Goal: Transaction & Acquisition: Purchase product/service

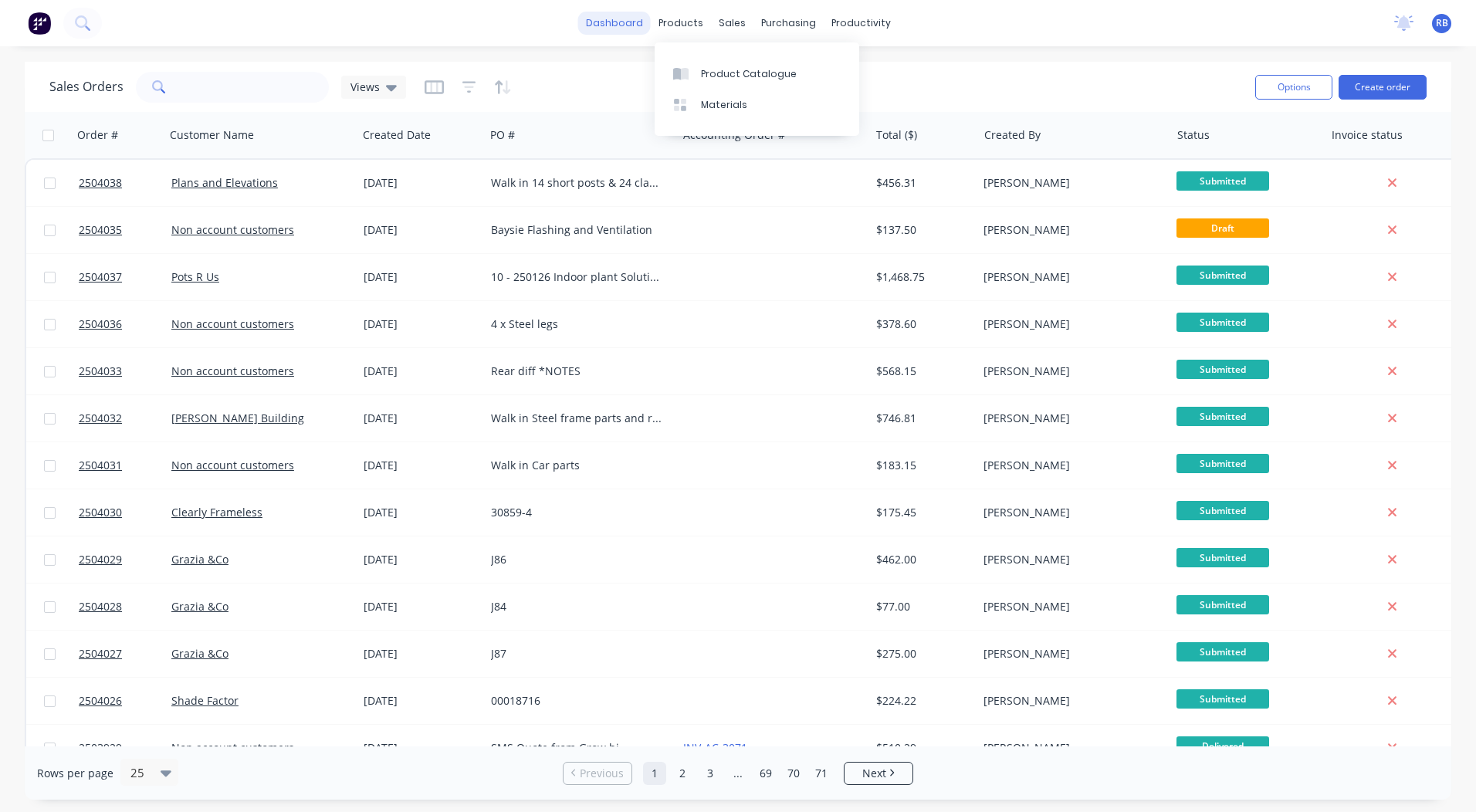
click at [626, 18] on link "dashboard" at bounding box center [614, 23] width 73 height 23
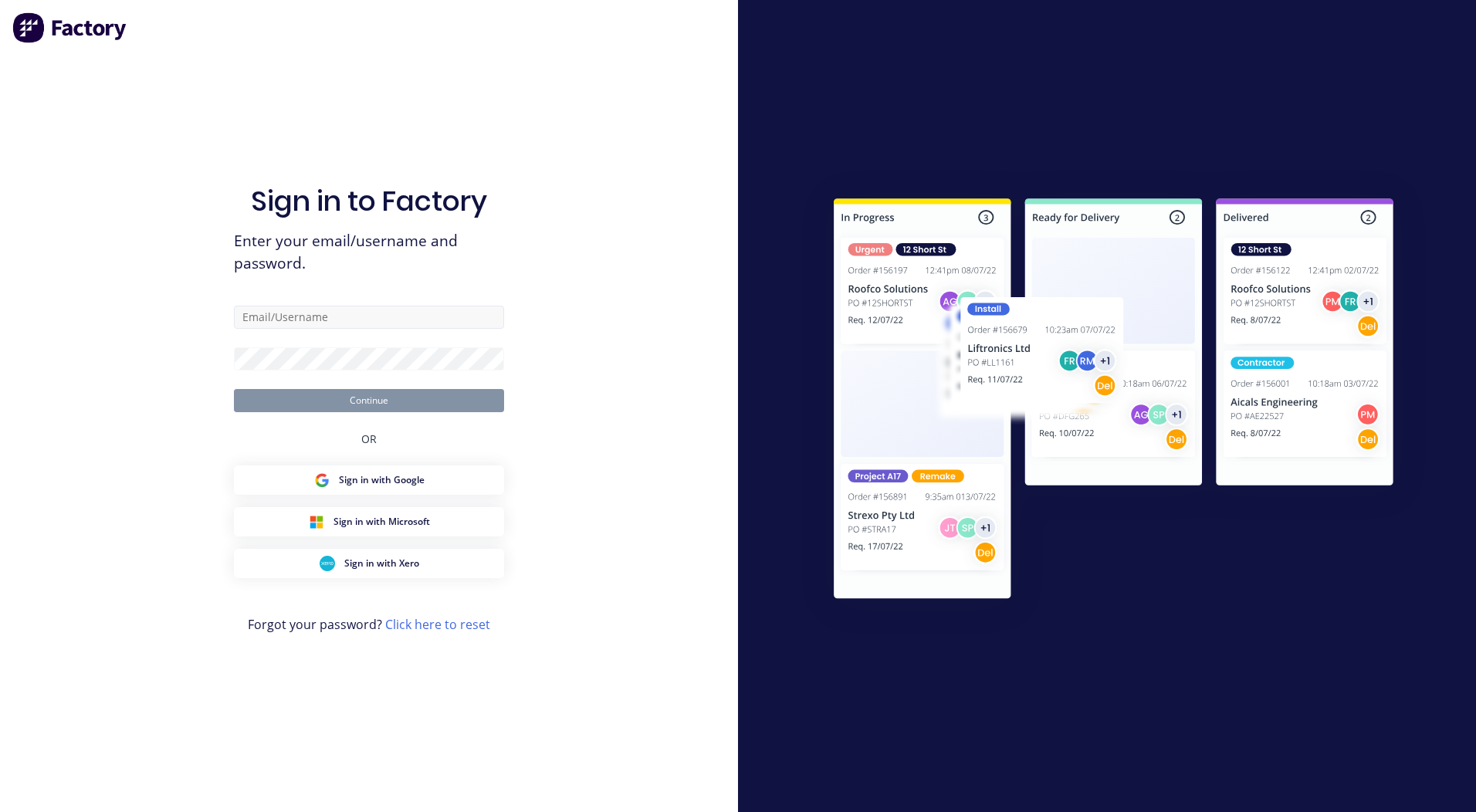
drag, startPoint x: 287, startPoint y: 304, endPoint x: 276, endPoint y: 312, distance: 13.6
click at [286, 304] on div "Sign in to Factory Enter your email/username and password. Continue OR Sign in …" at bounding box center [369, 421] width 271 height 757
click at [276, 312] on input "text" at bounding box center [369, 317] width 271 height 23
type input "rorybjarnason@outlook.com"
click at [234, 389] on button "Continue" at bounding box center [369, 401] width 271 height 23
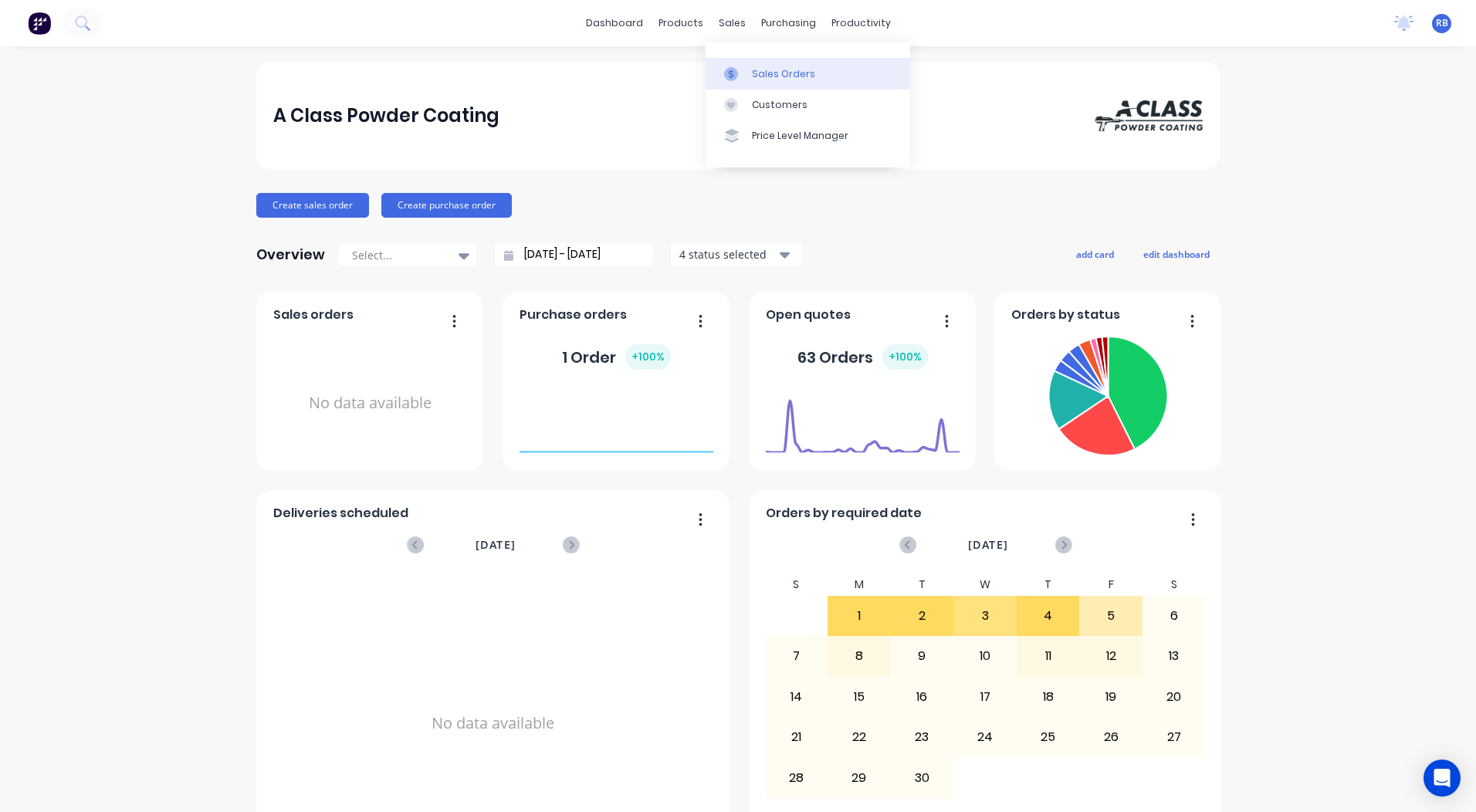
click at [743, 64] on link "Sales Orders" at bounding box center [808, 73] width 204 height 31
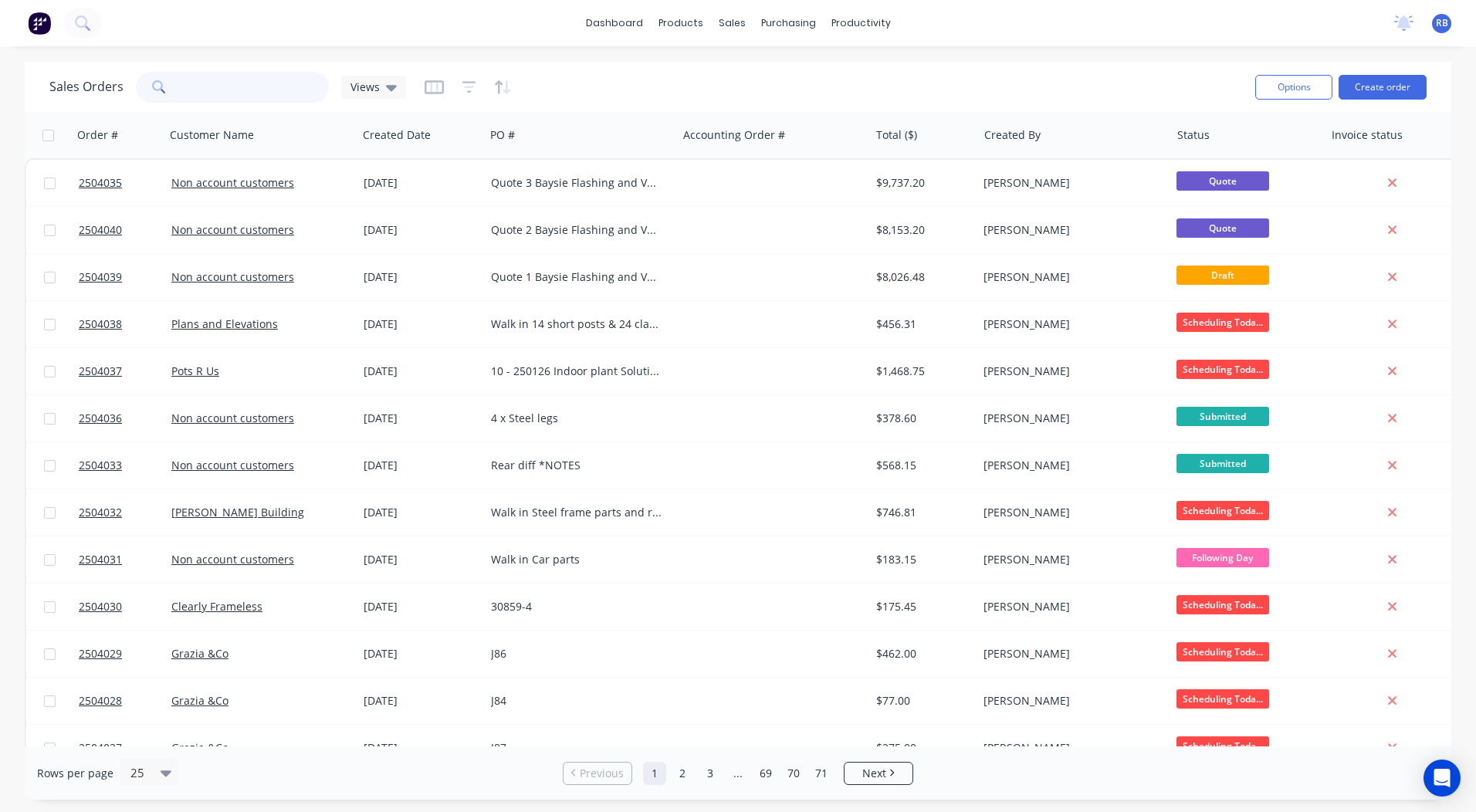
click at [223, 98] on input "text" at bounding box center [254, 88] width 151 height 31
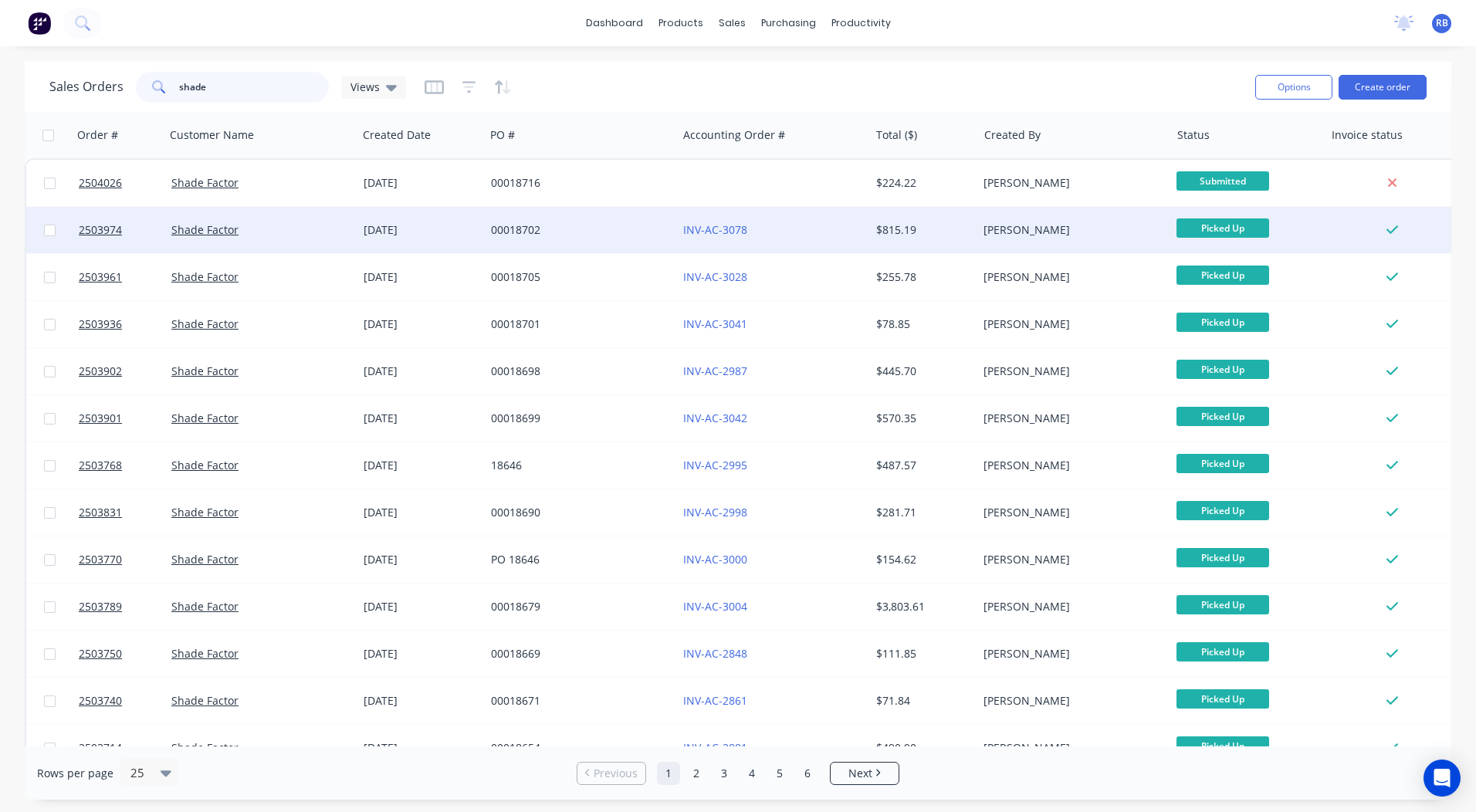
type input "shade"
click at [561, 214] on div "00018702" at bounding box center [580, 231] width 192 height 47
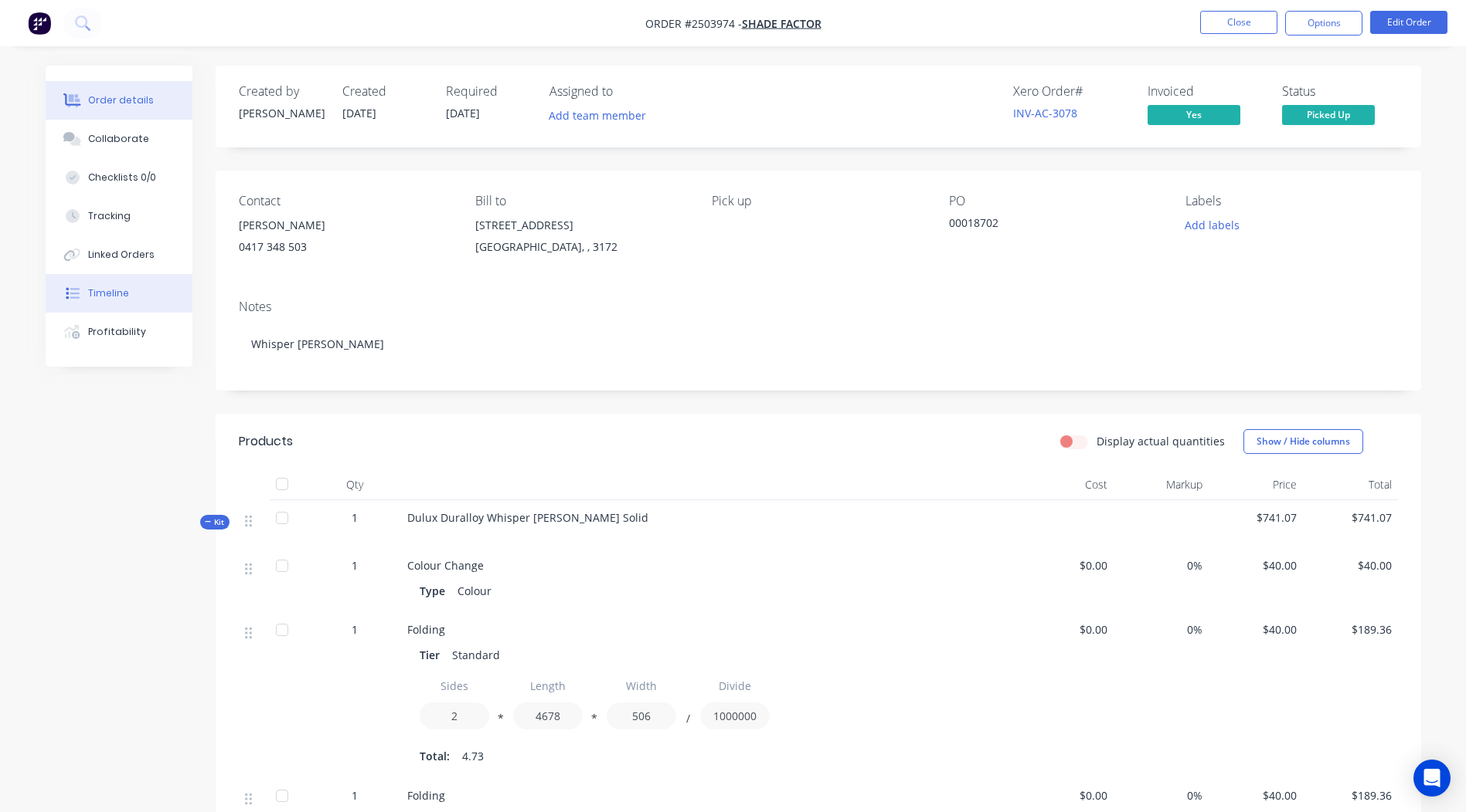
click at [106, 293] on div "Timeline" at bounding box center [108, 293] width 41 height 14
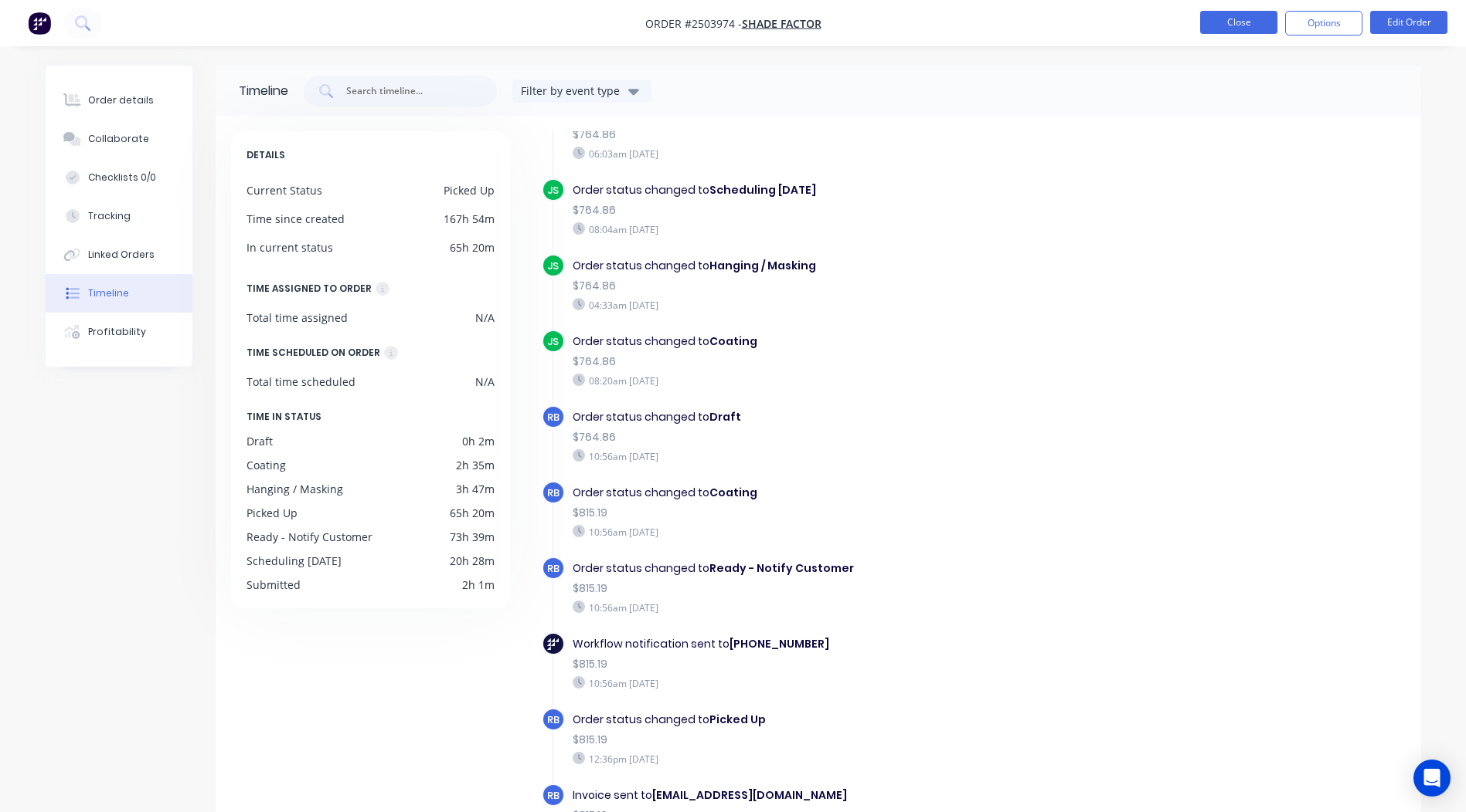
click at [1220, 17] on button "Close" at bounding box center [1238, 22] width 77 height 23
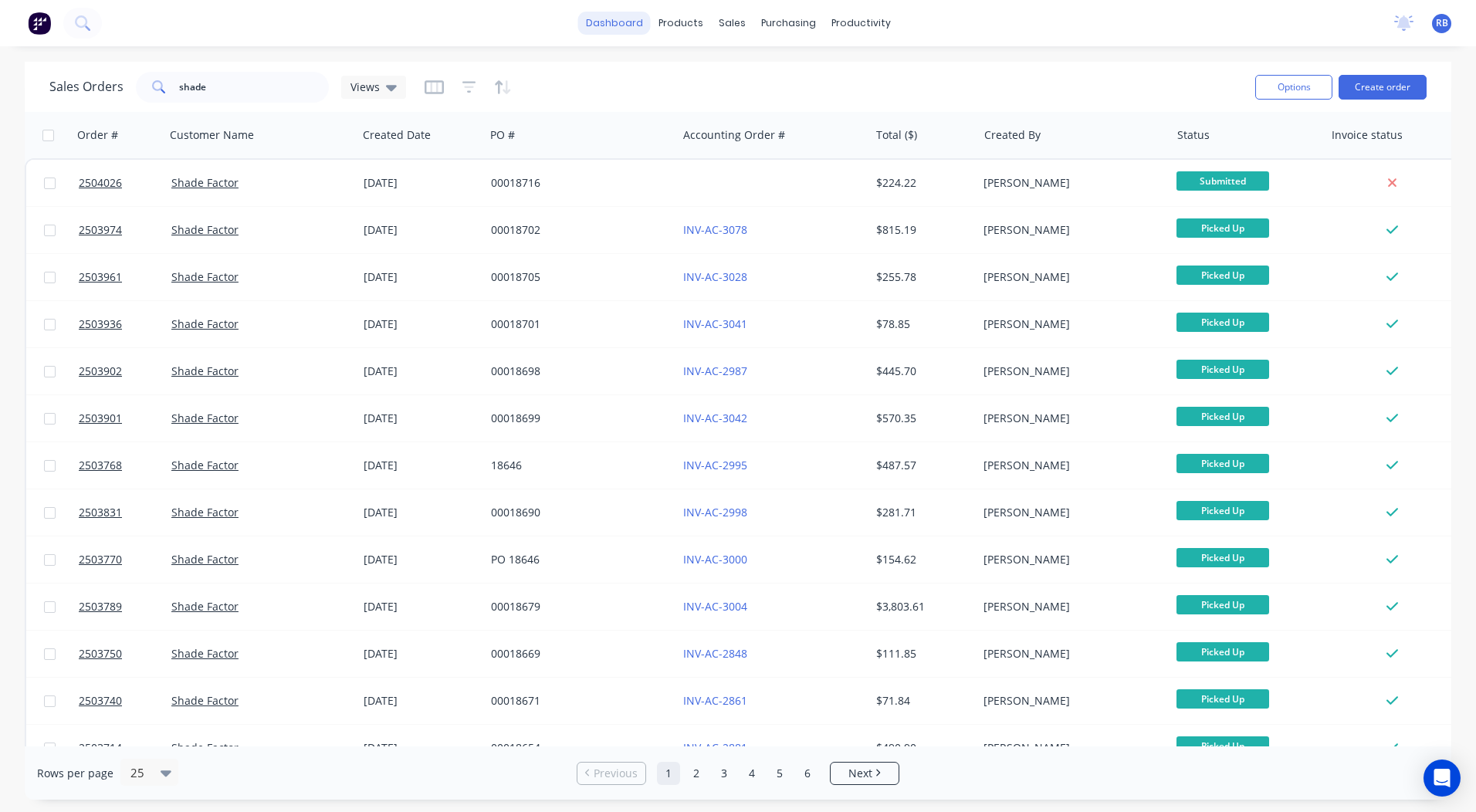
click at [608, 24] on link "dashboard" at bounding box center [614, 23] width 73 height 23
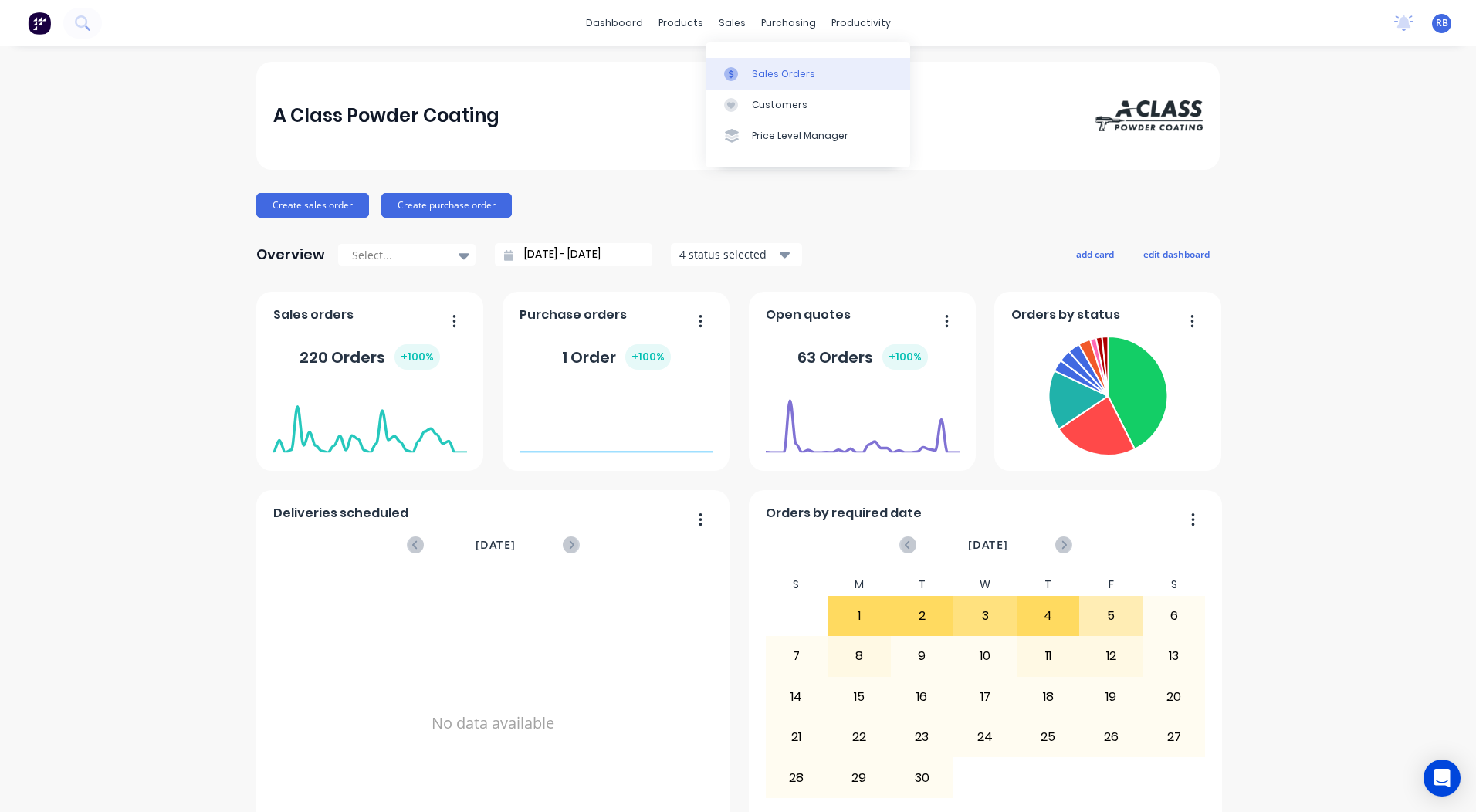
click at [741, 69] on div at bounding box center [736, 74] width 23 height 14
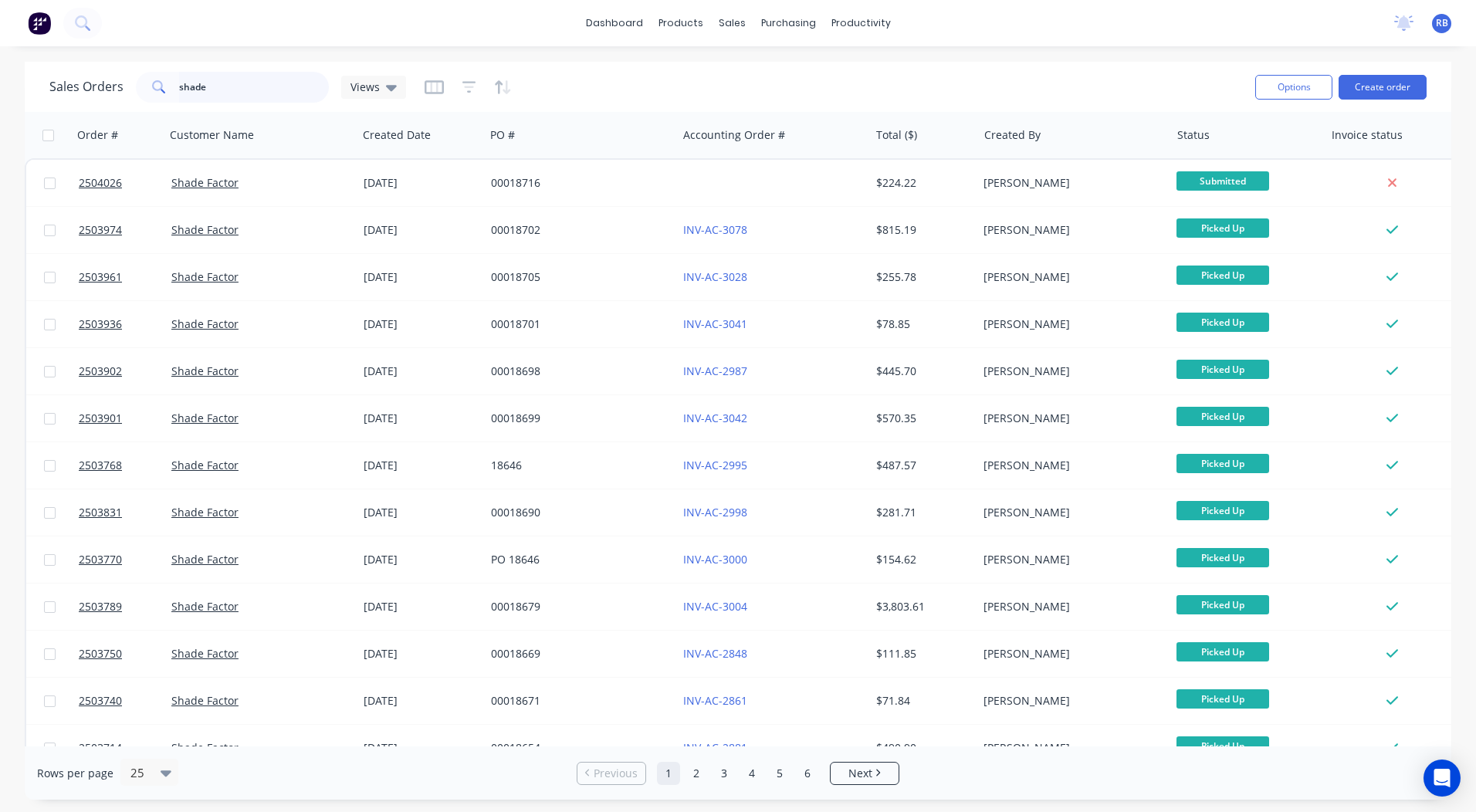
click at [0, 95] on html "dashboard products sales purchasing productivity dashboard products Product Cat…" at bounding box center [738, 406] width 1476 height 812
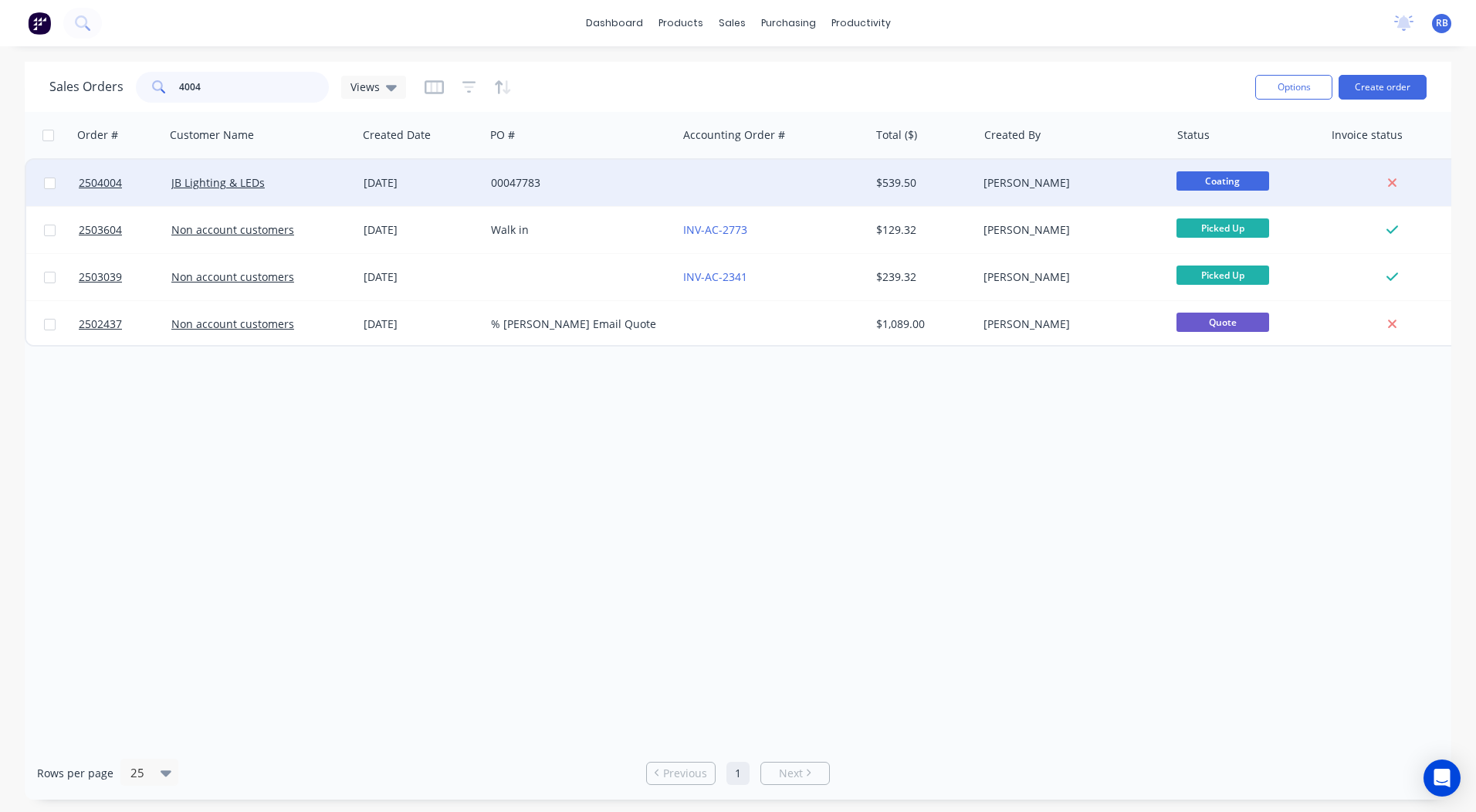
type input "4004"
click at [853, 177] on div at bounding box center [773, 183] width 192 height 47
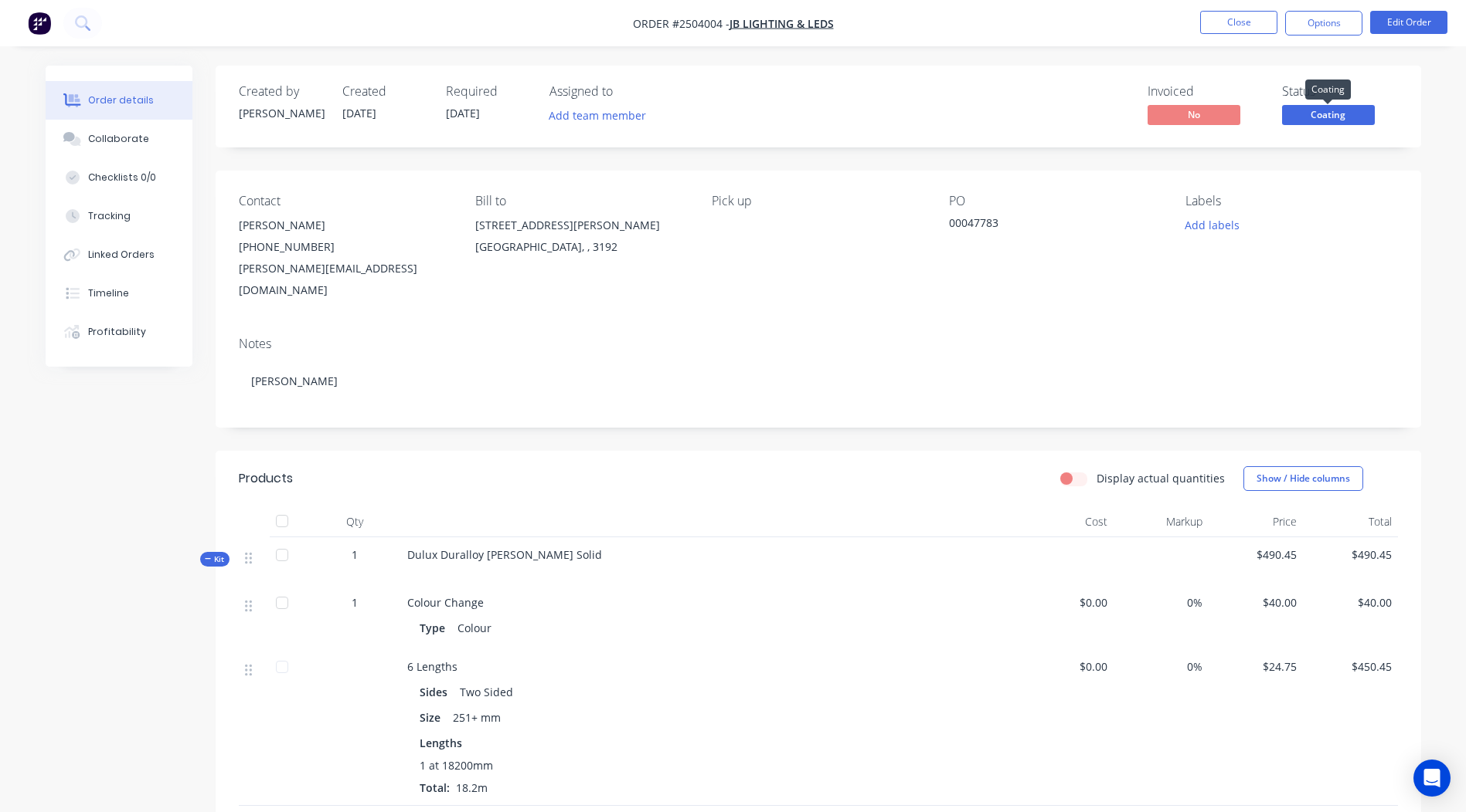
click at [1318, 117] on span "Coating" at bounding box center [1328, 115] width 93 height 19
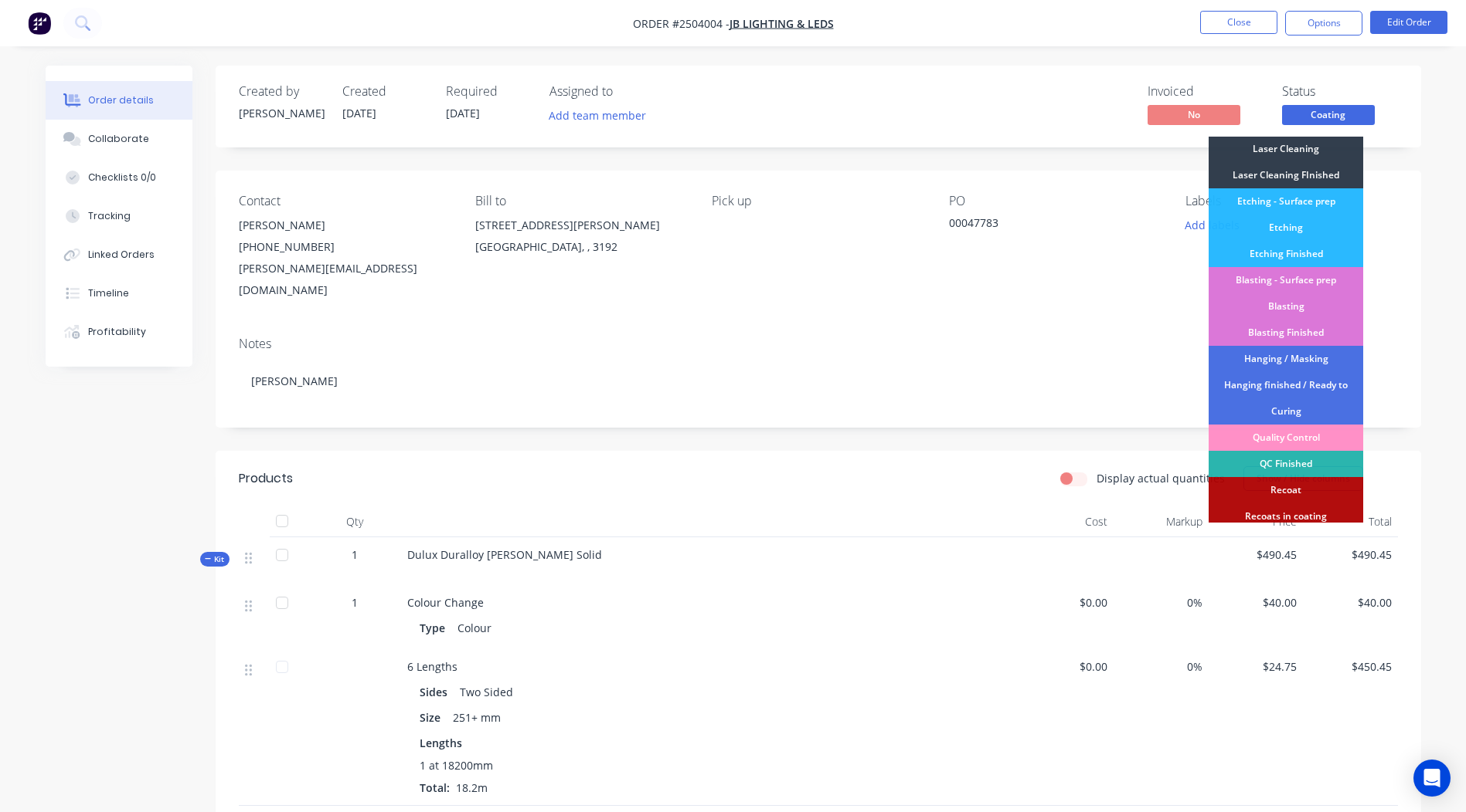
scroll to position [330, 0]
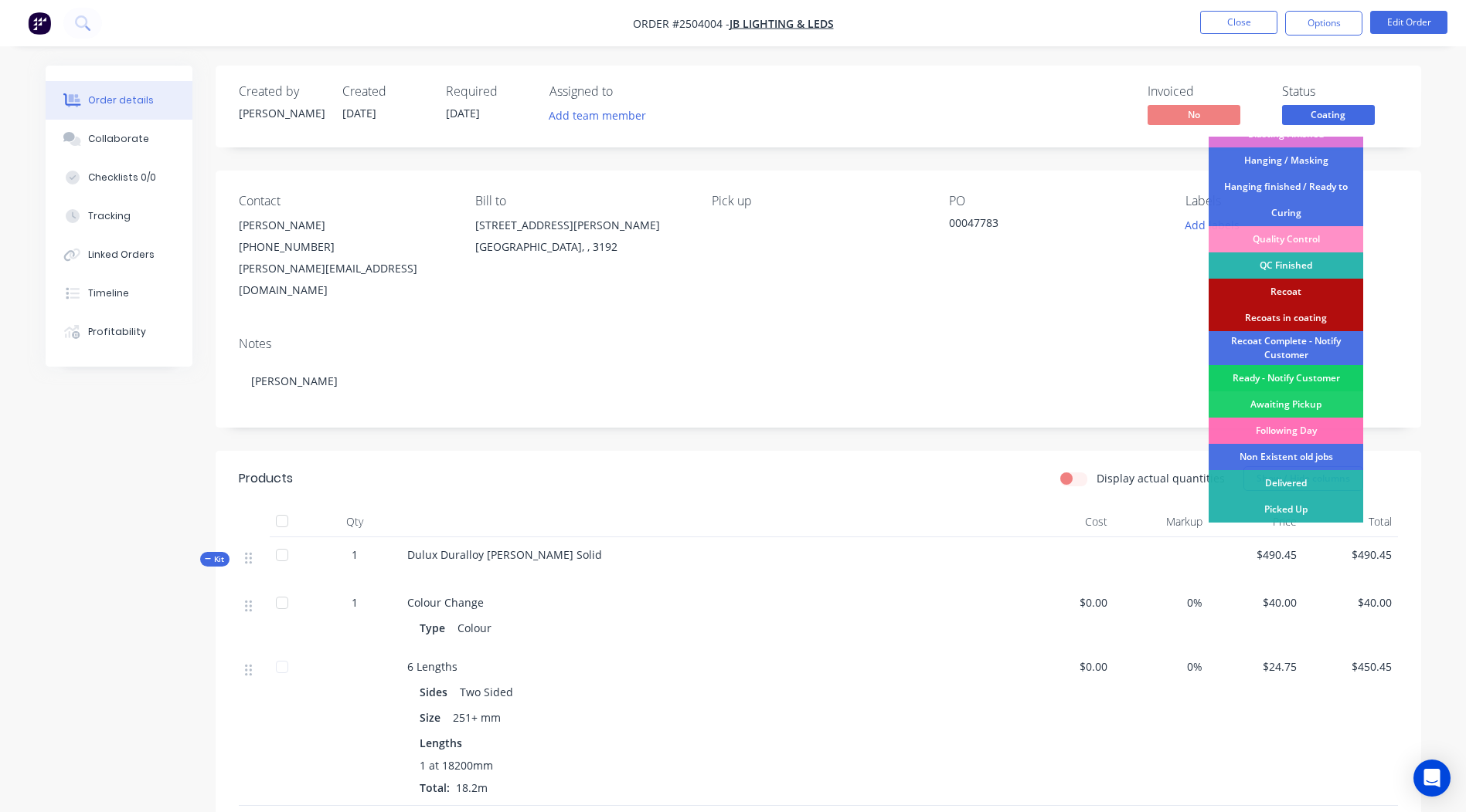
click at [1291, 379] on div "Ready - Notify Customer" at bounding box center [1285, 378] width 155 height 26
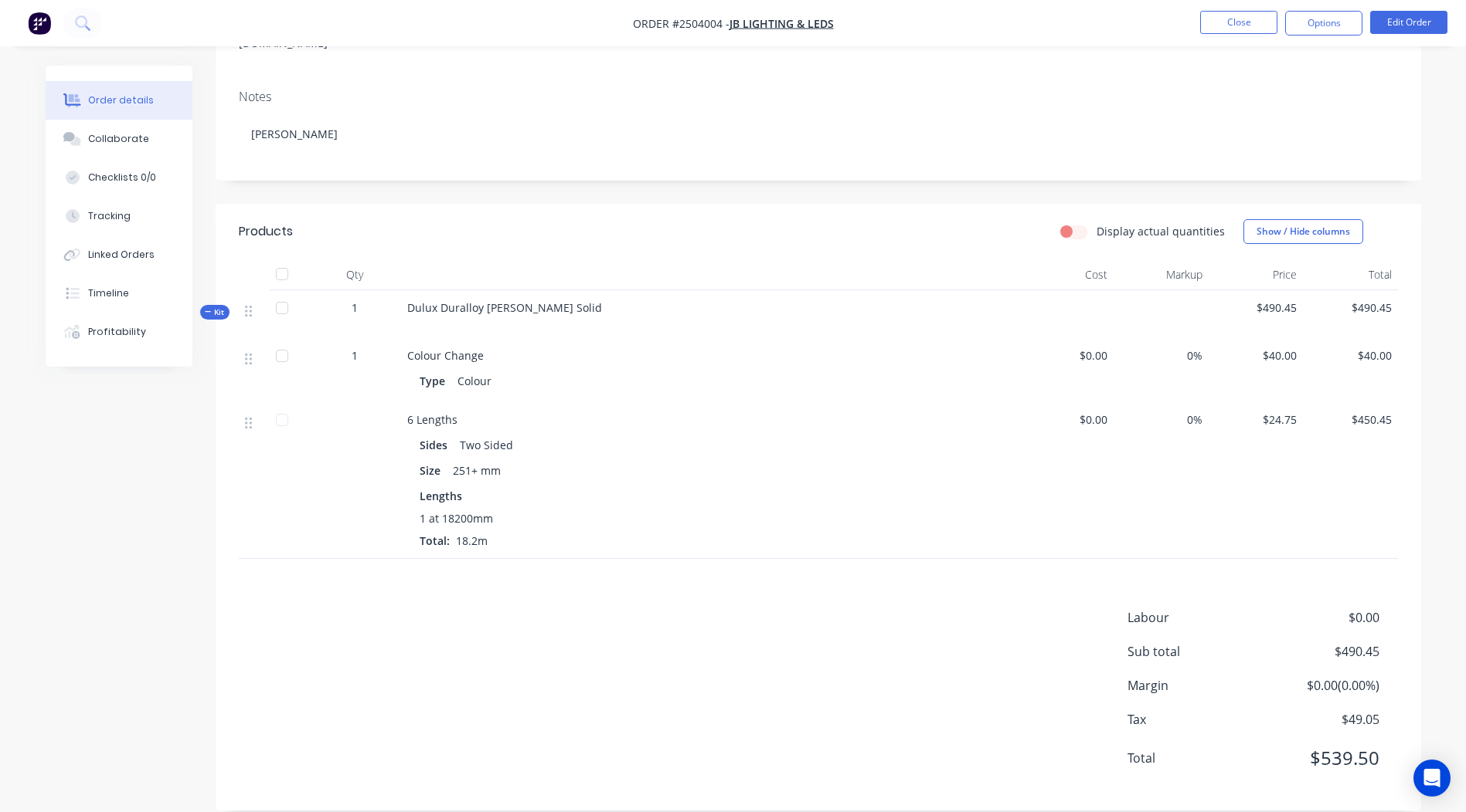
scroll to position [0, 0]
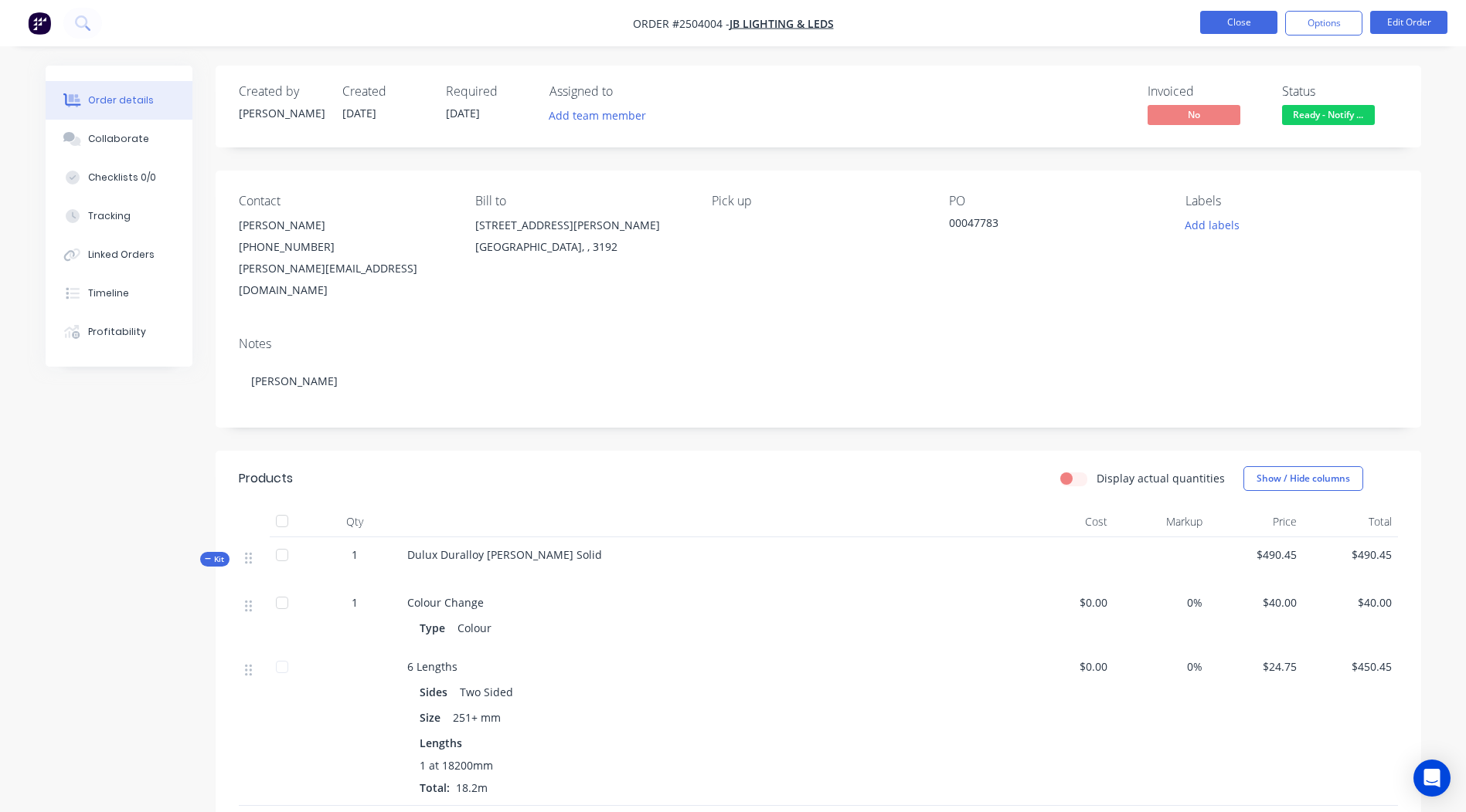
click at [1242, 13] on button "Close" at bounding box center [1238, 22] width 77 height 23
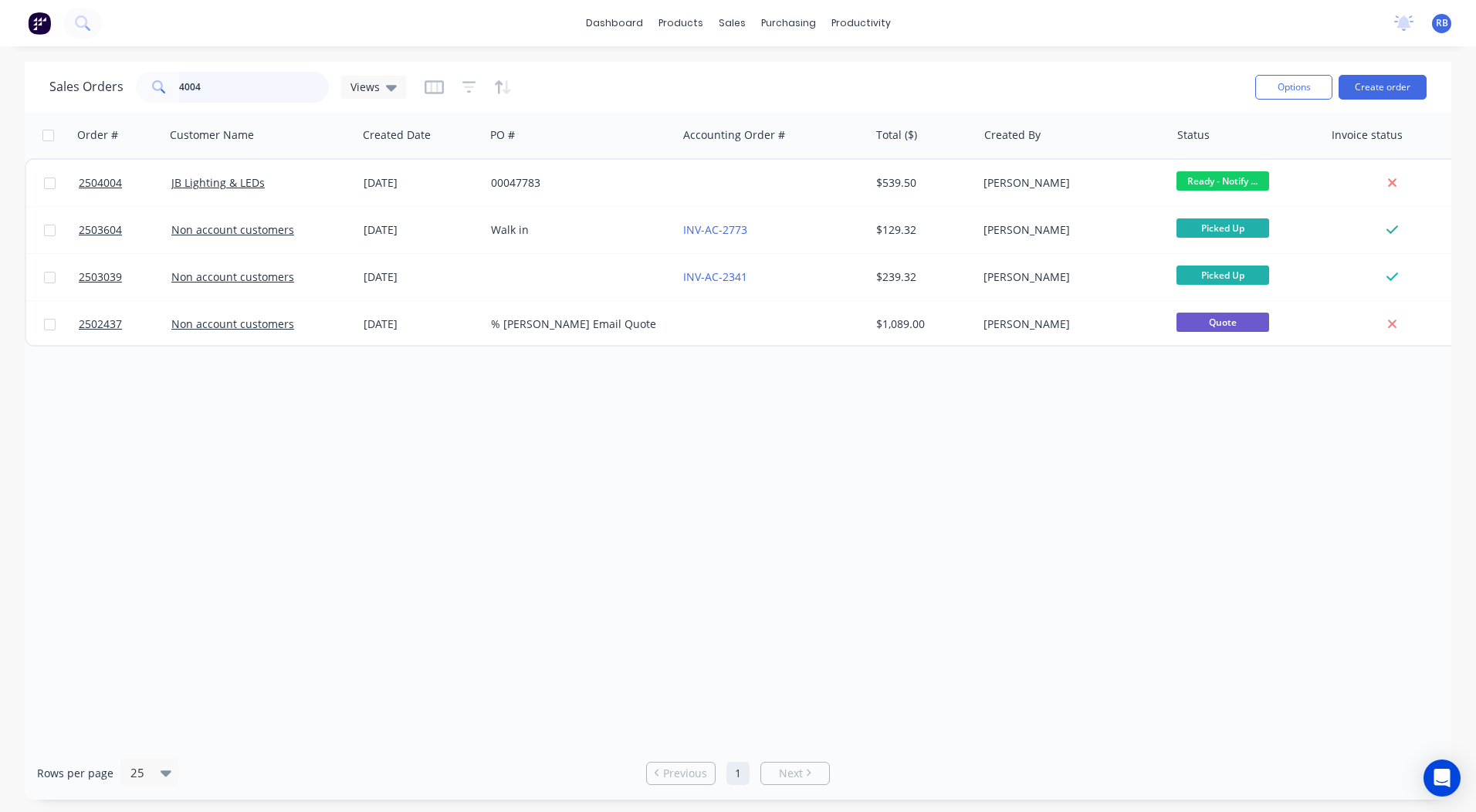
click at [0, 88] on html "dashboard products sales purchasing productivity dashboard products Product Cat…" at bounding box center [738, 406] width 1476 height 812
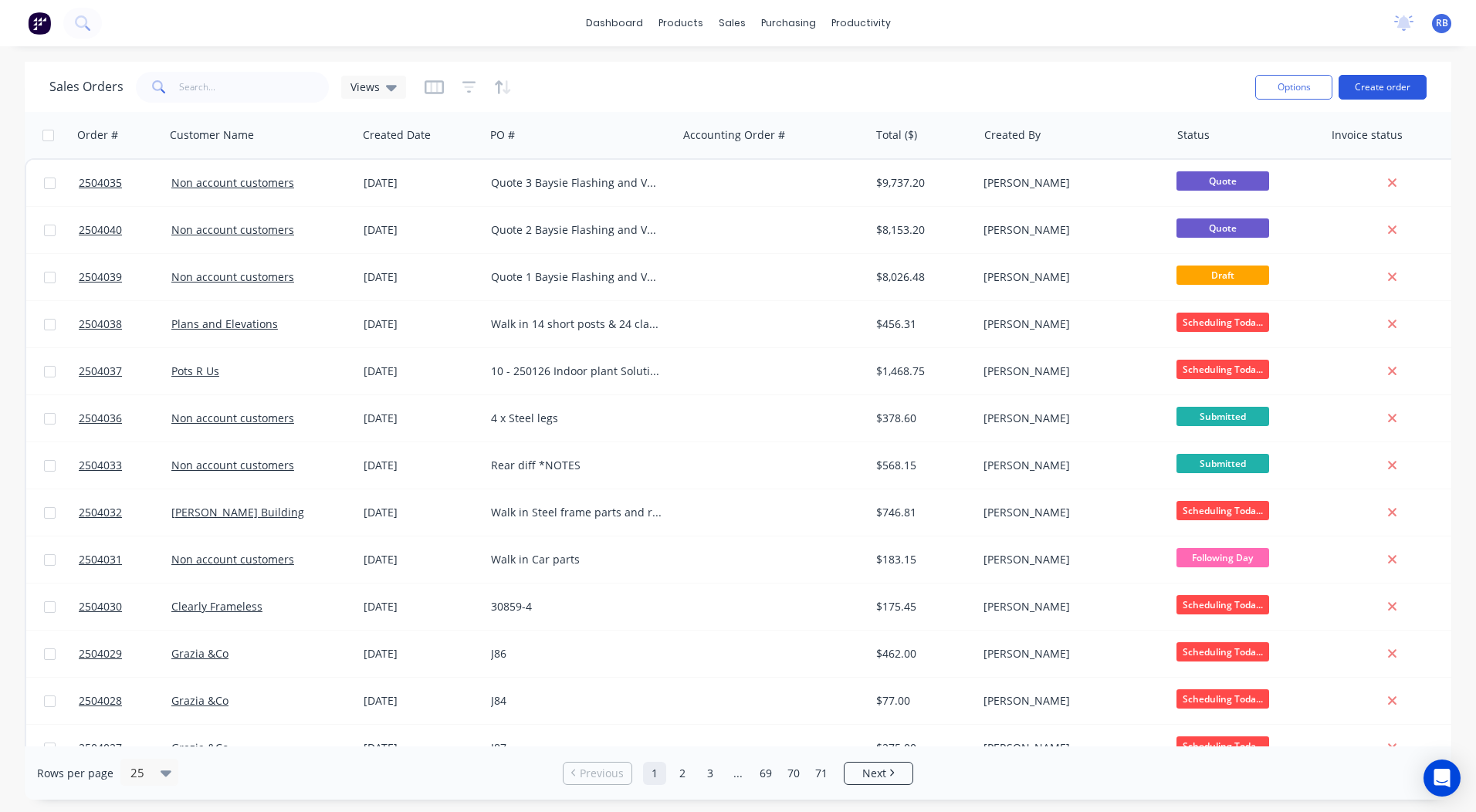
click at [1358, 84] on button "Create order" at bounding box center [1383, 87] width 88 height 24
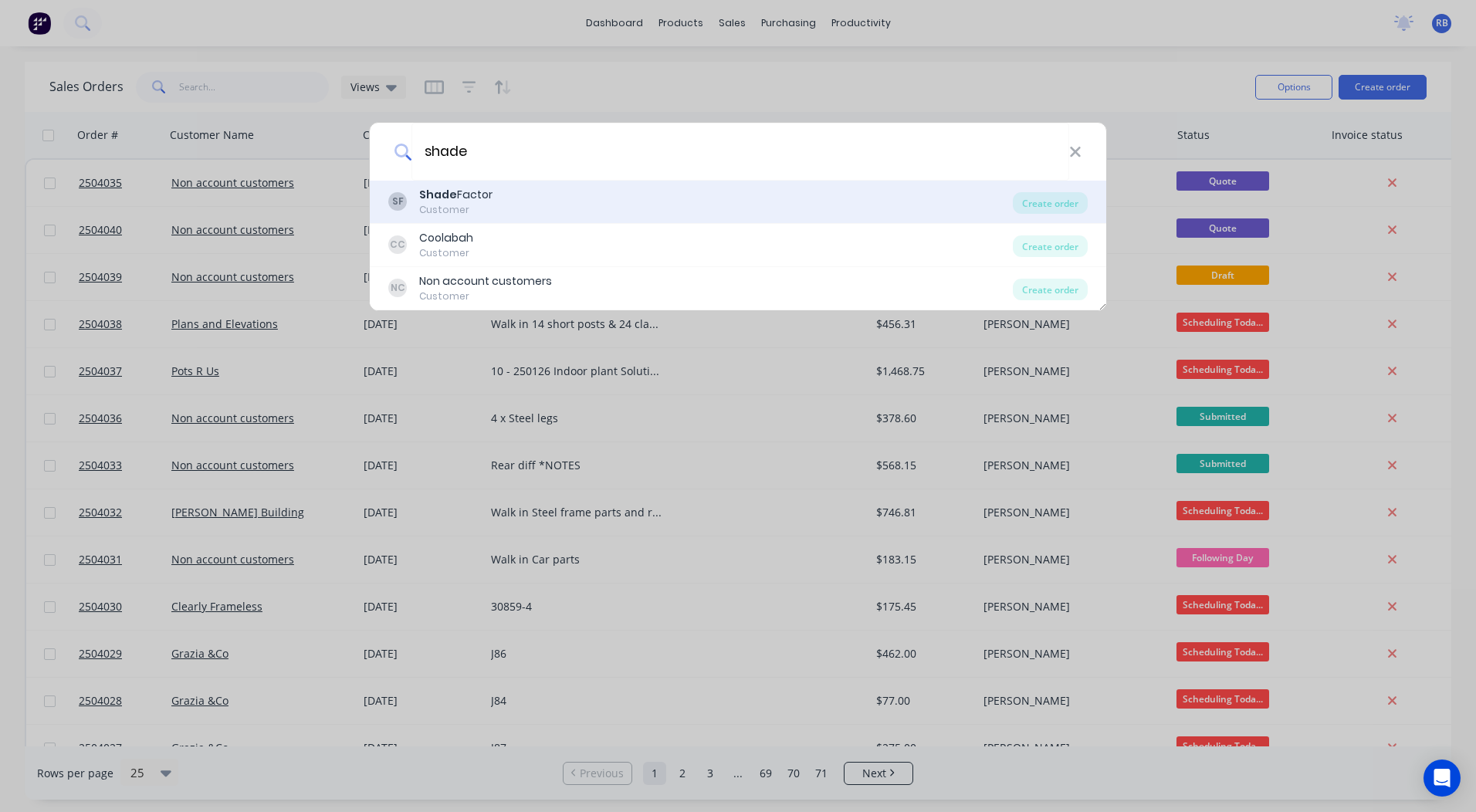
type input "shade"
click at [506, 194] on div "SF Shade Factor Customer" at bounding box center [701, 202] width 625 height 30
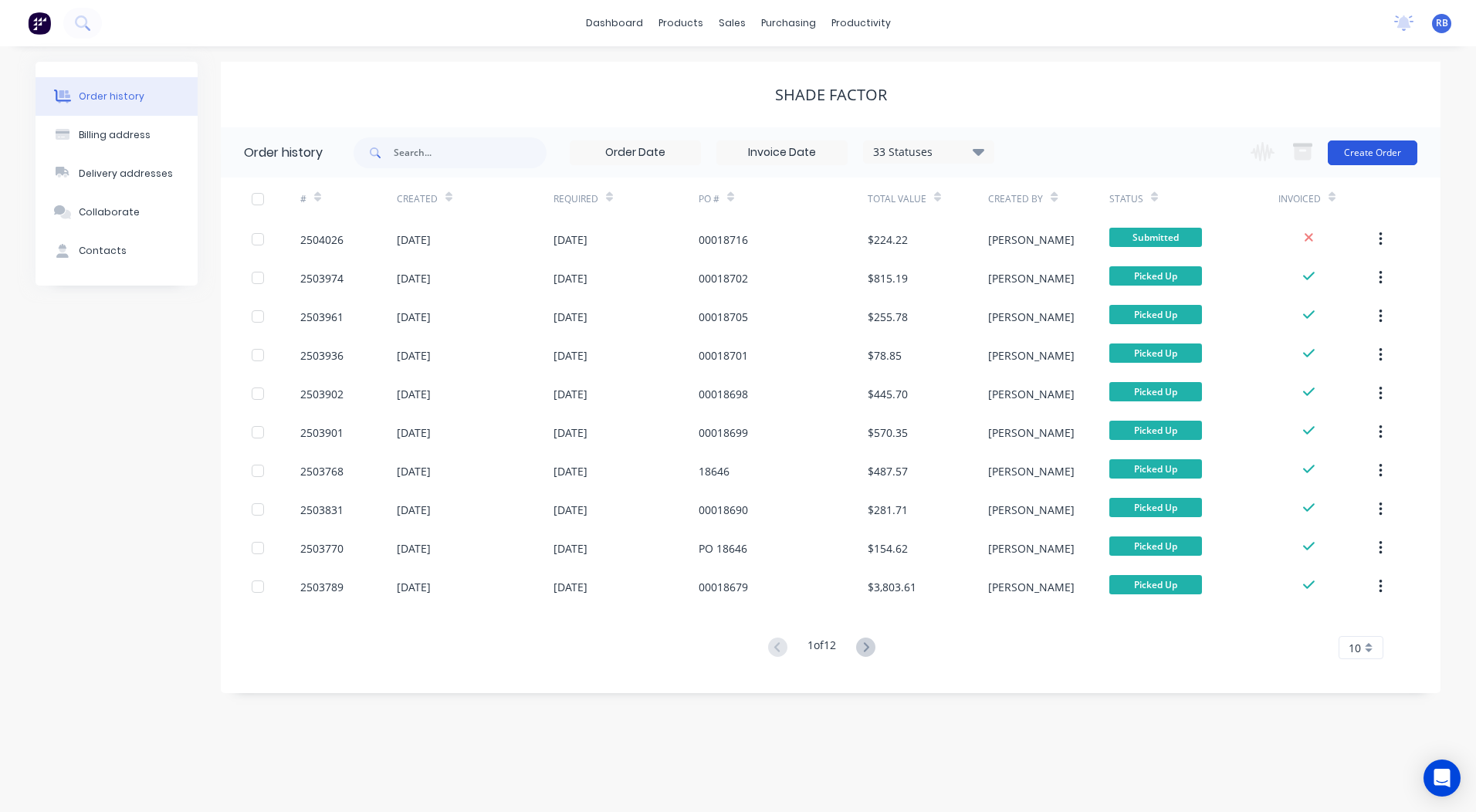
click at [1369, 159] on button "Create Order" at bounding box center [1373, 152] width 90 height 24
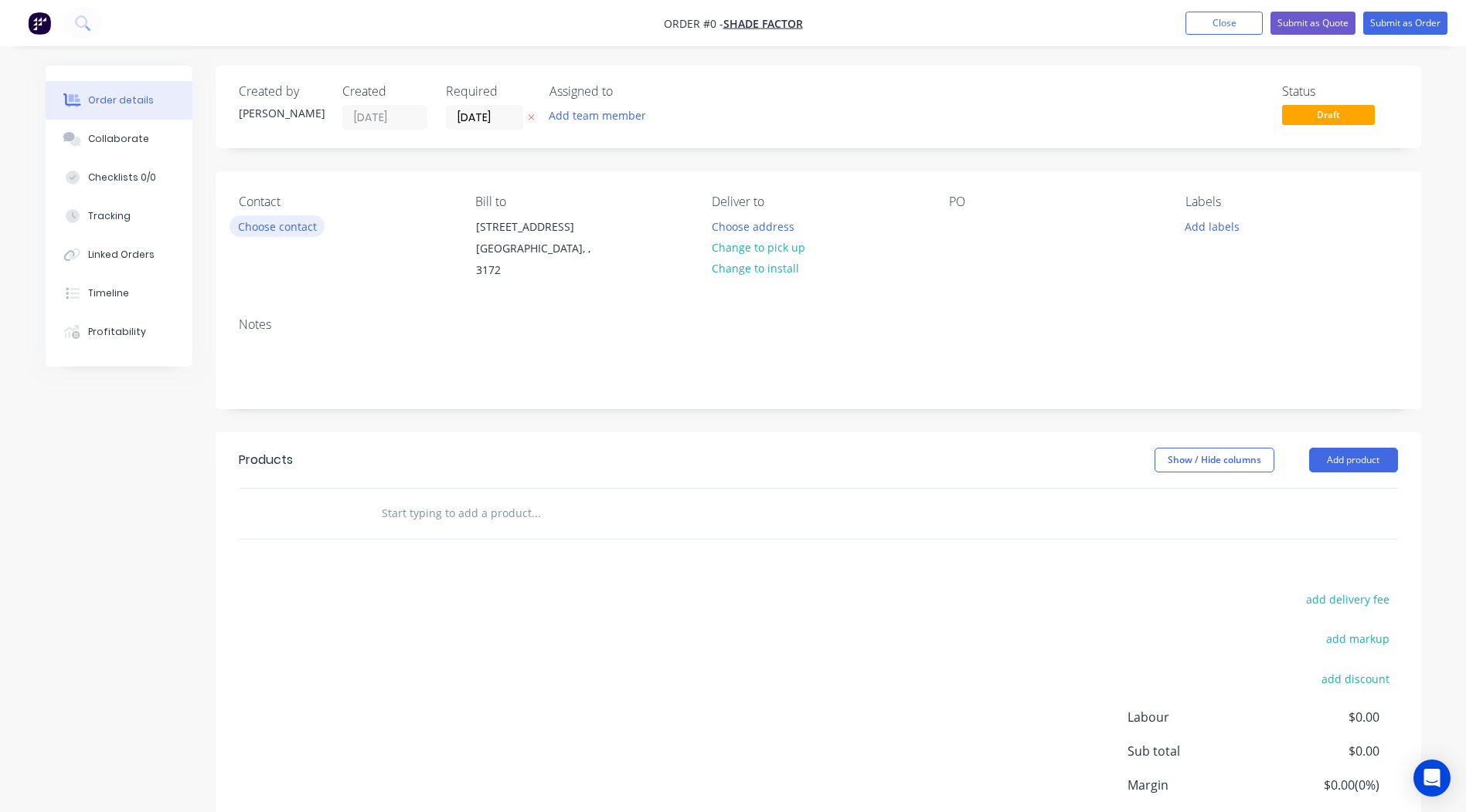
click at [279, 227] on button "Choose contact" at bounding box center [278, 225] width 95 height 20
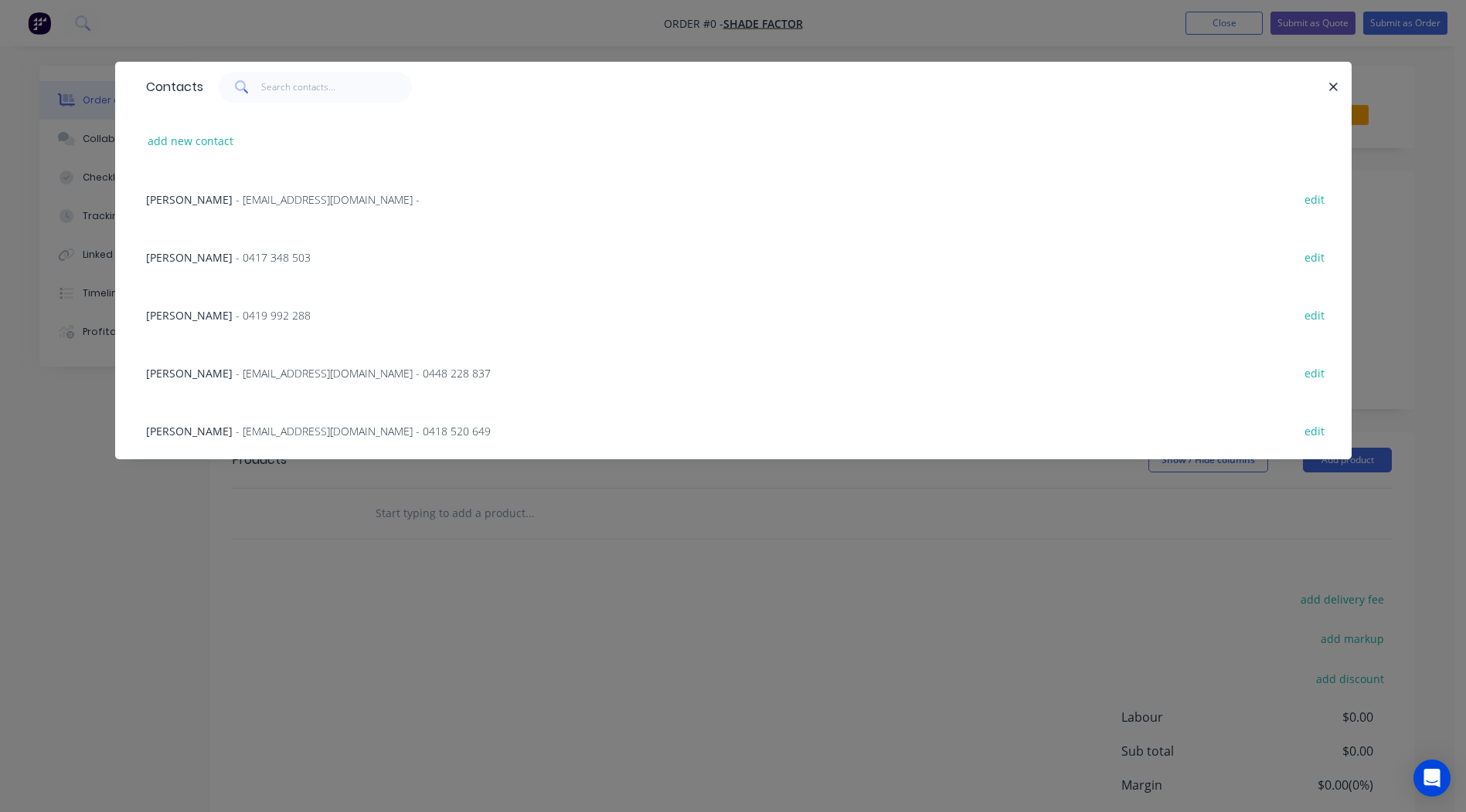
click at [236, 256] on span "- 0417 348 503" at bounding box center [273, 257] width 75 height 15
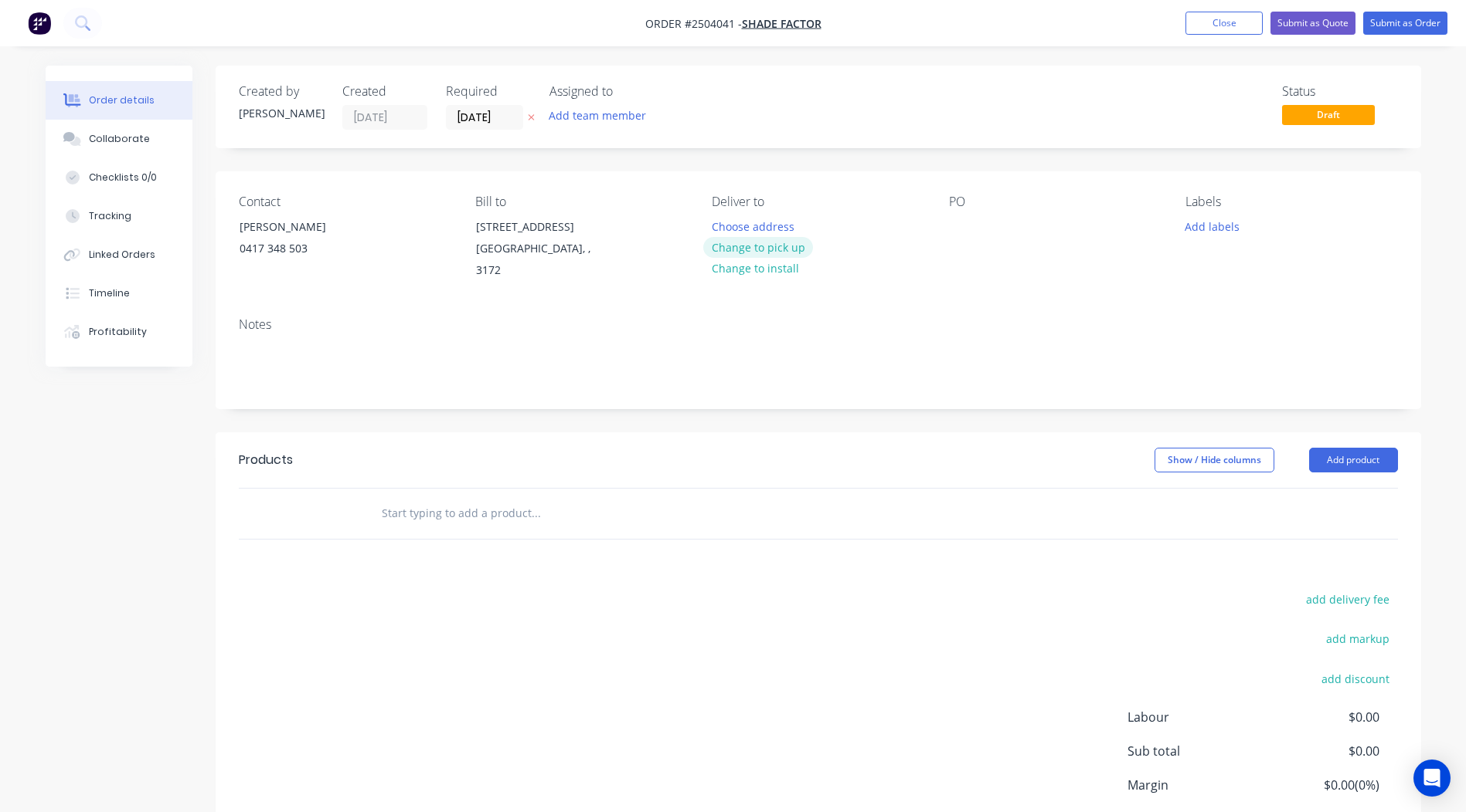
click at [740, 249] on button "Change to pick up" at bounding box center [758, 246] width 110 height 20
click at [964, 229] on div at bounding box center [960, 226] width 24 height 22
click at [314, 316] on div "Notes" at bounding box center [817, 356] width 1205 height 103
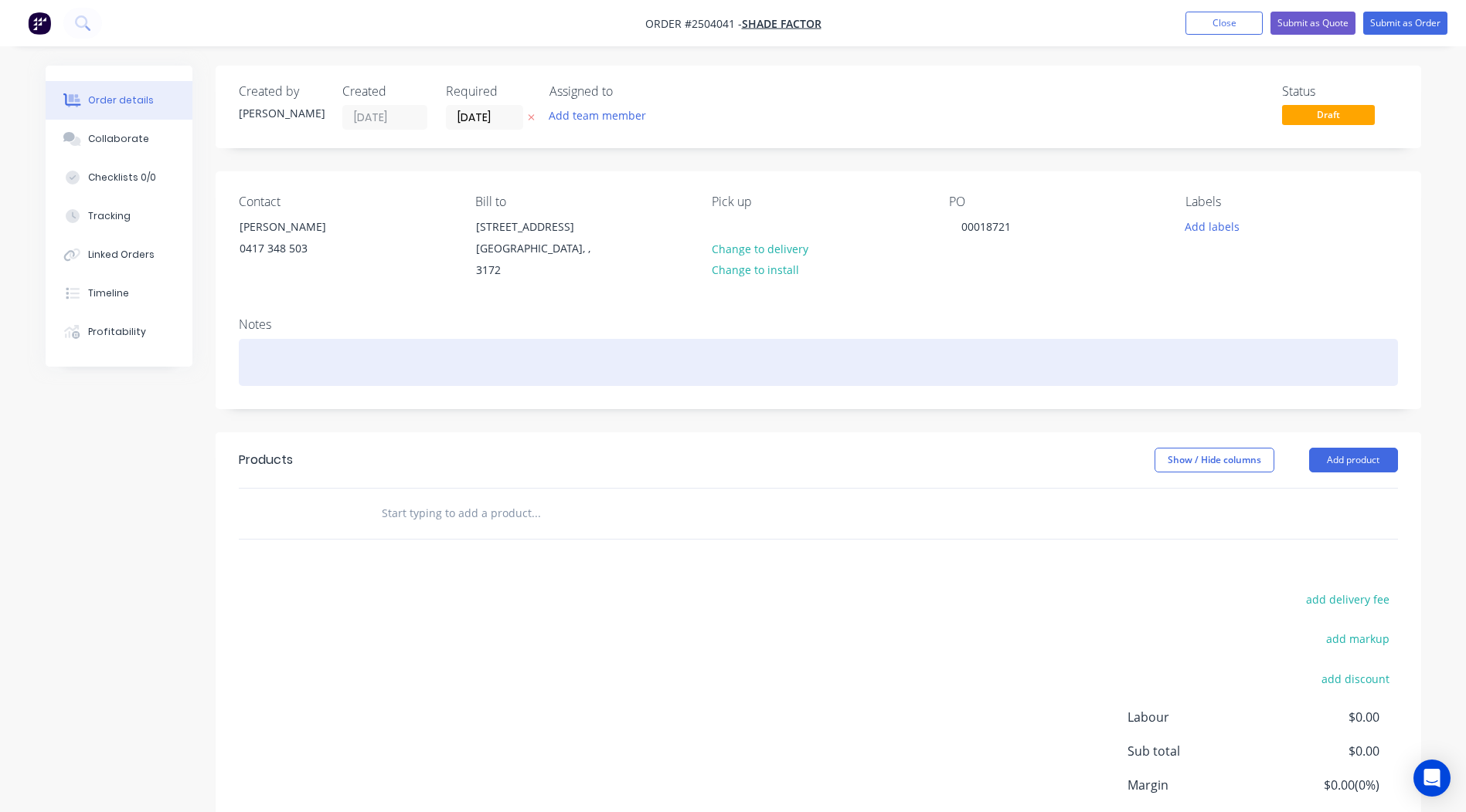
click at [290, 339] on div at bounding box center [818, 362] width 1159 height 47
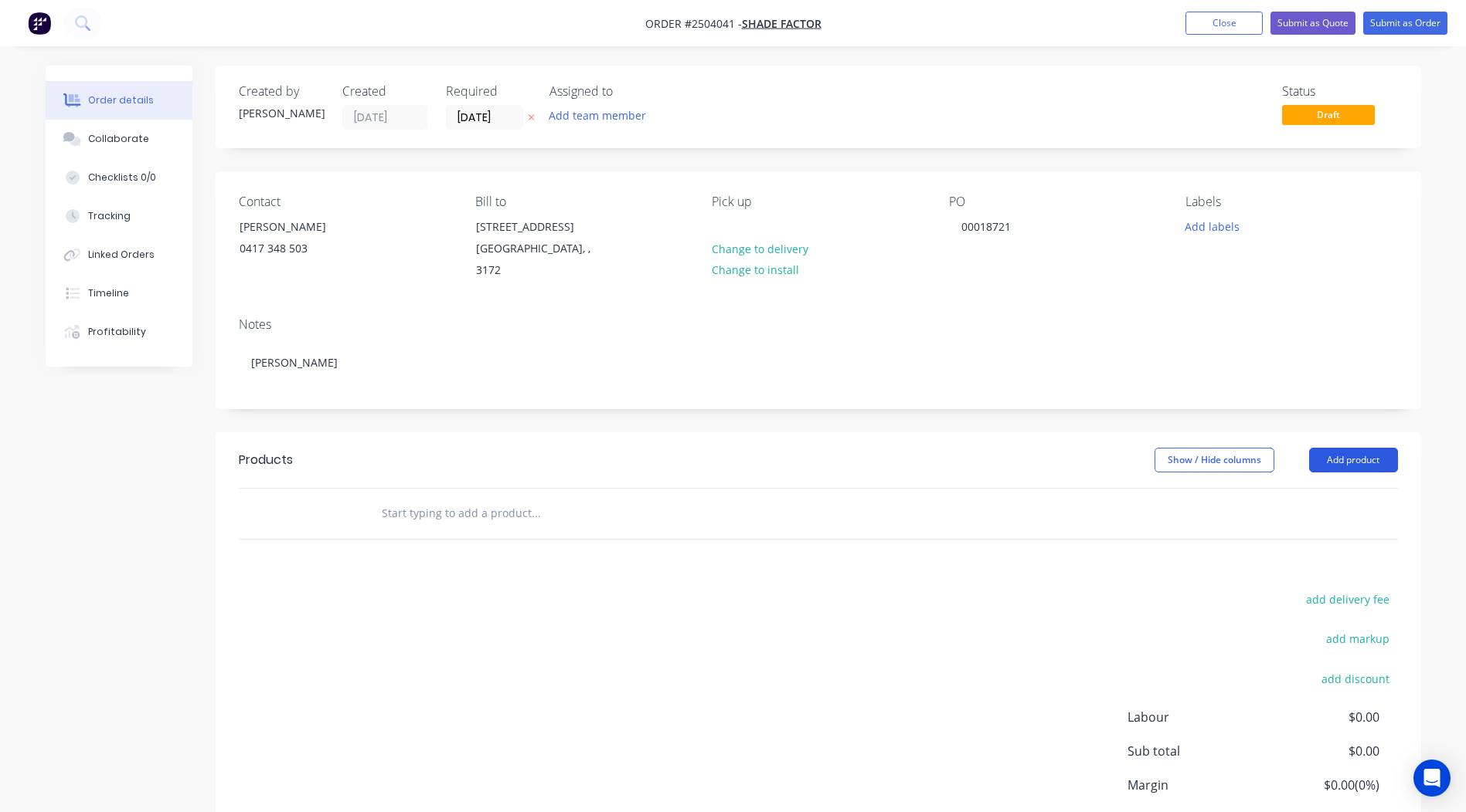
click at [1354, 454] on button "Add product" at bounding box center [1353, 460] width 89 height 24
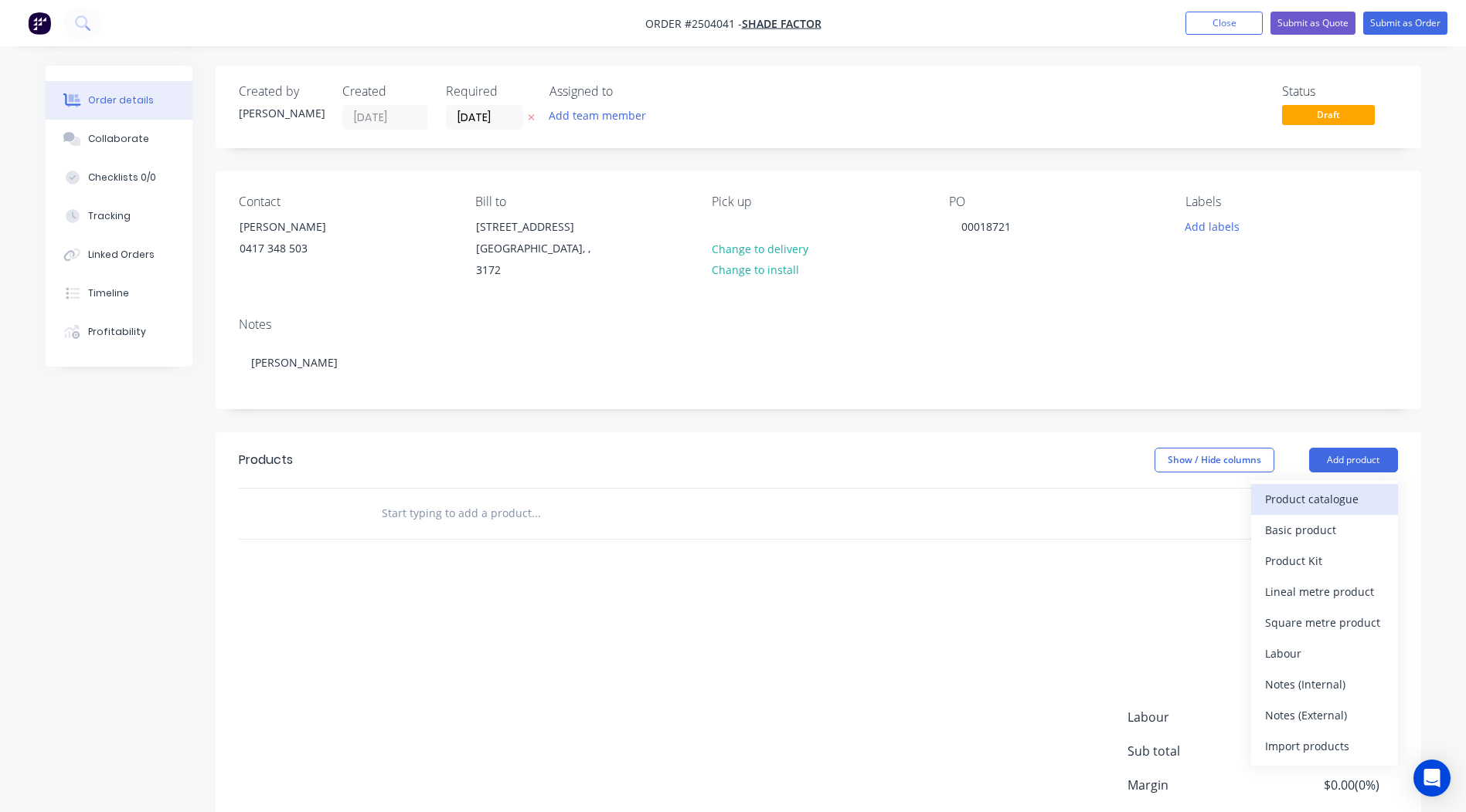
click at [1327, 488] on div "Product catalogue" at bounding box center [1324, 498] width 119 height 22
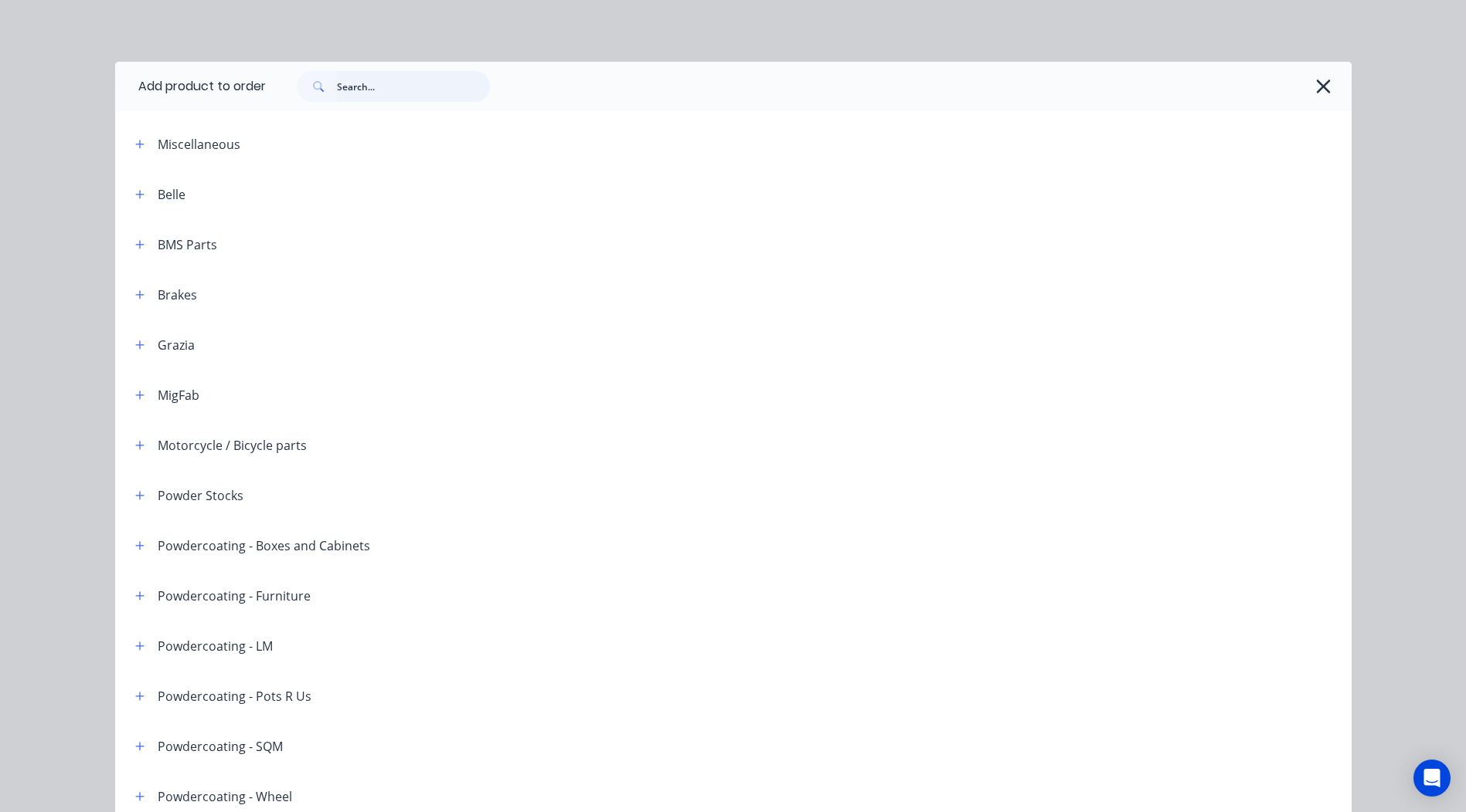
click at [398, 95] on input "text" at bounding box center [413, 87] width 153 height 31
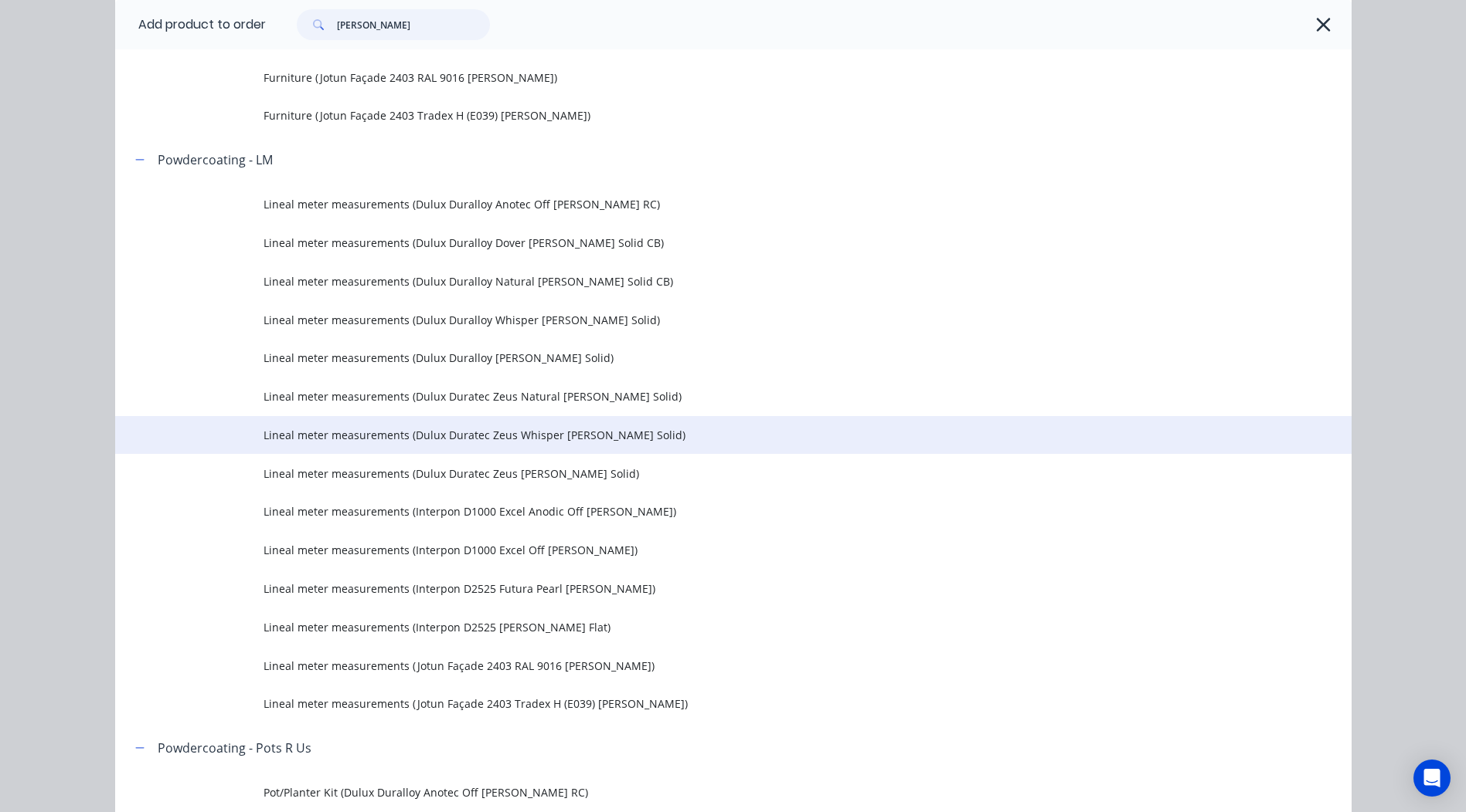
scroll to position [1776, 0]
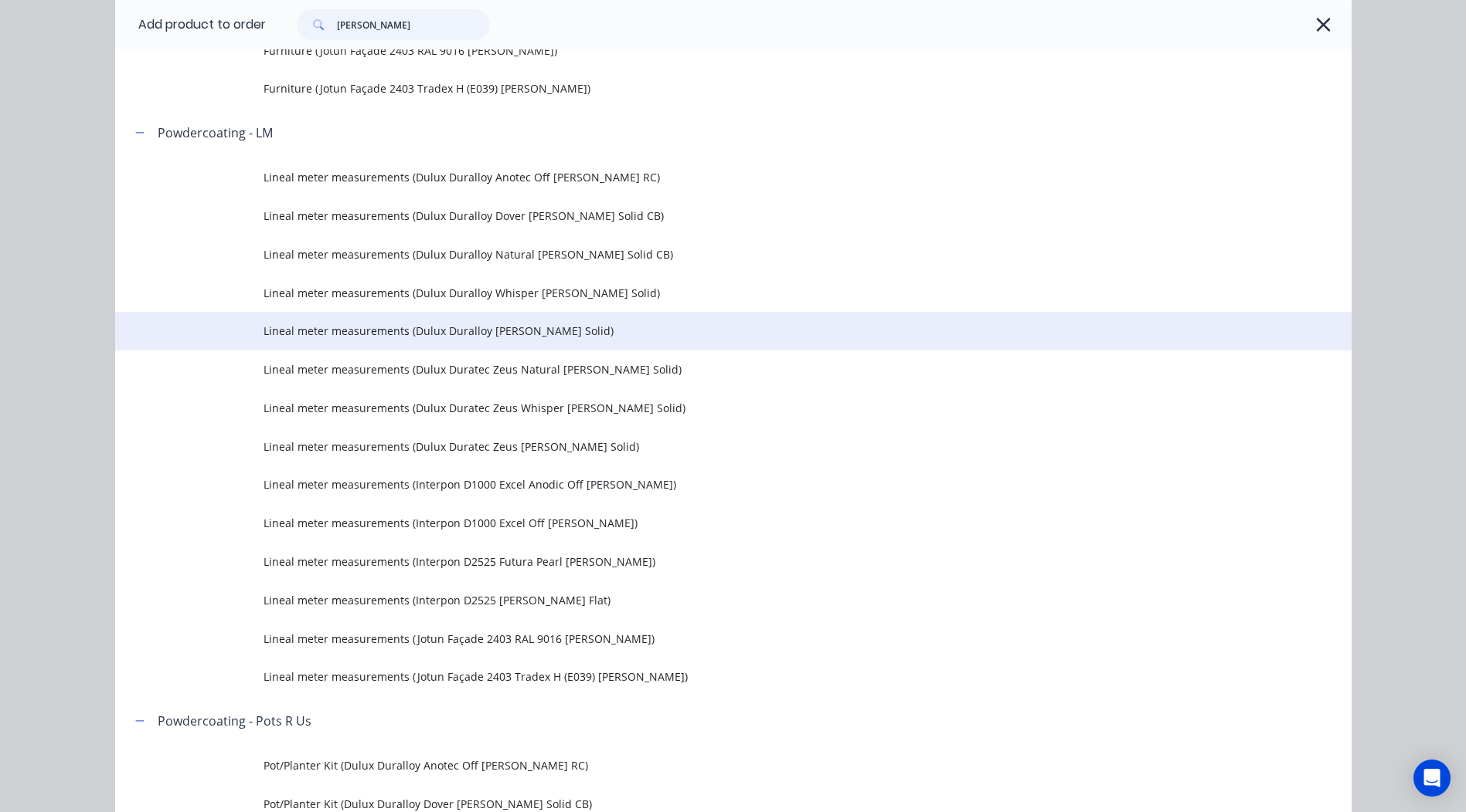
type input "white matt"
click at [528, 342] on td "Lineal meter measurements (Dulux Duralloy White Matt Solid)" at bounding box center [807, 331] width 1088 height 39
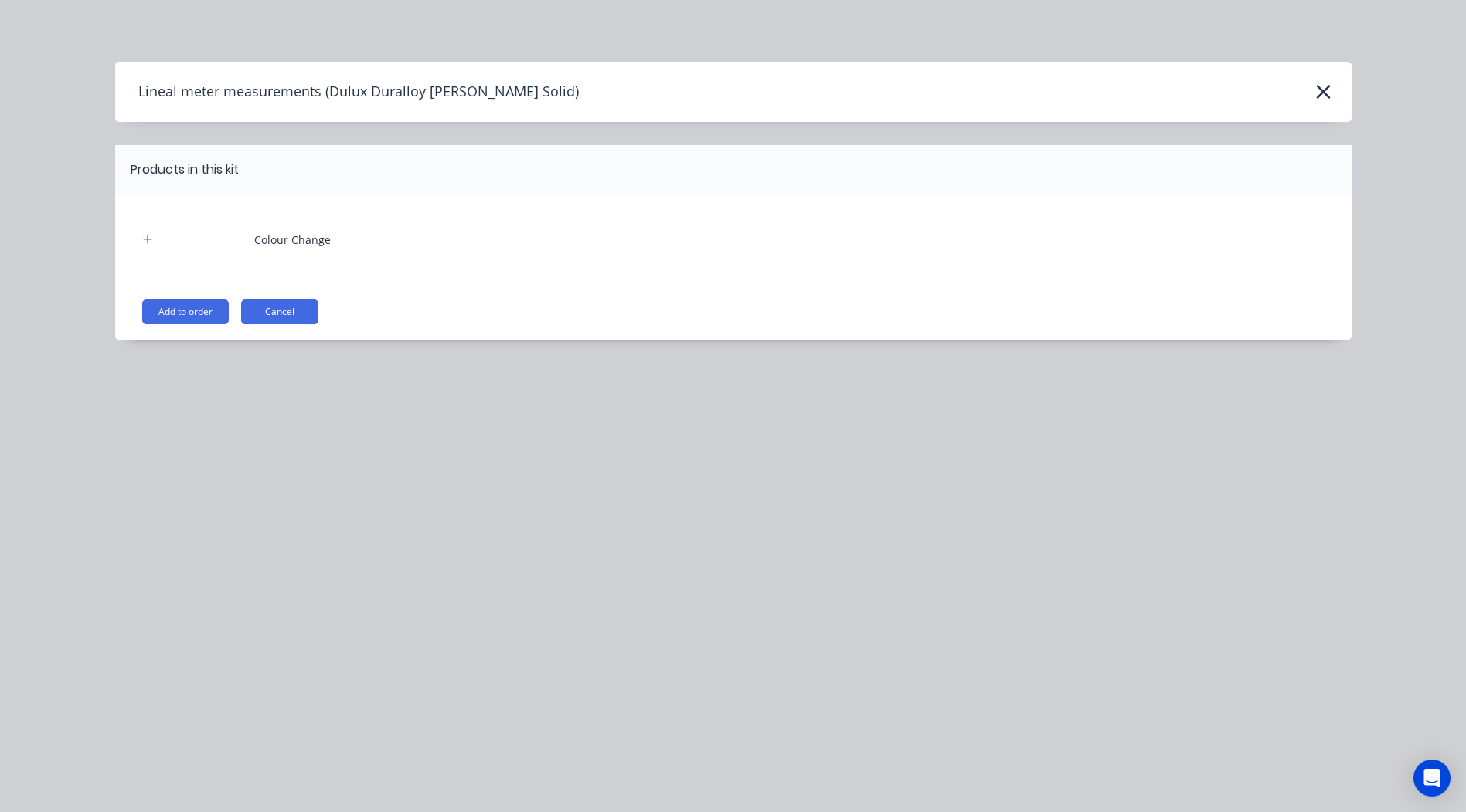
drag, startPoint x: 201, startPoint y: 304, endPoint x: 342, endPoint y: 435, distance: 192.5
click at [201, 303] on button "Add to order" at bounding box center [185, 312] width 87 height 24
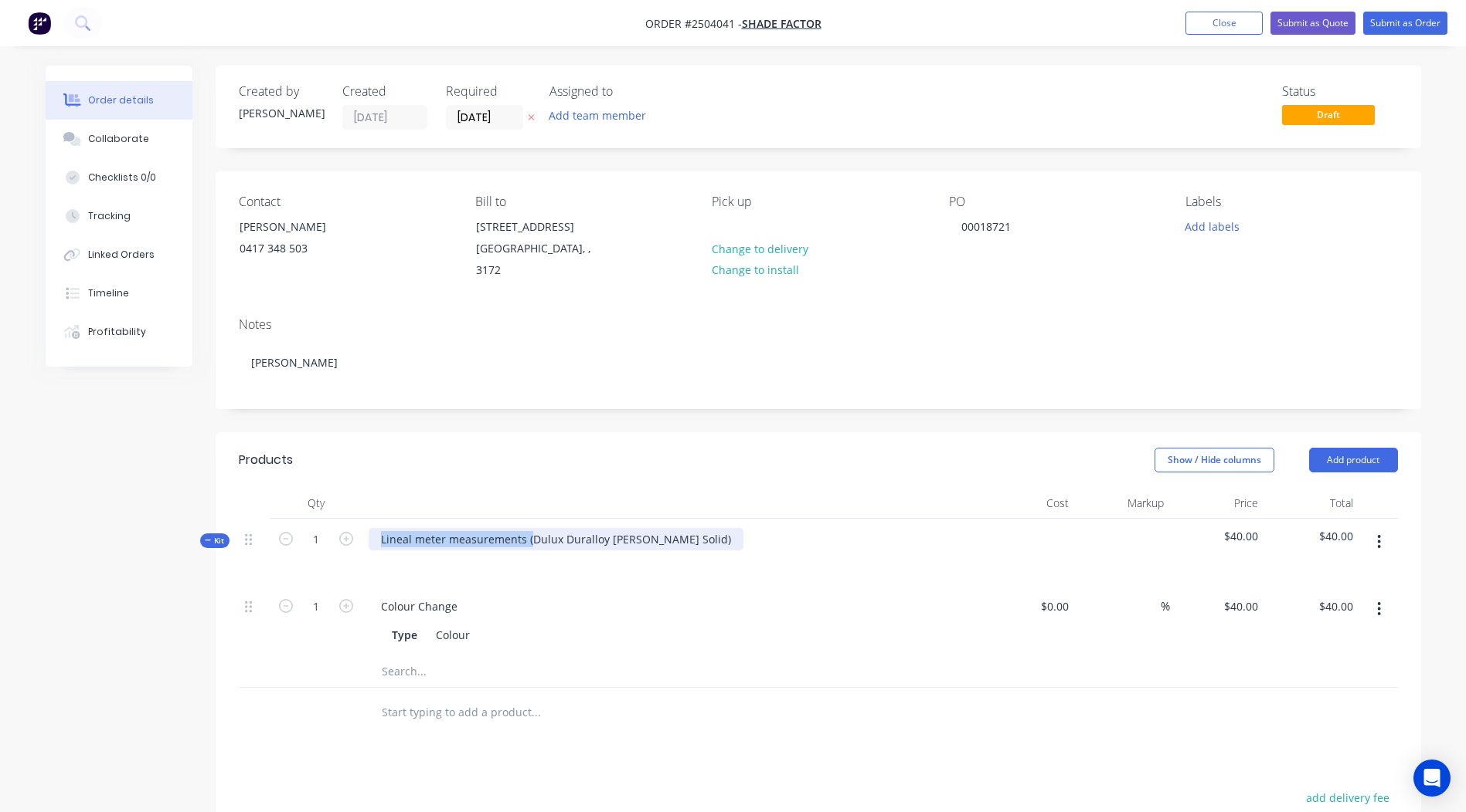
drag, startPoint x: 528, startPoint y: 518, endPoint x: 0, endPoint y: 567, distance: 530.3
click at [0, 567] on html "Order #2504041 - Shade Factor Add product Close Submit as Quote Submit as Order…" at bounding box center [733, 566] width 1466 height 1132
click at [555, 528] on div "Dulux Duralloy White Matt Solid)" at bounding box center [479, 538] width 222 height 22
click at [846, 448] on div "Show / Hide columns Add product" at bounding box center [940, 460] width 913 height 24
click at [1382, 531] on button "button" at bounding box center [1378, 541] width 36 height 28
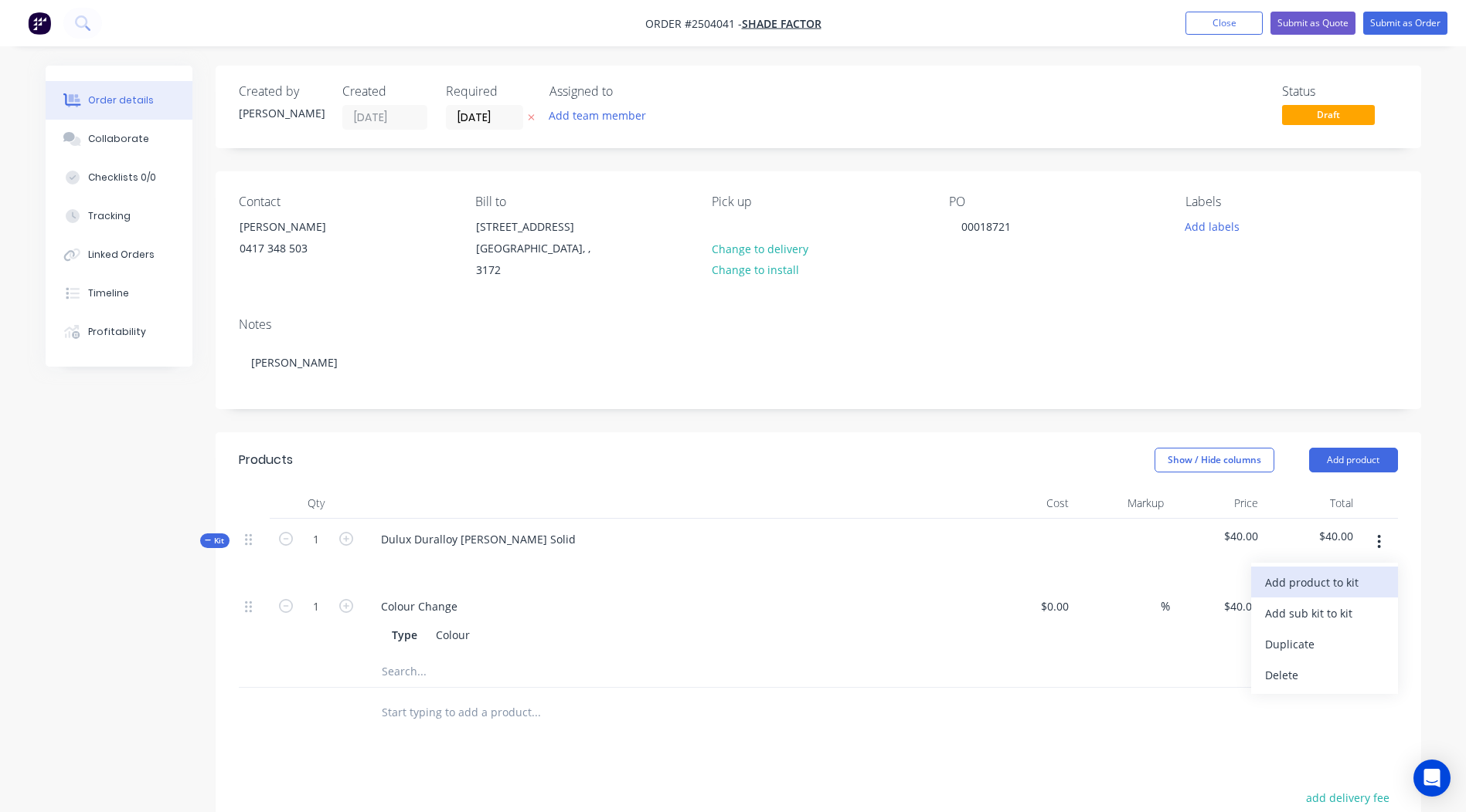
click at [1325, 572] on div "Add product to kit" at bounding box center [1324, 582] width 119 height 22
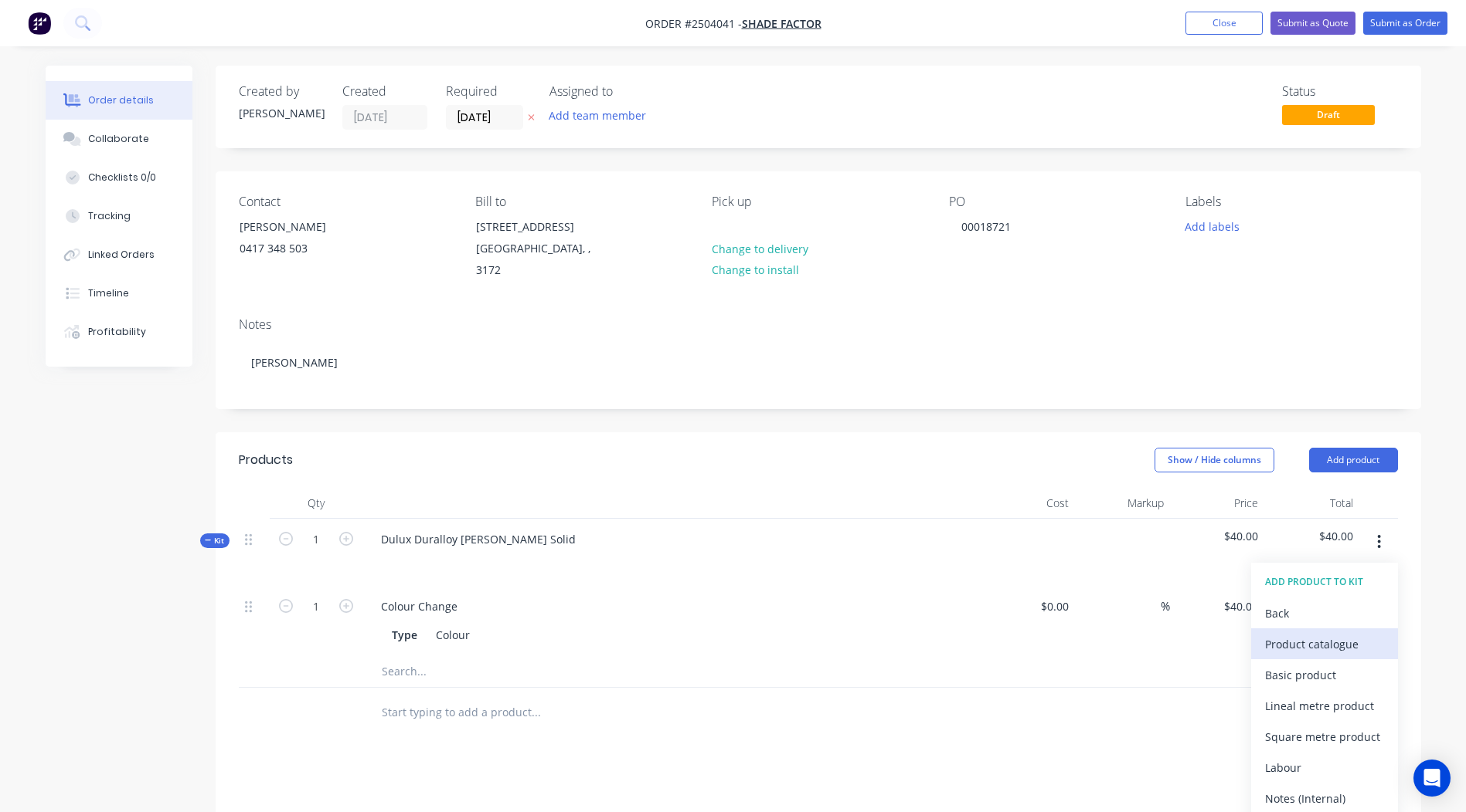
click at [1303, 629] on button "Product catalogue" at bounding box center [1324, 645] width 147 height 31
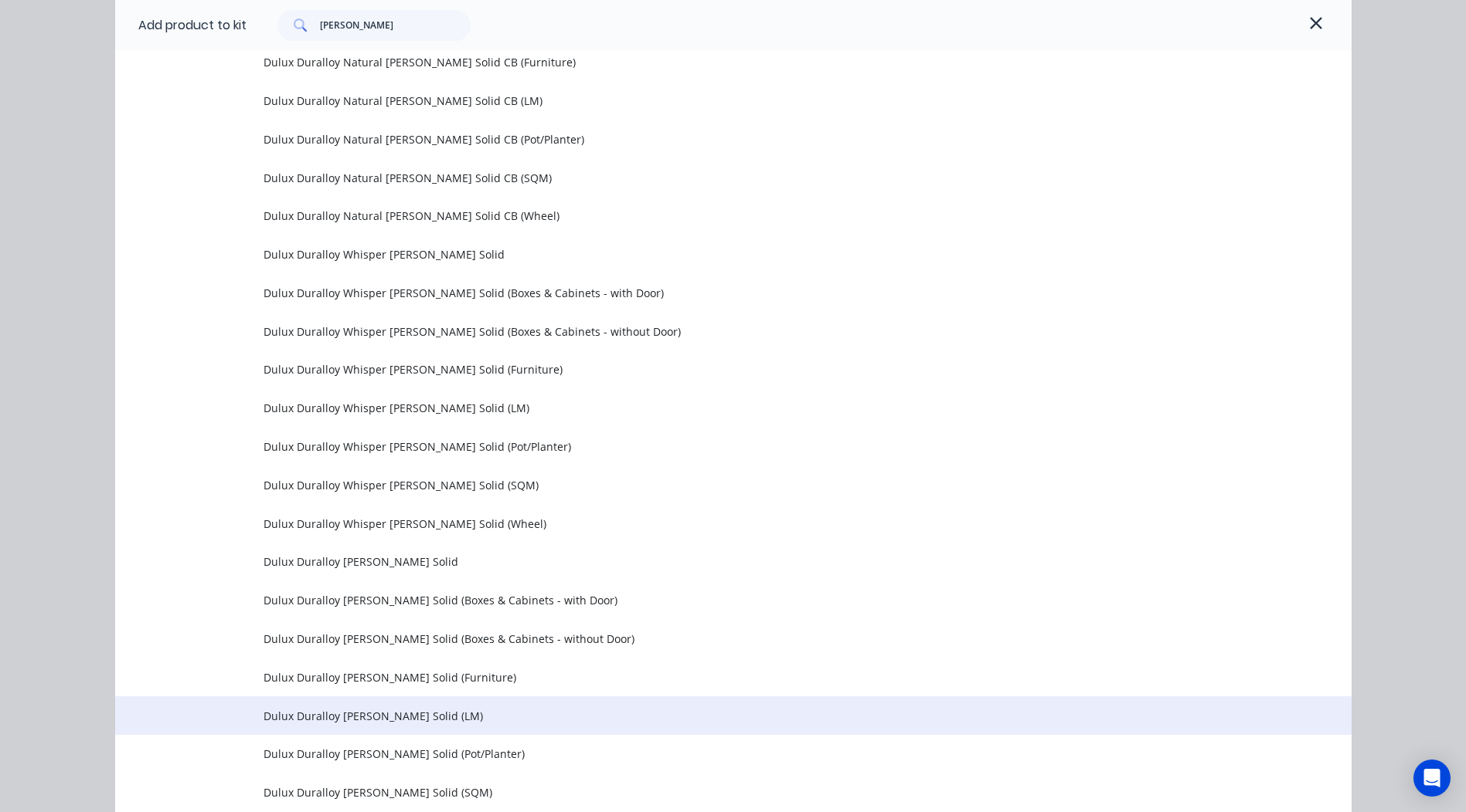
scroll to position [1236, 0]
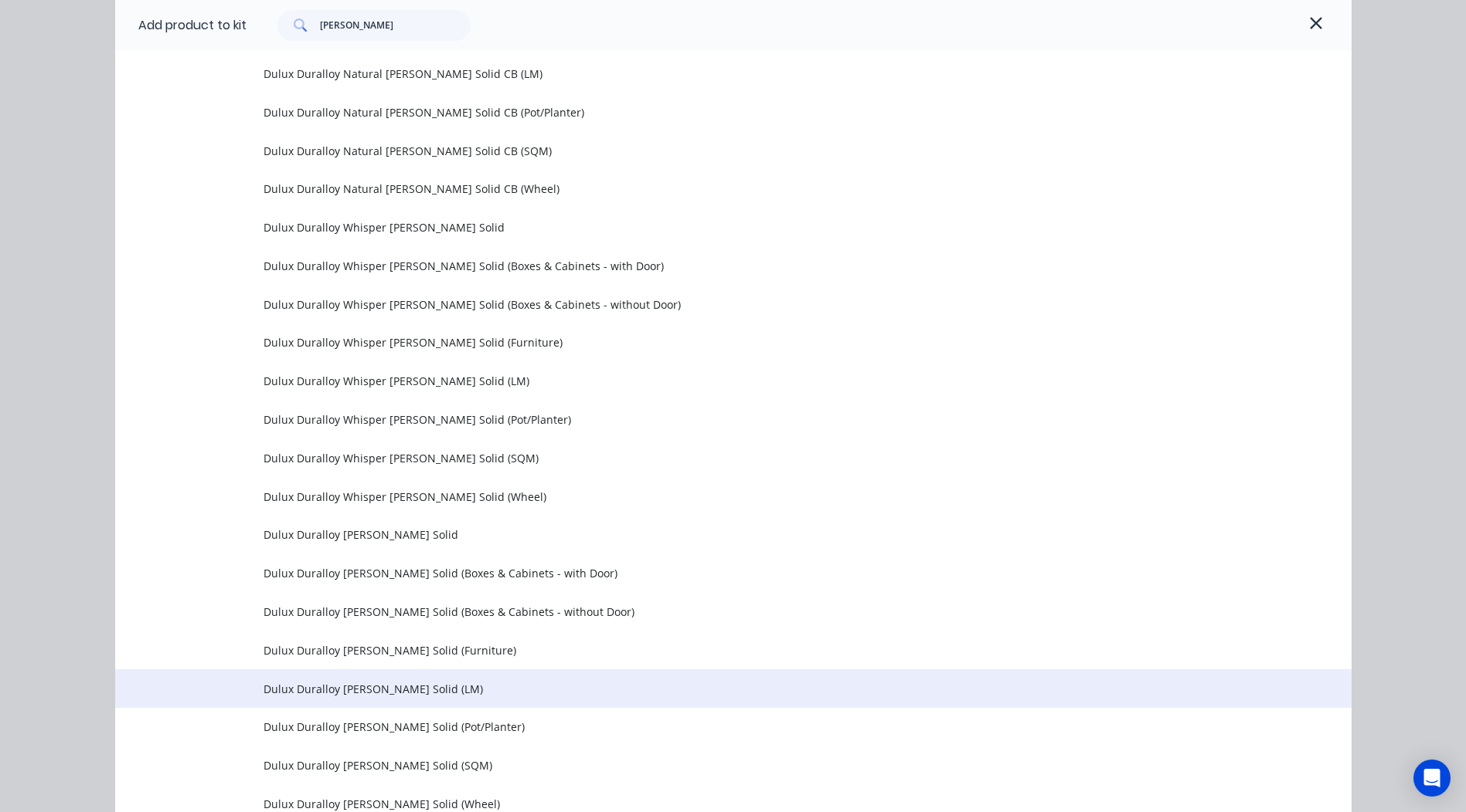
click at [464, 698] on td "Dulux Duralloy White Matt Solid (LM)" at bounding box center [807, 689] width 1088 height 39
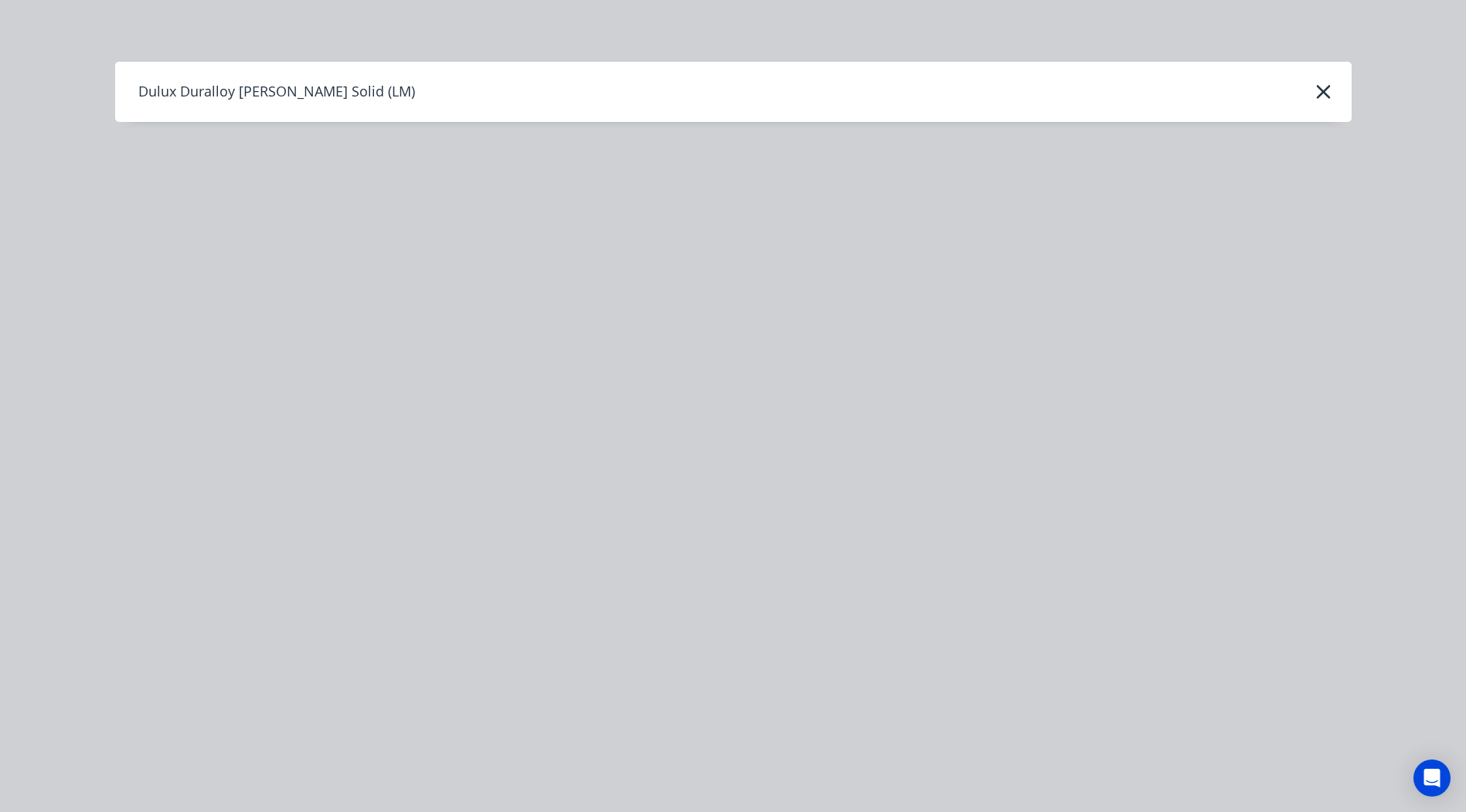
scroll to position [0, 0]
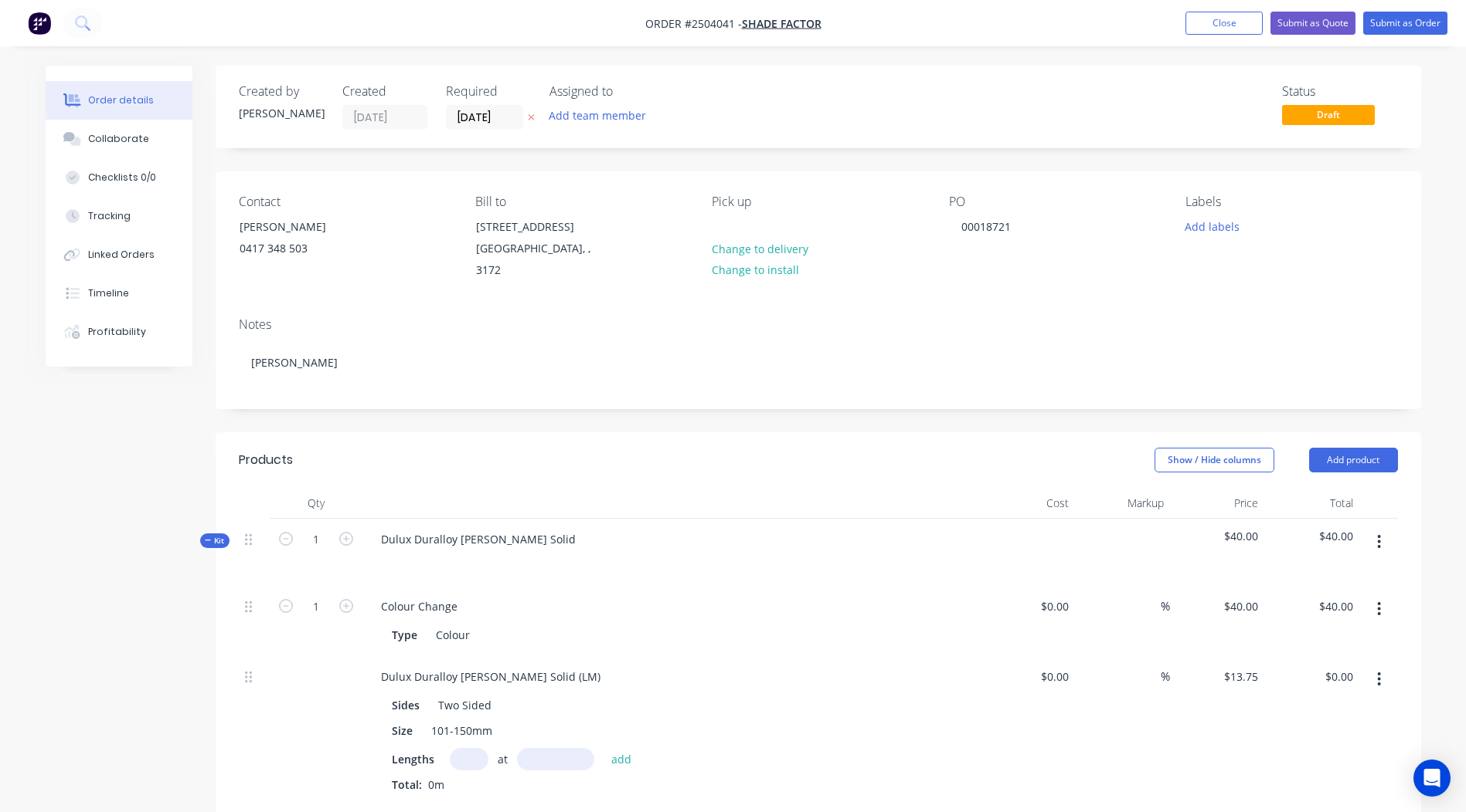
click at [464, 749] on input "text" at bounding box center [470, 759] width 39 height 22
type input "14"
click at [560, 751] on input "text" at bounding box center [555, 759] width 77 height 22
type input "500"
click at [603, 749] on button "add" at bounding box center [620, 758] width 36 height 20
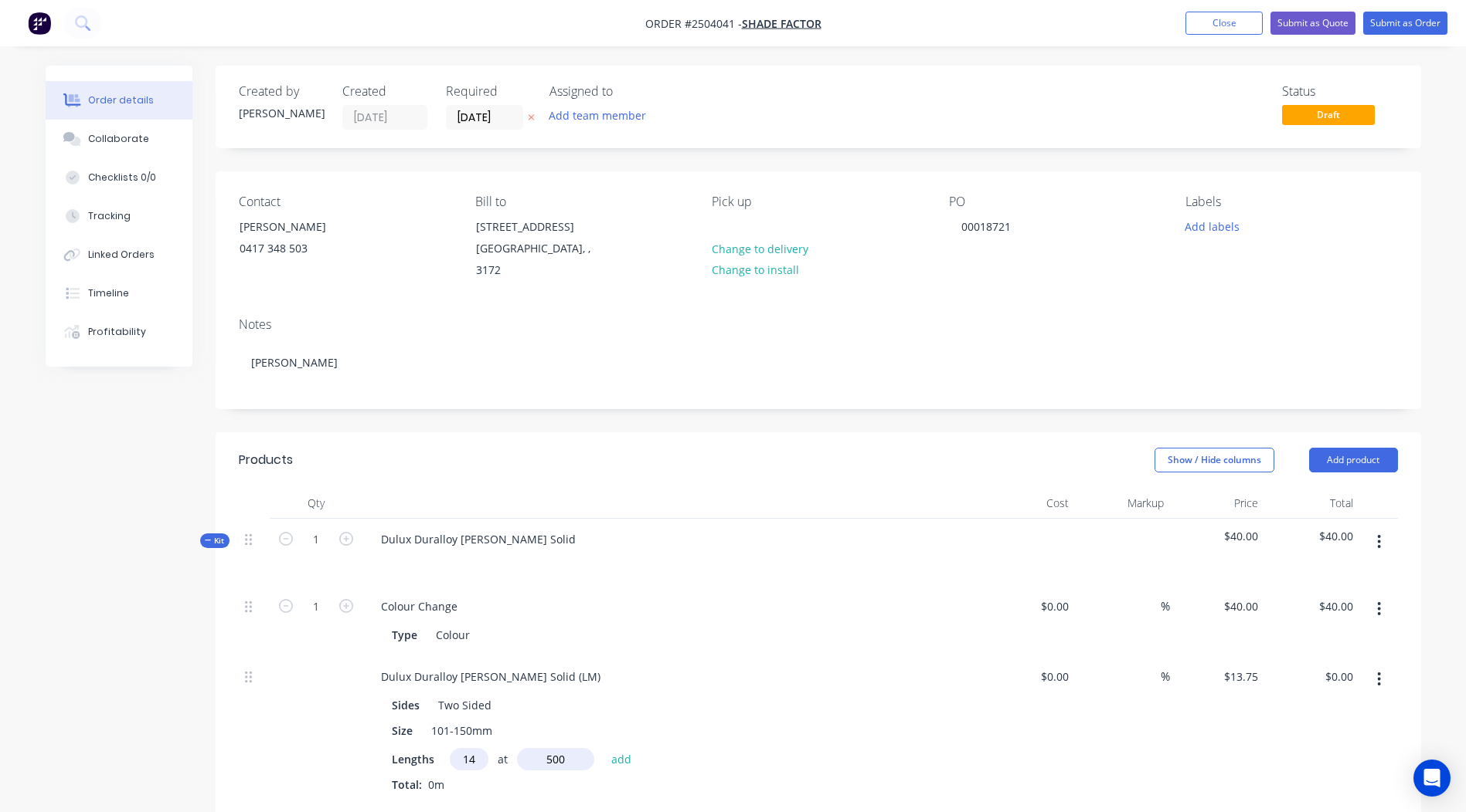
type input "$96.25"
drag, startPoint x: 576, startPoint y: 659, endPoint x: 0, endPoint y: 669, distance: 576.1
click at [0, 666] on html "Order #2504041 - Shade Factor Add product Close Submit as Quote Submit as Order…" at bounding box center [733, 652] width 1466 height 1305
click at [762, 462] on header "Products Show / Hide columns Add product" at bounding box center [817, 460] width 1205 height 55
click at [1396, 27] on button "Submit as Order" at bounding box center [1405, 23] width 84 height 23
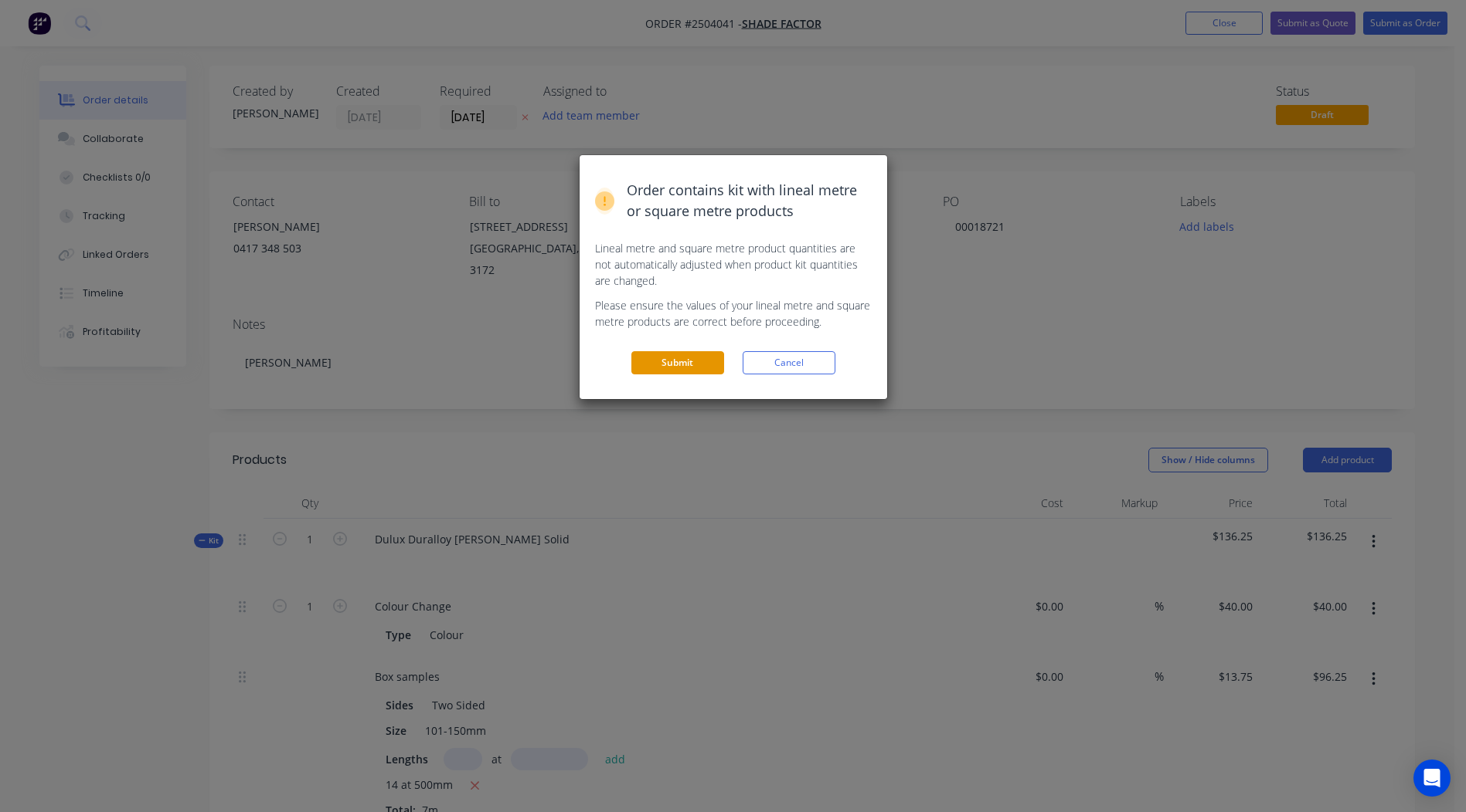
click at [674, 356] on button "Submit" at bounding box center [677, 363] width 93 height 23
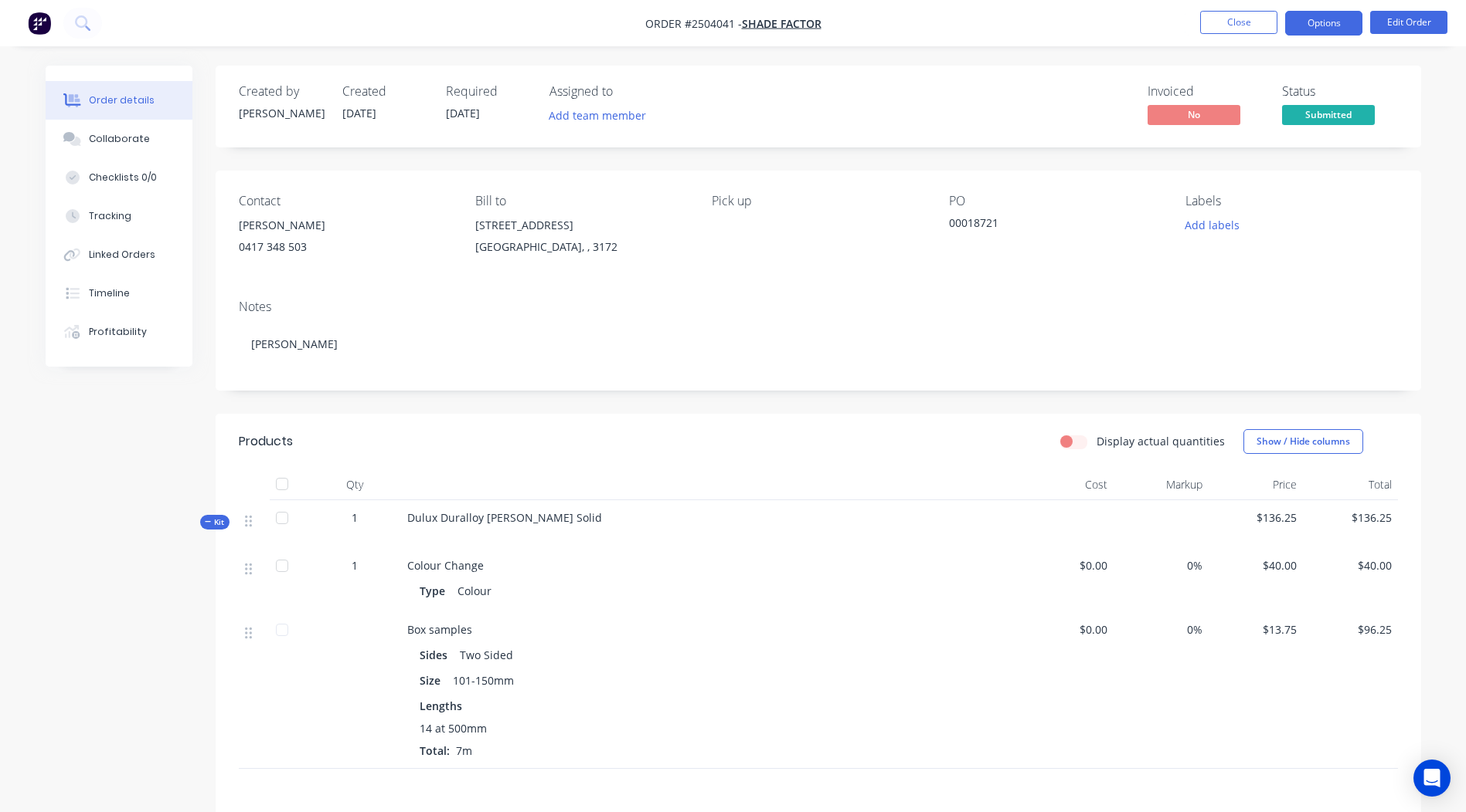
click at [1323, 25] on button "Options" at bounding box center [1323, 22] width 77 height 24
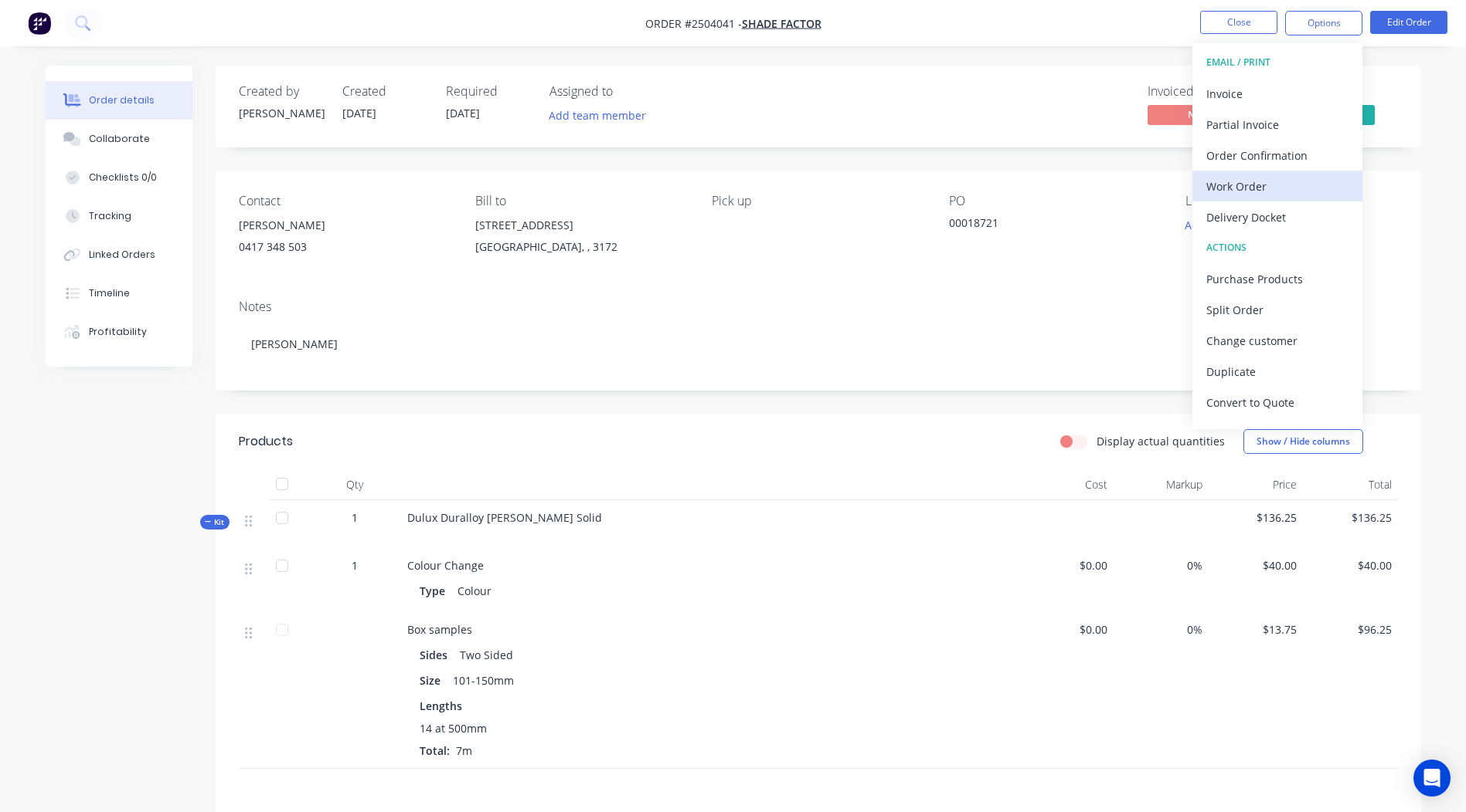
click at [1262, 195] on div "Work Order" at bounding box center [1277, 186] width 142 height 22
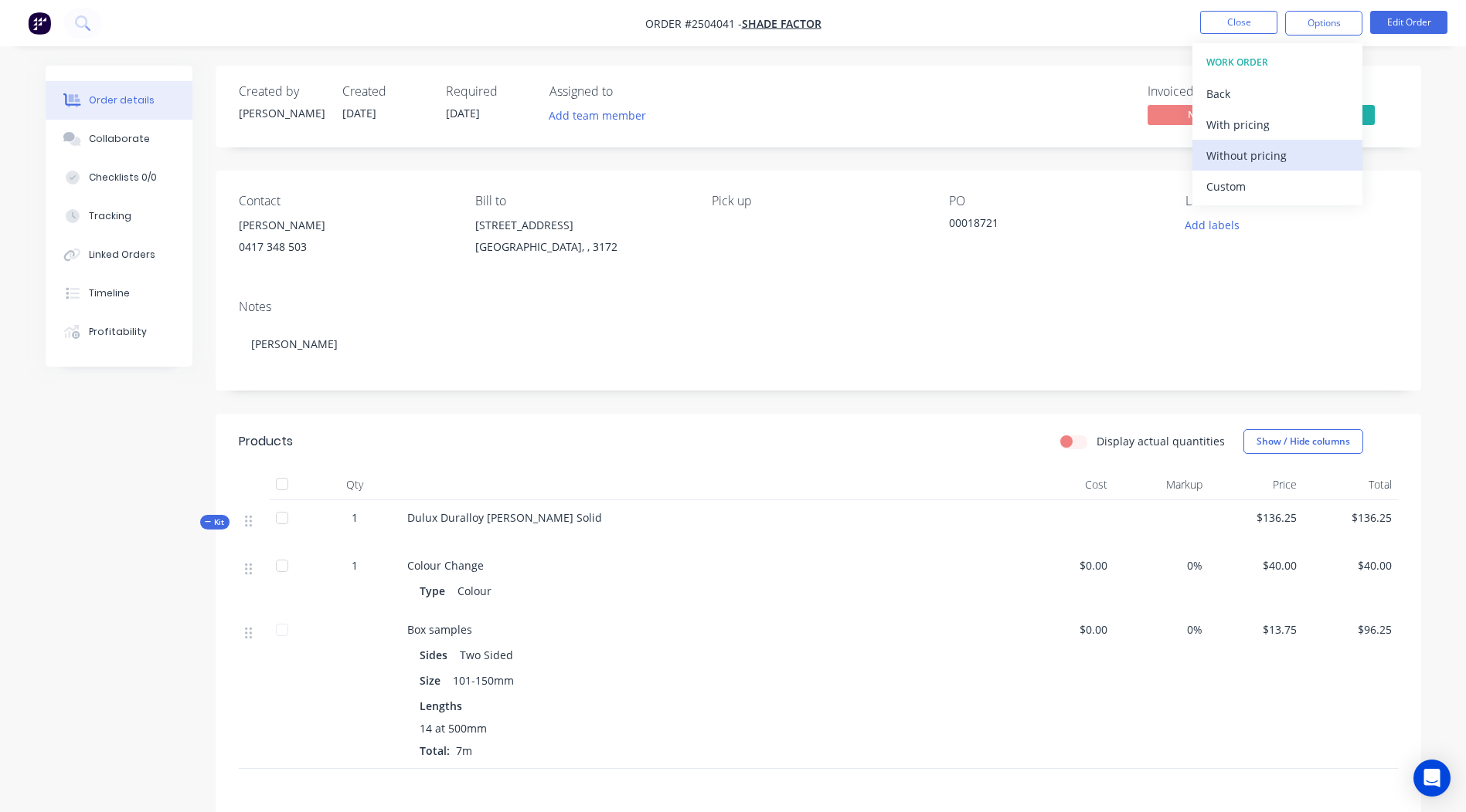
click at [1282, 159] on div "Without pricing" at bounding box center [1277, 155] width 142 height 22
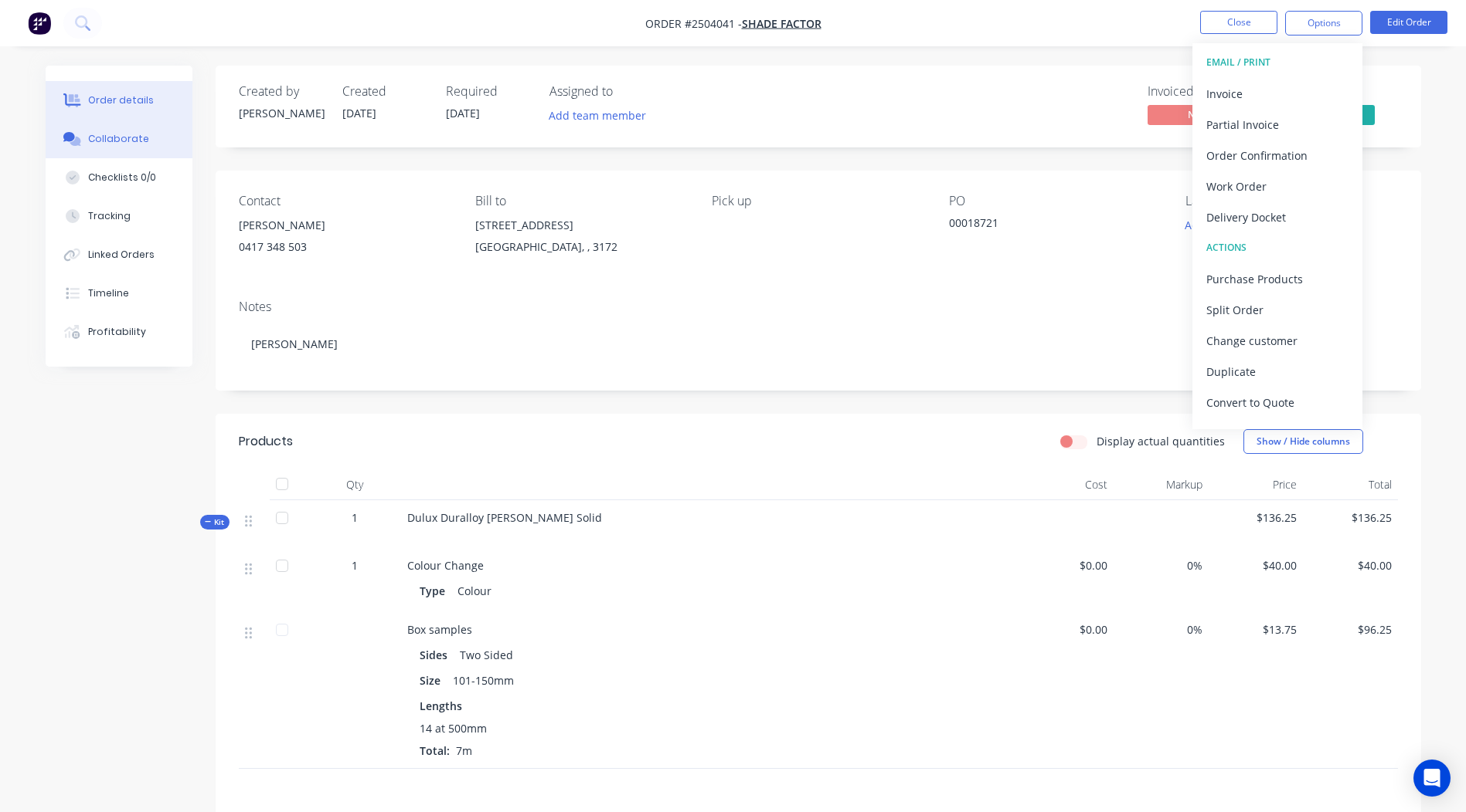
click at [135, 136] on div "Collaborate" at bounding box center [118, 139] width 61 height 14
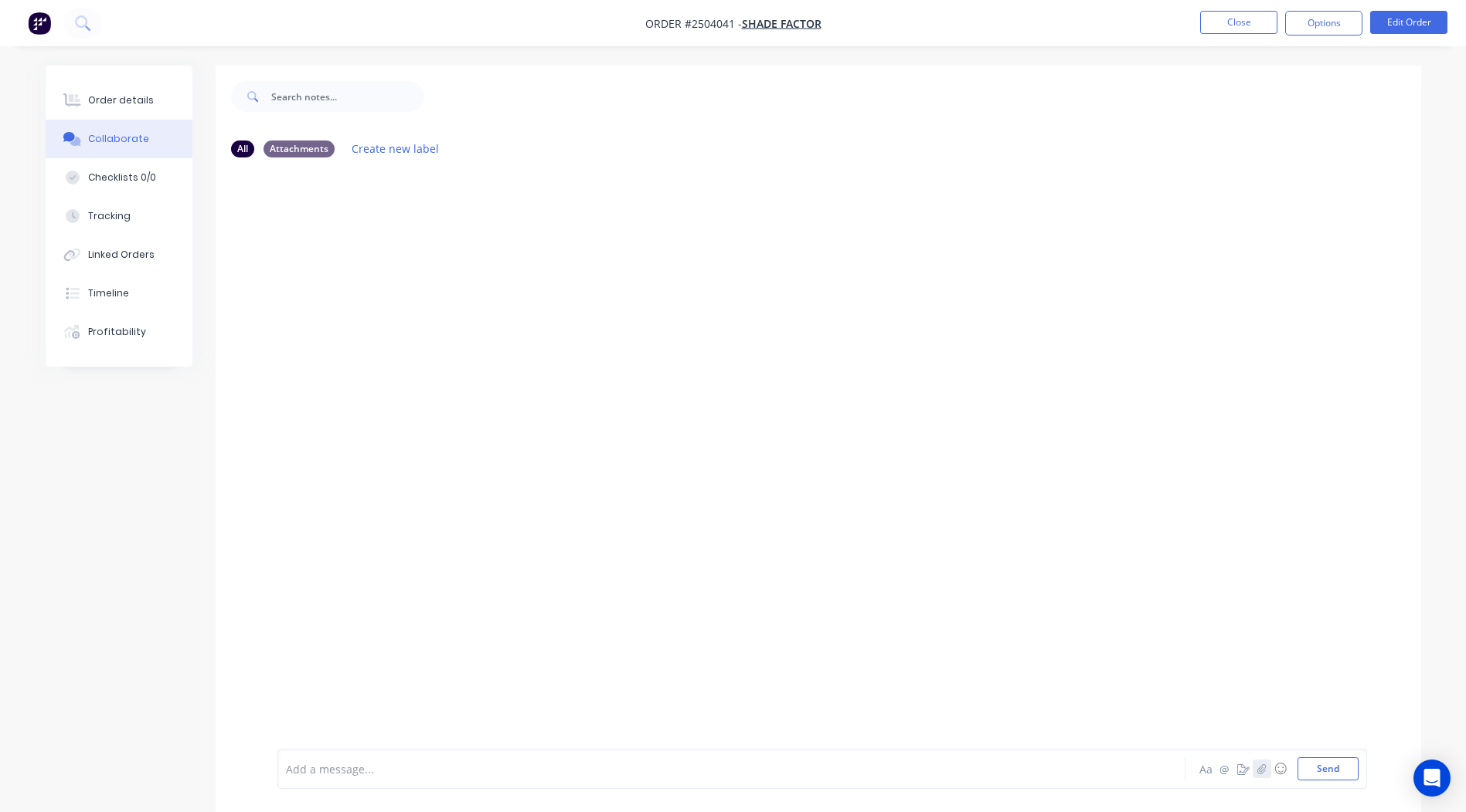
click at [1266, 767] on button "button" at bounding box center [1261, 768] width 19 height 18
click at [1307, 780] on button "Send" at bounding box center [1328, 769] width 61 height 23
click at [1242, 31] on button "Close" at bounding box center [1238, 22] width 77 height 23
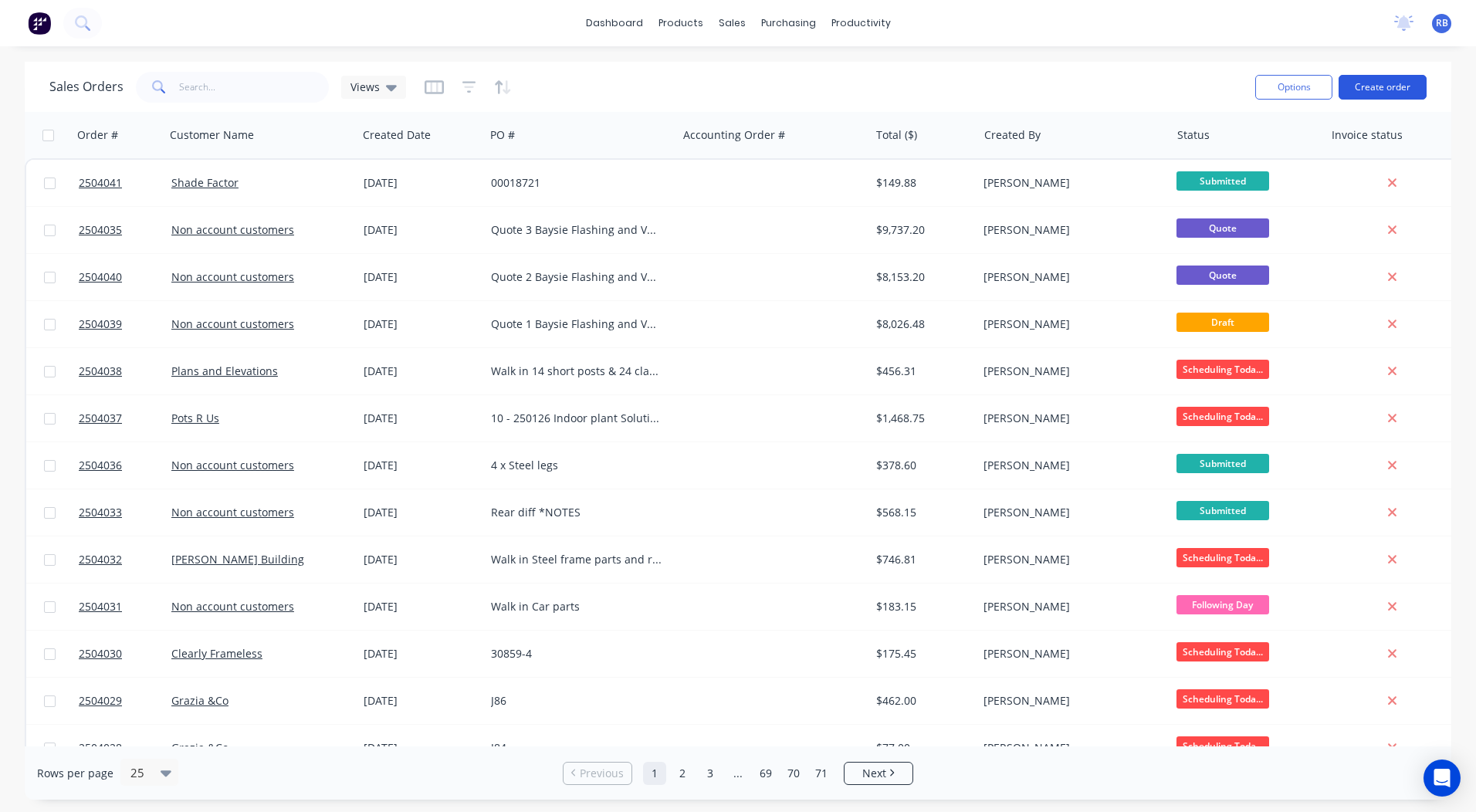
click at [1399, 79] on button "Create order" at bounding box center [1383, 87] width 88 height 24
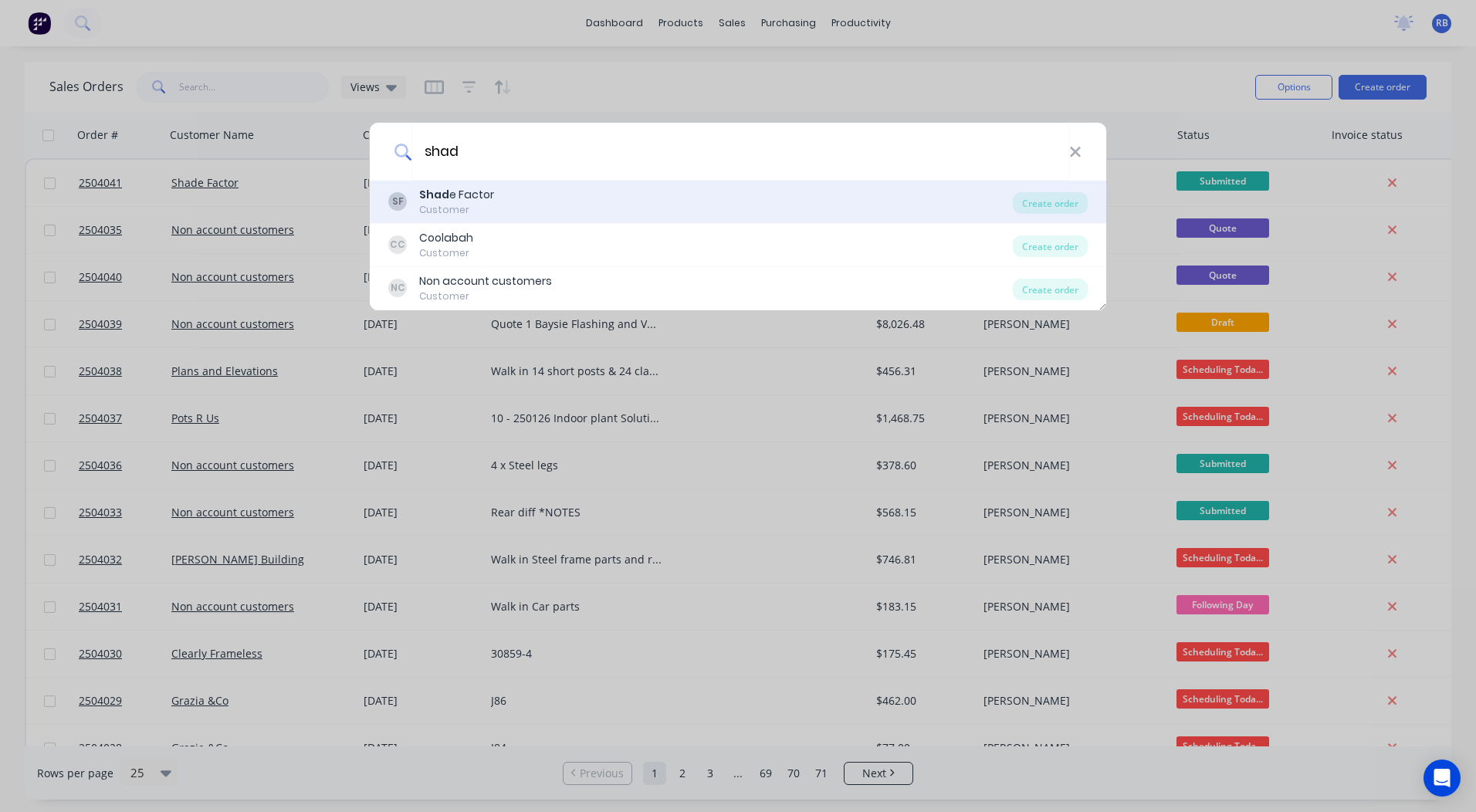
type input "shad"
click at [472, 199] on div "Shad e Factor" at bounding box center [457, 195] width 75 height 17
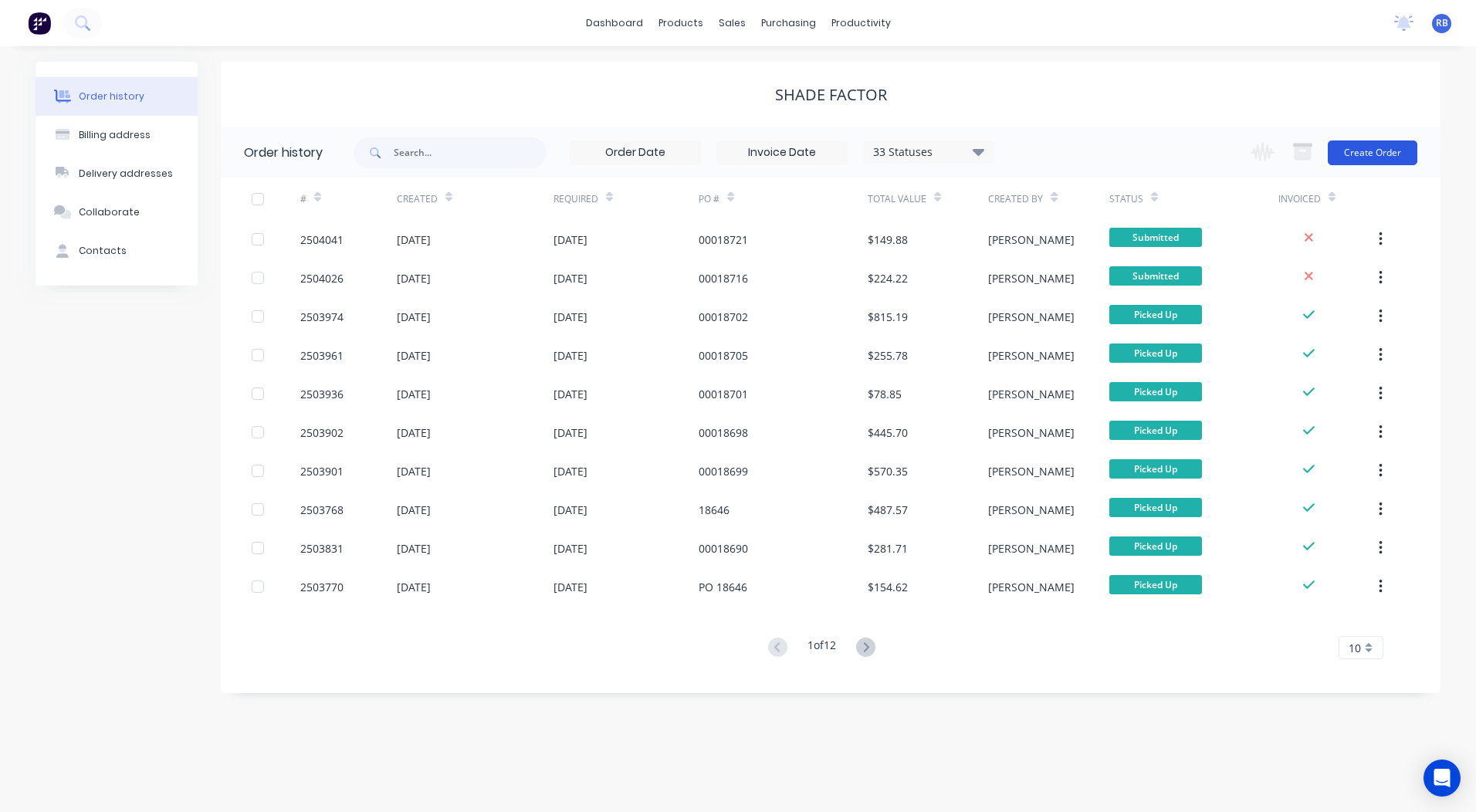
click at [1377, 147] on button "Create Order" at bounding box center [1373, 152] width 90 height 24
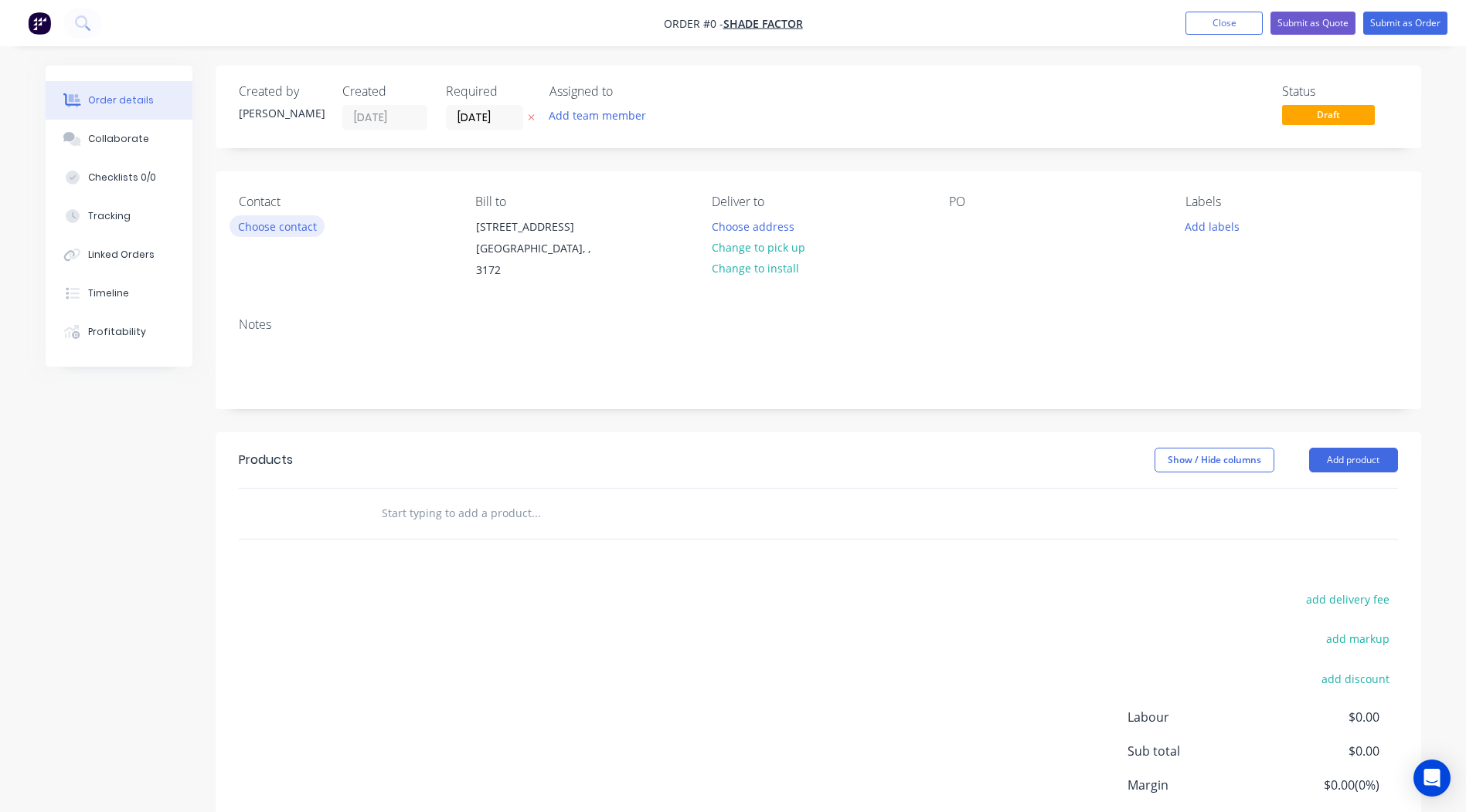
click at [275, 226] on button "Choose contact" at bounding box center [278, 225] width 95 height 20
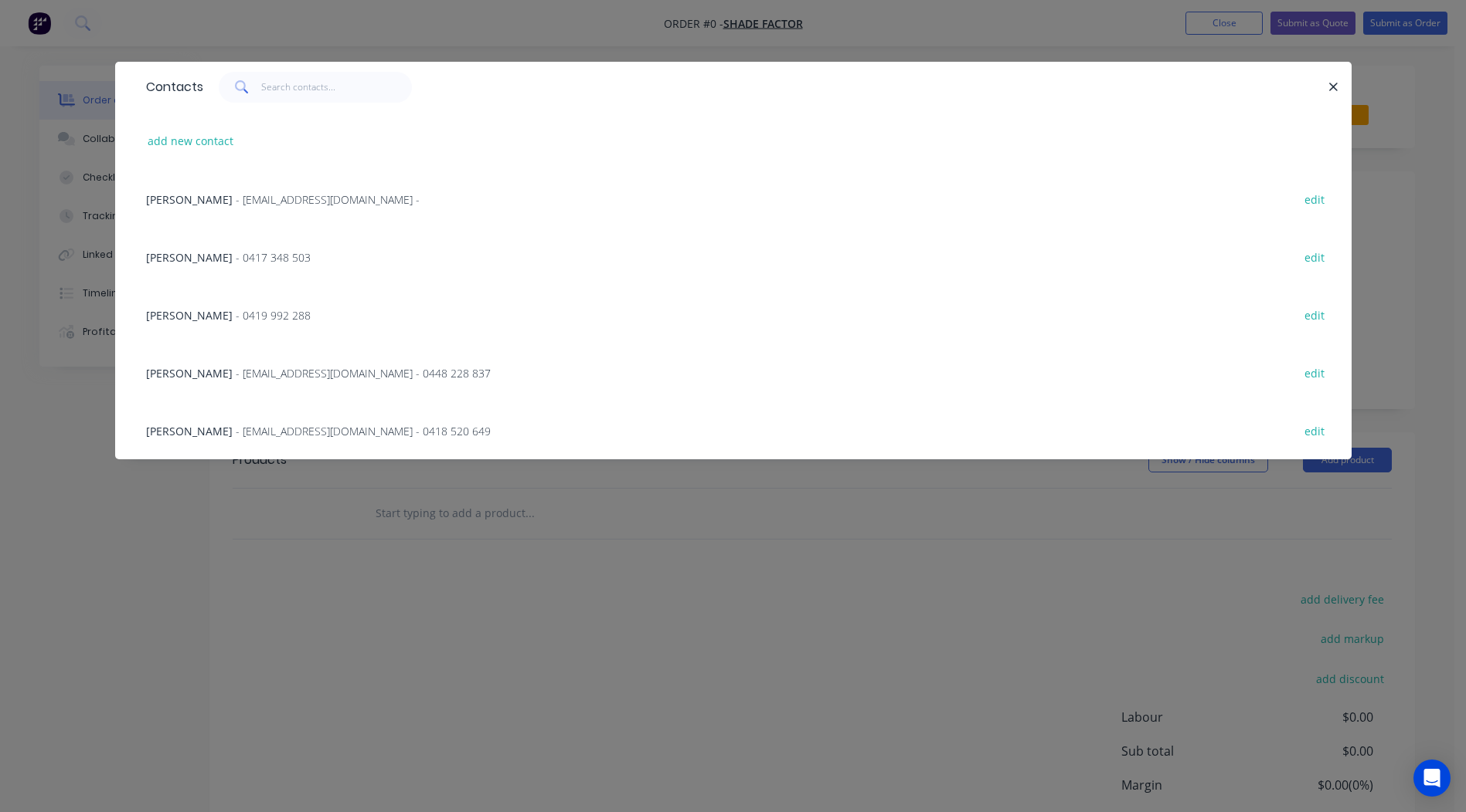
click at [236, 252] on span "- 0417 348 503" at bounding box center [273, 257] width 75 height 15
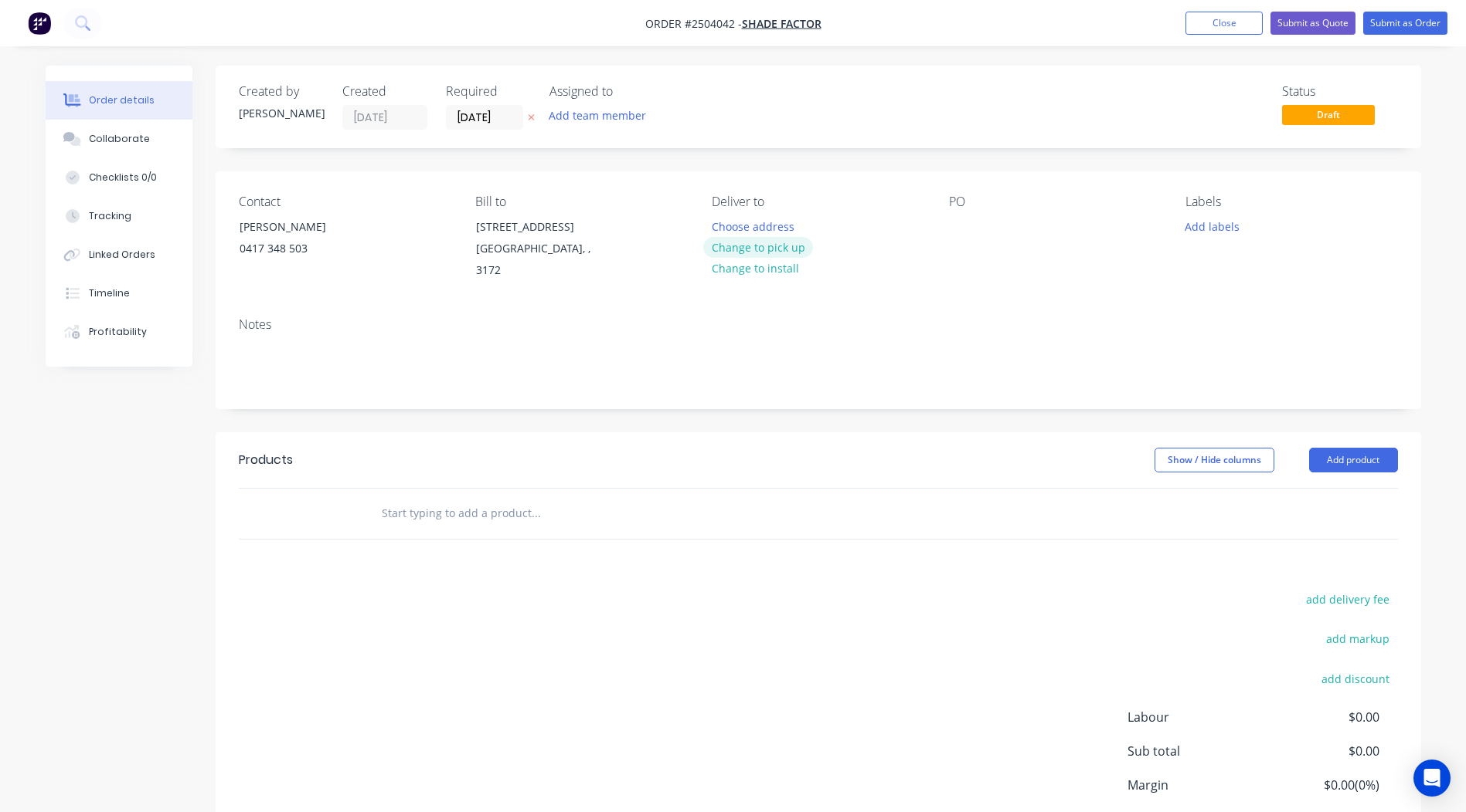
click at [765, 246] on button "Change to pick up" at bounding box center [758, 246] width 110 height 20
click at [958, 223] on div at bounding box center [960, 226] width 24 height 22
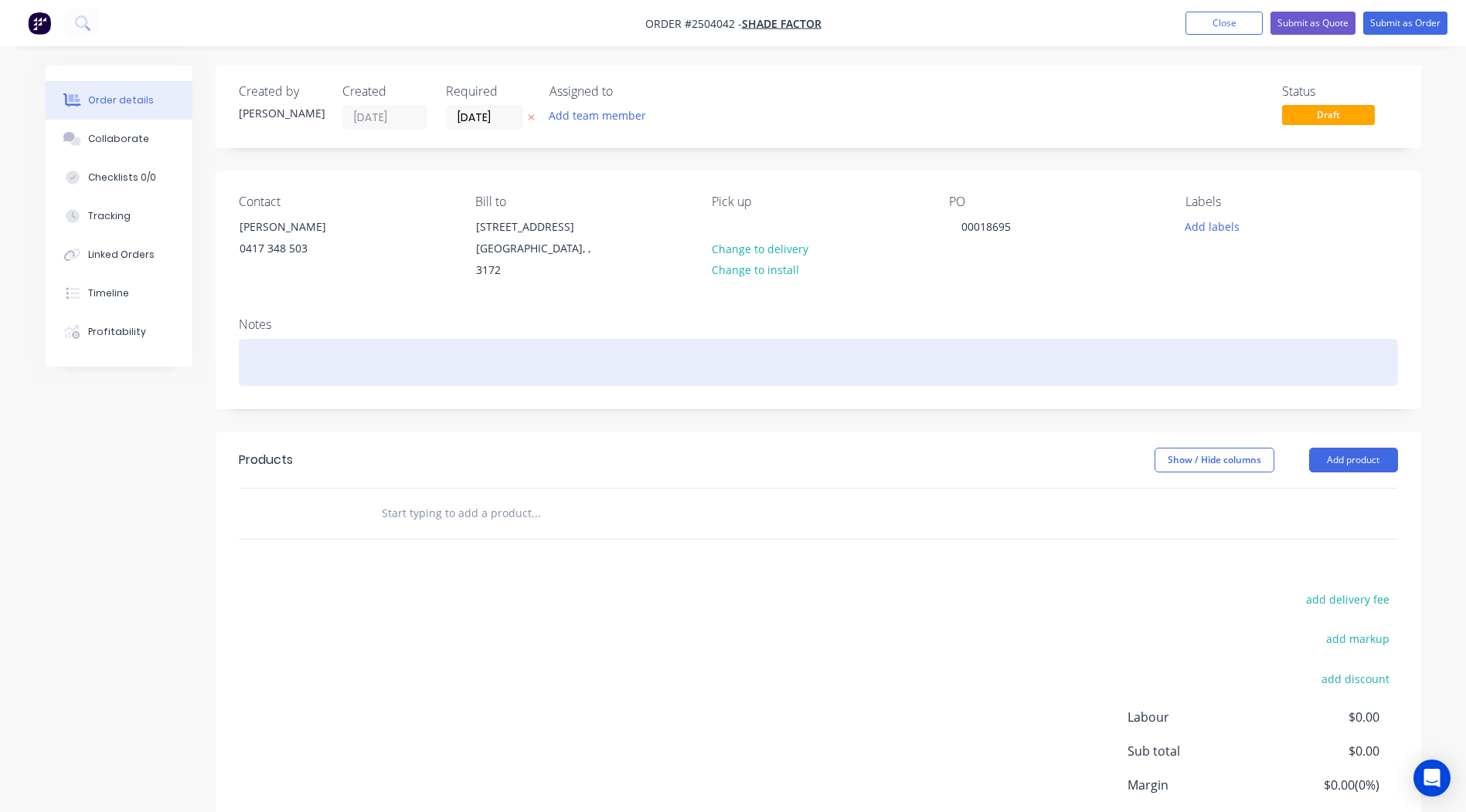
click at [262, 339] on div at bounding box center [818, 362] width 1159 height 47
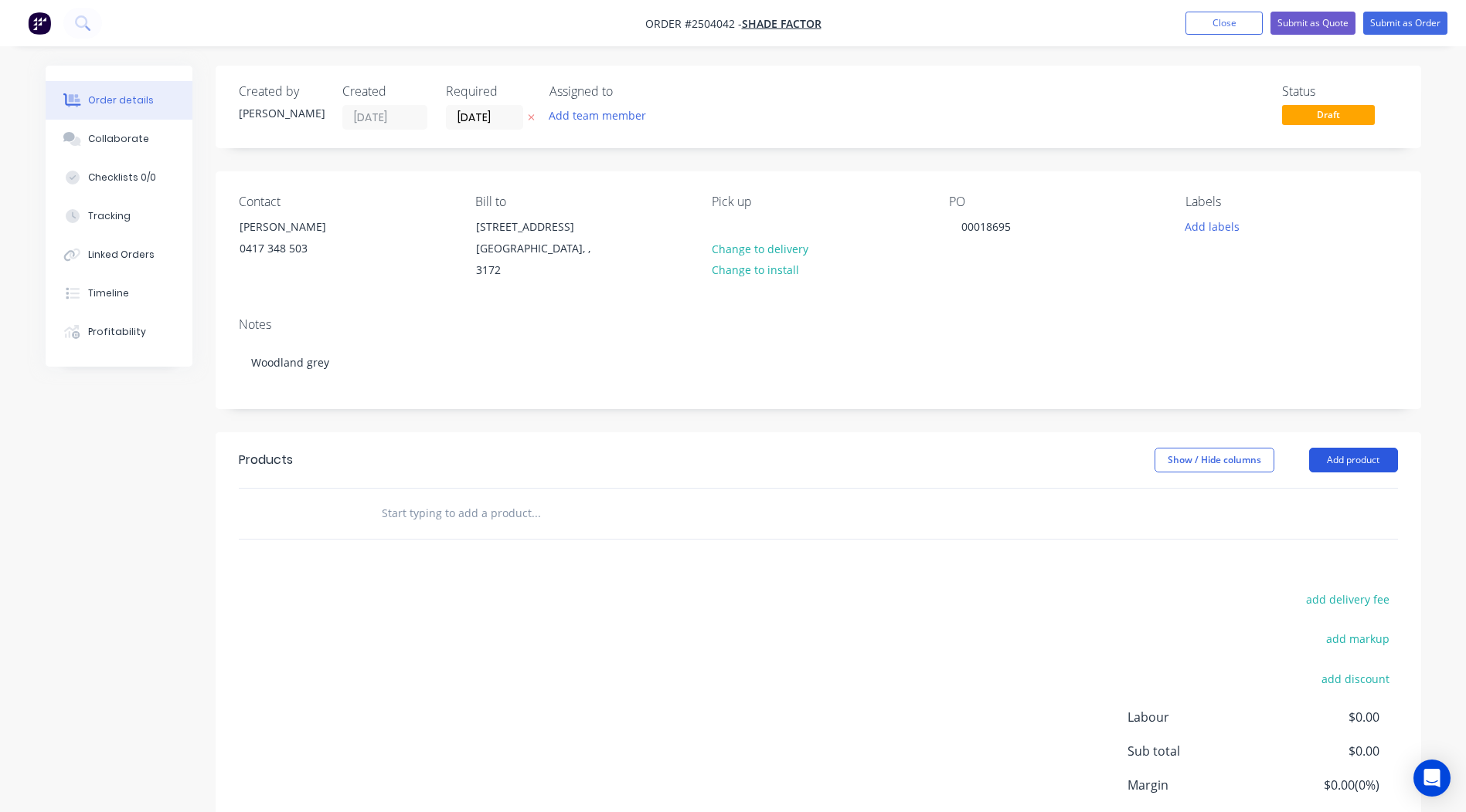
click at [1320, 454] on button "Add product" at bounding box center [1353, 460] width 89 height 24
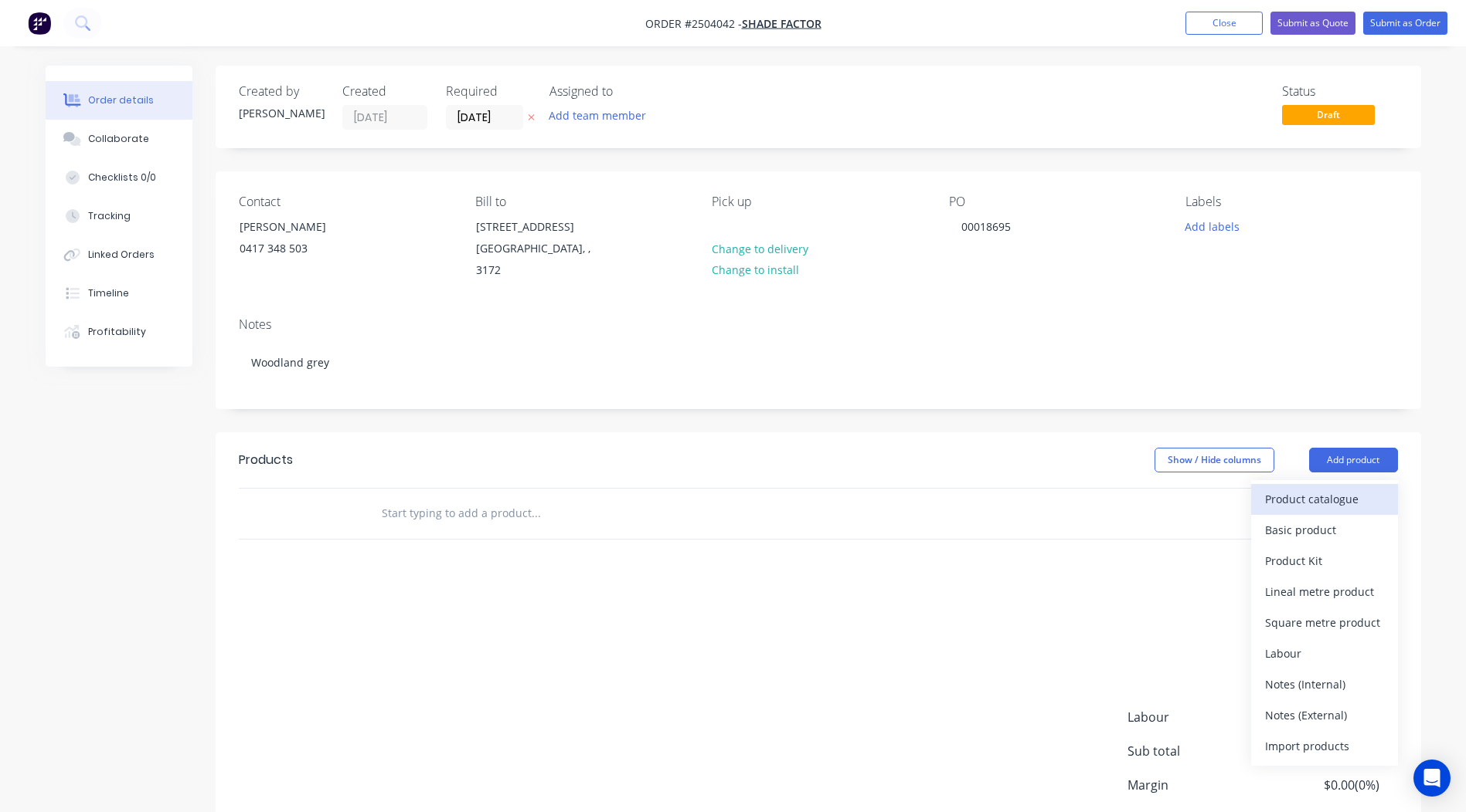
click at [1308, 488] on div "Product catalogue" at bounding box center [1324, 498] width 119 height 22
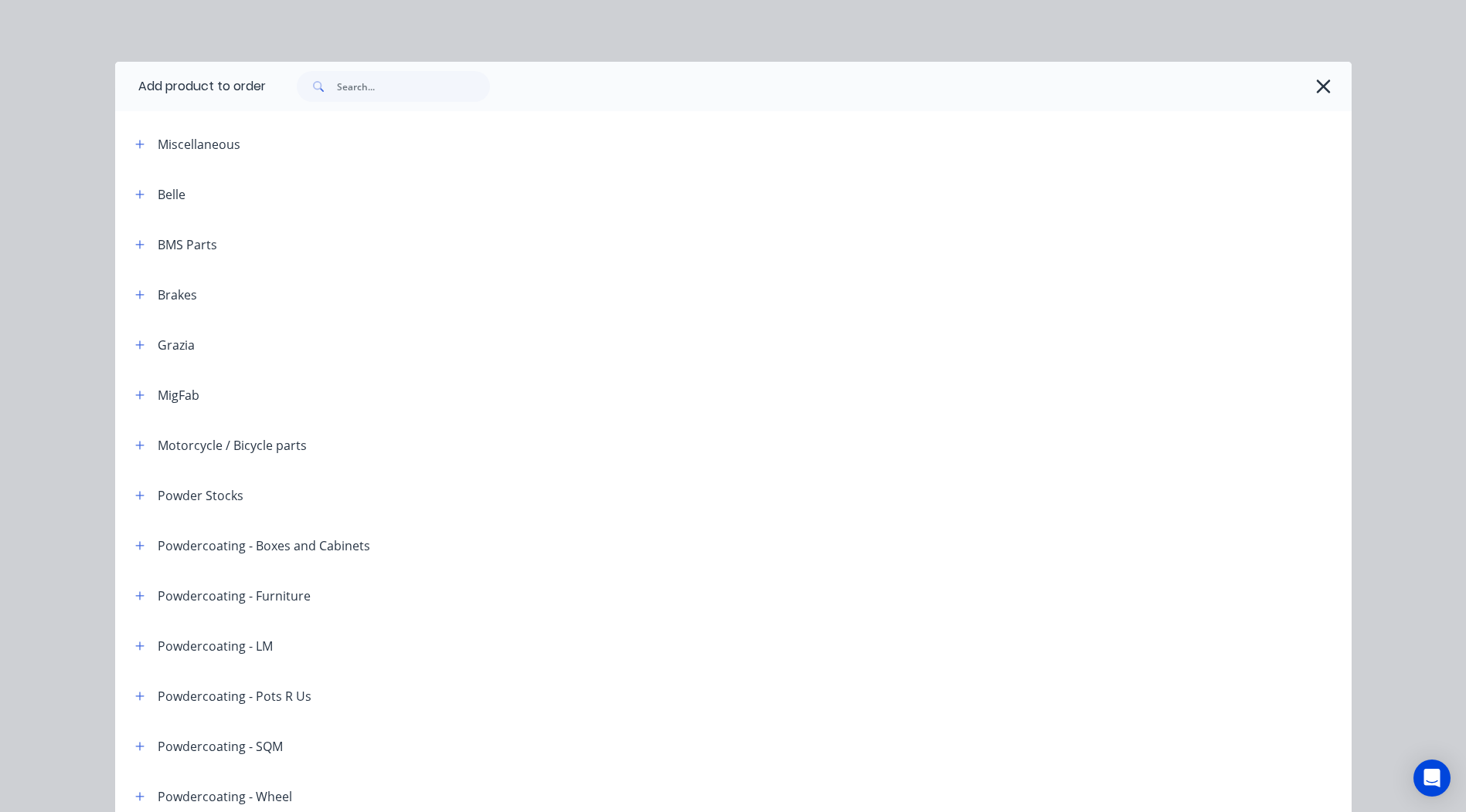
click at [388, 69] on div at bounding box center [808, 86] width 1085 height 50
click at [385, 80] on input "text" at bounding box center [413, 87] width 153 height 31
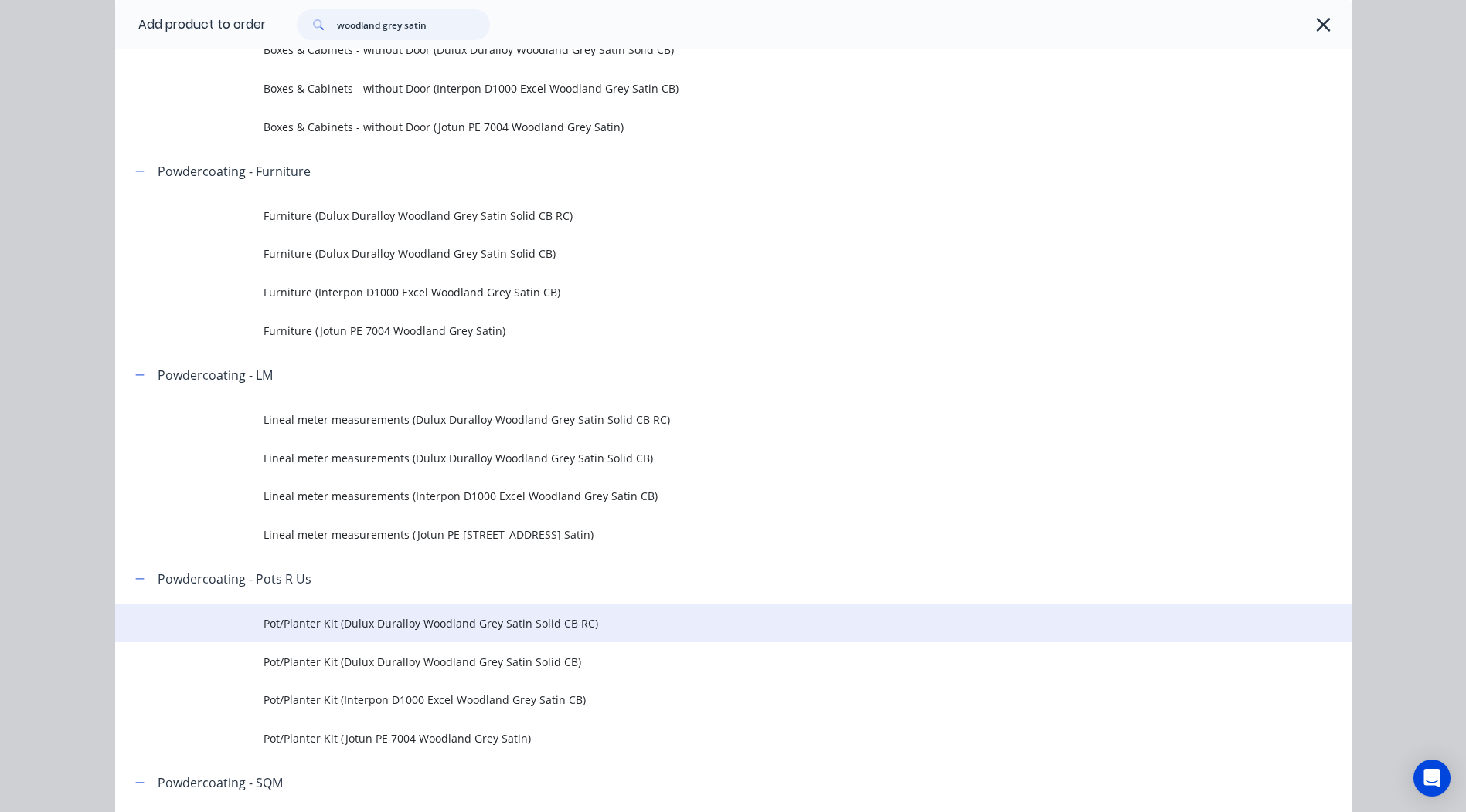
scroll to position [387, 0]
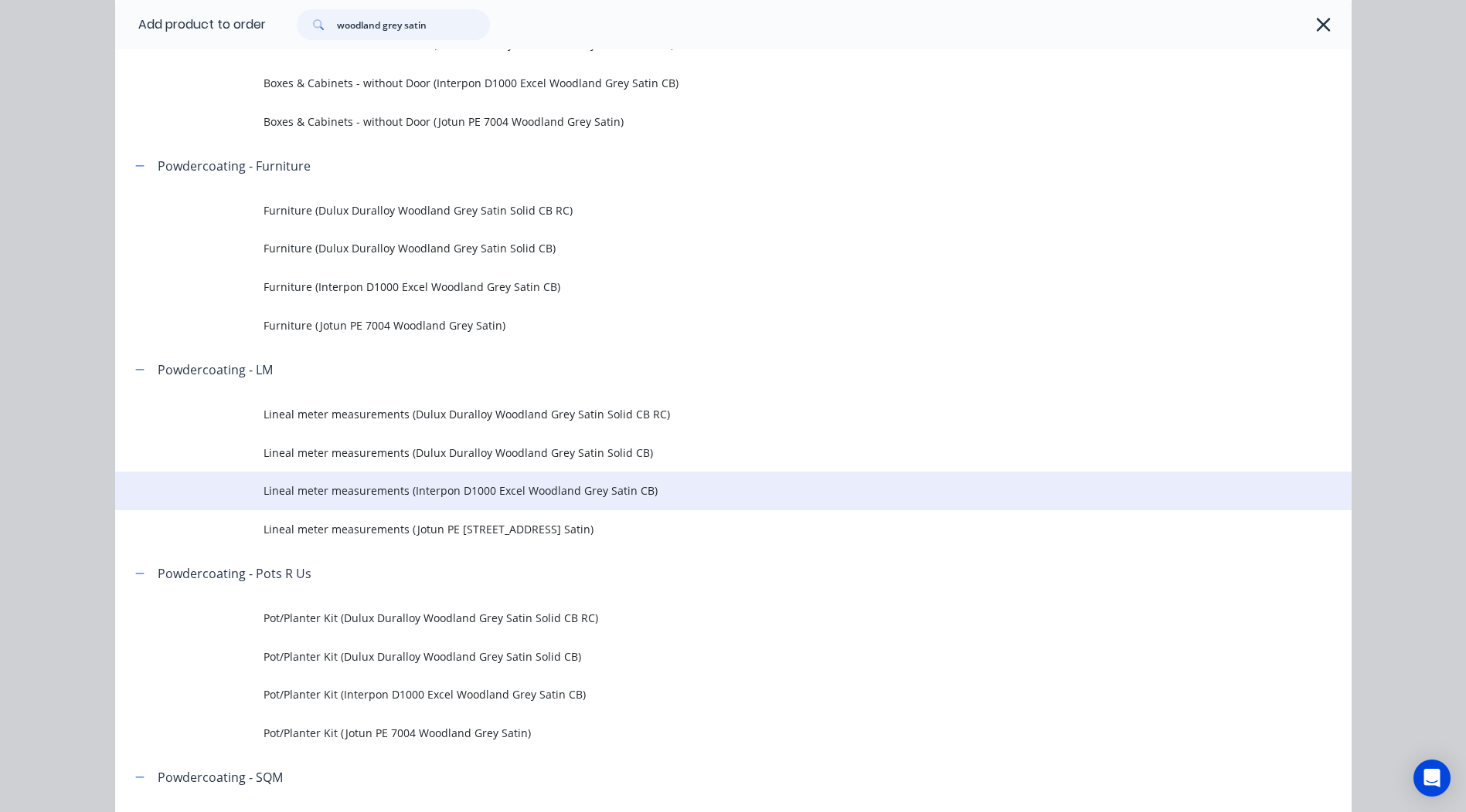
type input "woodland grey satin"
click at [553, 498] on span "Lineal meter measurements (Interpon D1000 Excel Woodland Grey Satin CB)" at bounding box center [697, 491] width 870 height 17
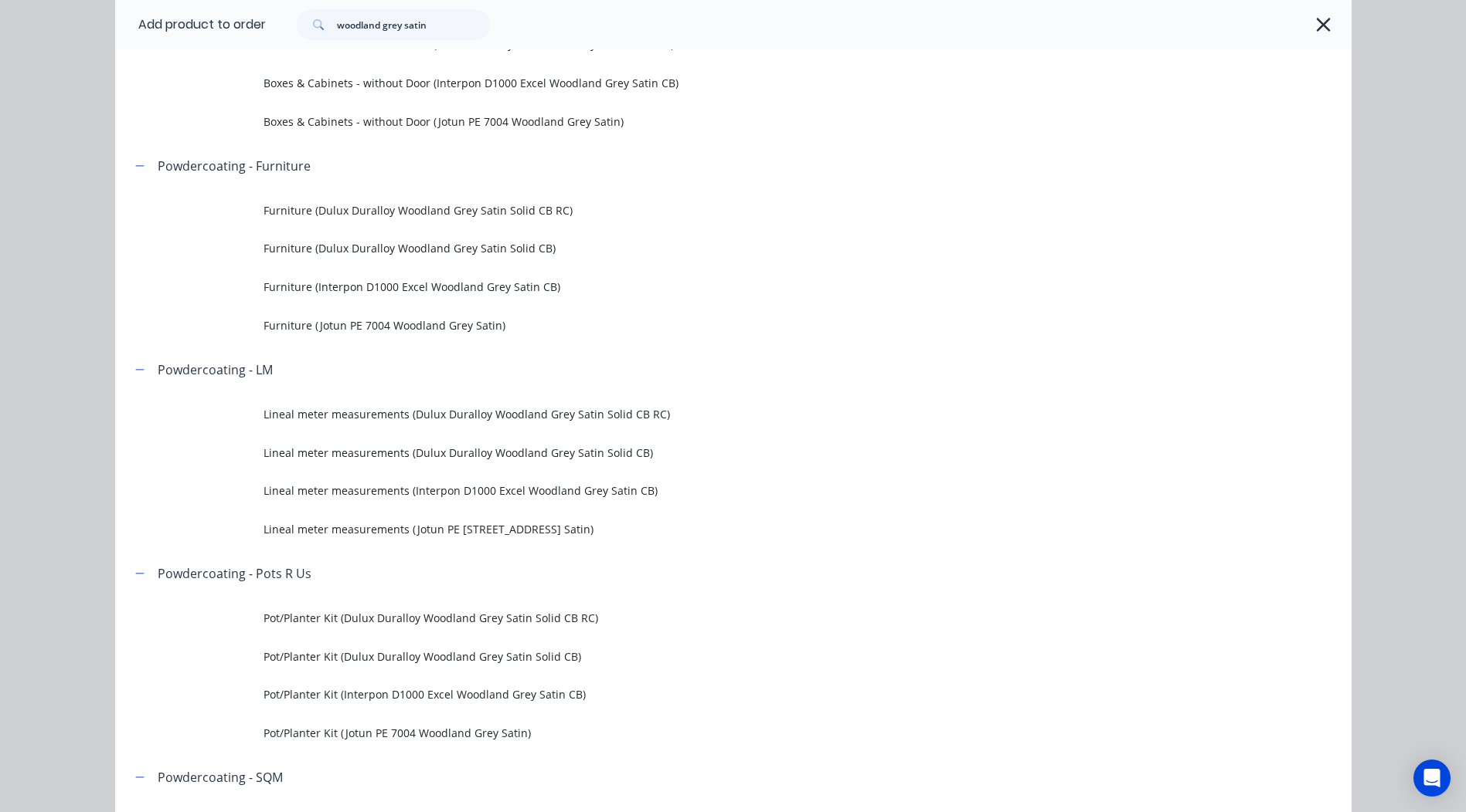
scroll to position [0, 0]
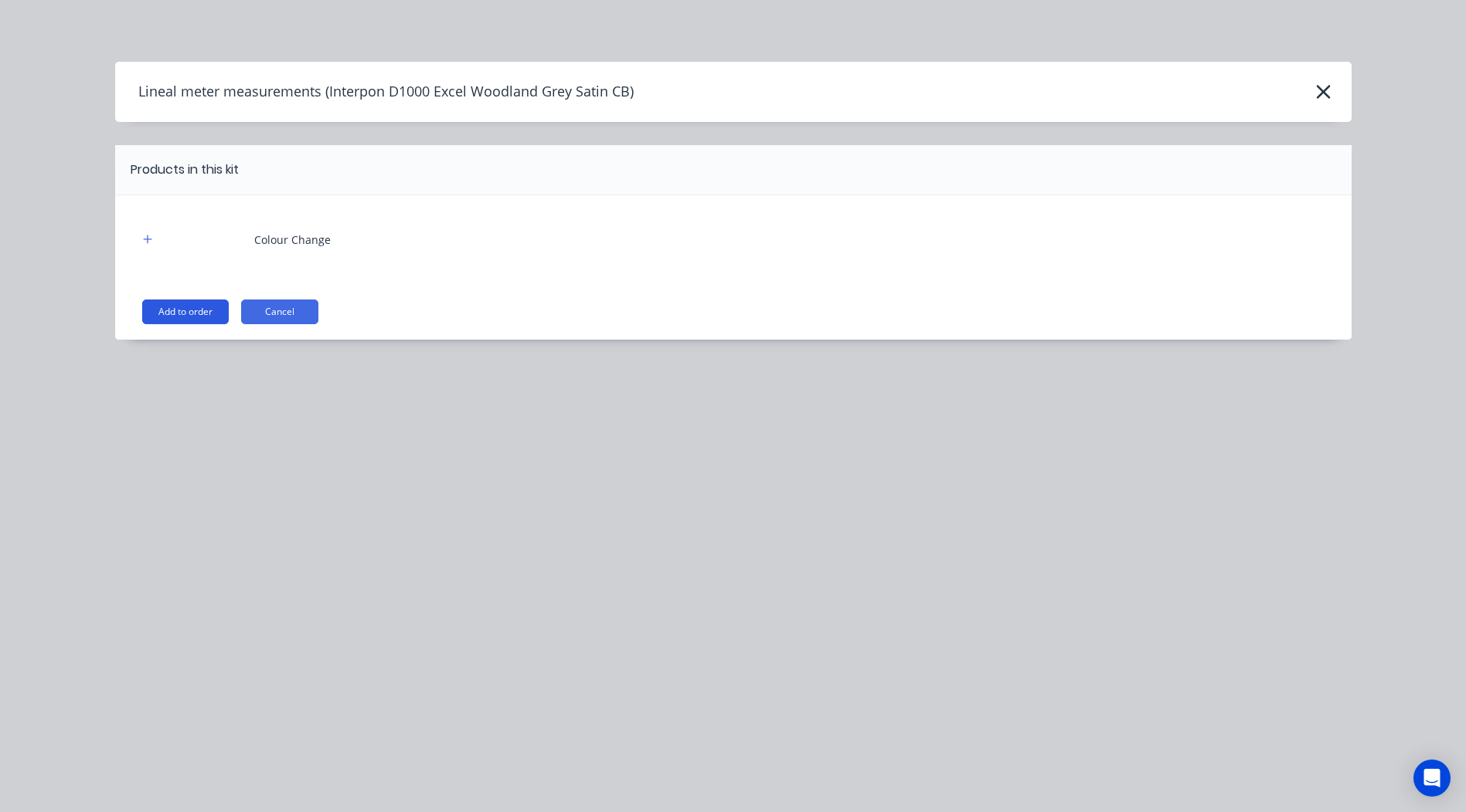
click at [189, 314] on button "Add to order" at bounding box center [185, 312] width 87 height 24
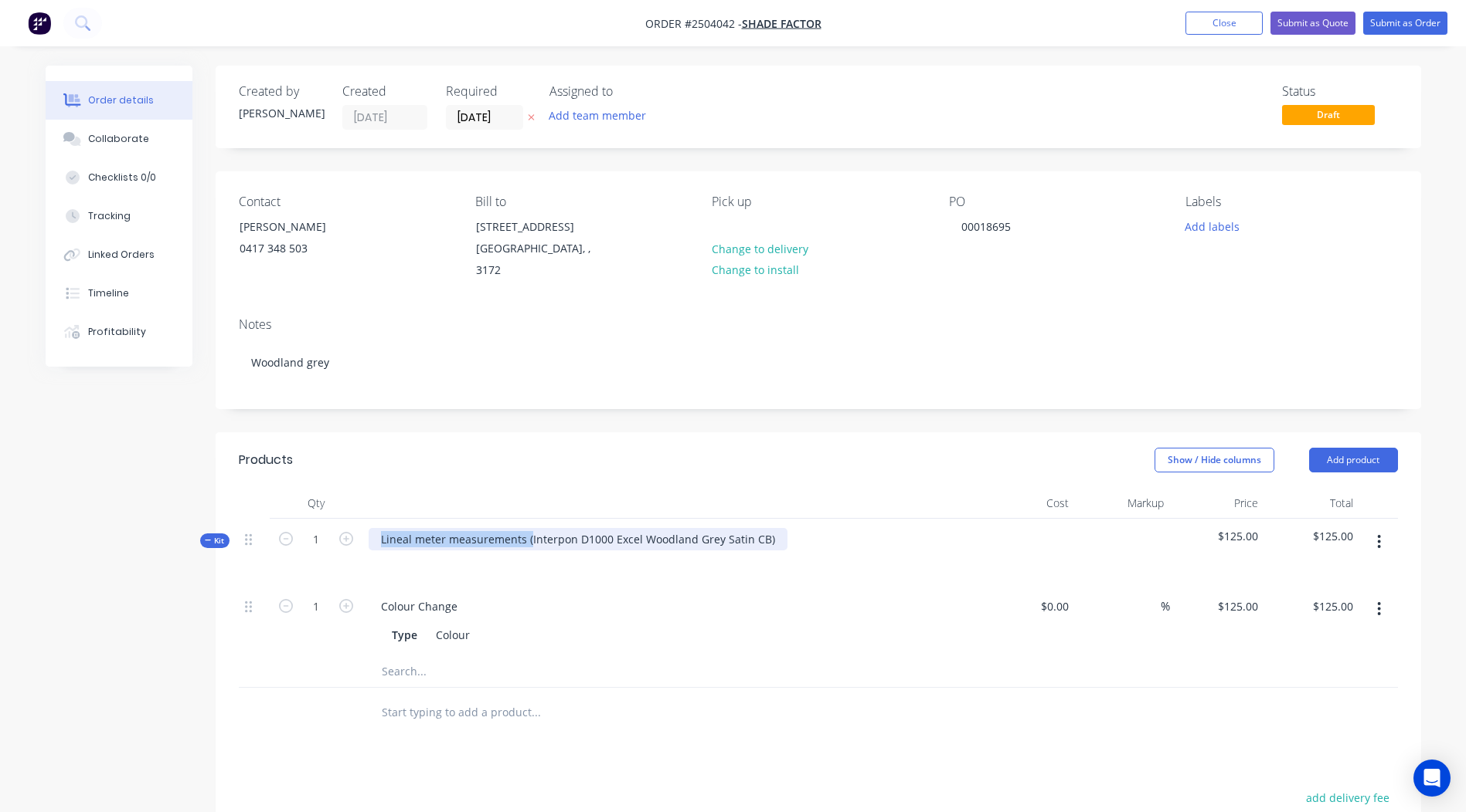
drag, startPoint x: 528, startPoint y: 516, endPoint x: -3, endPoint y: 623, distance: 541.7
click at [0, 623] on html "Order #2504042 - Shade Factor Add product Close Submit as Quote Submit as Order…" at bounding box center [733, 566] width 1466 height 1132
click at [626, 525] on div "Interpon D1000 Excel Woodland Grey Satin CB)" at bounding box center [671, 552] width 618 height 67
click at [707, 461] on header "Products Show / Hide columns Add product" at bounding box center [817, 460] width 1205 height 55
click at [1386, 530] on button "button" at bounding box center [1378, 541] width 36 height 28
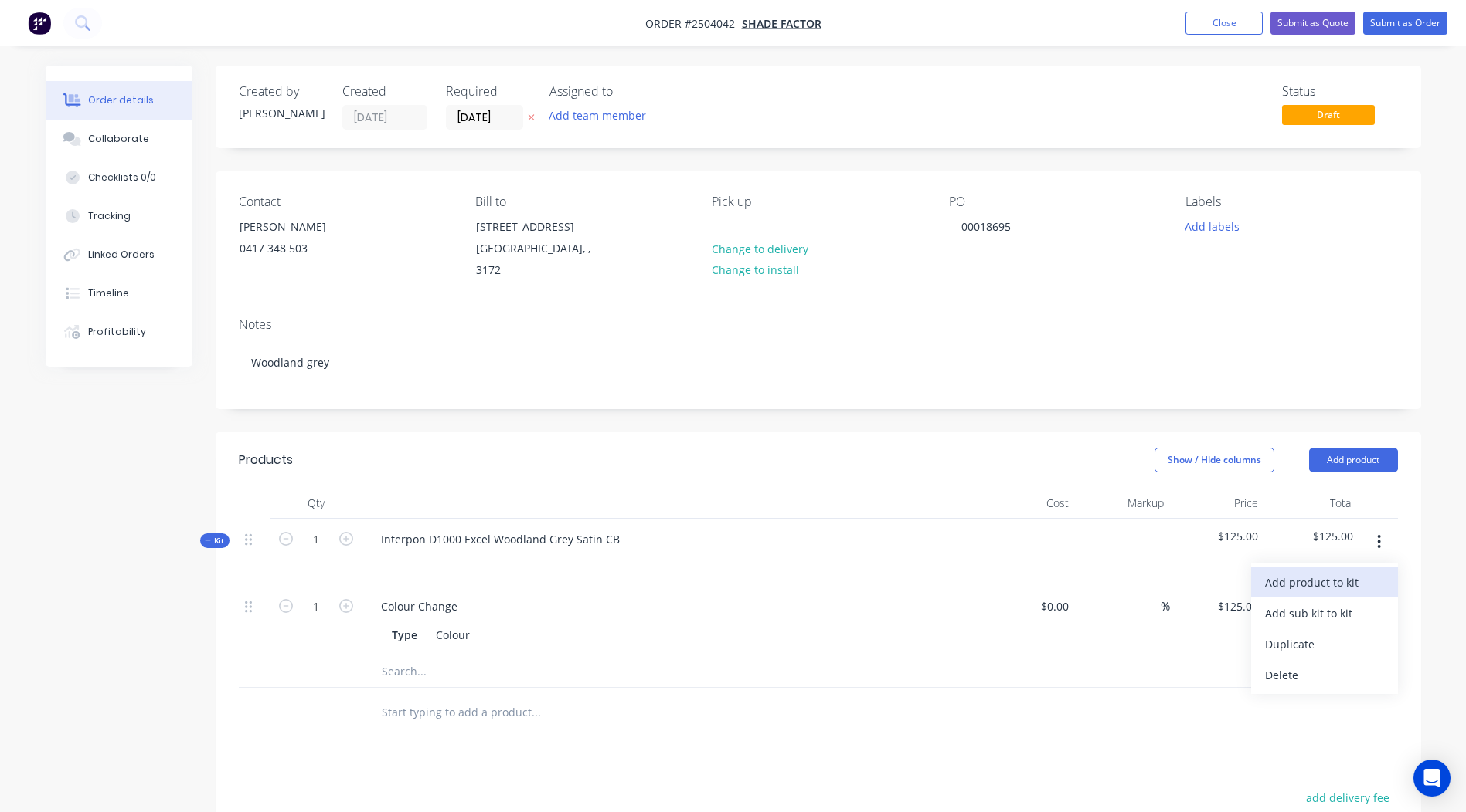
click at [1338, 572] on div "Add product to kit" at bounding box center [1324, 582] width 119 height 22
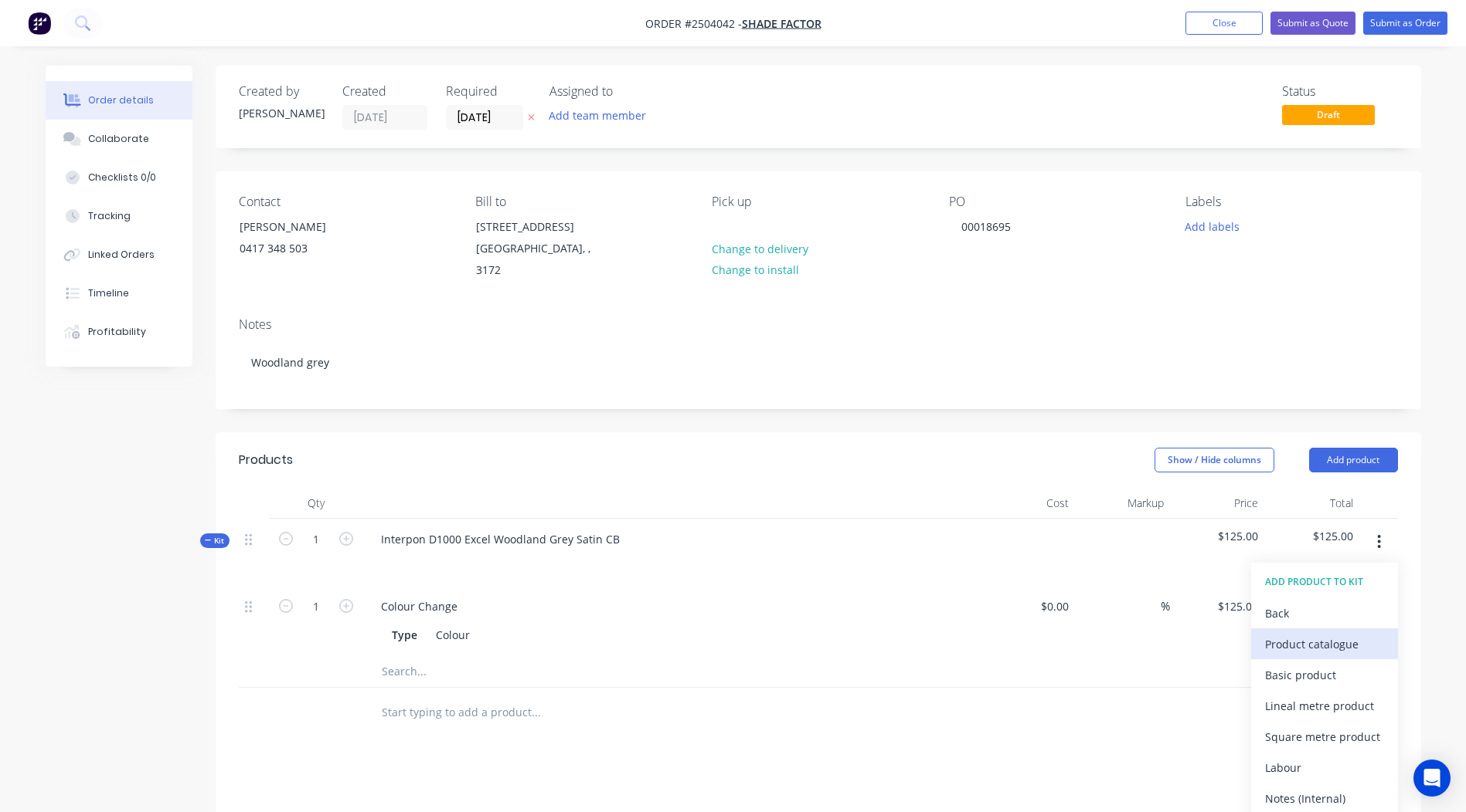
click at [1298, 633] on div "Product catalogue" at bounding box center [1324, 644] width 119 height 22
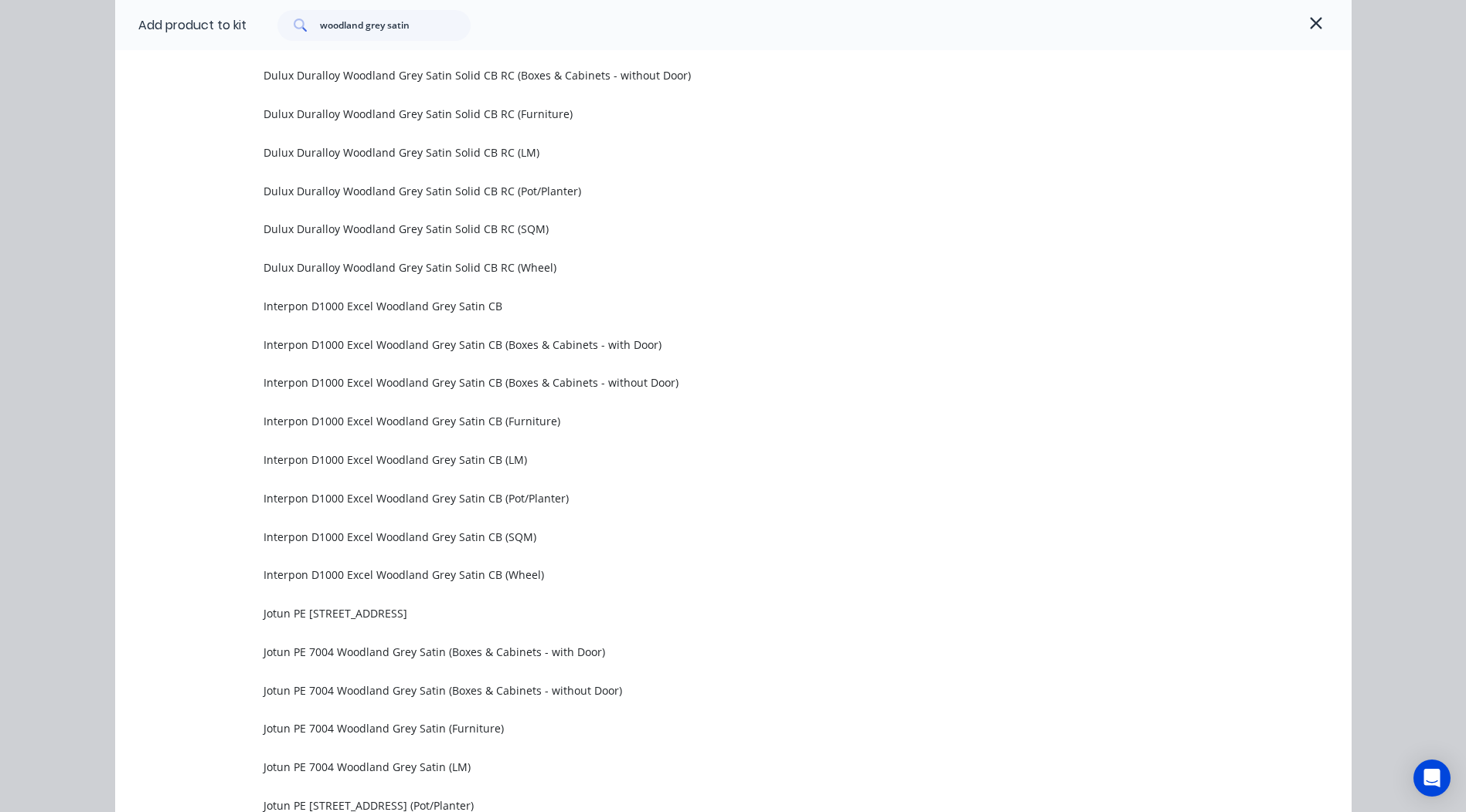
scroll to position [1007, 0]
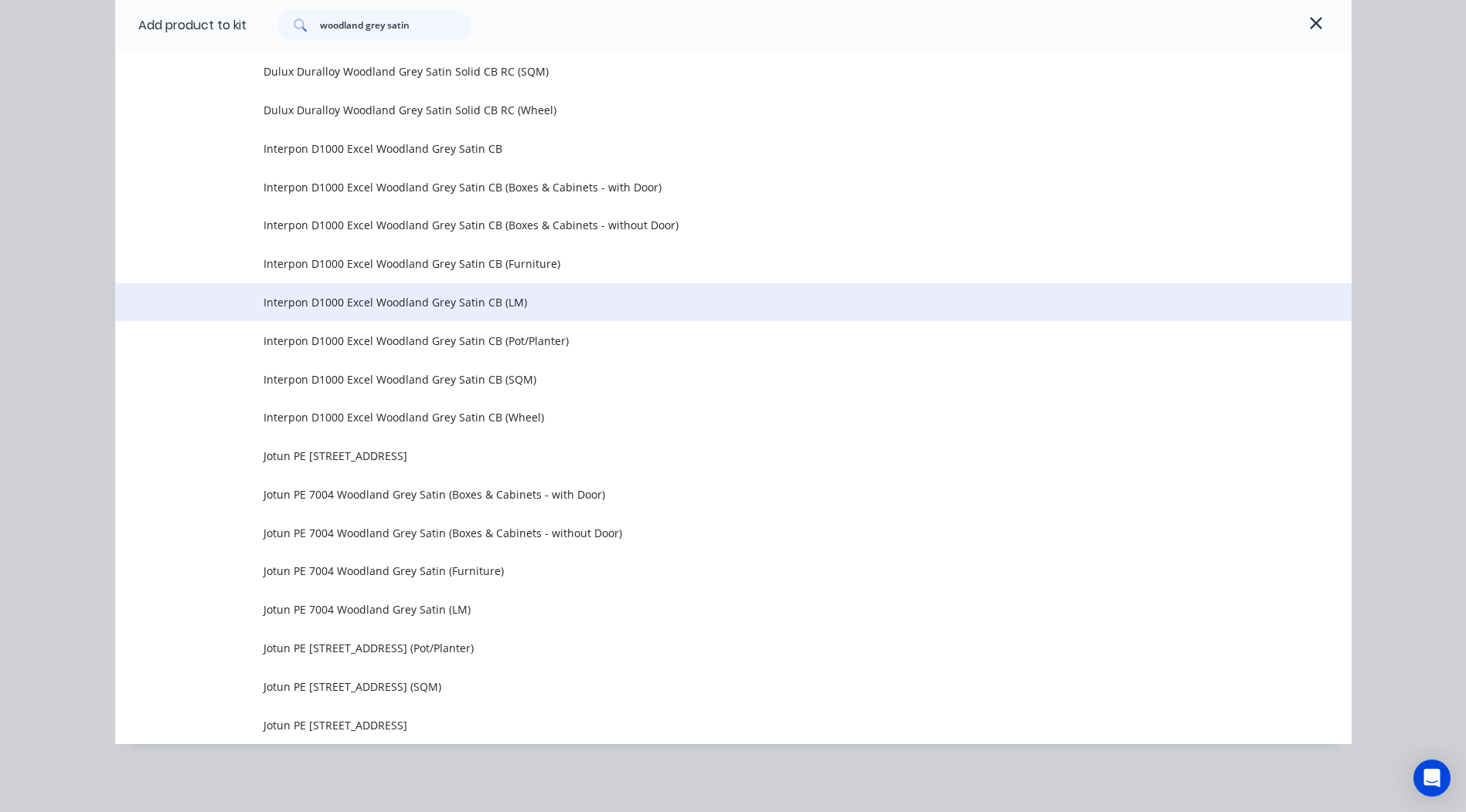
click at [532, 307] on span "Interpon D1000 Excel Woodland Grey Satin CB (LM)" at bounding box center [697, 302] width 870 height 17
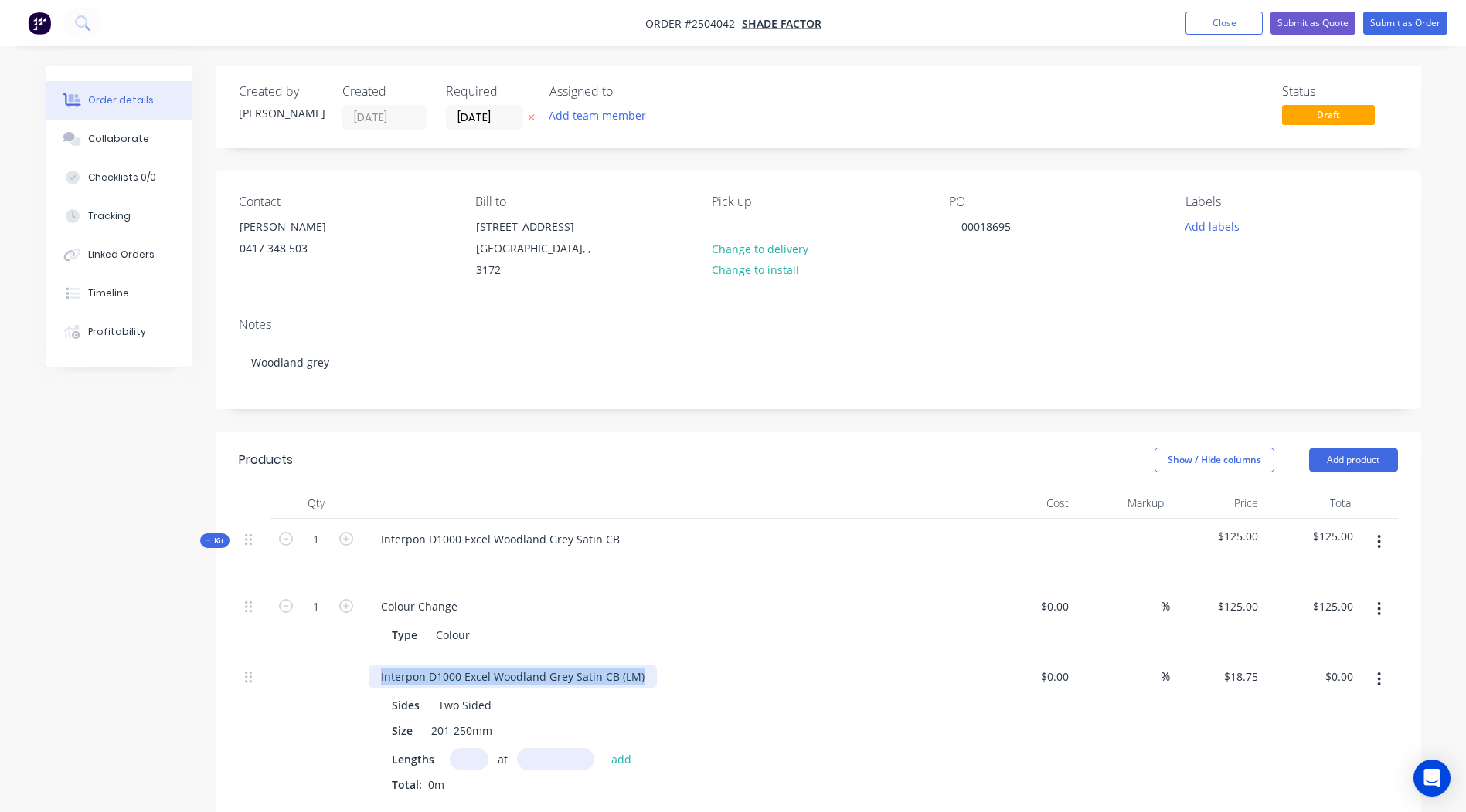
drag, startPoint x: 648, startPoint y: 662, endPoint x: 0, endPoint y: 708, distance: 649.6
click at [0, 708] on html "Order #2504042 - Shade Factor Add product Close Submit as Quote Submit as Order…" at bounding box center [733, 639] width 1466 height 1278
click at [482, 749] on input "text" at bounding box center [470, 759] width 39 height 22
type input "2"
click at [556, 749] on input "text" at bounding box center [555, 759] width 77 height 22
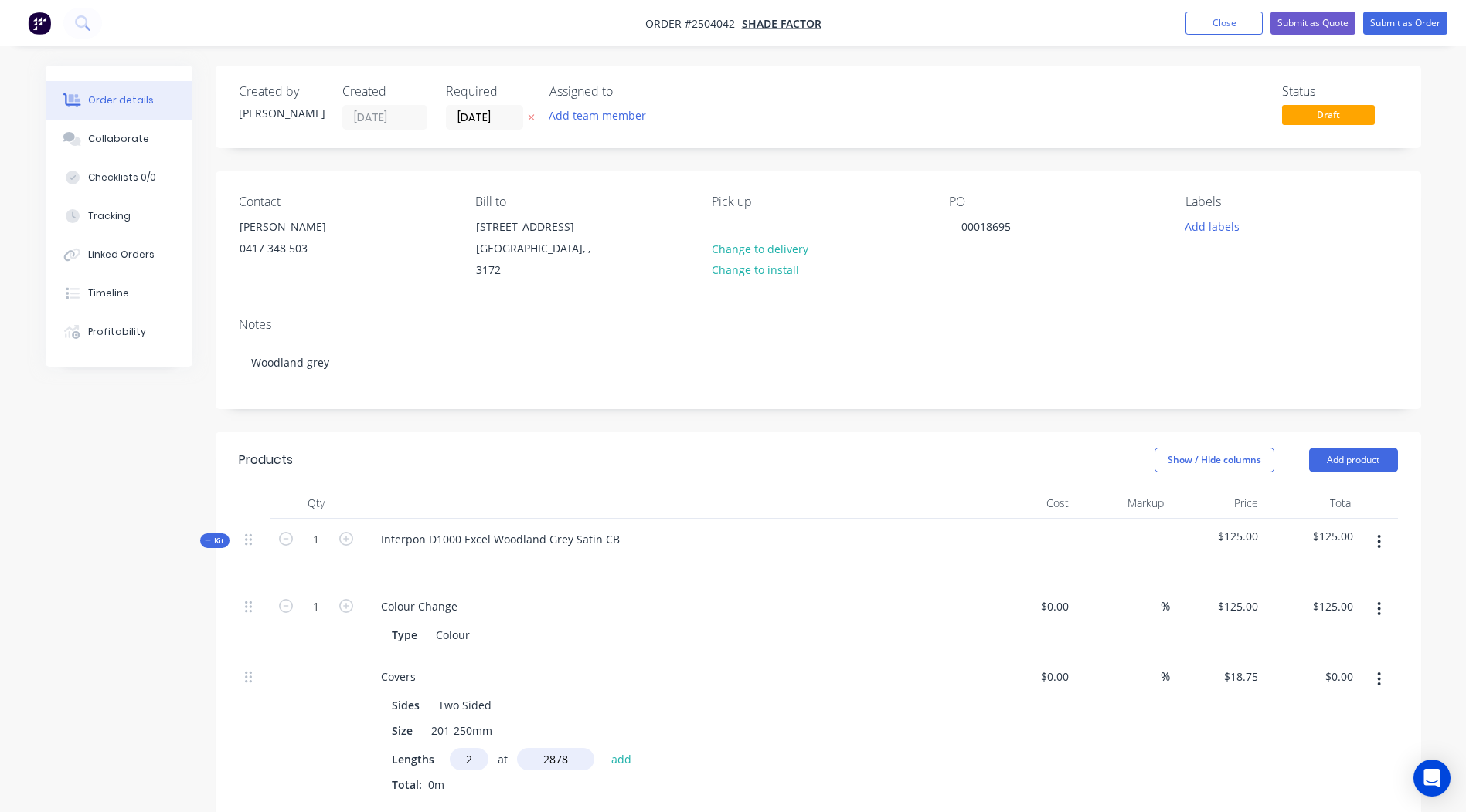
type input "2878"
click at [603, 749] on button "add" at bounding box center [620, 758] width 36 height 20
type input "$107.93"
type input "2"
click at [556, 749] on input "text" at bounding box center [555, 759] width 77 height 22
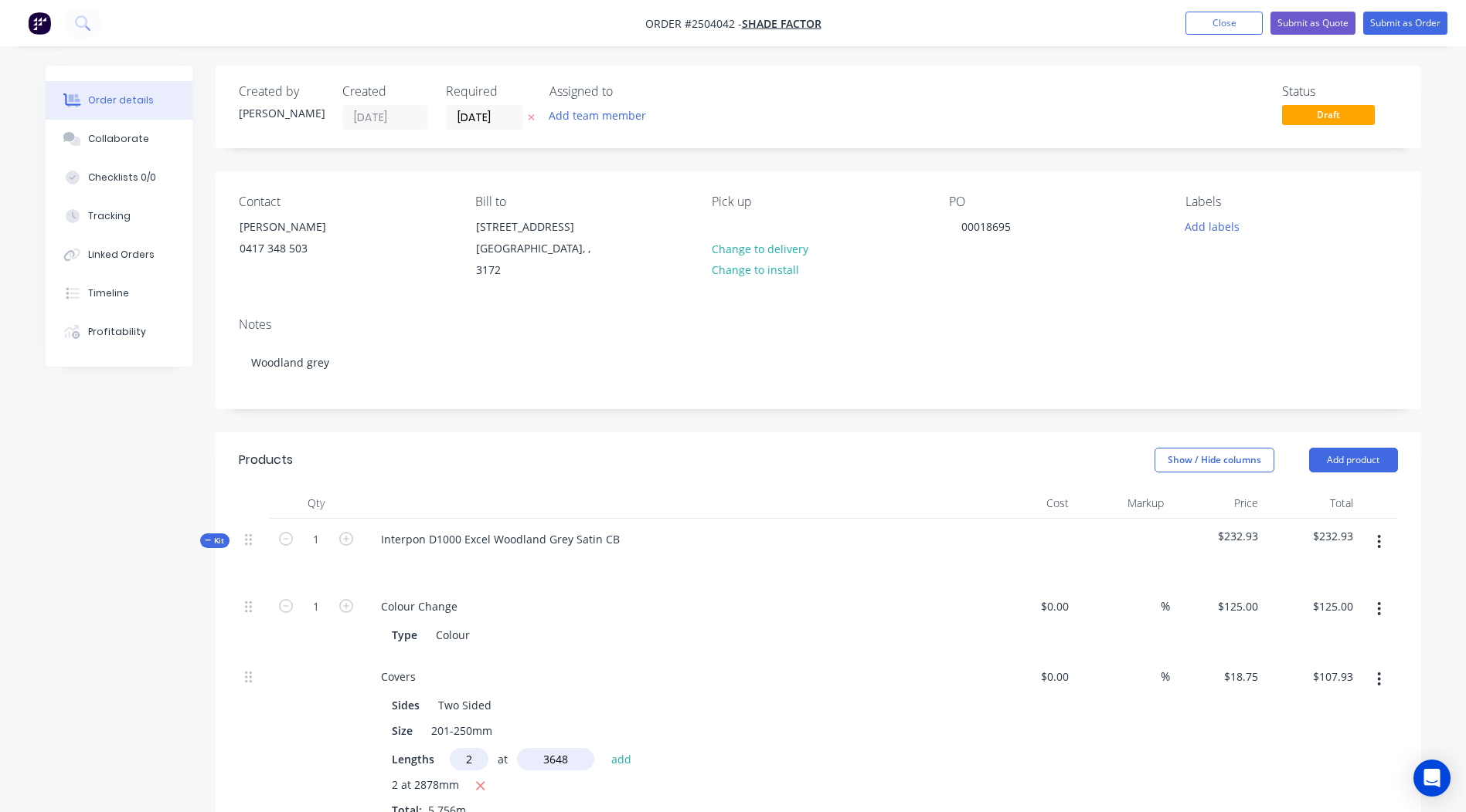
type input "3648"
click at [603, 749] on button "add" at bounding box center [620, 758] width 36 height 20
type input "$244.73"
type input "2"
click at [556, 749] on input "text" at bounding box center [555, 759] width 77 height 22
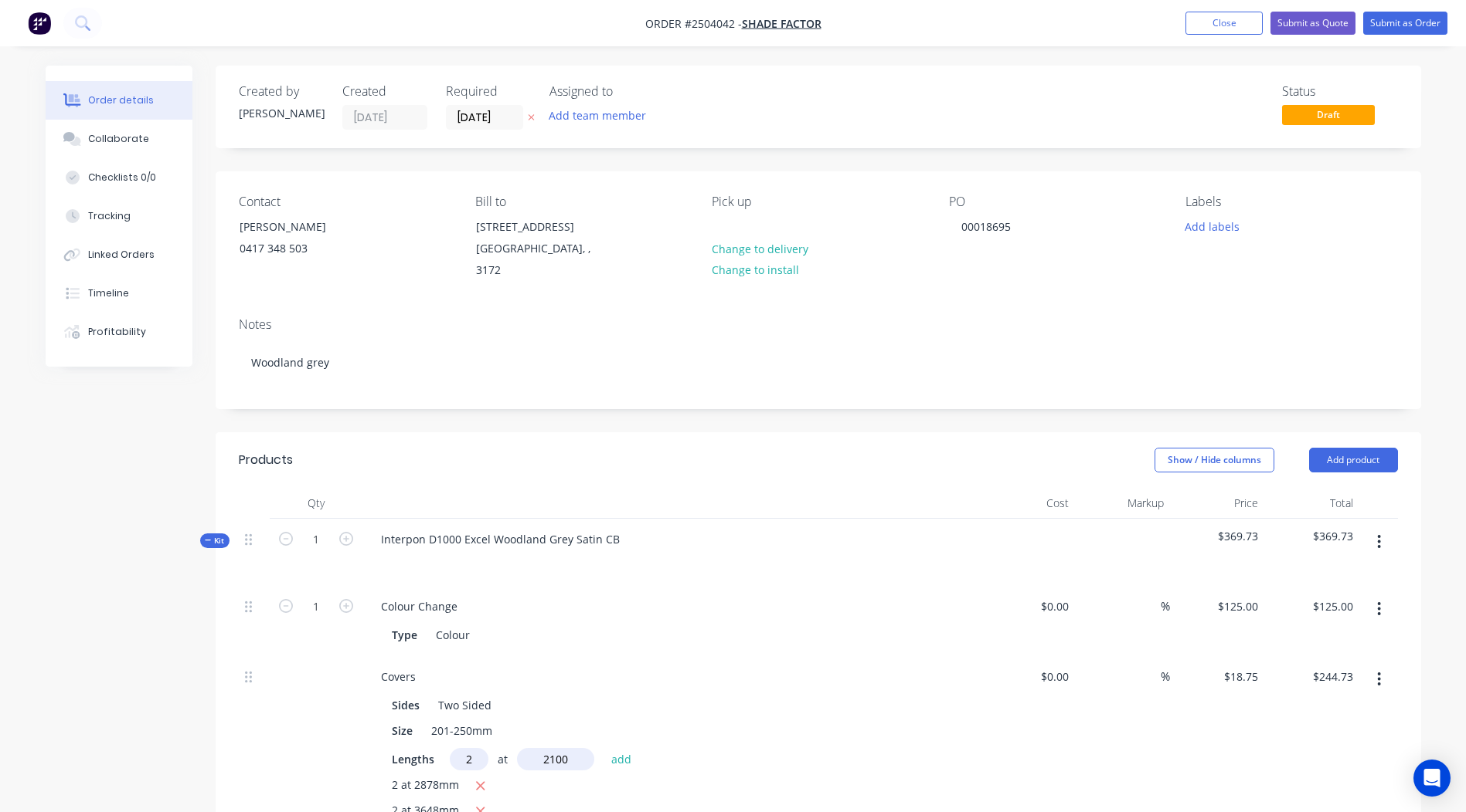
type input "2100"
click at [603, 749] on button "add" at bounding box center [620, 758] width 36 height 20
type input "$323.48"
type input "2"
click at [556, 749] on input "text" at bounding box center [555, 759] width 77 height 22
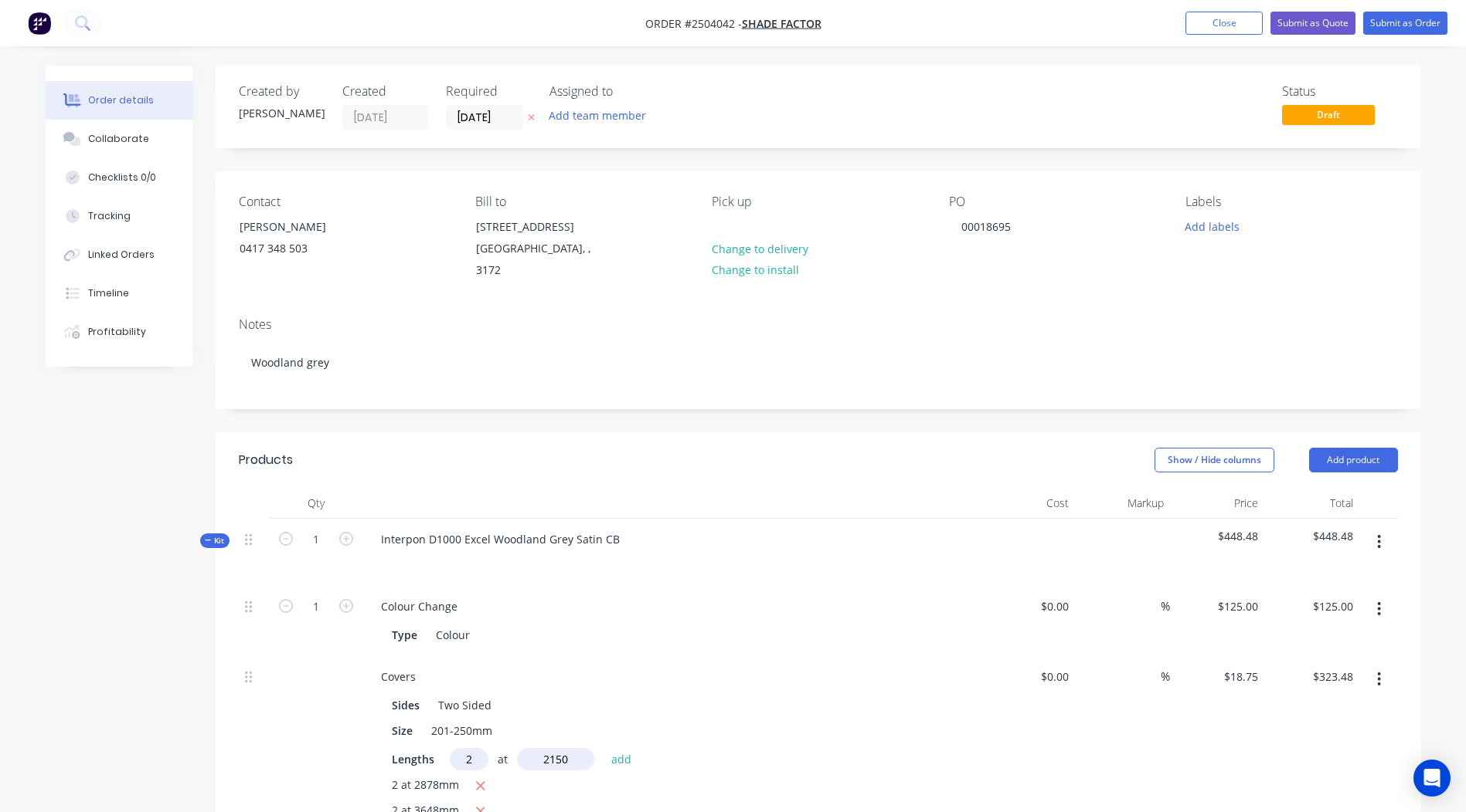
type input "2150"
click at [603, 749] on button "add" at bounding box center [620, 758] width 36 height 20
type input "$404.10"
type input "2"
click at [556, 749] on input "text" at bounding box center [555, 759] width 77 height 22
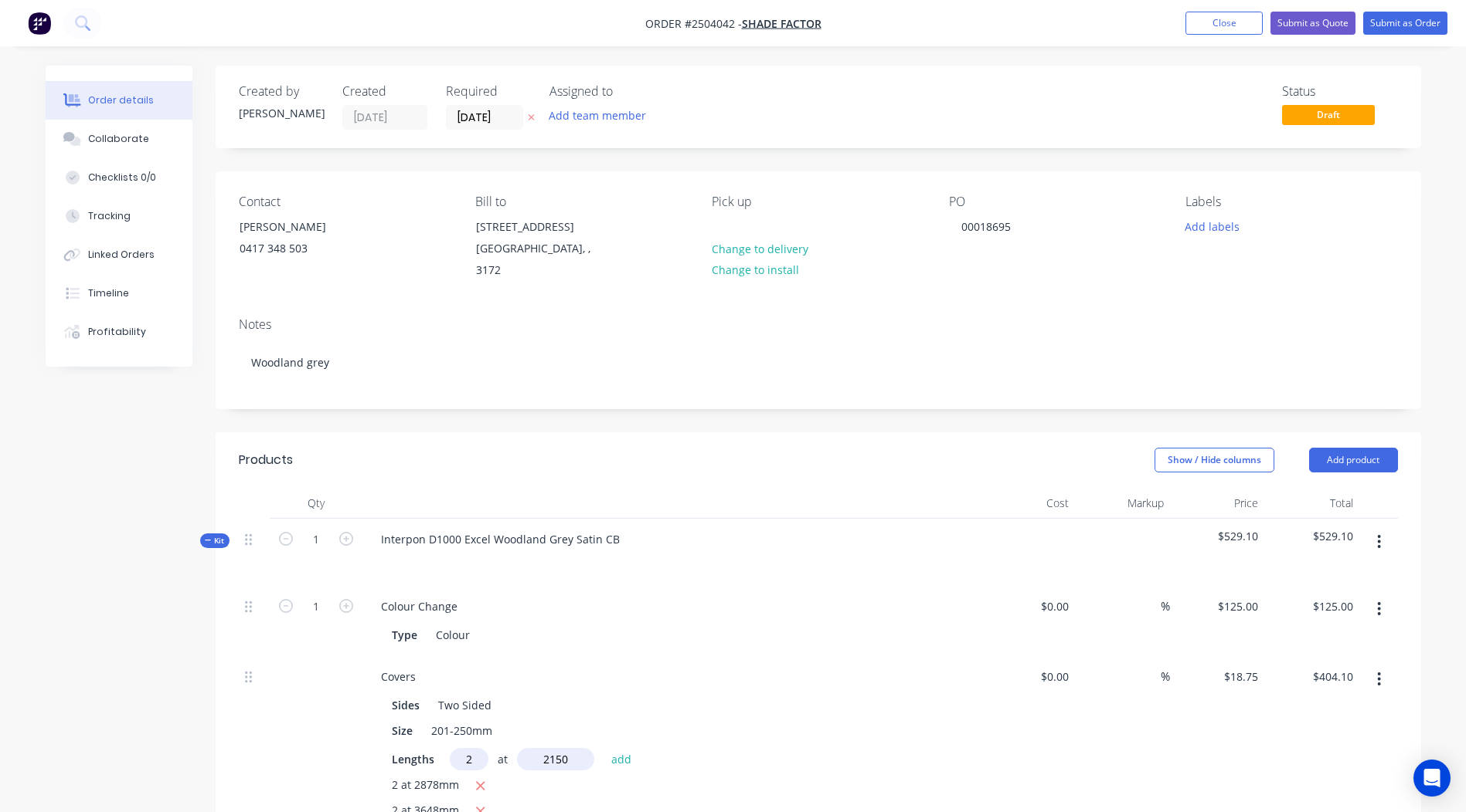
type input "2150"
click at [603, 749] on button "add" at bounding box center [620, 758] width 36 height 20
type input "$484.73"
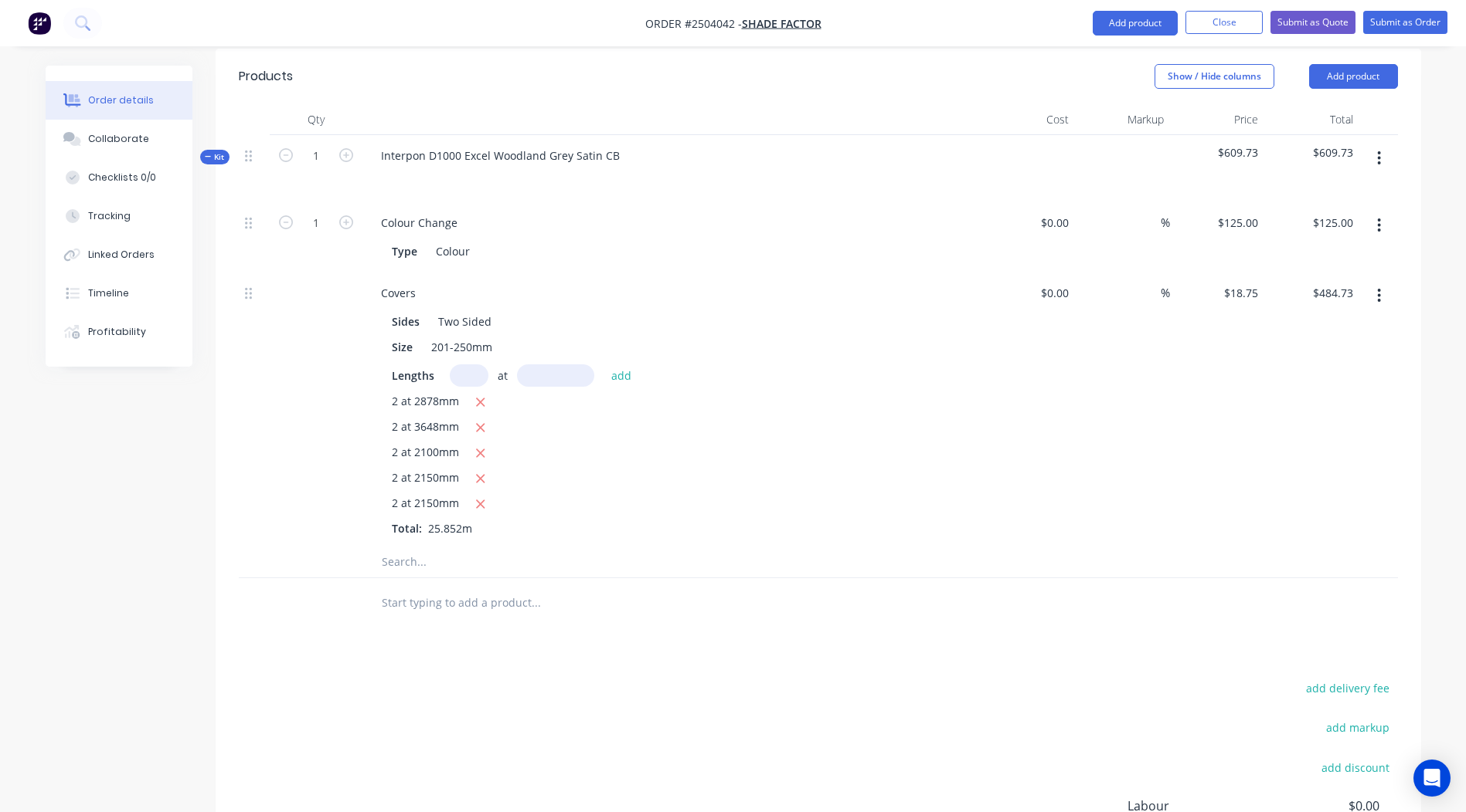
scroll to position [378, 0]
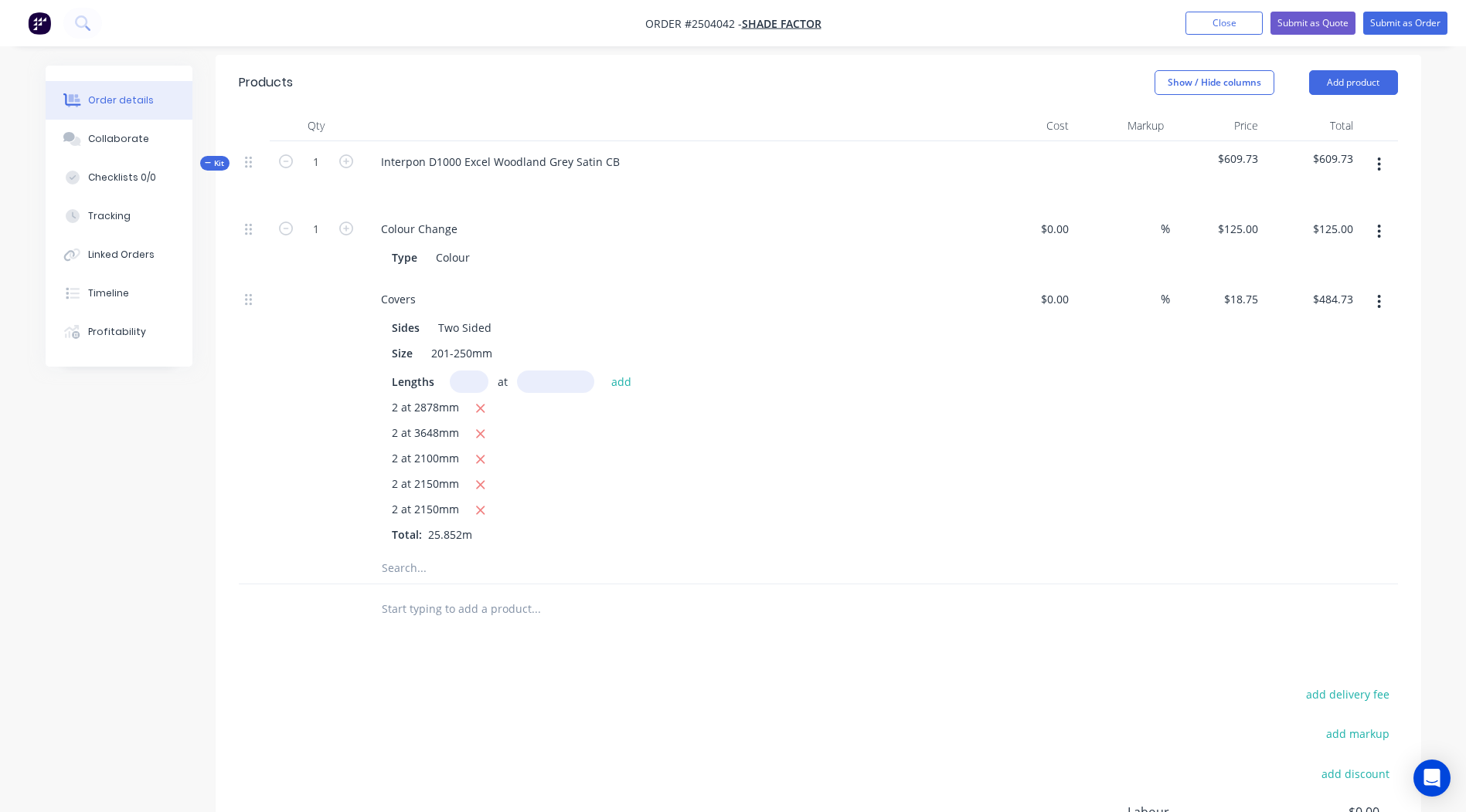
click at [1378, 154] on button "button" at bounding box center [1378, 165] width 36 height 28
click at [1335, 200] on button "Add product to kit" at bounding box center [1324, 204] width 147 height 31
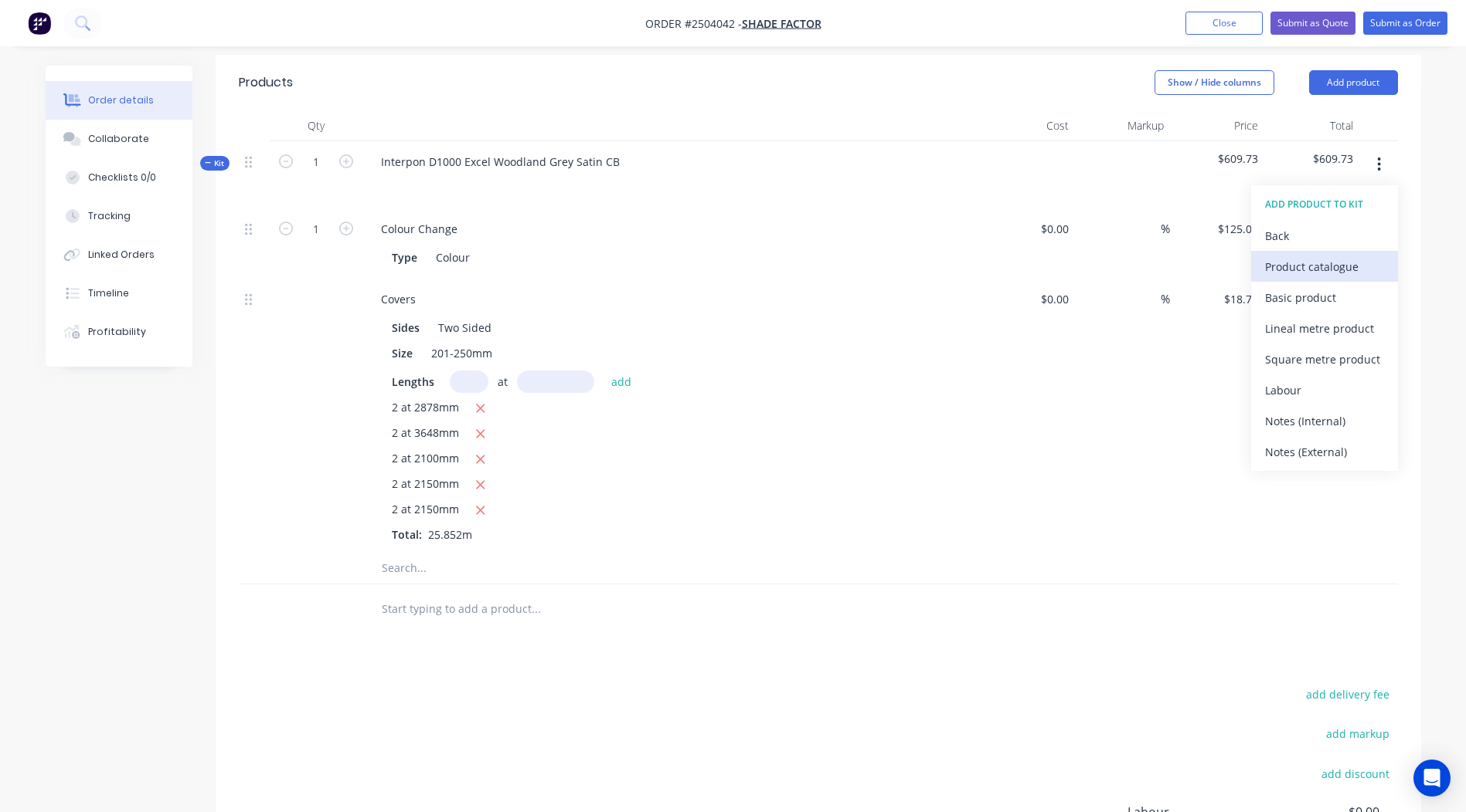
click at [1287, 256] on div "Product catalogue" at bounding box center [1324, 267] width 119 height 22
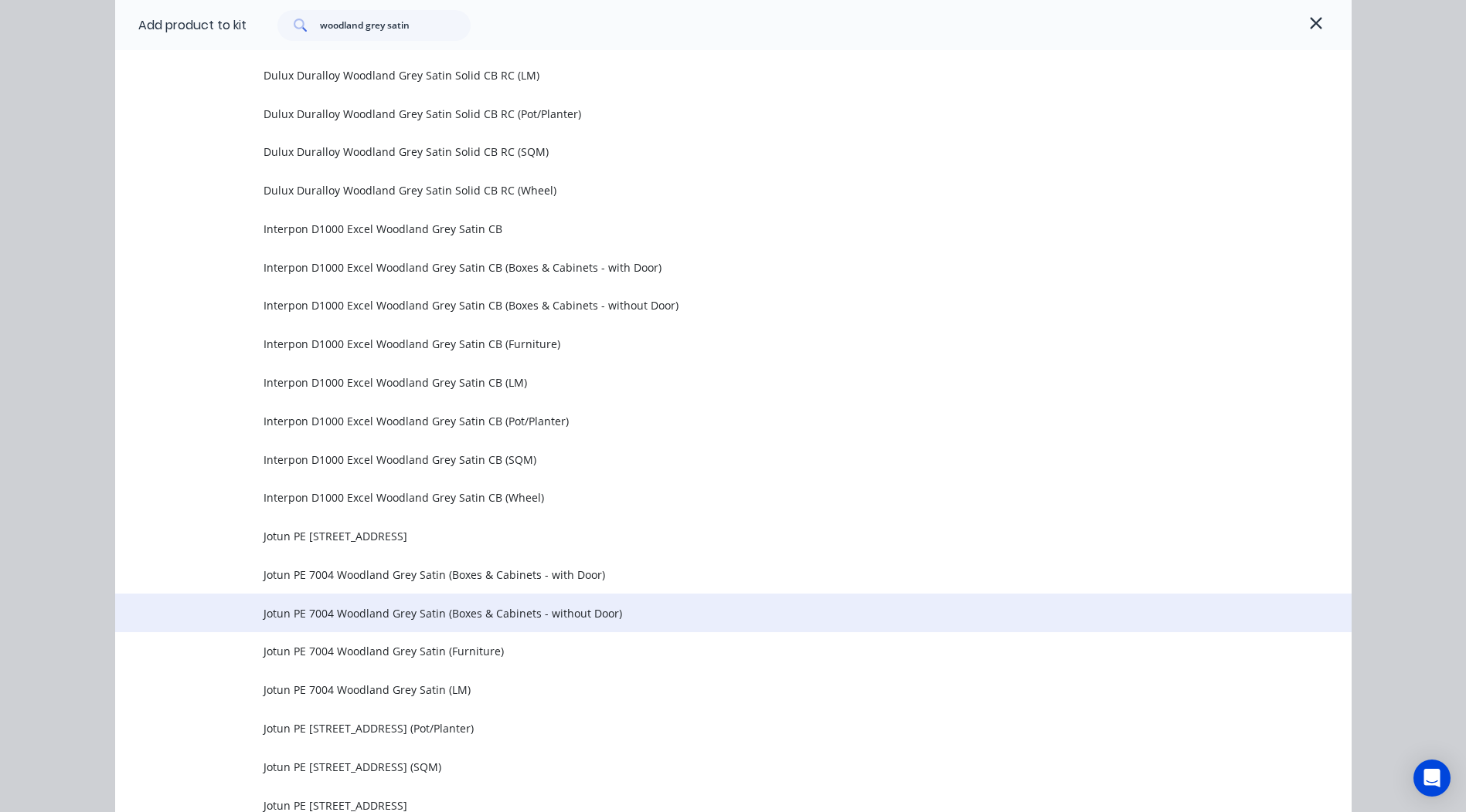
scroll to position [1007, 0]
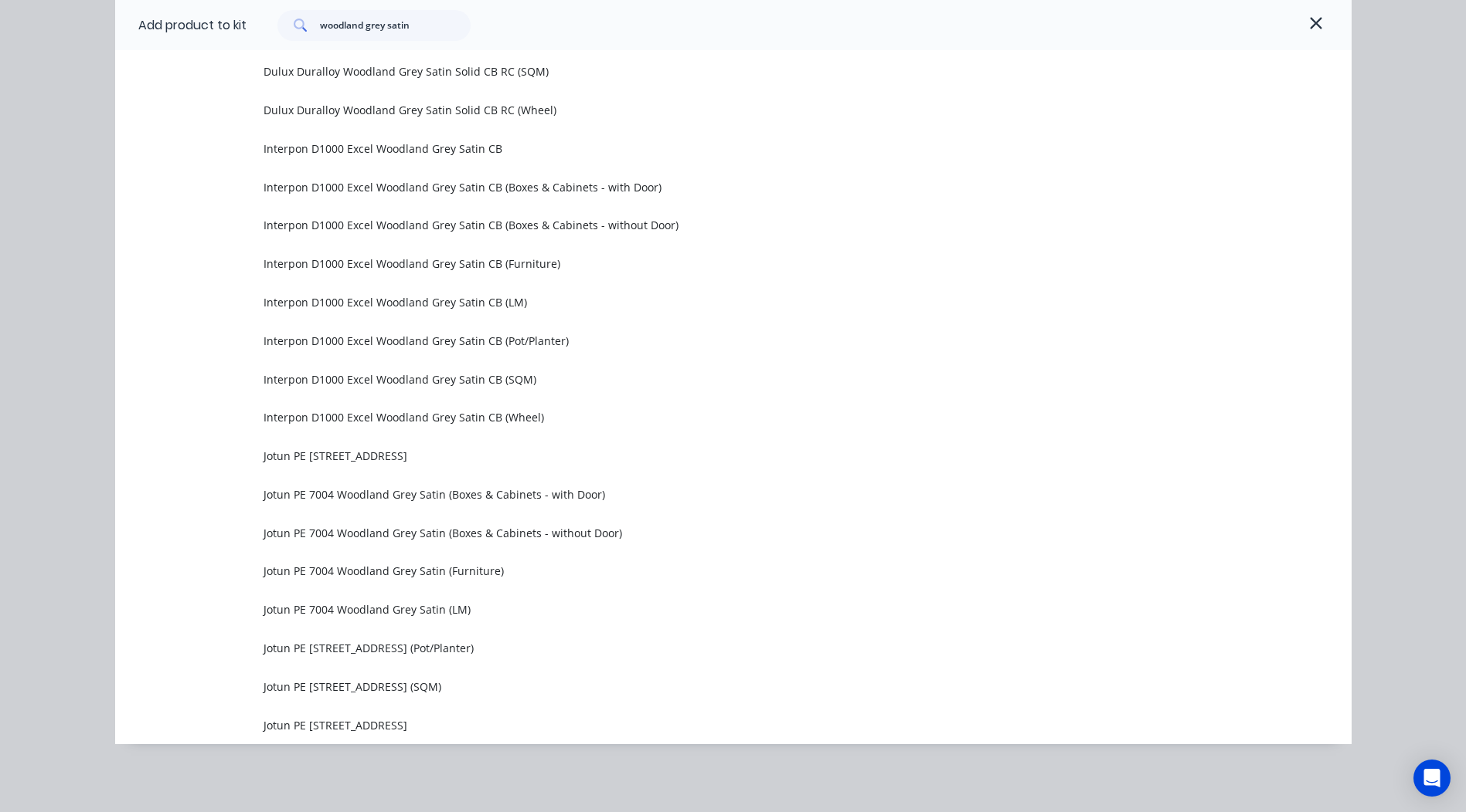
click at [532, 307] on span "Interpon D1000 Excel Woodland Grey Satin CB (LM)" at bounding box center [697, 302] width 870 height 17
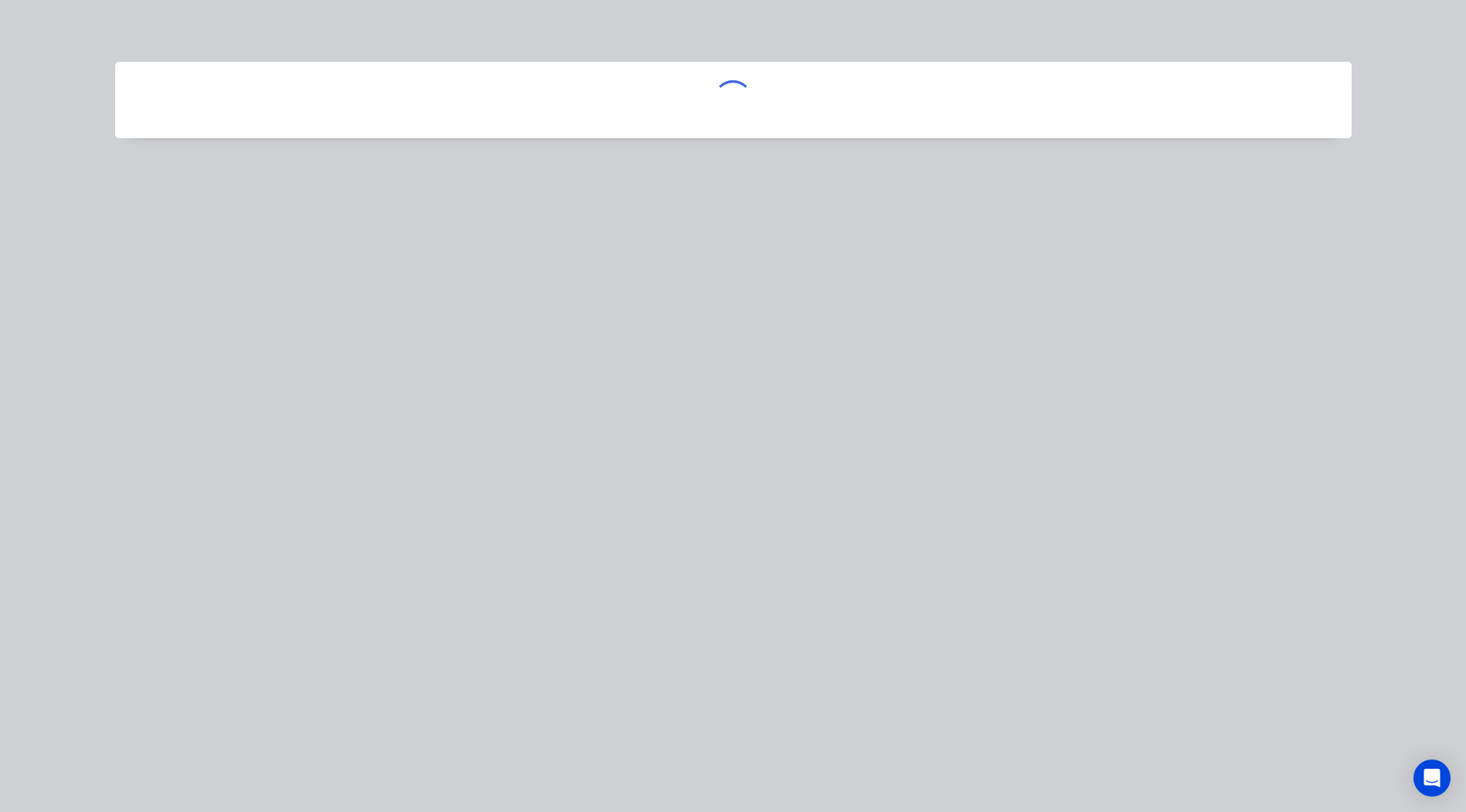
scroll to position [0, 0]
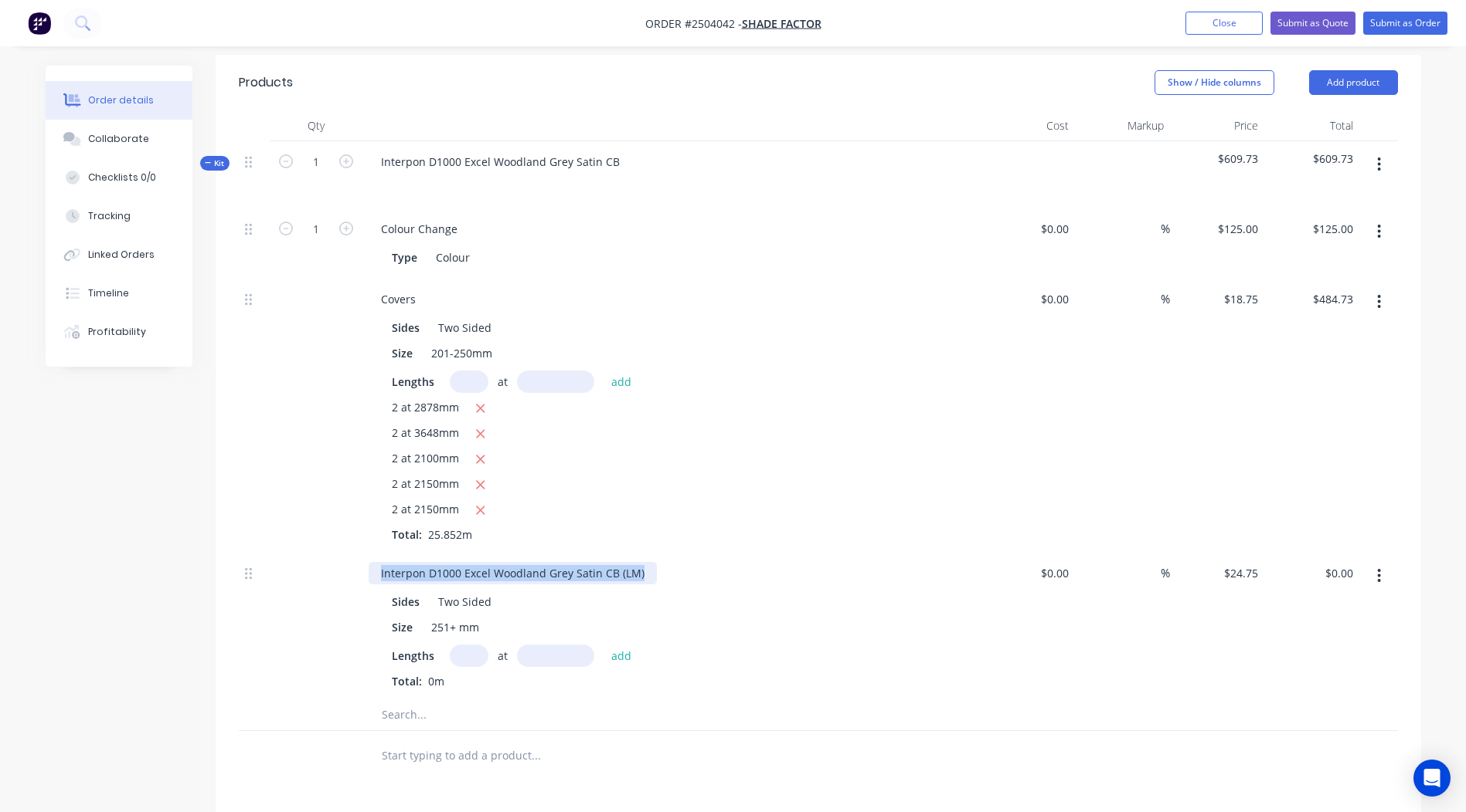
drag, startPoint x: 644, startPoint y: 562, endPoint x: 0, endPoint y: 613, distance: 646.0
click at [0, 612] on html "Order #2504042 - Shade Factor Add product Close Submit as Quote Submit as Order…" at bounding box center [733, 398] width 1466 height 1553
click at [480, 645] on input "text" at bounding box center [470, 655] width 39 height 22
type input "1"
click at [542, 645] on input "text" at bounding box center [555, 655] width 77 height 22
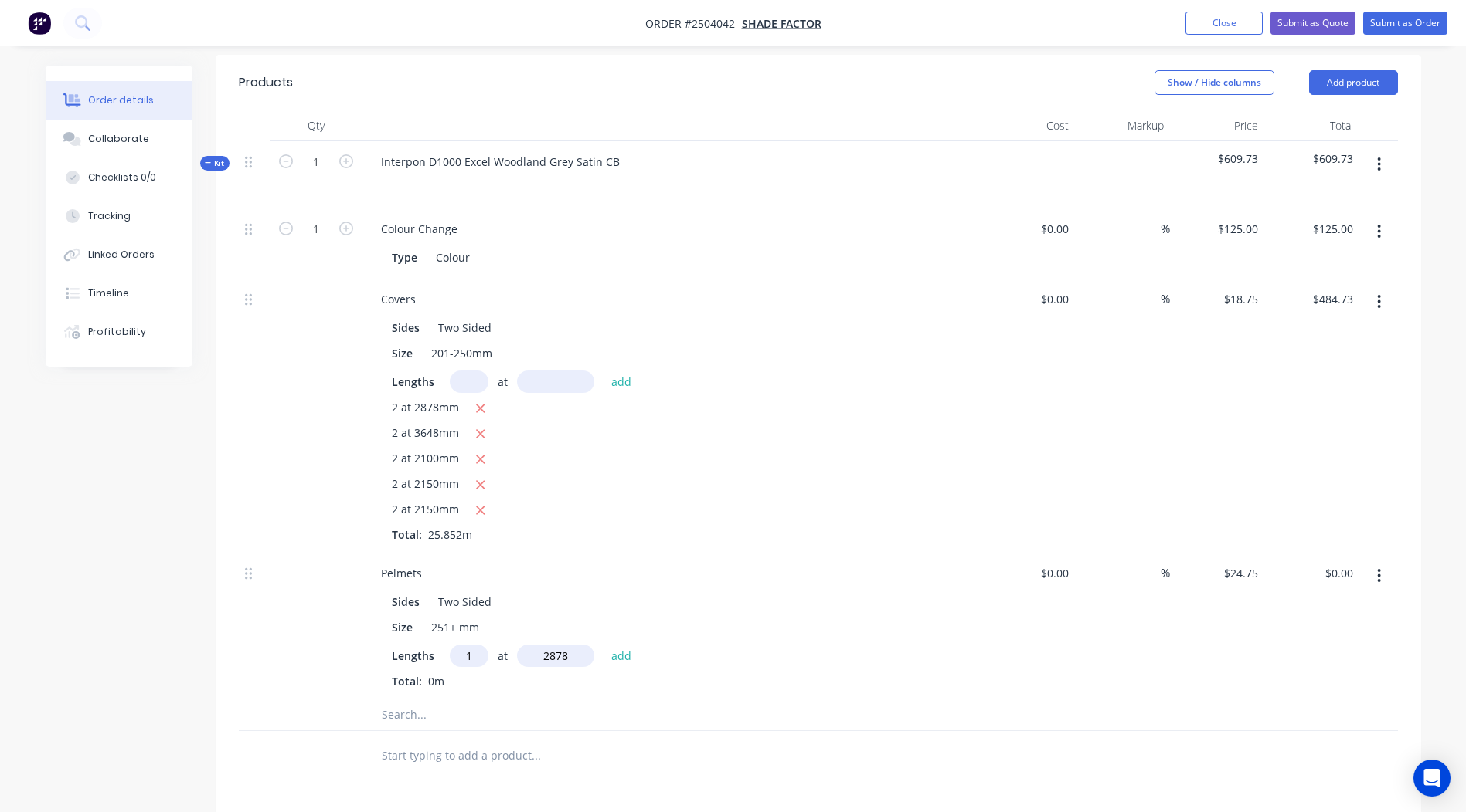
type input "2878"
click at [603, 645] on button "add" at bounding box center [620, 654] width 36 height 20
type input "$71.23"
type input "1"
click at [536, 645] on input "text" at bounding box center [555, 655] width 77 height 22
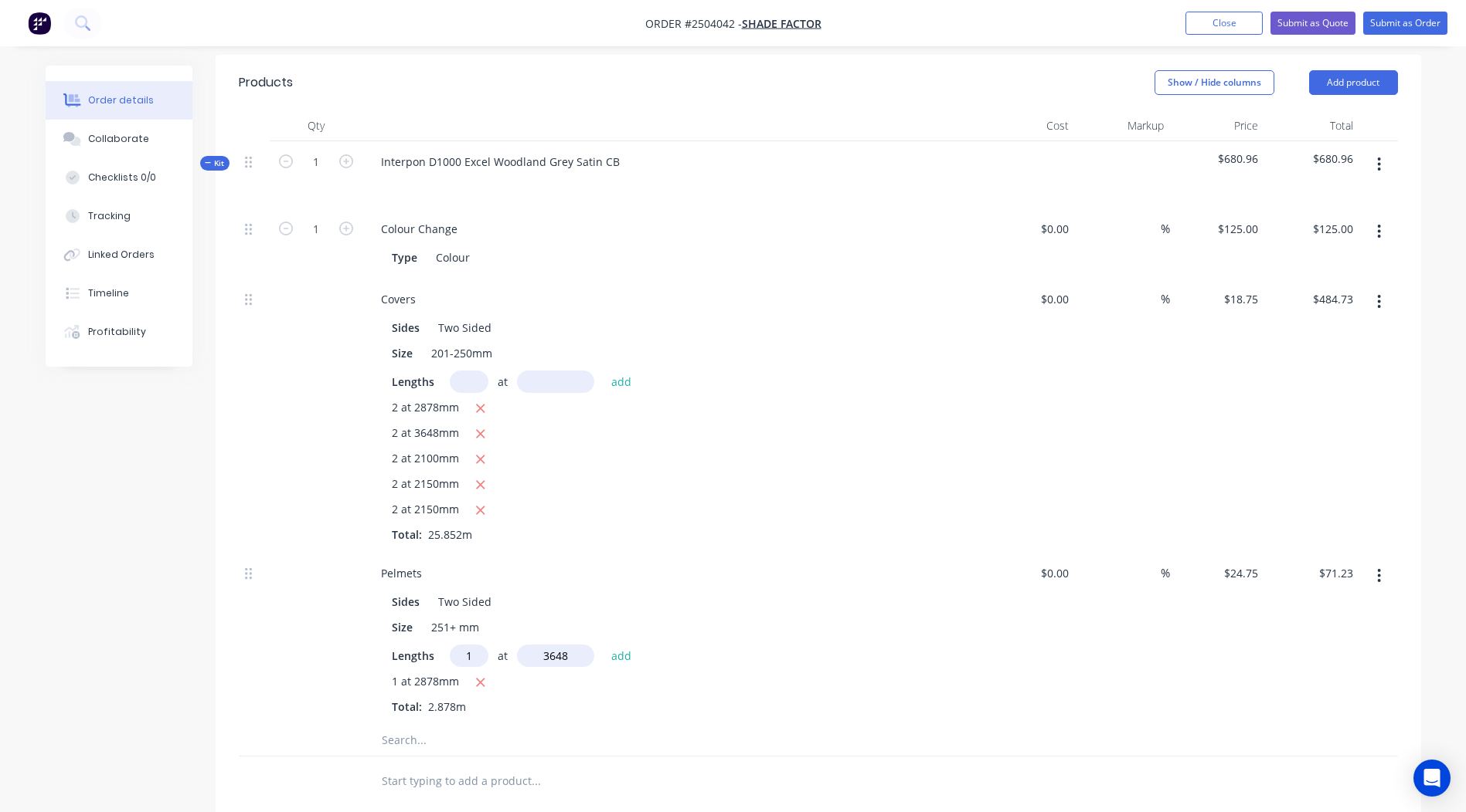
type input "3648"
click at [603, 645] on button "add" at bounding box center [620, 654] width 36 height 20
type input "$161.52"
type input "1"
click at [533, 645] on input "text" at bounding box center [555, 655] width 77 height 22
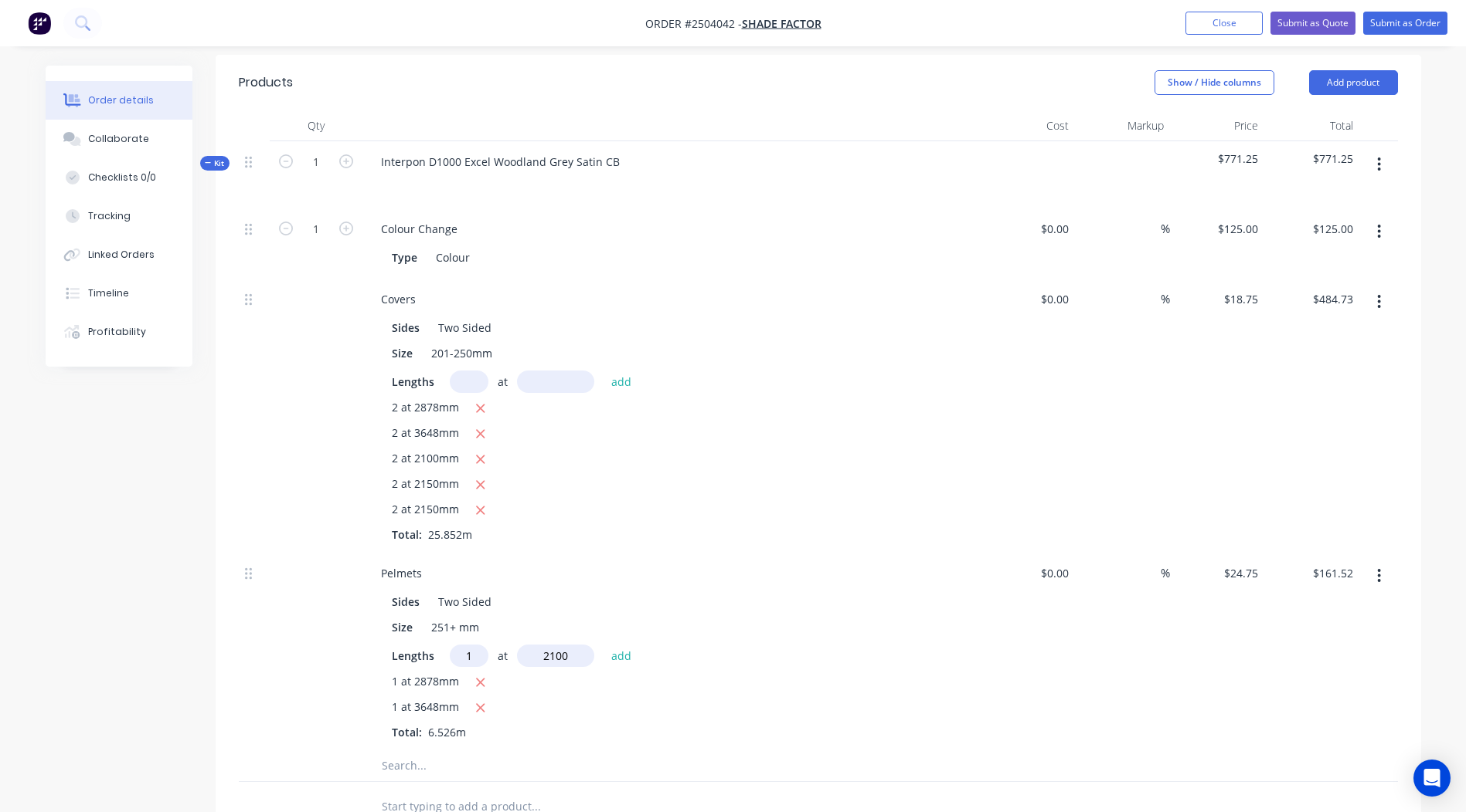
type input "2100"
click at [603, 645] on button "add" at bounding box center [620, 654] width 36 height 20
type input "$213.49"
type input "1"
click at [536, 645] on input "text" at bounding box center [555, 655] width 77 height 22
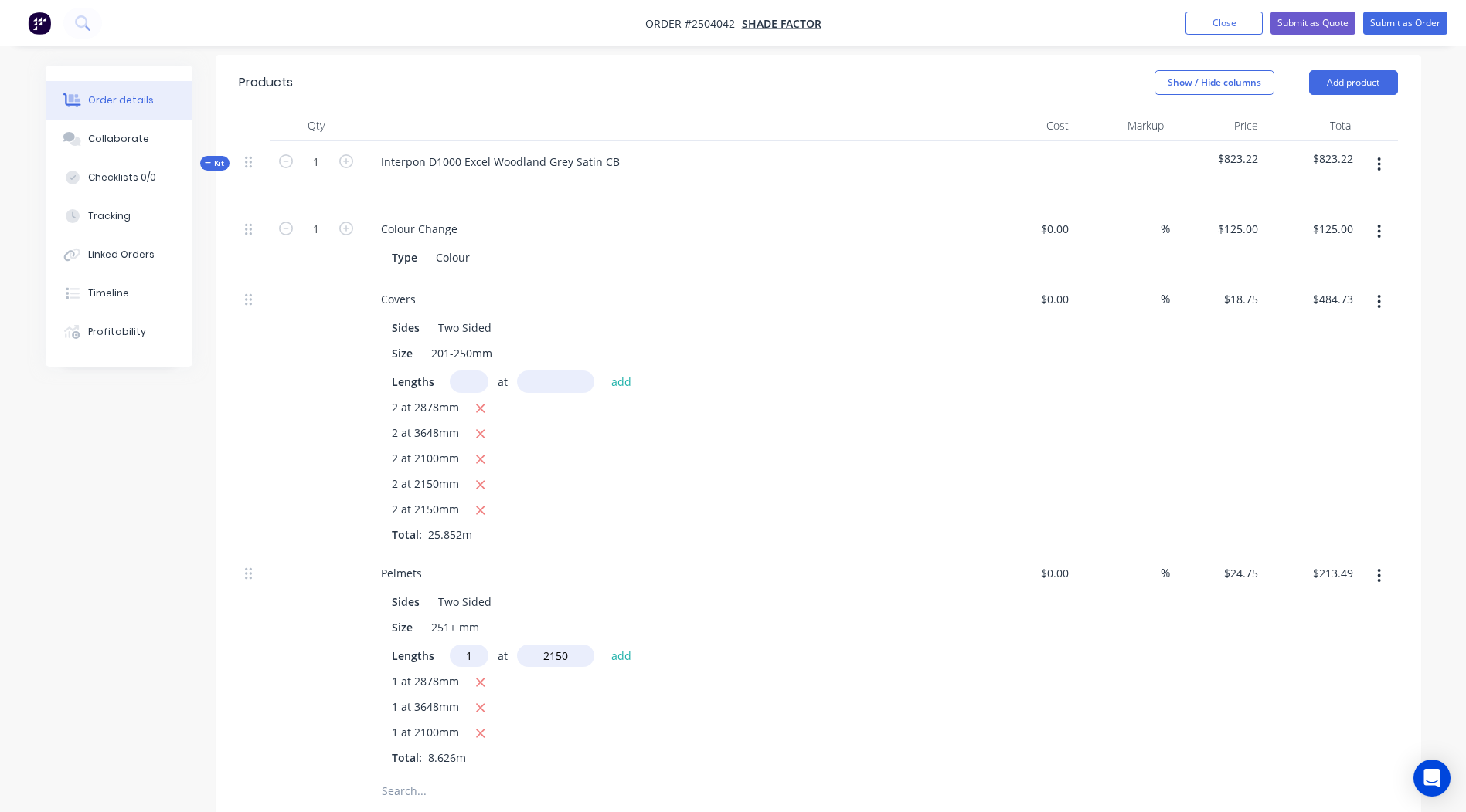
type input "2150"
click at [603, 645] on button "add" at bounding box center [620, 654] width 36 height 20
type input "$266.71"
type input "1"
click at [545, 645] on input "text" at bounding box center [555, 655] width 77 height 22
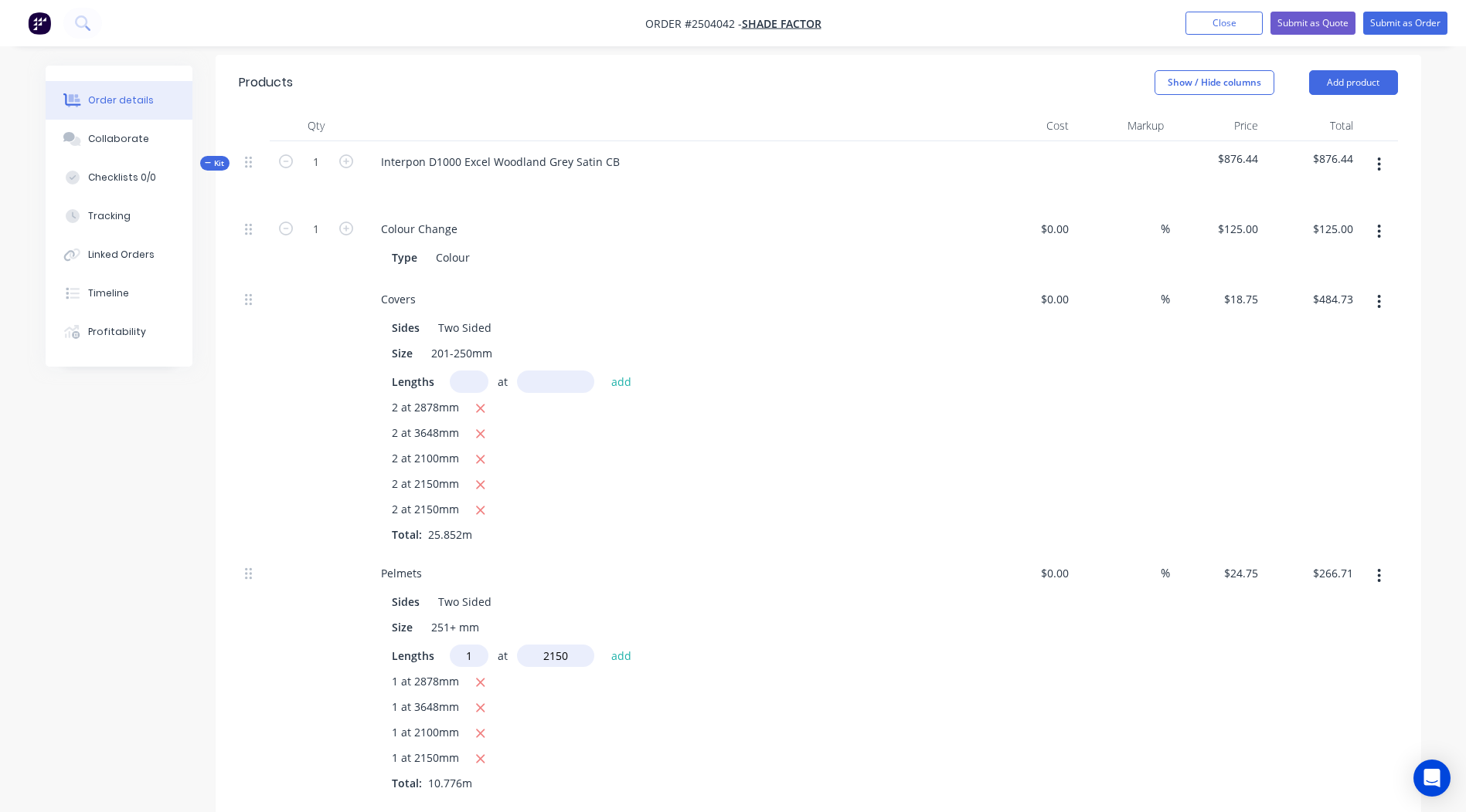
type input "2150"
click at [603, 645] on button "add" at bounding box center [620, 654] width 36 height 20
type input "$319.92"
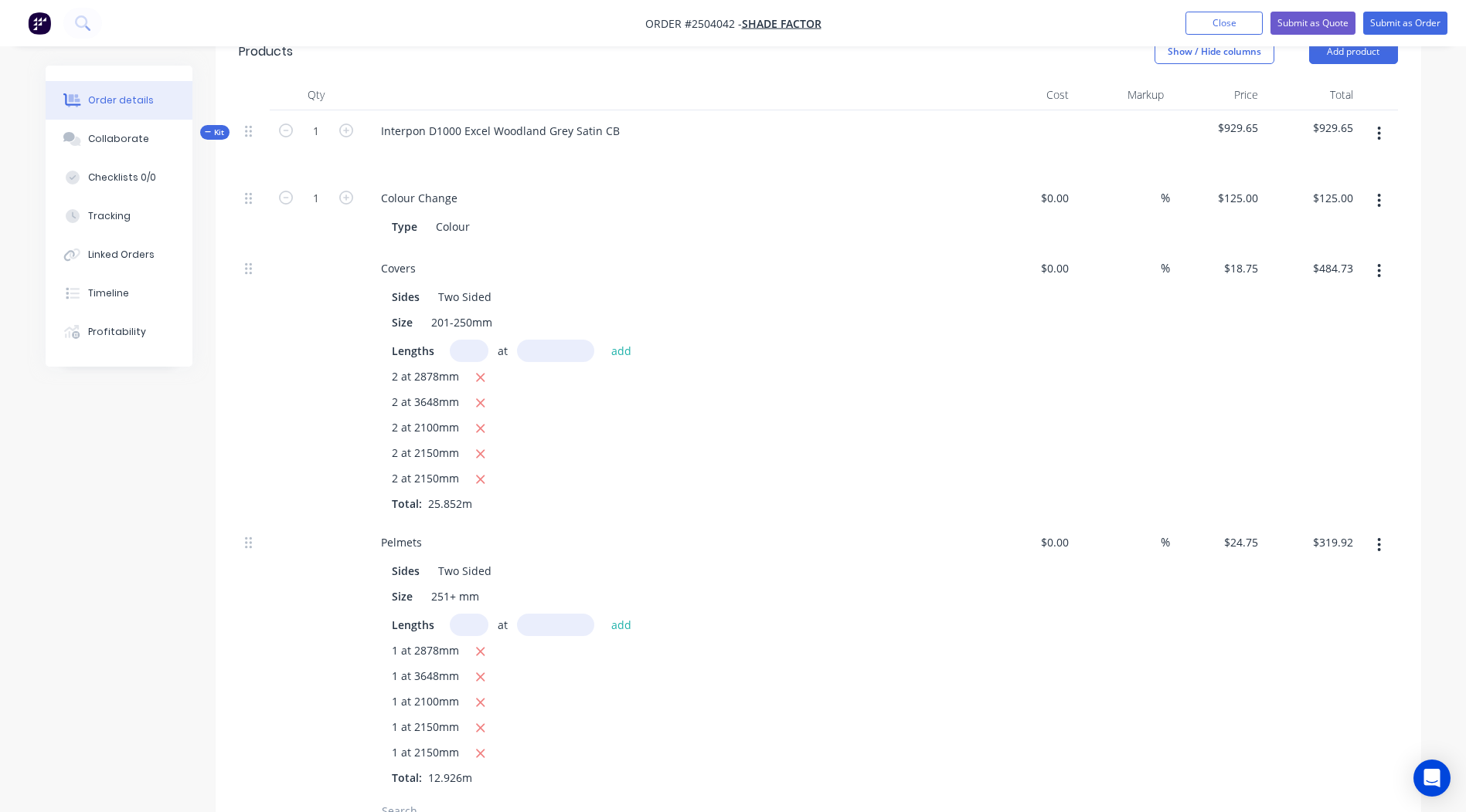
scroll to position [412, 0]
click at [1380, 124] on icon "button" at bounding box center [1378, 130] width 3 height 14
click at [1354, 155] on button "Add product to kit" at bounding box center [1324, 170] width 147 height 31
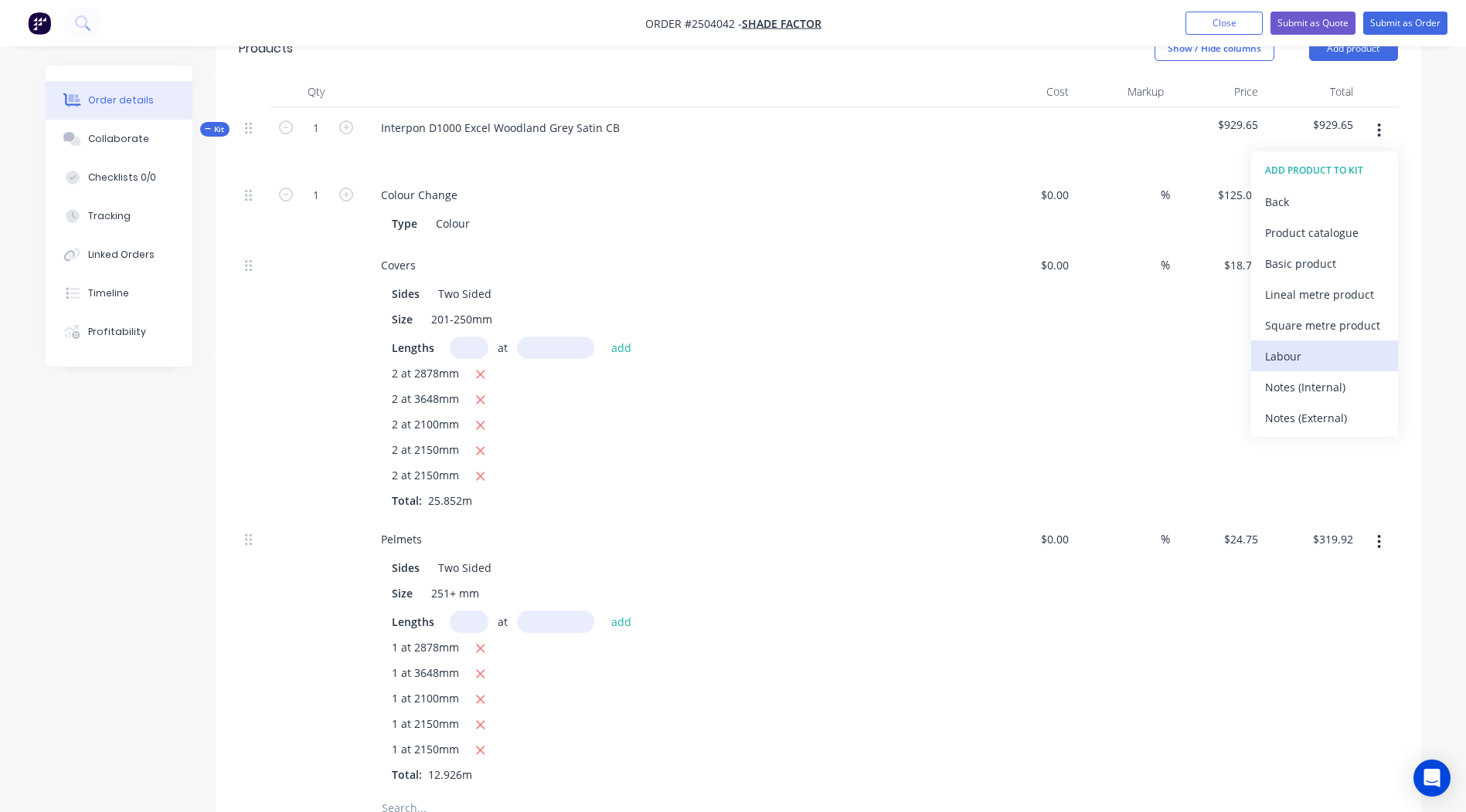
click at [1306, 346] on div "Labour" at bounding box center [1324, 356] width 119 height 22
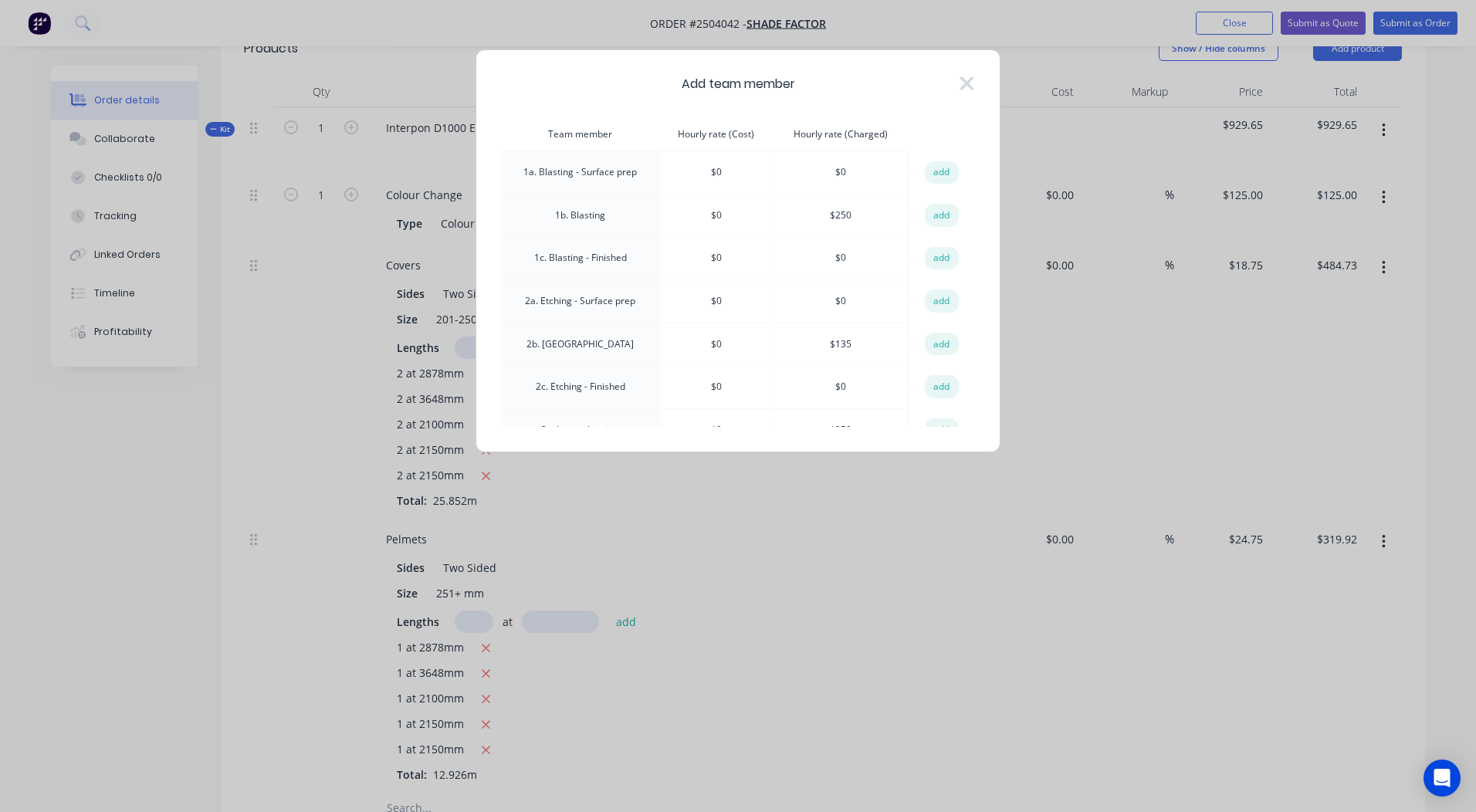
click at [939, 222] on button "add" at bounding box center [941, 215] width 34 height 23
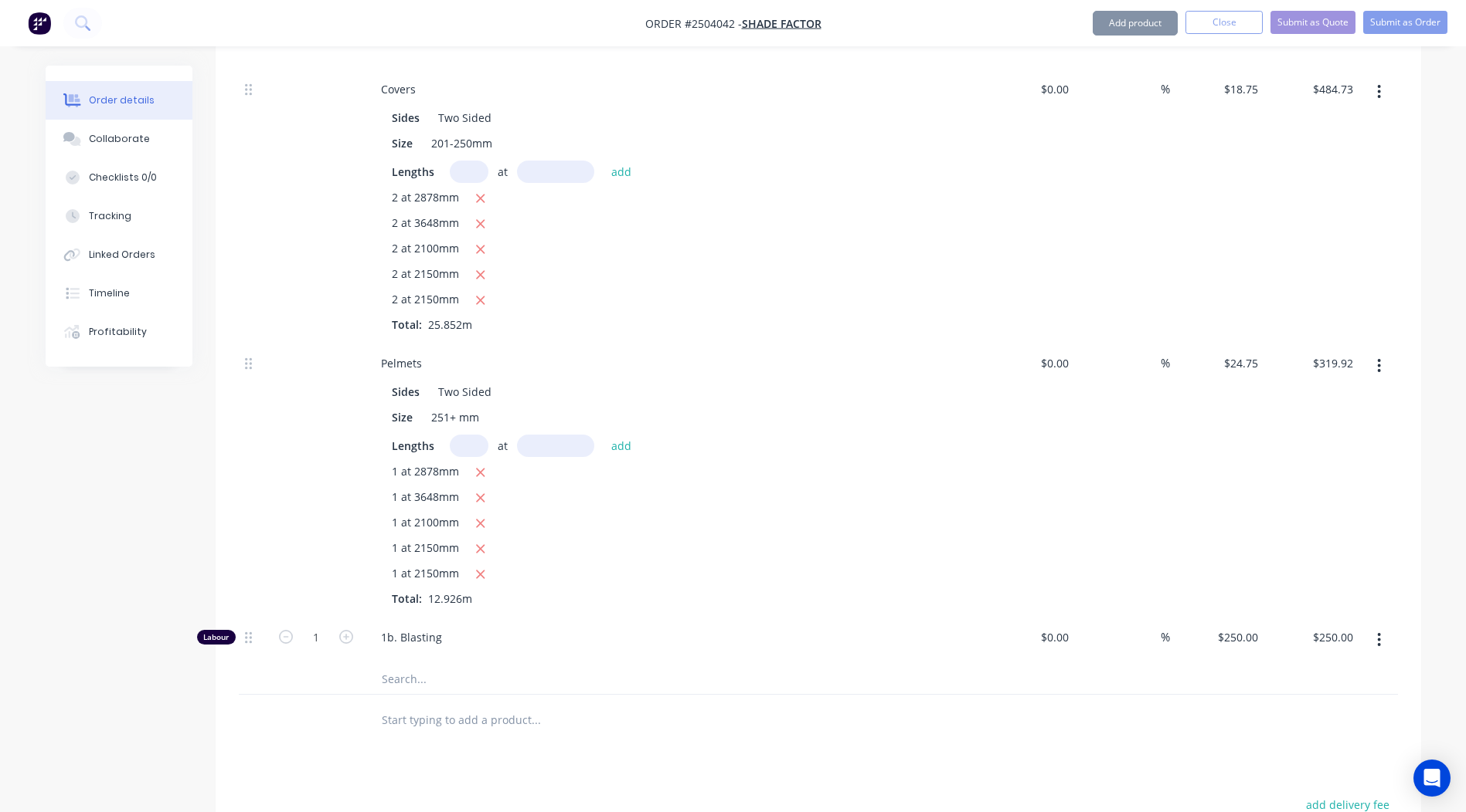
scroll to position [875, 0]
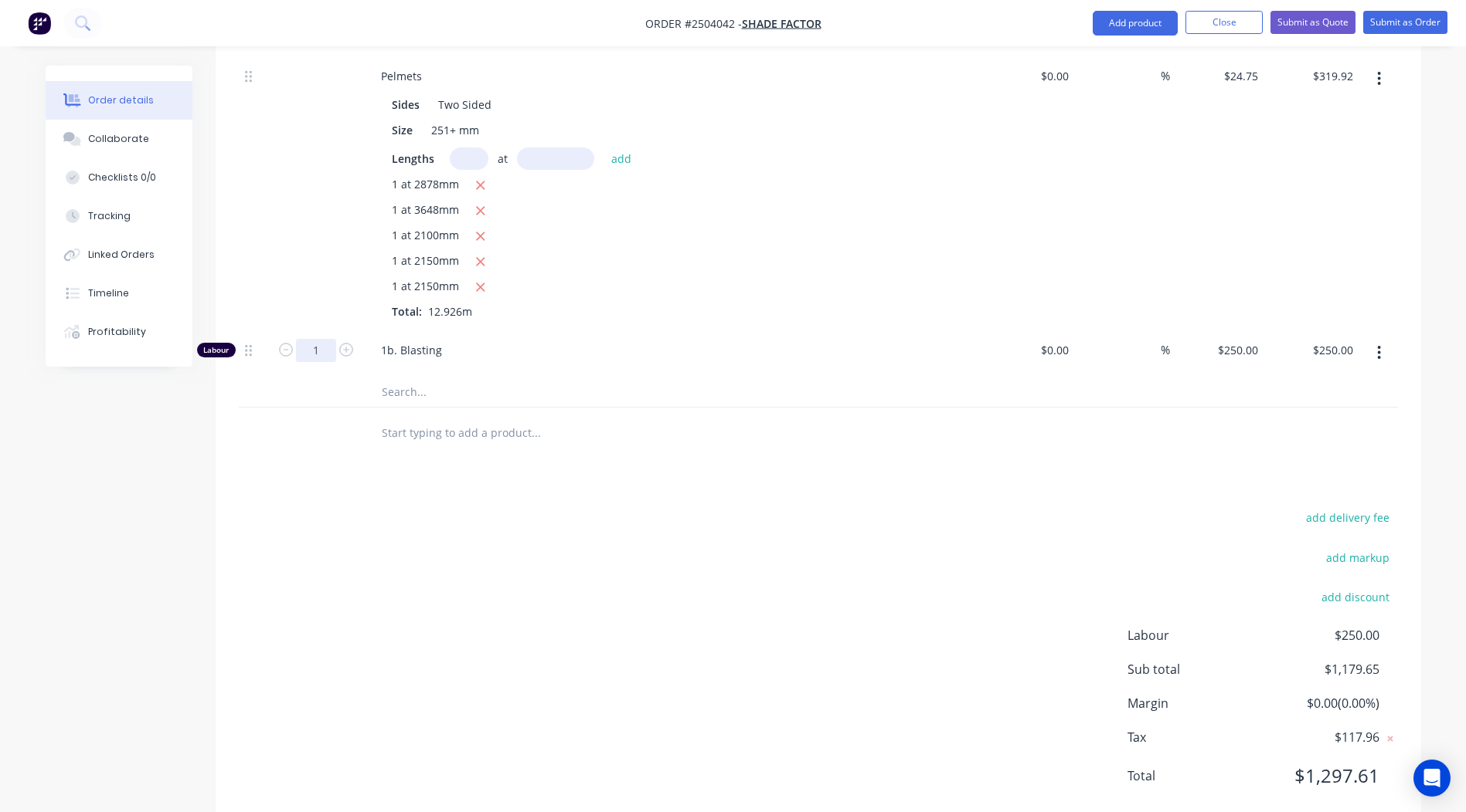
click at [316, 339] on input "1" at bounding box center [316, 351] width 40 height 23
type input "0.75"
type input "$187.50"
drag, startPoint x: 849, startPoint y: 600, endPoint x: 904, endPoint y: 603, distance: 55.1
click at [849, 599] on div "add delivery fee add markup add discount Labour $250.00 Sub total $1,179.65 Mar…" at bounding box center [818, 656] width 1159 height 298
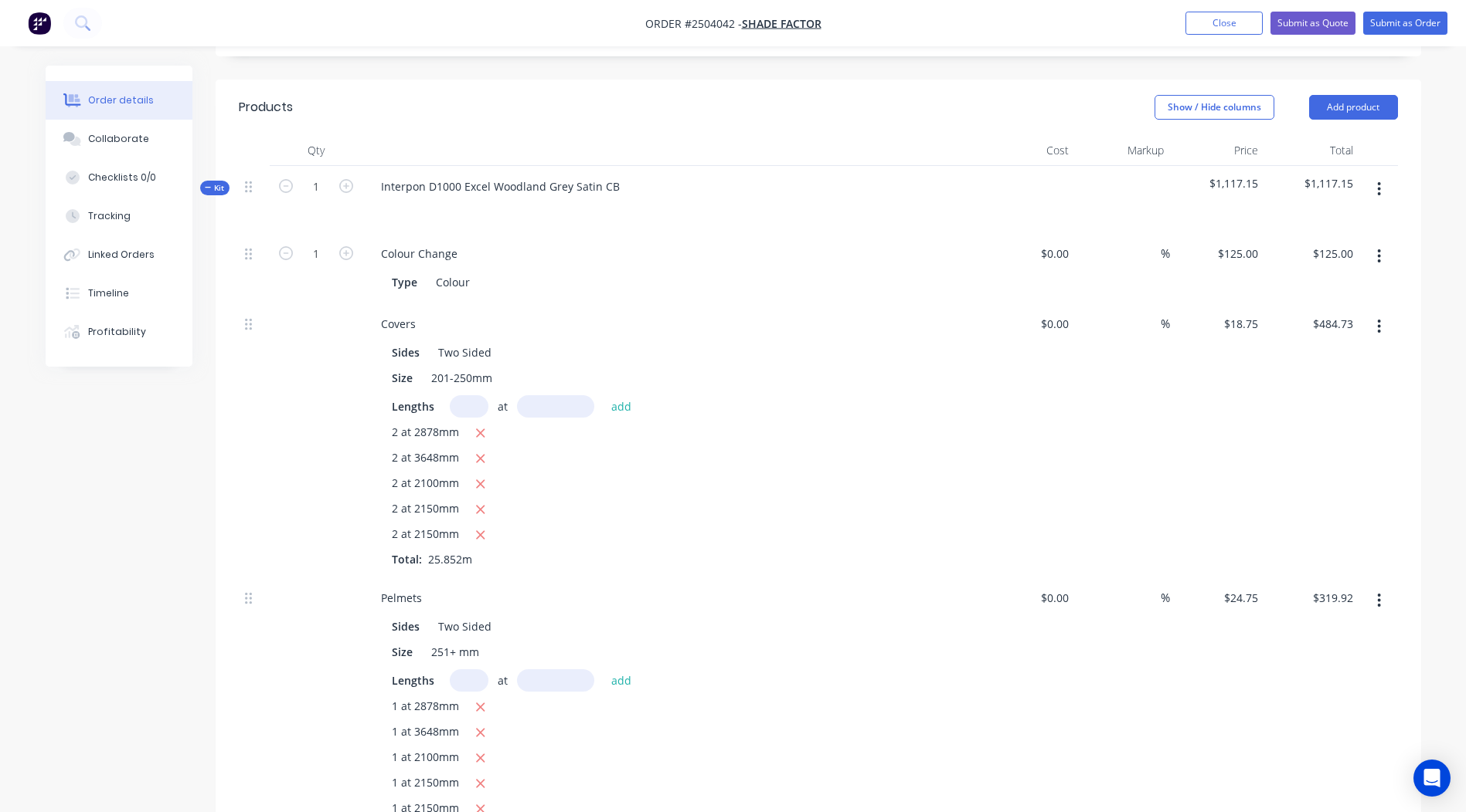
scroll to position [351, 0]
click at [1382, 177] on button "button" at bounding box center [1378, 191] width 36 height 28
click at [1343, 220] on div "Add product to kit" at bounding box center [1324, 231] width 119 height 22
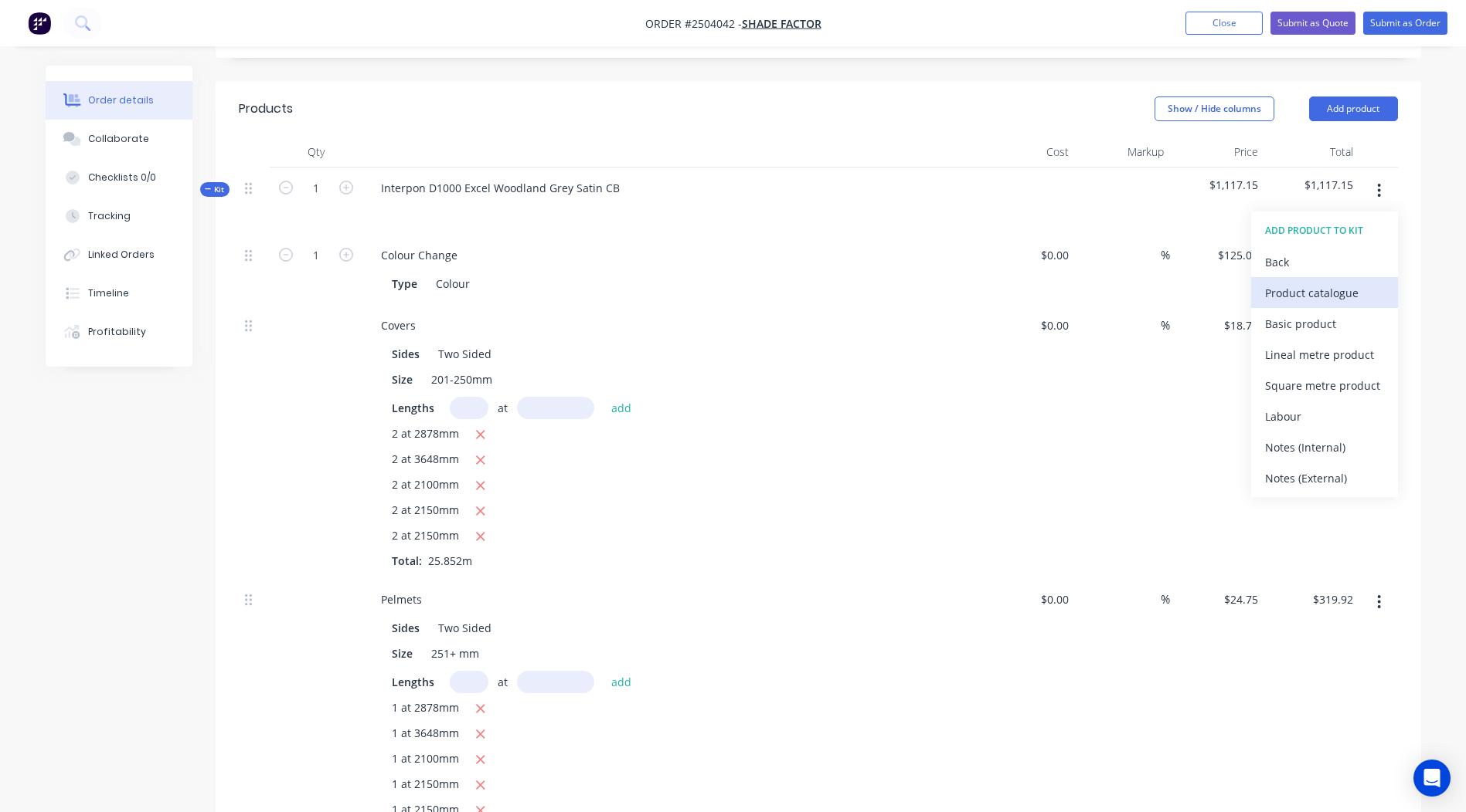
click at [1309, 281] on div "Product catalogue" at bounding box center [1324, 292] width 119 height 22
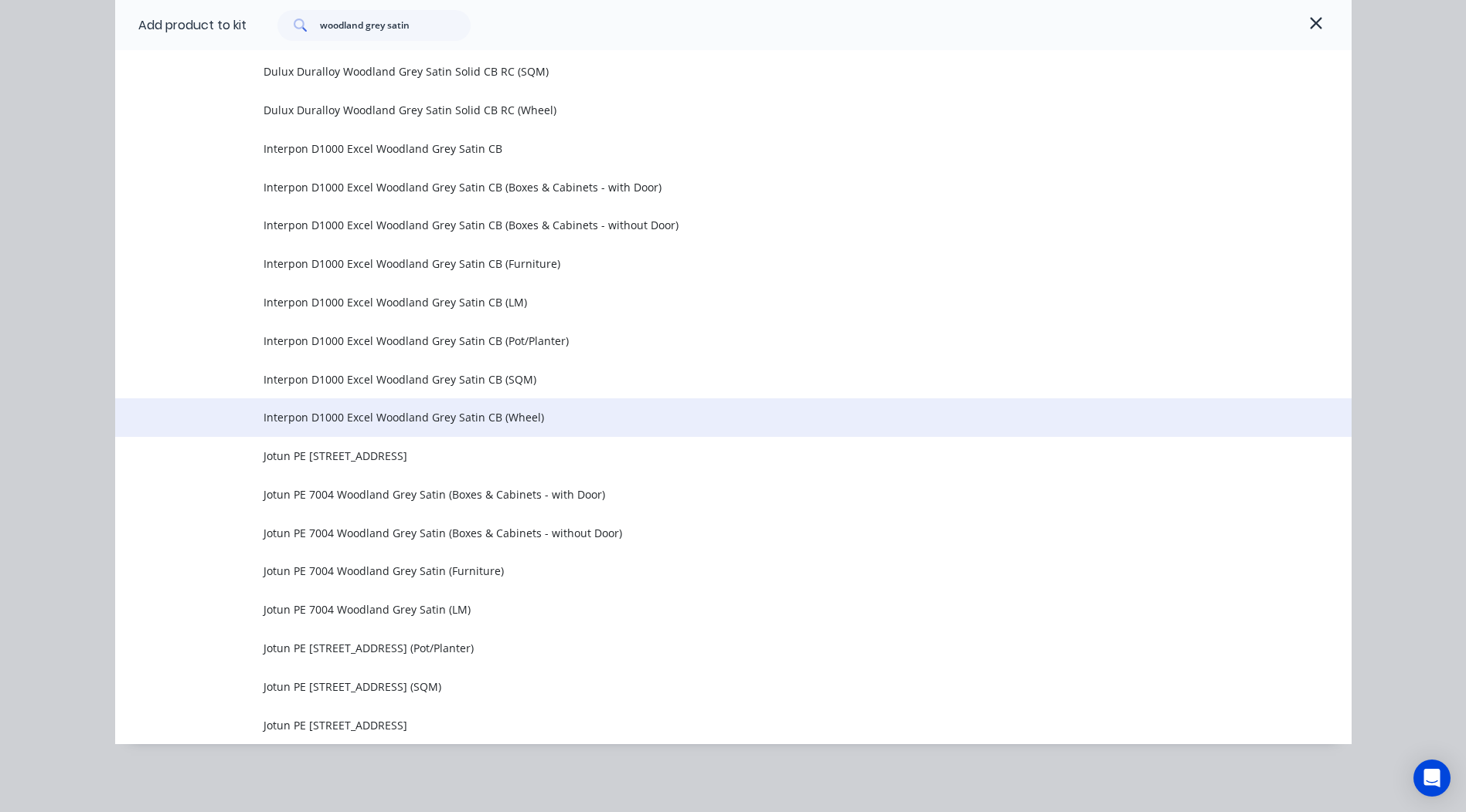
scroll to position [815, 0]
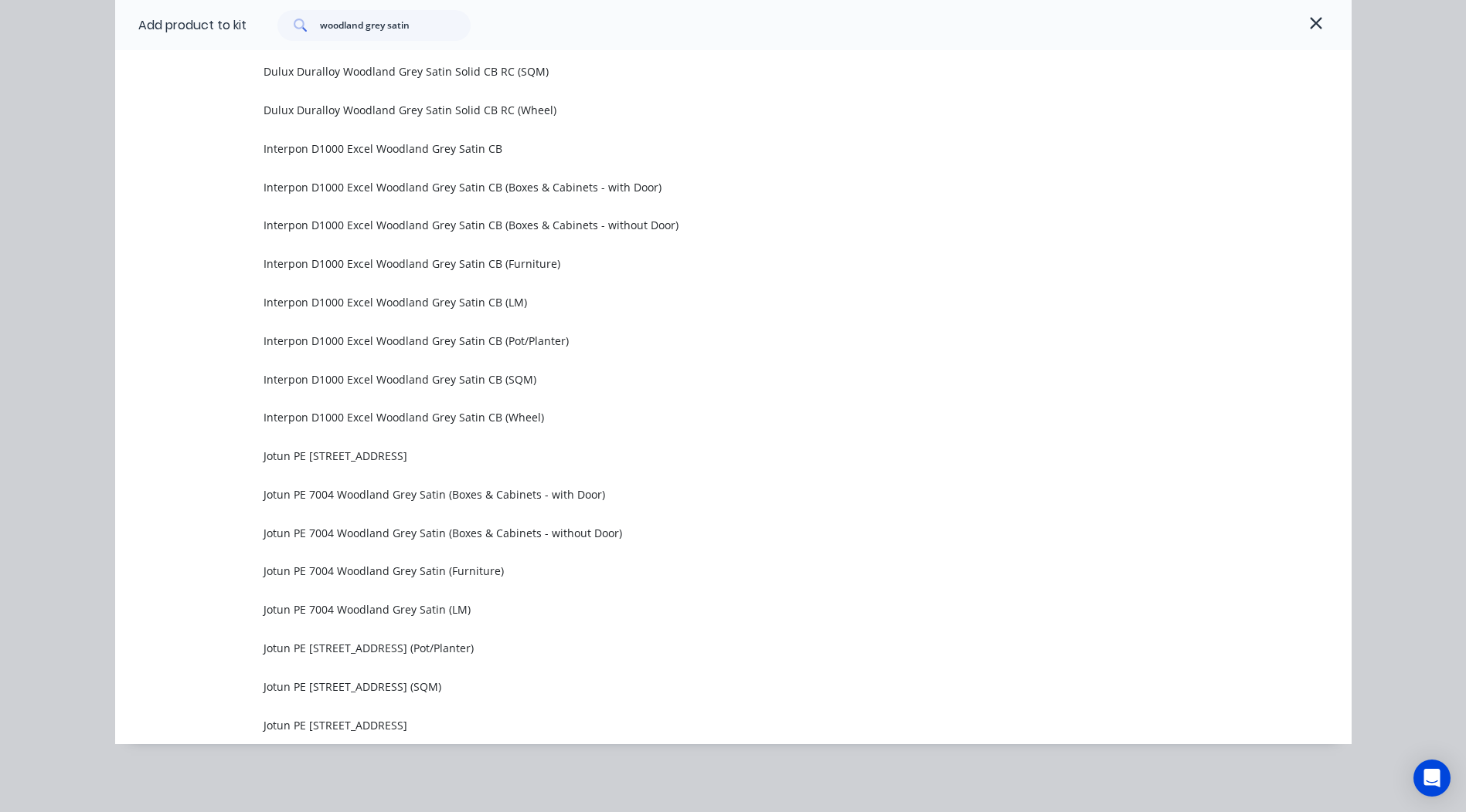
click at [1309, 24] on icon "button" at bounding box center [1316, 22] width 14 height 18
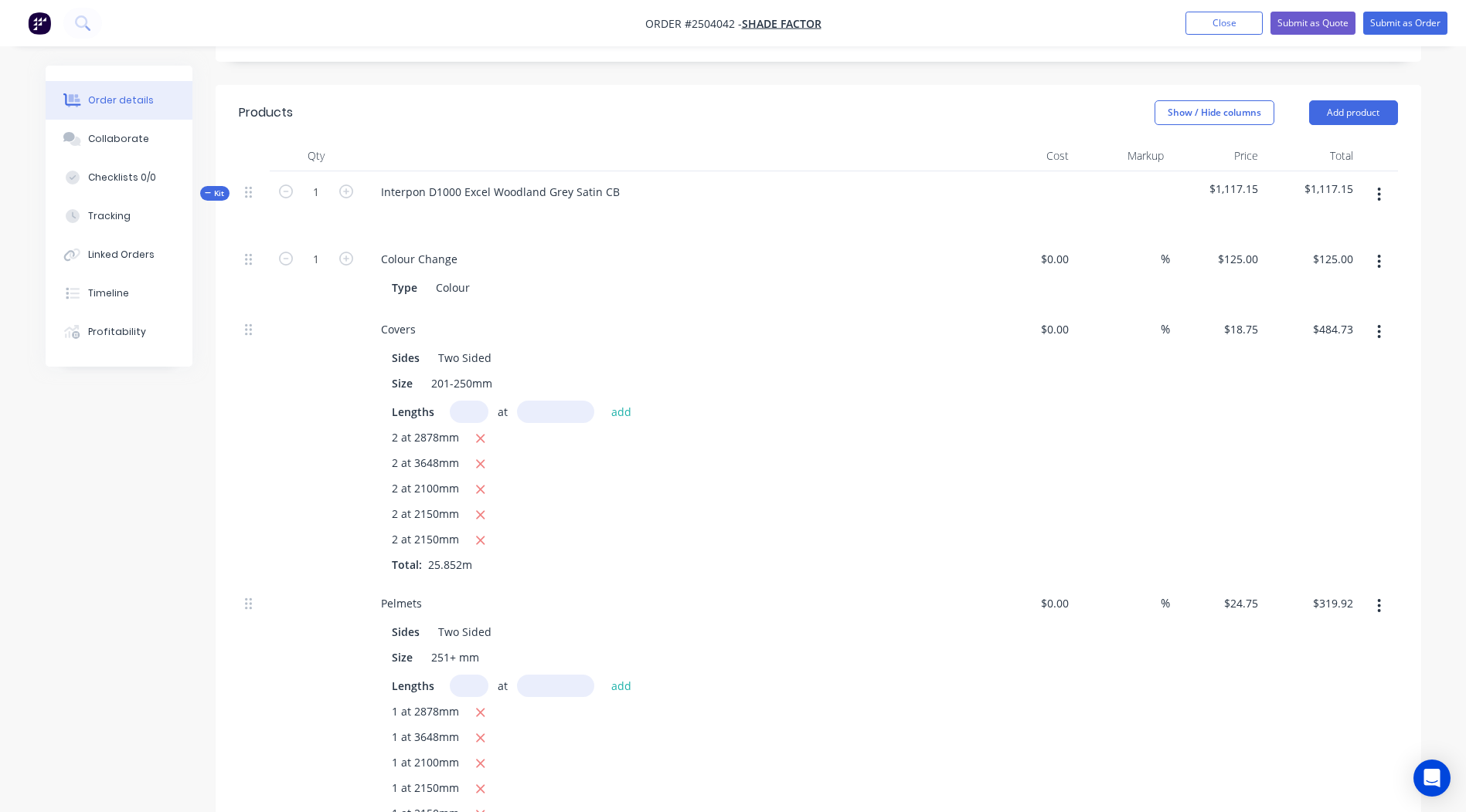
scroll to position [297, 0]
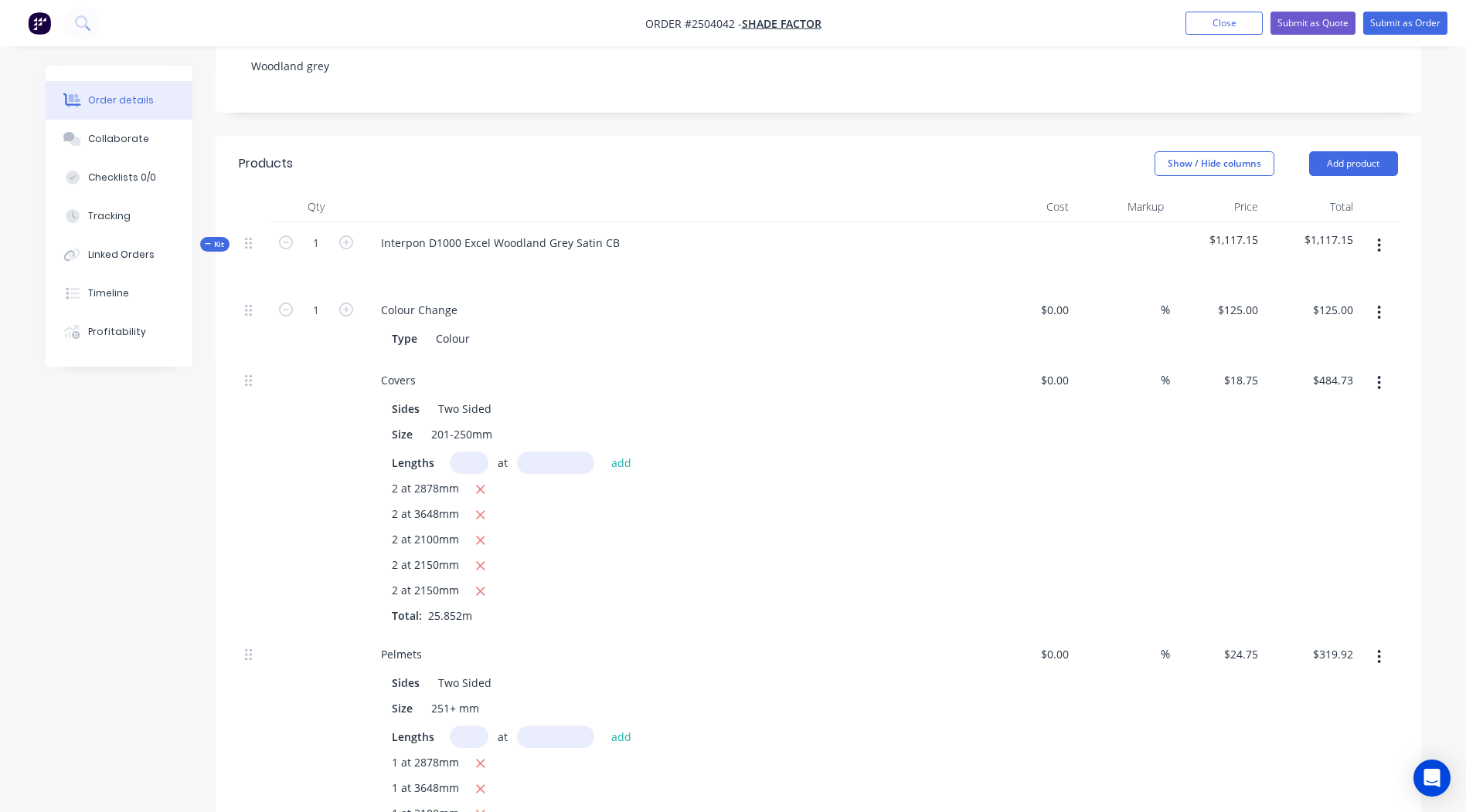
click at [1374, 232] on button "button" at bounding box center [1378, 245] width 36 height 28
click at [1335, 275] on div "Add product to kit" at bounding box center [1324, 285] width 119 height 22
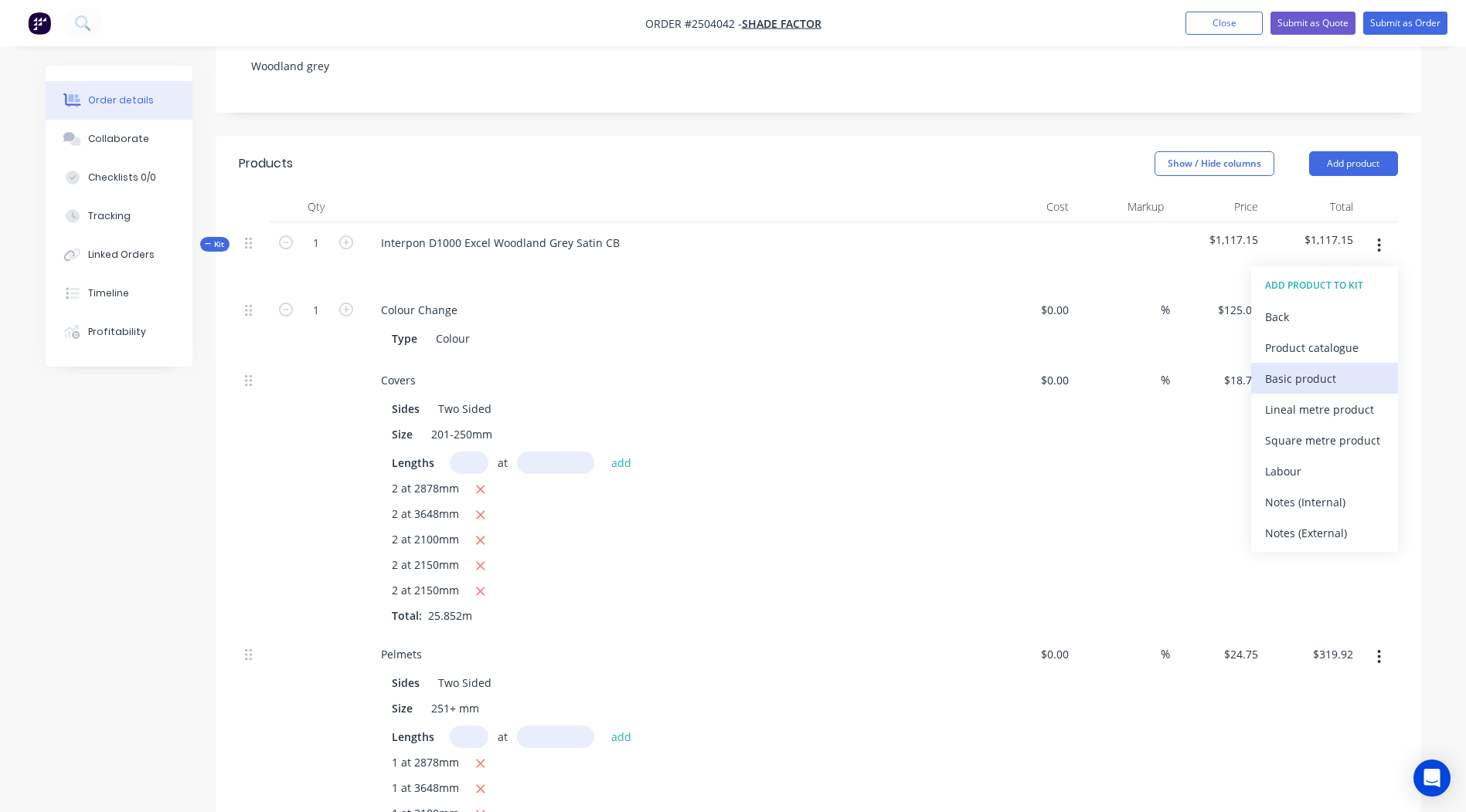
click at [1320, 368] on div "Basic product" at bounding box center [1324, 379] width 119 height 22
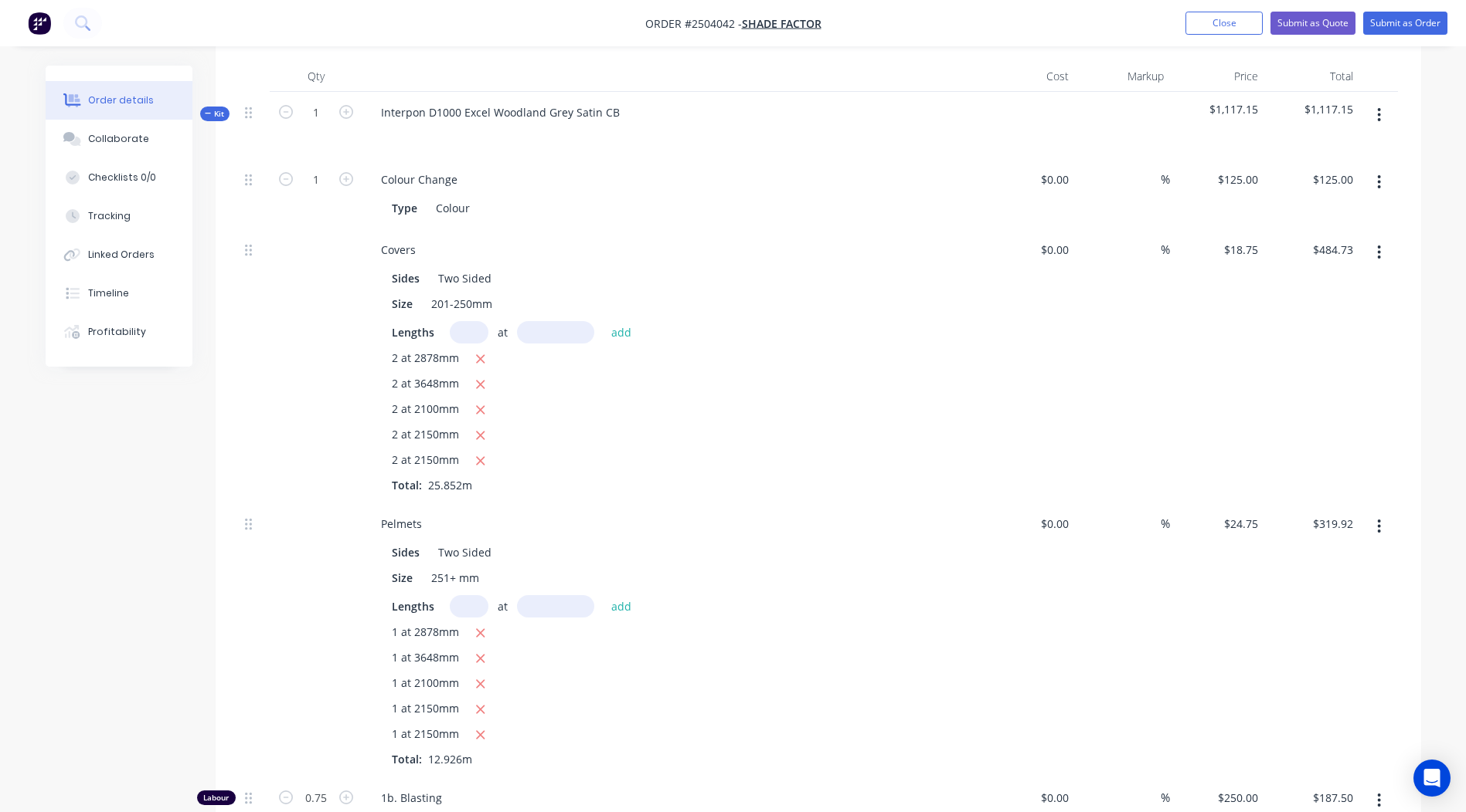
scroll to position [837, 0]
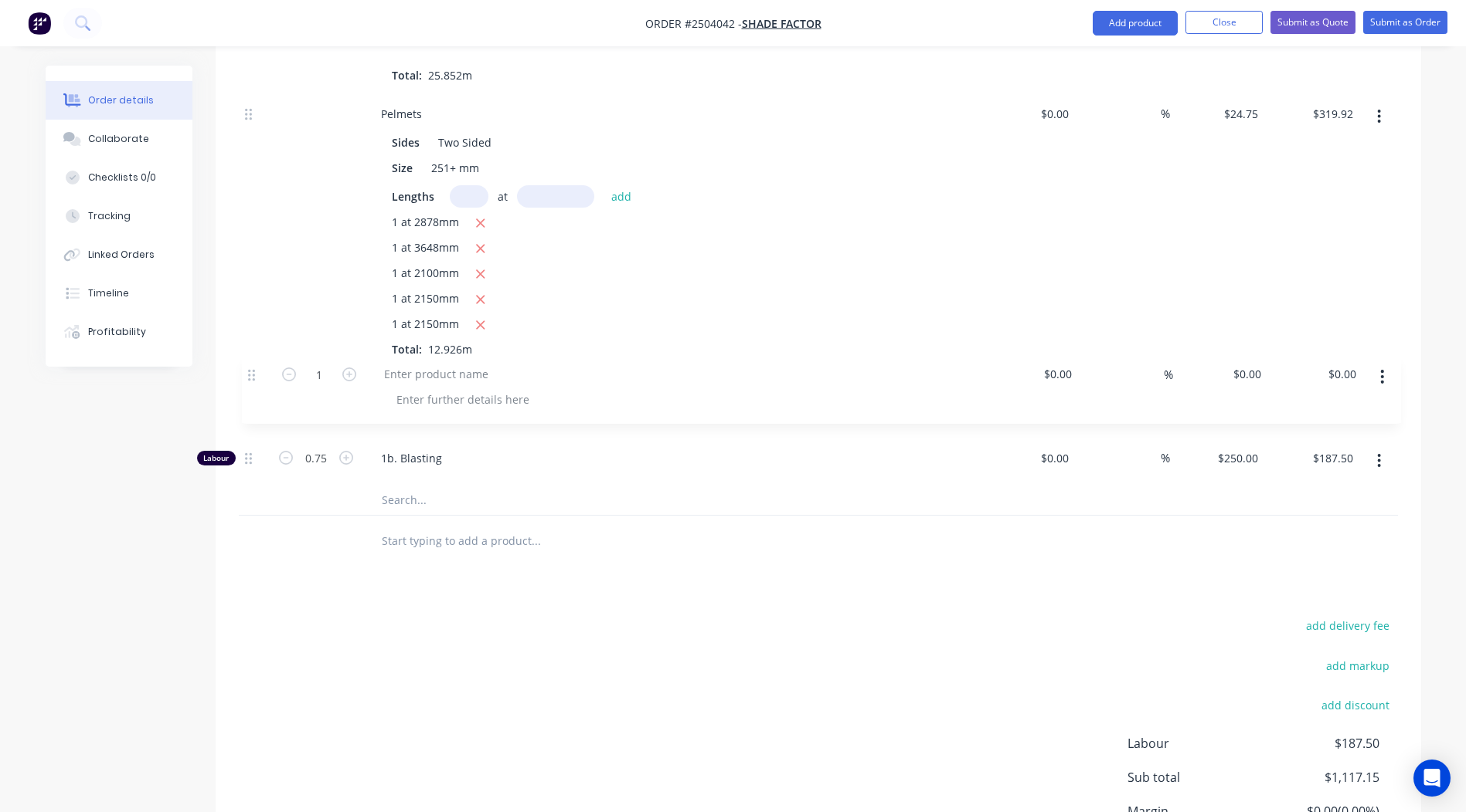
drag, startPoint x: 244, startPoint y: 417, endPoint x: 248, endPoint y: 355, distance: 62.1
click at [248, 355] on div "1 Colour Change Type Colour $0.00 $0.00 % $125.00 $125.00 $125.00 $125.00 Cover…" at bounding box center [818, 117] width 1159 height 736
click at [429, 377] on div at bounding box center [432, 388] width 129 height 22
click at [1252, 377] on input "0" at bounding box center [1255, 388] width 18 height 22
type input "$5.00"
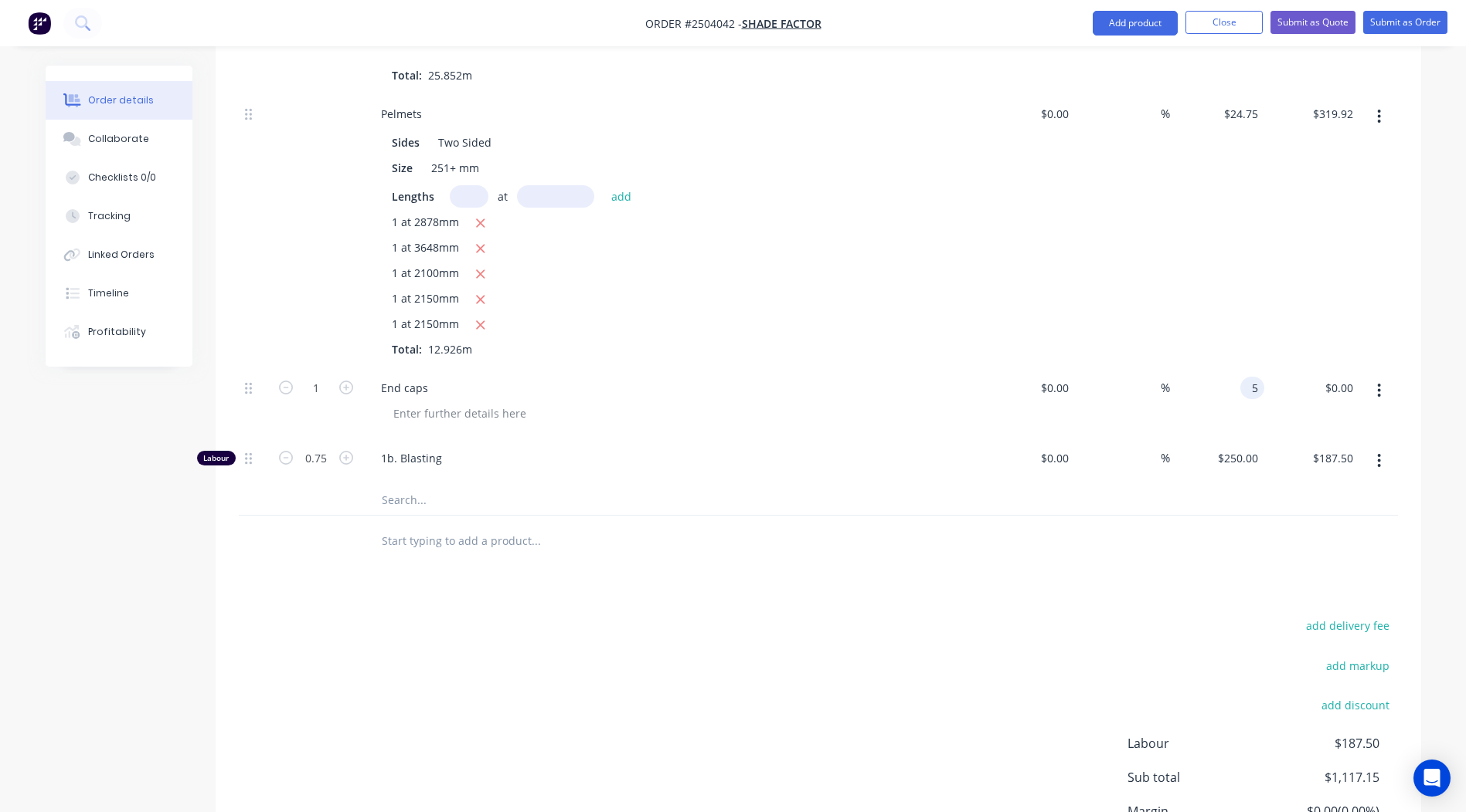
type input "$5.00"
drag, startPoint x: 554, startPoint y: 729, endPoint x: 458, endPoint y: 672, distance: 111.6
click at [551, 729] on div "add delivery fee add markup add discount Labour $187.50 Sub total $1,117.15 Mar…" at bounding box center [818, 764] width 1159 height 298
click at [339, 381] on icon "button" at bounding box center [346, 388] width 14 height 14
type input "2"
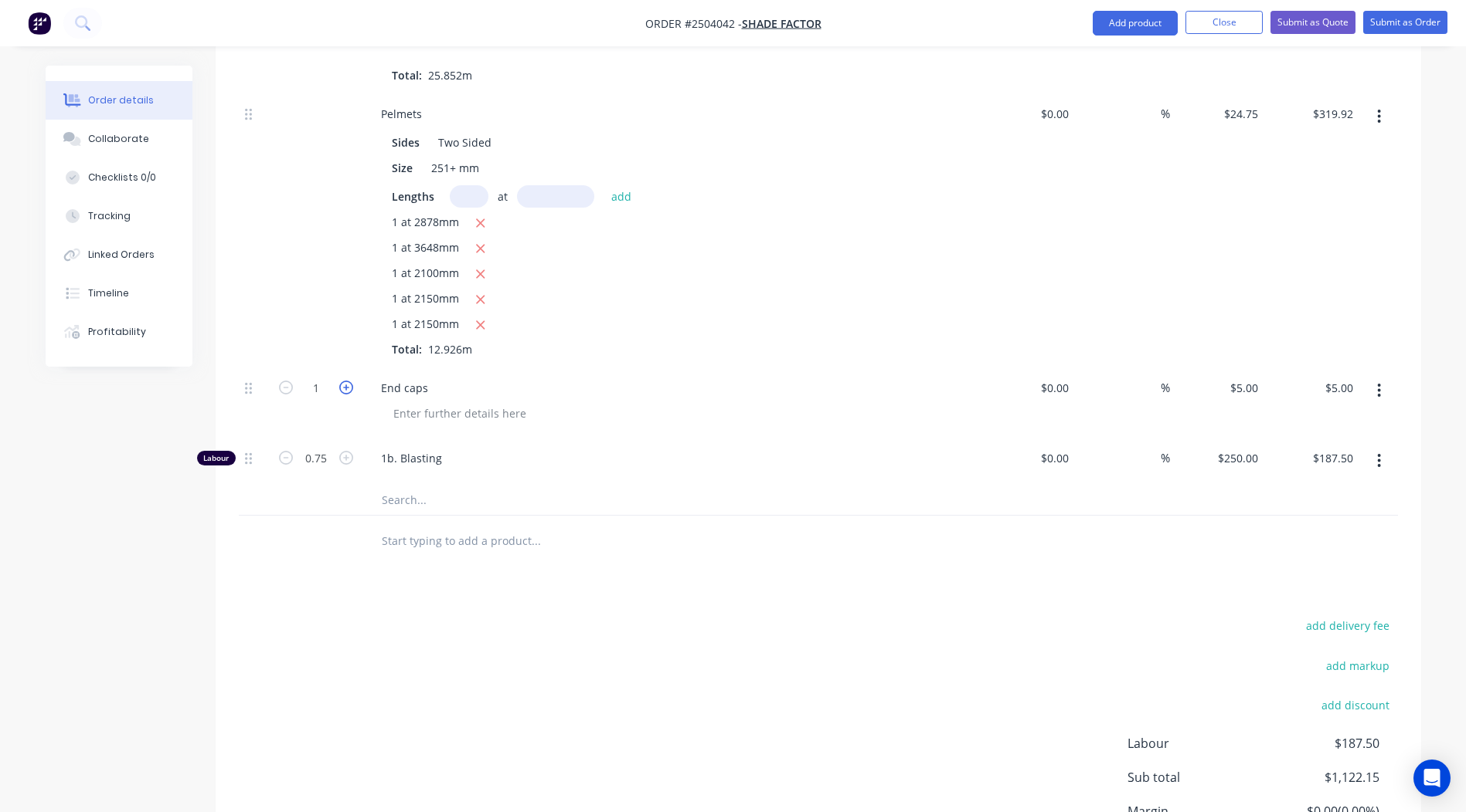
type input "$10.00"
click at [339, 381] on icon "button" at bounding box center [346, 388] width 14 height 14
type input "3"
type input "$15.00"
click at [339, 381] on icon "button" at bounding box center [346, 388] width 14 height 14
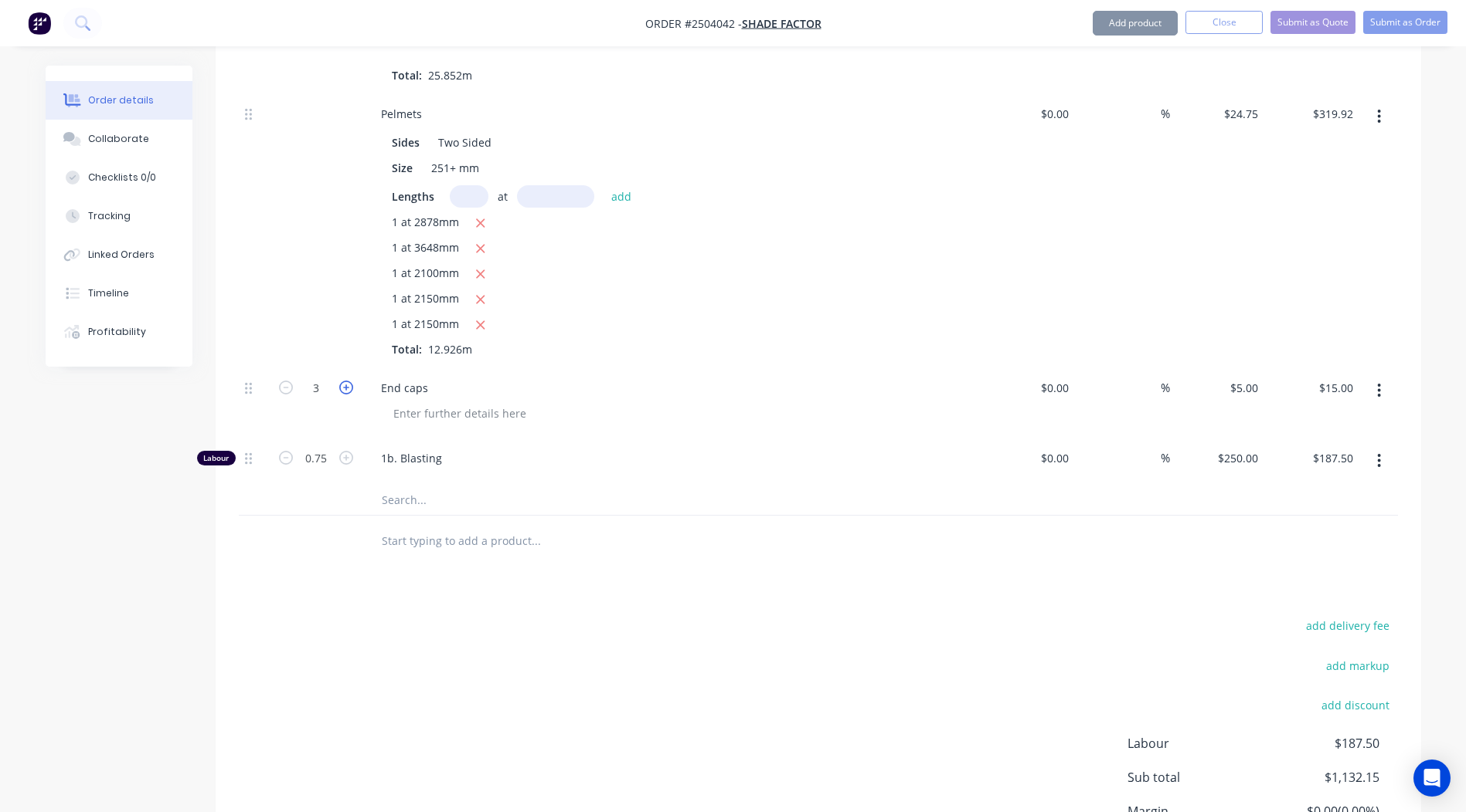
type input "4"
type input "$20.00"
click at [339, 381] on icon "button" at bounding box center [346, 388] width 14 height 14
type input "5"
type input "$25.00"
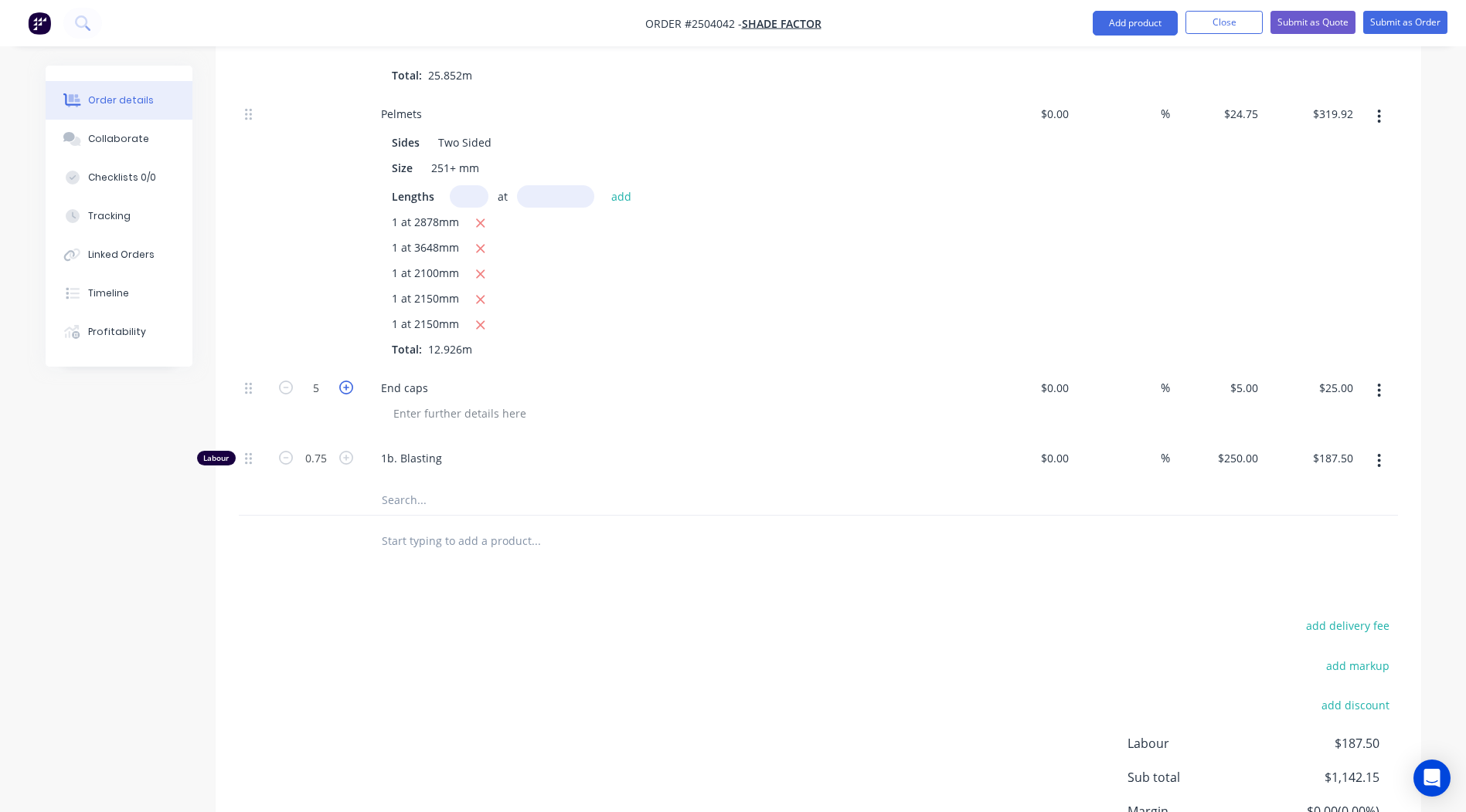
click at [339, 381] on icon "button" at bounding box center [346, 388] width 14 height 14
type input "6"
type input "$30.00"
click at [339, 381] on icon "button" at bounding box center [346, 388] width 14 height 14
type input "7"
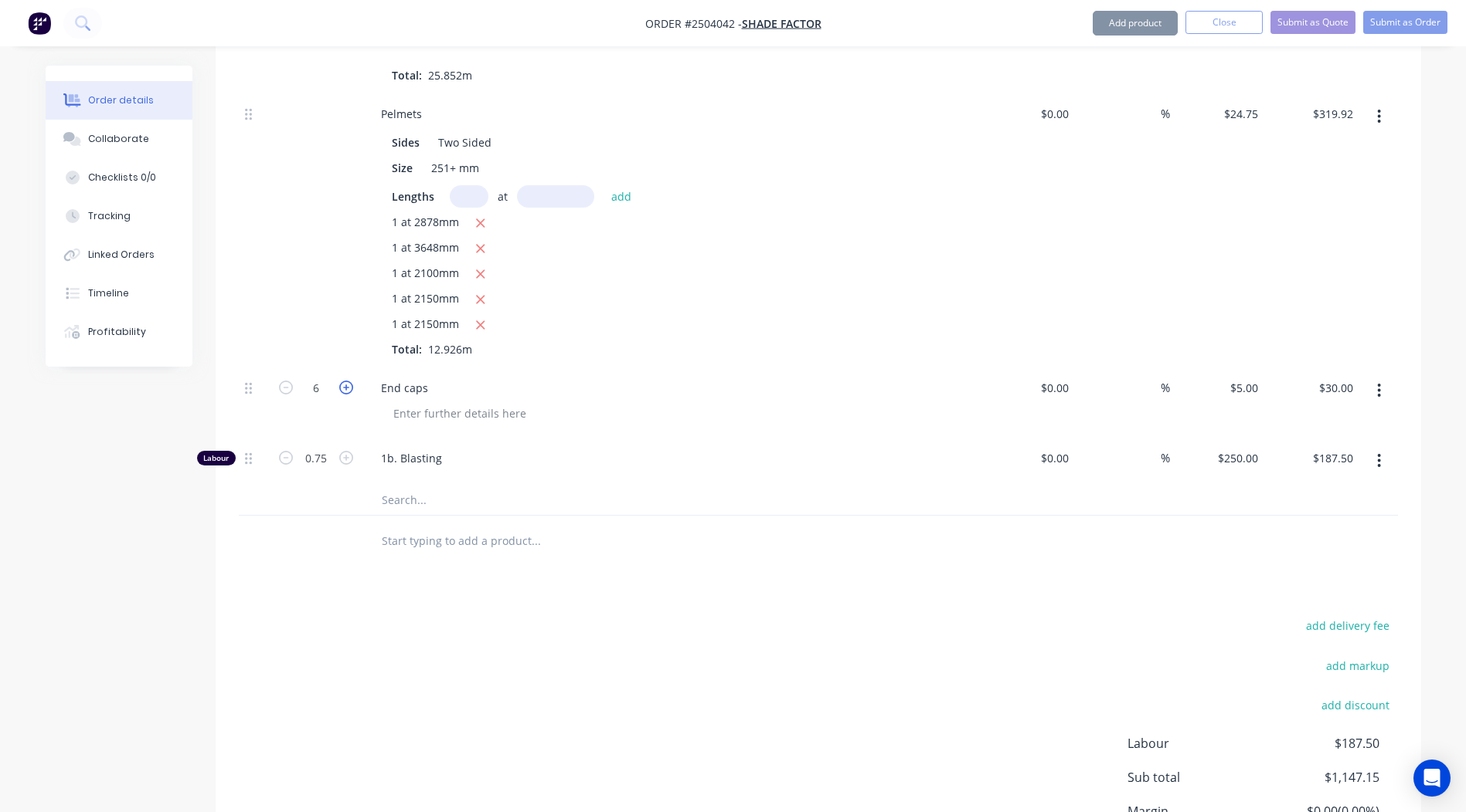
type input "$35.00"
click at [339, 381] on icon "button" at bounding box center [346, 388] width 14 height 14
type input "8"
type input "$40.00"
click at [339, 381] on icon "button" at bounding box center [346, 388] width 14 height 14
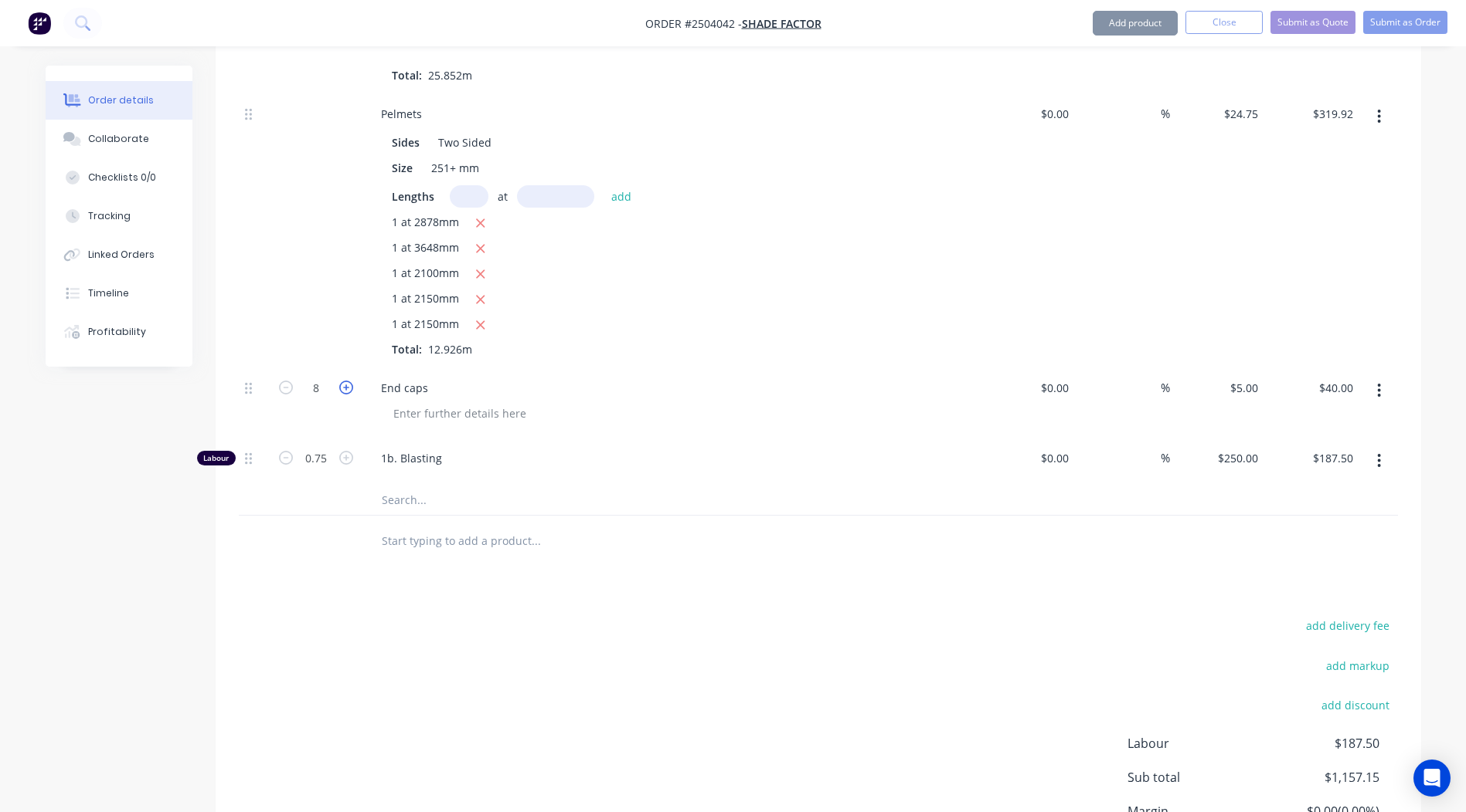
type input "9"
type input "$45.00"
click at [339, 381] on icon "button" at bounding box center [346, 388] width 14 height 14
type input "10"
type input "$50.00"
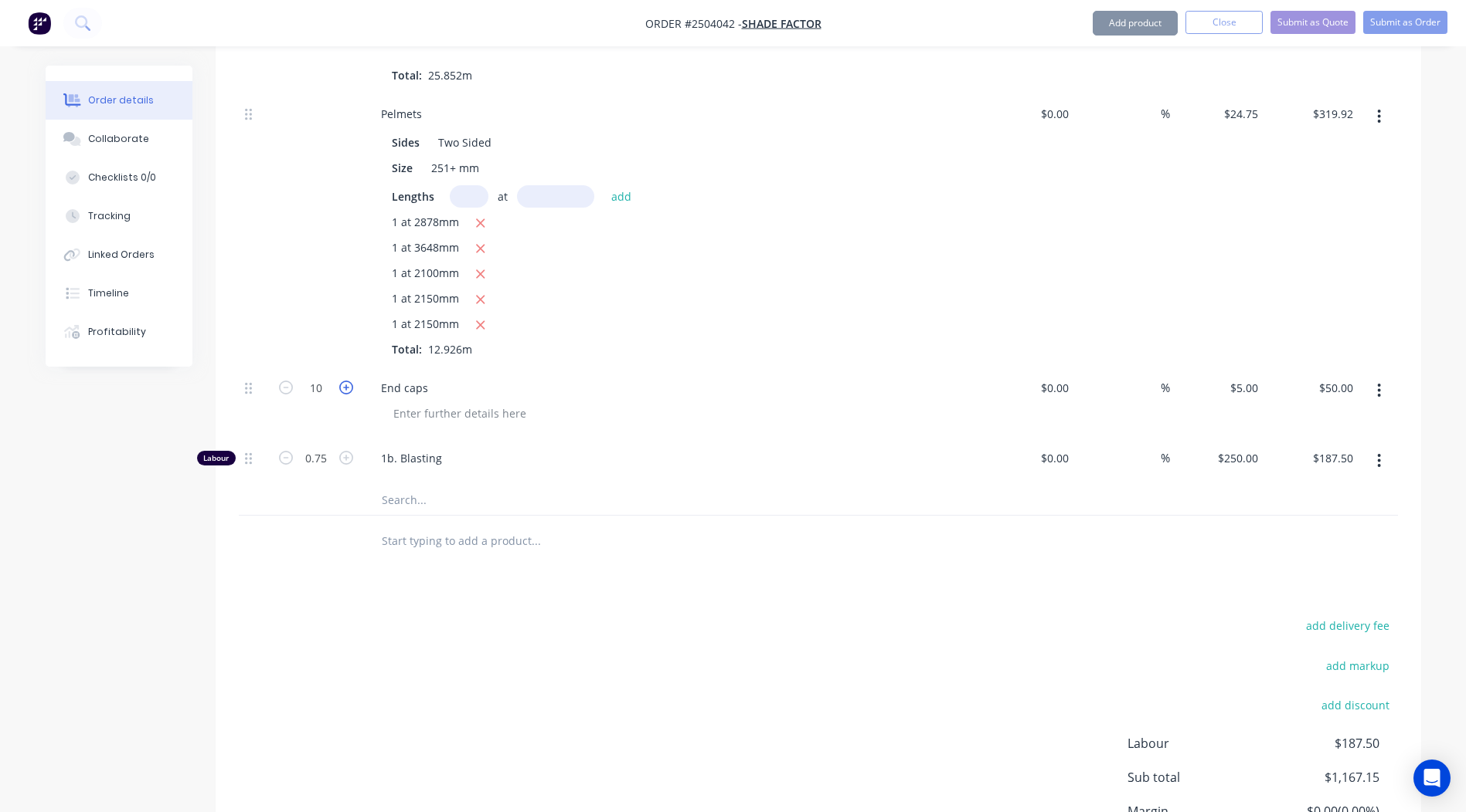
click at [339, 381] on icon "button" at bounding box center [346, 388] width 14 height 14
type input "11"
type input "$55.00"
click at [283, 381] on icon "button" at bounding box center [285, 388] width 14 height 14
type input "10"
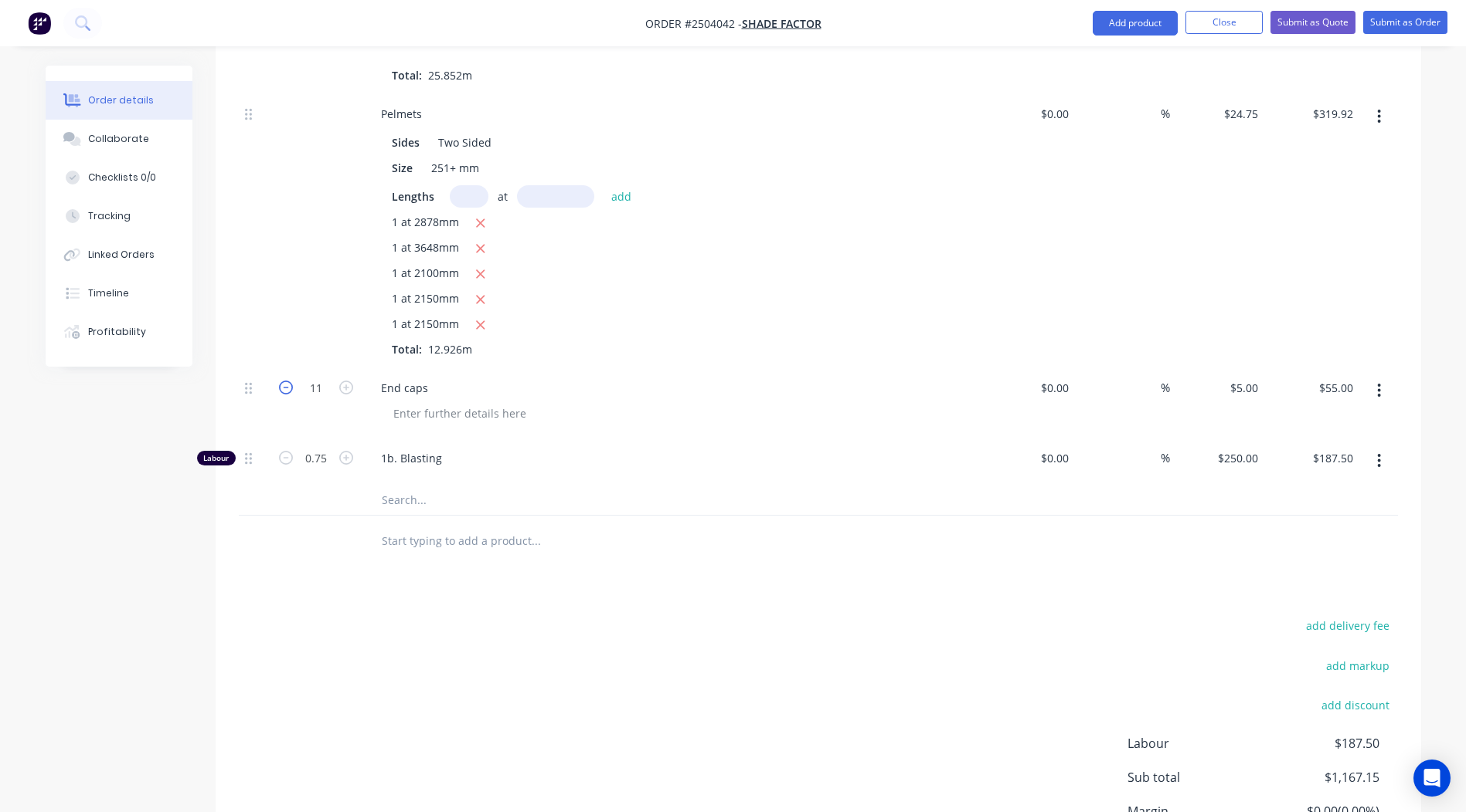
type input "$50.00"
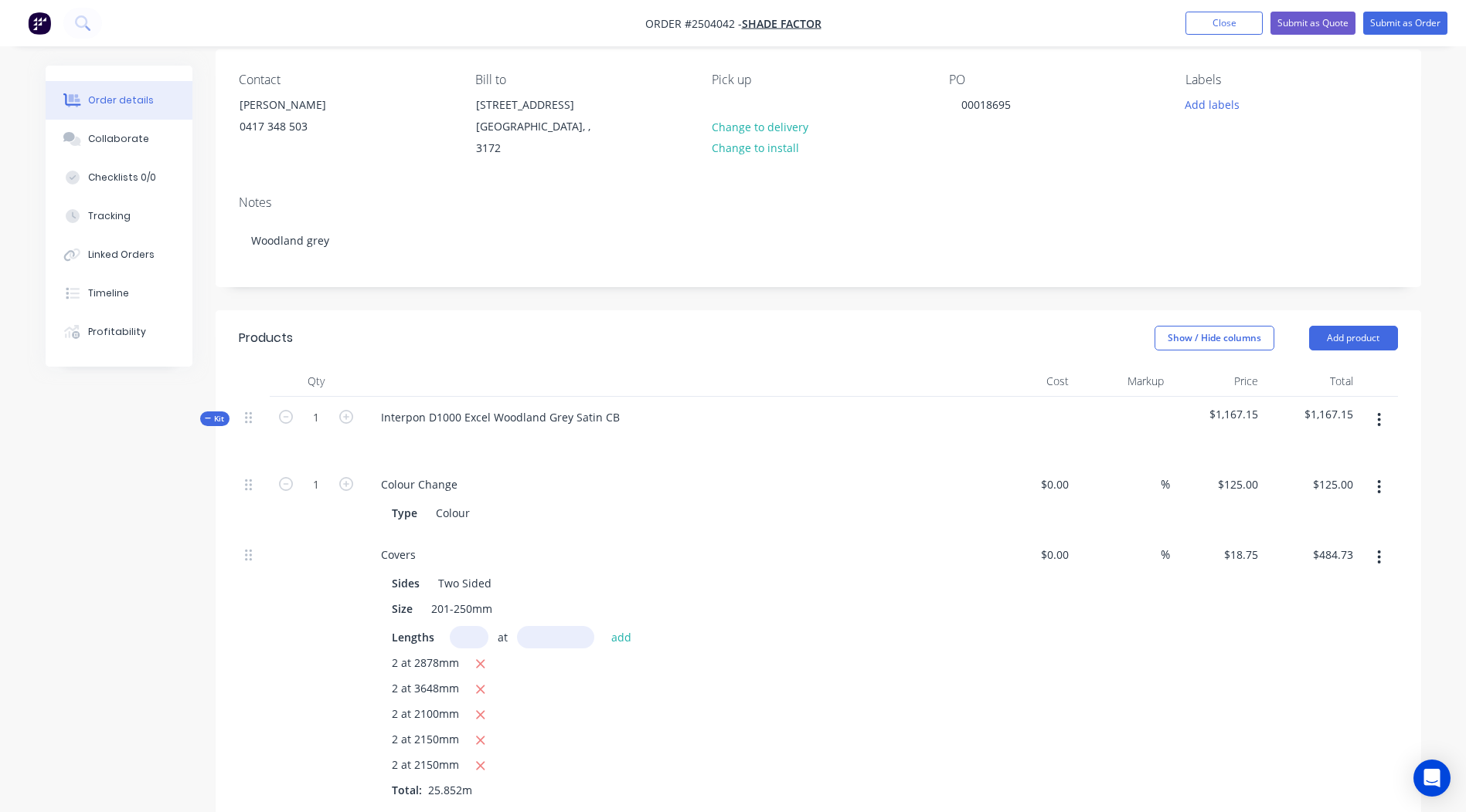
scroll to position [0, 0]
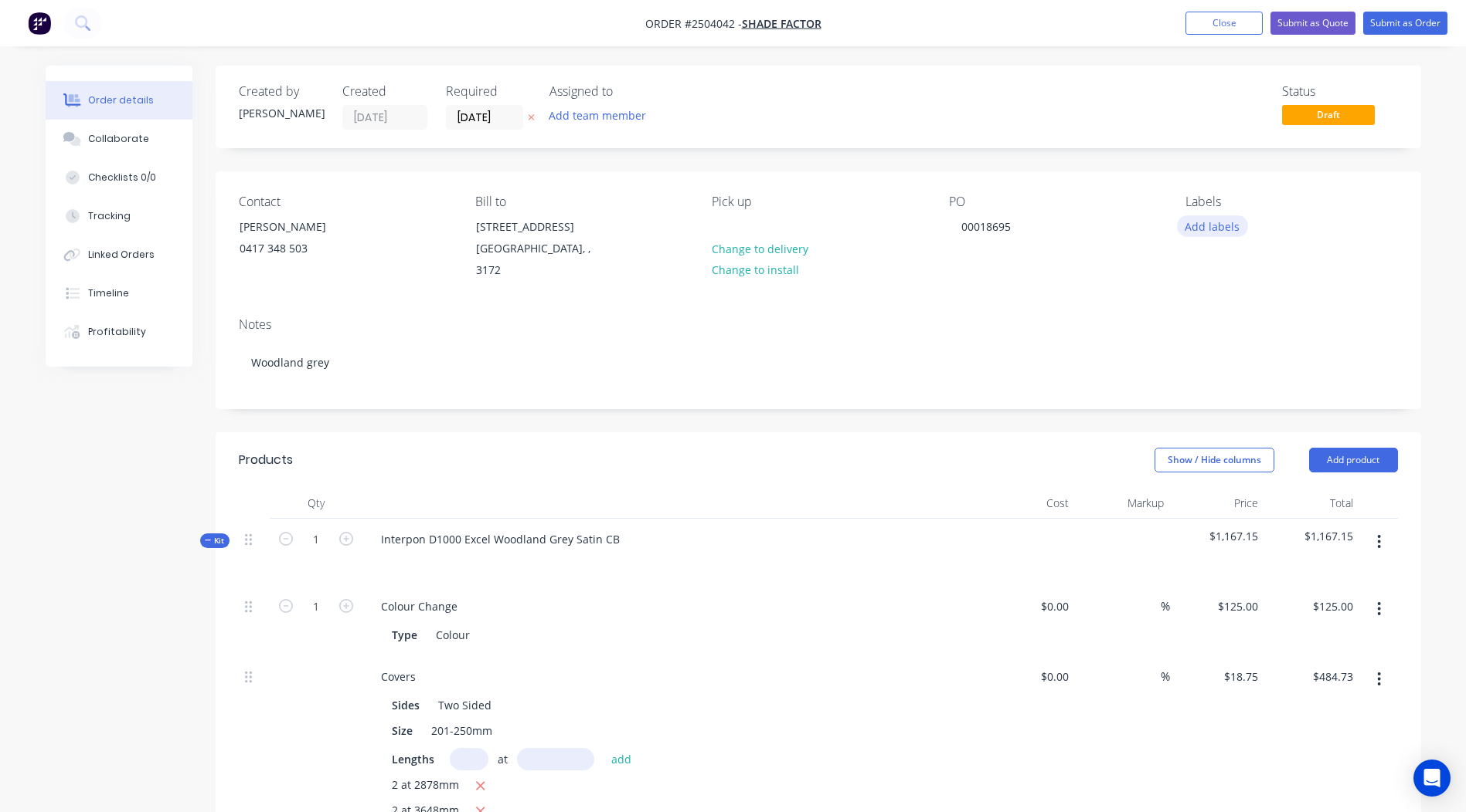
click at [1214, 218] on button "Add labels" at bounding box center [1212, 225] width 71 height 20
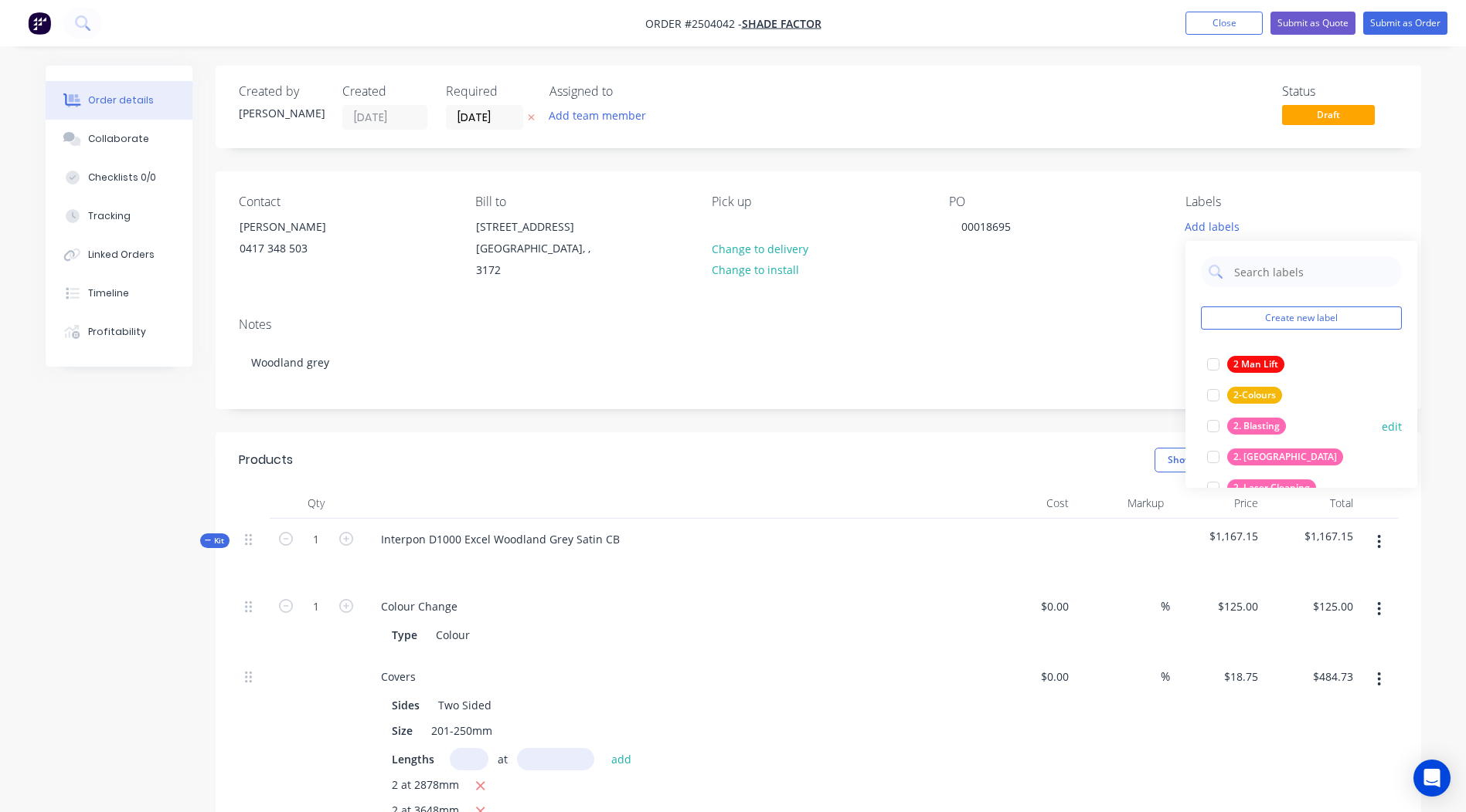
click at [1261, 424] on div "2. Blasting" at bounding box center [1256, 425] width 58 height 17
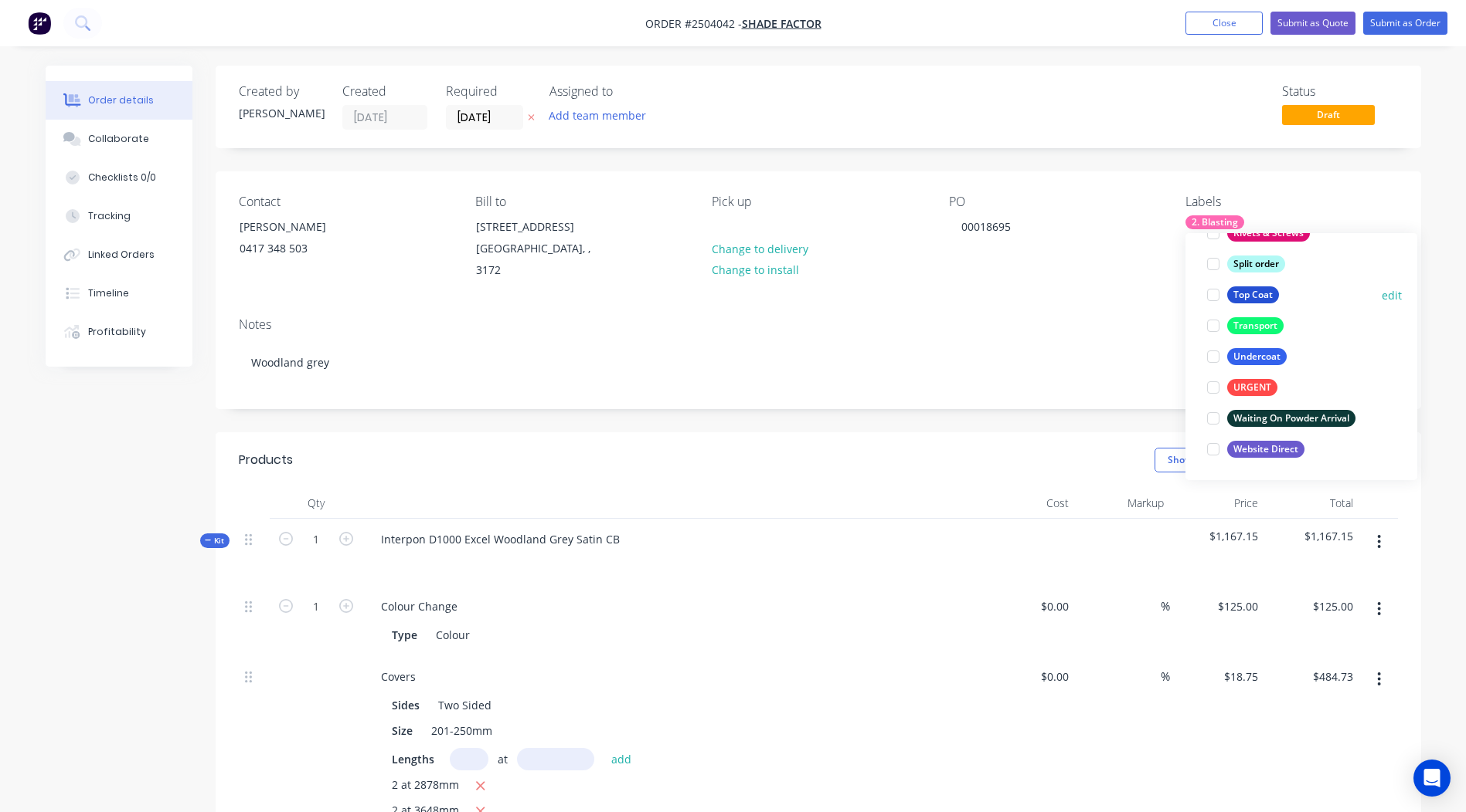
click at [1250, 301] on div "Top Coat" at bounding box center [1252, 294] width 52 height 17
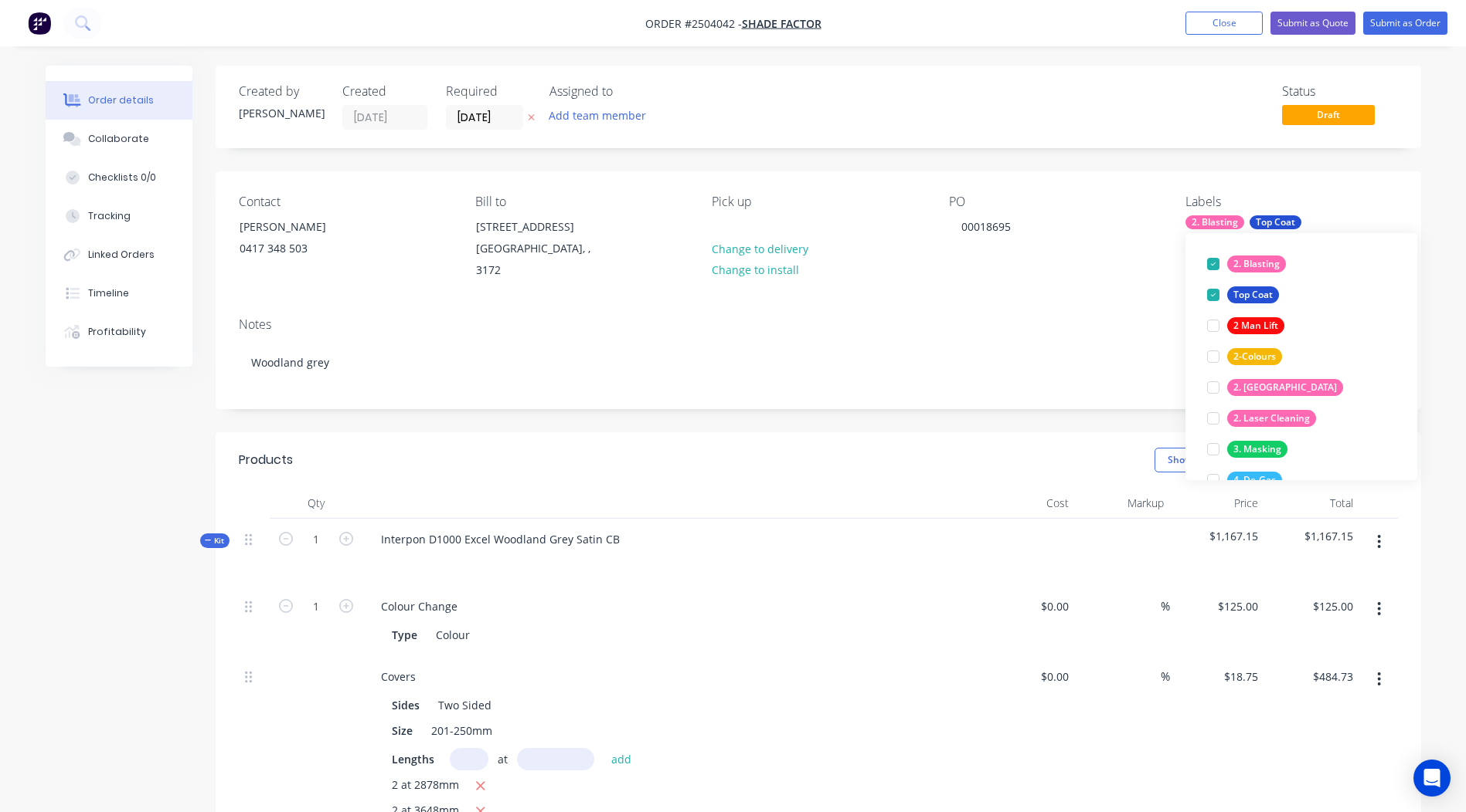
click at [1419, 139] on div "Created by Rory Created 08/09/25 Required 08/09/25 Assigned to Add team member …" at bounding box center [817, 106] width 1205 height 83
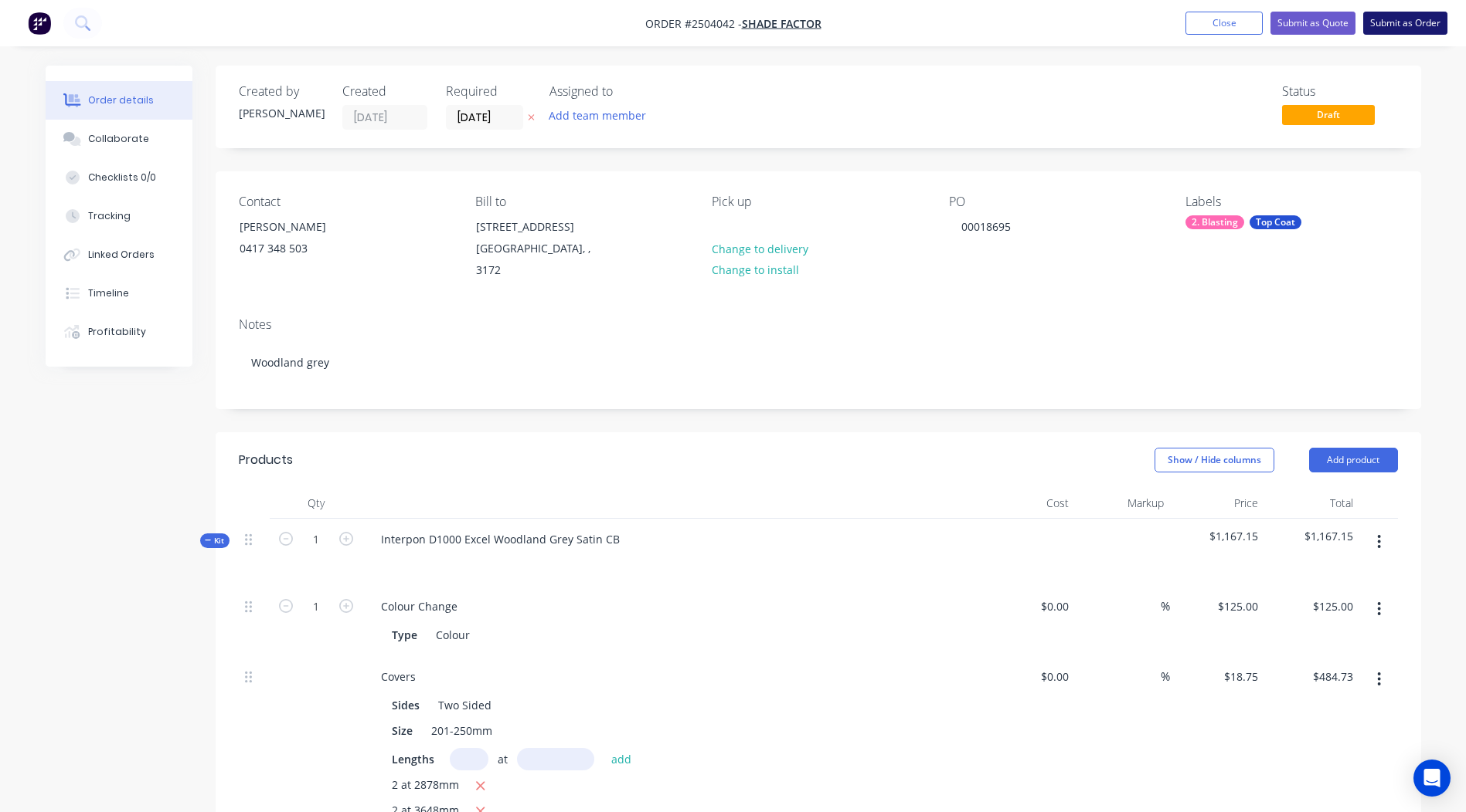
click at [1406, 19] on button "Submit as Order" at bounding box center [1405, 23] width 84 height 23
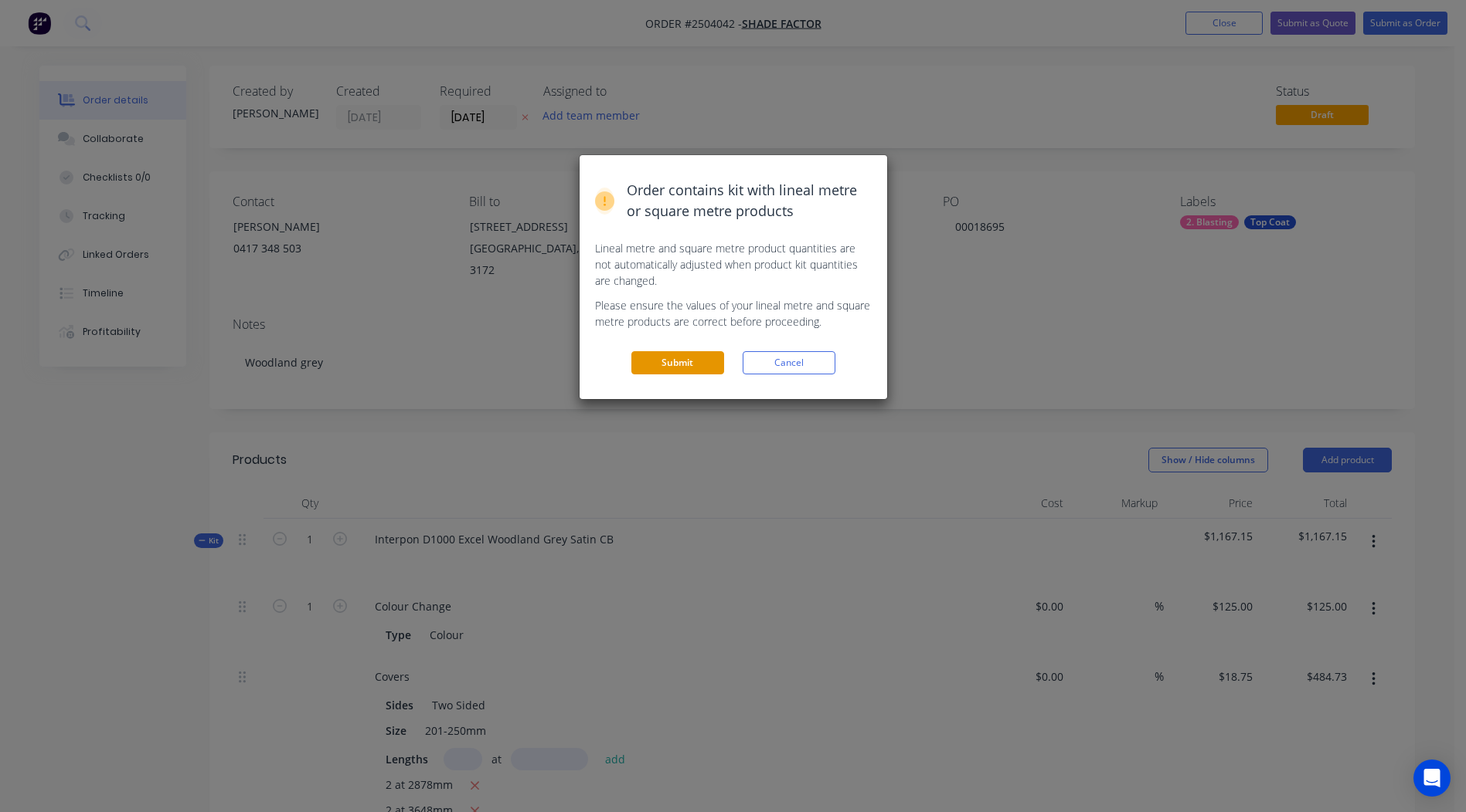
click at [679, 359] on button "Submit" at bounding box center [677, 363] width 93 height 23
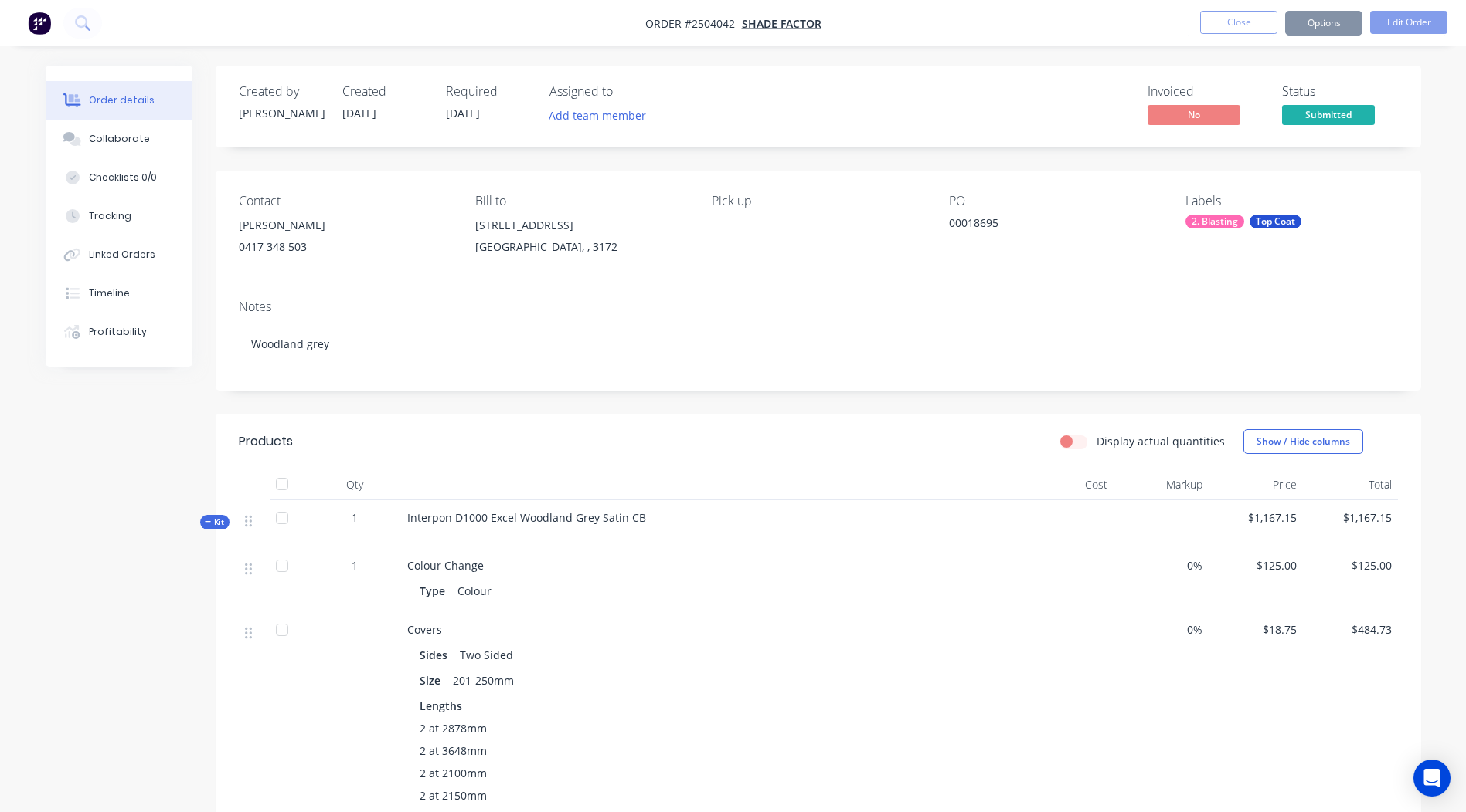
click at [1327, 29] on button "Options" at bounding box center [1323, 22] width 77 height 24
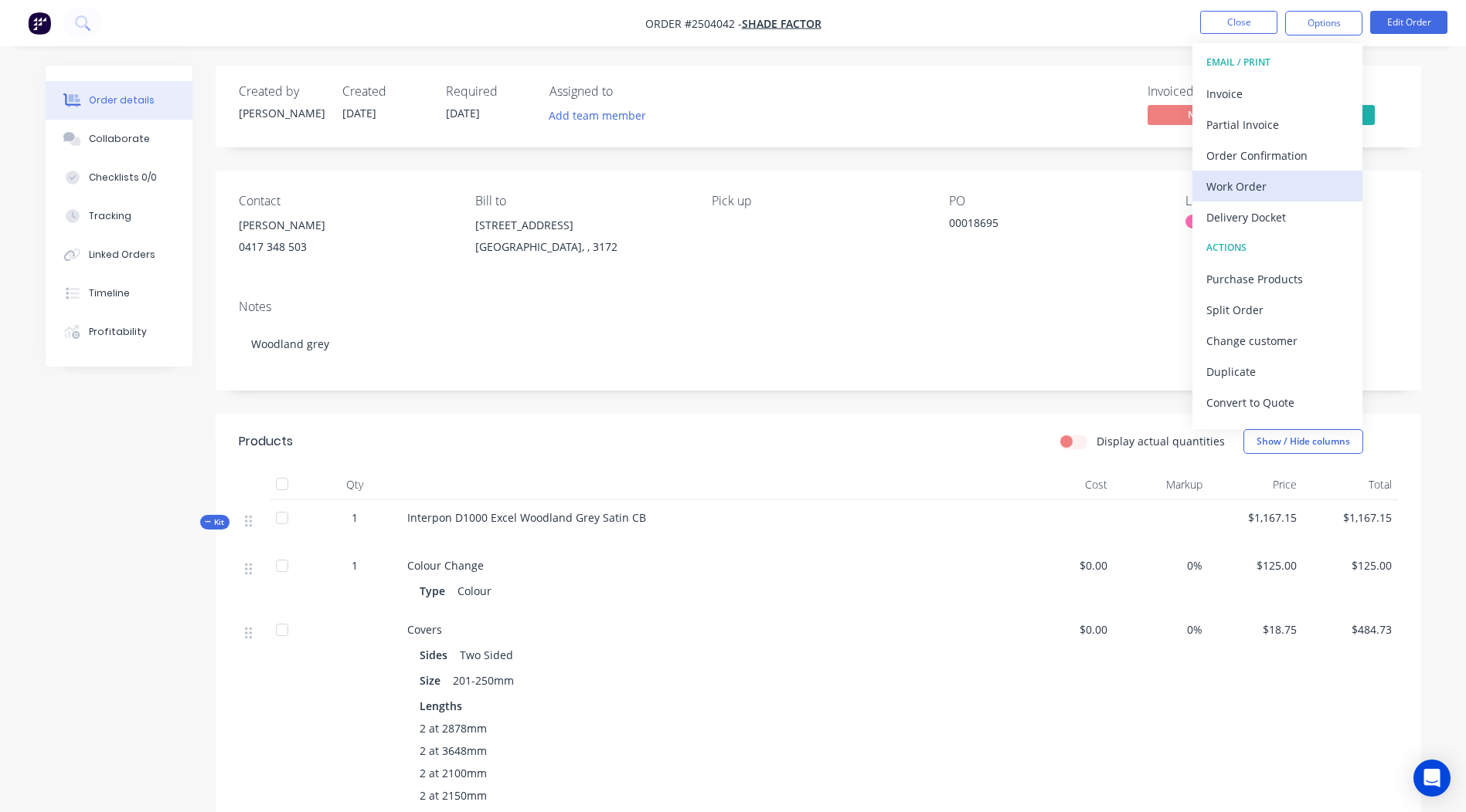
click at [1245, 189] on div "Work Order" at bounding box center [1277, 186] width 142 height 22
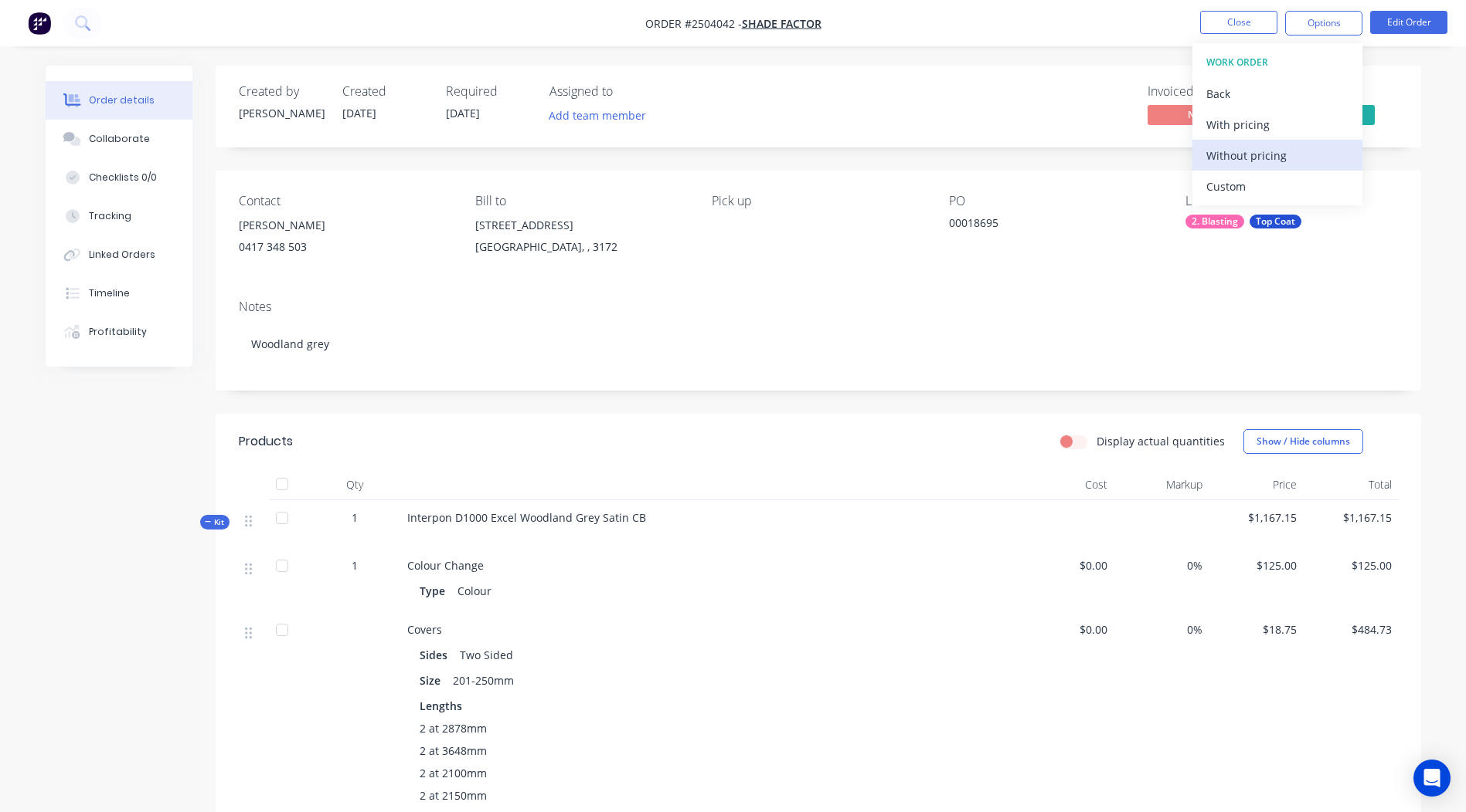
click at [1264, 158] on div "Without pricing" at bounding box center [1277, 155] width 142 height 22
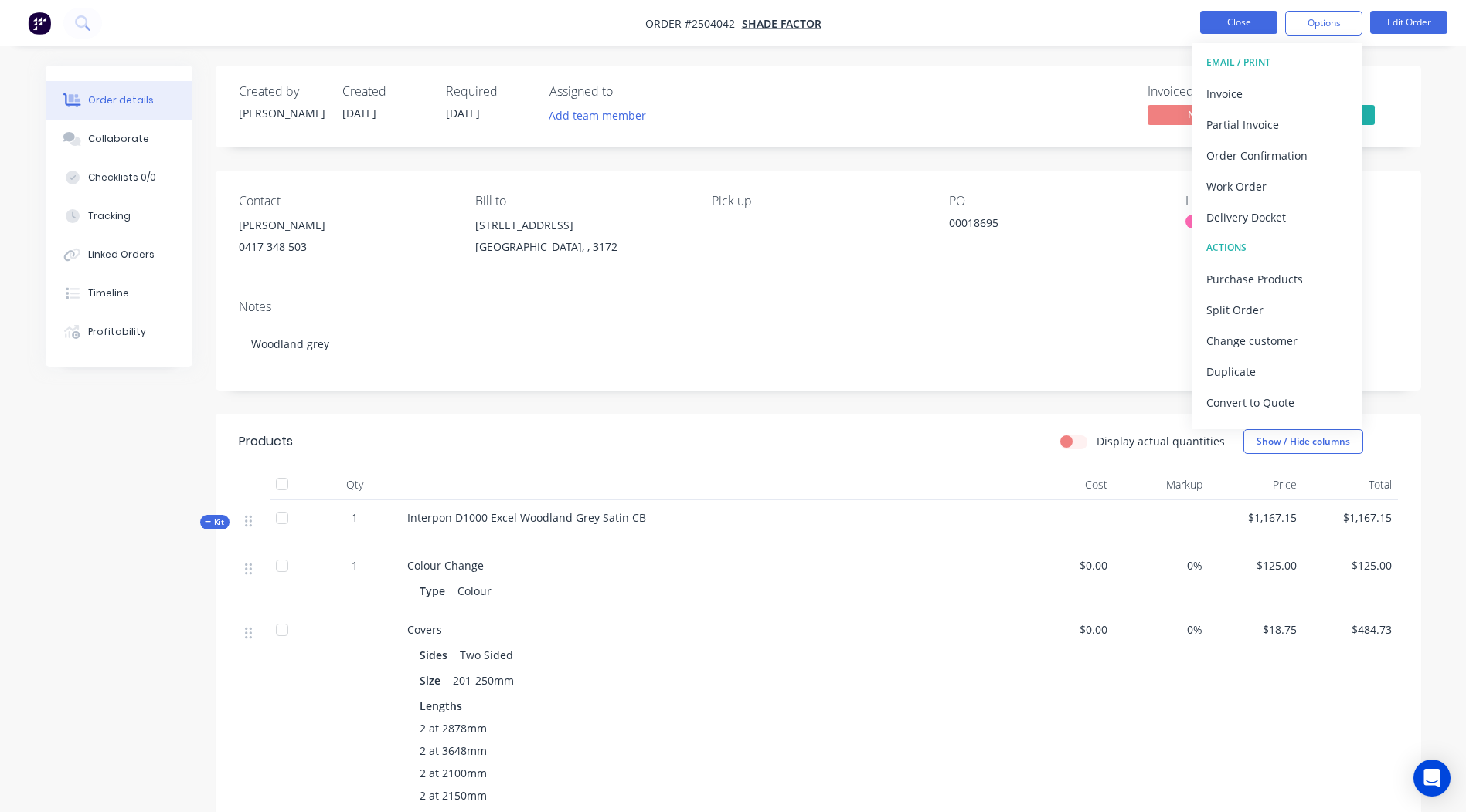
click at [1234, 29] on button "Close" at bounding box center [1238, 22] width 77 height 23
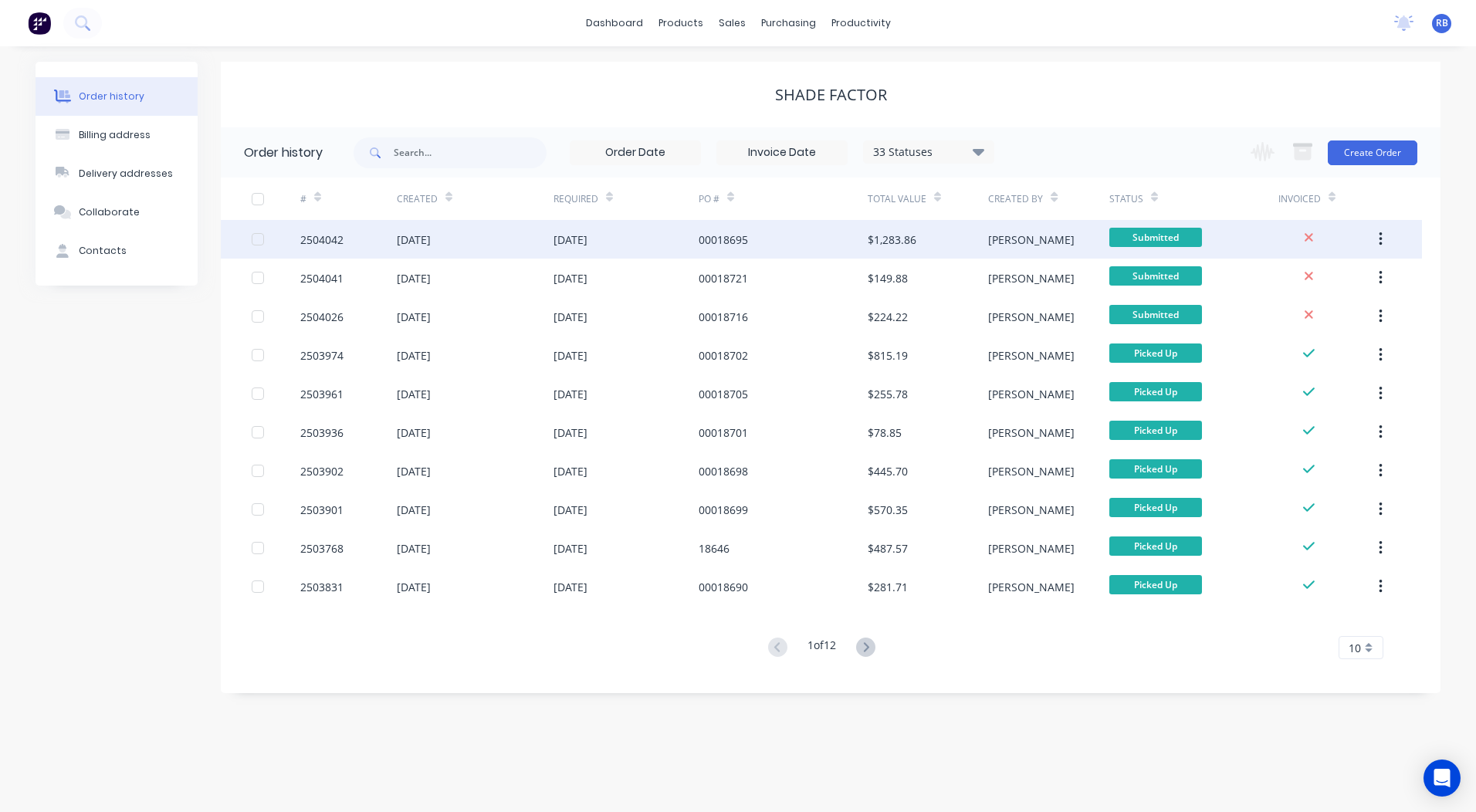
click at [804, 226] on div "00018695" at bounding box center [784, 240] width 169 height 39
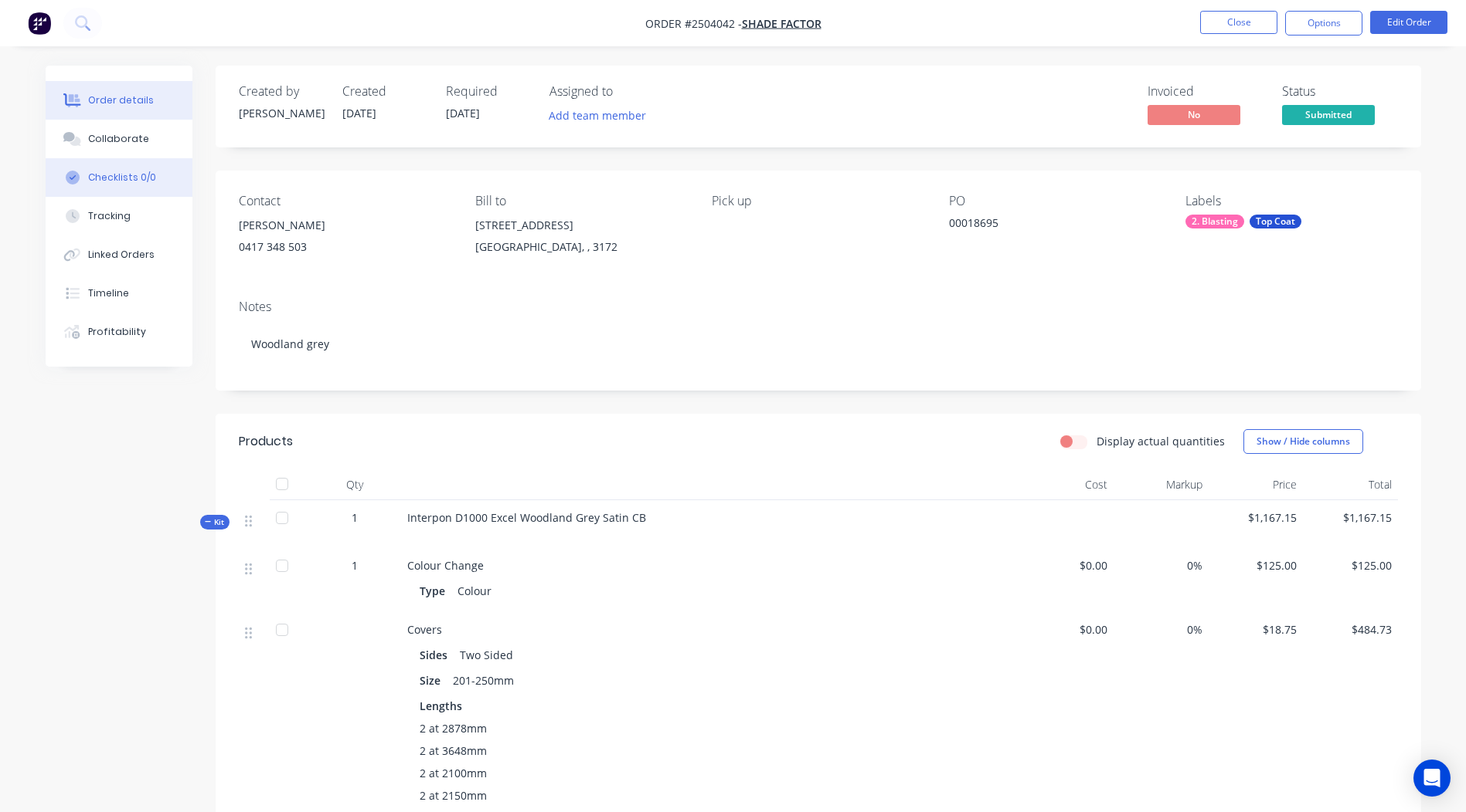
drag, startPoint x: 123, startPoint y: 137, endPoint x: 163, endPoint y: 166, distance: 49.4
click at [123, 137] on div "Collaborate" at bounding box center [118, 139] width 61 height 14
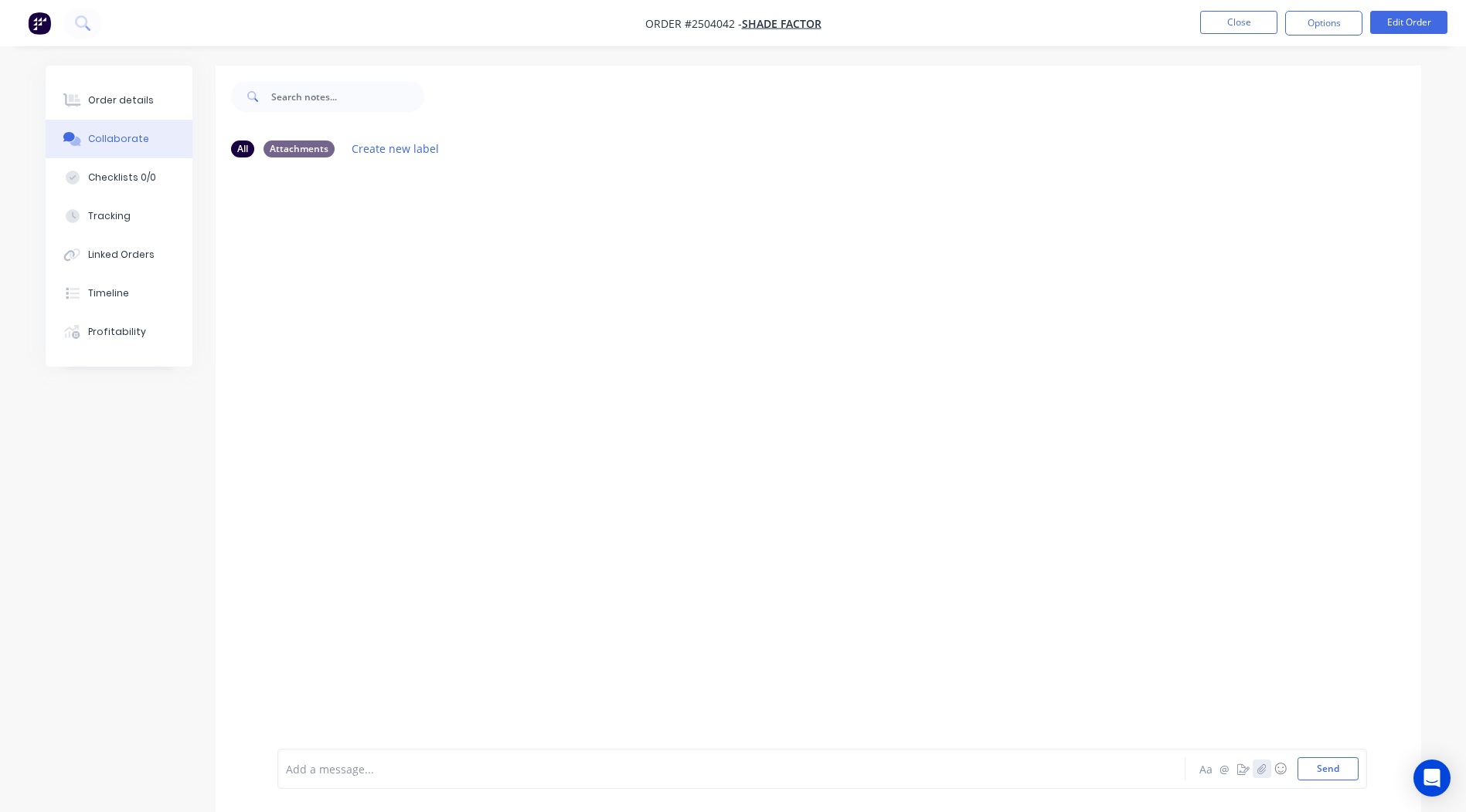
click at [1260, 774] on button "button" at bounding box center [1261, 768] width 19 height 18
click at [1319, 762] on button "Send" at bounding box center [1328, 769] width 61 height 23
click at [1256, 24] on button "Close" at bounding box center [1238, 22] width 77 height 23
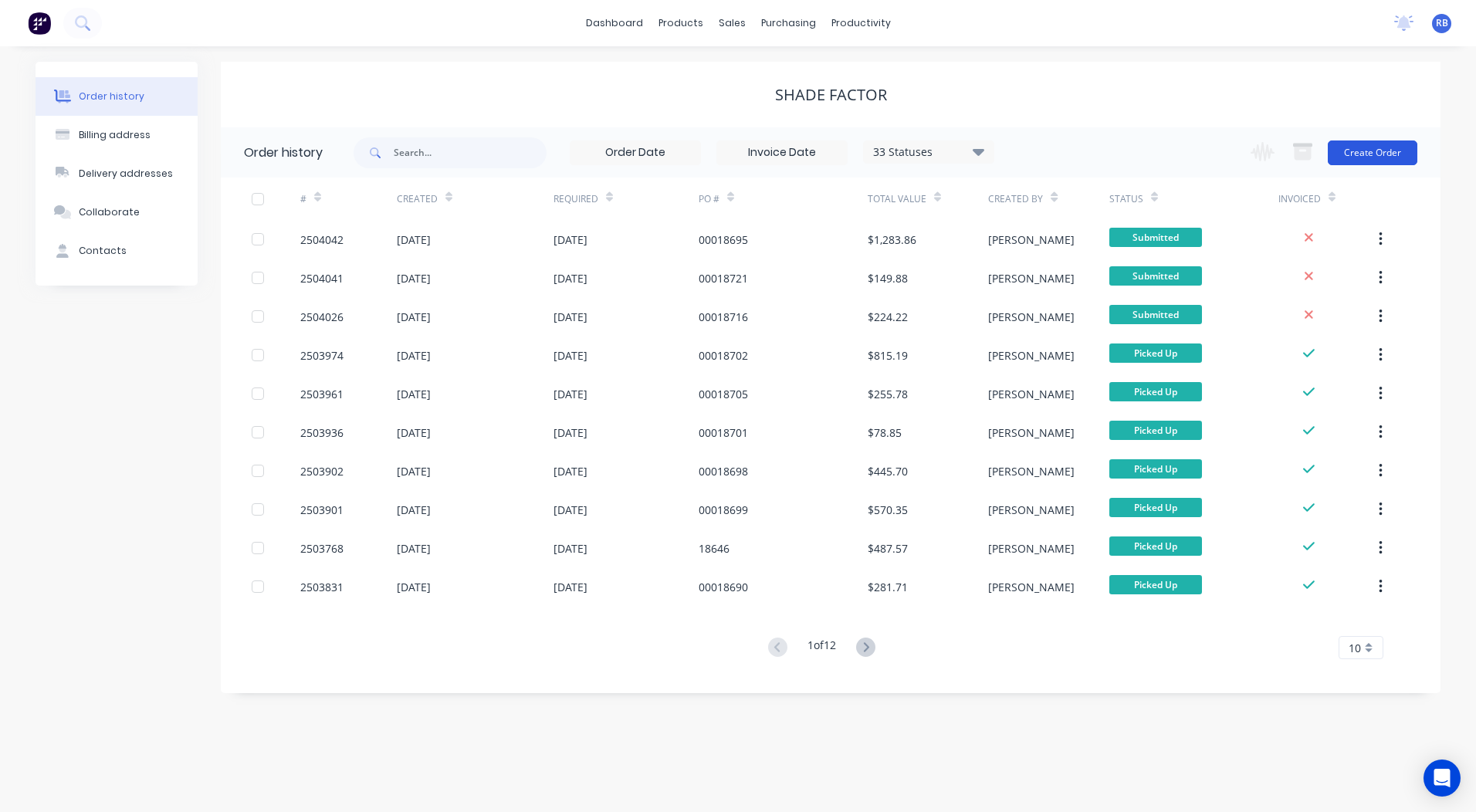
click at [1349, 144] on button "Create Order" at bounding box center [1373, 152] width 90 height 24
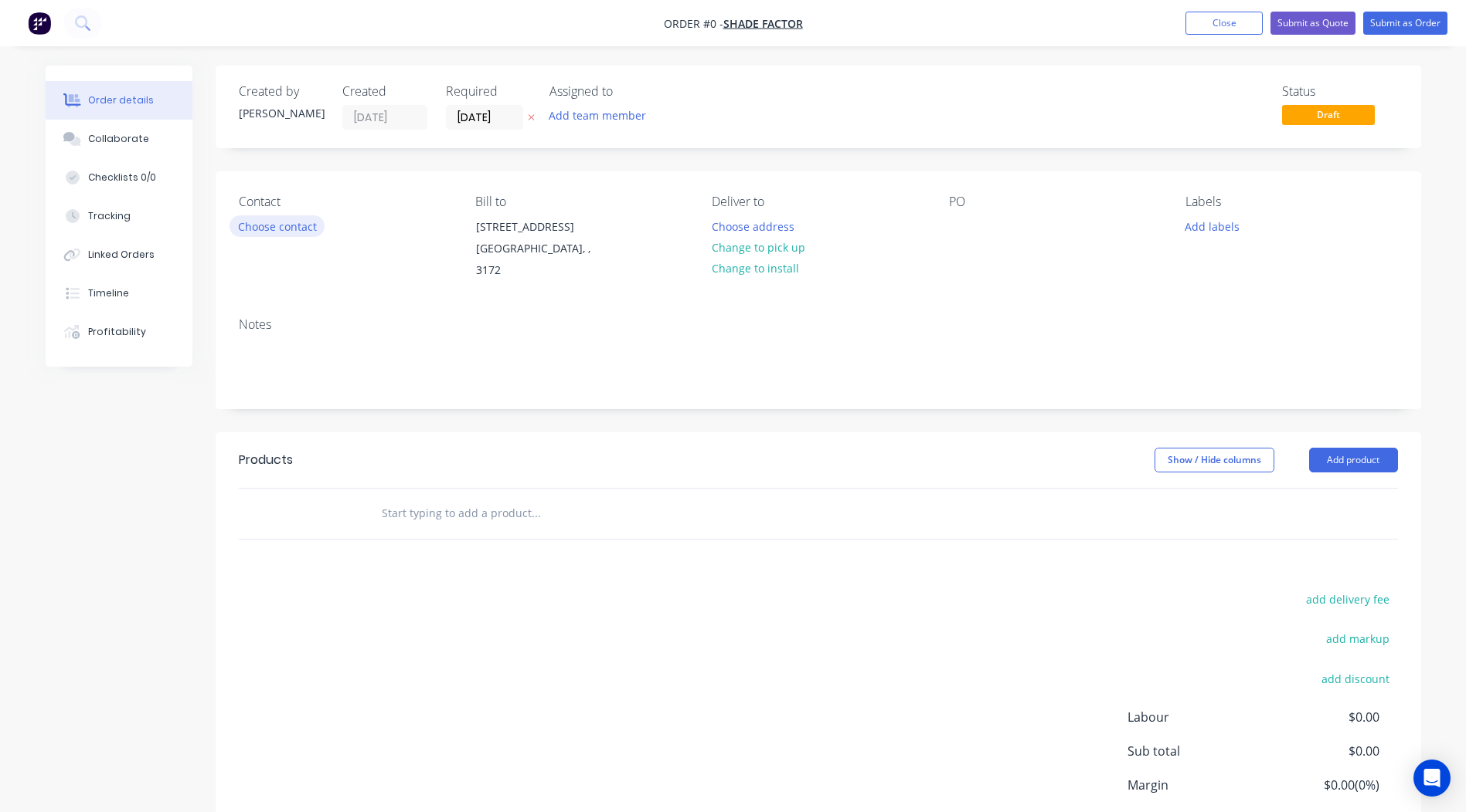
click at [272, 223] on button "Choose contact" at bounding box center [278, 225] width 95 height 20
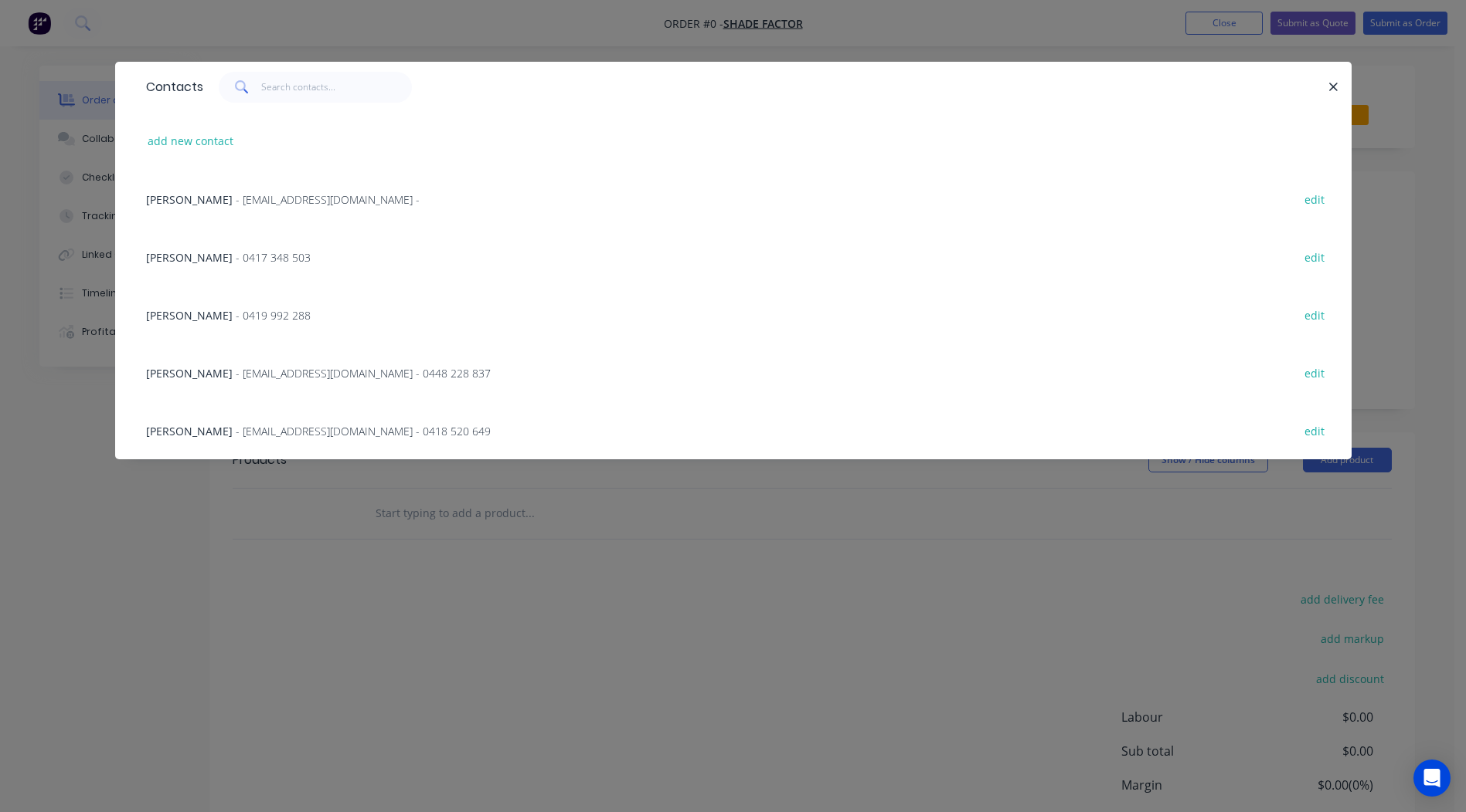
click at [236, 252] on span "- 0417 348 503" at bounding box center [273, 257] width 75 height 15
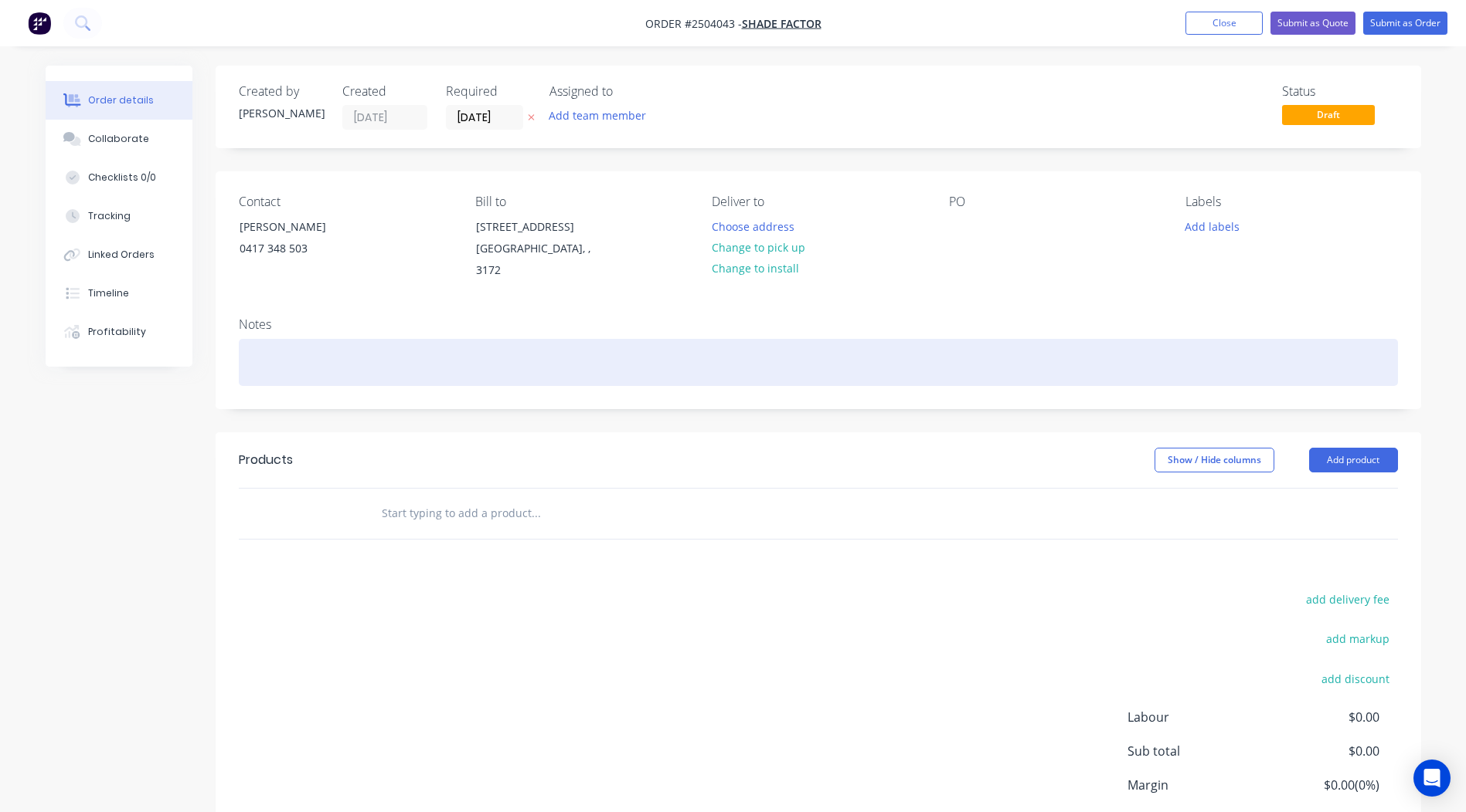
click at [274, 339] on div at bounding box center [818, 362] width 1159 height 47
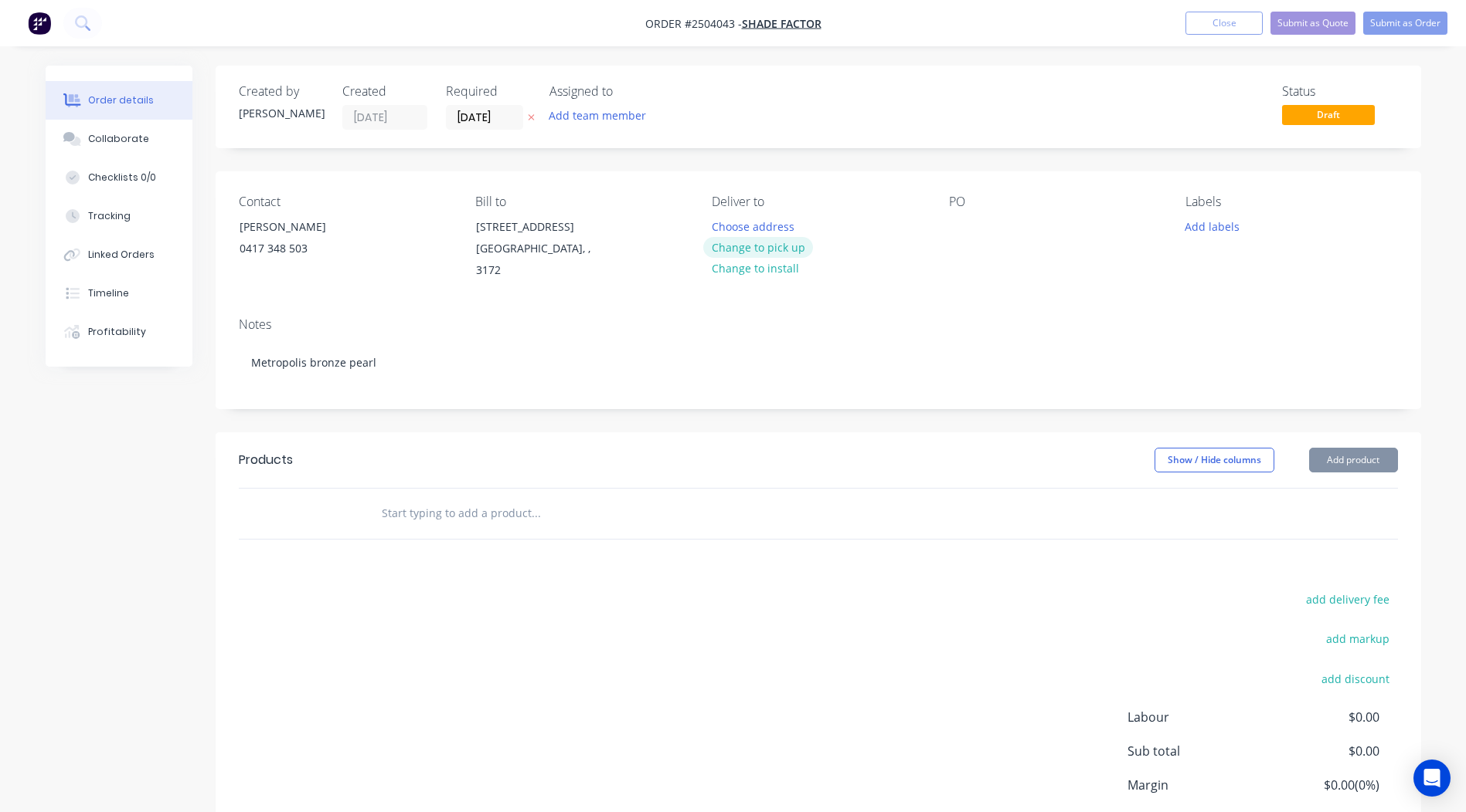
click at [782, 252] on button "Change to pick up" at bounding box center [758, 246] width 110 height 20
click at [957, 221] on div at bounding box center [960, 226] width 24 height 22
click at [419, 432] on header "Products Show / Hide columns Add product" at bounding box center [817, 460] width 1205 height 55
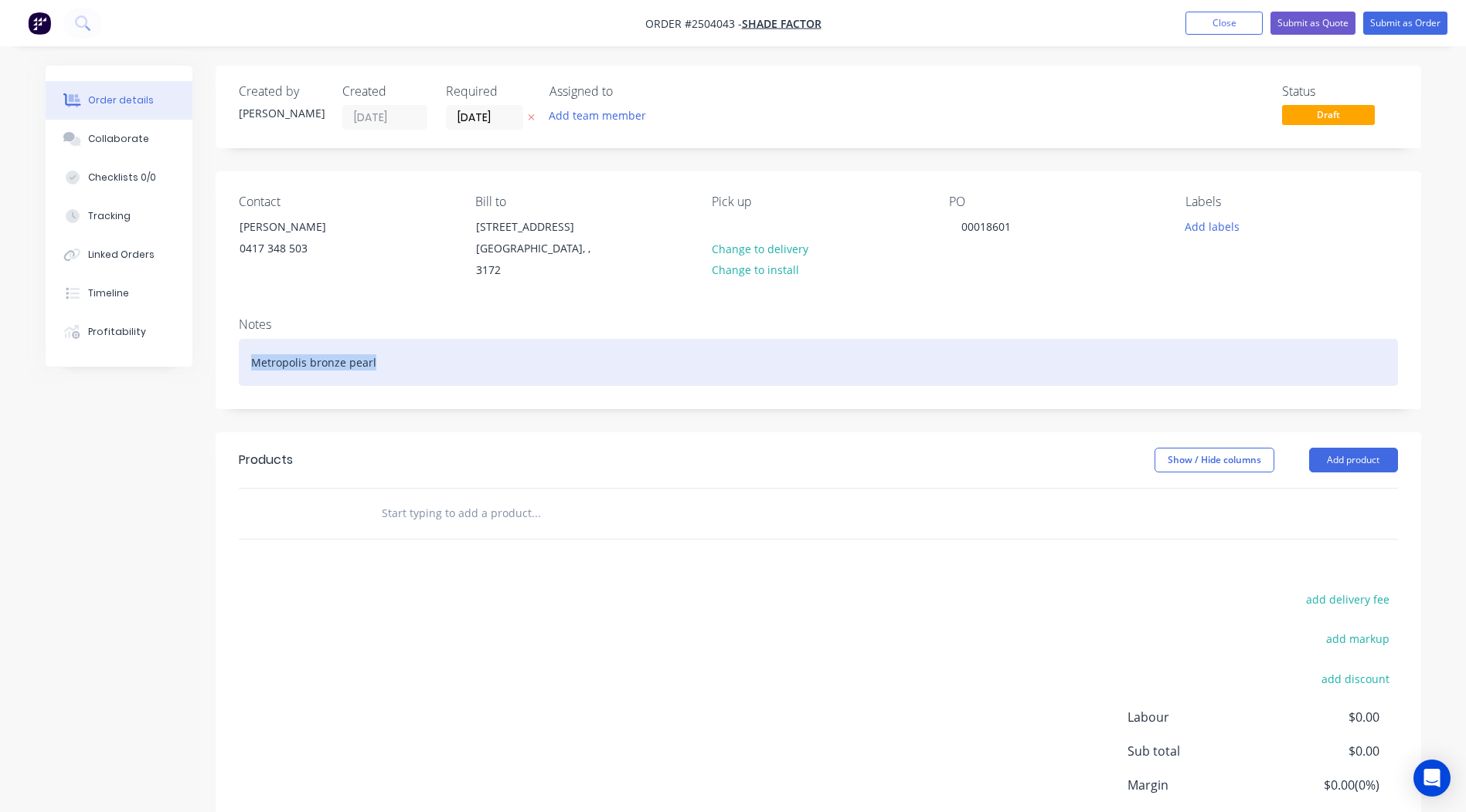
drag, startPoint x: 412, startPoint y: 351, endPoint x: 0, endPoint y: 345, distance: 412.0
click at [0, 346] on html "Order #2504043 - Shade Factor Add product Close Submit as Quote Submit as Order…" at bounding box center [733, 466] width 1466 height 934
copy div "Metropolis bronze pearl"
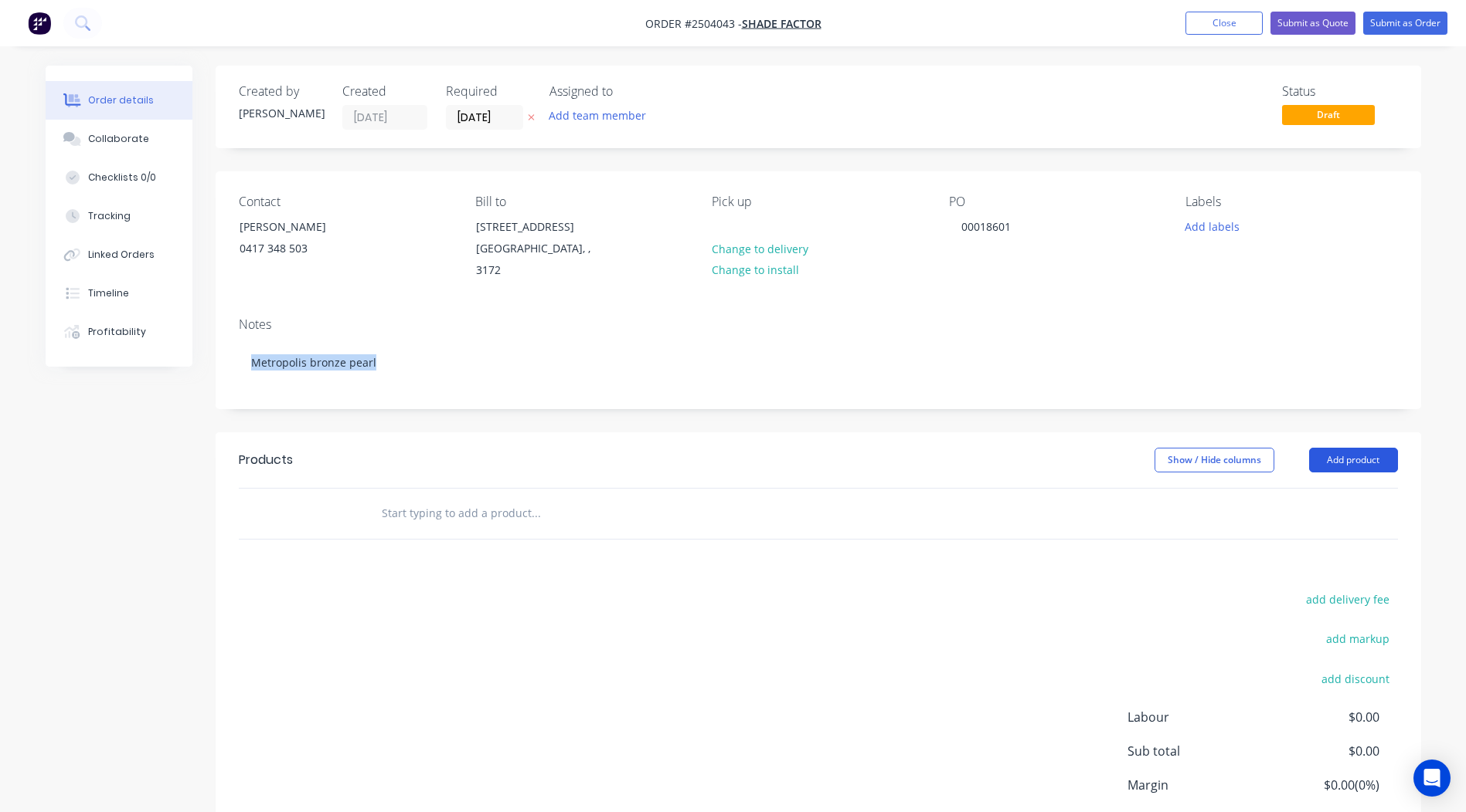
click at [1340, 450] on button "Add product" at bounding box center [1353, 460] width 89 height 24
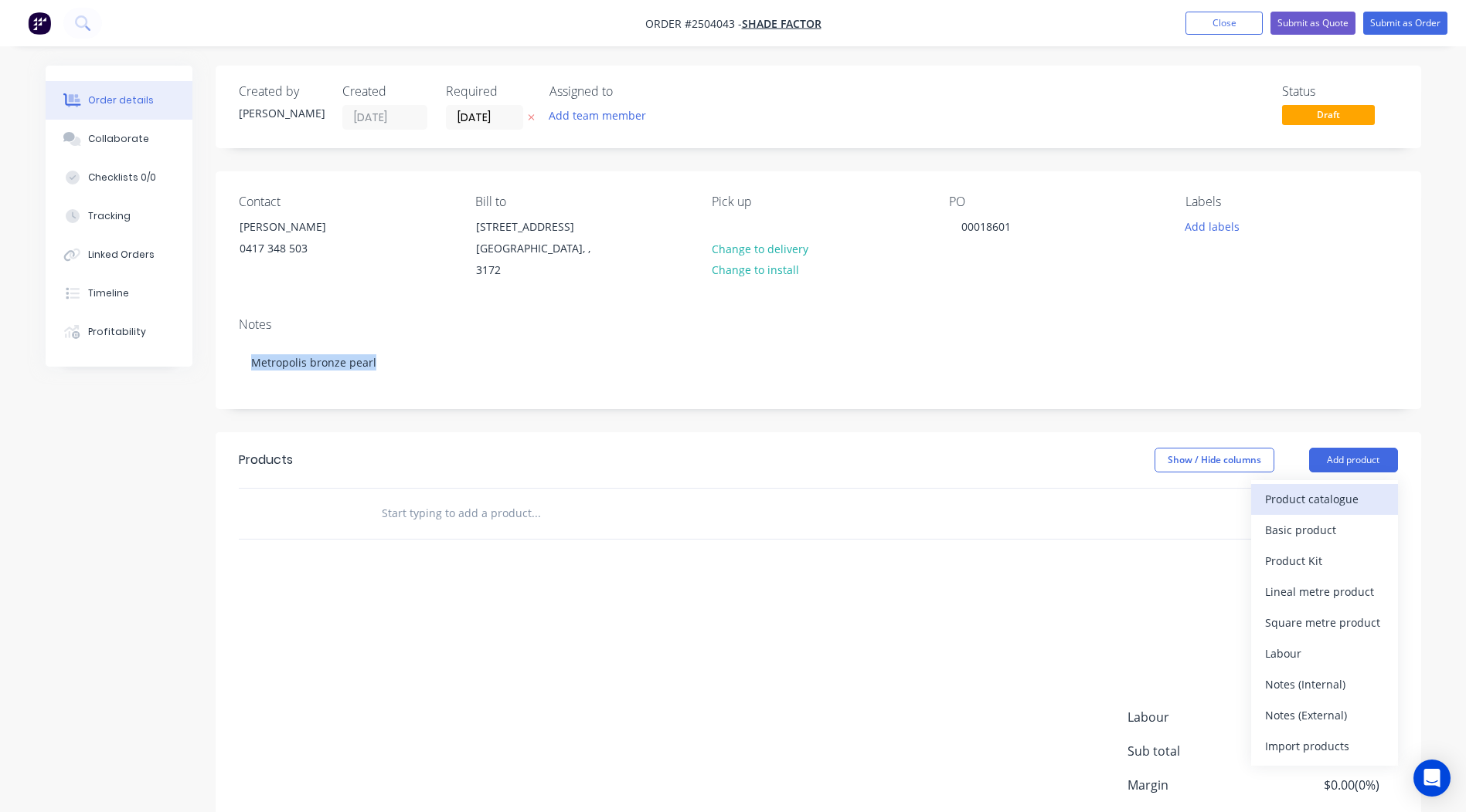
click at [1323, 488] on div "Product catalogue" at bounding box center [1324, 498] width 119 height 22
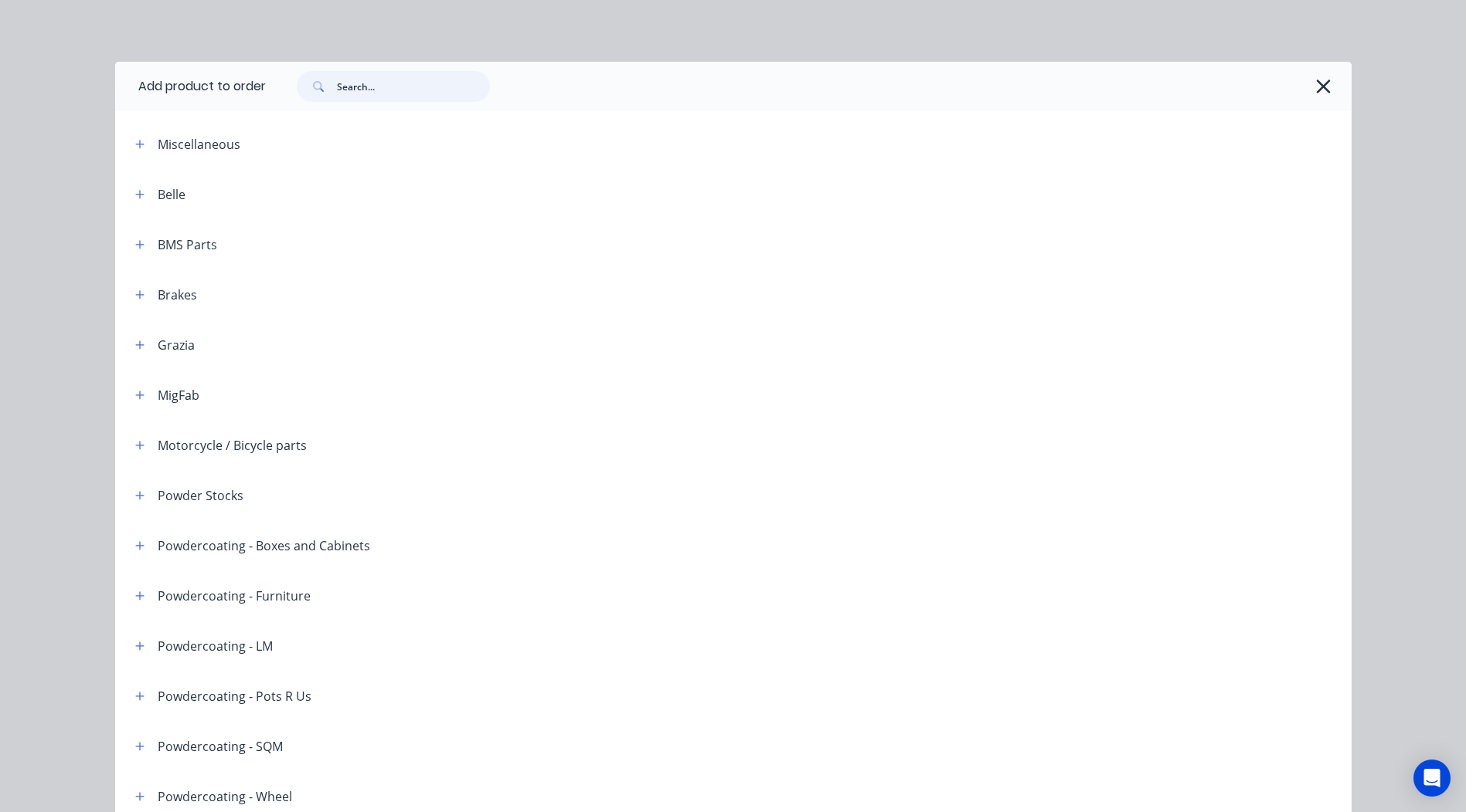
click at [353, 95] on input "text" at bounding box center [413, 87] width 153 height 31
paste input "Metropolis bronze pearl"
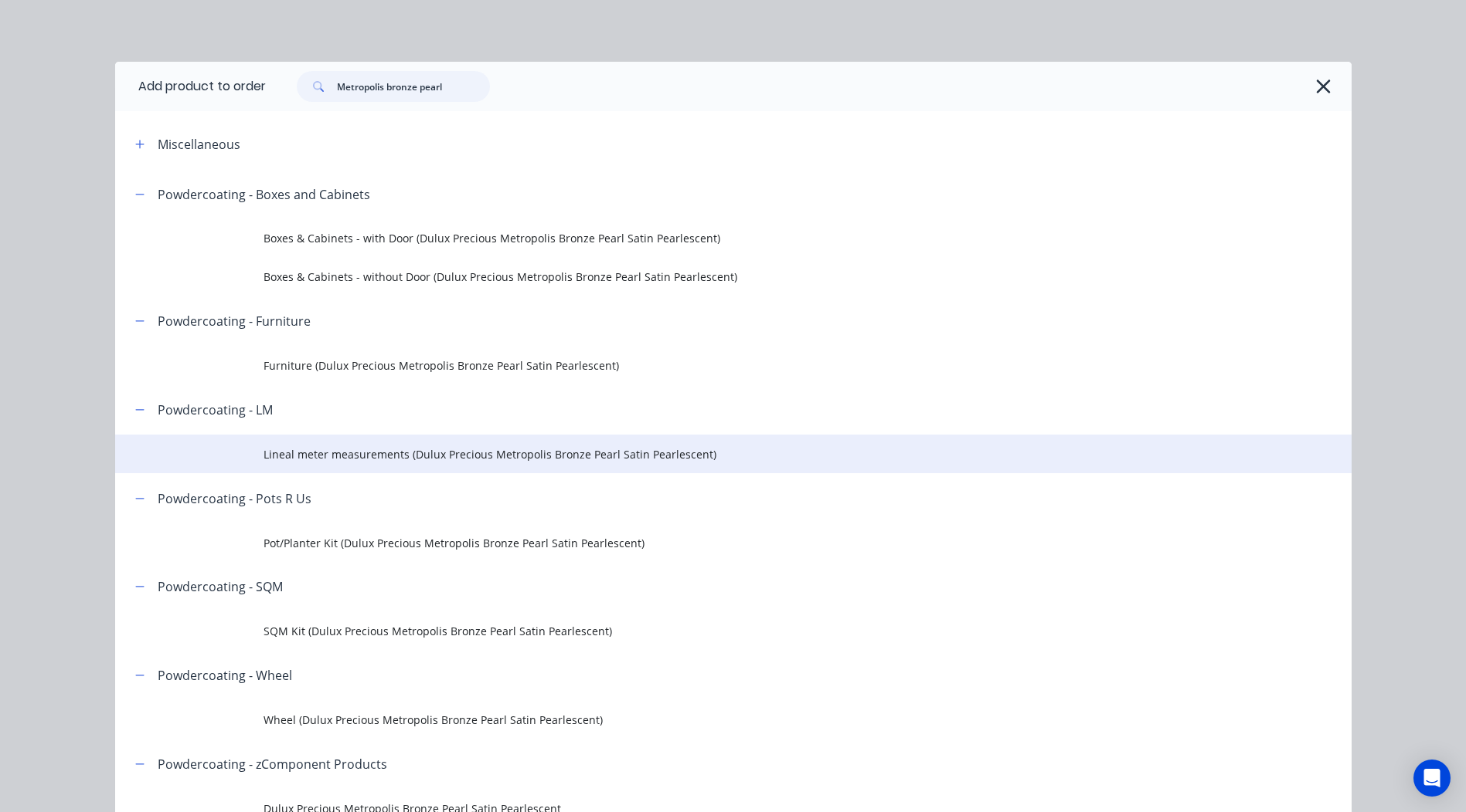
type input "Metropolis bronze pearl"
click at [350, 468] on td "Lineal meter measurements (Dulux Precious Metropolis Bronze Pearl Satin Pearles…" at bounding box center [807, 455] width 1088 height 39
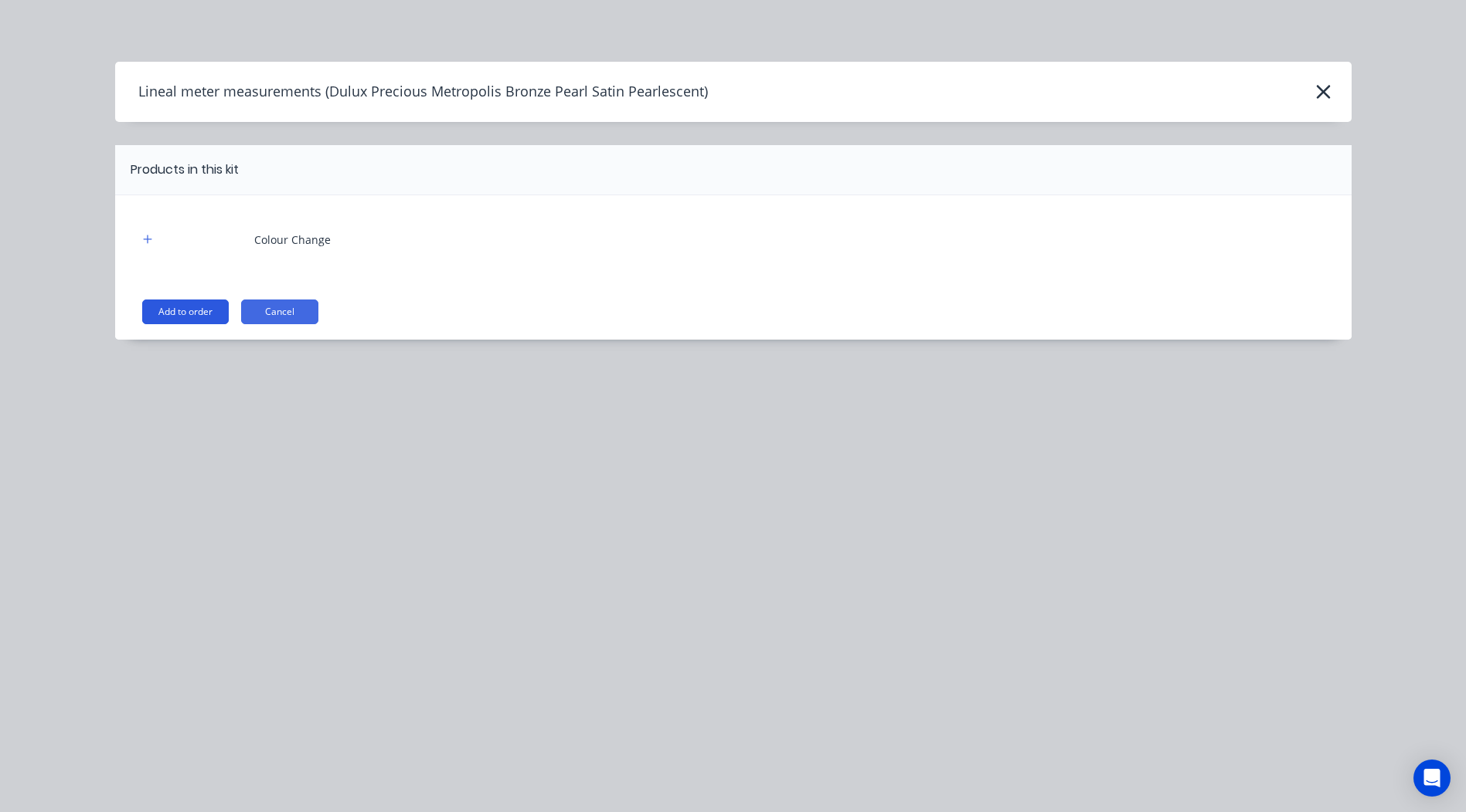
click at [218, 308] on button "Add to order" at bounding box center [185, 312] width 87 height 24
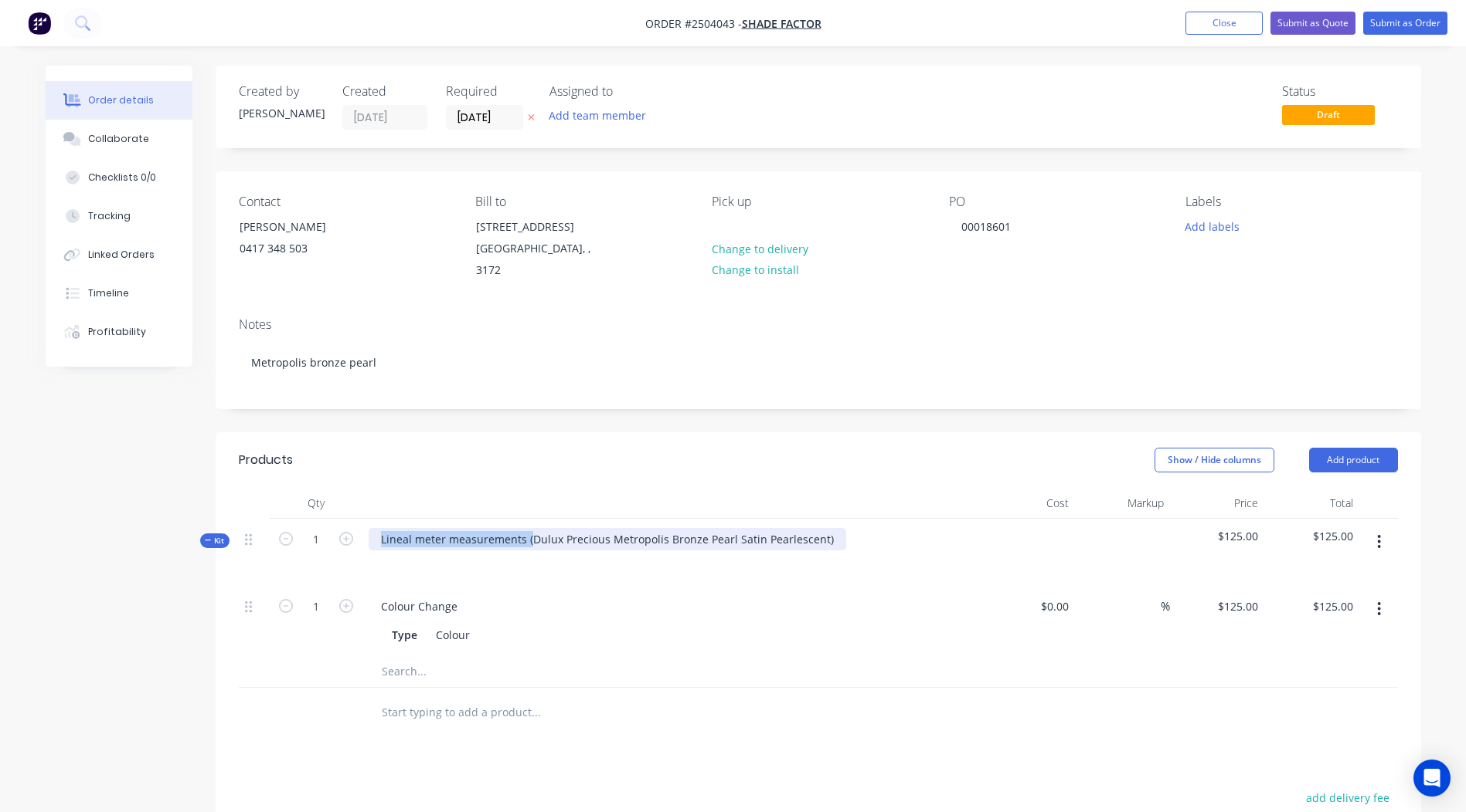
drag, startPoint x: 530, startPoint y: 521, endPoint x: -3, endPoint y: 666, distance: 552.4
click at [0, 666] on html "Order #2504043 - Shade Factor Add product Close Submit as Quote Submit as Order…" at bounding box center [733, 566] width 1466 height 1132
click at [684, 522] on div "Dulux Precious Metropolis Bronze Pearl Satin Pearlescent)" at bounding box center [671, 552] width 618 height 67
click at [779, 410] on div "Created by Rory Created 08/09/25 Required 08/09/25 Assigned to Add team member …" at bounding box center [817, 587] width 1205 height 1044
click at [1370, 528] on button "button" at bounding box center [1378, 541] width 36 height 28
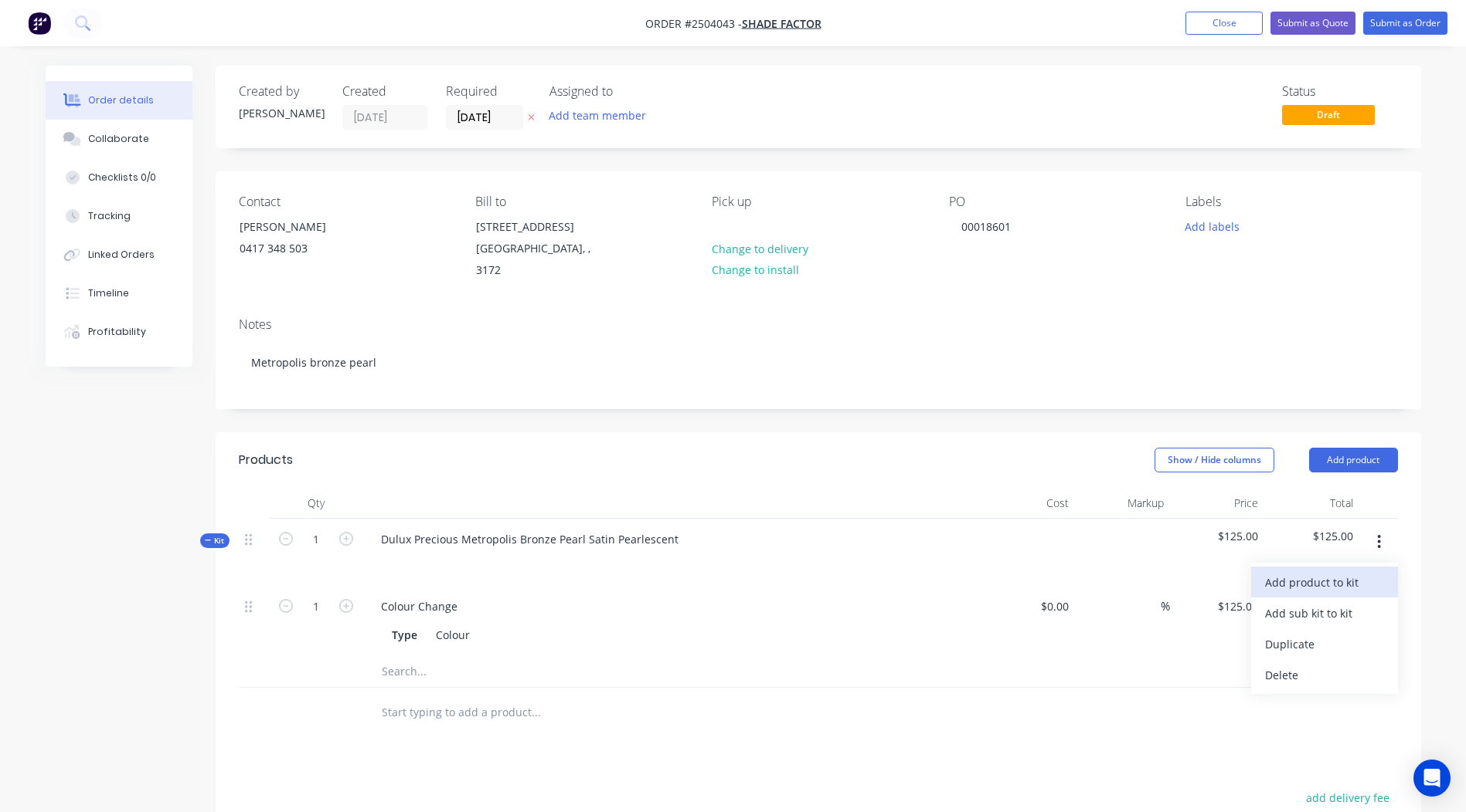
click at [1297, 572] on div "Add product to kit" at bounding box center [1324, 582] width 119 height 22
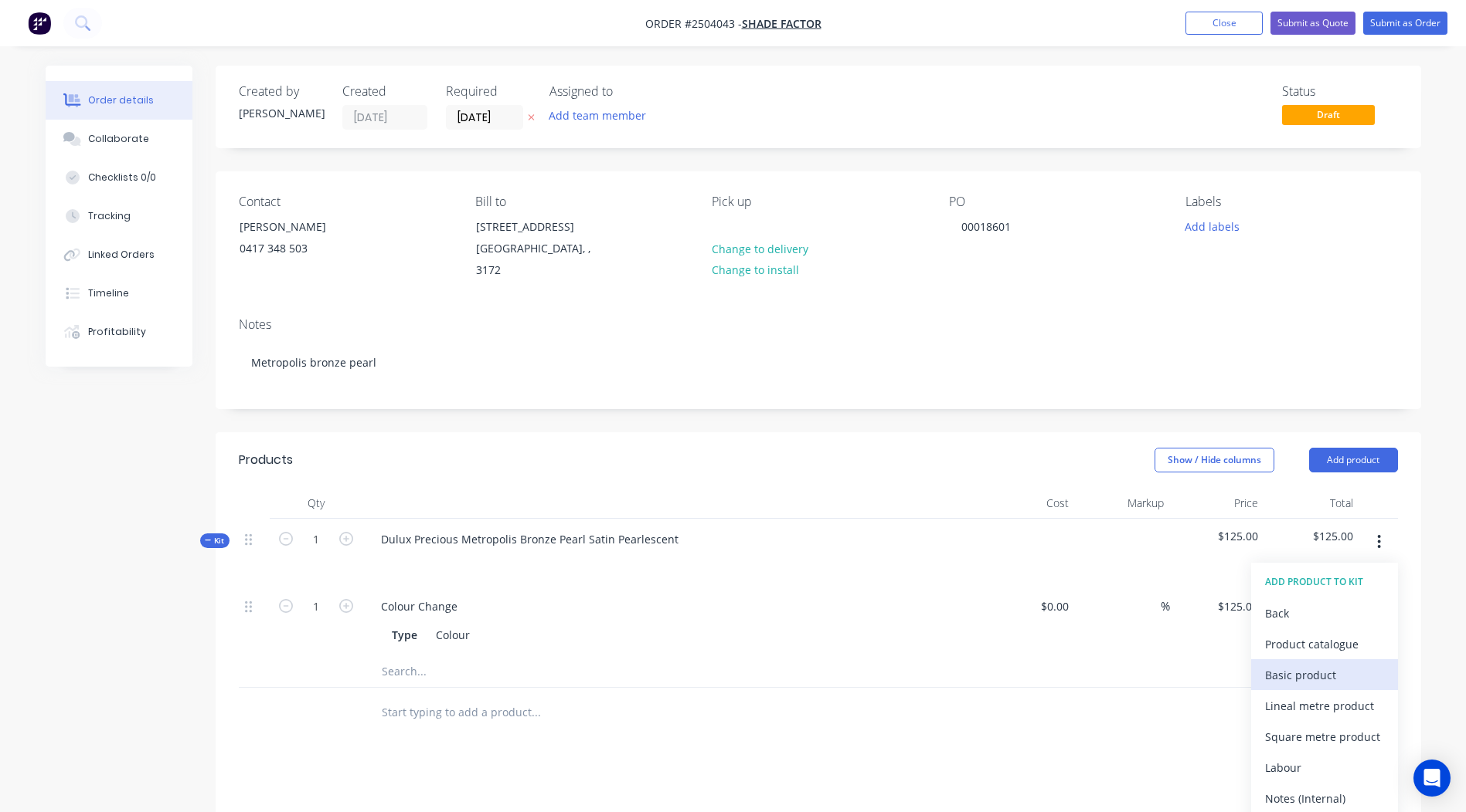
click at [1300, 659] on button "Basic product" at bounding box center [1324, 675] width 147 height 31
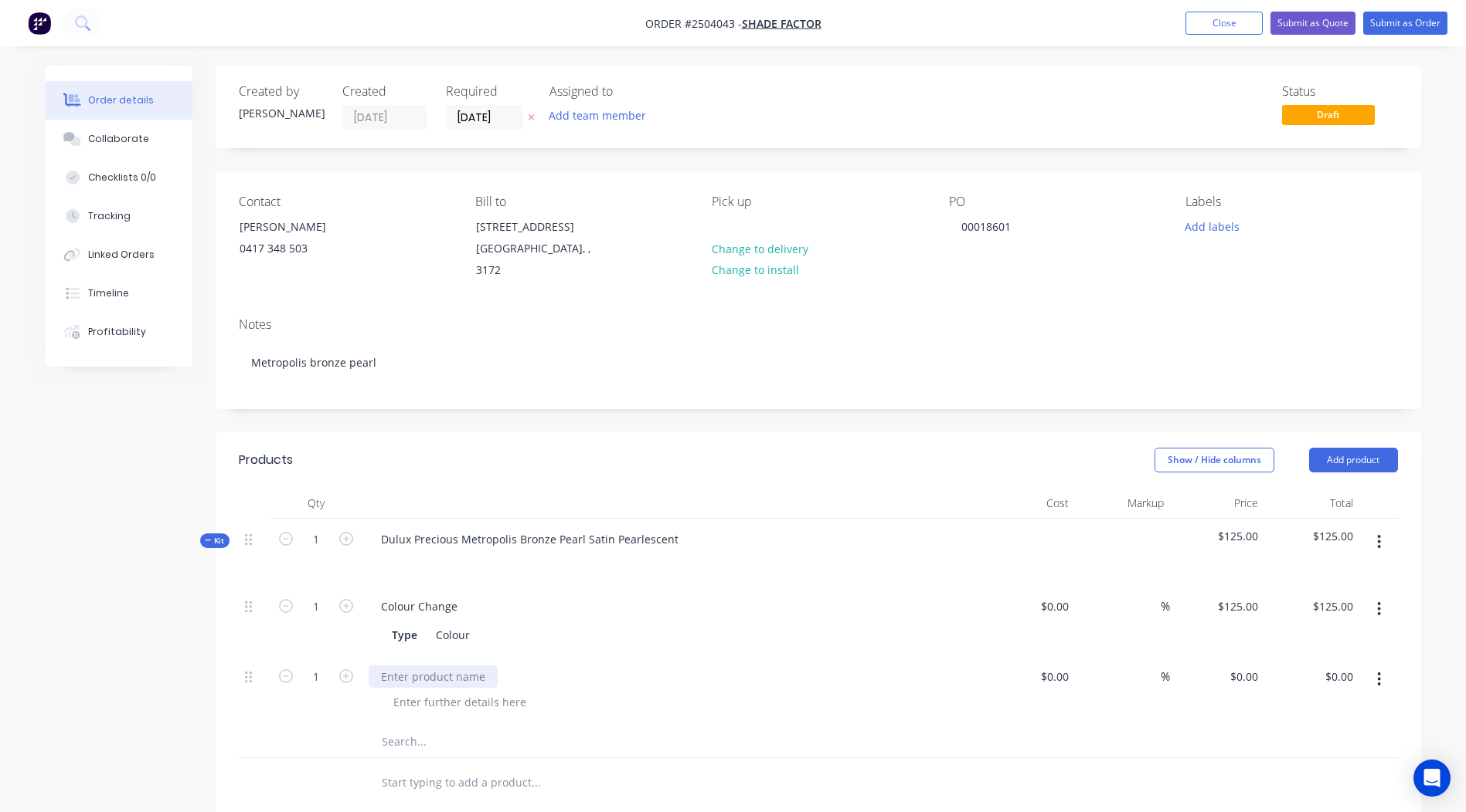
click at [436, 666] on div at bounding box center [432, 677] width 129 height 22
click at [1238, 656] on div "0 $0.00" at bounding box center [1218, 691] width 95 height 70
type input "$10.00"
click at [349, 670] on icon "button" at bounding box center [346, 677] width 14 height 14
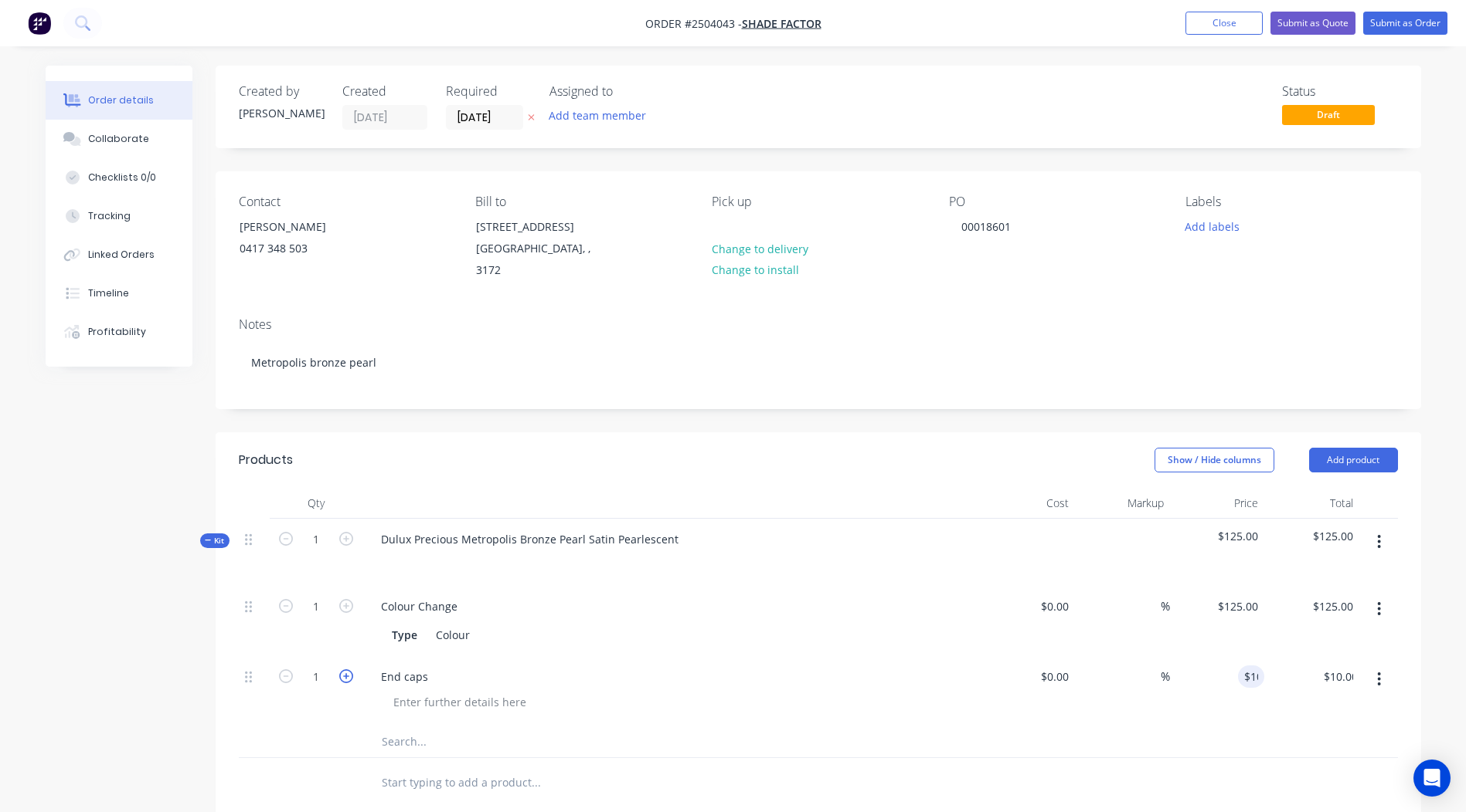
type input "2"
type input "$20.00"
click at [1248, 666] on input "10" at bounding box center [1243, 677] width 42 height 22
type input "$7.50"
type input "$15.00"
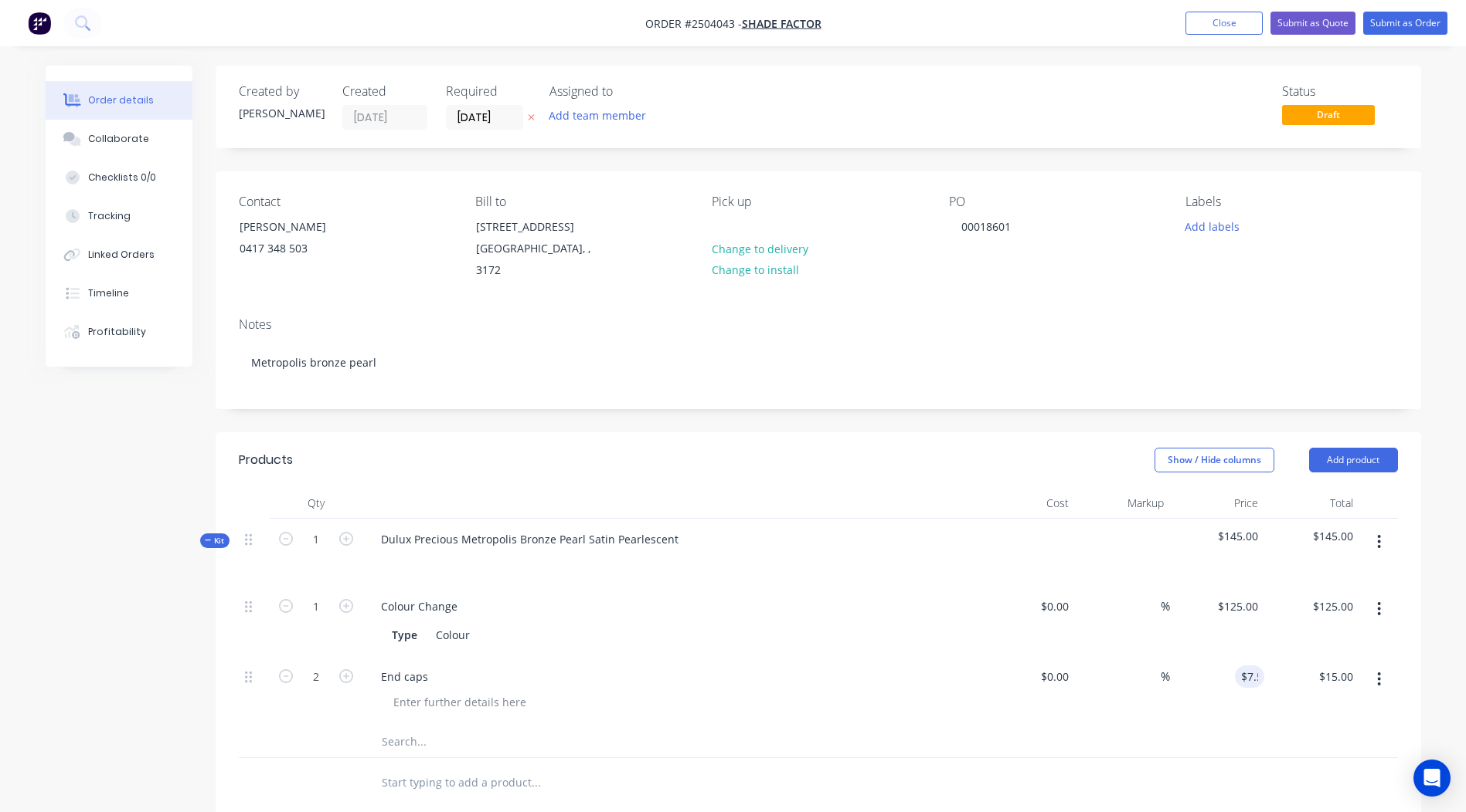
click at [1139, 692] on div "%" at bounding box center [1122, 691] width 95 height 70
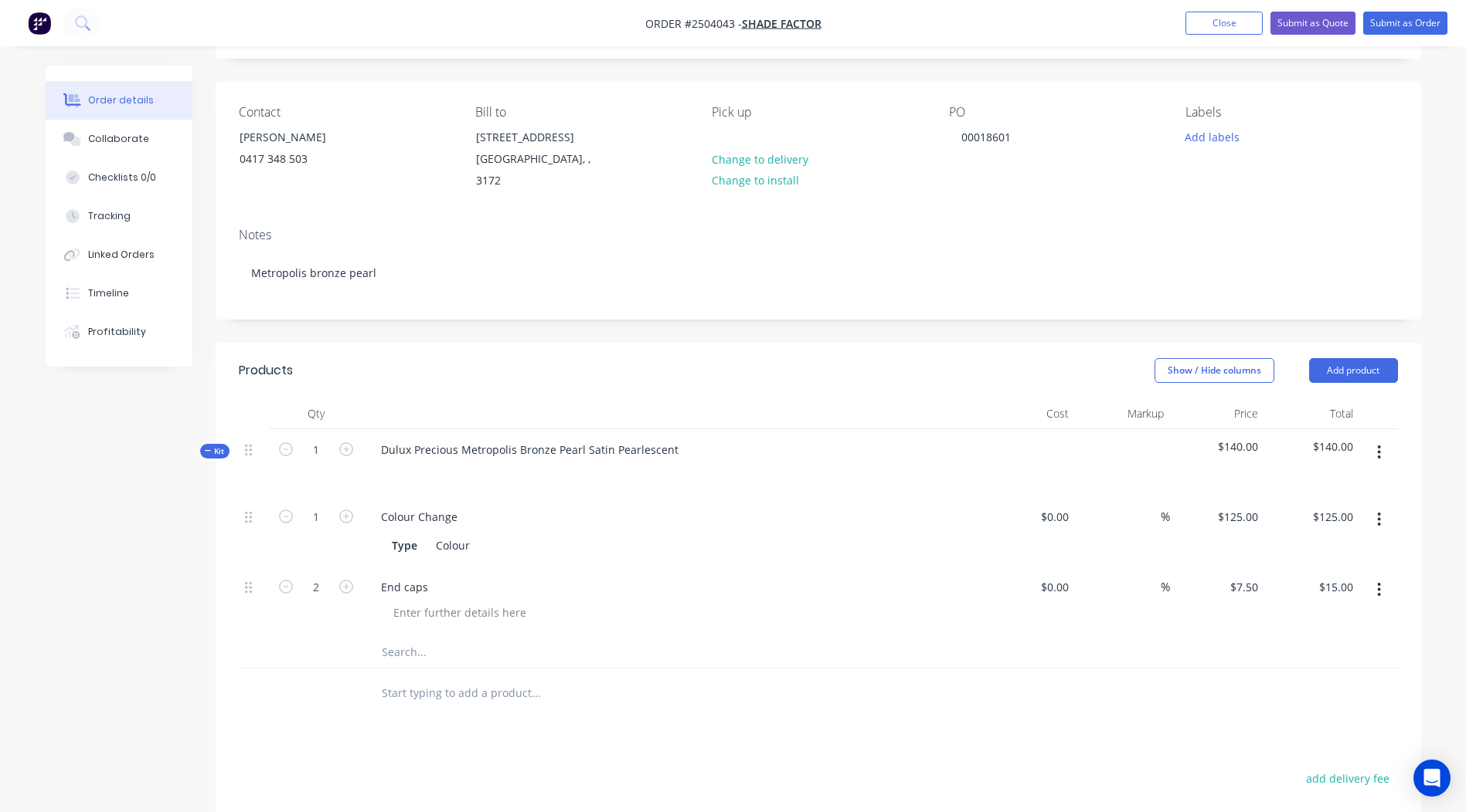
scroll to position [88, 0]
click at [1386, 448] on button "button" at bounding box center [1378, 454] width 36 height 28
click at [1335, 483] on div "Add product to kit" at bounding box center [1324, 494] width 119 height 22
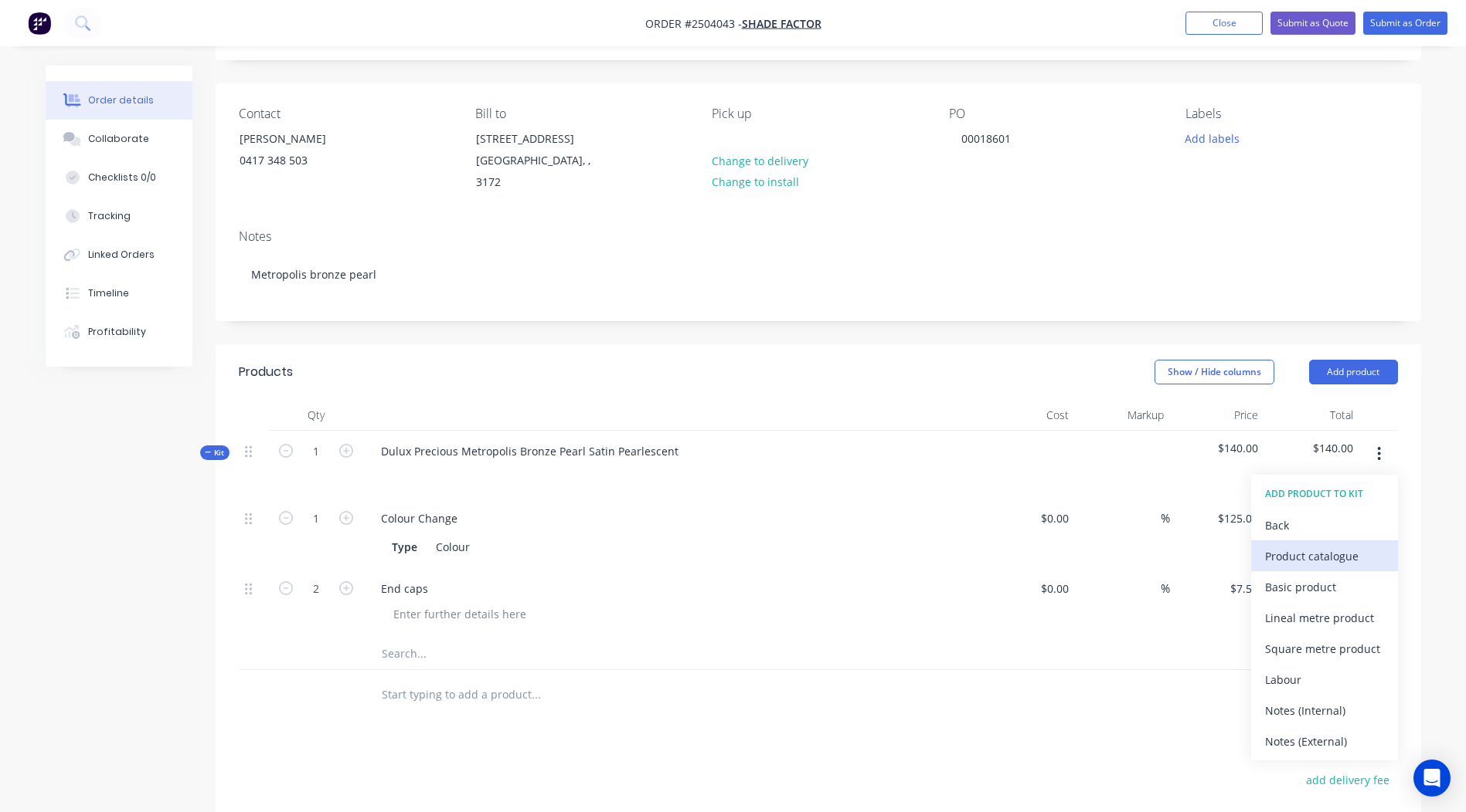
click at [1319, 545] on div "Product catalogue" at bounding box center [1324, 556] width 119 height 22
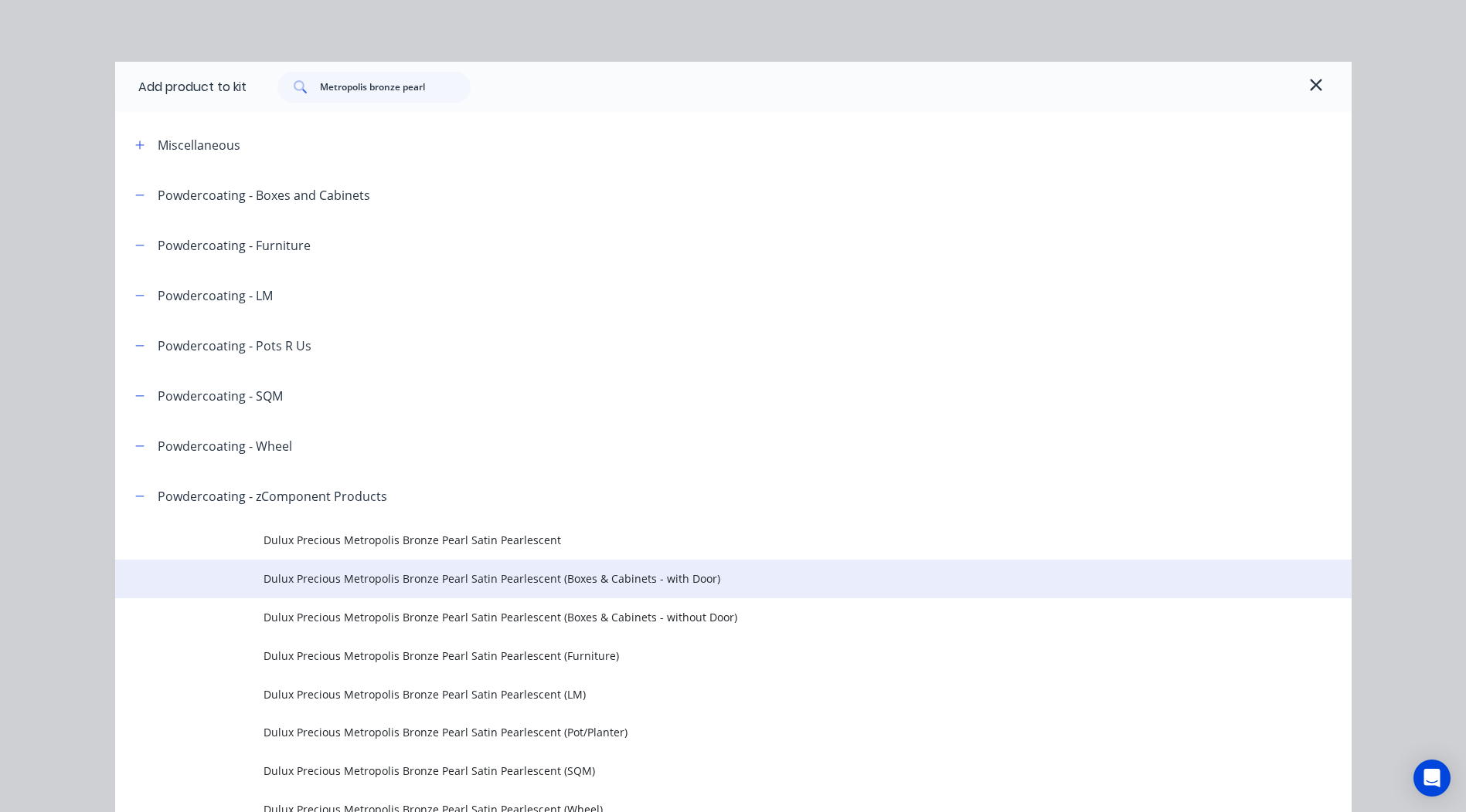
scroll to position [84, 0]
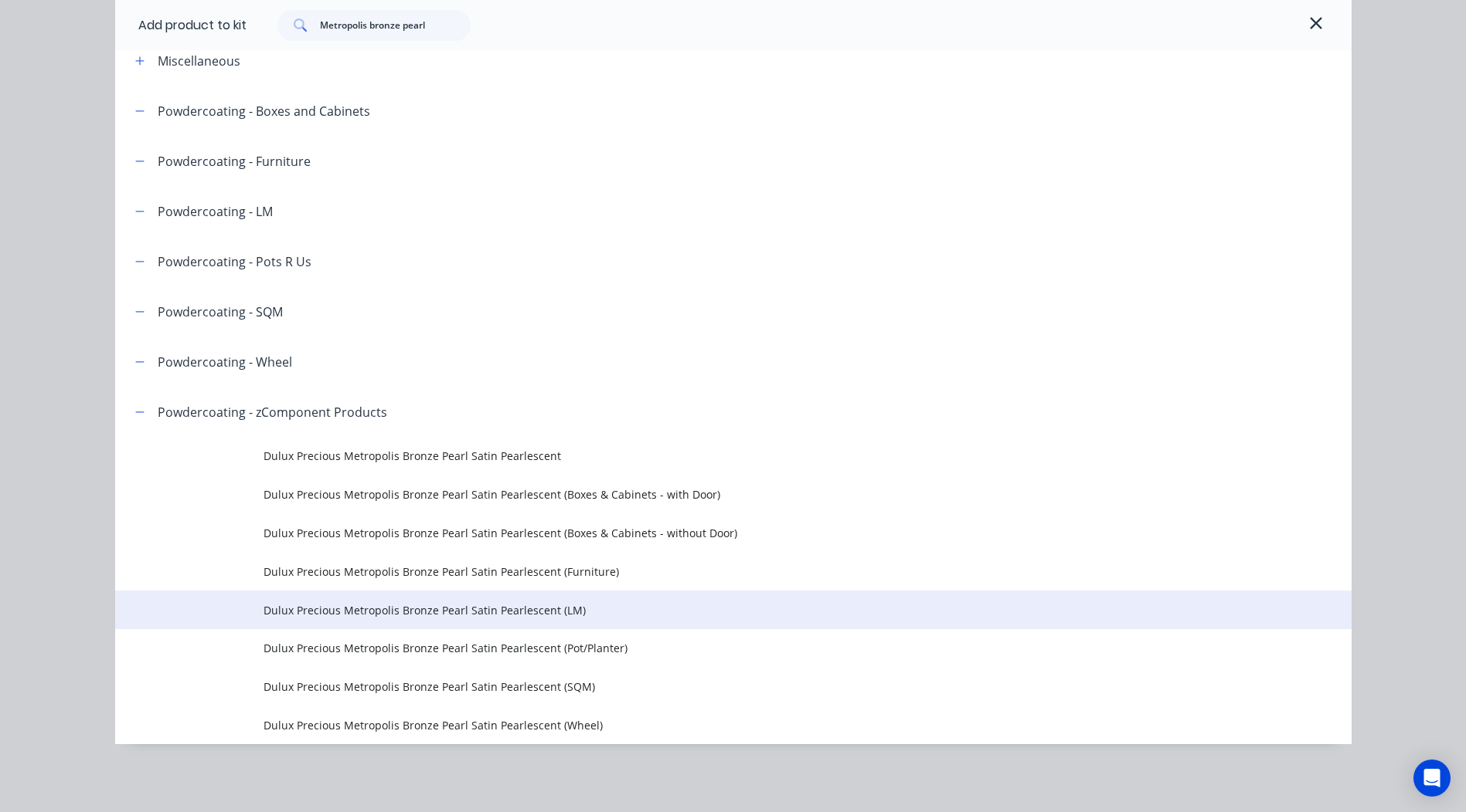
click at [557, 603] on span "Dulux Precious Metropolis Bronze Pearl Satin Pearlescent (LM)" at bounding box center [697, 610] width 870 height 17
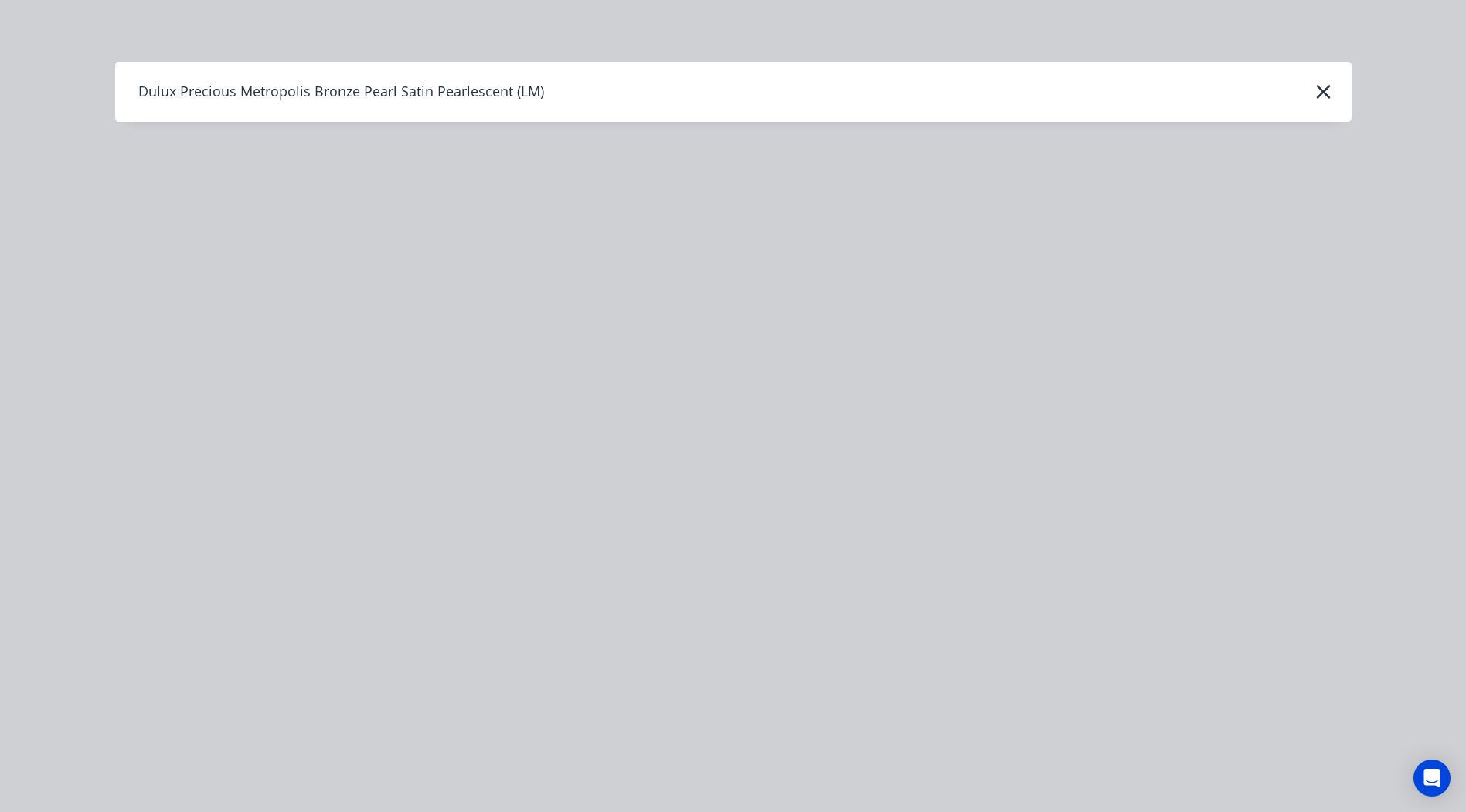
scroll to position [0, 0]
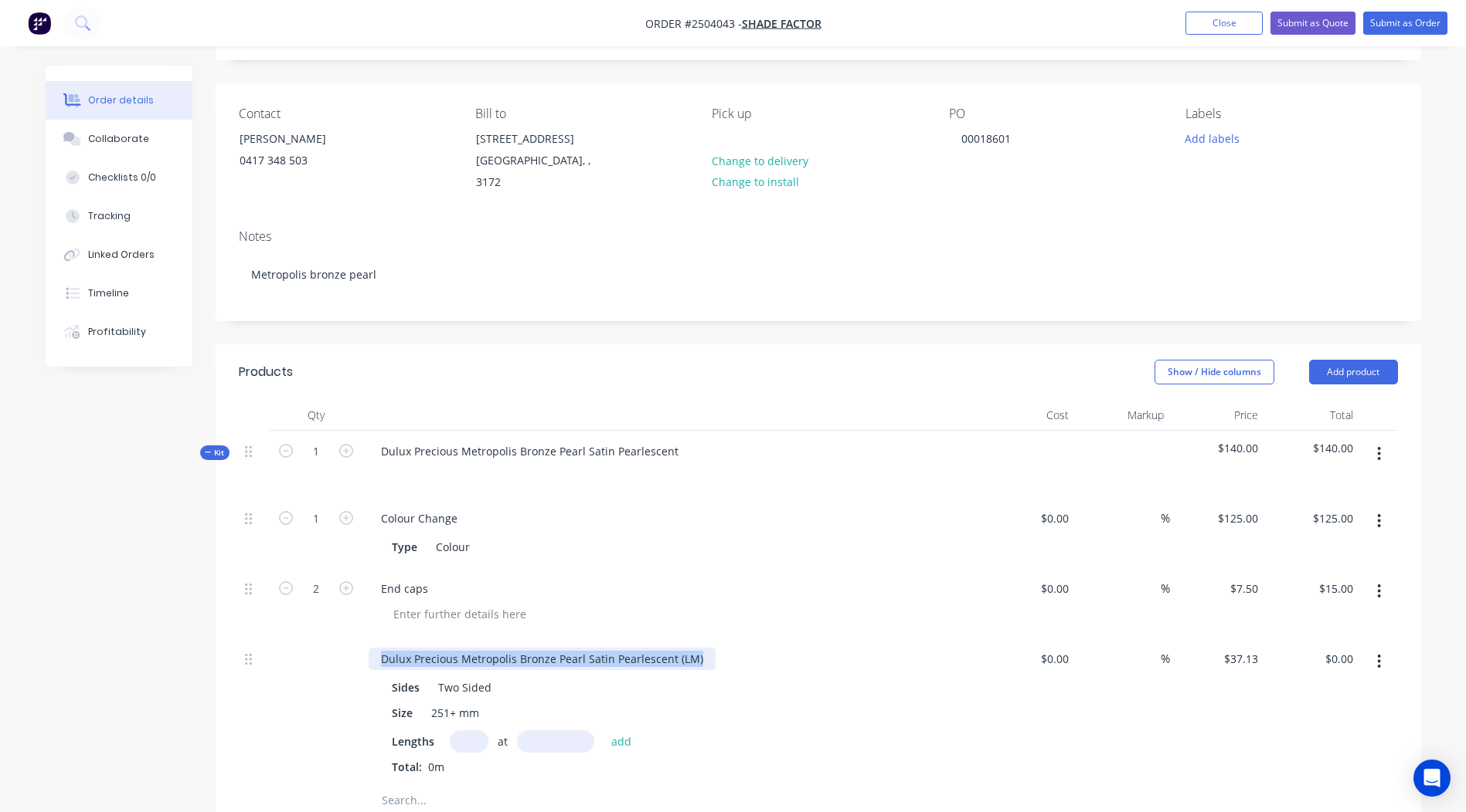
drag, startPoint x: 700, startPoint y: 642, endPoint x: -3, endPoint y: 644, distance: 703.0
click at [0, 644] on html "Order #2504043 - Shade Factor Add product Close Submit as Quote Submit as Order…" at bounding box center [733, 587] width 1466 height 1349
click at [466, 731] on input "text" at bounding box center [470, 741] width 39 height 22
type input "1"
click at [548, 730] on input "text" at bounding box center [555, 741] width 77 height 22
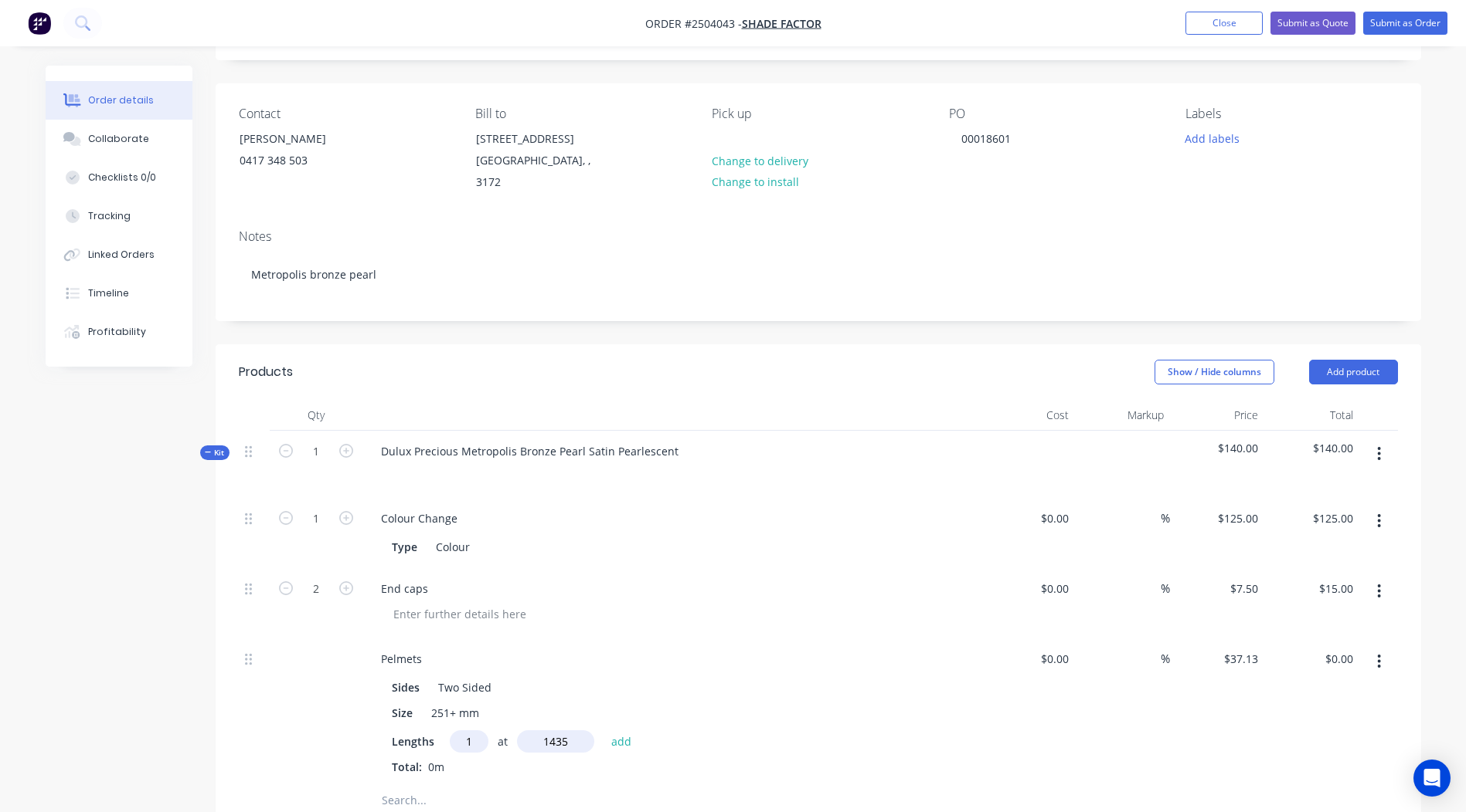
type input "1435"
click at [603, 730] on button "add" at bounding box center [620, 740] width 36 height 20
type input "$53.28"
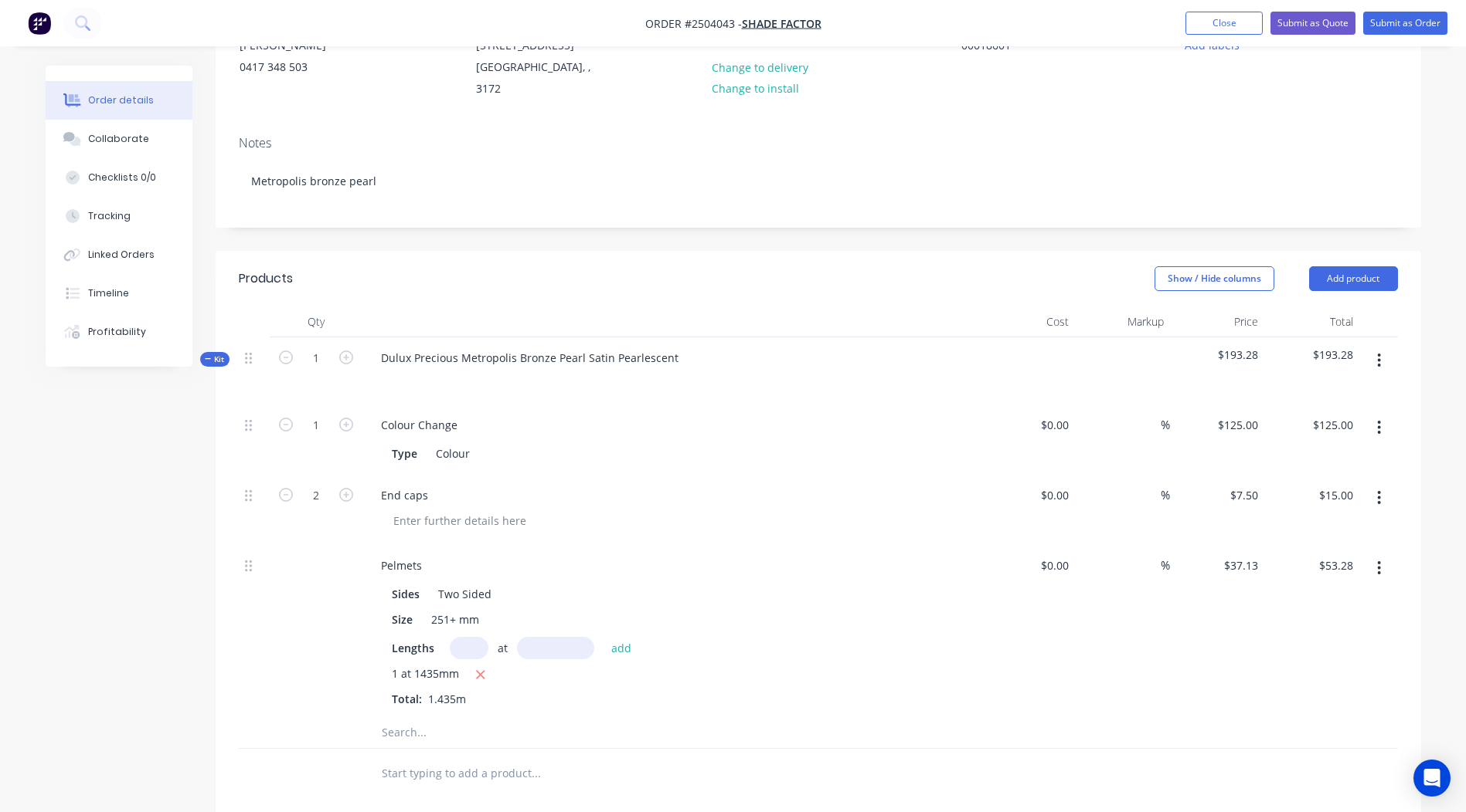
click at [1385, 350] on button "button" at bounding box center [1378, 360] width 36 height 28
click at [1328, 390] on div "Add product to kit" at bounding box center [1324, 401] width 119 height 22
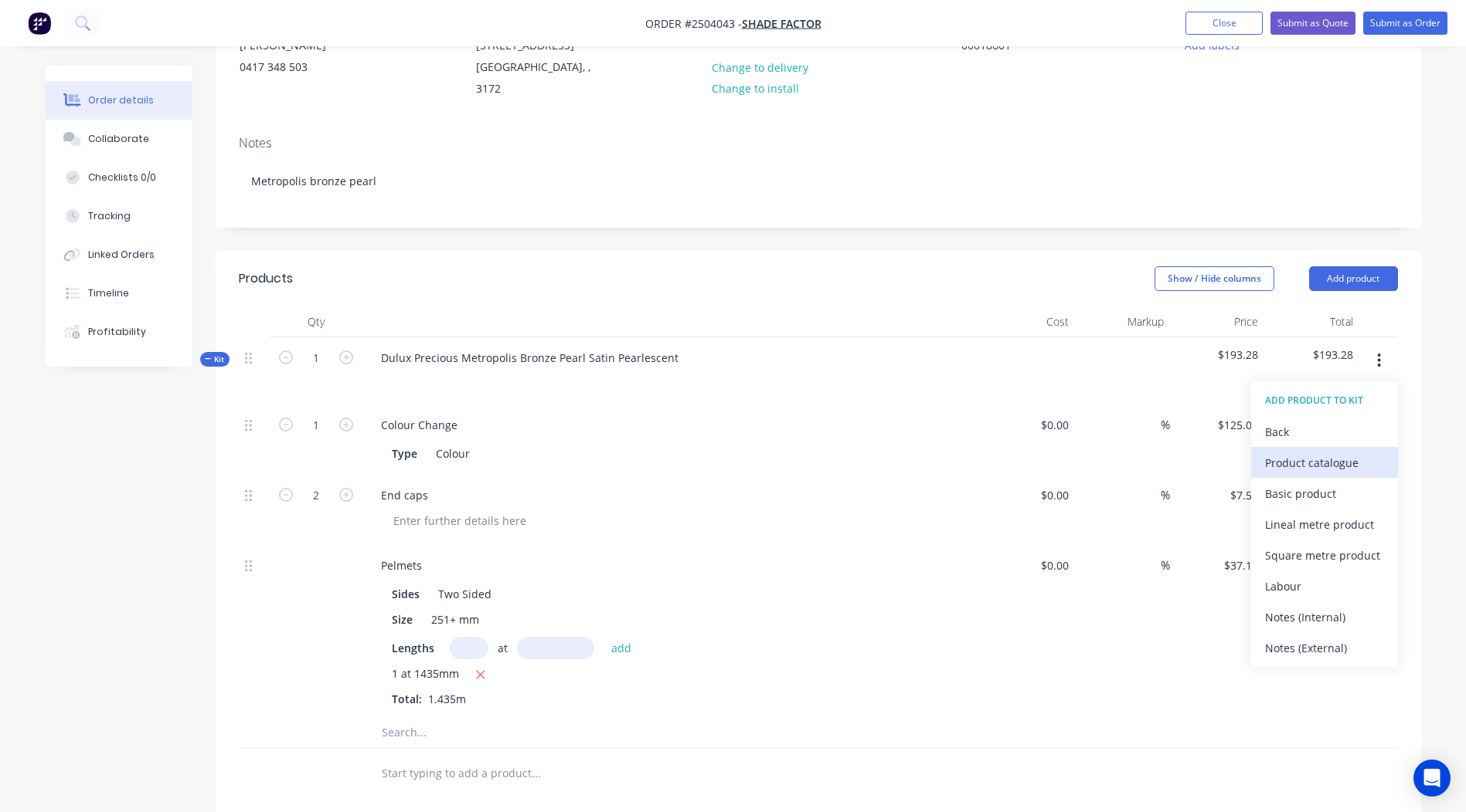
click at [1302, 452] on div "Product catalogue" at bounding box center [1324, 462] width 119 height 22
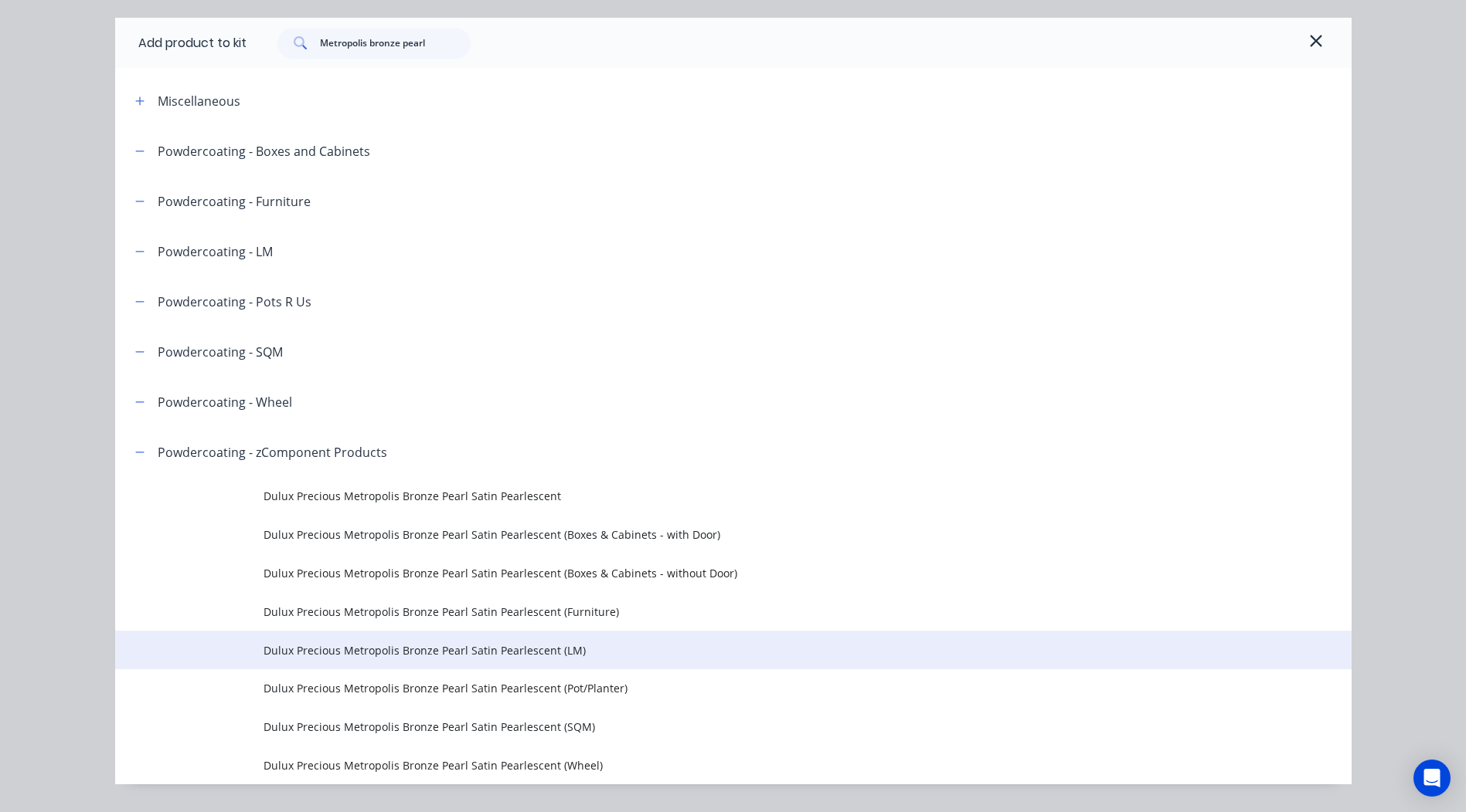
scroll to position [84, 0]
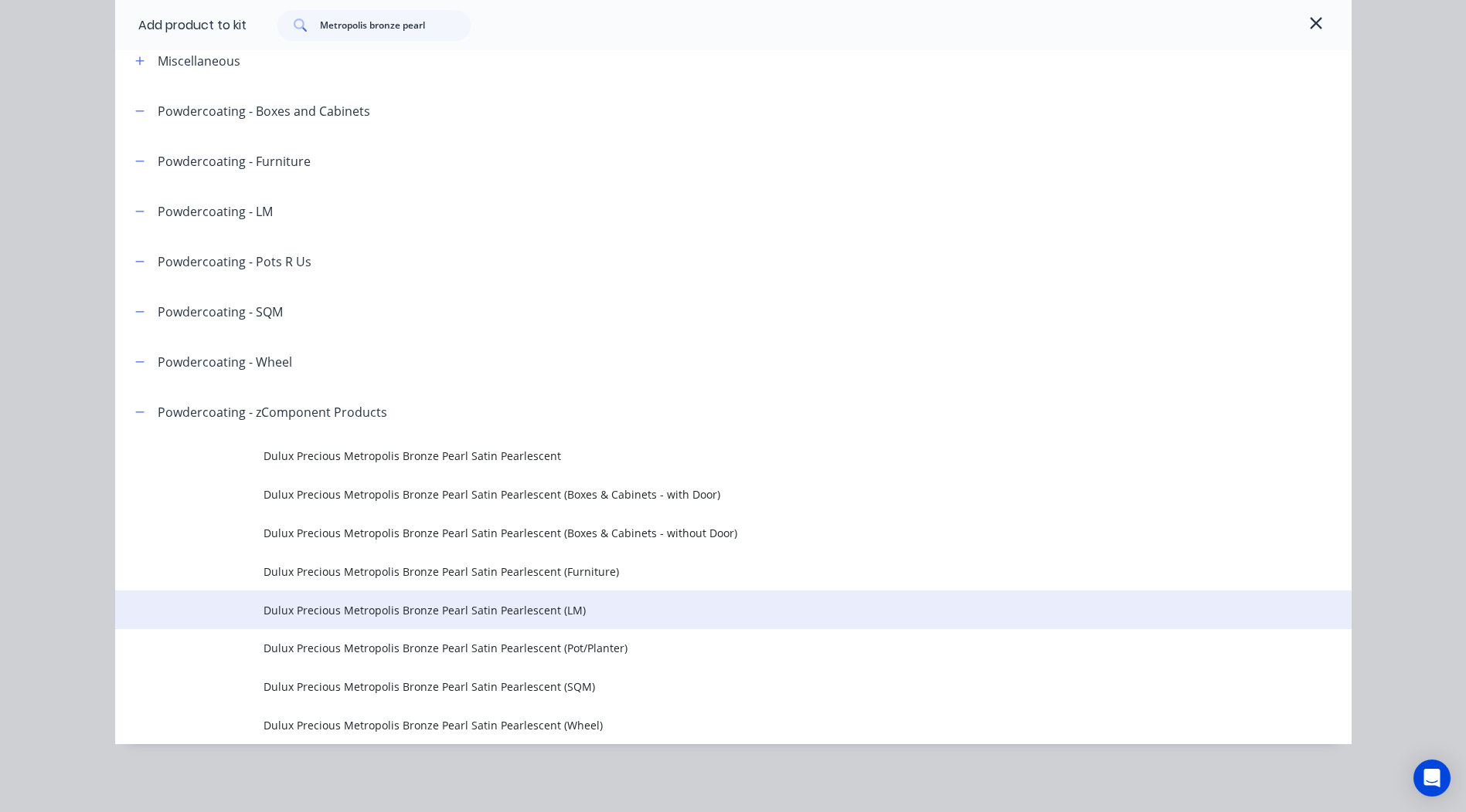
click at [589, 606] on span "Dulux Precious Metropolis Bronze Pearl Satin Pearlescent (LM)" at bounding box center [697, 610] width 870 height 17
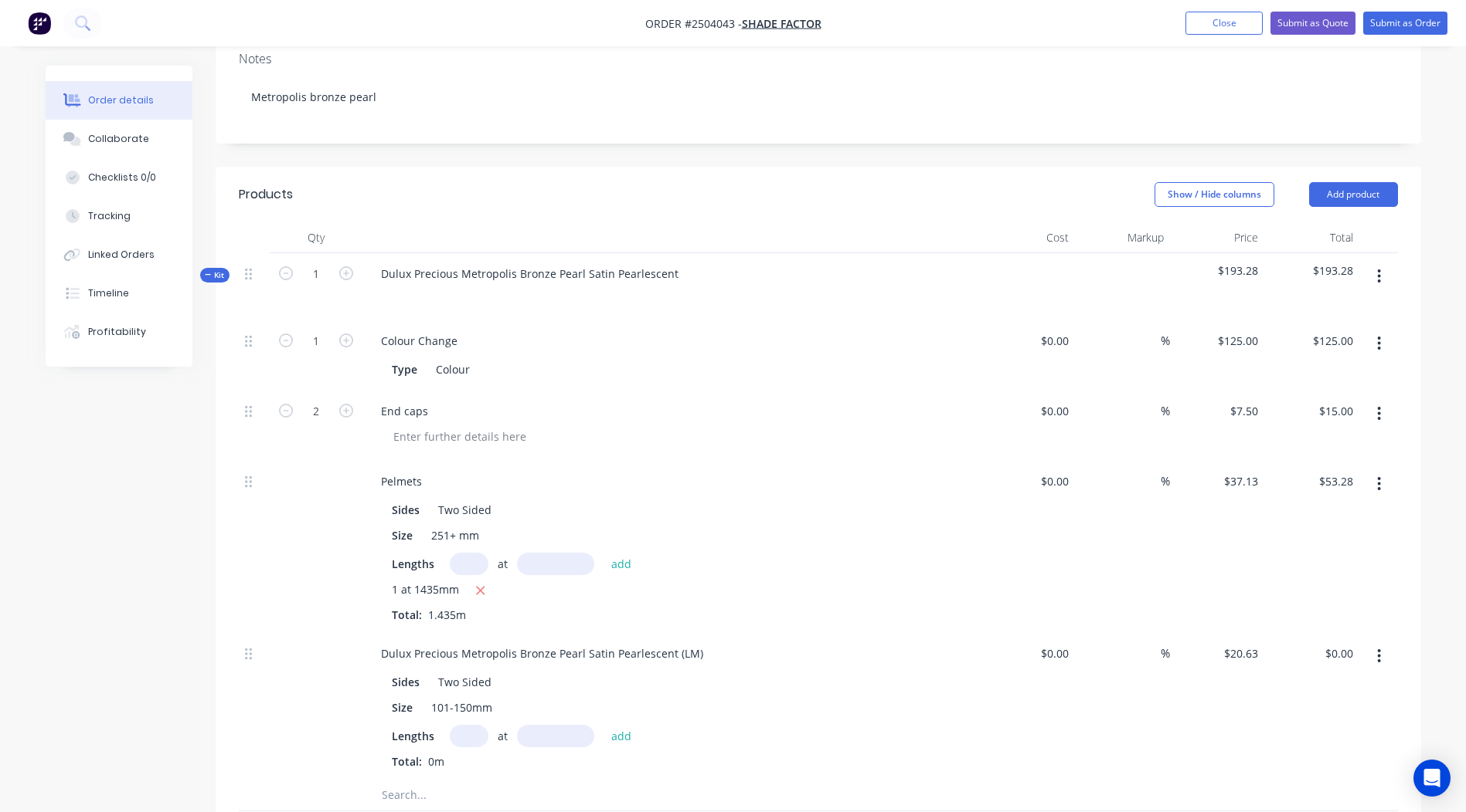
scroll to position [491, 0]
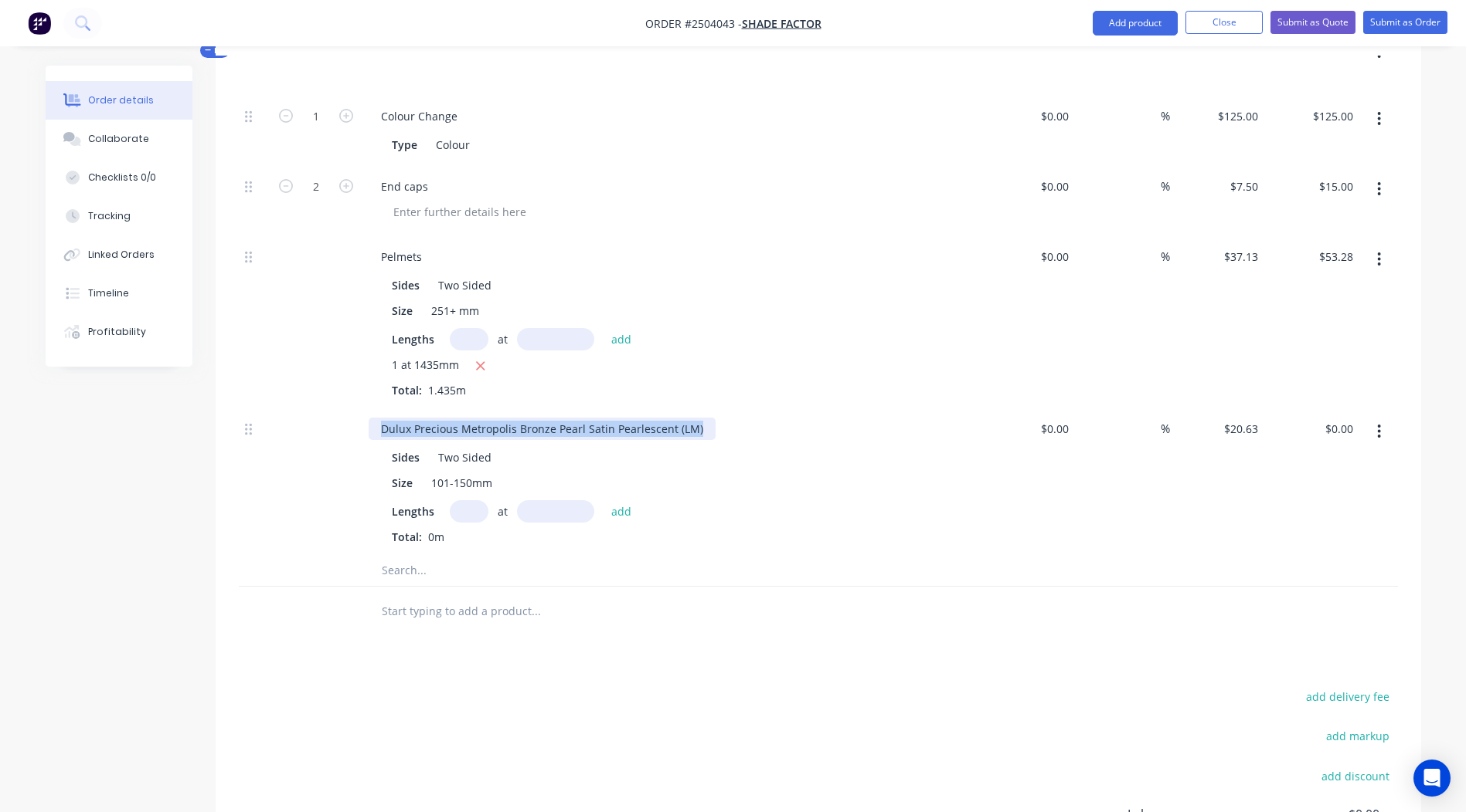
drag, startPoint x: 704, startPoint y: 411, endPoint x: 0, endPoint y: 481, distance: 707.5
click at [0, 476] on html "Order #2504043 - Shade Factor Add product Close Submit as Quote Submit as Order…" at bounding box center [733, 270] width 1466 height 1521
click at [461, 500] on input "text" at bounding box center [470, 511] width 39 height 22
type input "1"
click at [577, 500] on input "text" at bounding box center [555, 511] width 77 height 22
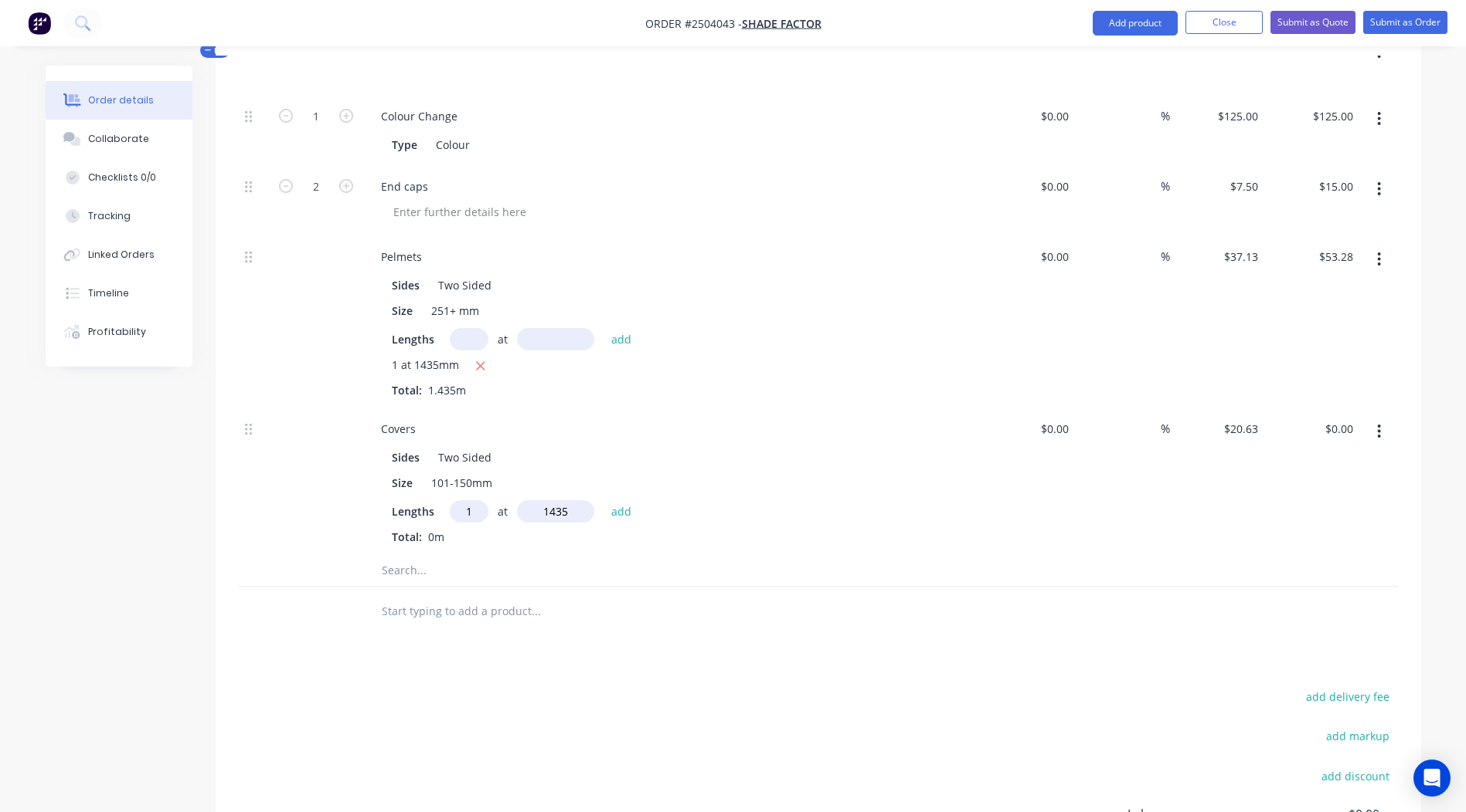
type input "1435"
click at [603, 500] on button "add" at bounding box center [620, 510] width 36 height 20
type input "$29.60"
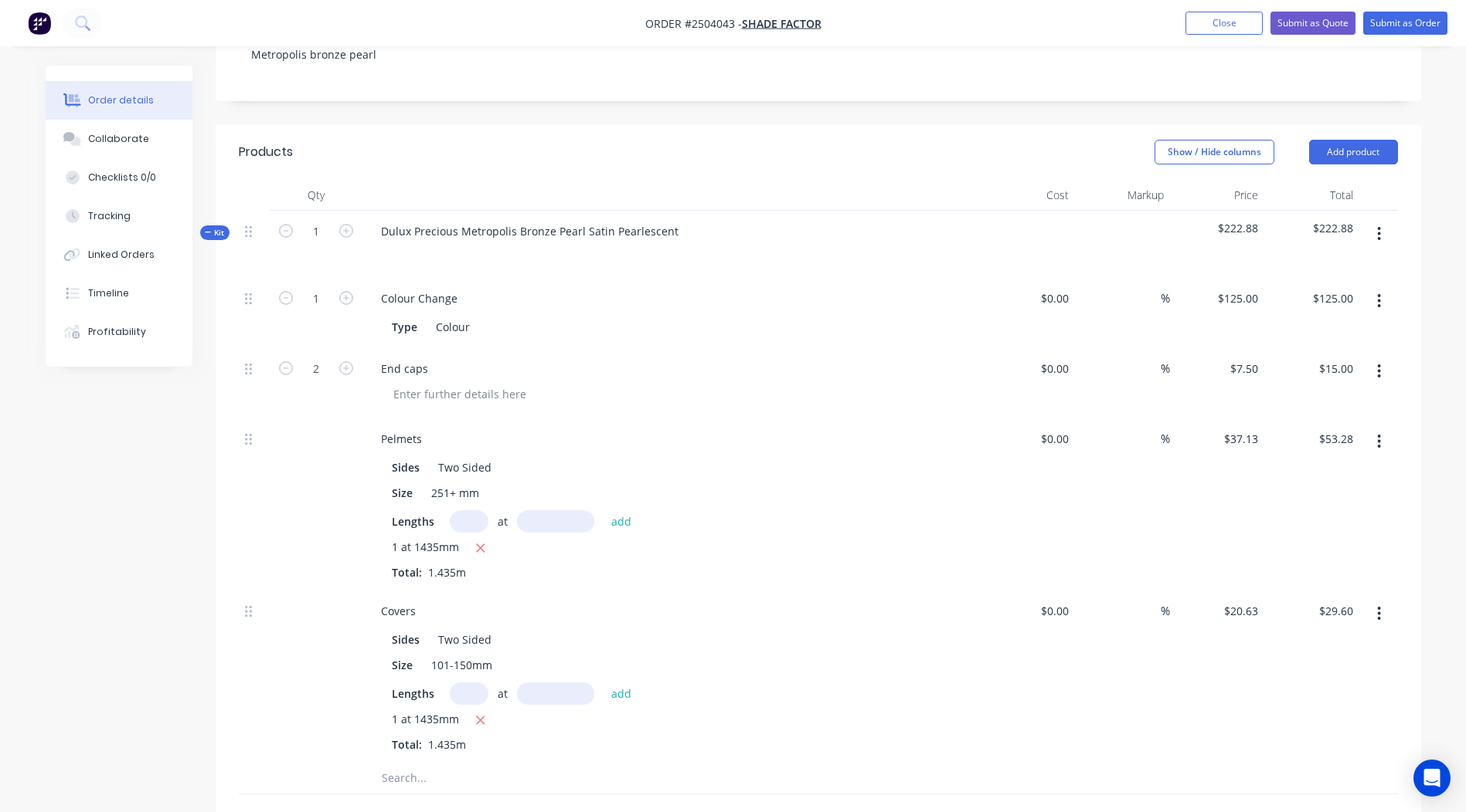
scroll to position [301, 0]
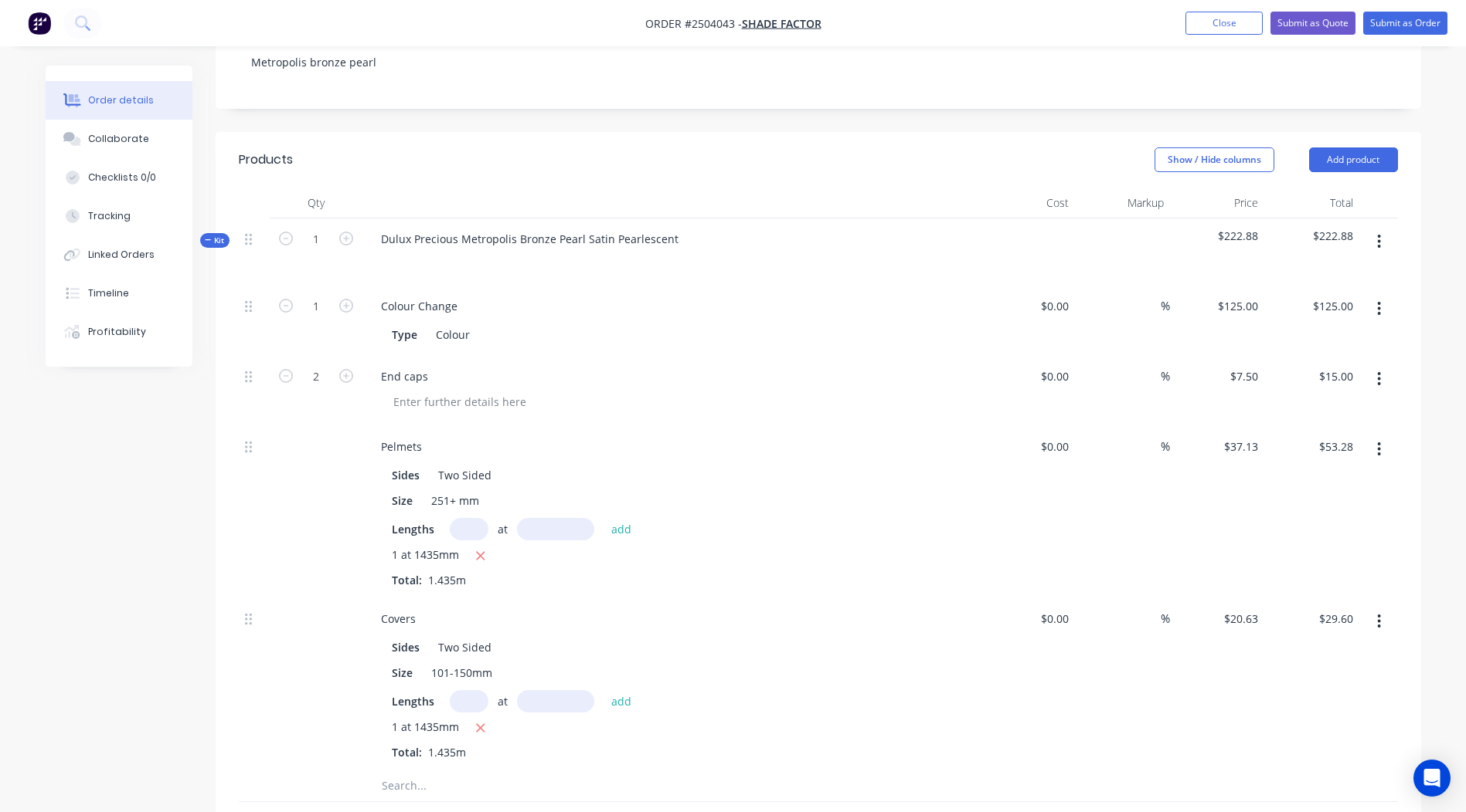
click at [1387, 228] on button "button" at bounding box center [1378, 241] width 36 height 28
click at [1323, 267] on button "Add product to kit" at bounding box center [1324, 282] width 147 height 31
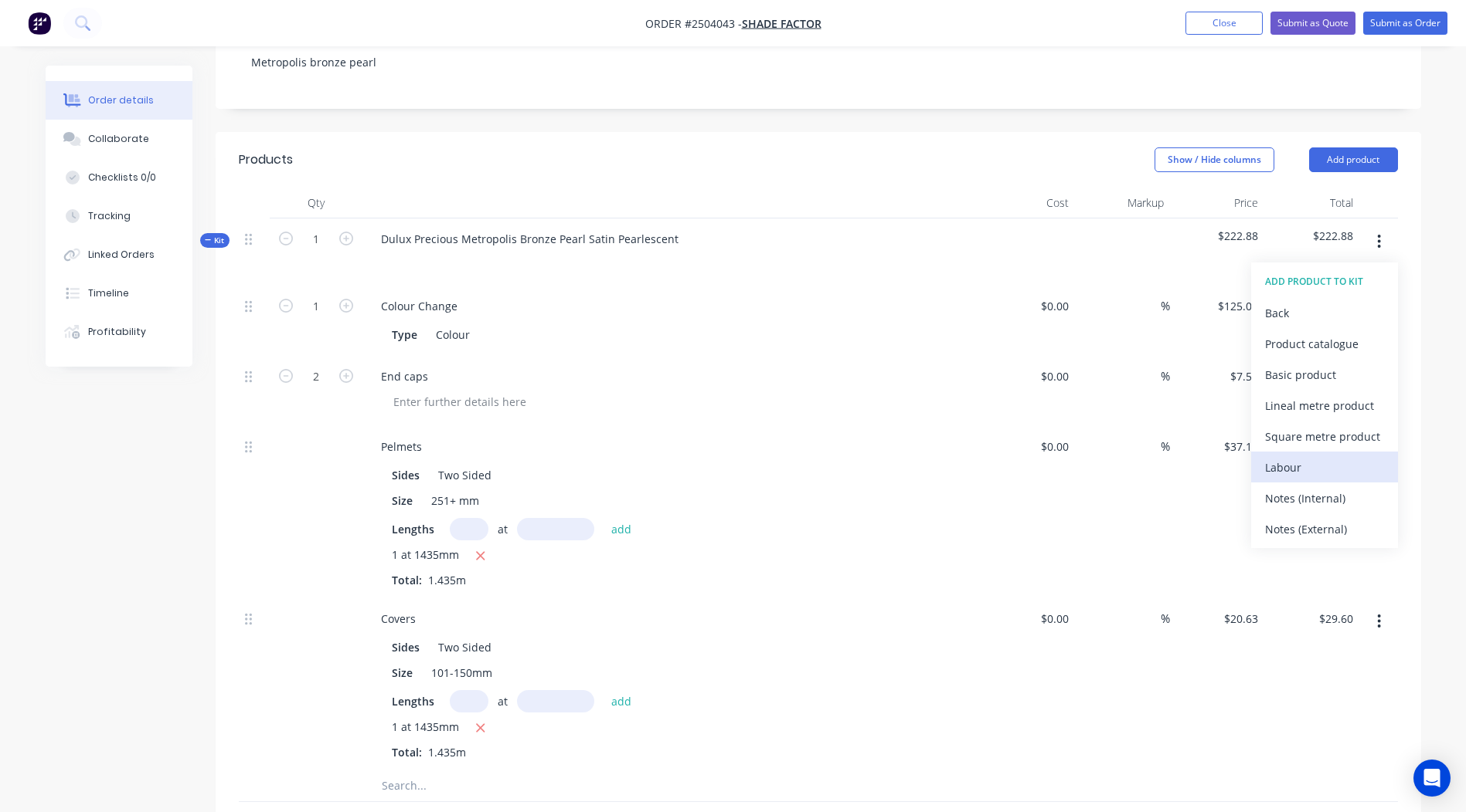
click at [1306, 457] on div "Labour" at bounding box center [1324, 467] width 119 height 22
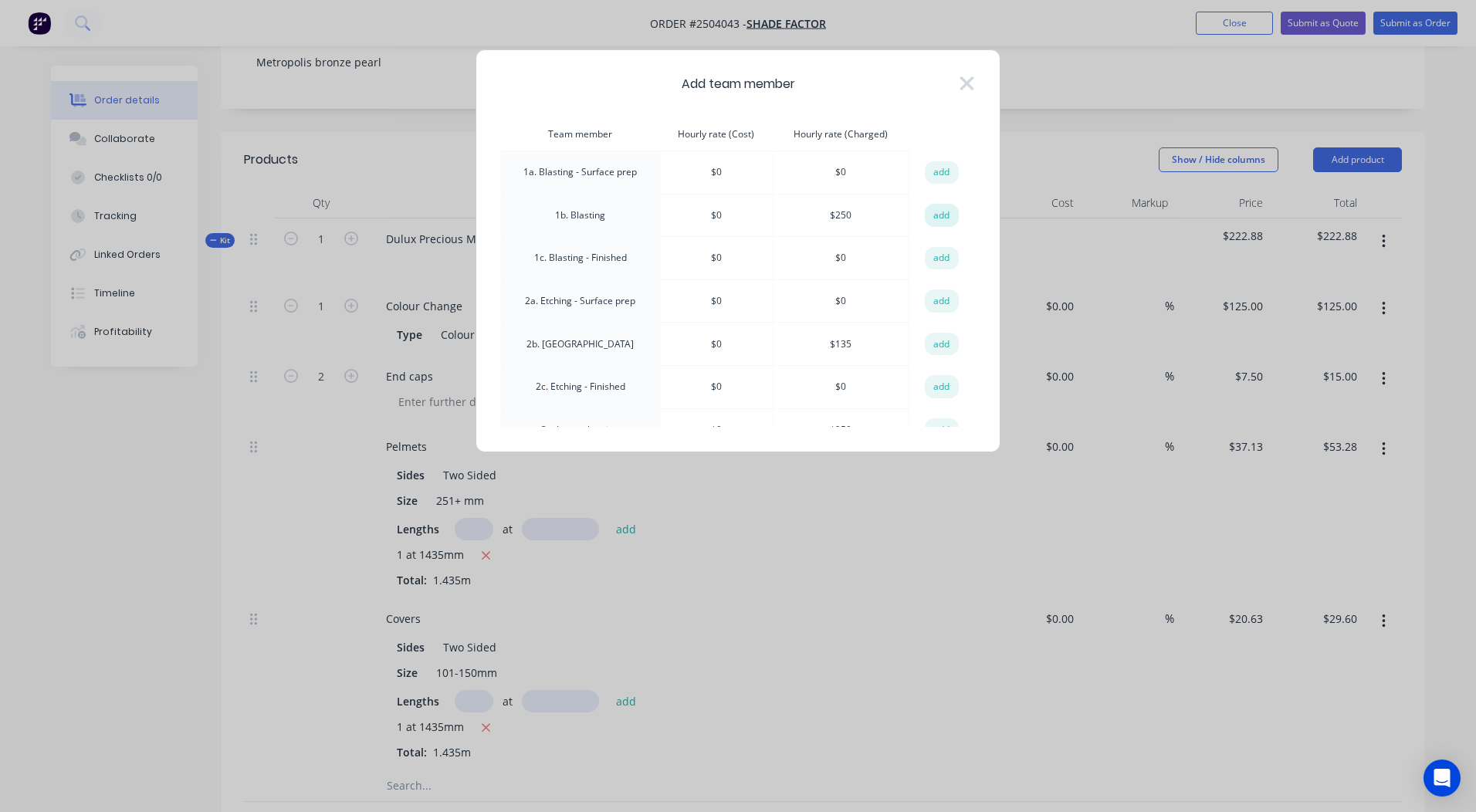
click at [928, 224] on button "add" at bounding box center [941, 215] width 34 height 23
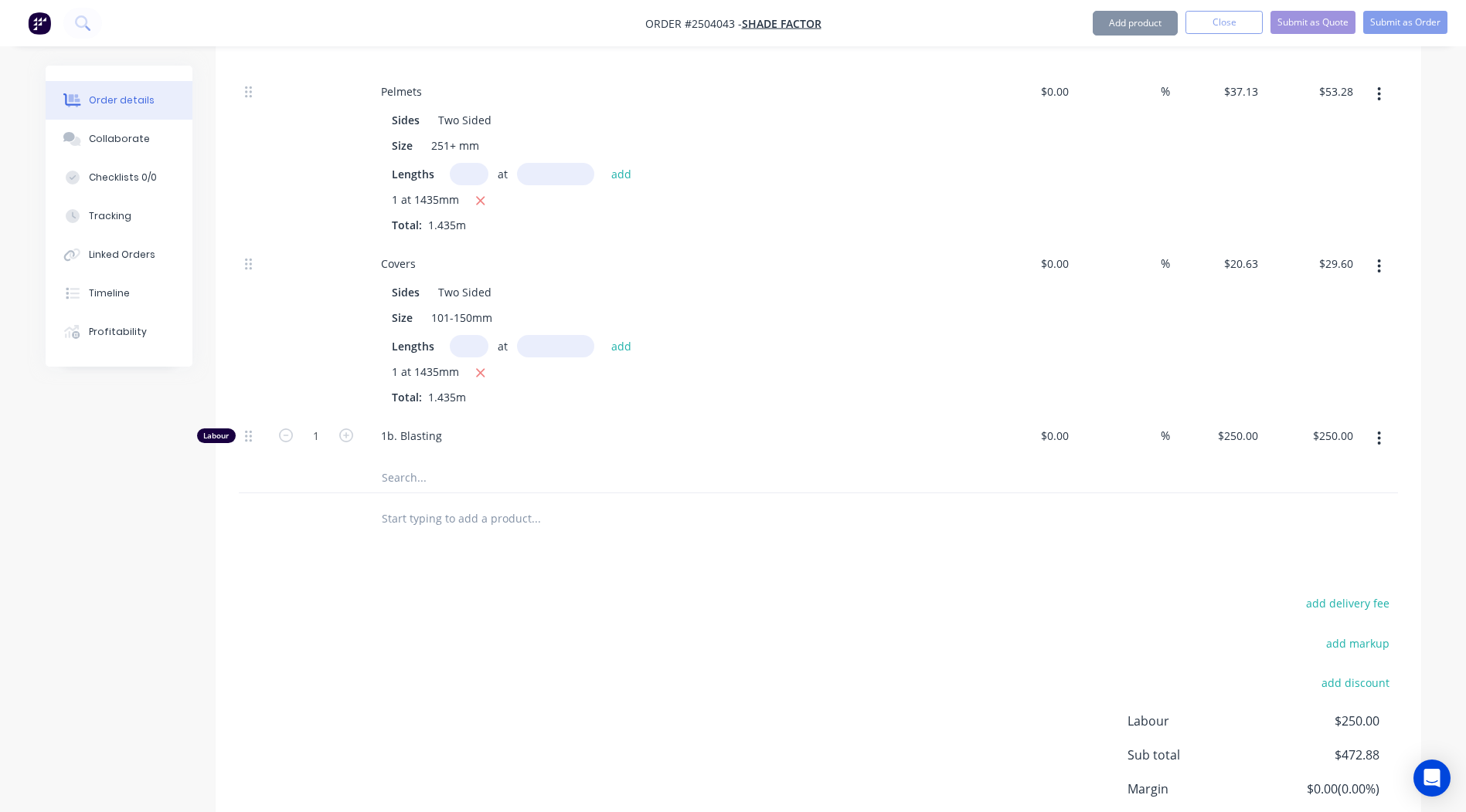
scroll to position [763, 0]
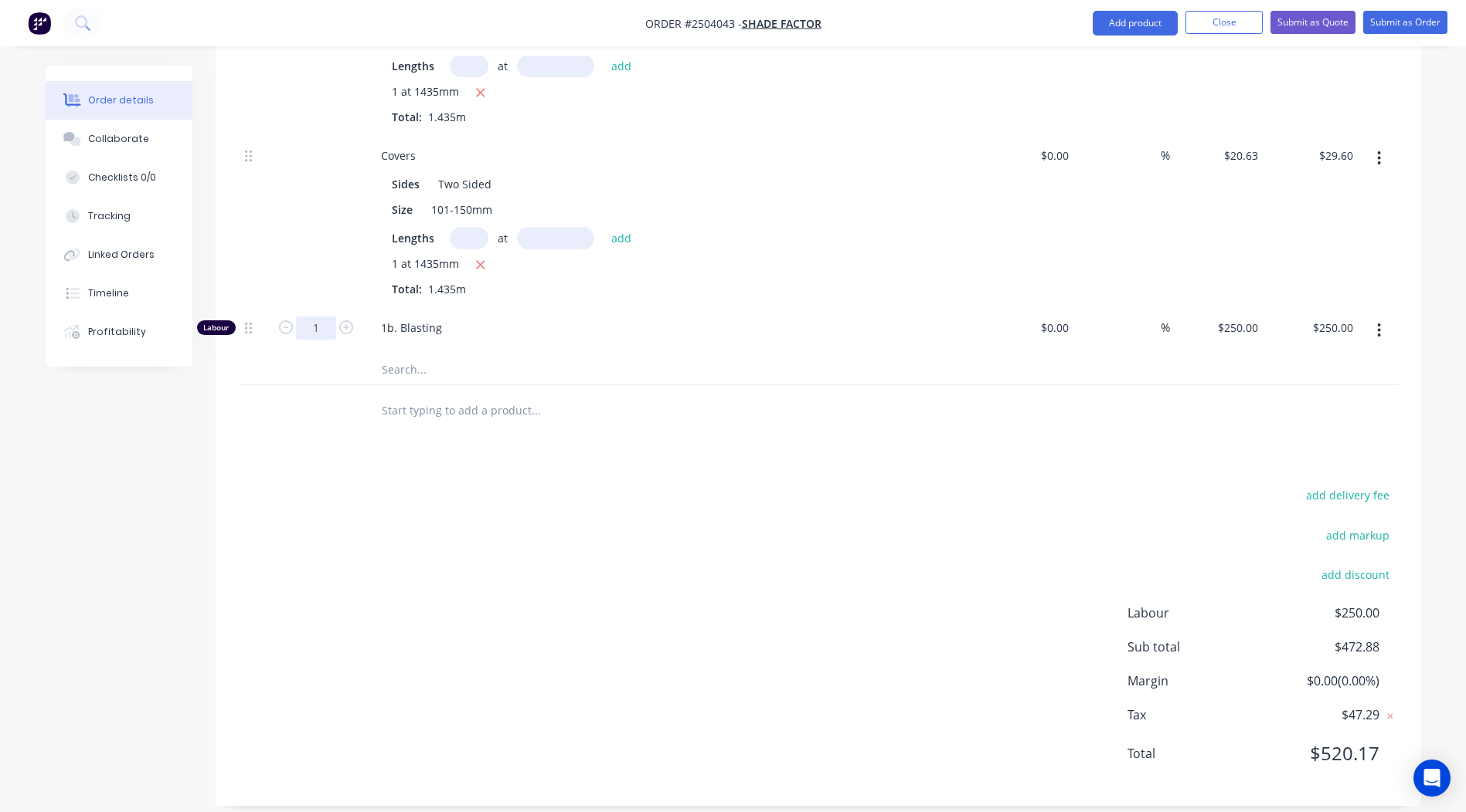
click at [316, 316] on input "1" at bounding box center [316, 328] width 40 height 23
type input "0.167"
type input "$41.75"
click at [727, 565] on div "add delivery fee add markup add discount Labour $41.75 Sub total $264.63 Margin…" at bounding box center [818, 634] width 1159 height 298
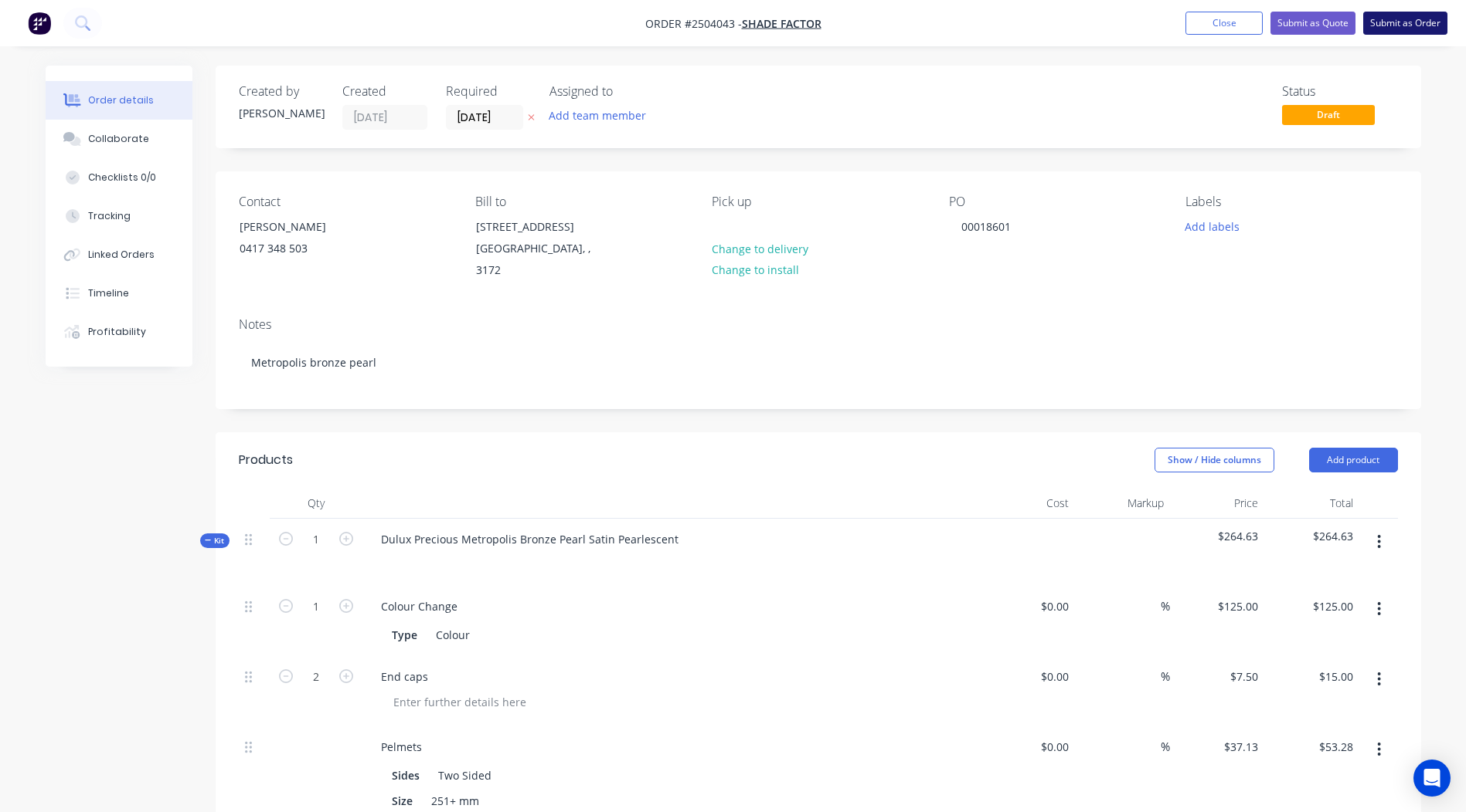
click at [1380, 32] on button "Submit as Order" at bounding box center [1405, 23] width 84 height 23
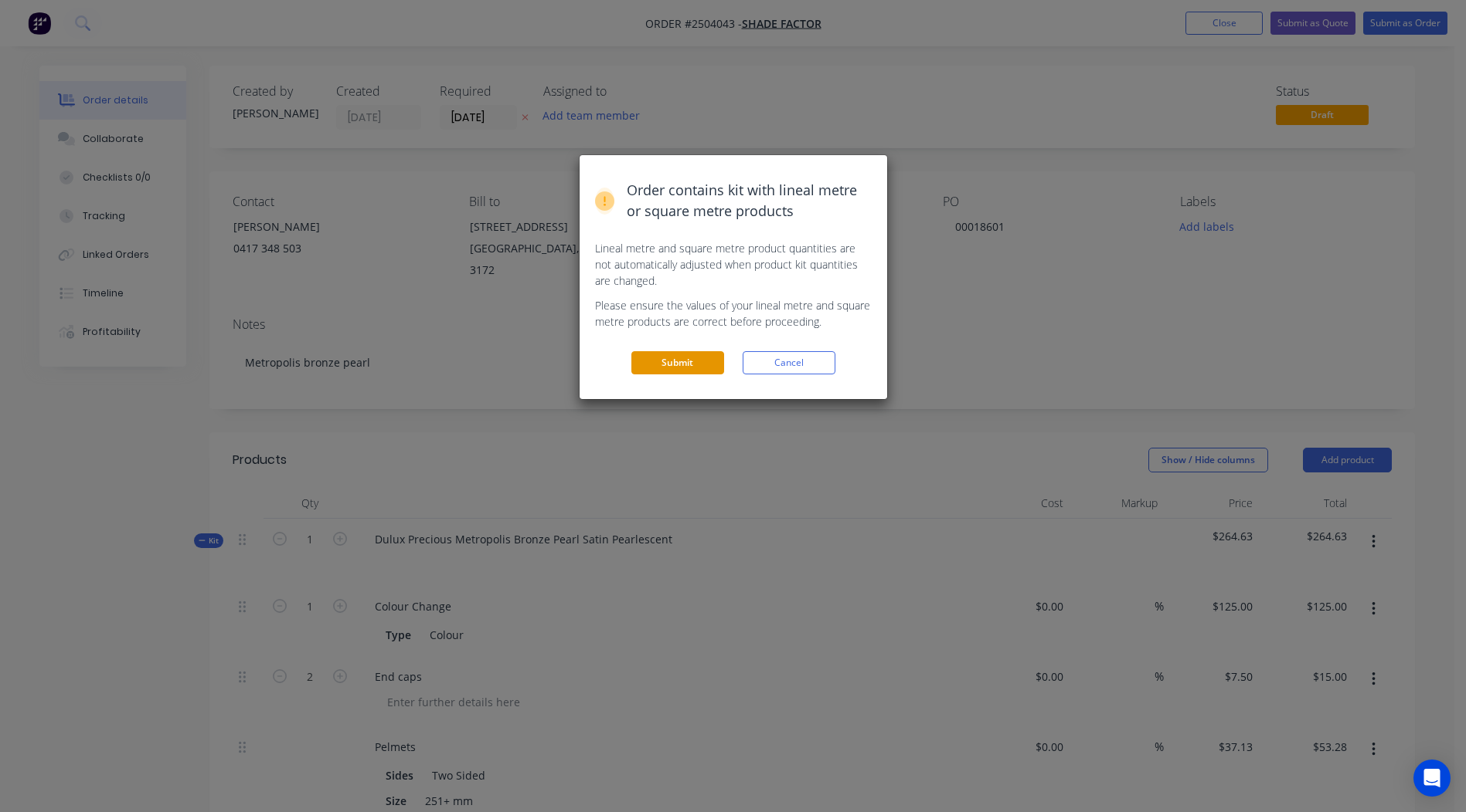
click at [659, 363] on button "Submit" at bounding box center [677, 363] width 93 height 23
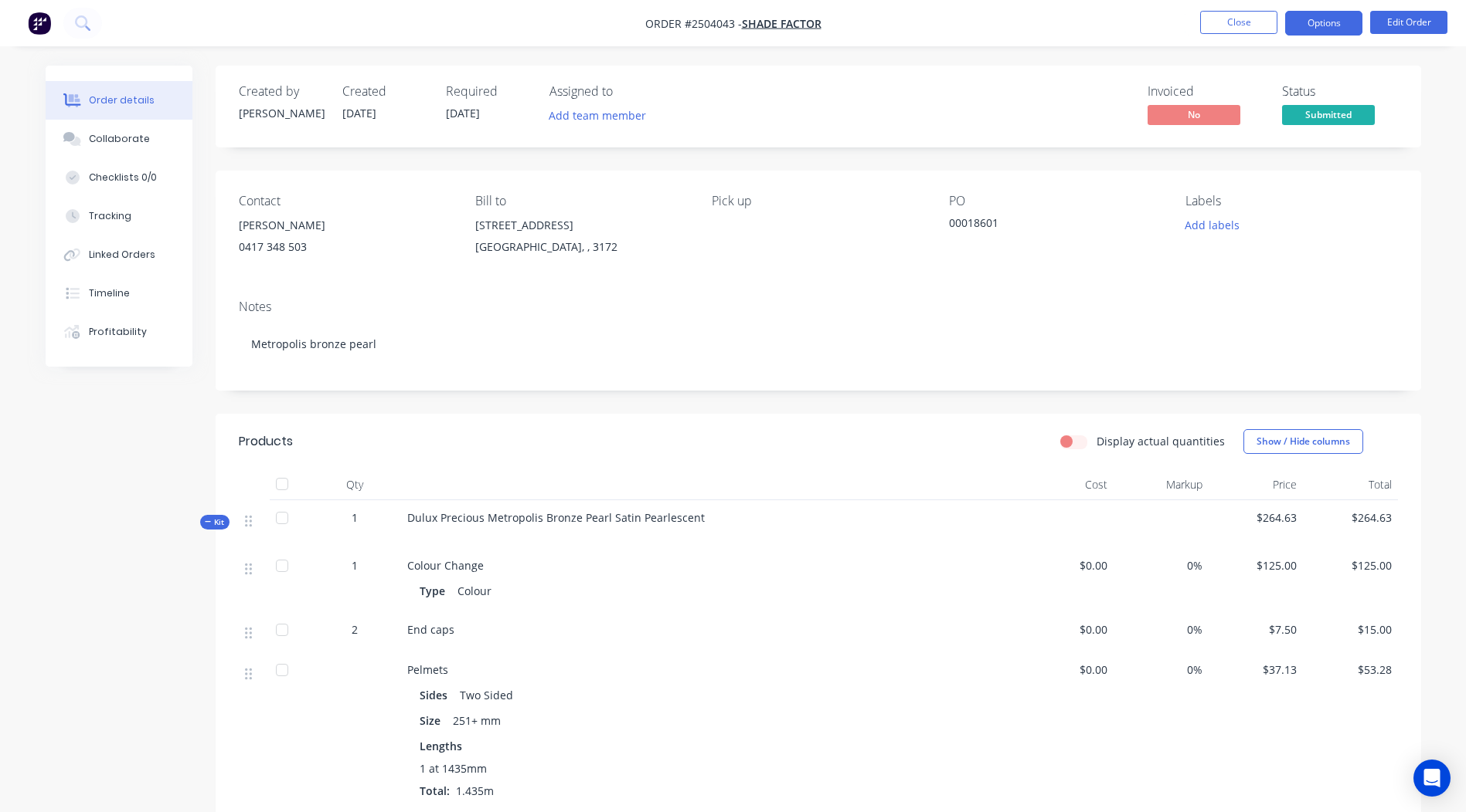
click at [1325, 35] on button "Options" at bounding box center [1323, 22] width 77 height 24
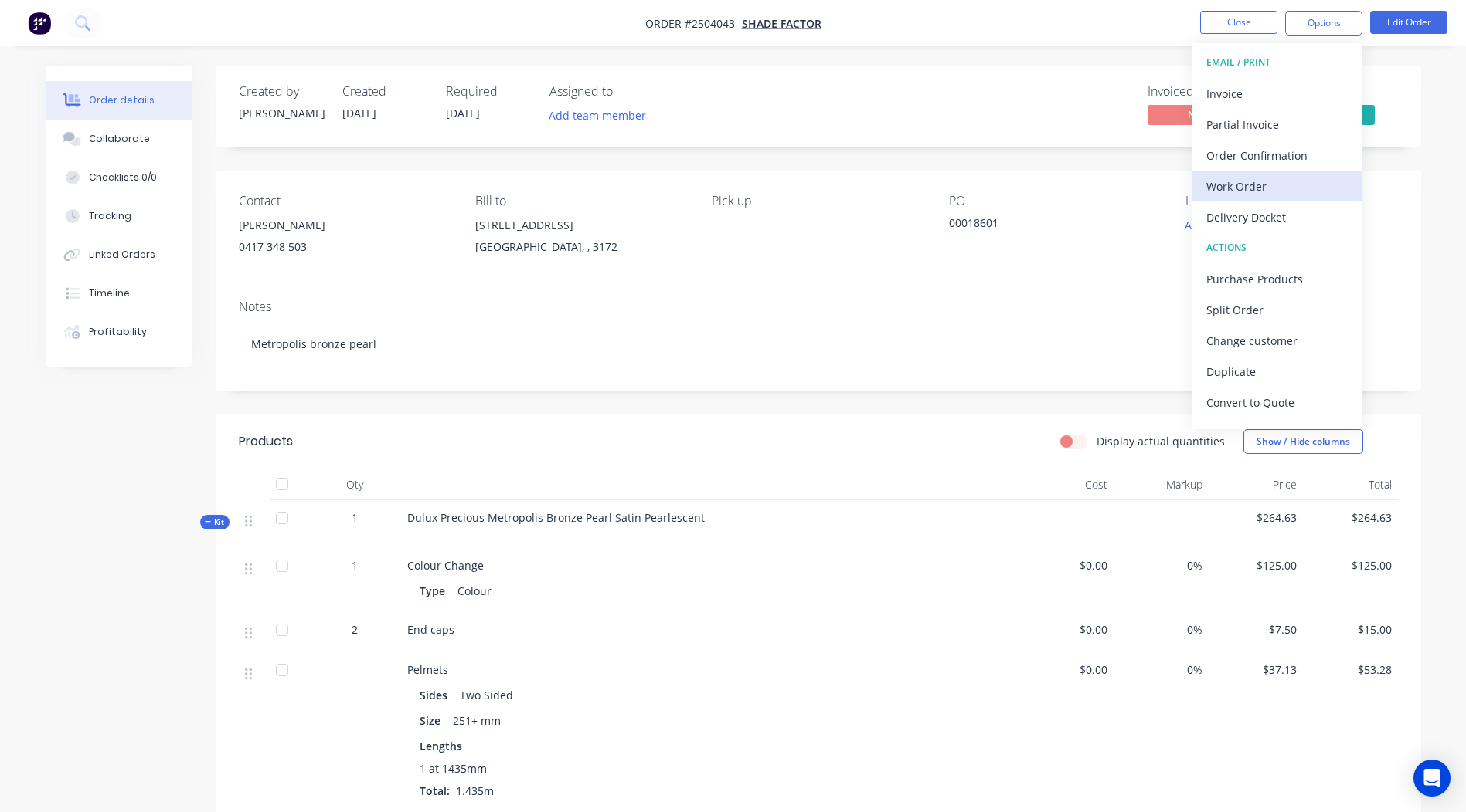
click at [1285, 181] on div "Work Order" at bounding box center [1277, 186] width 142 height 22
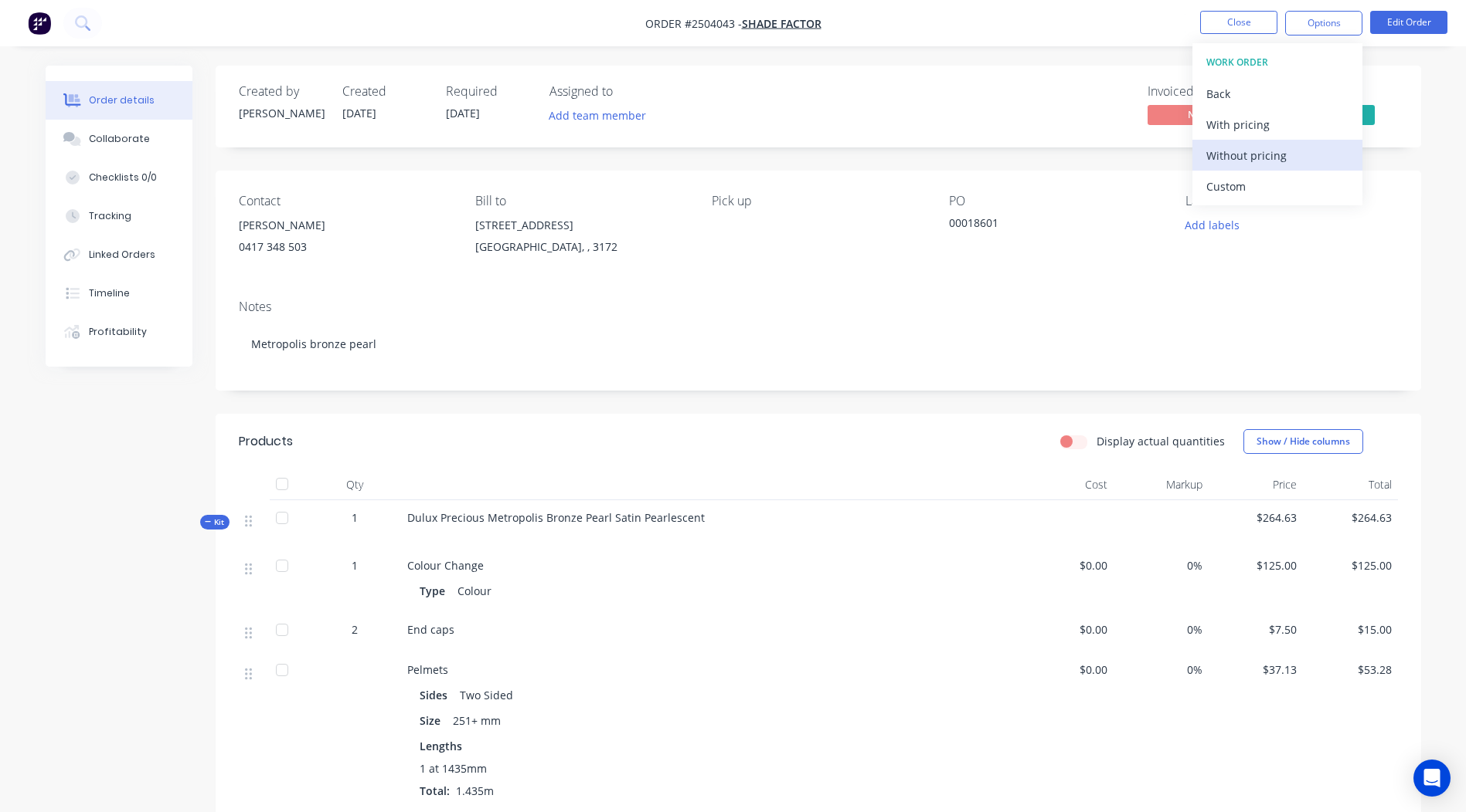
click at [1283, 160] on div "Without pricing" at bounding box center [1277, 155] width 142 height 22
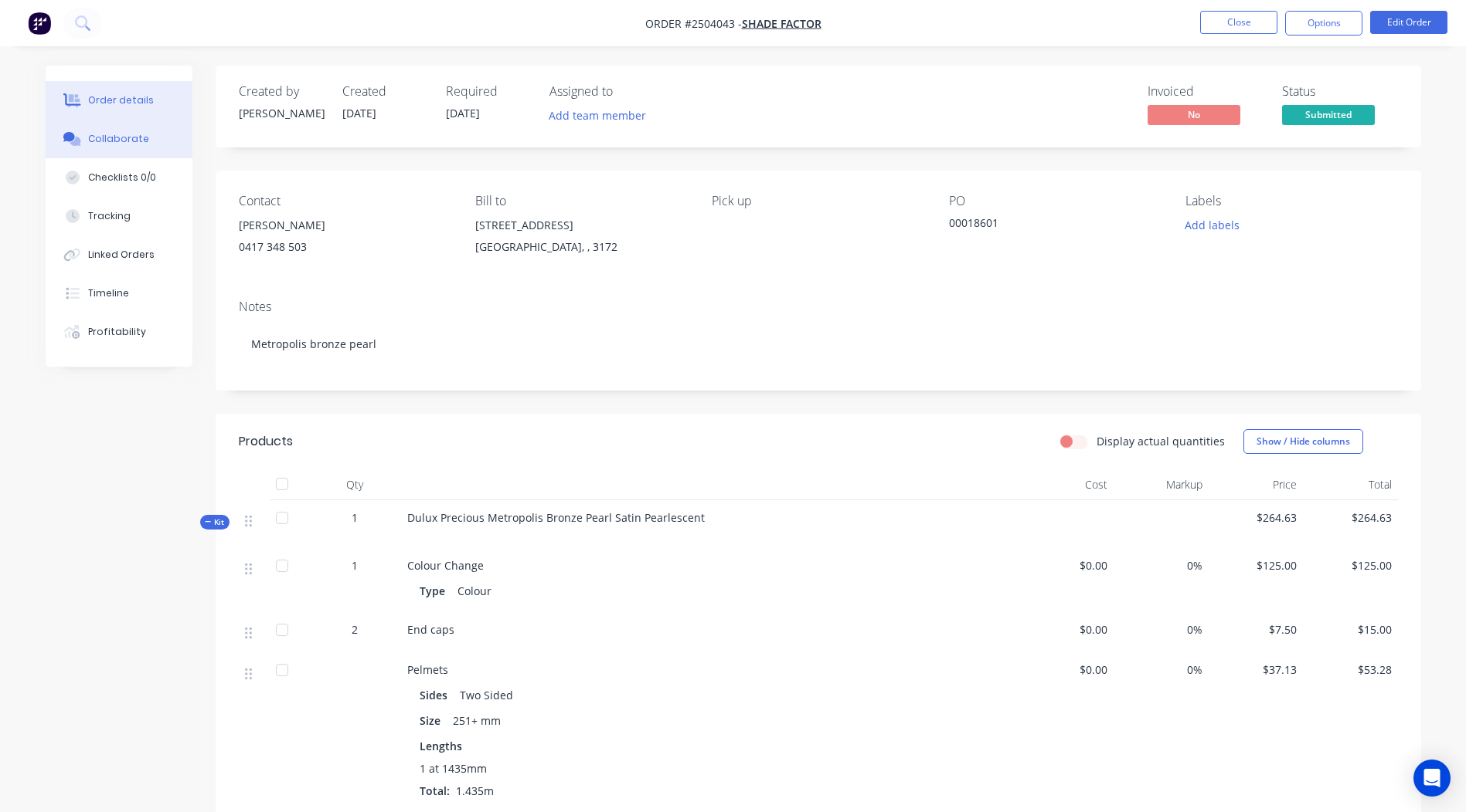
click at [136, 133] on div "Collaborate" at bounding box center [118, 139] width 61 height 14
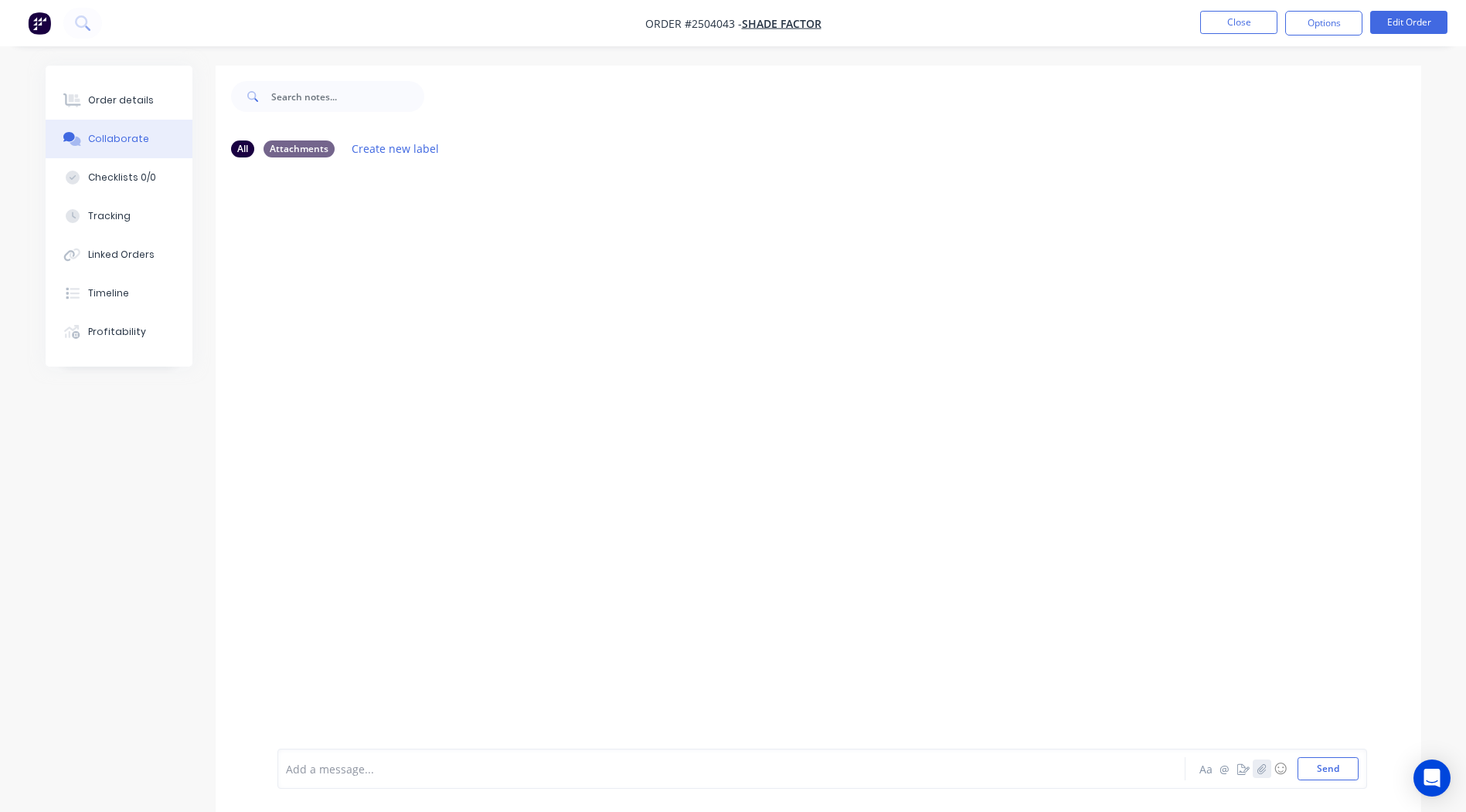
click at [1261, 763] on icon "button" at bounding box center [1261, 768] width 10 height 11
click at [1318, 775] on button "Send" at bounding box center [1328, 769] width 61 height 23
click at [1225, 32] on button "Close" at bounding box center [1238, 22] width 77 height 23
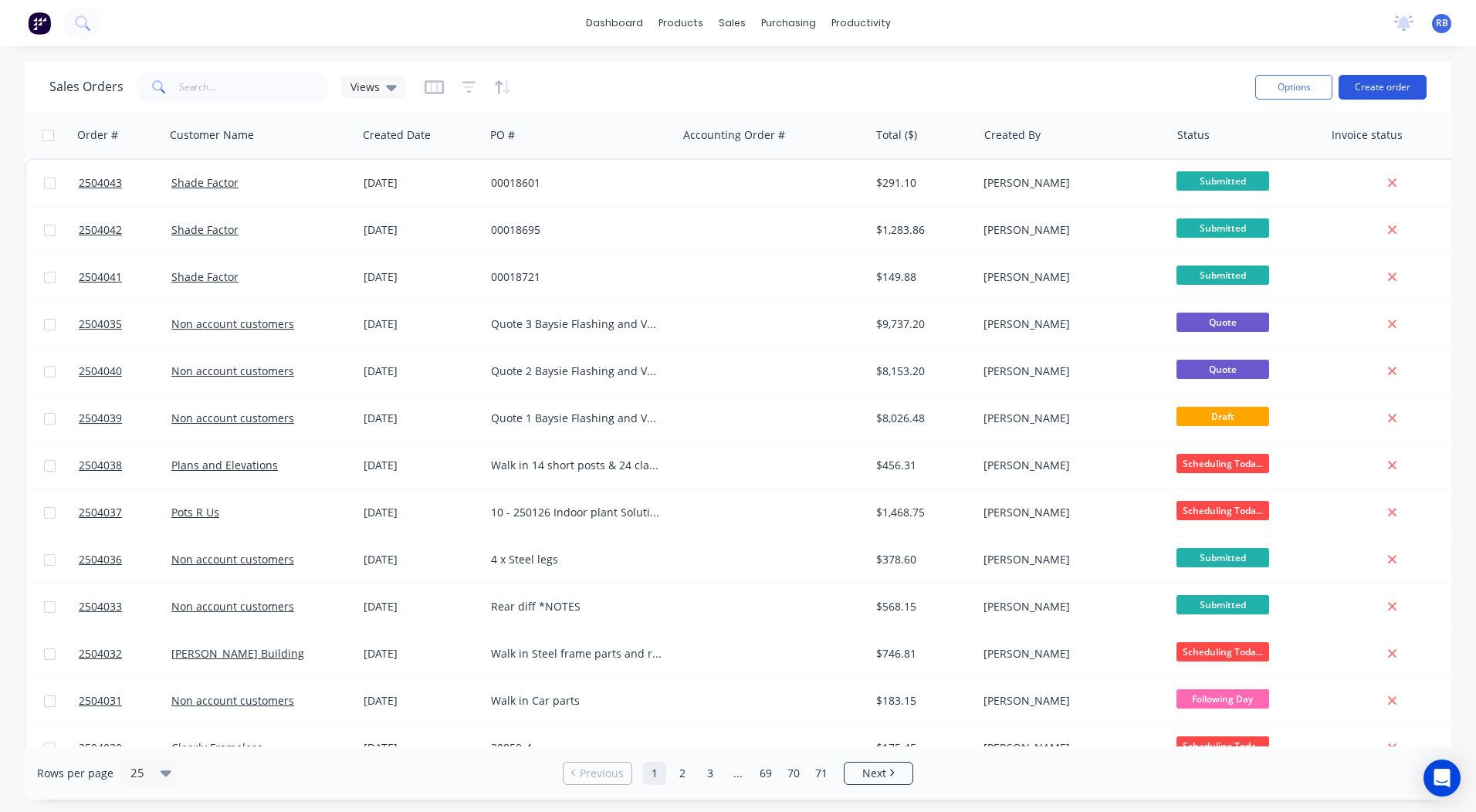
click at [1371, 89] on button "Create order" at bounding box center [1383, 87] width 88 height 24
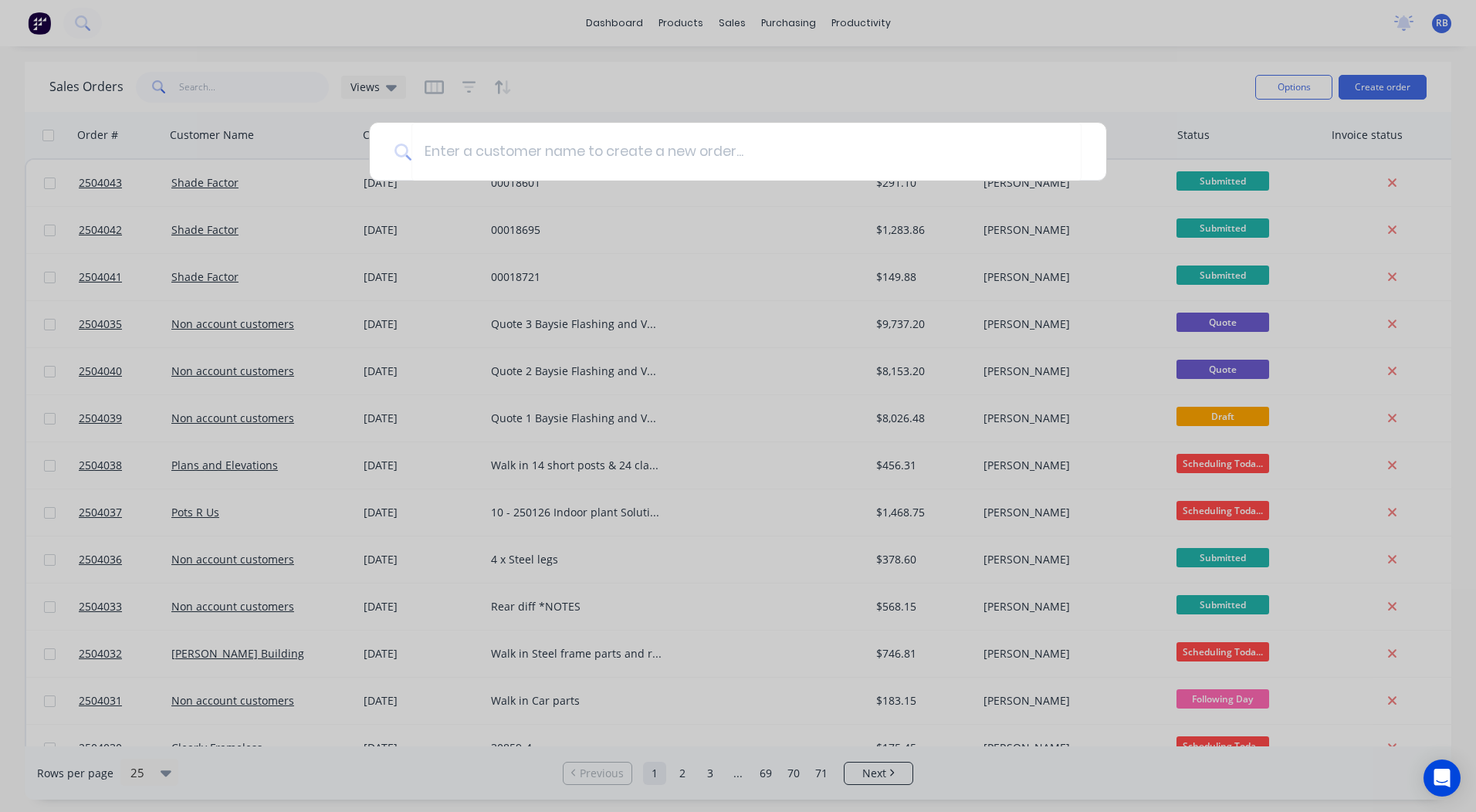
click at [535, 317] on div at bounding box center [738, 406] width 1476 height 812
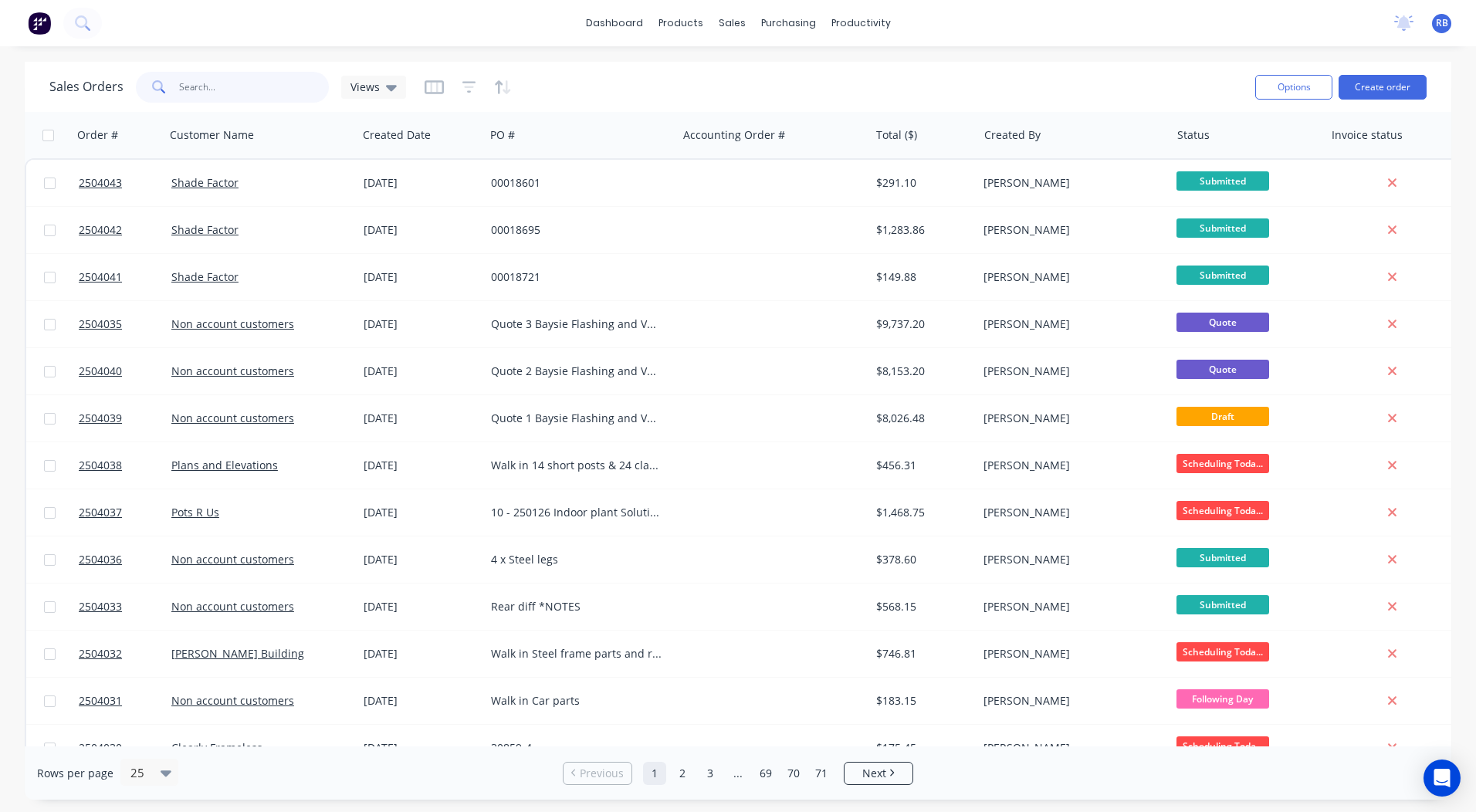
click at [197, 97] on input "text" at bounding box center [254, 88] width 151 height 31
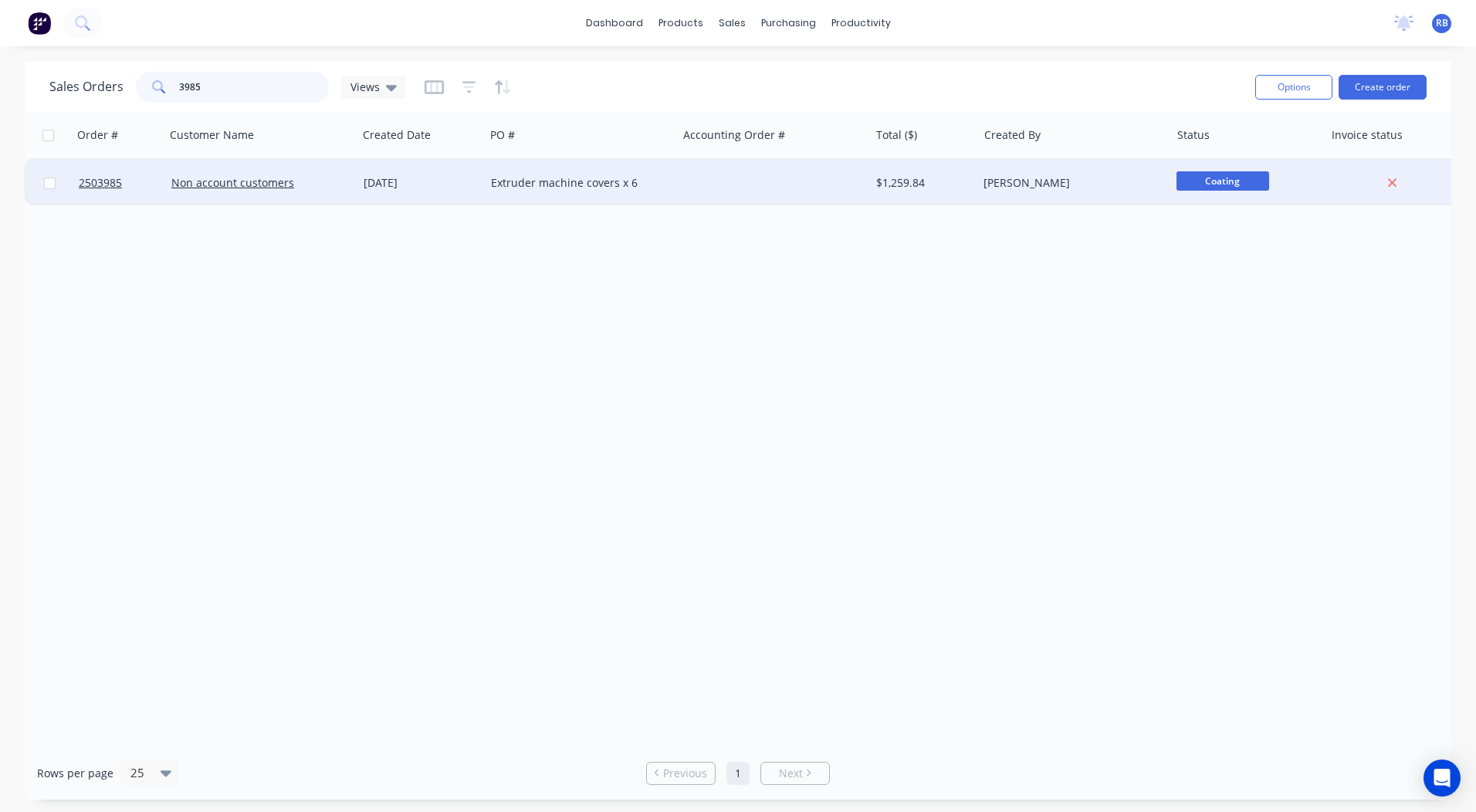
type input "3985"
click at [355, 183] on div "Non account customers" at bounding box center [261, 183] width 192 height 47
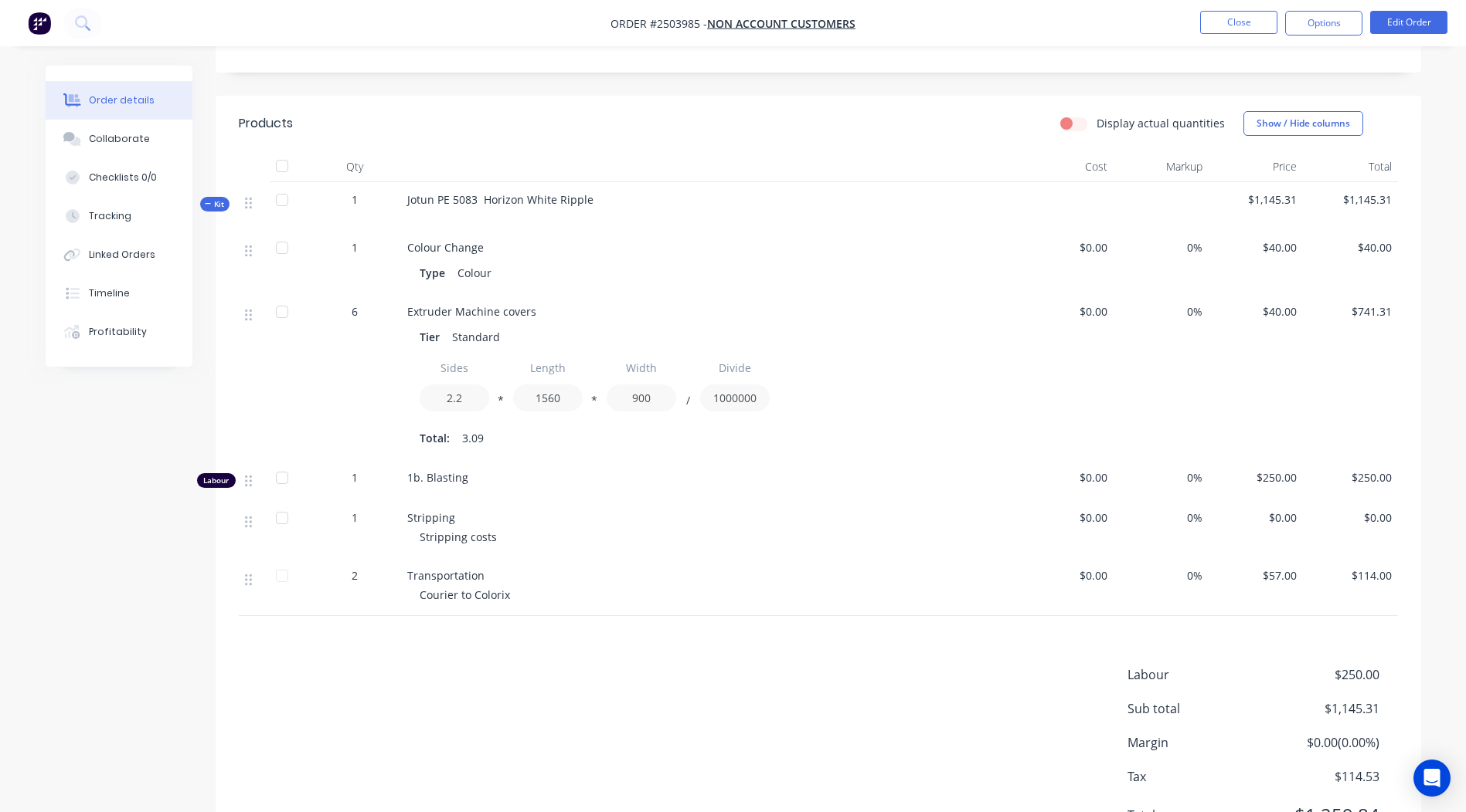
scroll to position [413, 0]
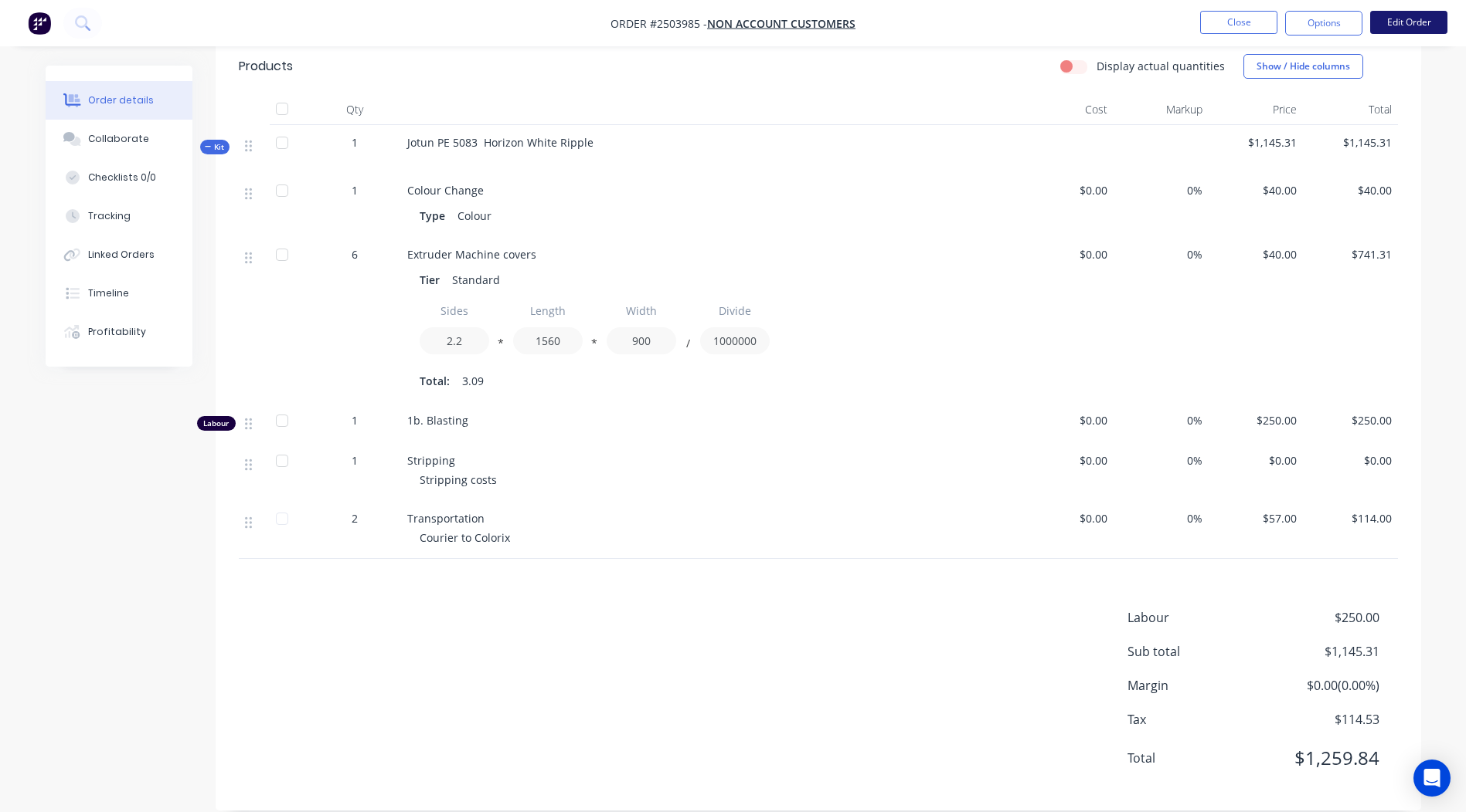
click at [1402, 22] on button "Edit Order" at bounding box center [1408, 22] width 77 height 23
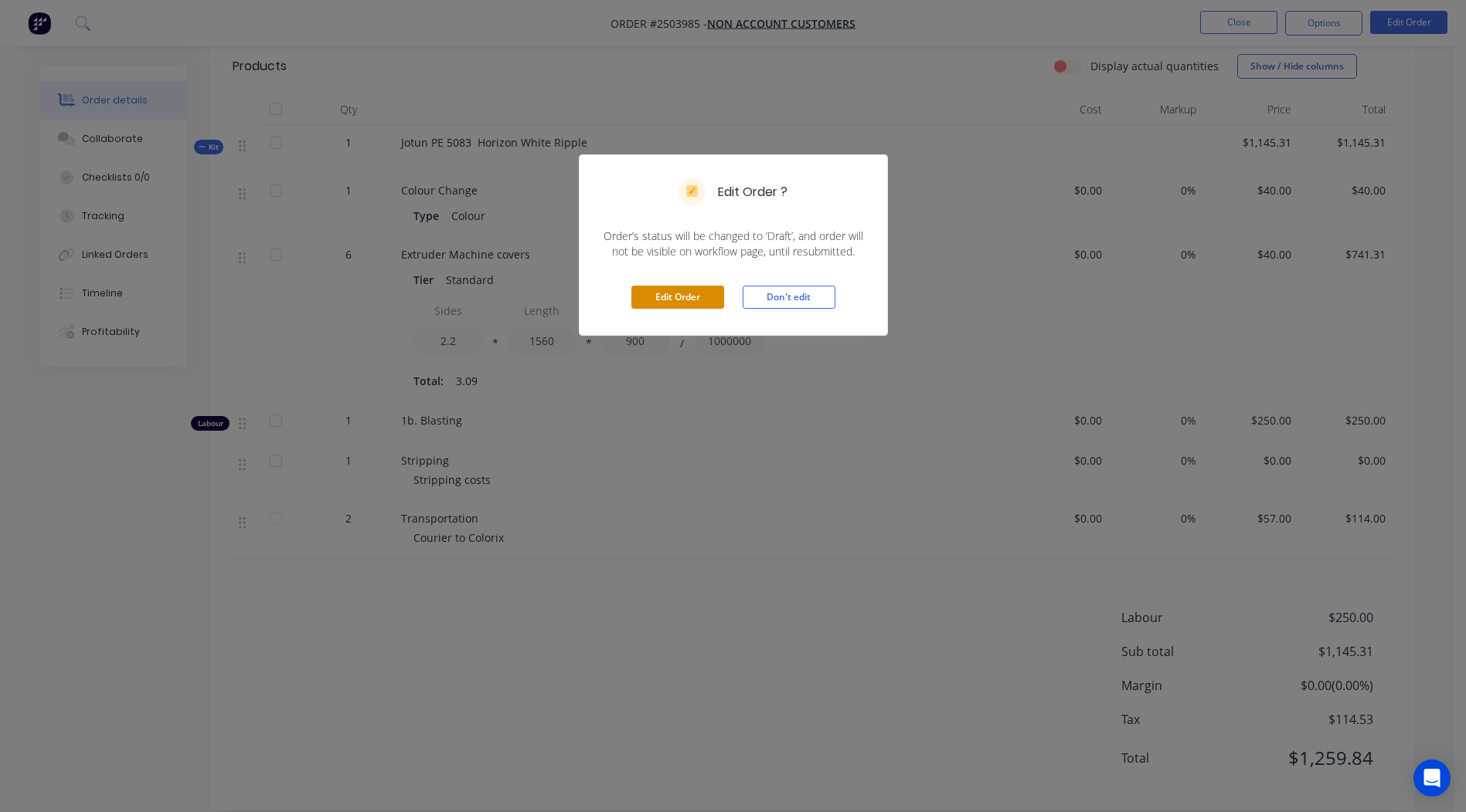
click at [678, 293] on button "Edit Order" at bounding box center [677, 297] width 93 height 23
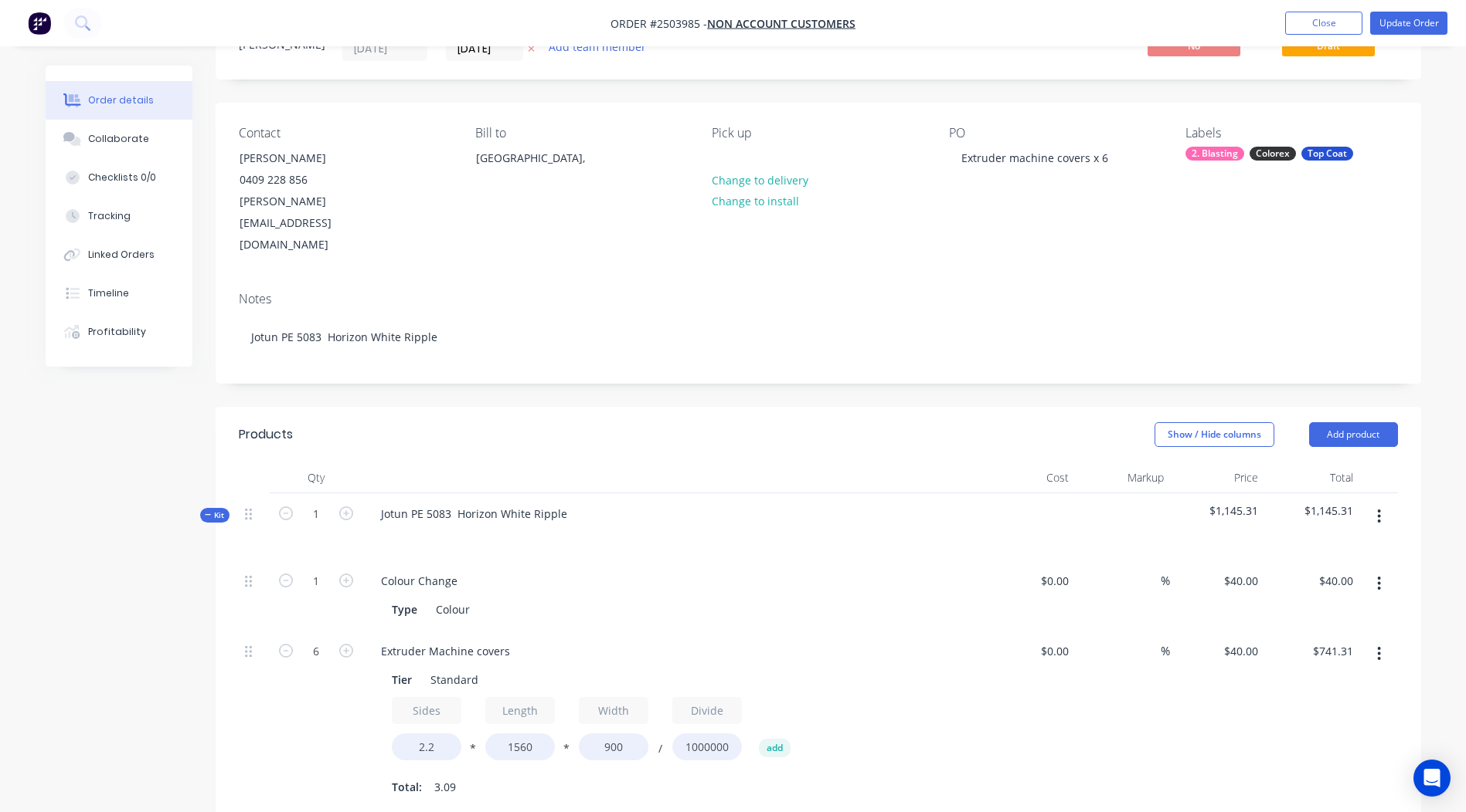
scroll to position [155, 0]
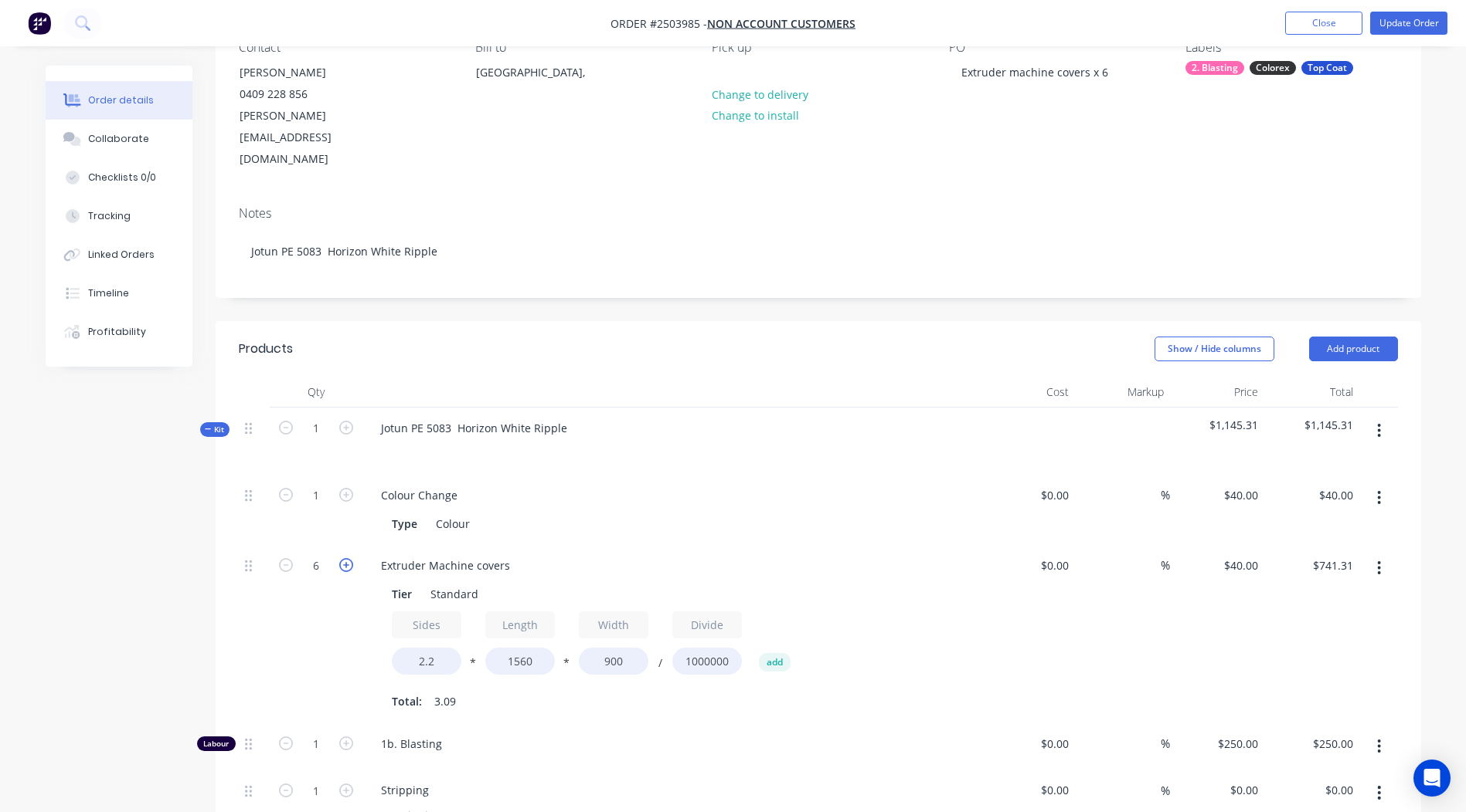
click at [346, 558] on icon "button" at bounding box center [346, 565] width 14 height 14
type input "7"
type input "$864.86"
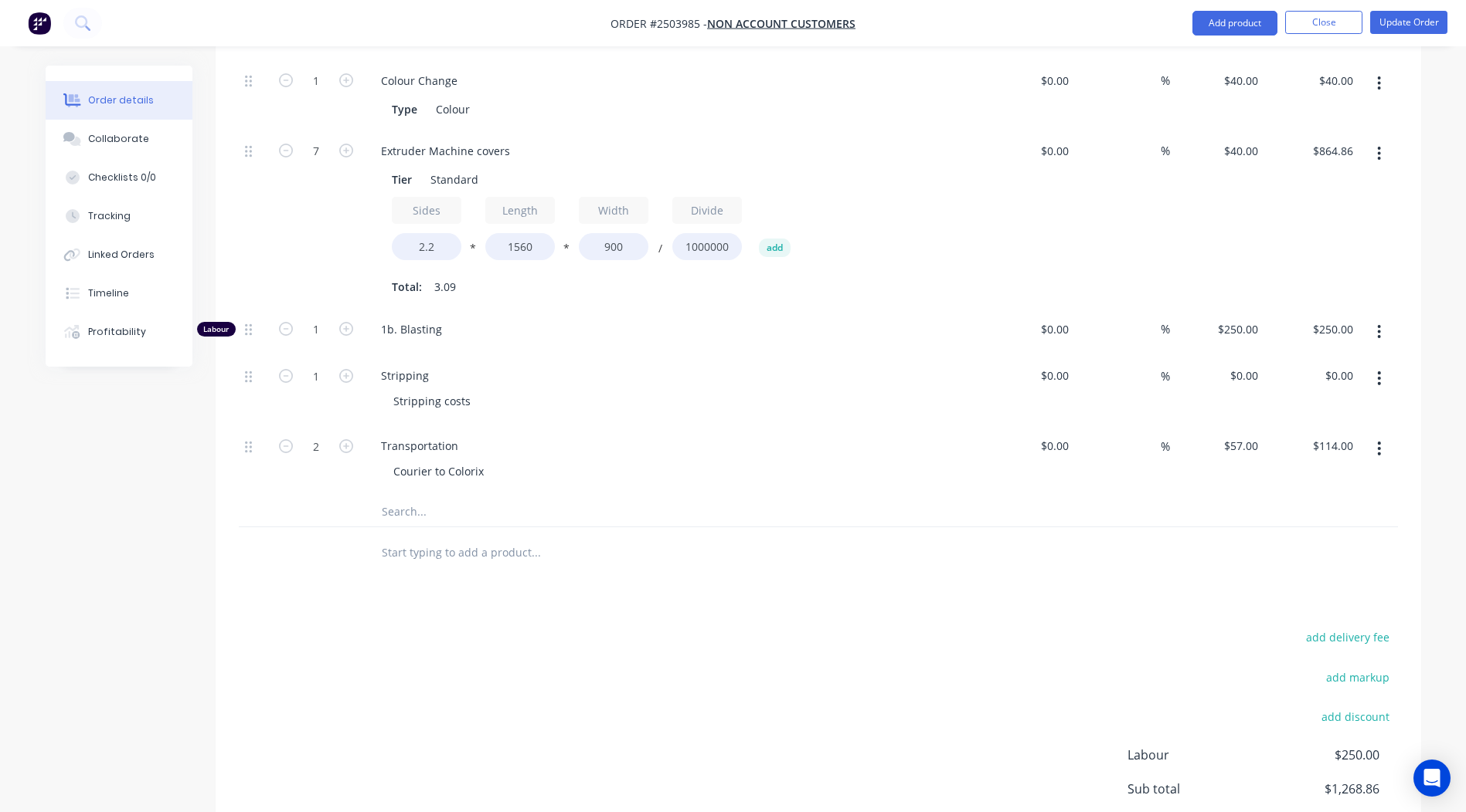
scroll to position [352, 0]
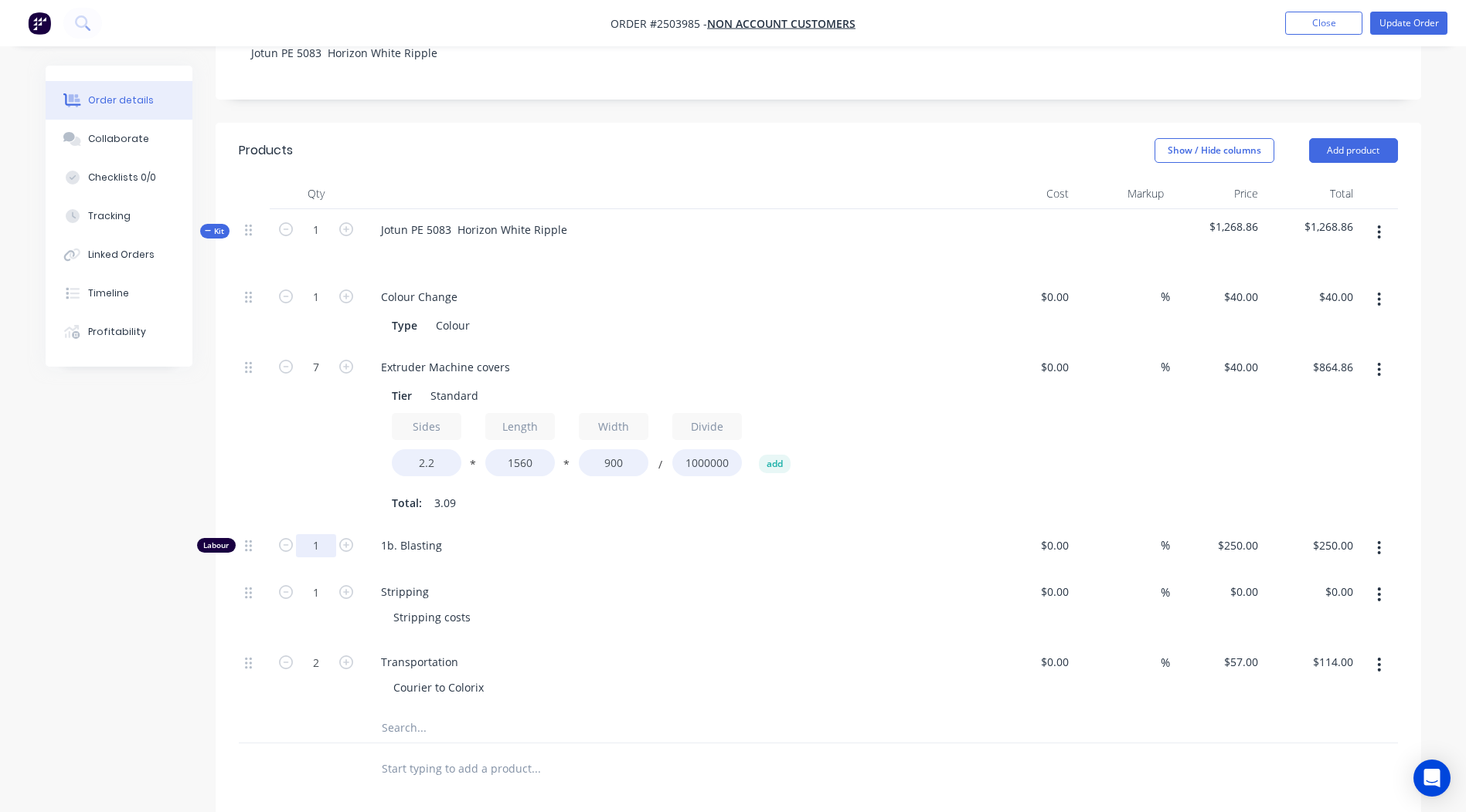
click at [320, 535] on input "1" at bounding box center [316, 546] width 40 height 23
type input "0.33"
type input "$82.50"
click at [821, 129] on header "Products Show / Hide columns Add product" at bounding box center [817, 150] width 1205 height 55
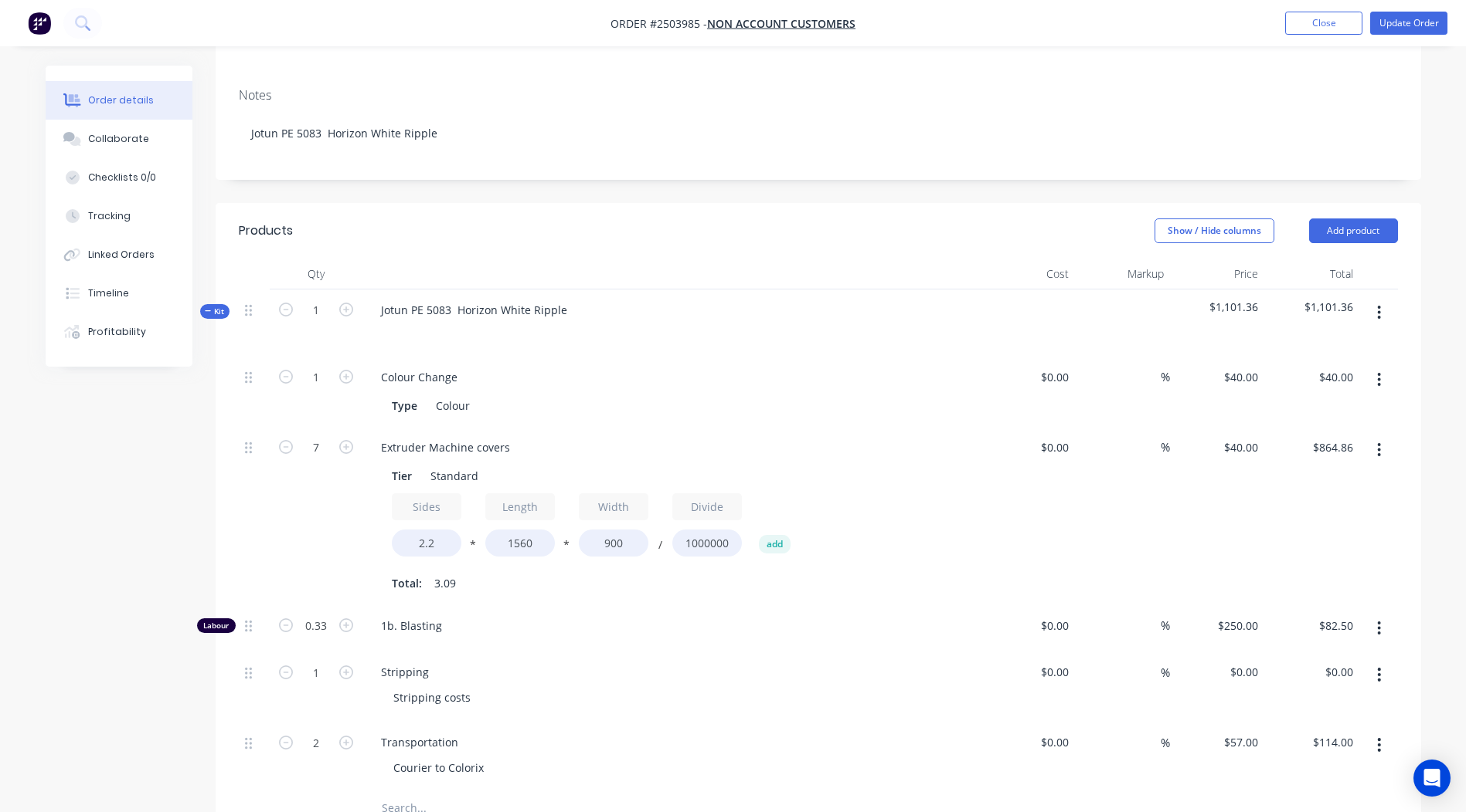
scroll to position [369, 0]
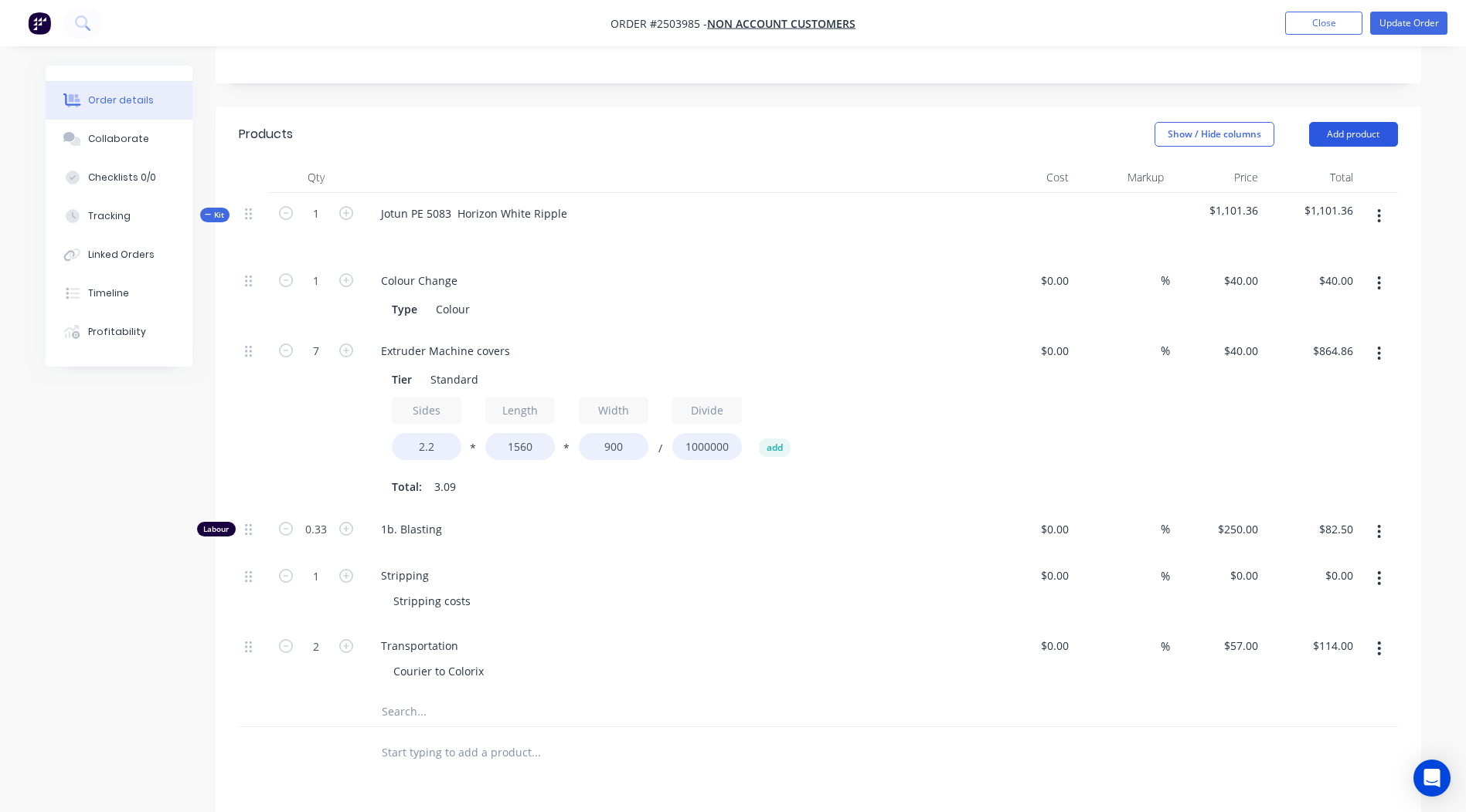
click at [1354, 122] on button "Add product" at bounding box center [1353, 133] width 89 height 24
click at [719, 193] on div "Jotun PE 5083 Horizon White Ripple" at bounding box center [671, 226] width 618 height 67
drag, startPoint x: 573, startPoint y: 172, endPoint x: 345, endPoint y: 201, distance: 229.8
click at [345, 201] on div "Kit 1 Jotun PE 5083 Horizon White Ripple $1,101.36 $1,101.36" at bounding box center [818, 226] width 1159 height 67
copy div "Jotun PE 5083 Horizon White Ripple"
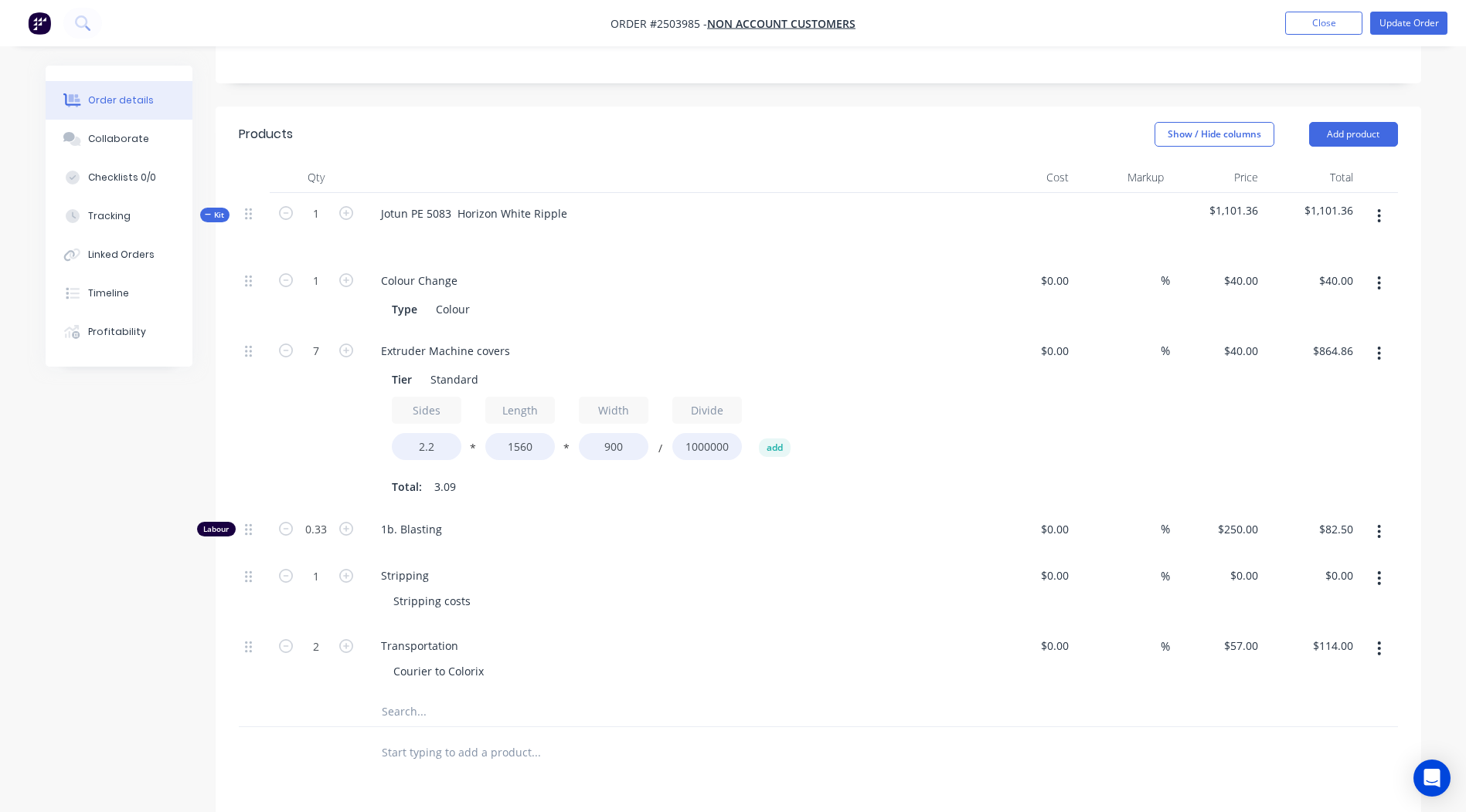
click at [843, 122] on div "Show / Hide columns Add product" at bounding box center [940, 133] width 913 height 24
click at [1379, 209] on icon "button" at bounding box center [1378, 216] width 3 height 14
click at [1313, 245] on div "Add product to kit" at bounding box center [1324, 256] width 119 height 22
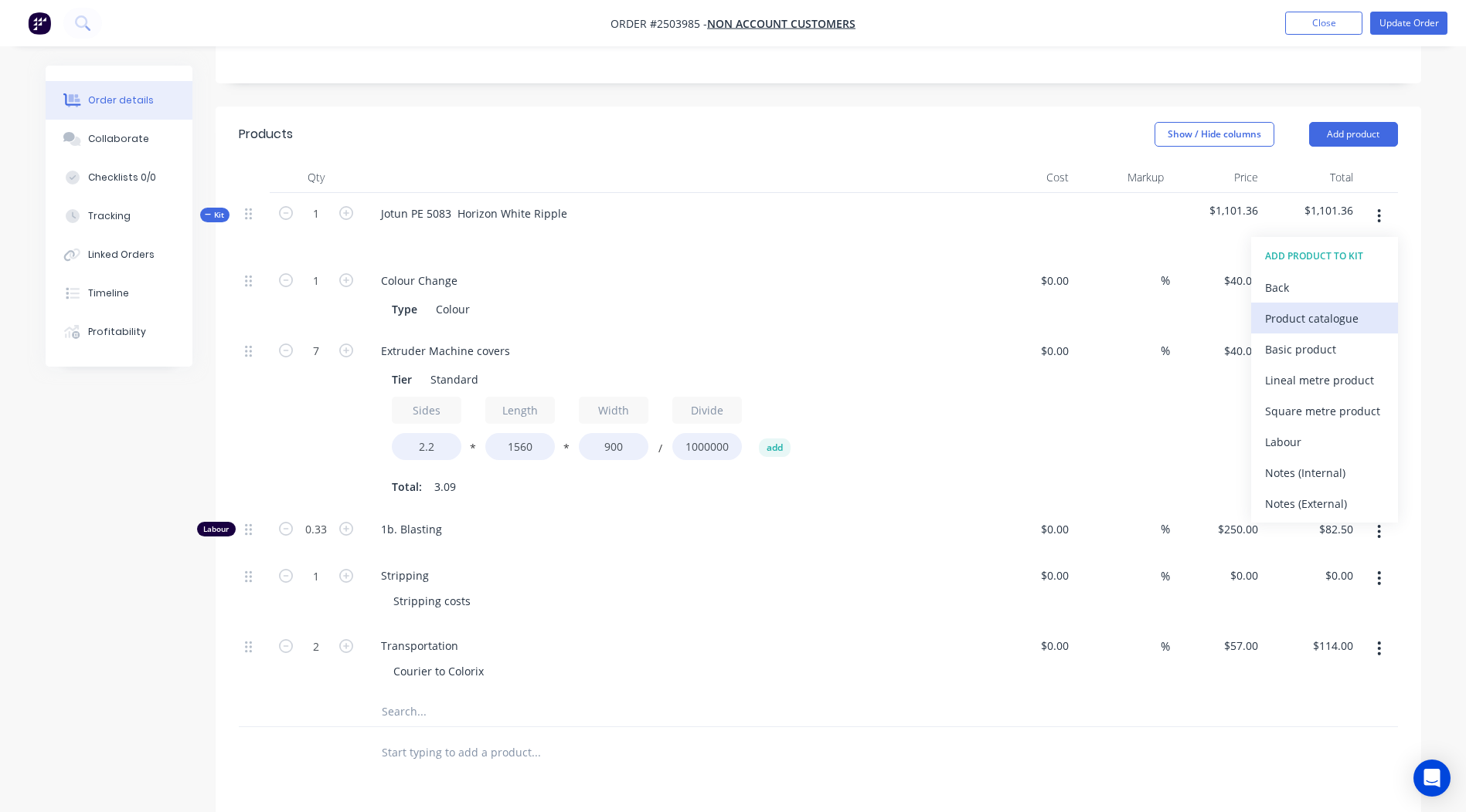
click at [1303, 303] on button "Product catalogue" at bounding box center [1324, 318] width 147 height 31
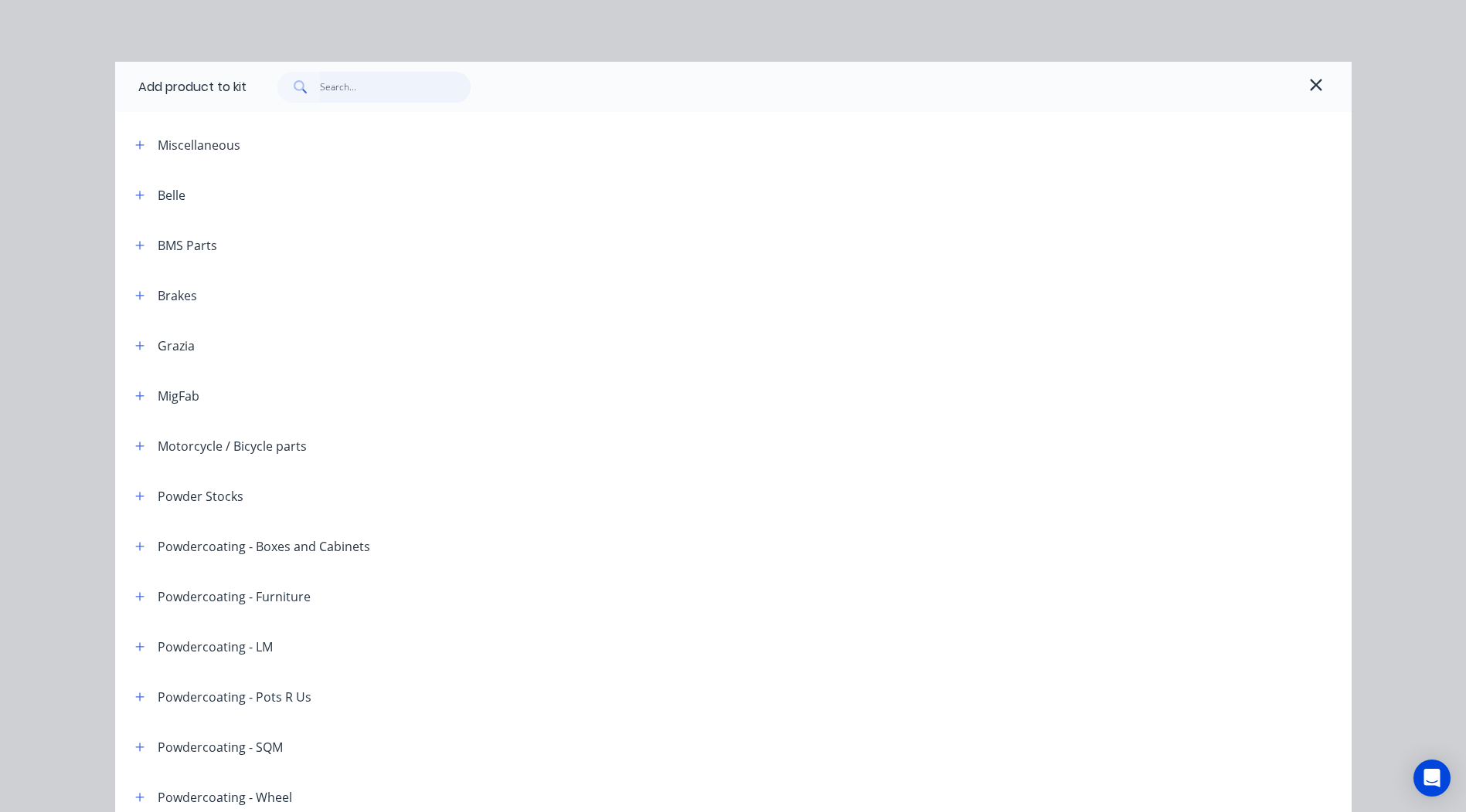
click at [338, 90] on input "text" at bounding box center [395, 88] width 151 height 31
paste input "Jotun PE 5083 Horizon White Ripple"
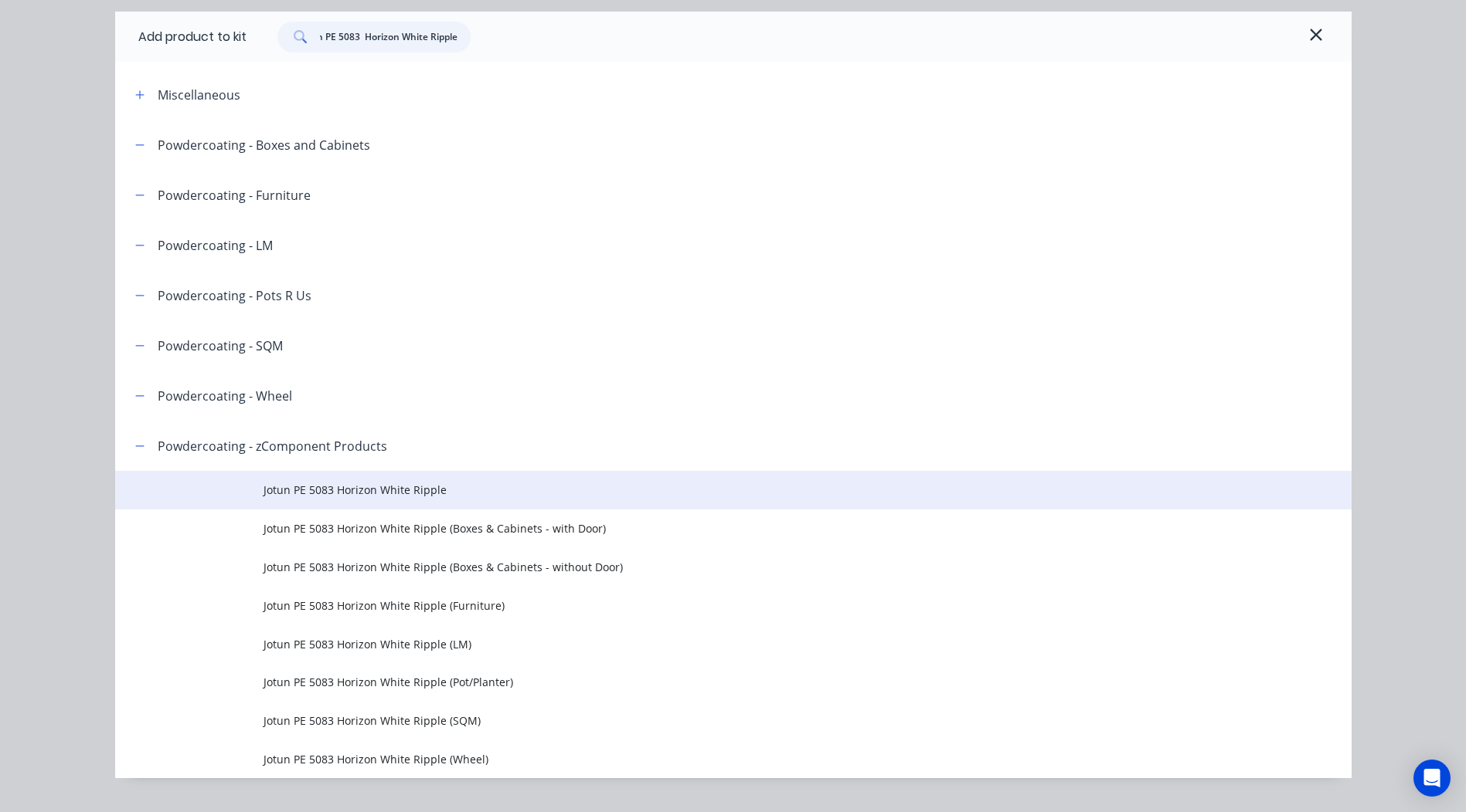
scroll to position [77, 0]
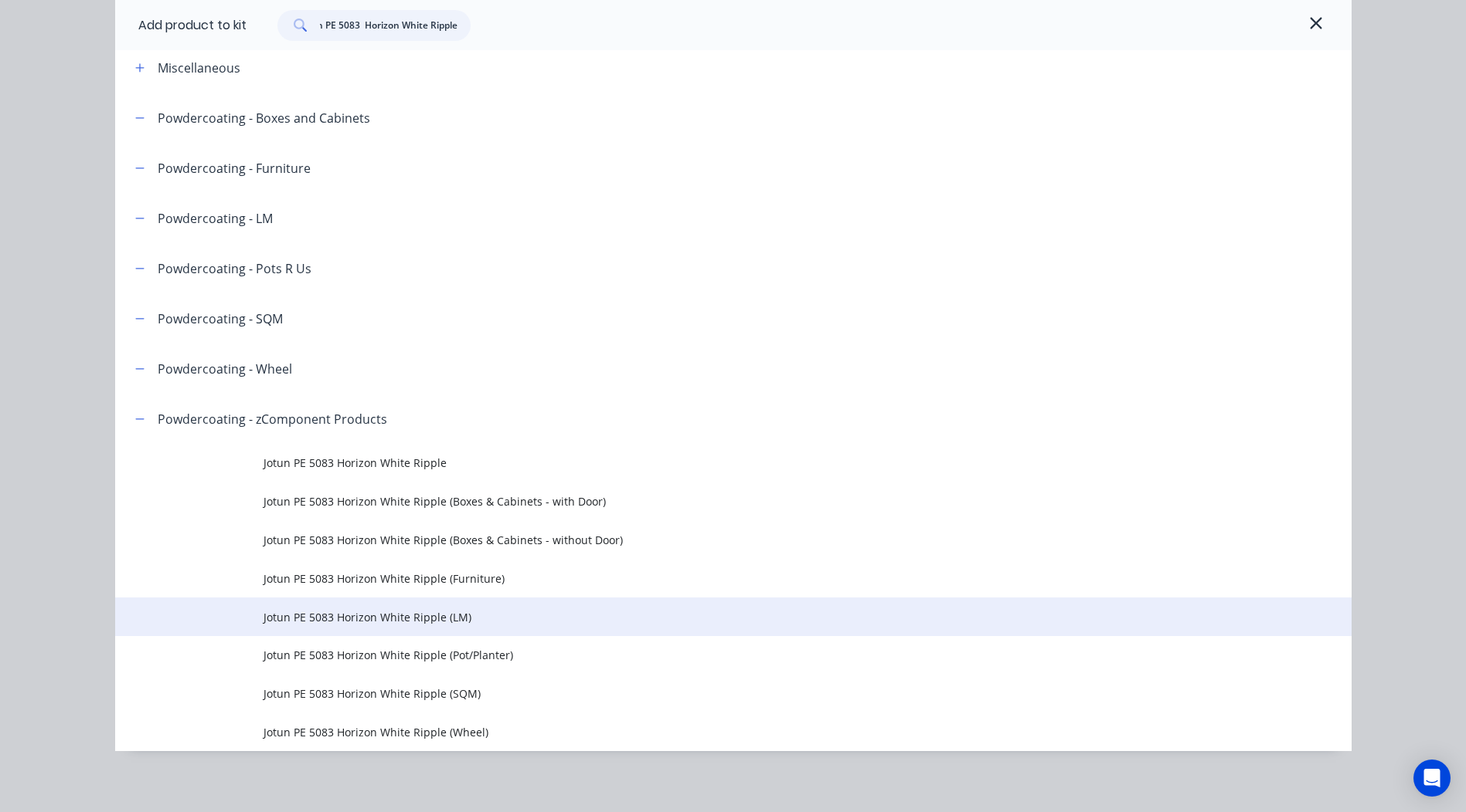
type input "Jotun PE 5083 Horizon White Ripple"
click at [480, 605] on td "Jotun PE 5083 Horizon White Ripple (LM)" at bounding box center [807, 617] width 1088 height 39
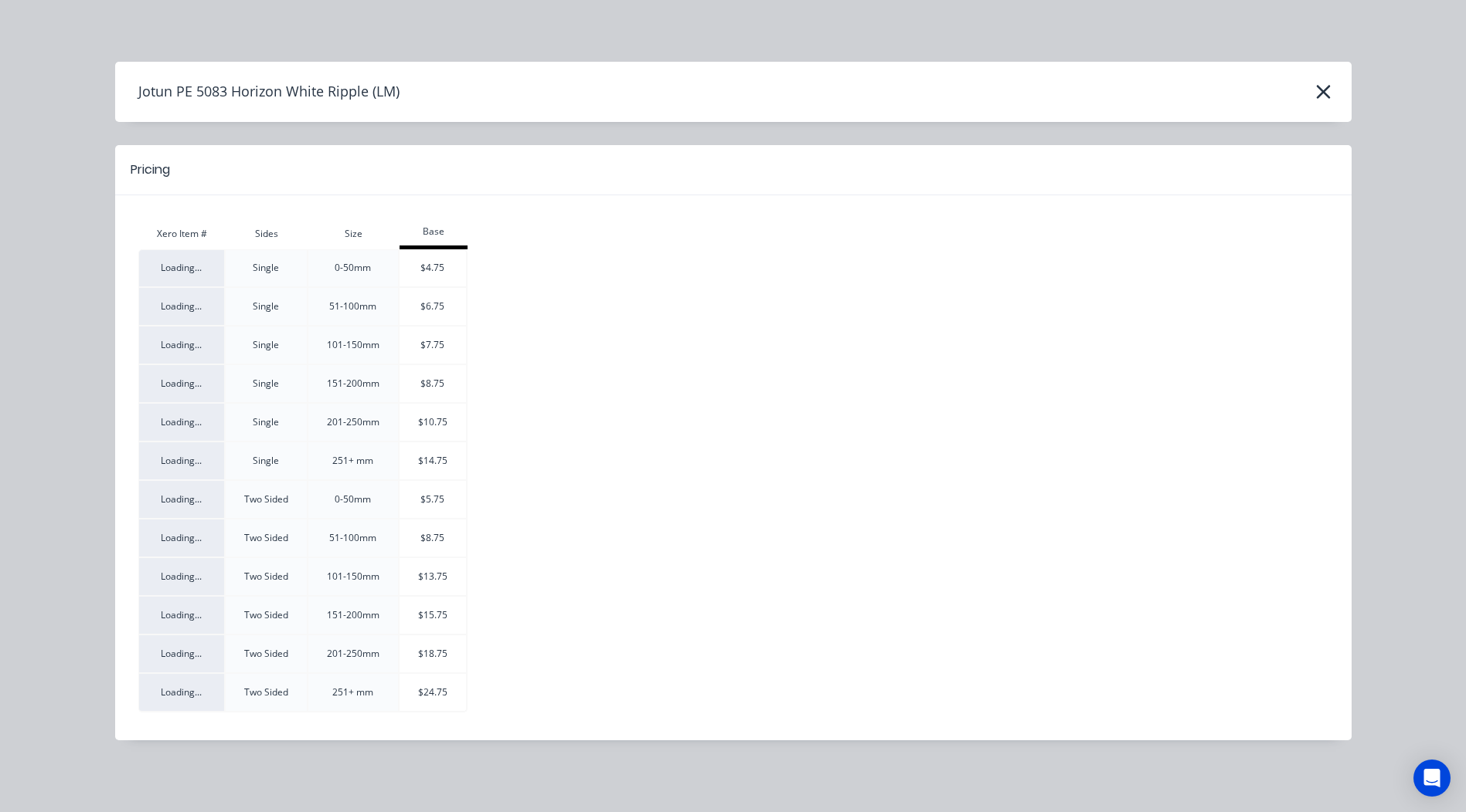
click at [1337, 91] on div "Jotun PE 5083 Horizon White Ripple (LM)" at bounding box center [733, 92] width 1236 height 29
click at [1331, 95] on icon "button" at bounding box center [1323, 92] width 17 height 21
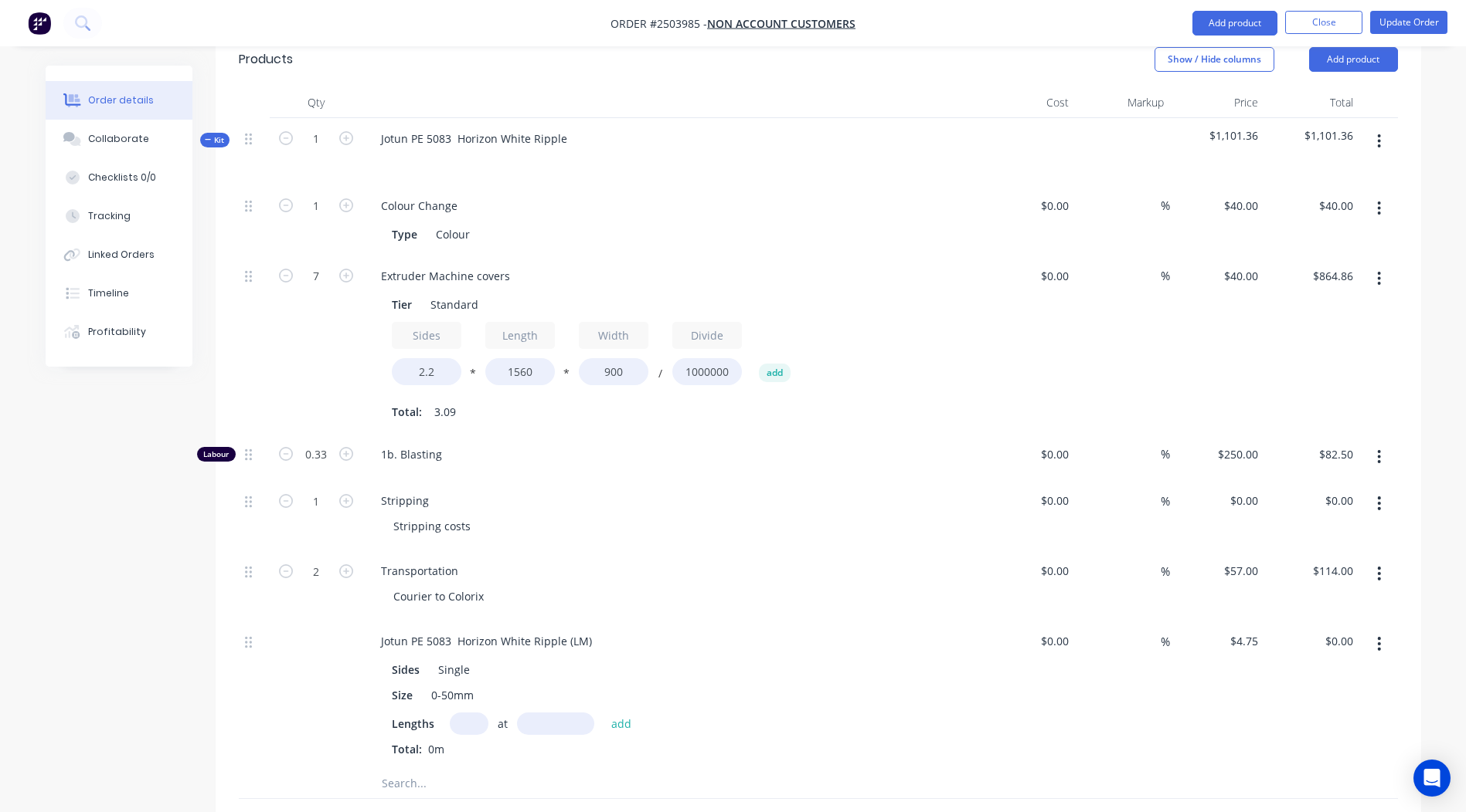
scroll to position [601, 0]
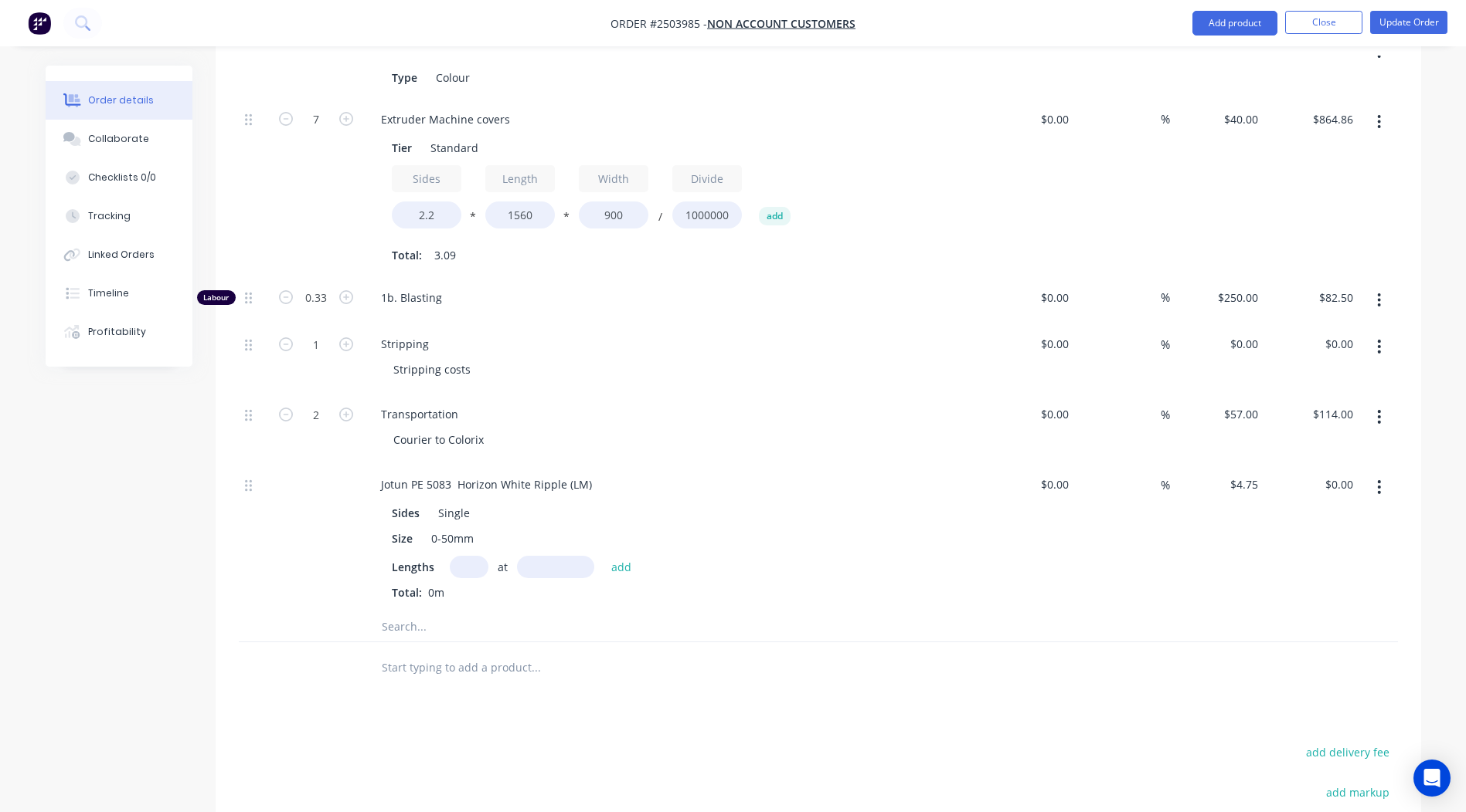
click at [1377, 479] on icon "button" at bounding box center [1378, 487] width 4 height 17
click at [1312, 578] on div "Delete" at bounding box center [1324, 589] width 119 height 22
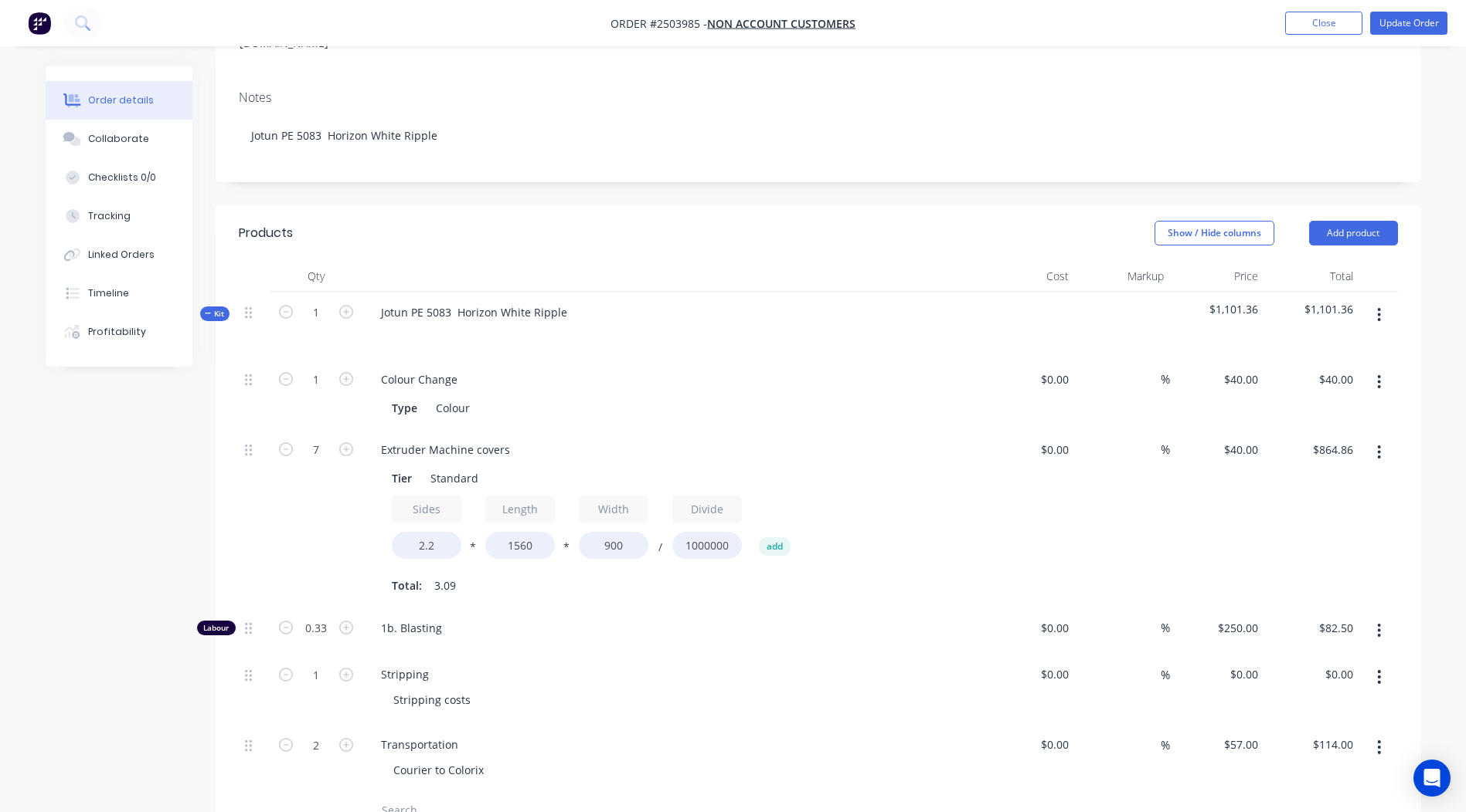
scroll to position [251, 0]
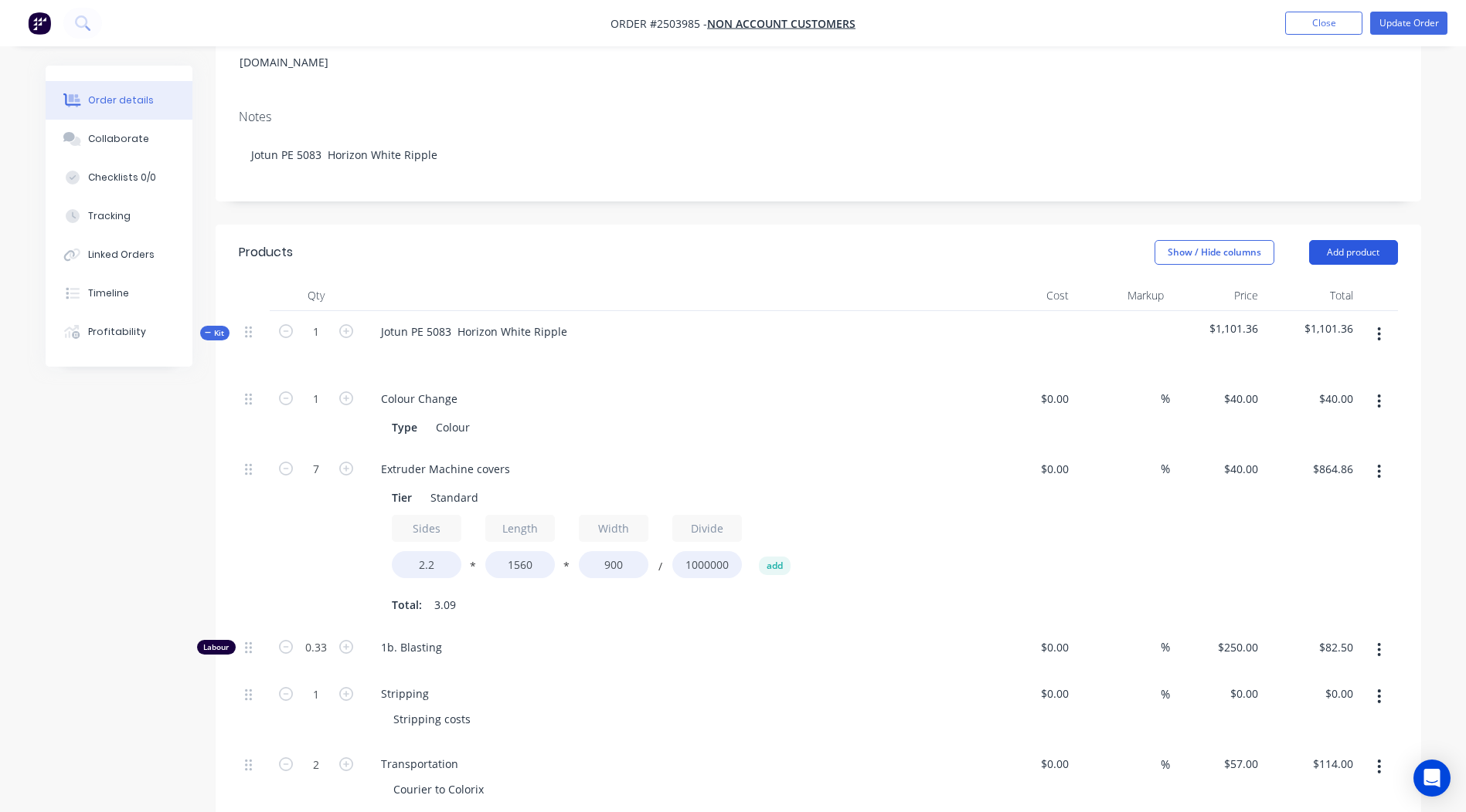
click at [1363, 240] on button "Add product" at bounding box center [1353, 252] width 89 height 24
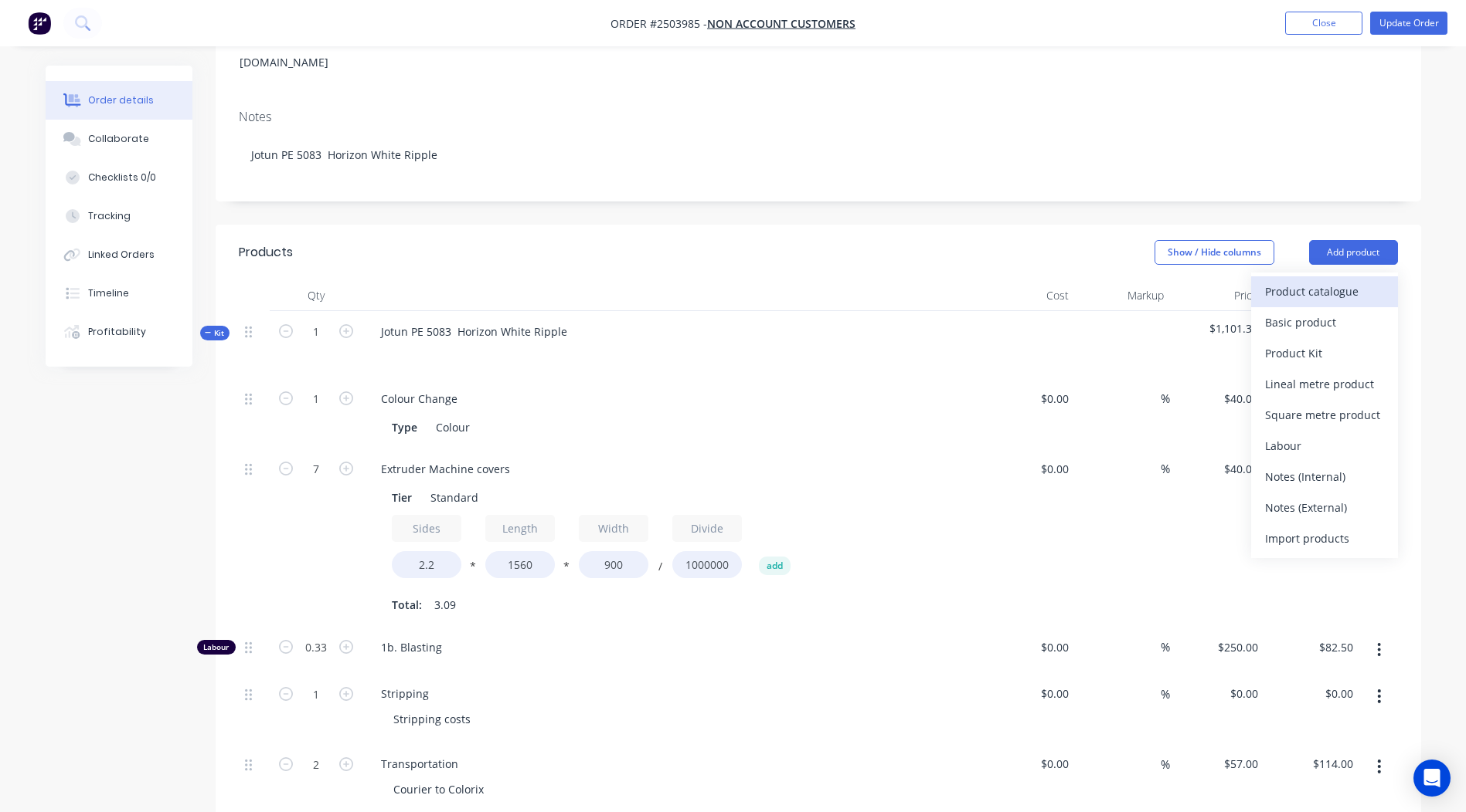
click at [1332, 280] on div "Product catalogue" at bounding box center [1324, 291] width 119 height 22
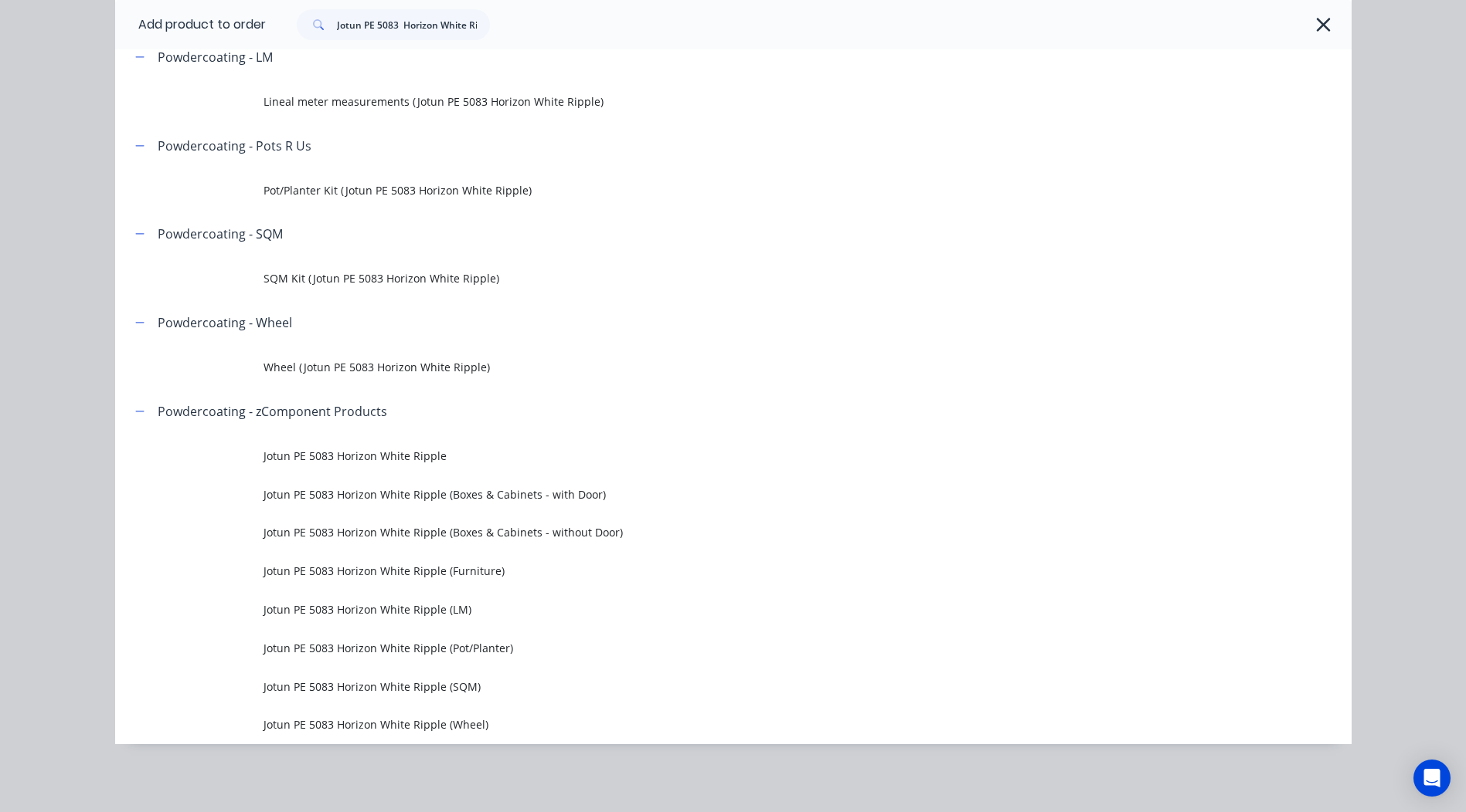
scroll to position [483, 0]
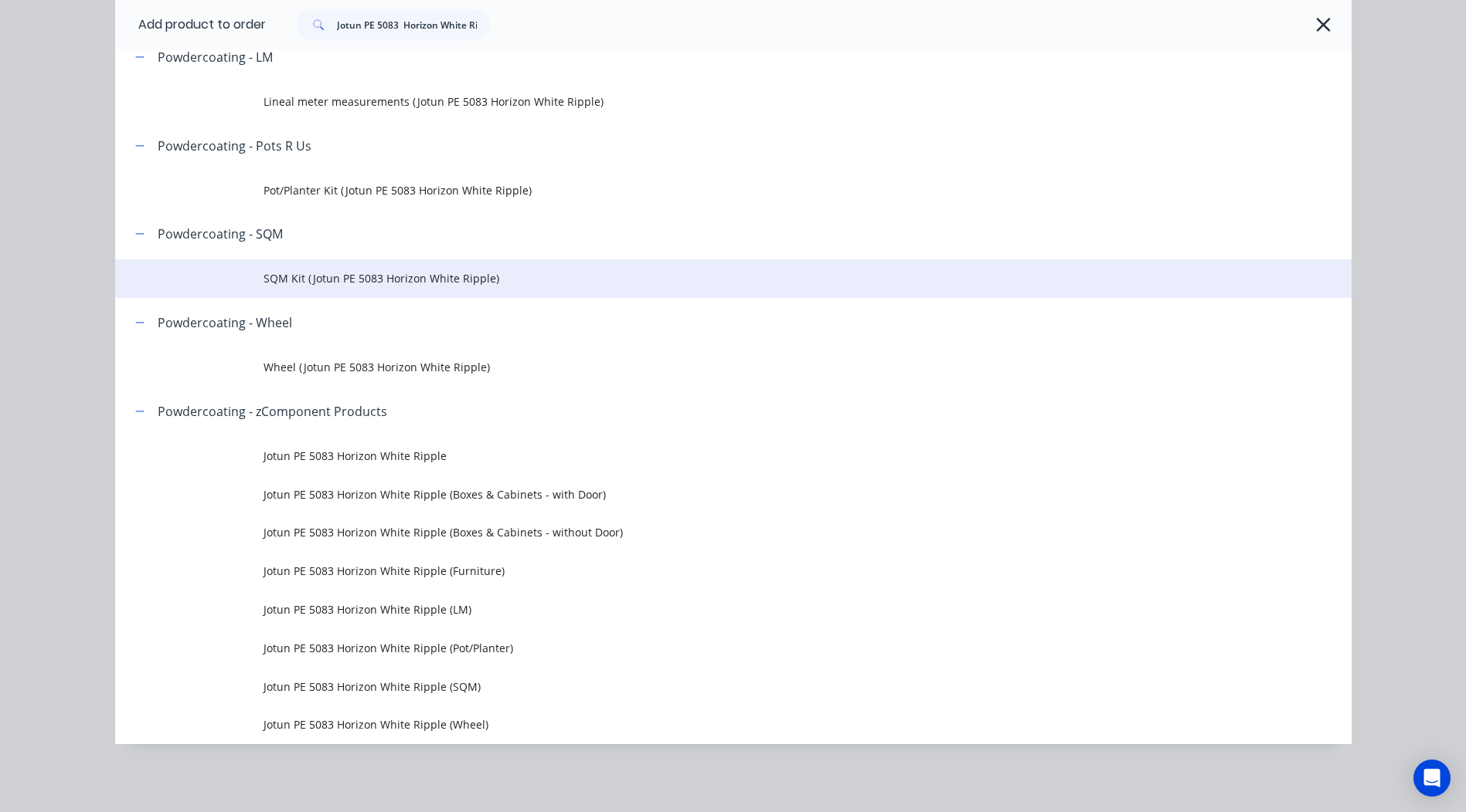
click at [327, 275] on span "SQM Kit (Jotun PE 5083 Horizon White Ripple)" at bounding box center [697, 278] width 870 height 17
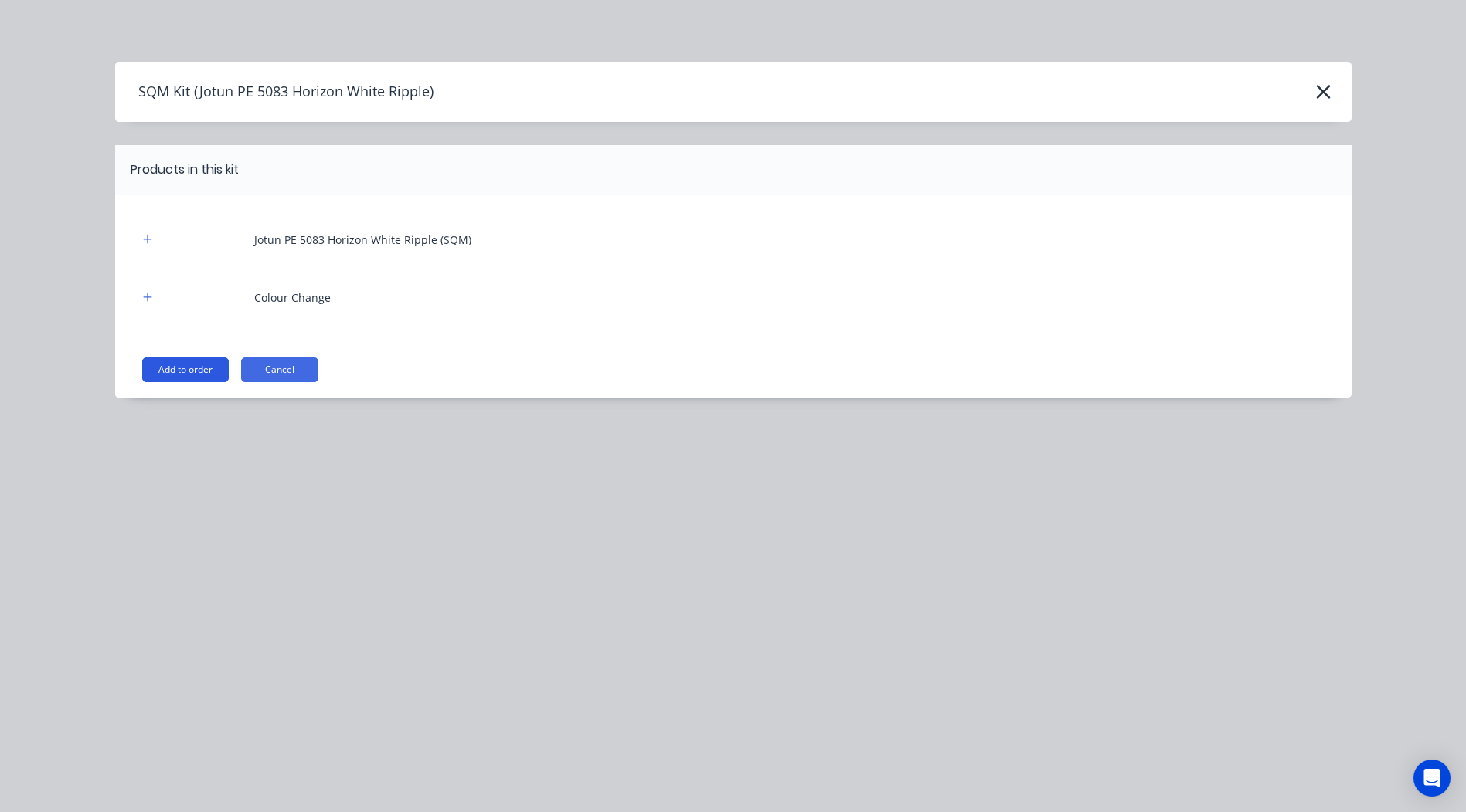
click at [209, 368] on button "Add to order" at bounding box center [185, 369] width 87 height 24
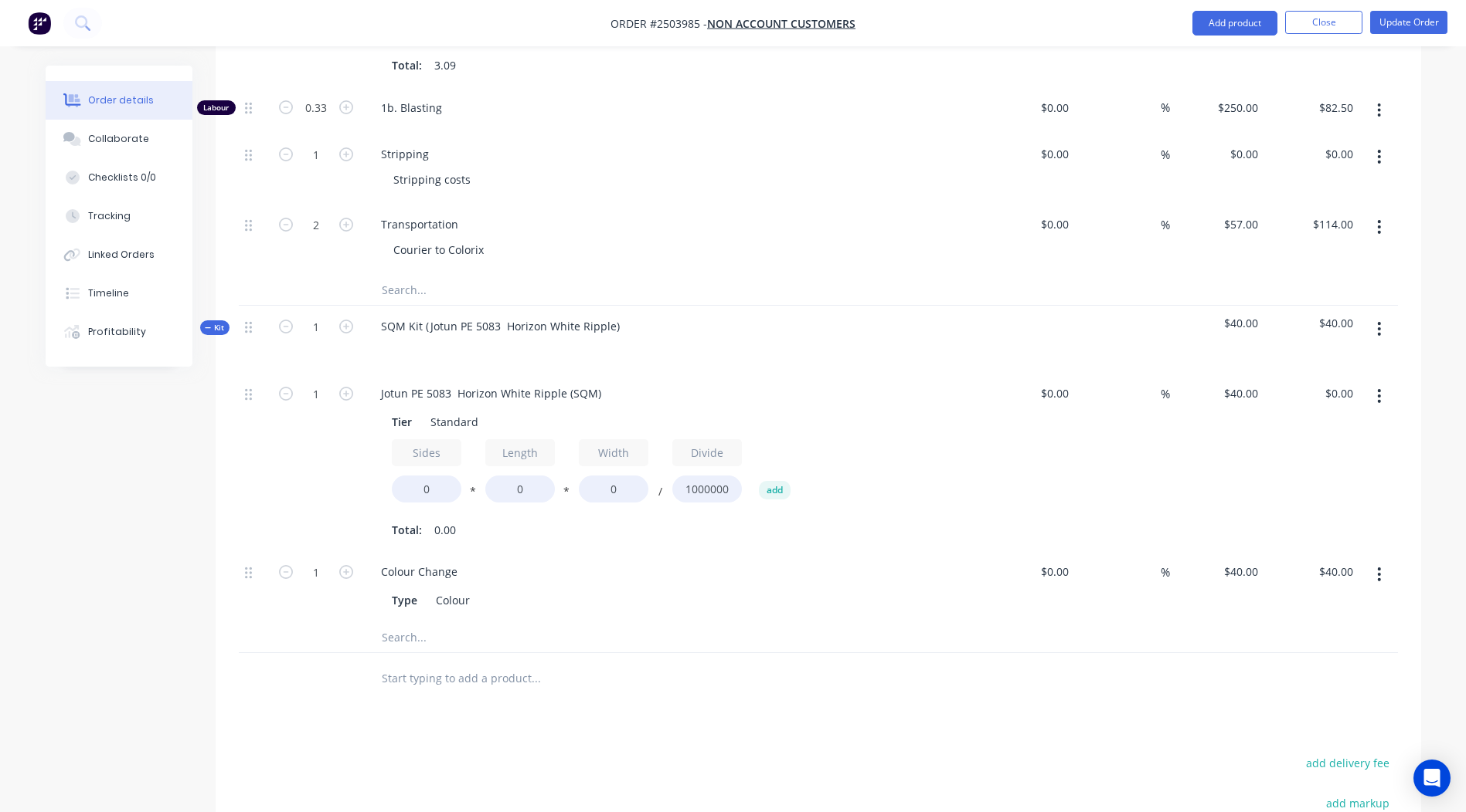
scroll to position [792, 0]
click at [1387, 314] on button "button" at bounding box center [1378, 328] width 36 height 28
click at [1321, 450] on div "Delete" at bounding box center [1324, 461] width 119 height 22
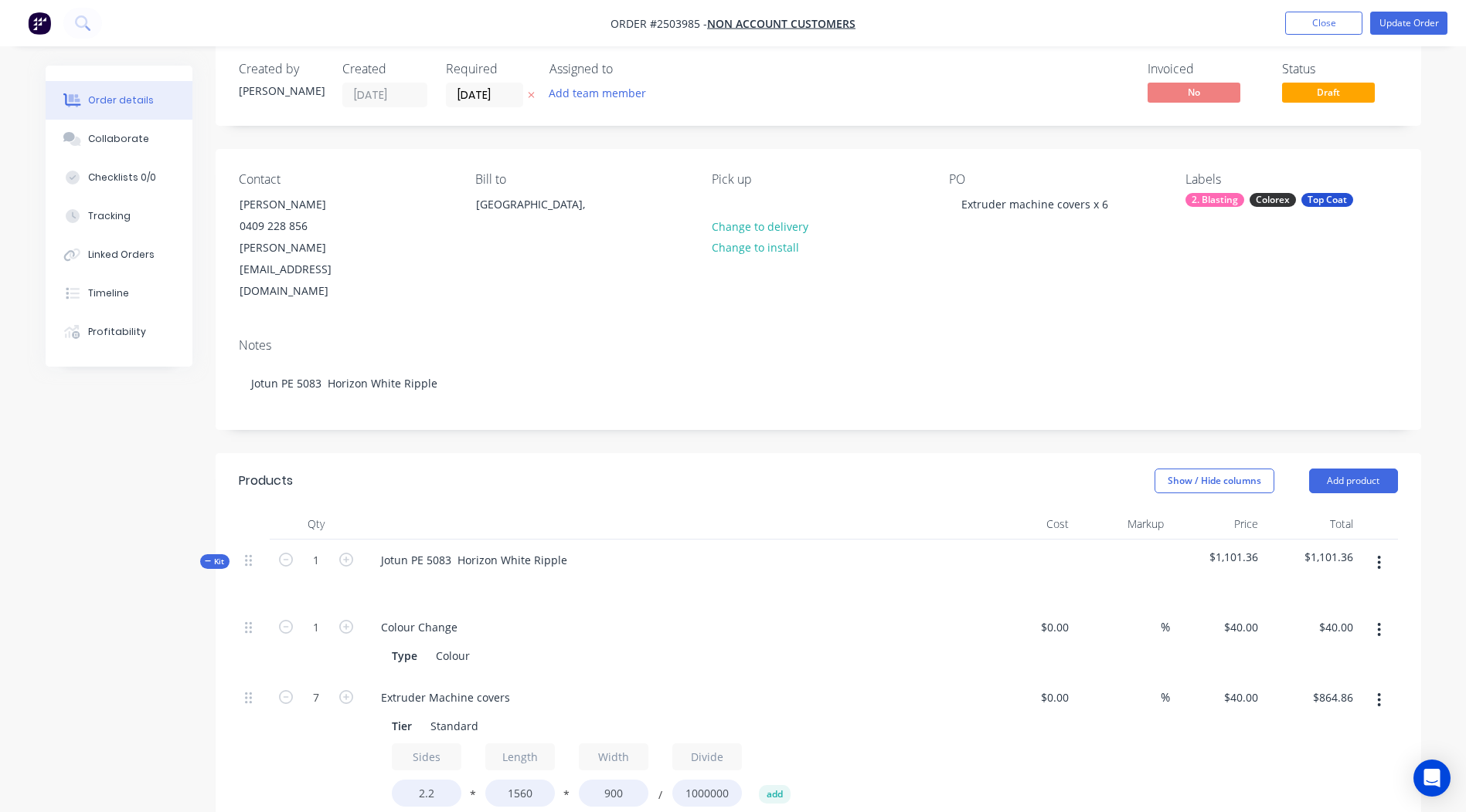
scroll to position [0, 0]
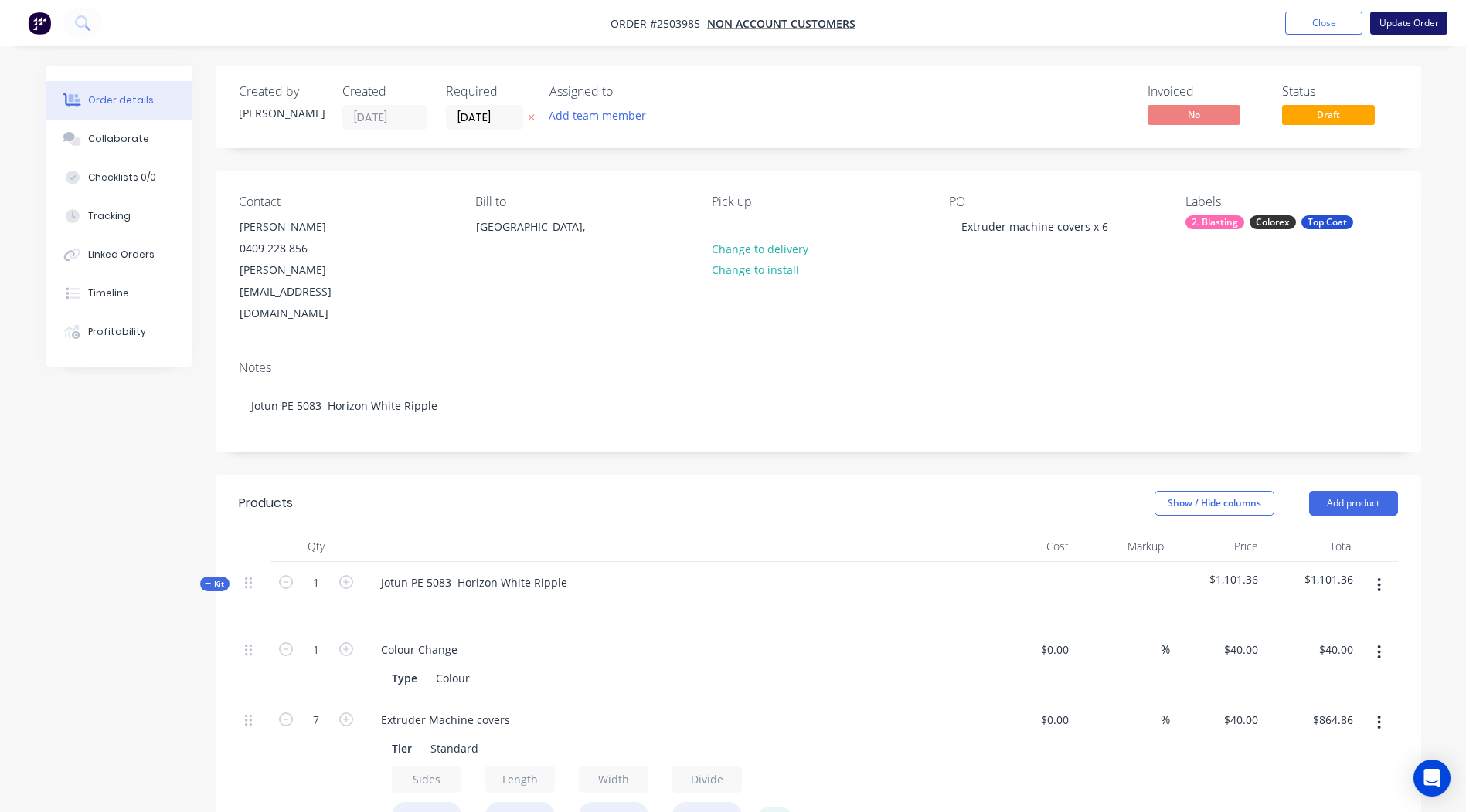
click at [1410, 16] on button "Update Order" at bounding box center [1408, 23] width 77 height 23
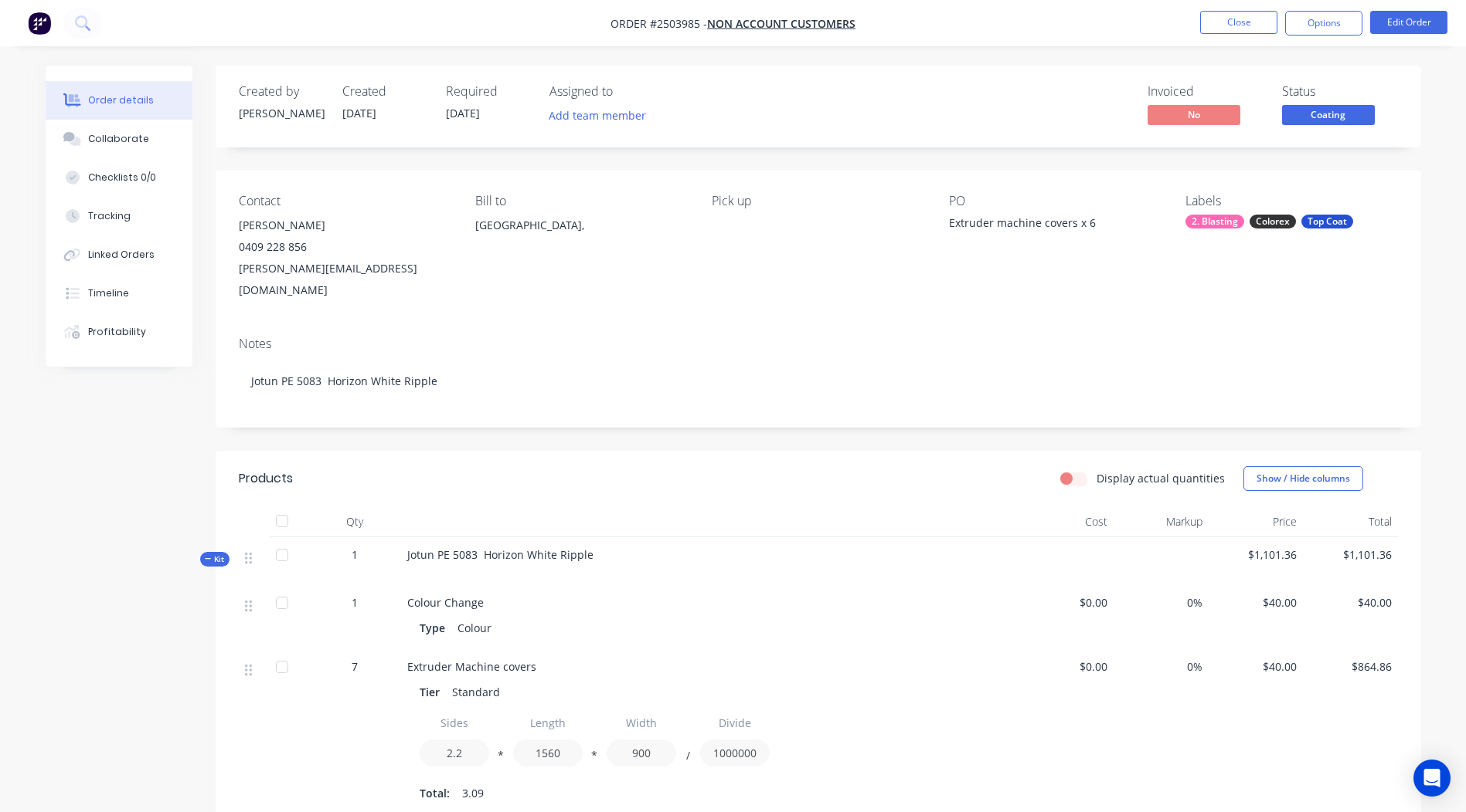
click at [1314, 108] on span "Coating" at bounding box center [1328, 115] width 93 height 19
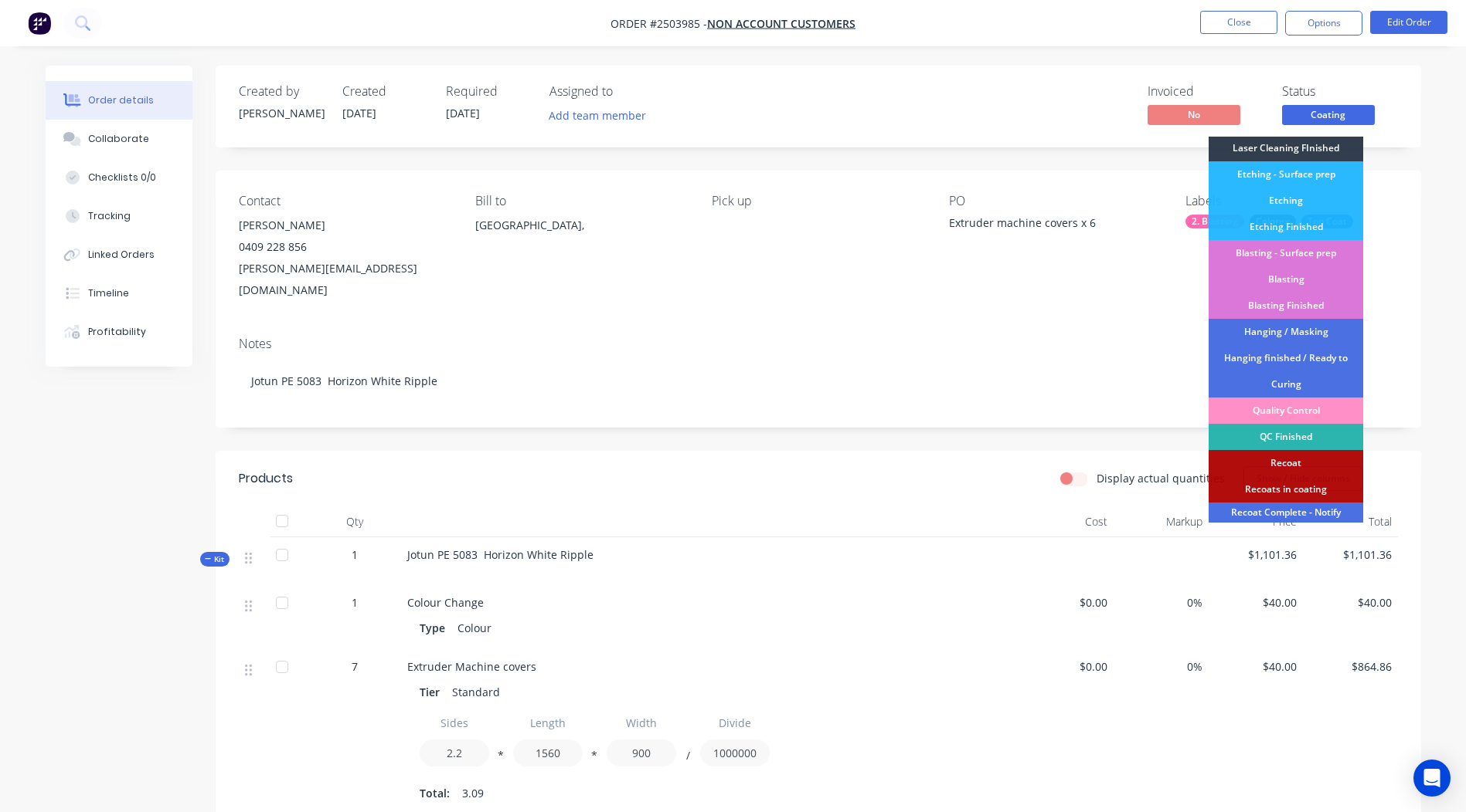
scroll to position [330, 0]
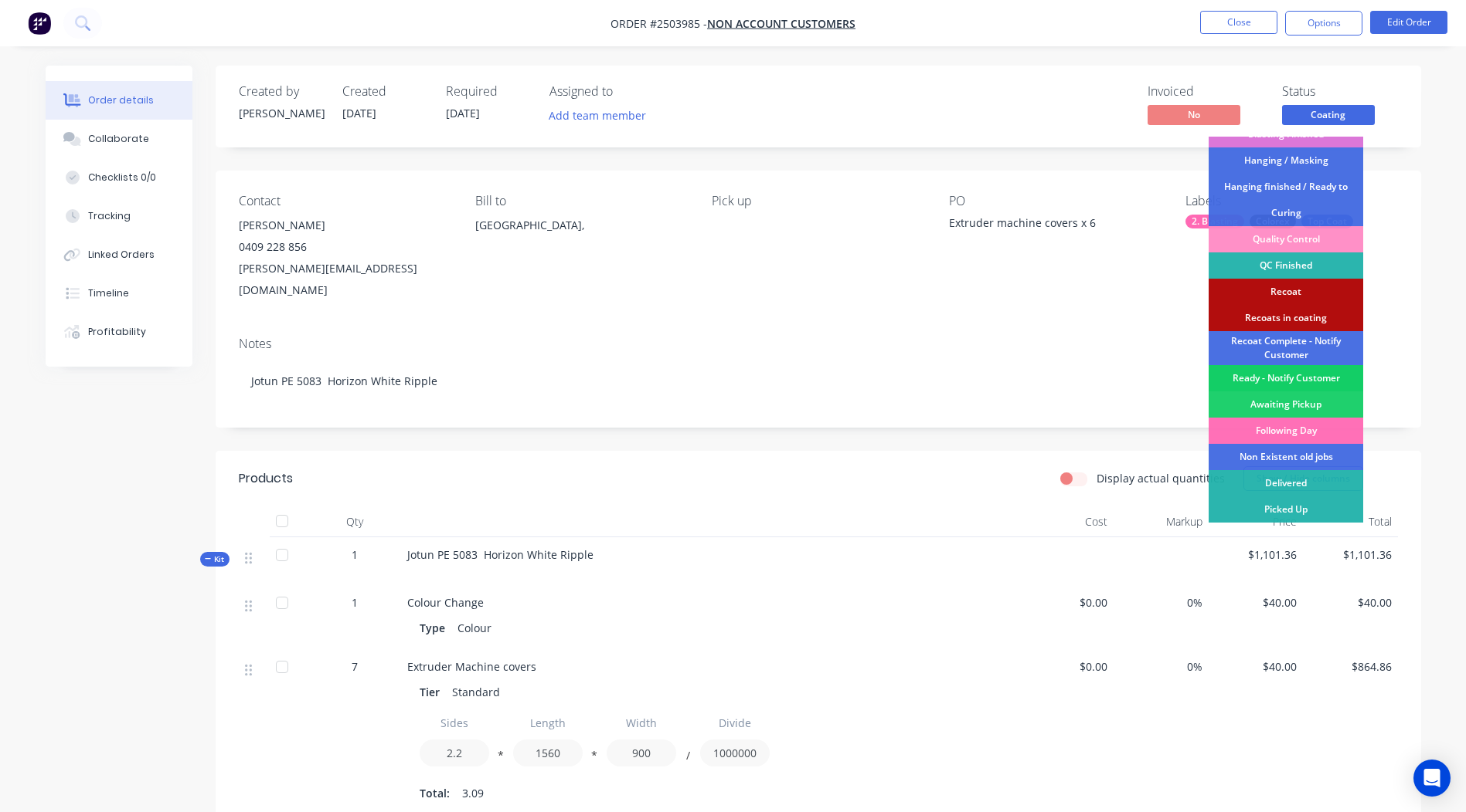
click at [1287, 379] on div "Ready - Notify Customer" at bounding box center [1285, 378] width 155 height 26
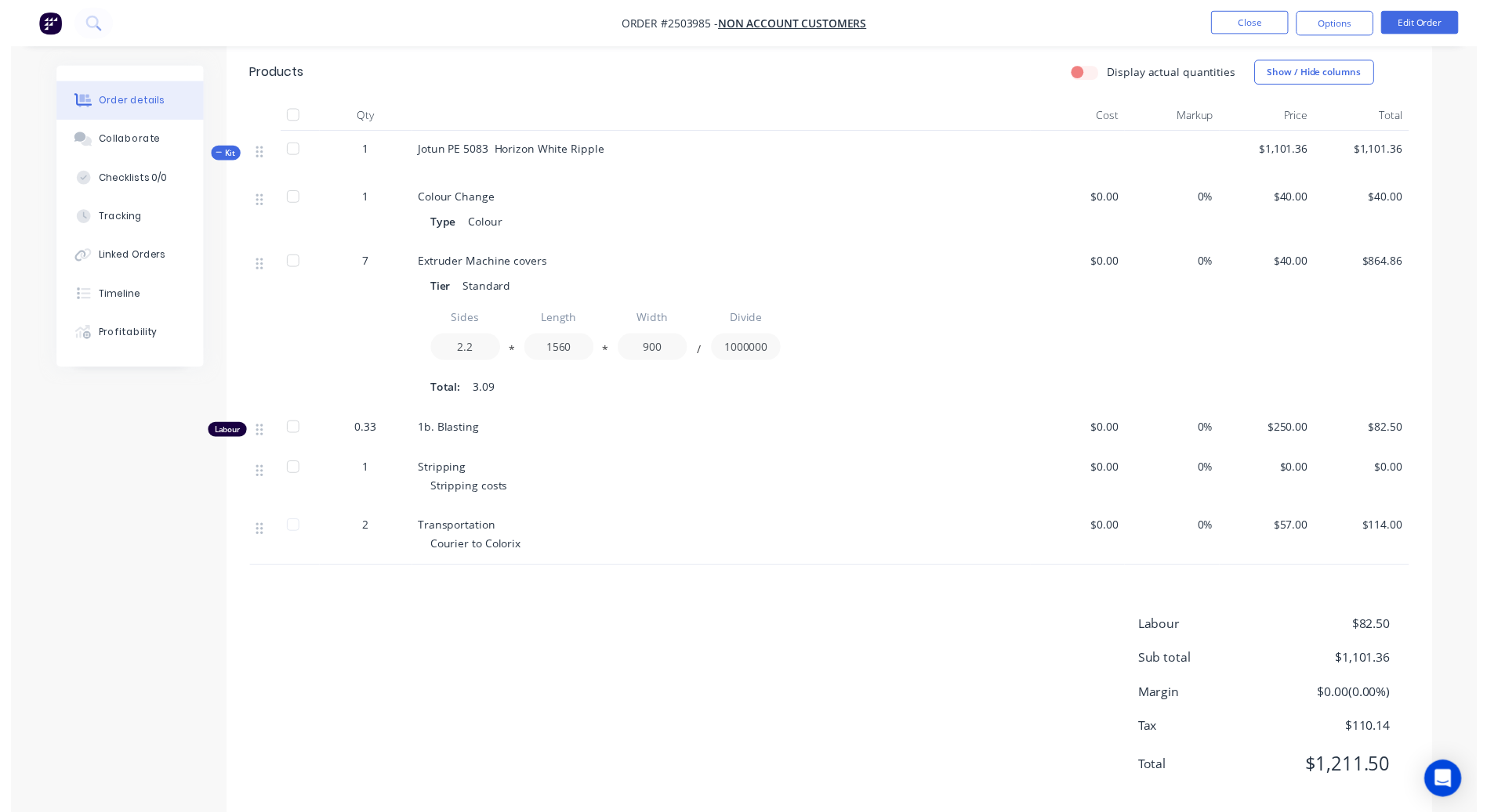
scroll to position [0, 0]
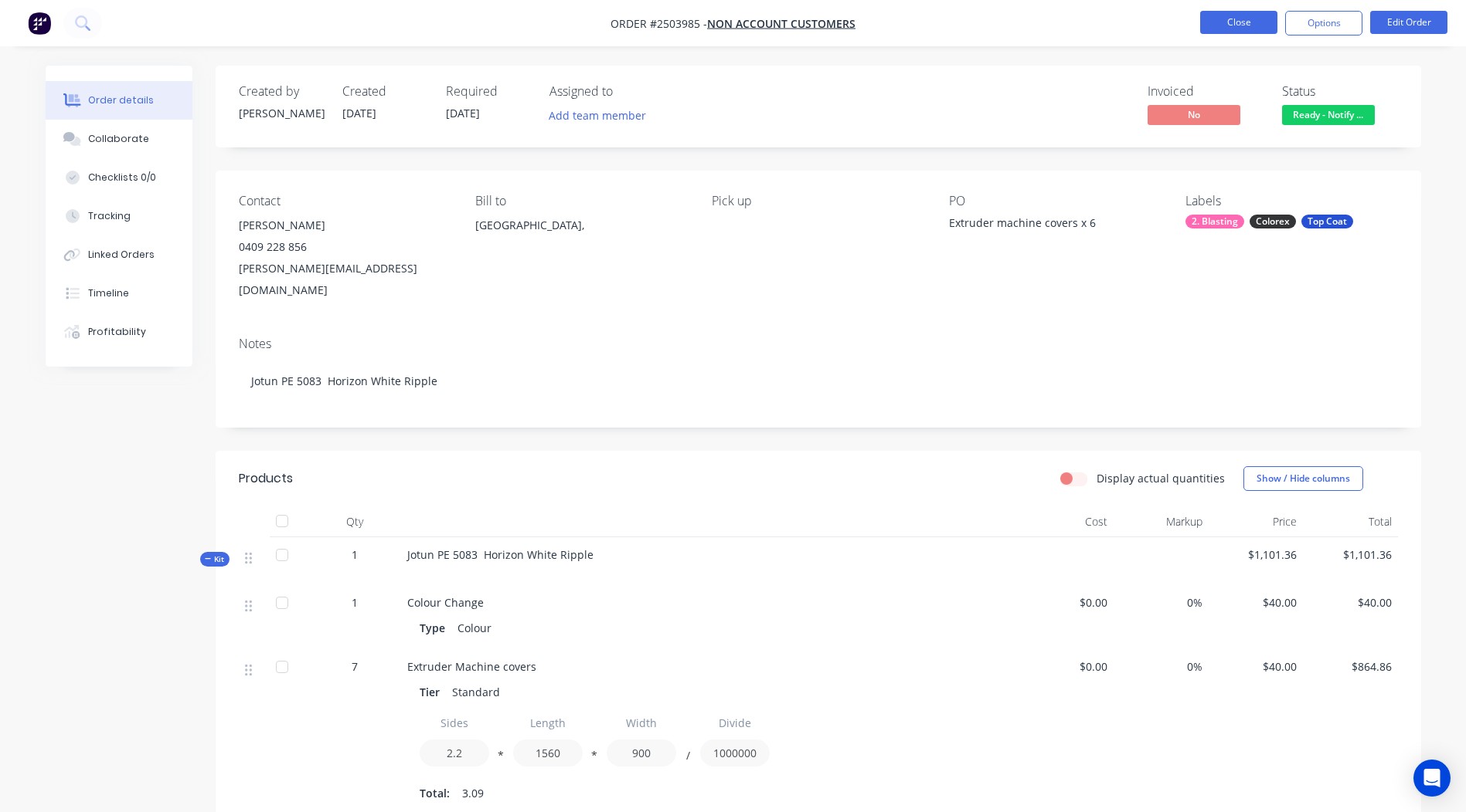
click at [1226, 13] on button "Close" at bounding box center [1238, 22] width 77 height 23
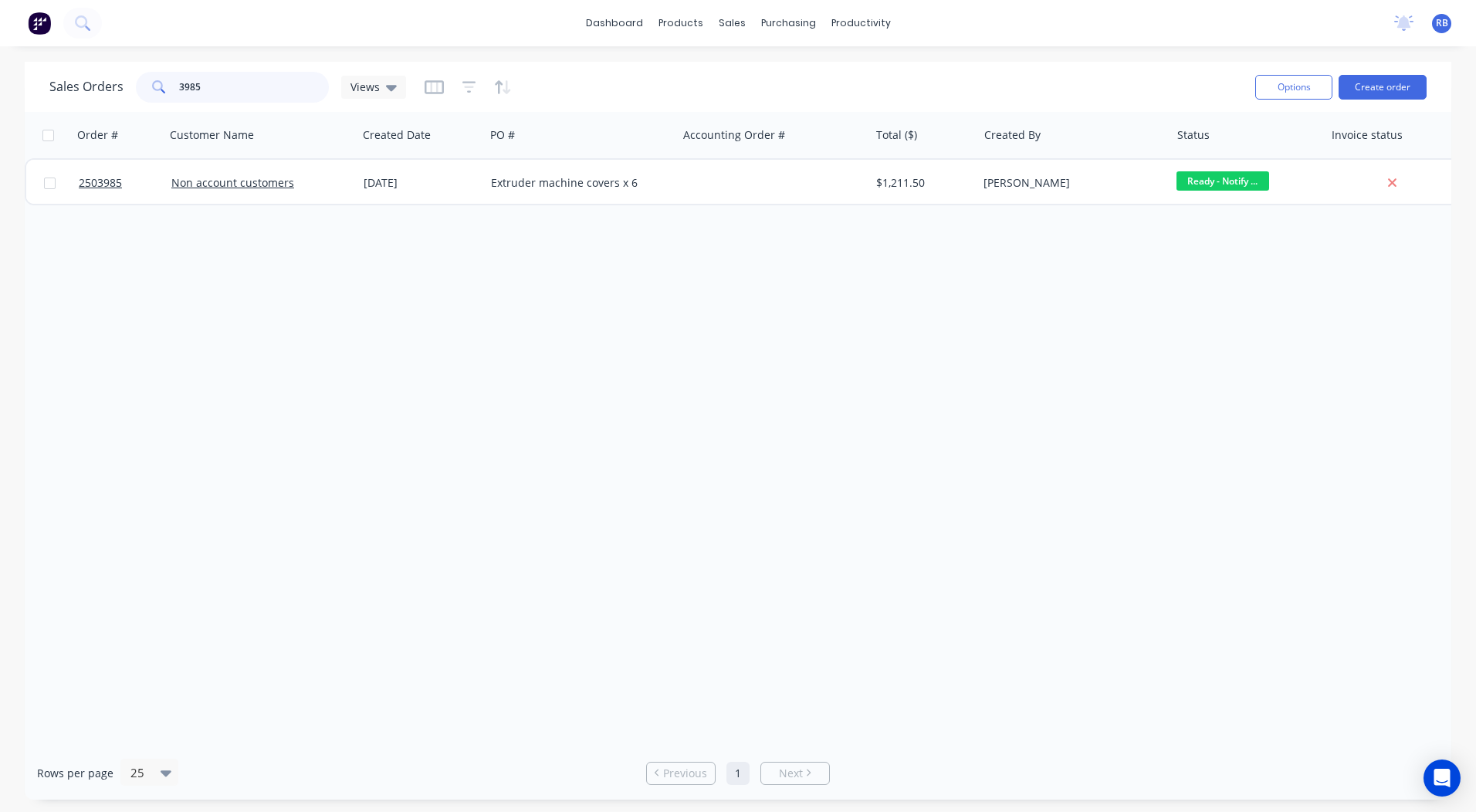
drag, startPoint x: 244, startPoint y: 83, endPoint x: 0, endPoint y: 101, distance: 244.7
click at [0, 99] on html "dashboard products sales purchasing productivity dashboard products Product Cat…" at bounding box center [738, 406] width 1476 height 812
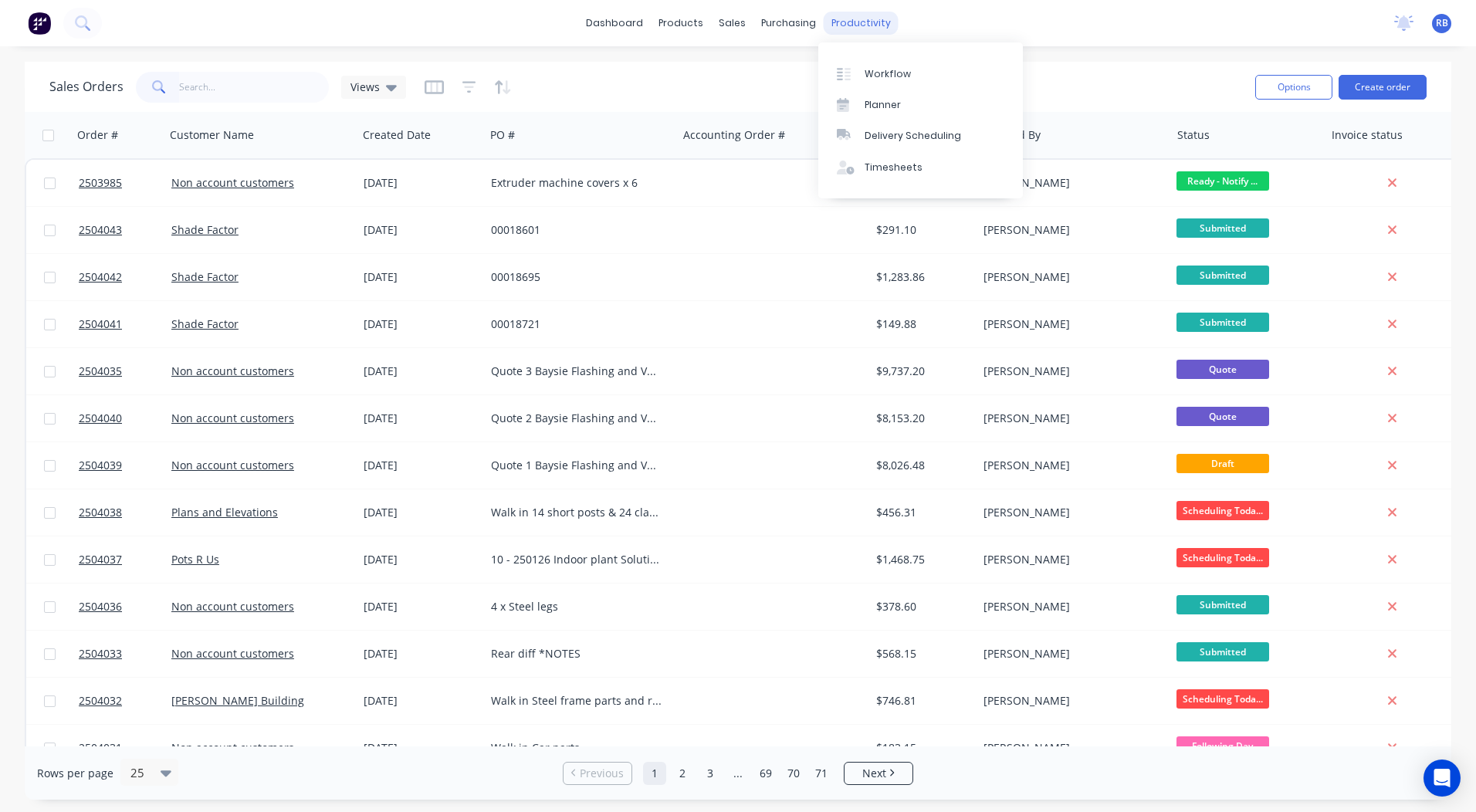
click at [830, 30] on div "productivity" at bounding box center [861, 23] width 75 height 23
click at [850, 71] on icon at bounding box center [844, 74] width 14 height 14
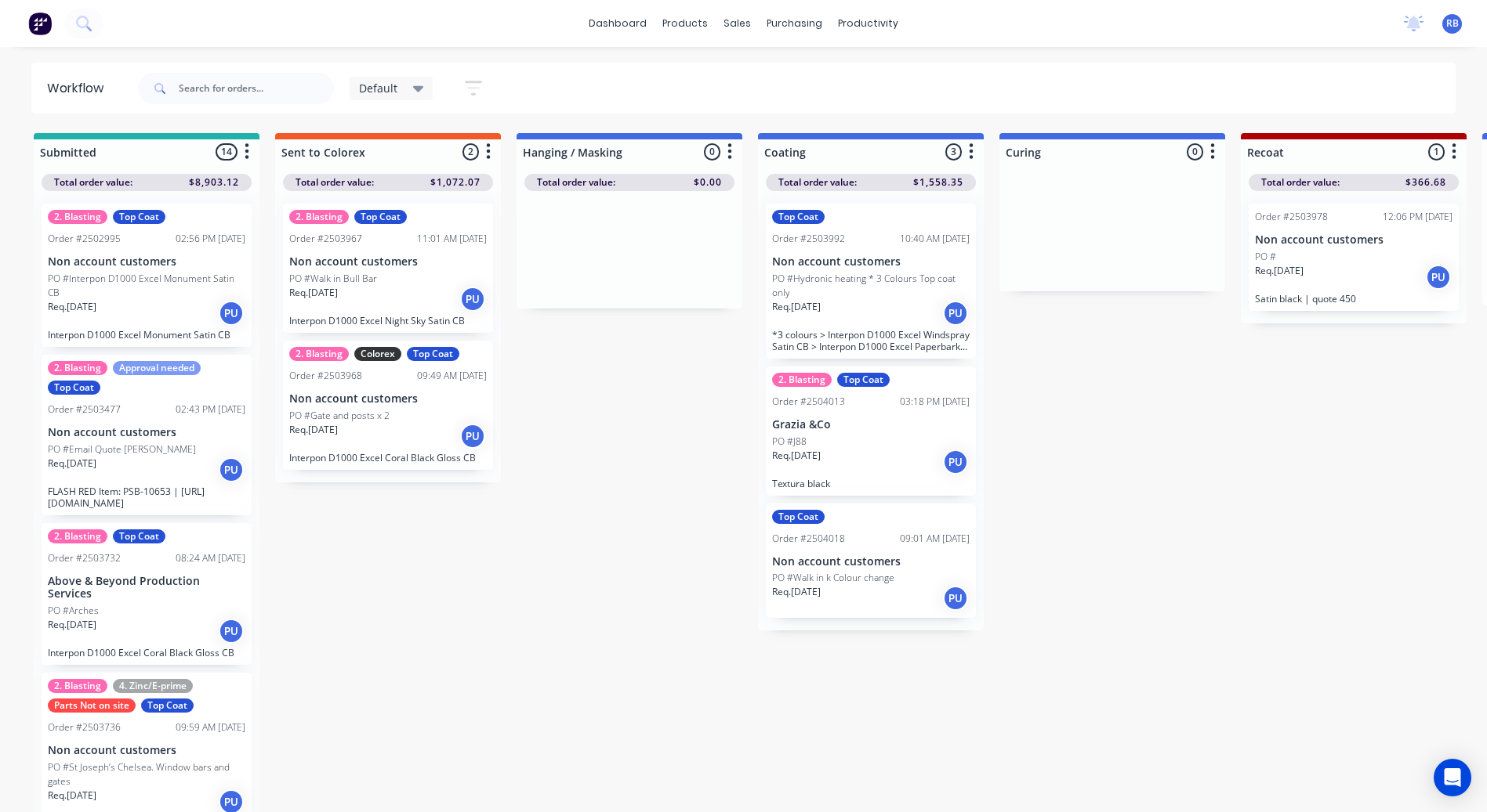
drag, startPoint x: 545, startPoint y: 574, endPoint x: 201, endPoint y: 220, distance: 493.6
click at [1343, 287] on div "Req. 01/09/25 PU" at bounding box center [1354, 277] width 198 height 27
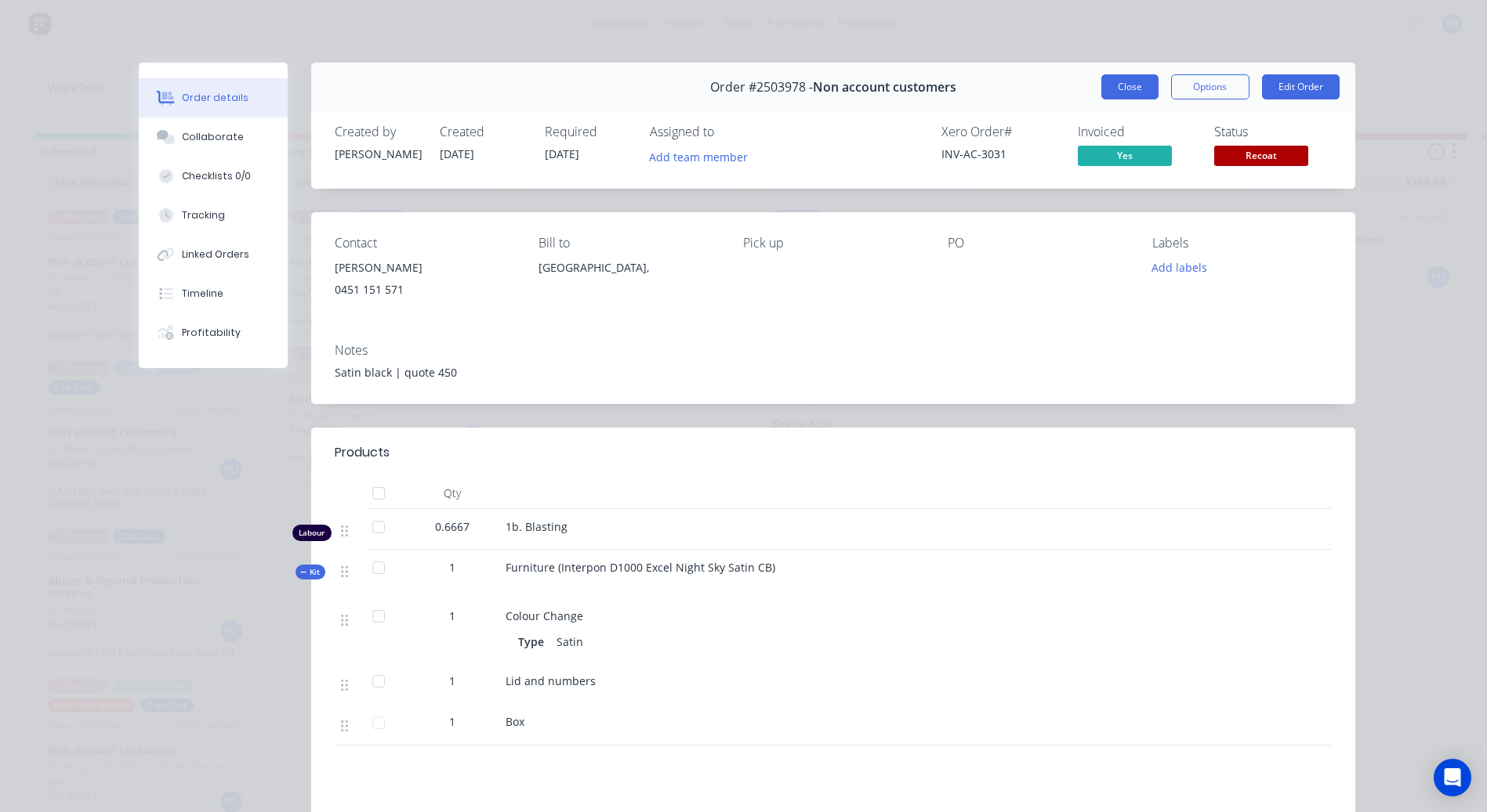
click at [1119, 85] on button "Close" at bounding box center [1129, 86] width 57 height 25
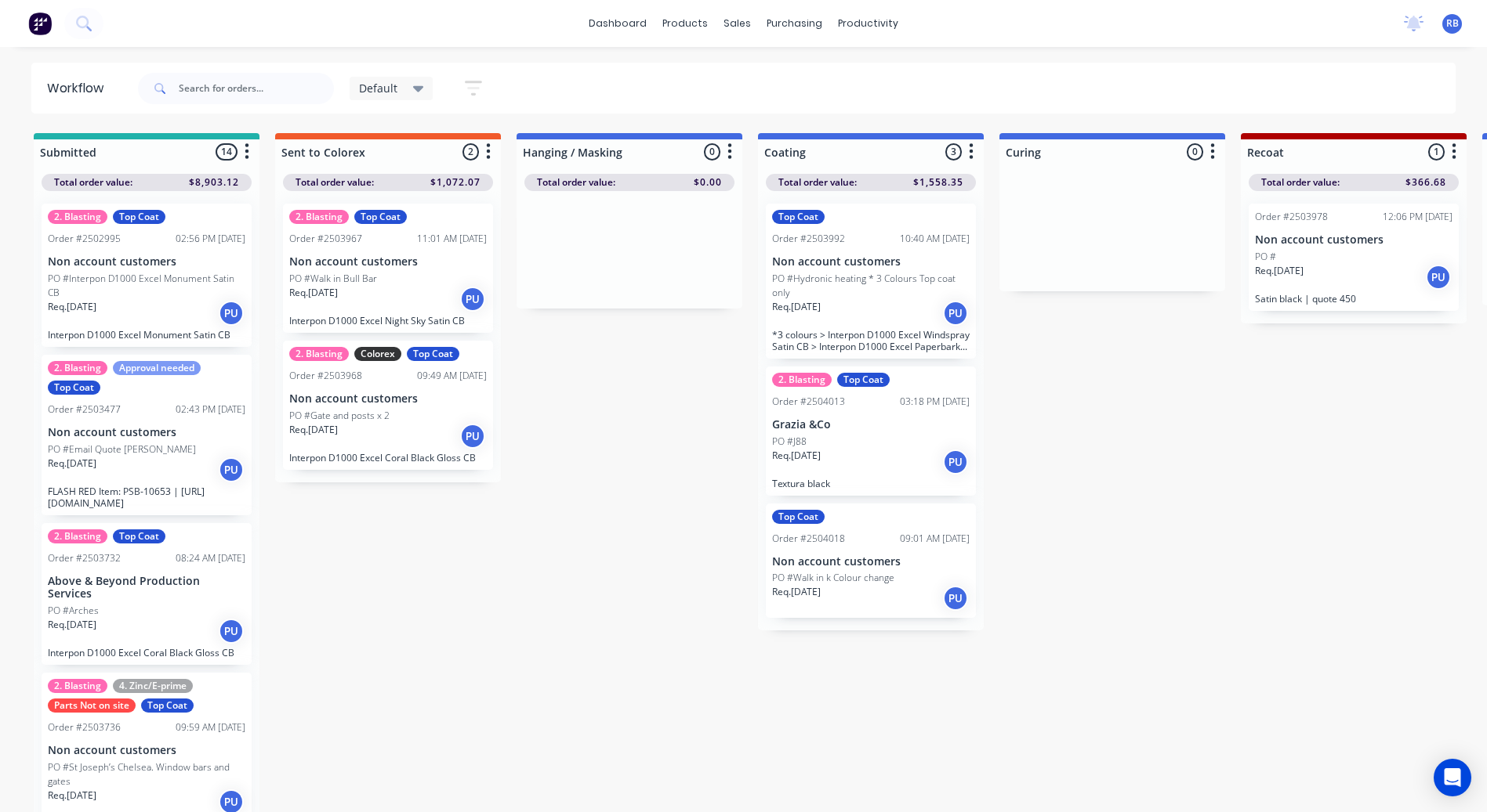
scroll to position [0, 938]
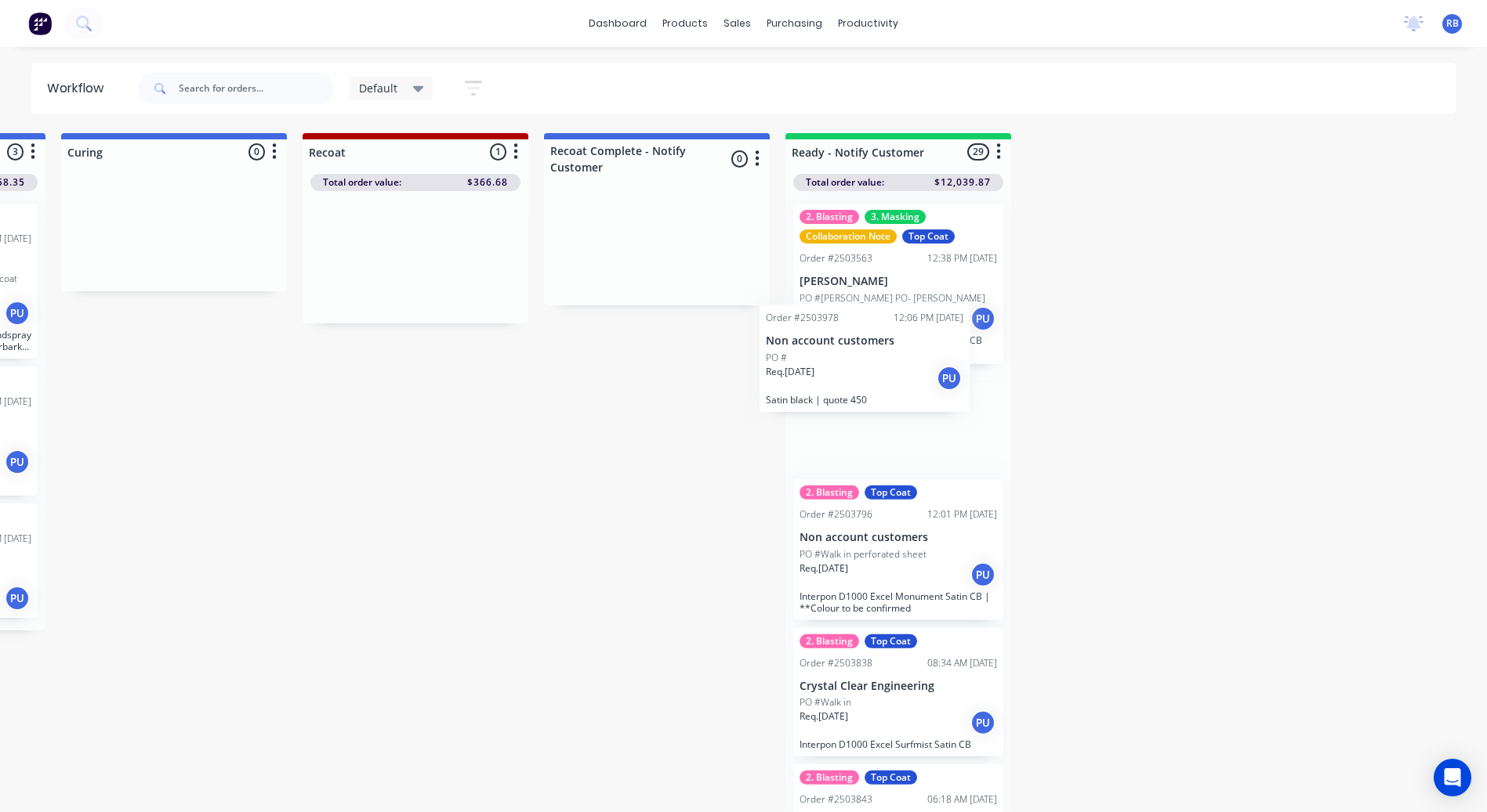
drag, startPoint x: 408, startPoint y: 211, endPoint x: 876, endPoint y: 320, distance: 480.5
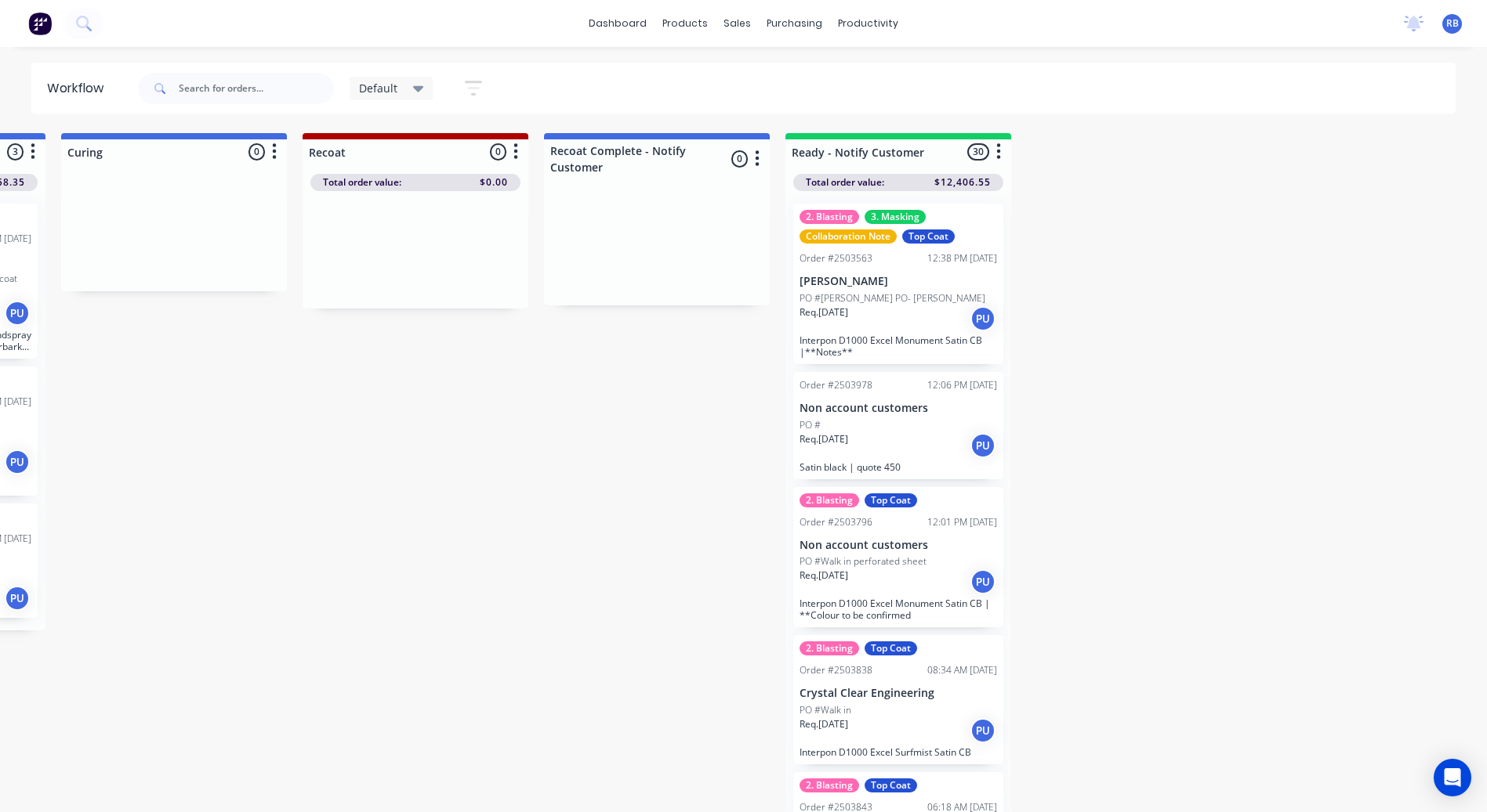
click at [377, 94] on span "Default" at bounding box center [377, 88] width 39 height 17
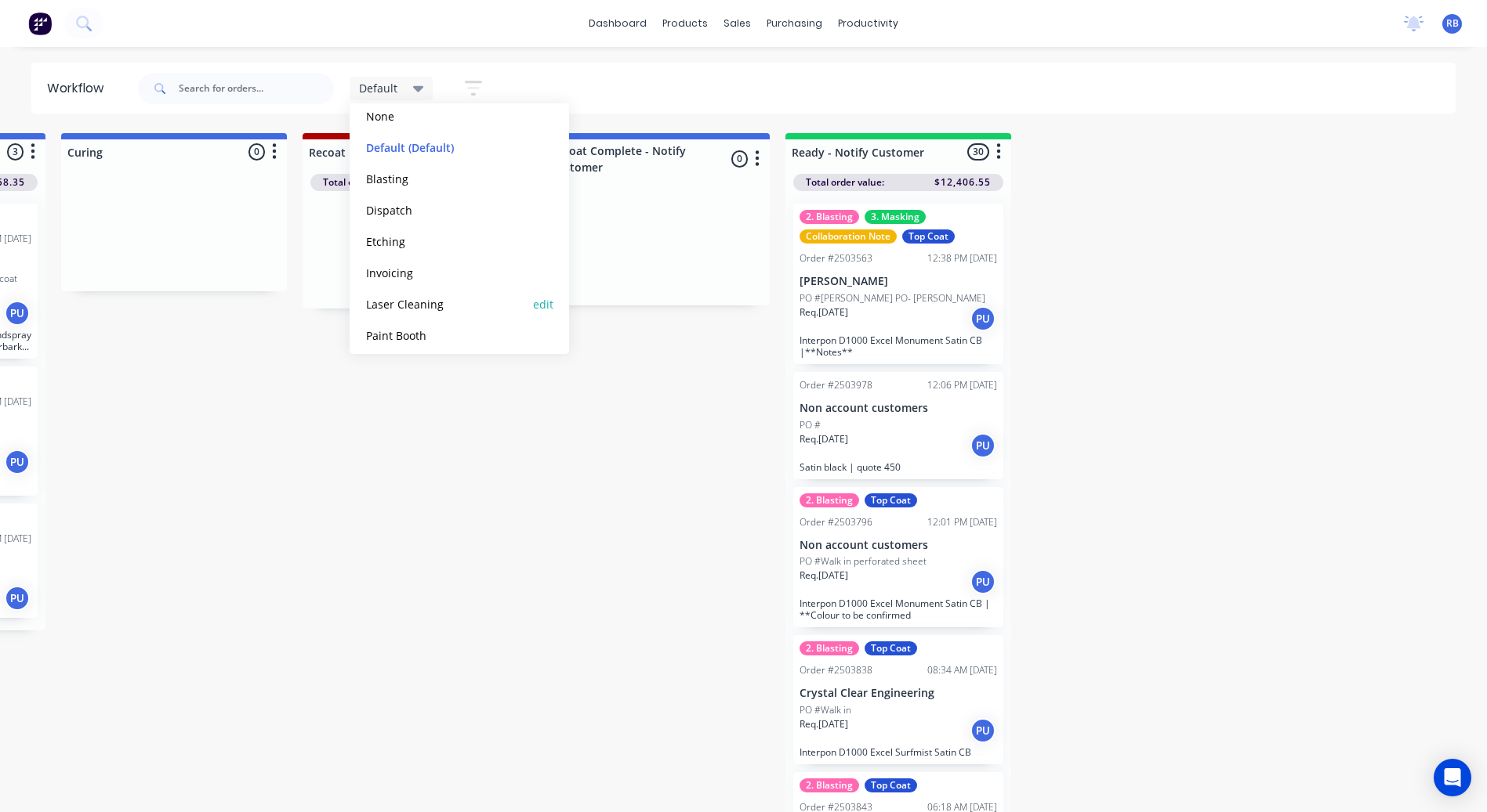
scroll to position [160, 0]
click at [413, 328] on button "Production View" at bounding box center [445, 327] width 167 height 18
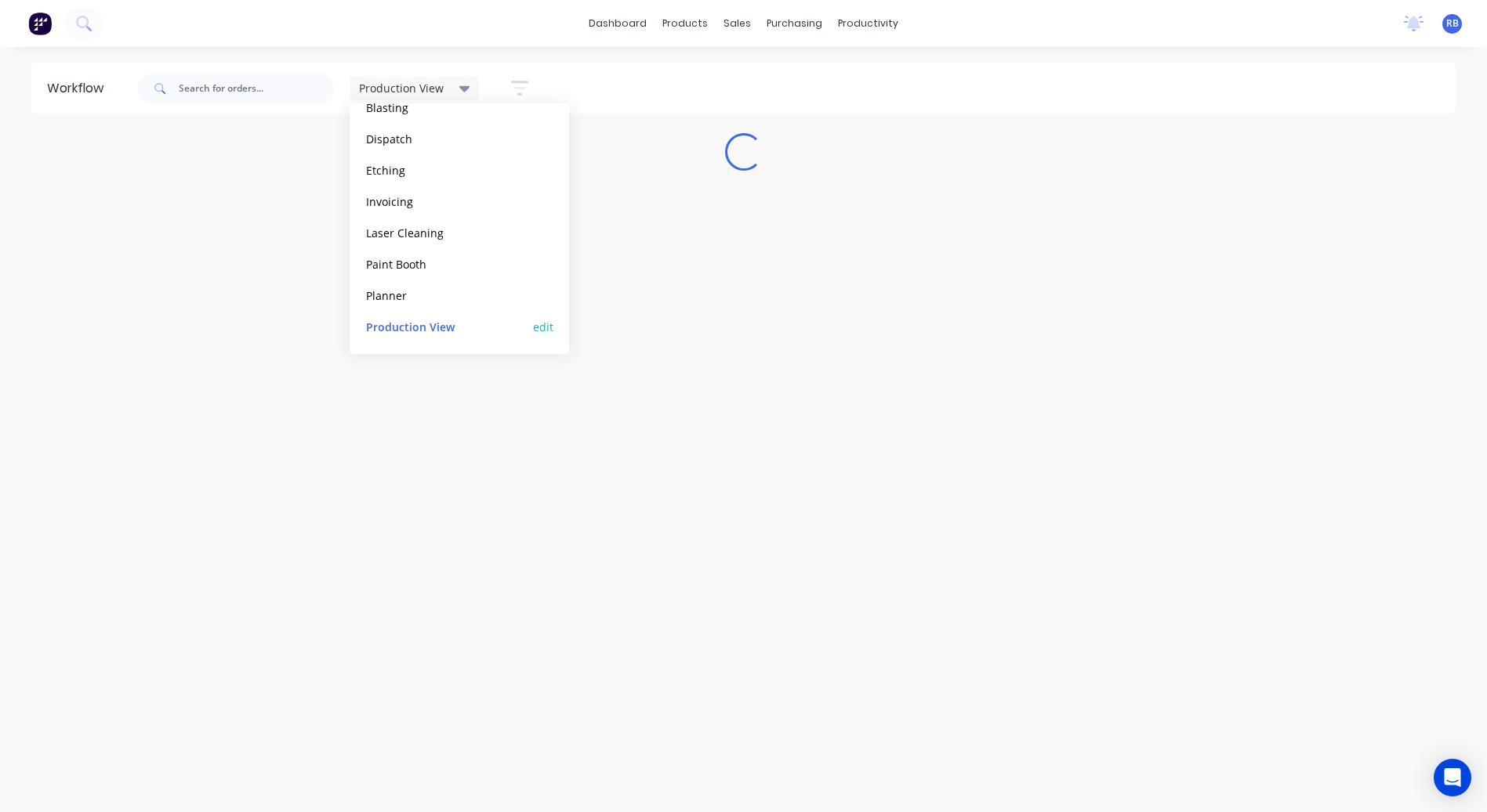
scroll to position [0, 0]
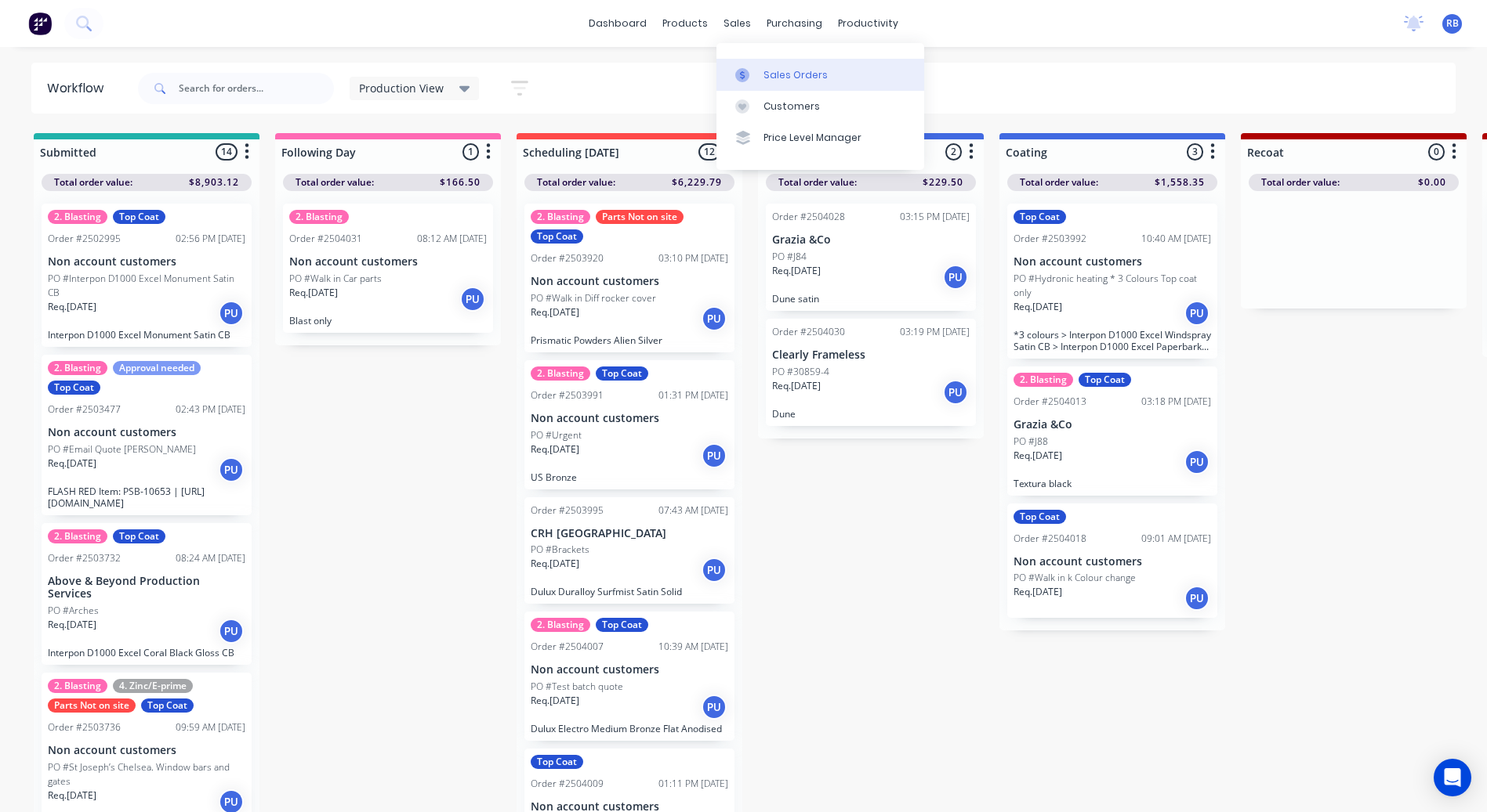
click at [736, 71] on icon at bounding box center [742, 75] width 14 height 14
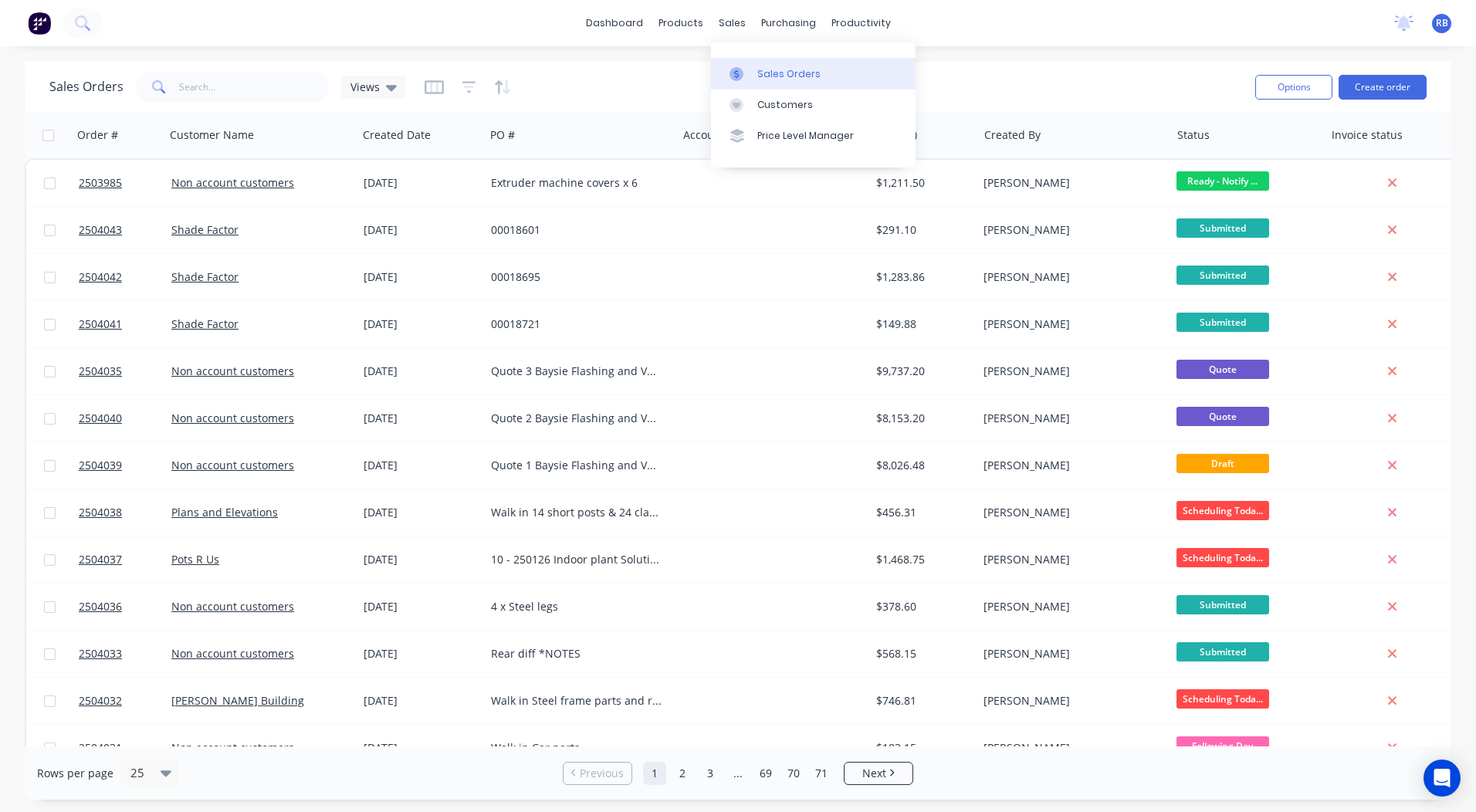
click at [766, 77] on div "Sales Orders" at bounding box center [789, 74] width 63 height 14
click at [1040, 57] on div "dashboard products sales purchasing productivity dashboard products Product Cat…" at bounding box center [738, 406] width 1476 height 812
click at [931, 110] on div "Sales Orders Views Options Create order" at bounding box center [738, 87] width 1427 height 51
click at [1391, 98] on button "Create order" at bounding box center [1383, 87] width 88 height 24
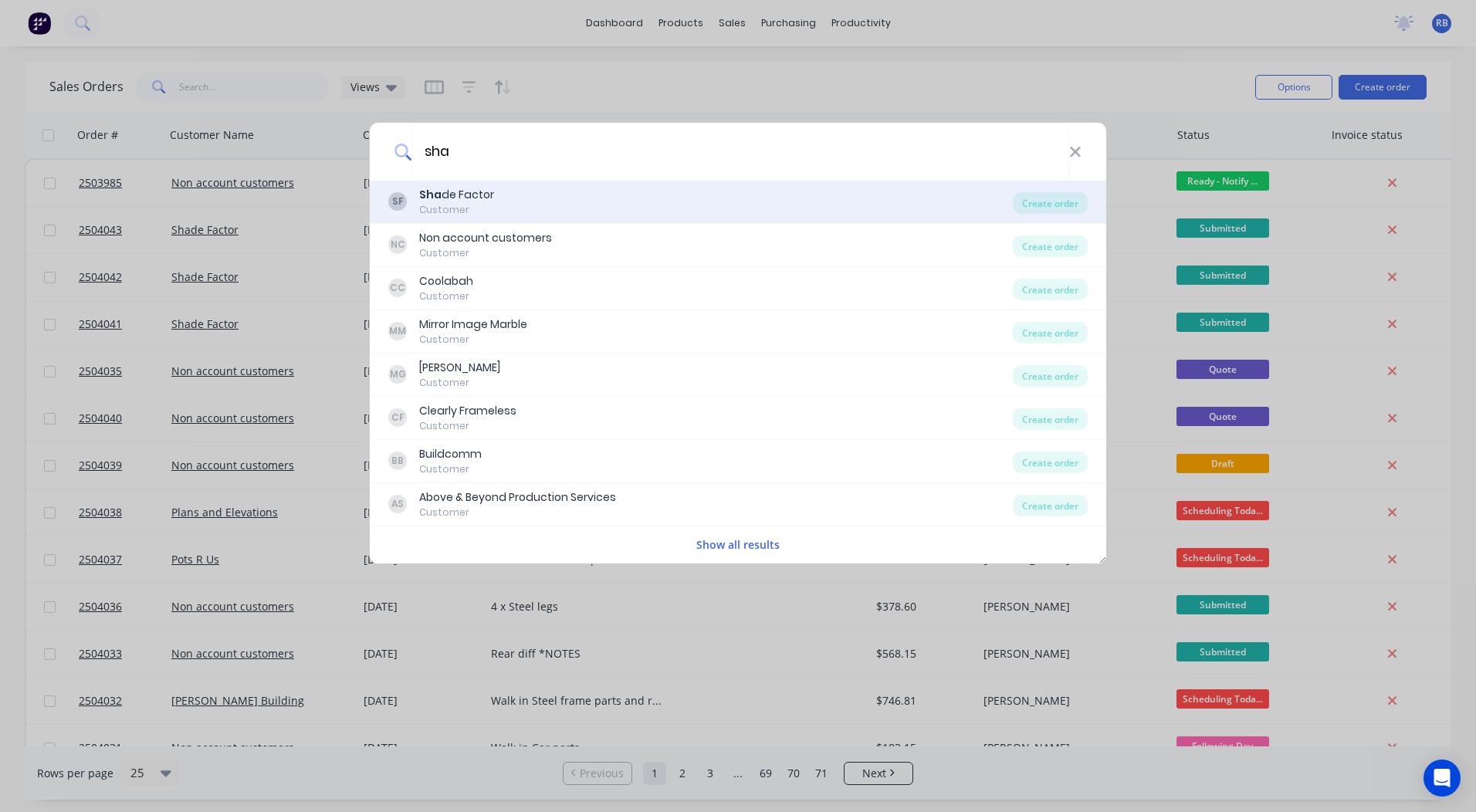
type input "sha"
click at [486, 193] on div "Sha de Factor" at bounding box center [457, 195] width 75 height 17
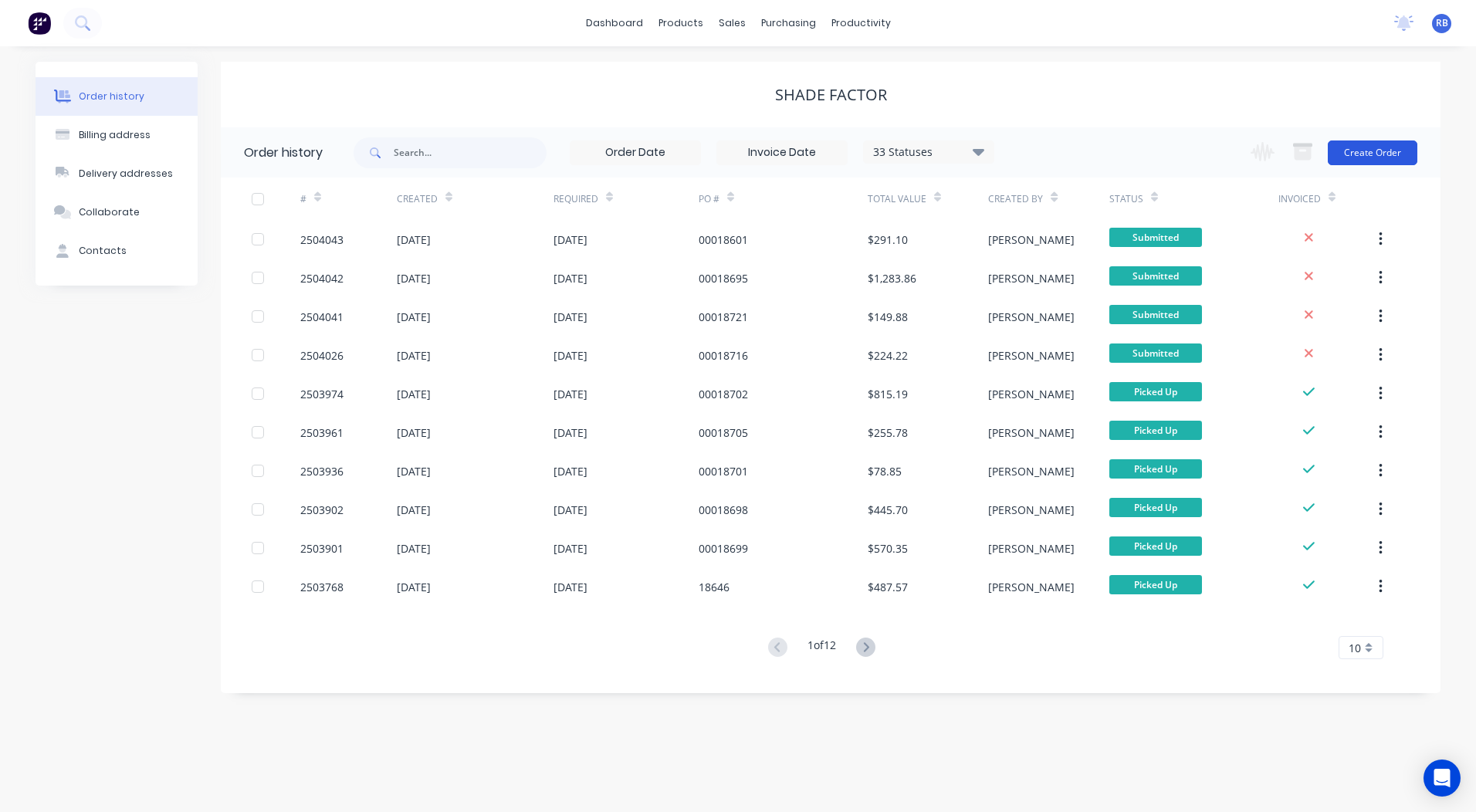
click at [1352, 149] on button "Create Order" at bounding box center [1373, 152] width 90 height 24
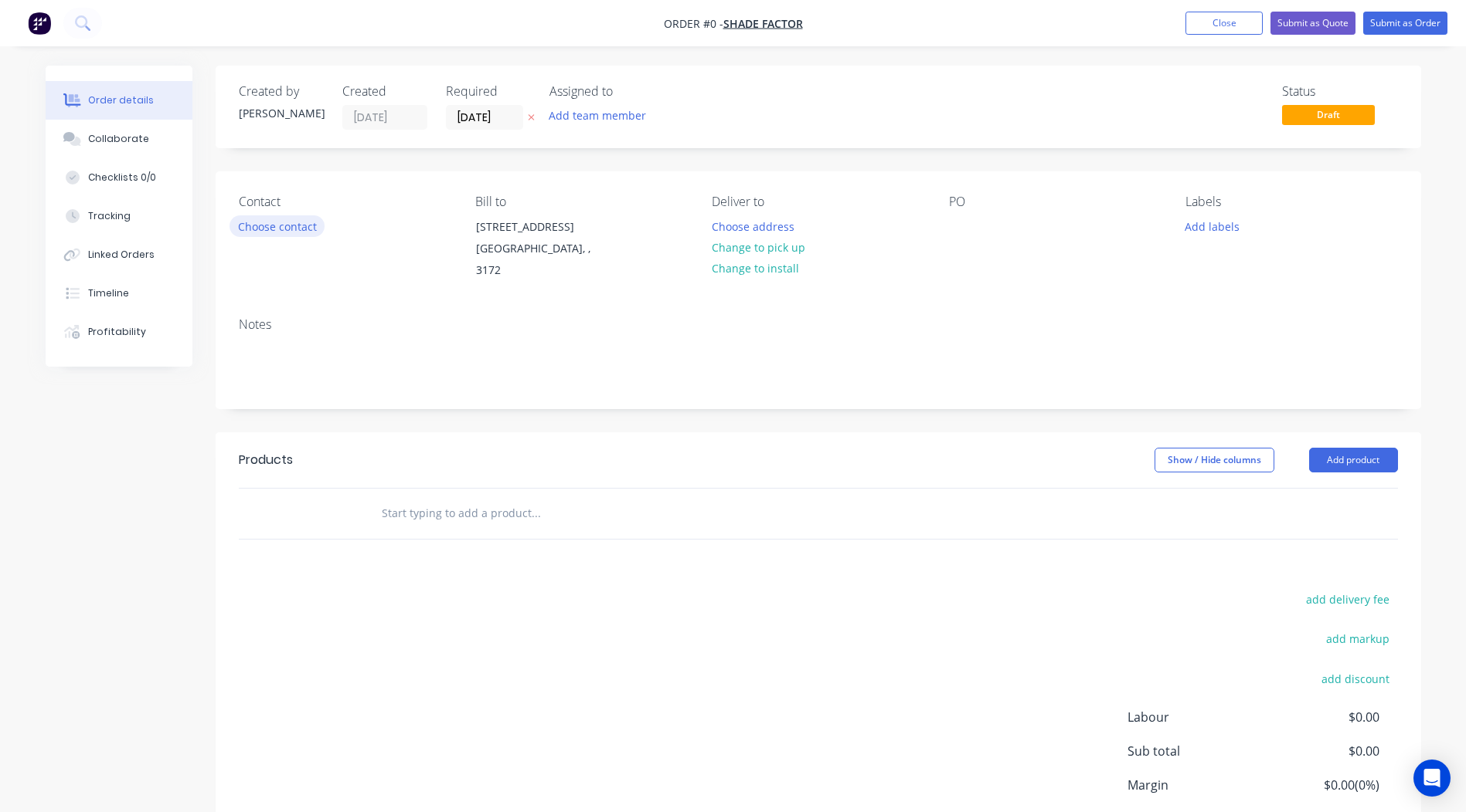
click at [272, 216] on button "Choose contact" at bounding box center [278, 225] width 95 height 20
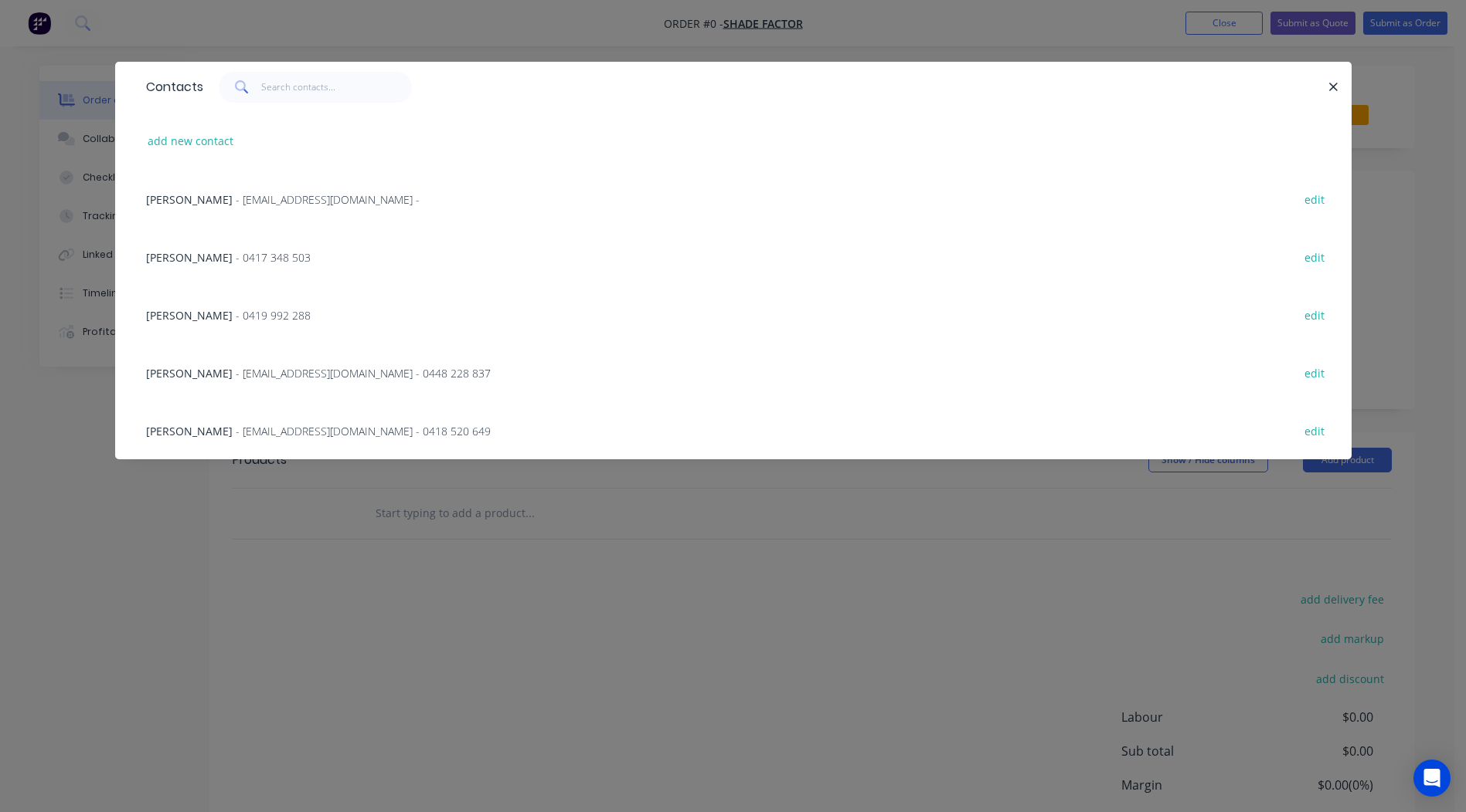
click at [236, 256] on span "- 0417 348 503" at bounding box center [273, 257] width 75 height 15
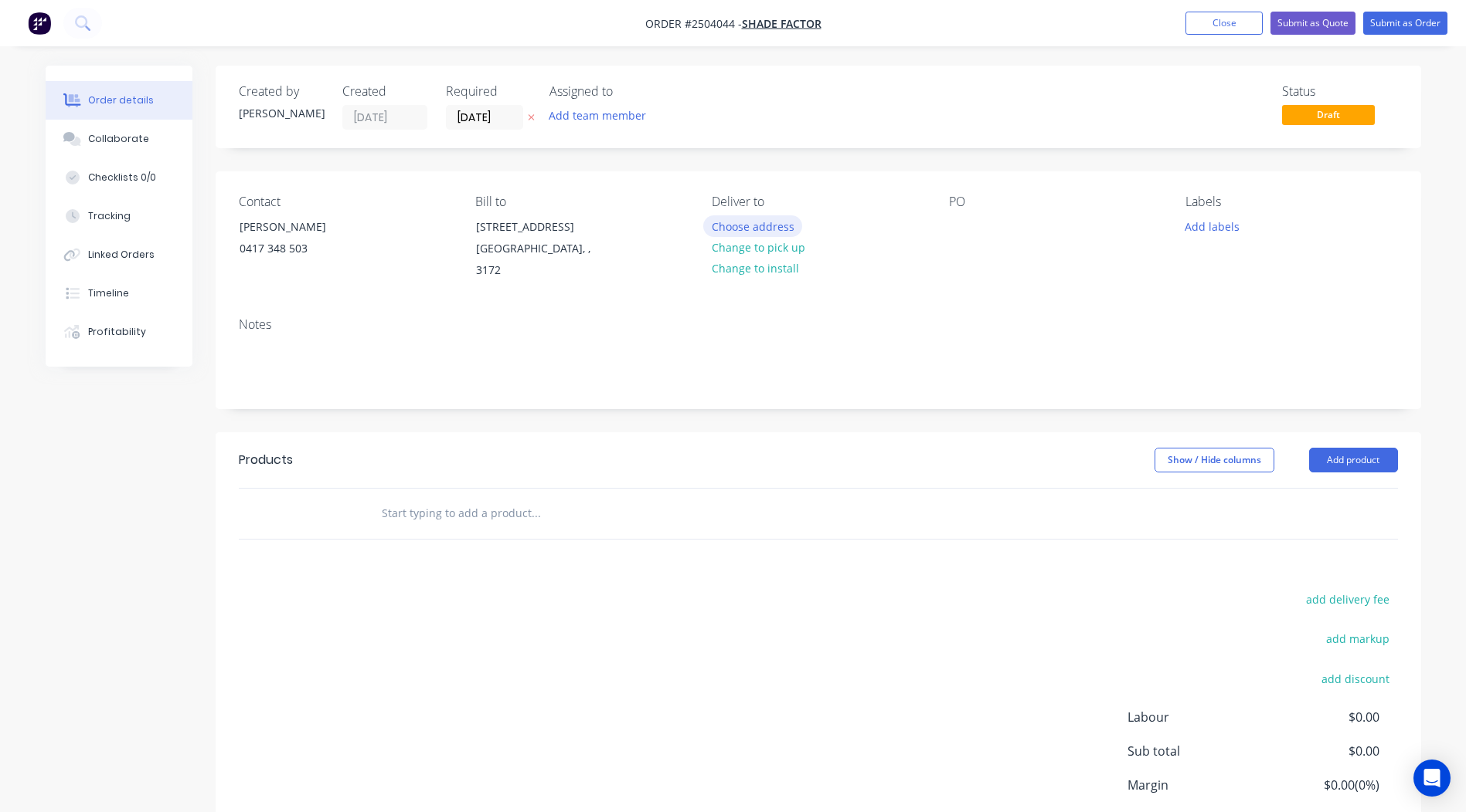
click at [735, 234] on button "Choose address" at bounding box center [753, 225] width 99 height 20
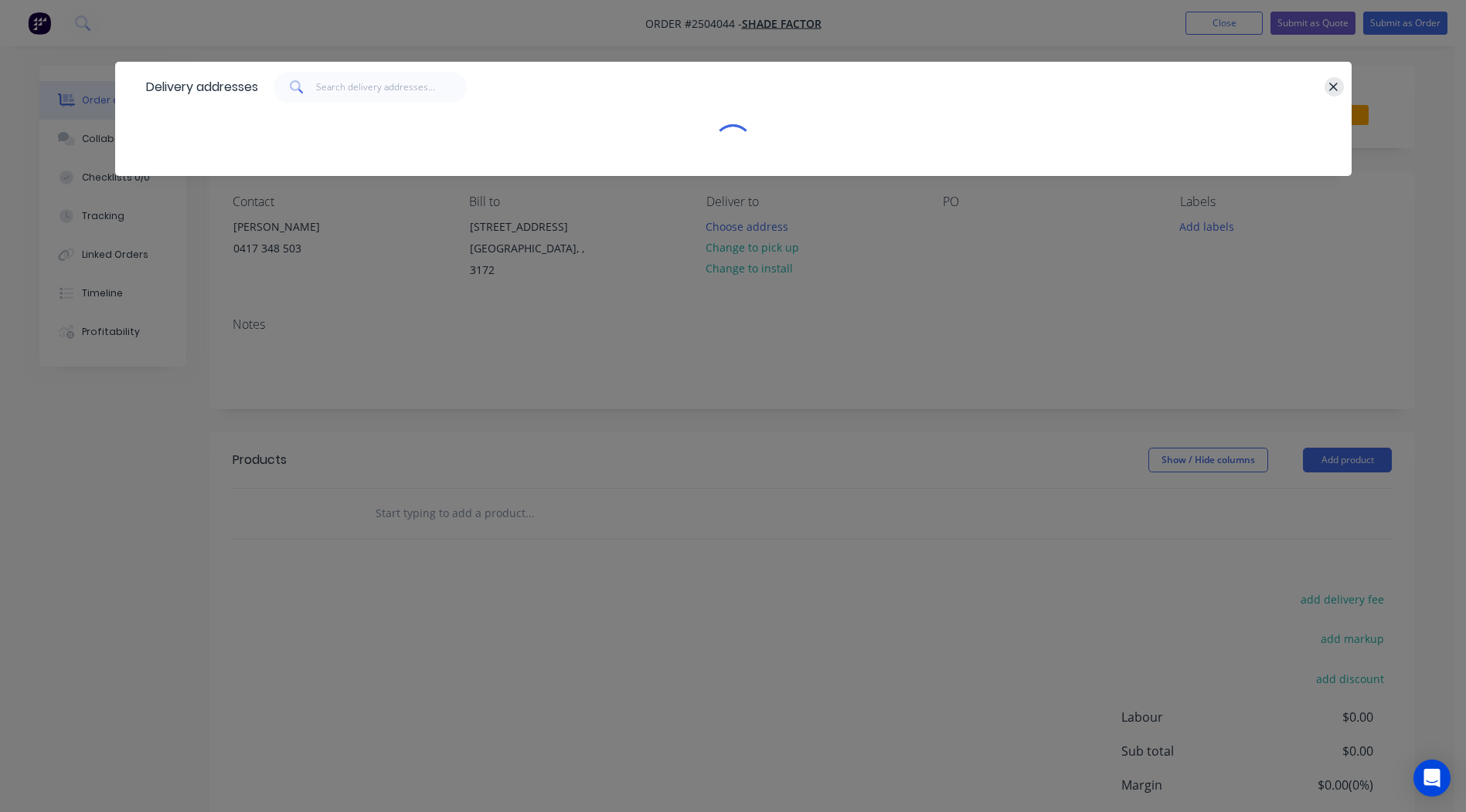
click at [1334, 81] on icon "button" at bounding box center [1333, 87] width 10 height 14
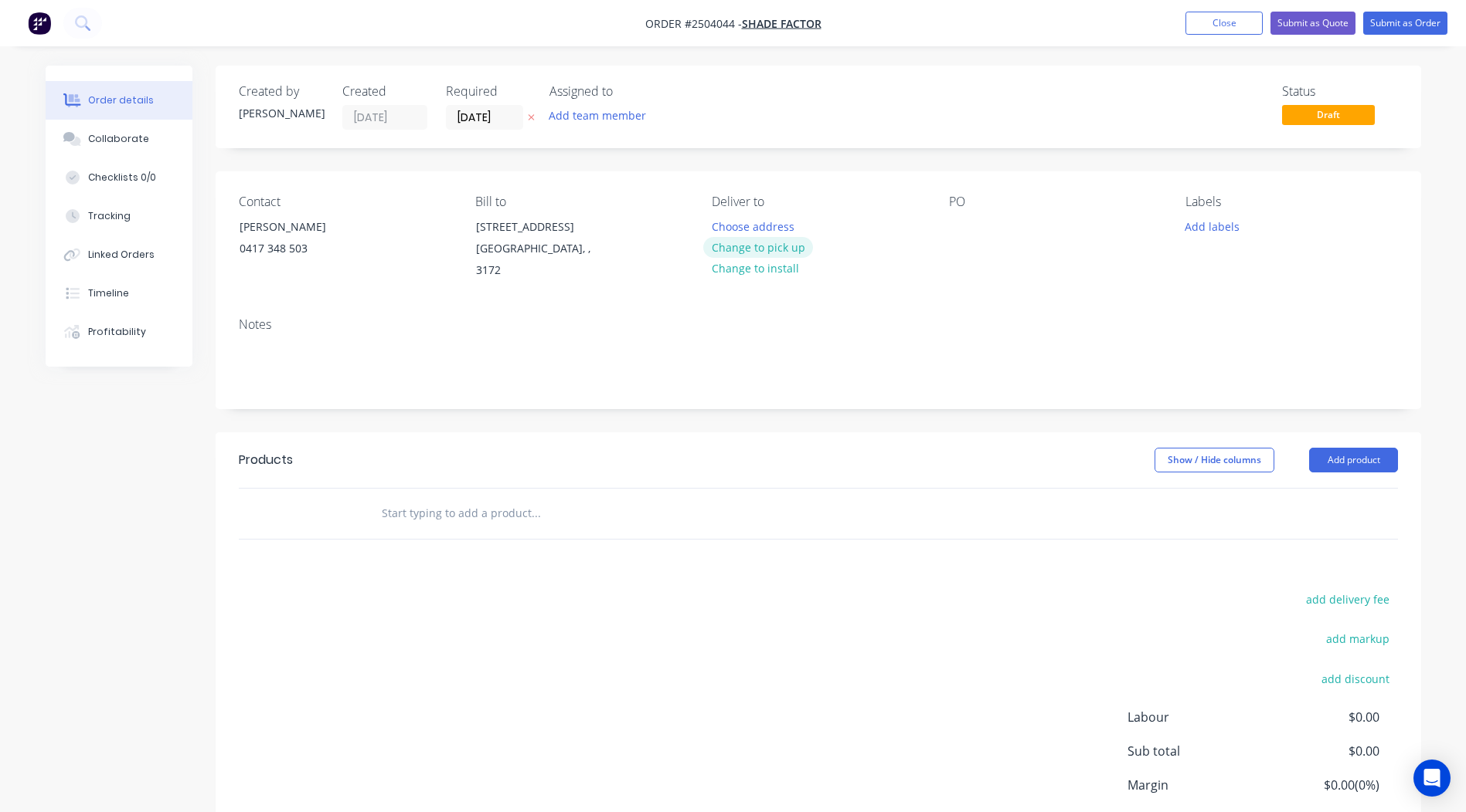
click at [746, 244] on button "Change to pick up" at bounding box center [758, 246] width 110 height 20
click at [963, 226] on div at bounding box center [960, 226] width 24 height 22
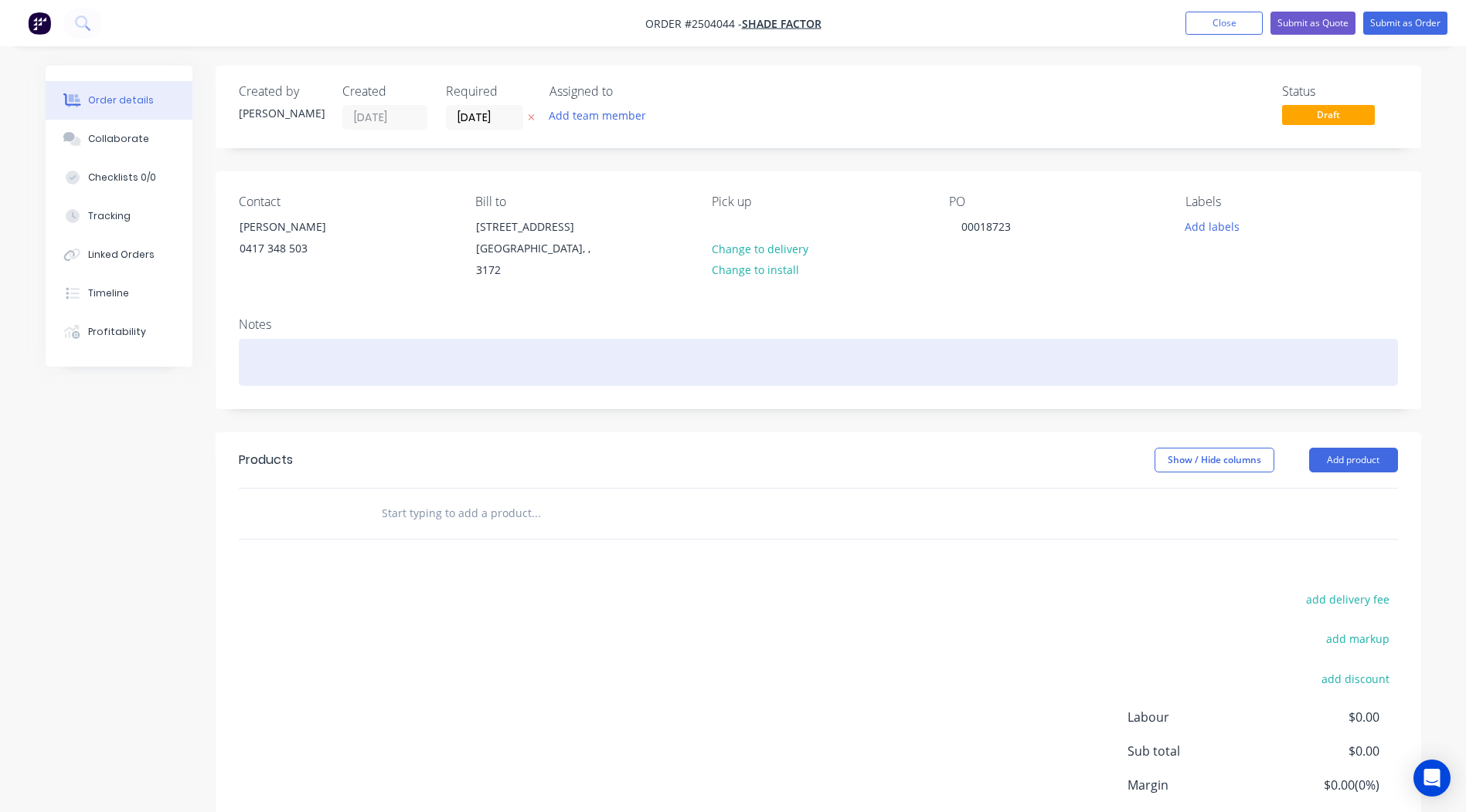
click at [312, 357] on div at bounding box center [818, 362] width 1159 height 47
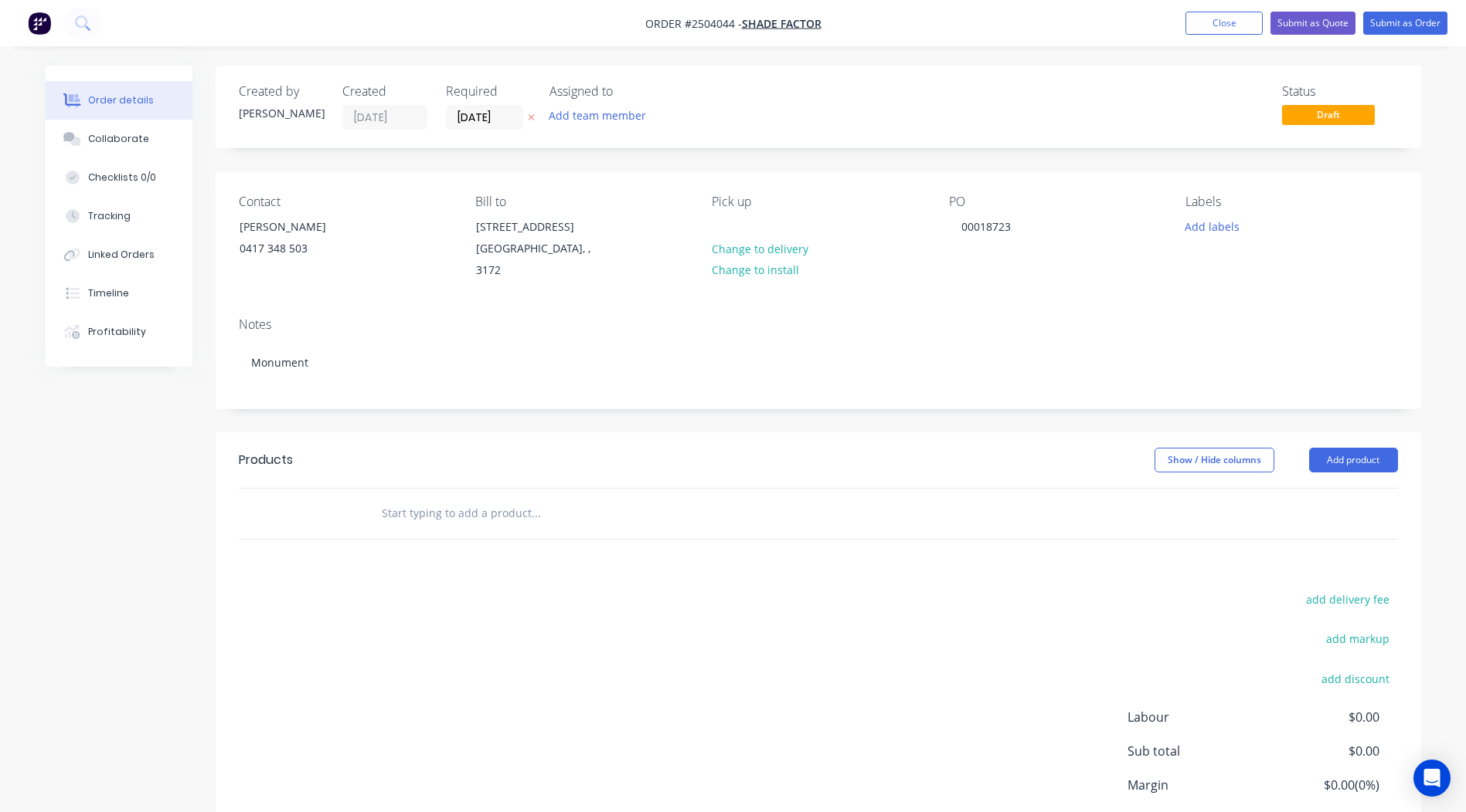
click at [573, 305] on div "Notes Monument" at bounding box center [817, 356] width 1205 height 103
click at [1346, 453] on button "Add product" at bounding box center [1353, 460] width 89 height 24
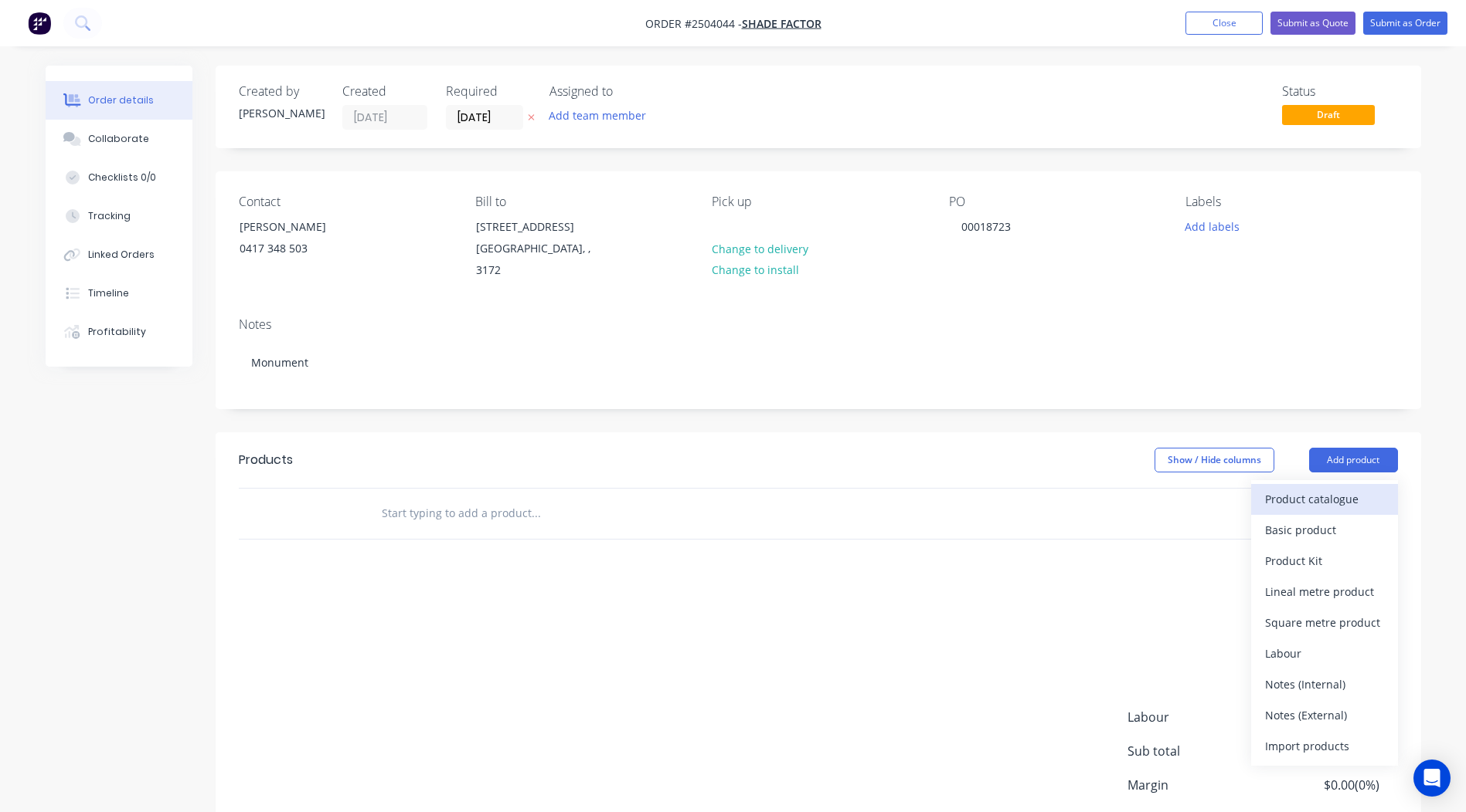
click at [1311, 489] on div "Product catalogue" at bounding box center [1324, 498] width 119 height 22
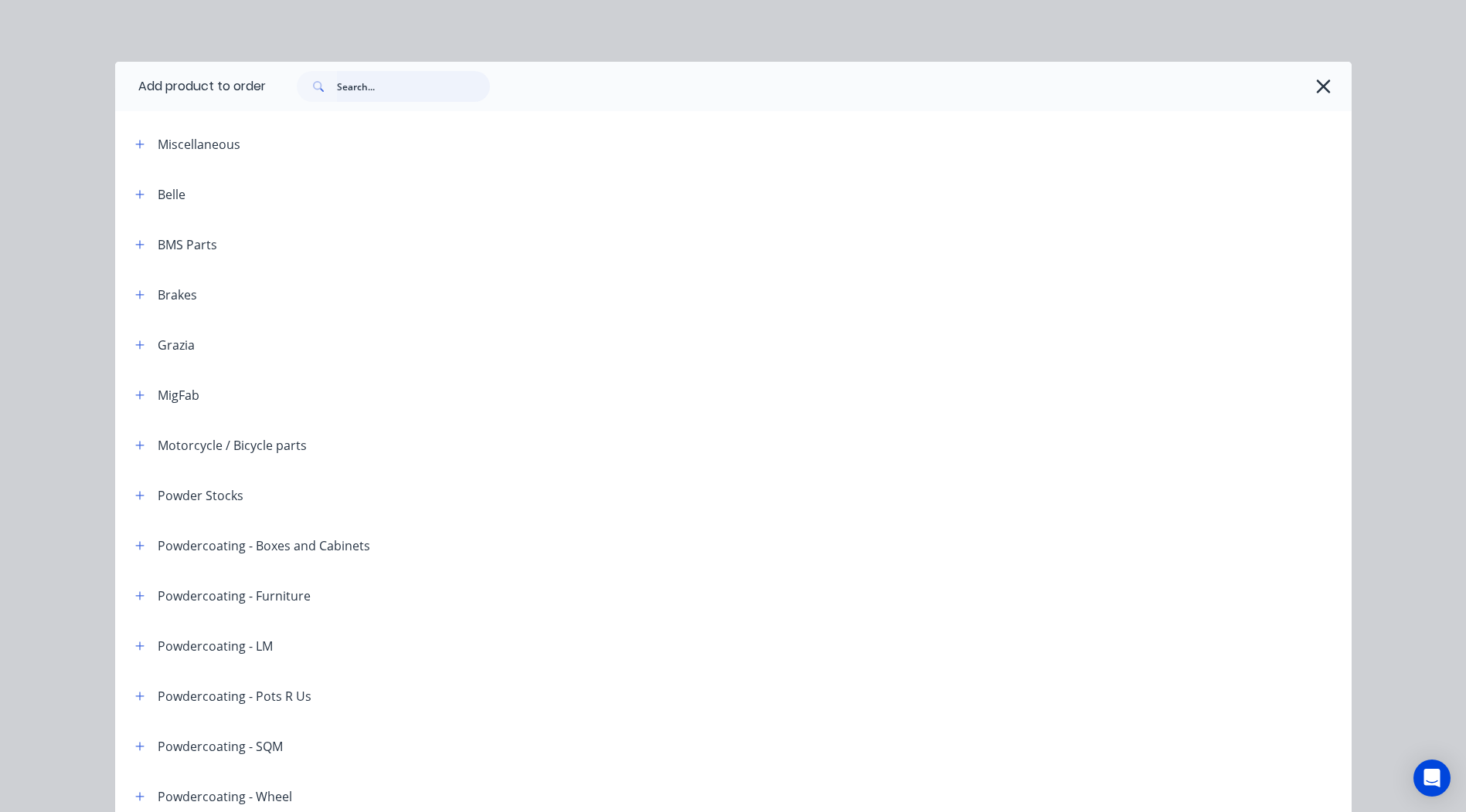
click at [404, 89] on input "text" at bounding box center [413, 87] width 153 height 31
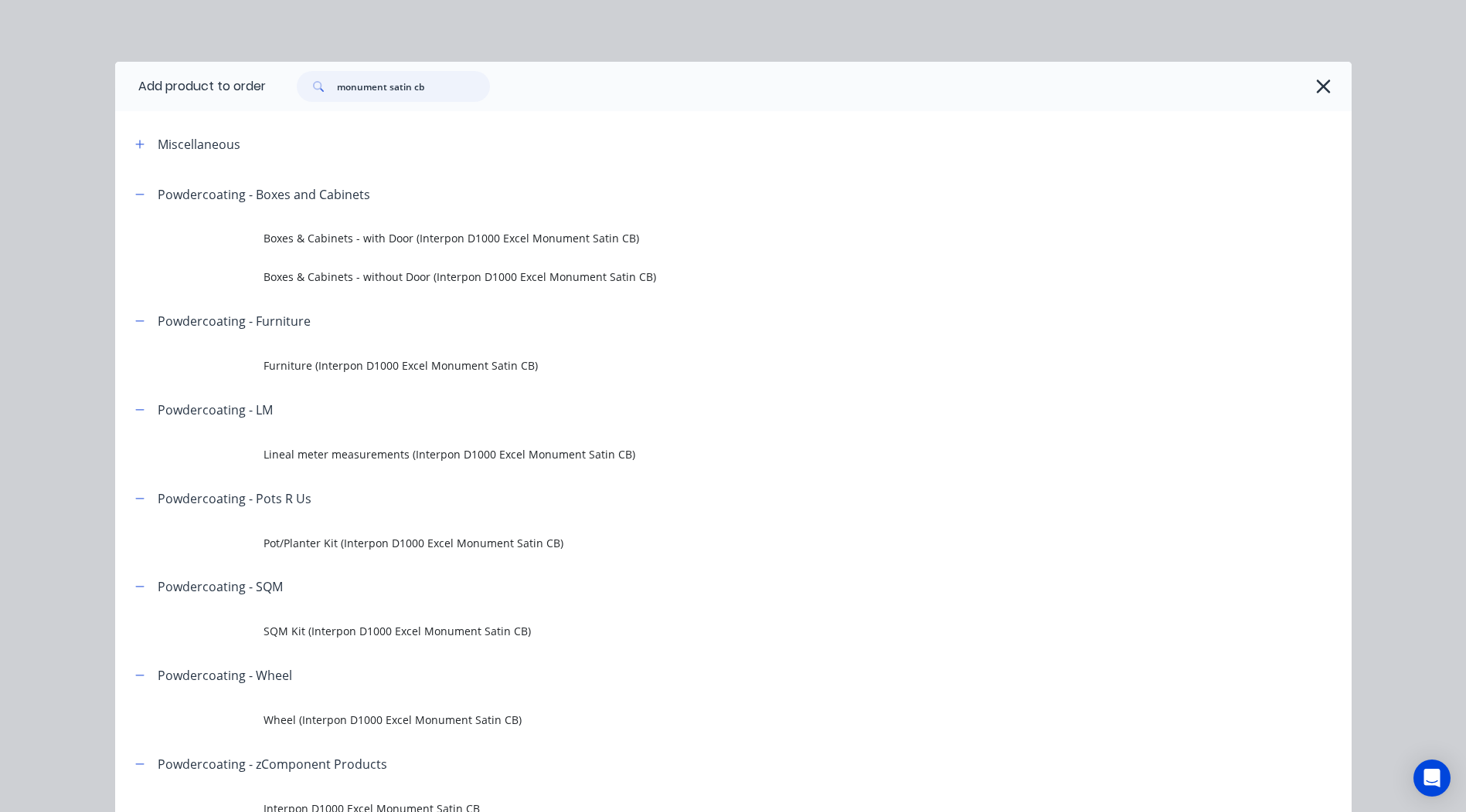
scroll to position [77, 0]
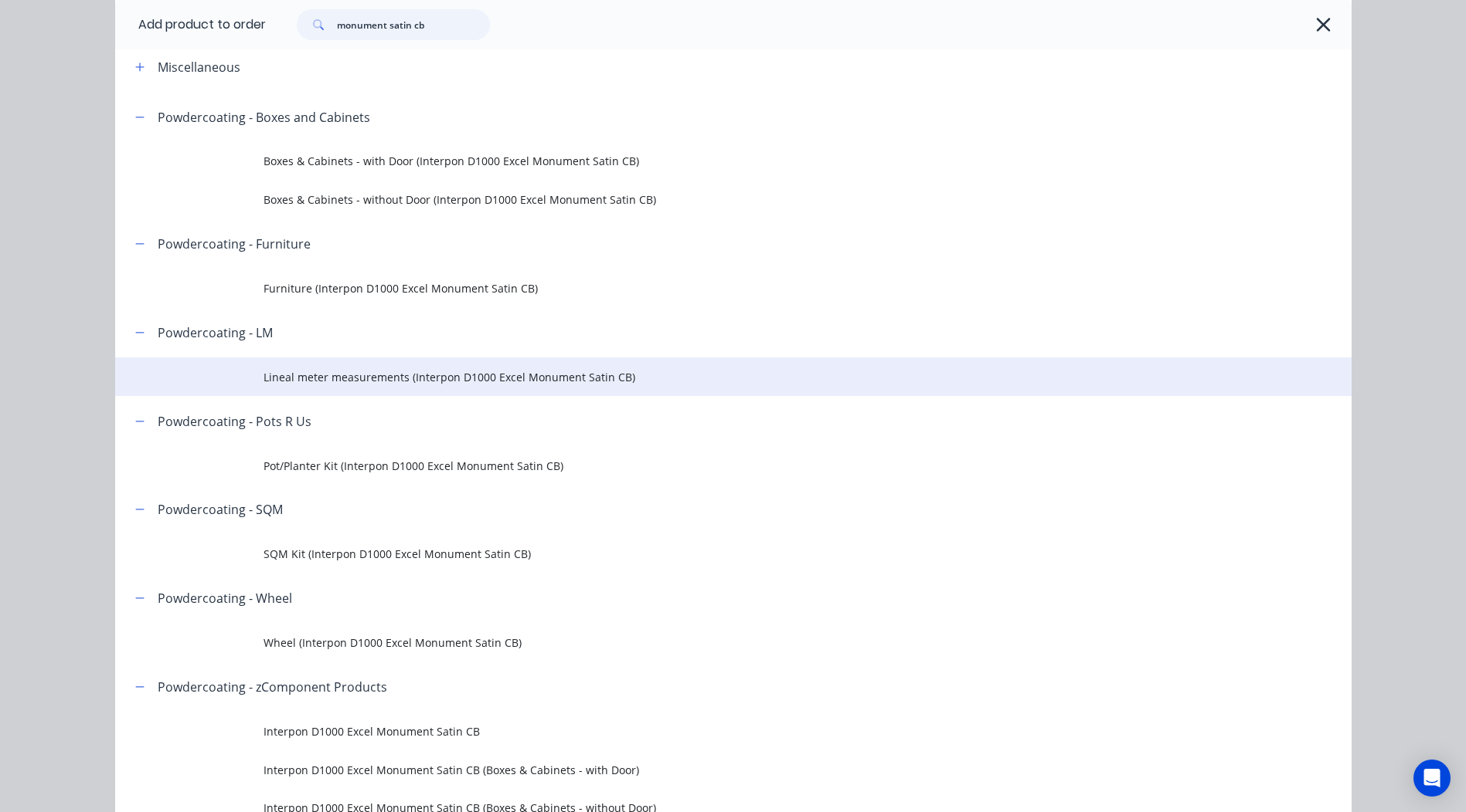
type input "monument satin cb"
click at [322, 379] on span "Lineal meter measurements (Interpon D1000 Excel Monument Satin CB)" at bounding box center [697, 377] width 870 height 17
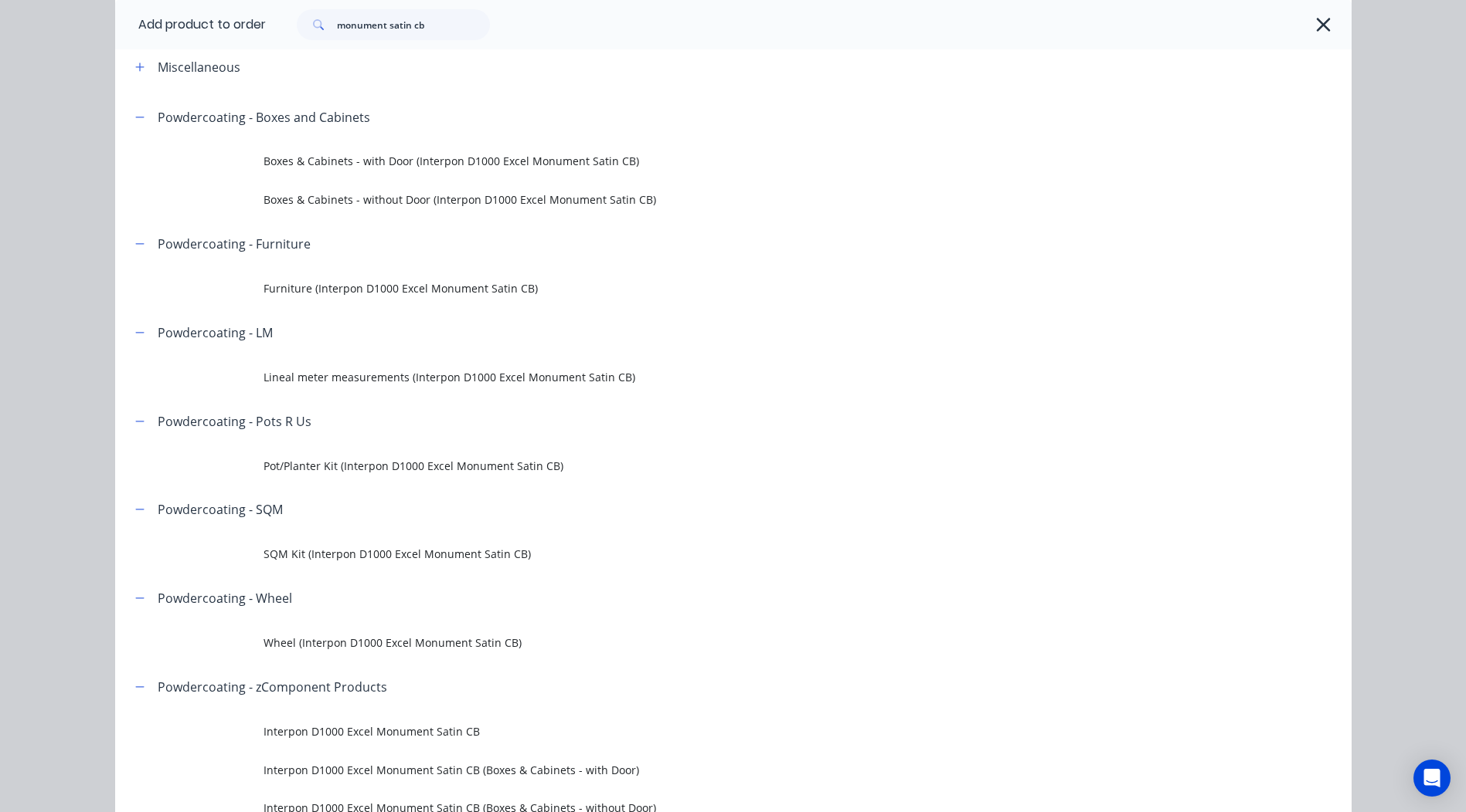
scroll to position [0, 0]
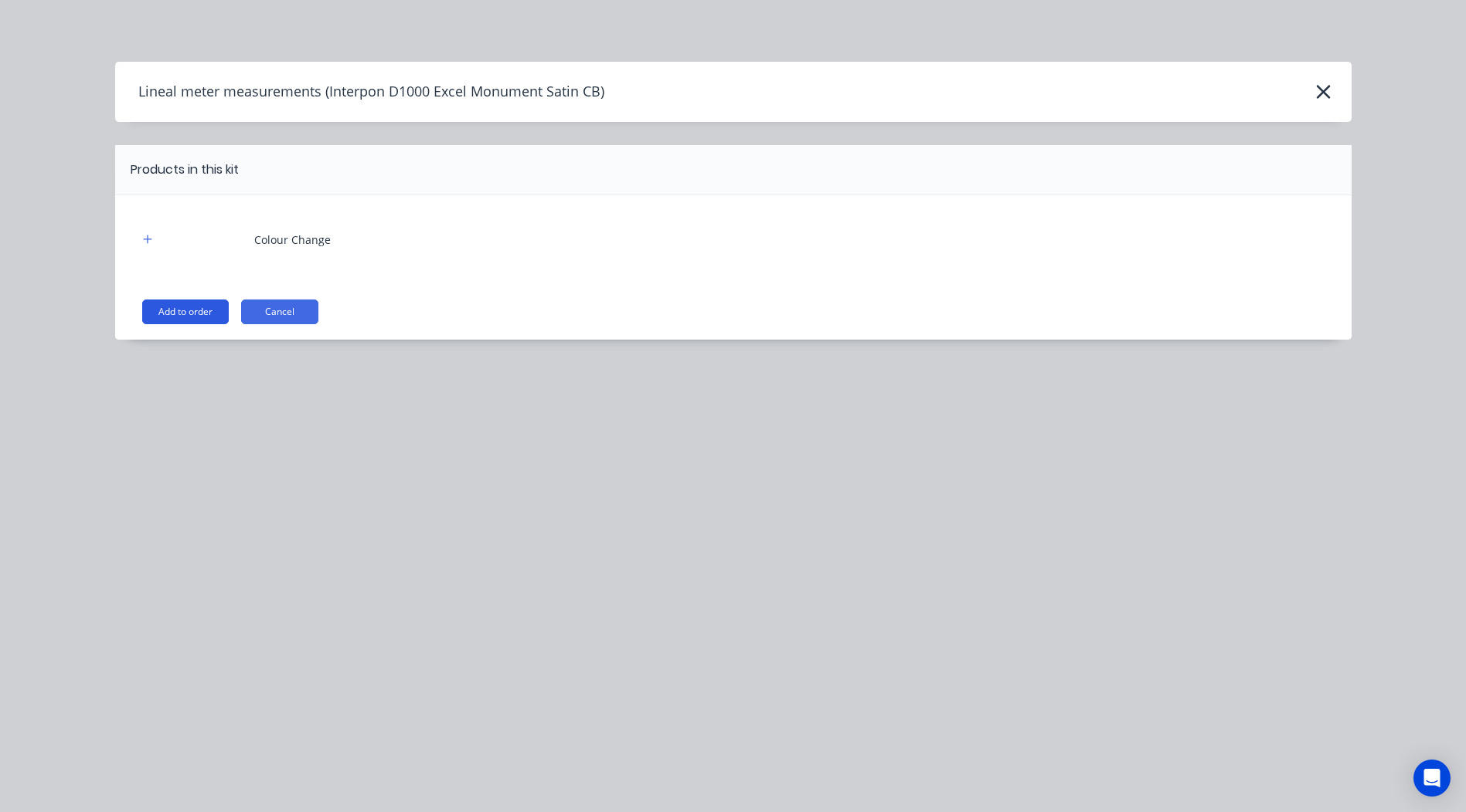
click at [194, 304] on button "Add to order" at bounding box center [185, 312] width 87 height 24
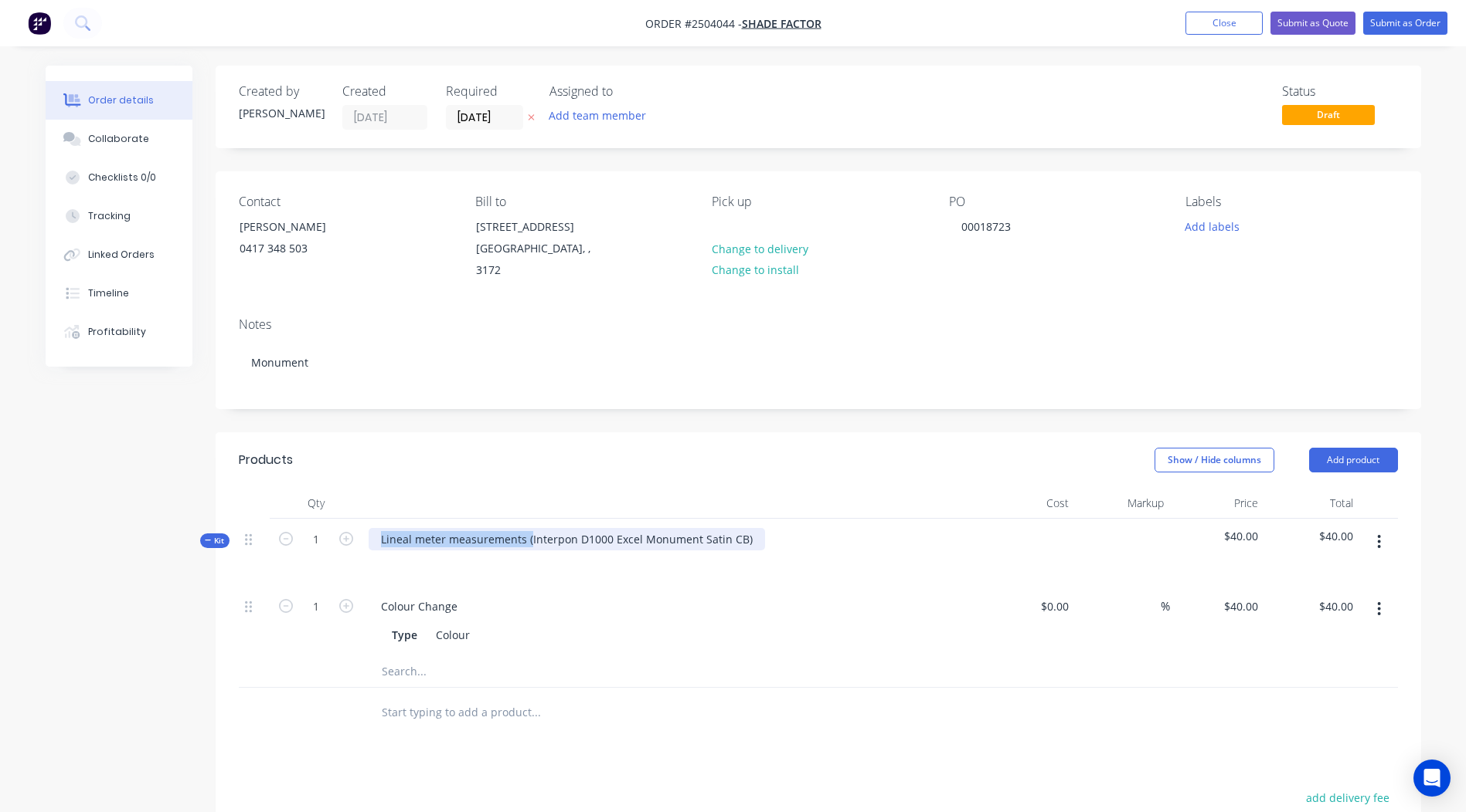
drag, startPoint x: 527, startPoint y: 516, endPoint x: -3, endPoint y: 593, distance: 535.6
click at [0, 593] on html "Order #2504044 - Shade Factor Add product Close Submit as Quote Submit as Order…" at bounding box center [733, 566] width 1466 height 1132
click at [601, 528] on div "Interpon D1000 Excel Monument Satin CB)" at bounding box center [490, 538] width 244 height 22
click at [1376, 534] on icon "button" at bounding box center [1378, 541] width 4 height 17
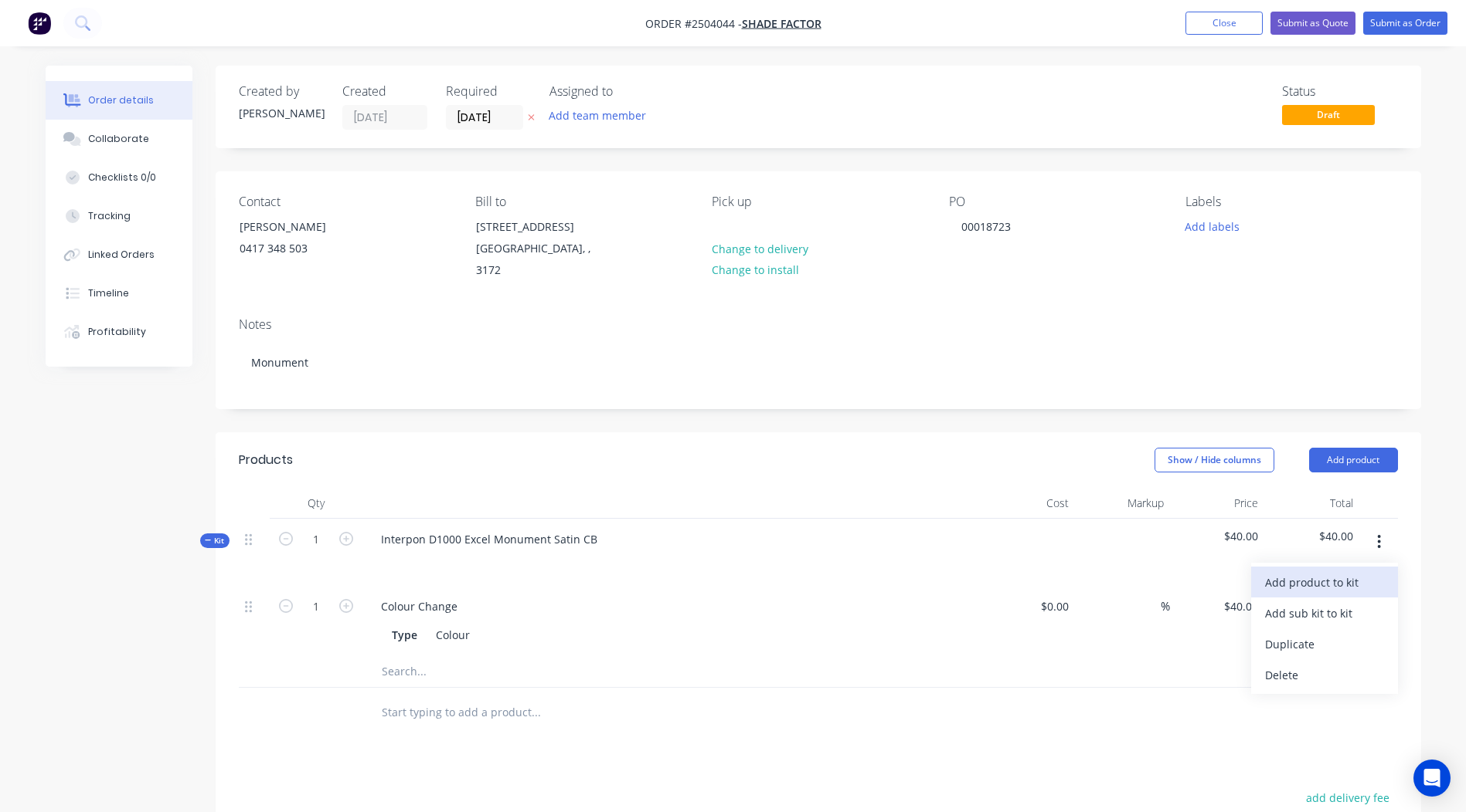
click at [1346, 572] on div "Add product to kit" at bounding box center [1324, 582] width 119 height 22
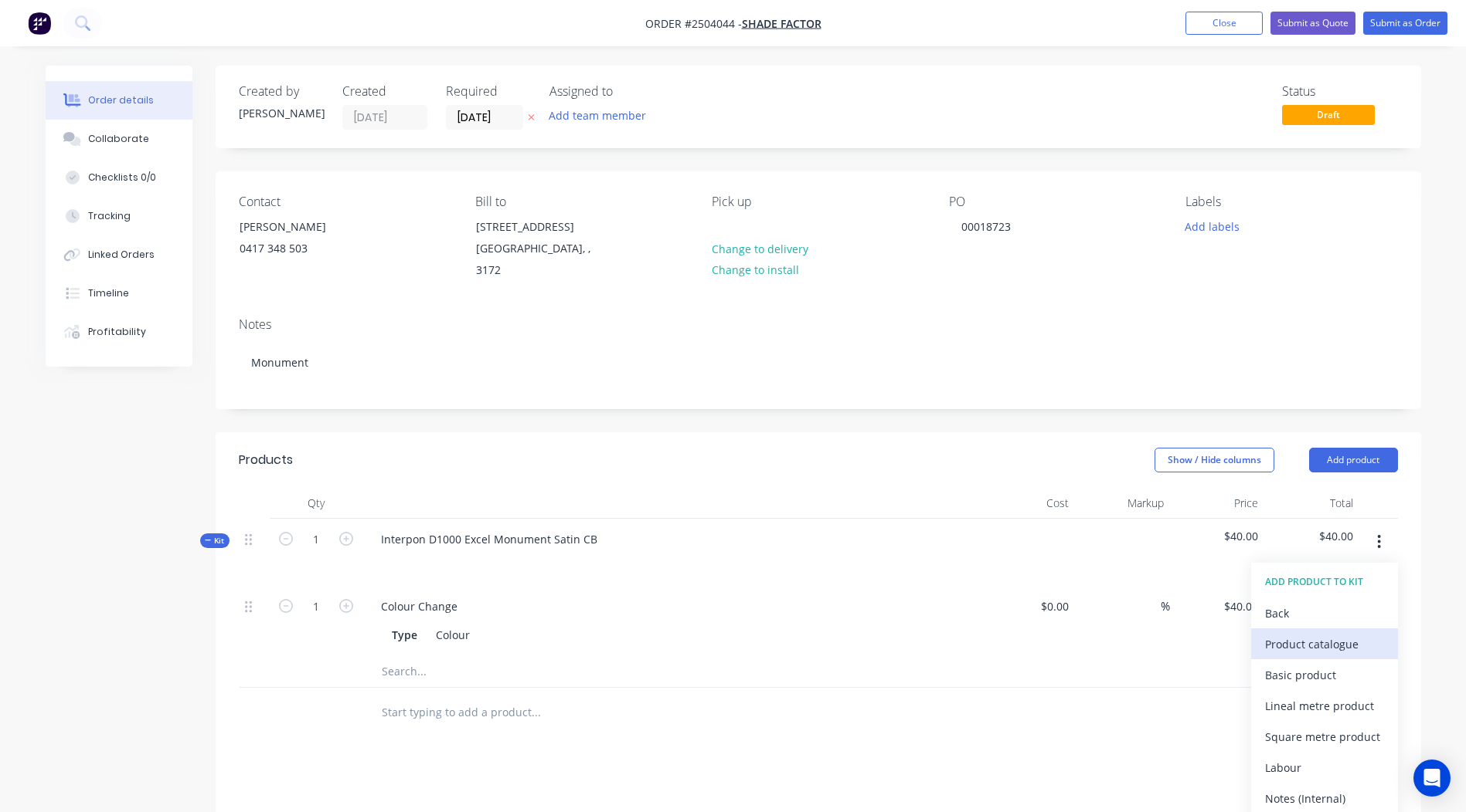
click at [1314, 629] on button "Product catalogue" at bounding box center [1324, 645] width 147 height 31
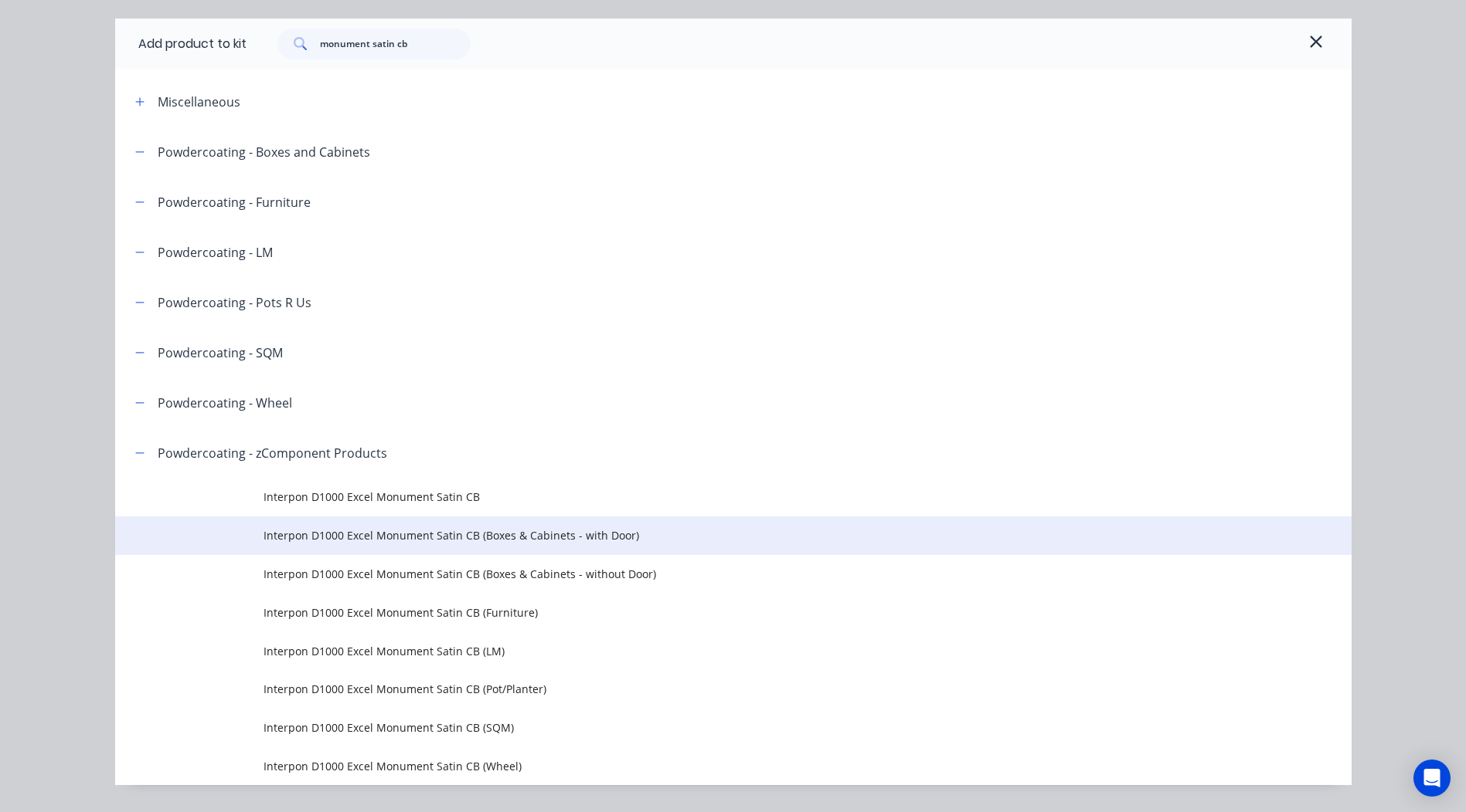
scroll to position [84, 0]
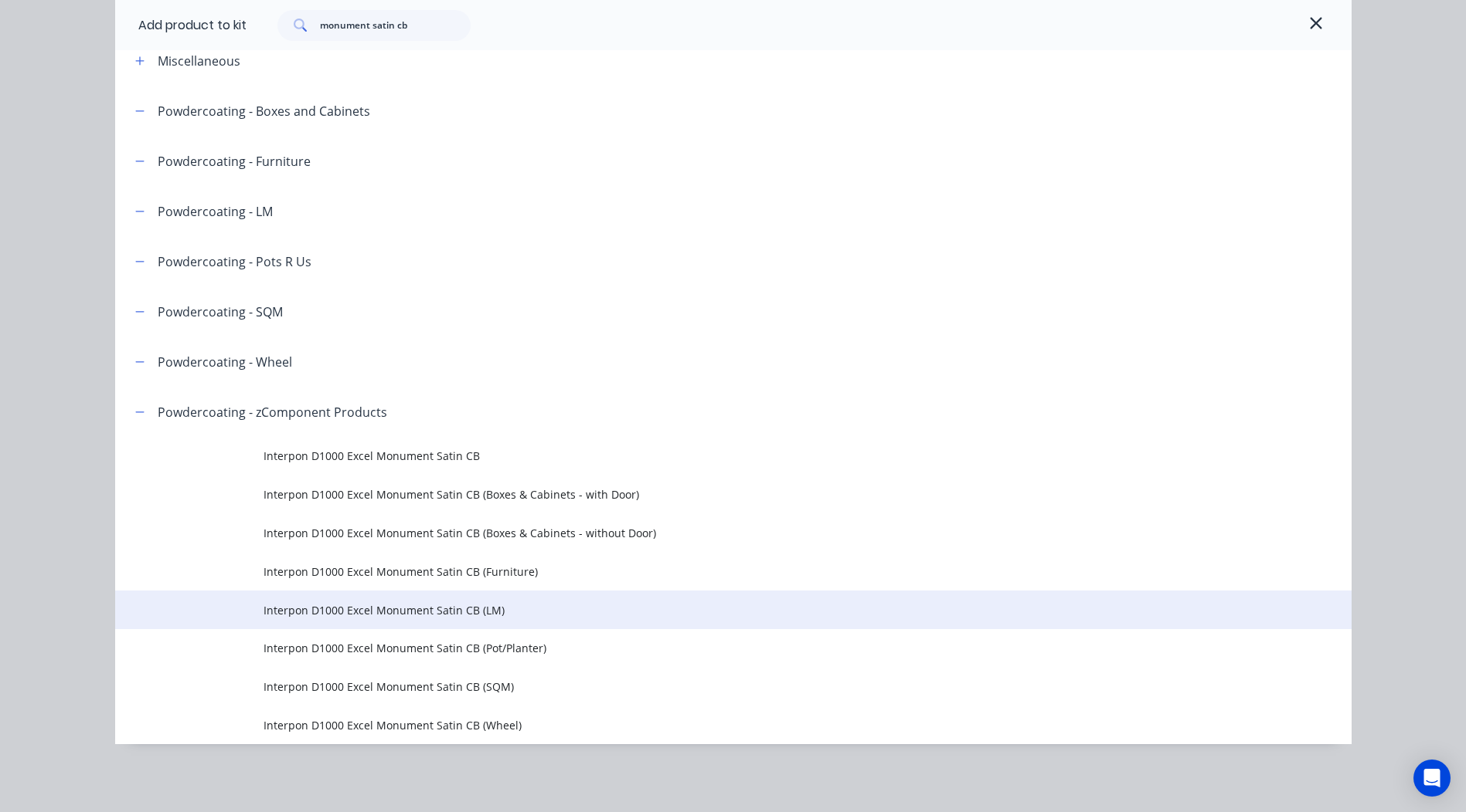
click at [476, 613] on span "Interpon D1000 Excel Monument Satin CB (LM)" at bounding box center [697, 610] width 870 height 17
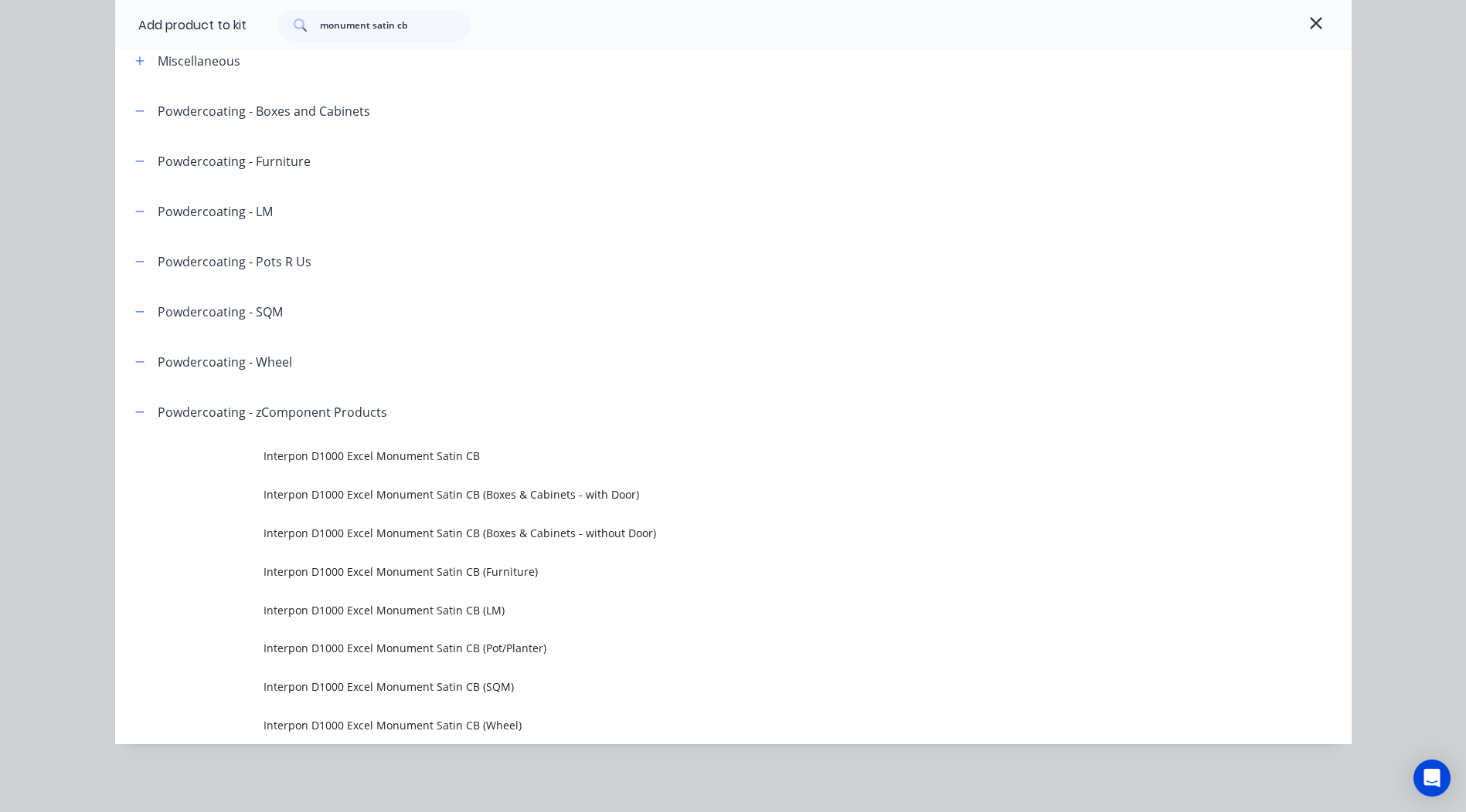
scroll to position [0, 0]
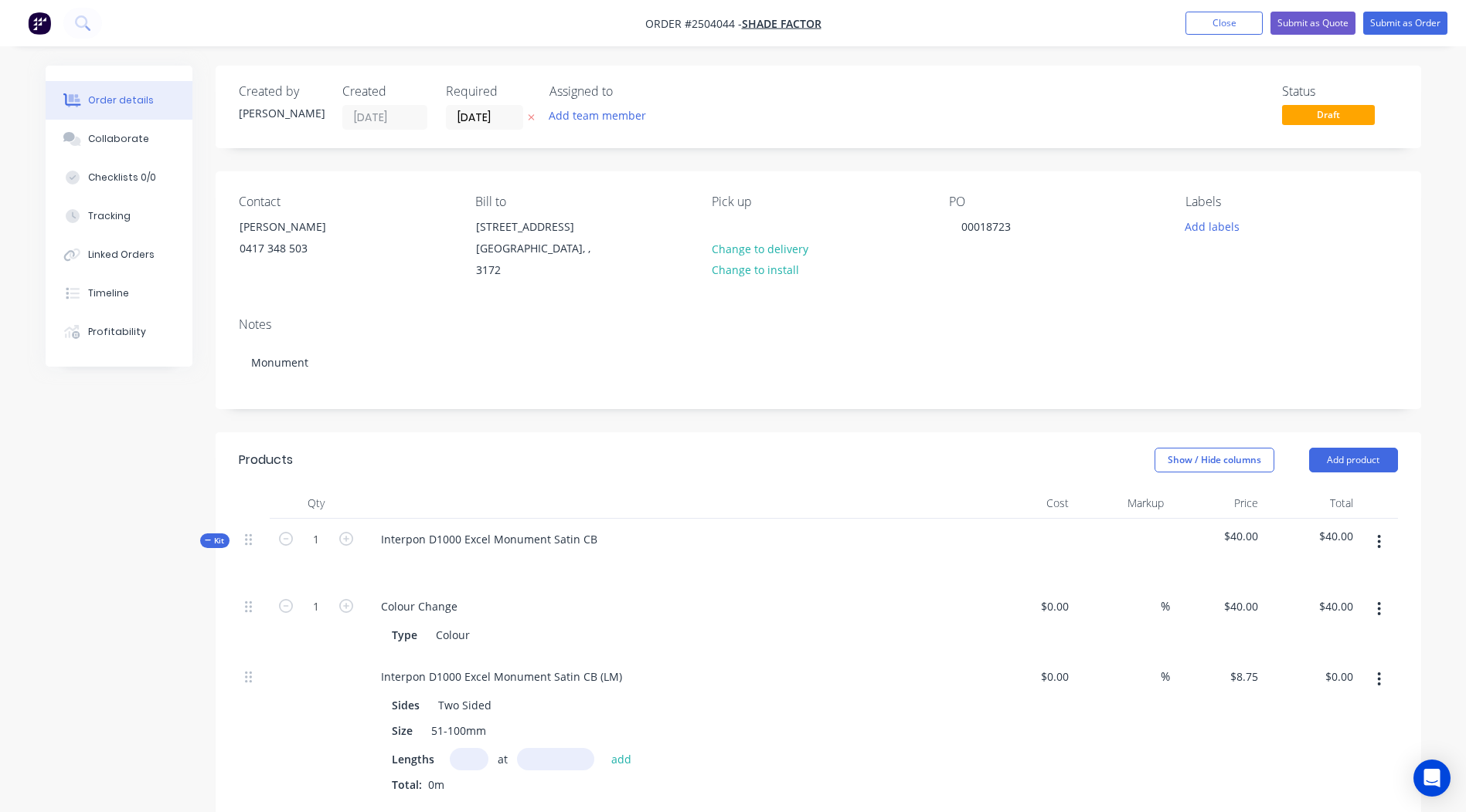
click at [465, 749] on input "text" at bounding box center [470, 759] width 39 height 22
type input "1"
click at [566, 749] on input "text" at bounding box center [555, 759] width 77 height 22
type input "4200"
click at [603, 749] on button "add" at bounding box center [620, 758] width 36 height 20
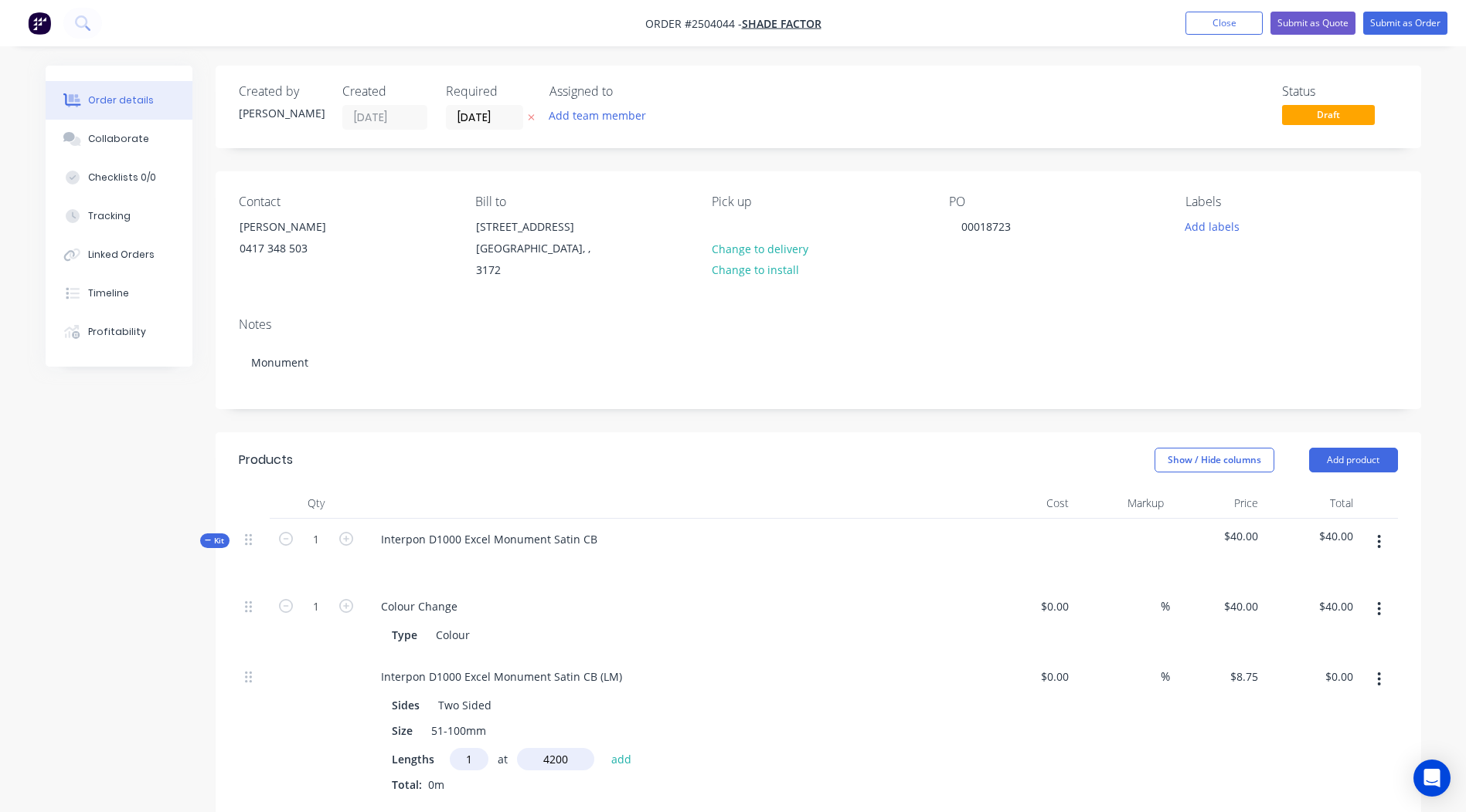
type input "$36.75"
drag, startPoint x: 621, startPoint y: 665, endPoint x: 0, endPoint y: 691, distance: 621.5
click at [0, 680] on html "Order #2504044 - Shade Factor Add product Close Submit as Quote Submit as Order…" at bounding box center [733, 652] width 1466 height 1305
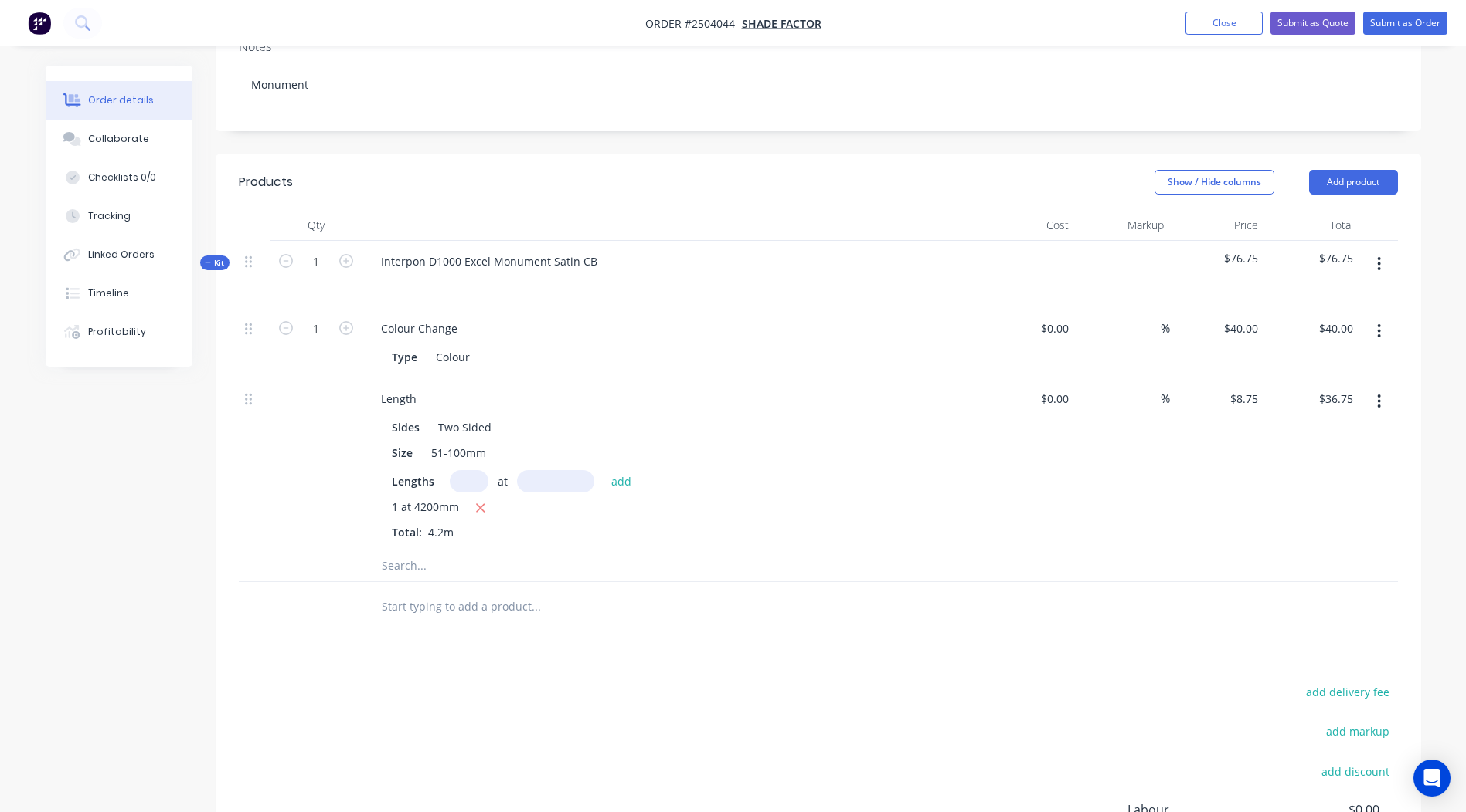
click at [1372, 250] on button "button" at bounding box center [1378, 264] width 36 height 28
click at [1331, 293] on div "Add product to kit" at bounding box center [1324, 304] width 119 height 22
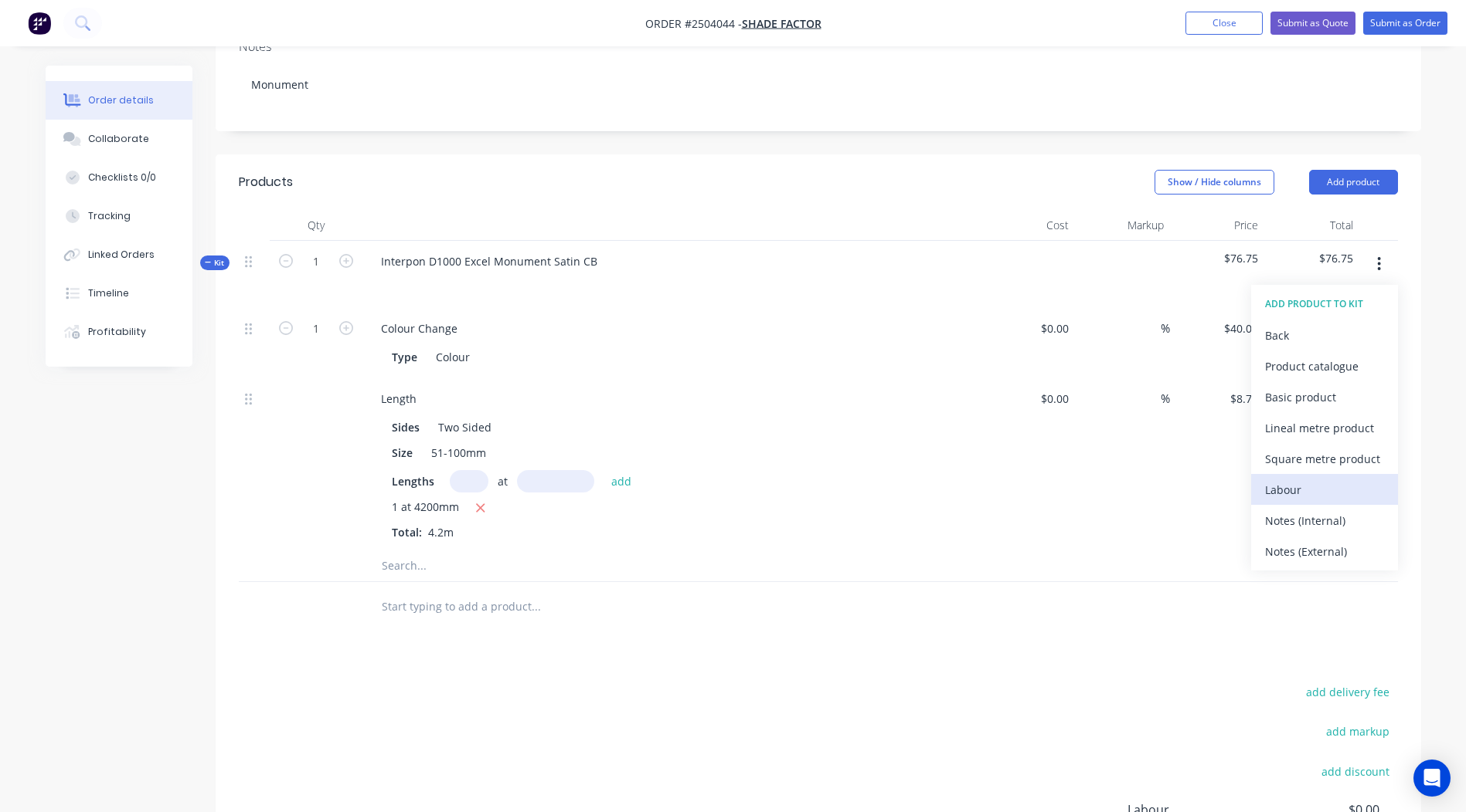
click at [1294, 479] on div "Labour" at bounding box center [1324, 490] width 119 height 22
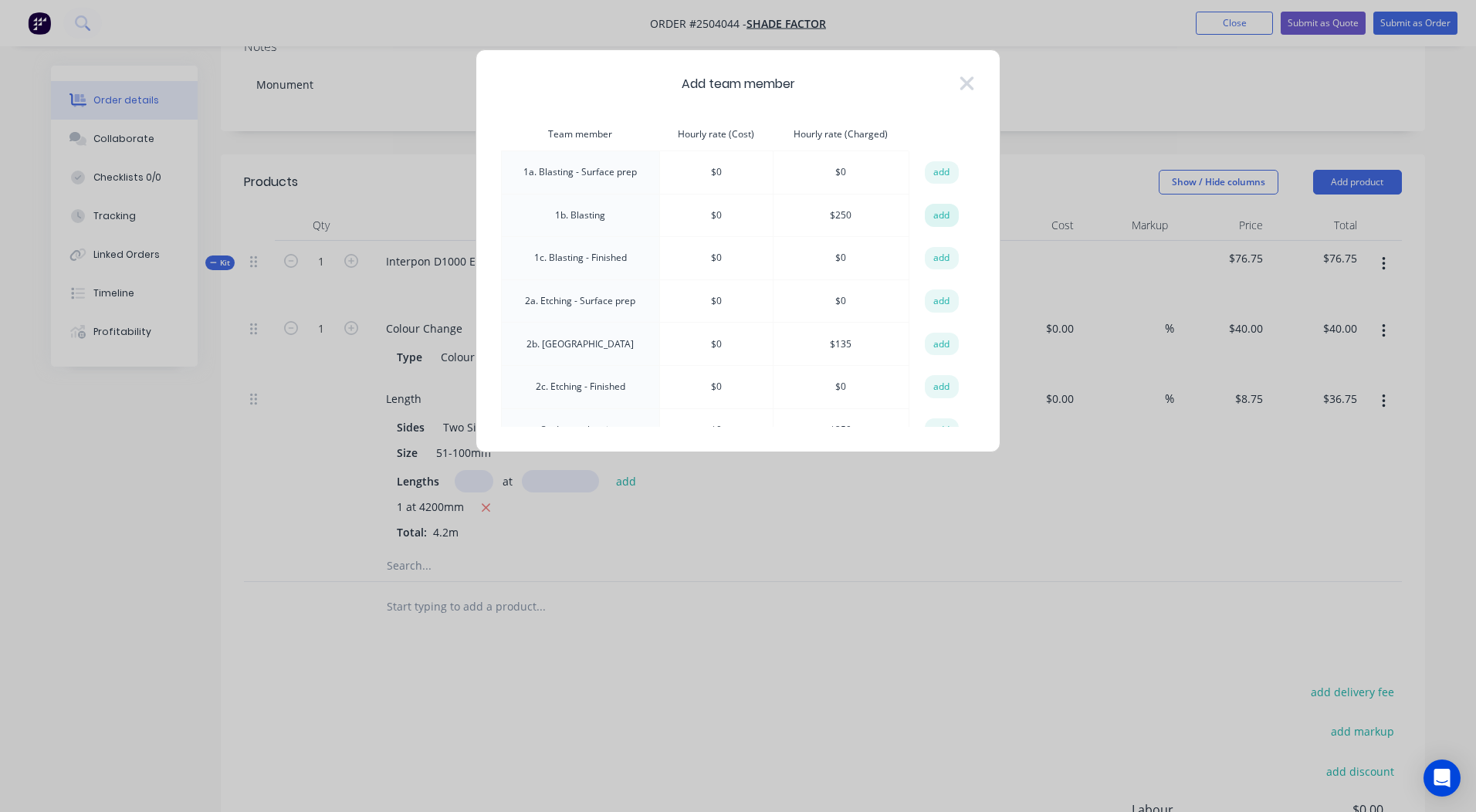
click at [929, 218] on button "add" at bounding box center [941, 215] width 34 height 23
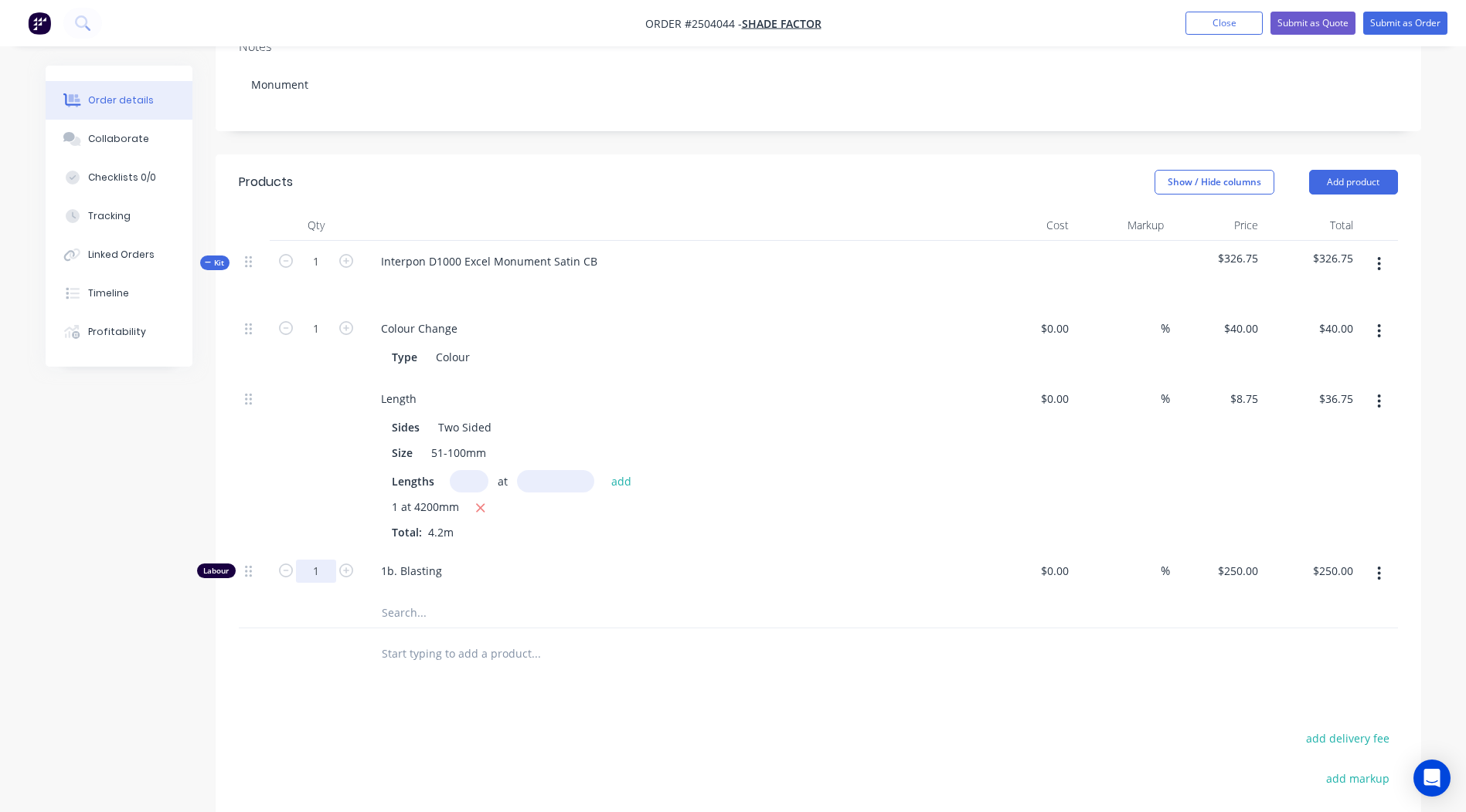
click at [317, 560] on input "1" at bounding box center [316, 572] width 40 height 23
type input "0.167"
click at [680, 638] on input "text" at bounding box center [535, 653] width 309 height 31
type input "$41.75"
click at [1389, 24] on button "Submit as Order" at bounding box center [1405, 23] width 84 height 23
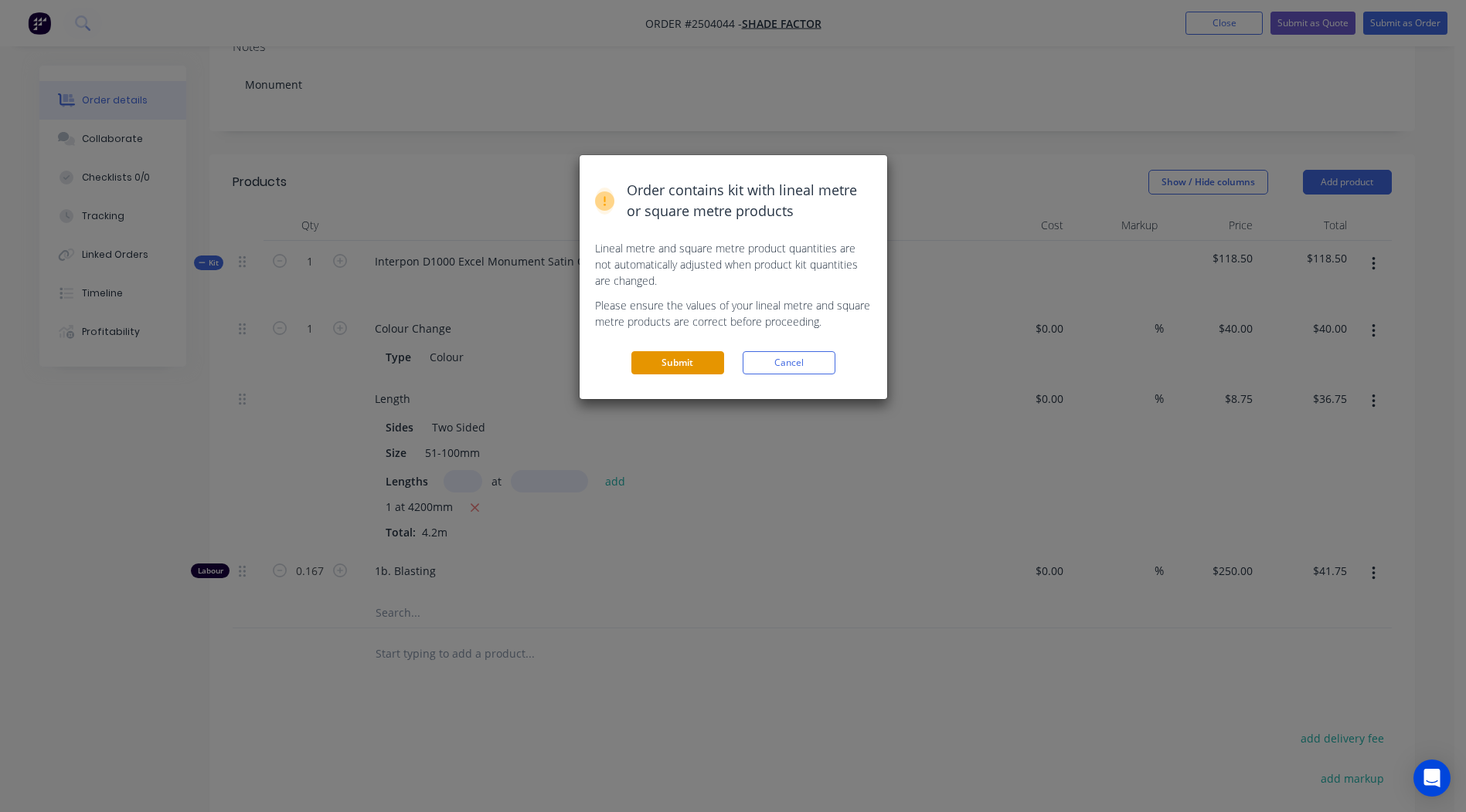
click at [693, 367] on button "Submit" at bounding box center [677, 363] width 93 height 23
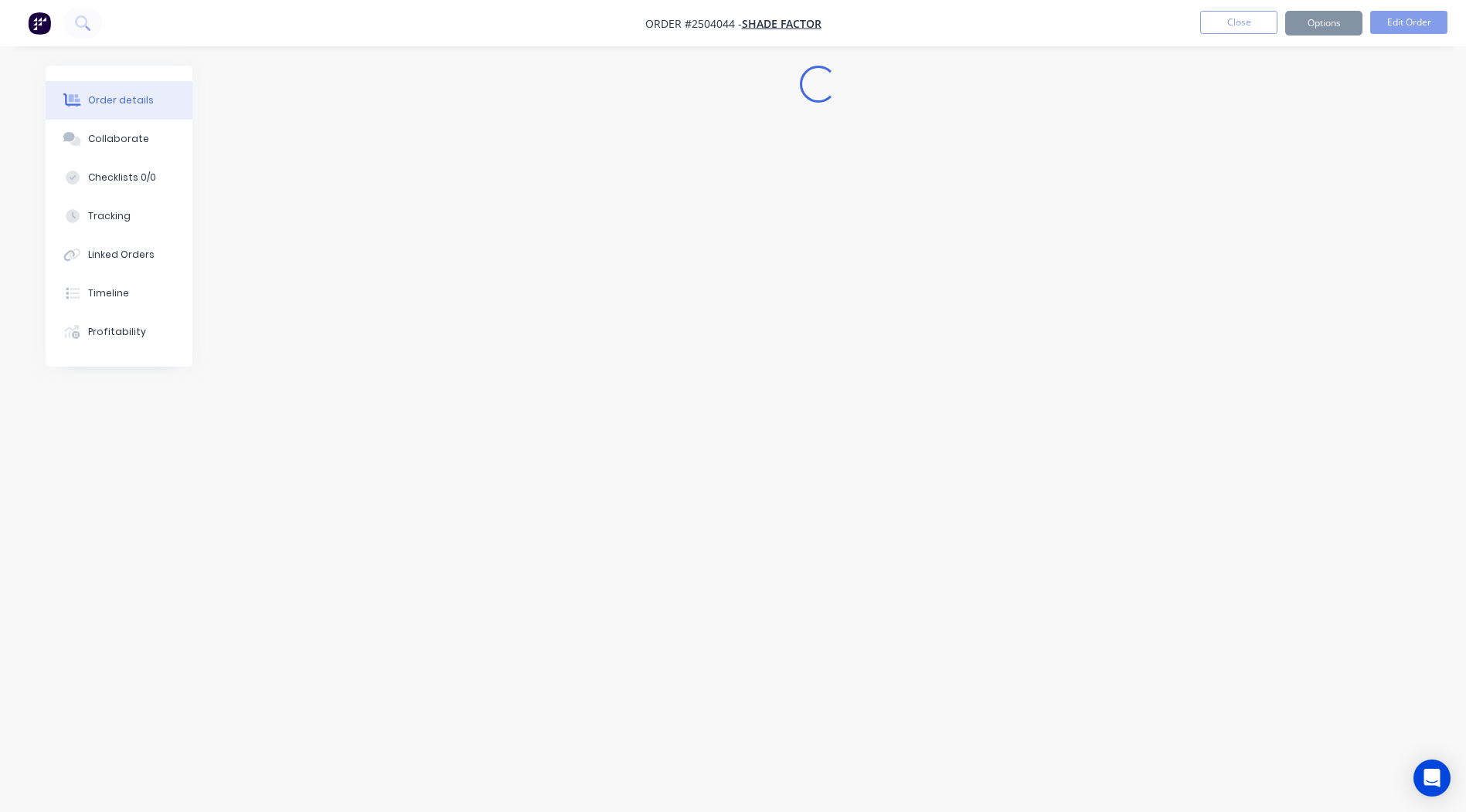
scroll to position [0, 0]
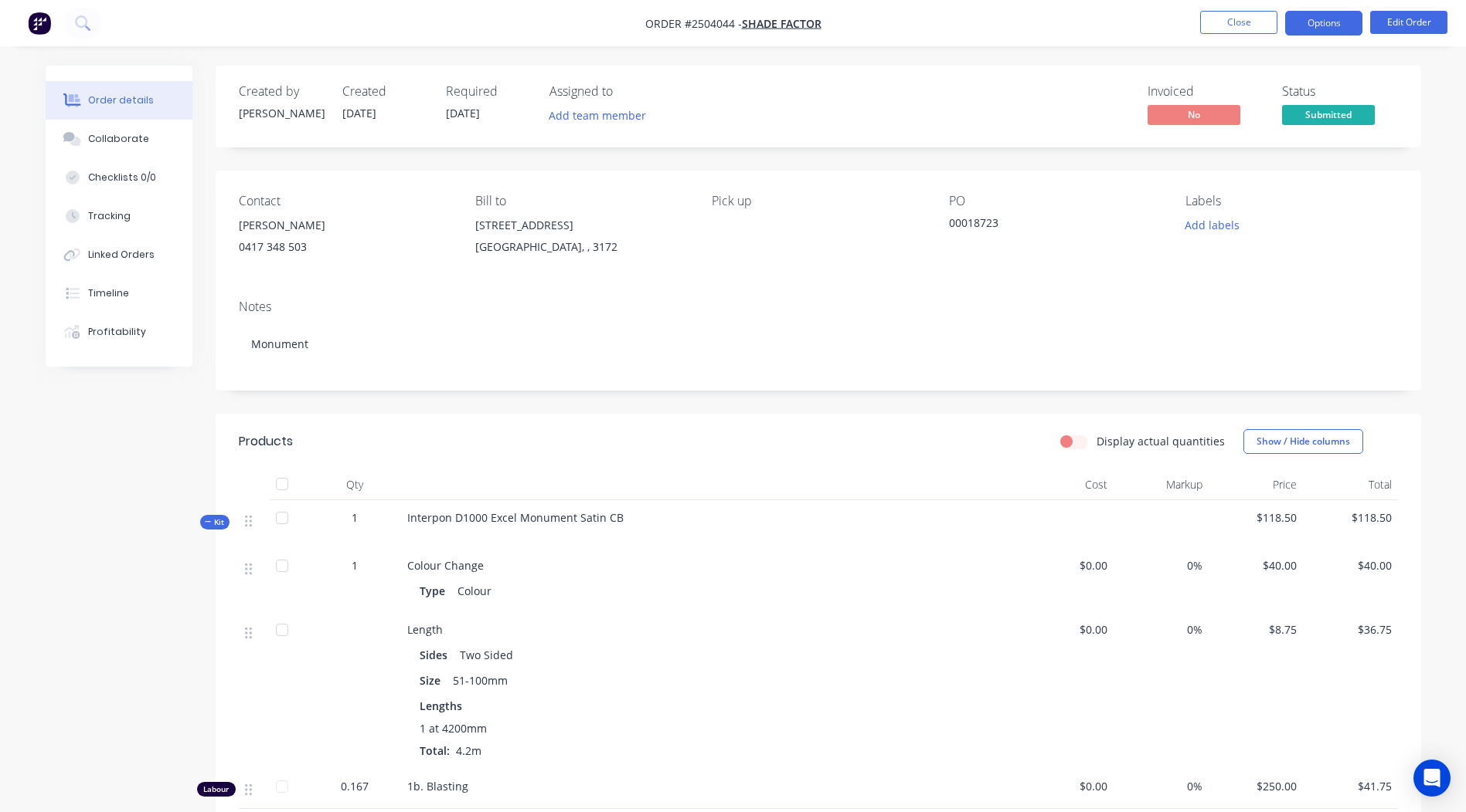
click at [1341, 19] on button "Options" at bounding box center [1323, 22] width 77 height 24
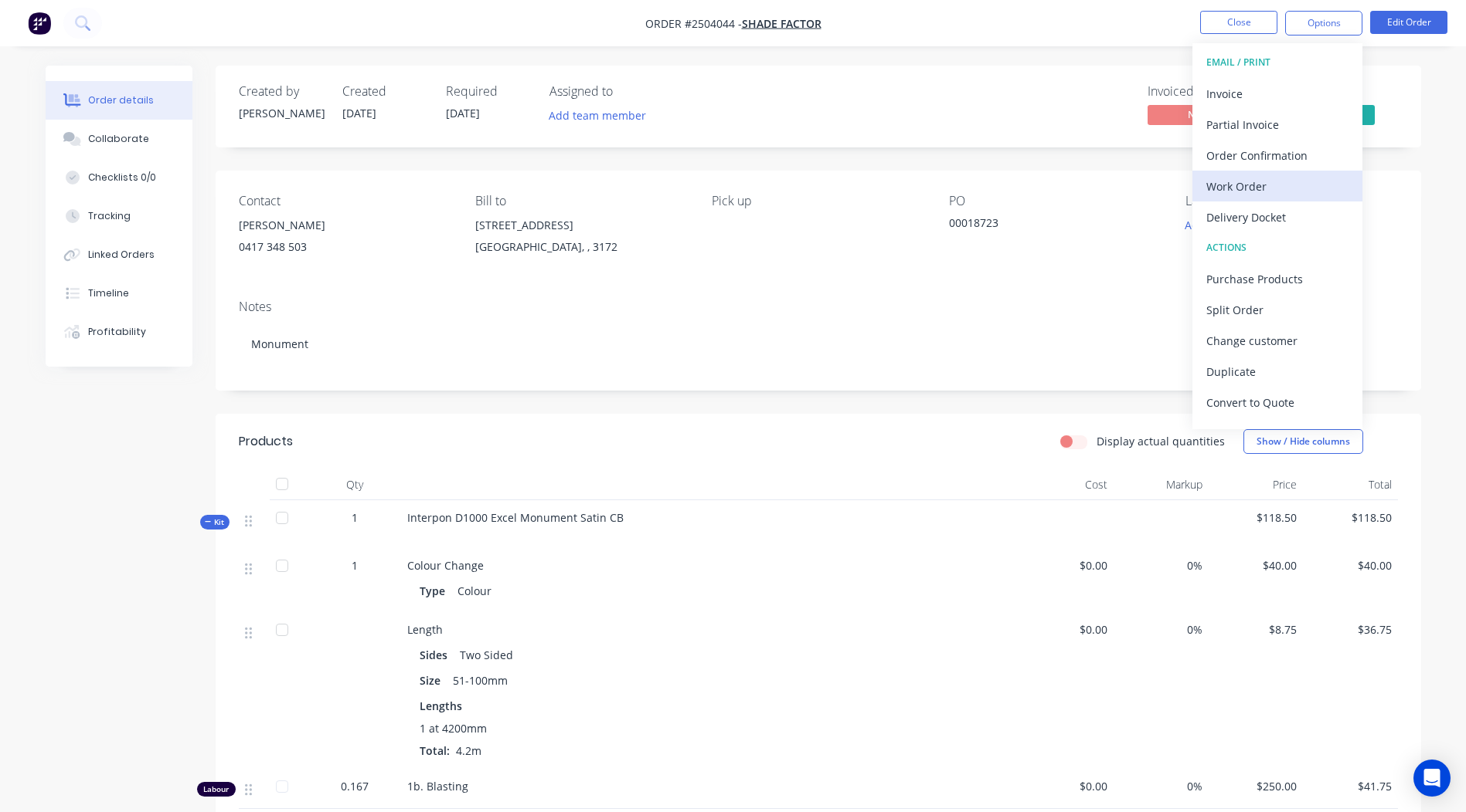
click at [1242, 200] on button "Work Order" at bounding box center [1277, 186] width 169 height 31
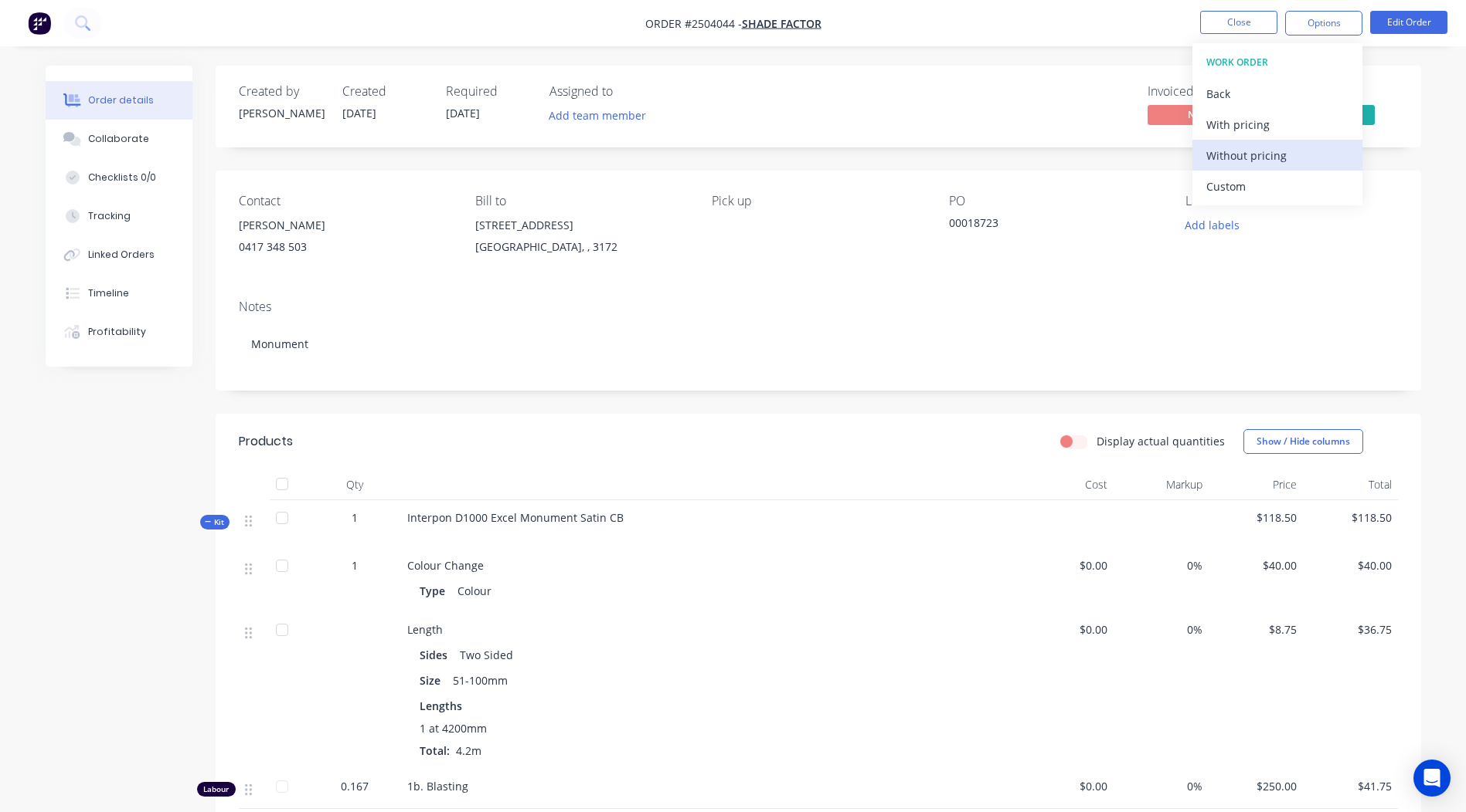
click at [1274, 155] on div "Without pricing" at bounding box center [1277, 155] width 142 height 22
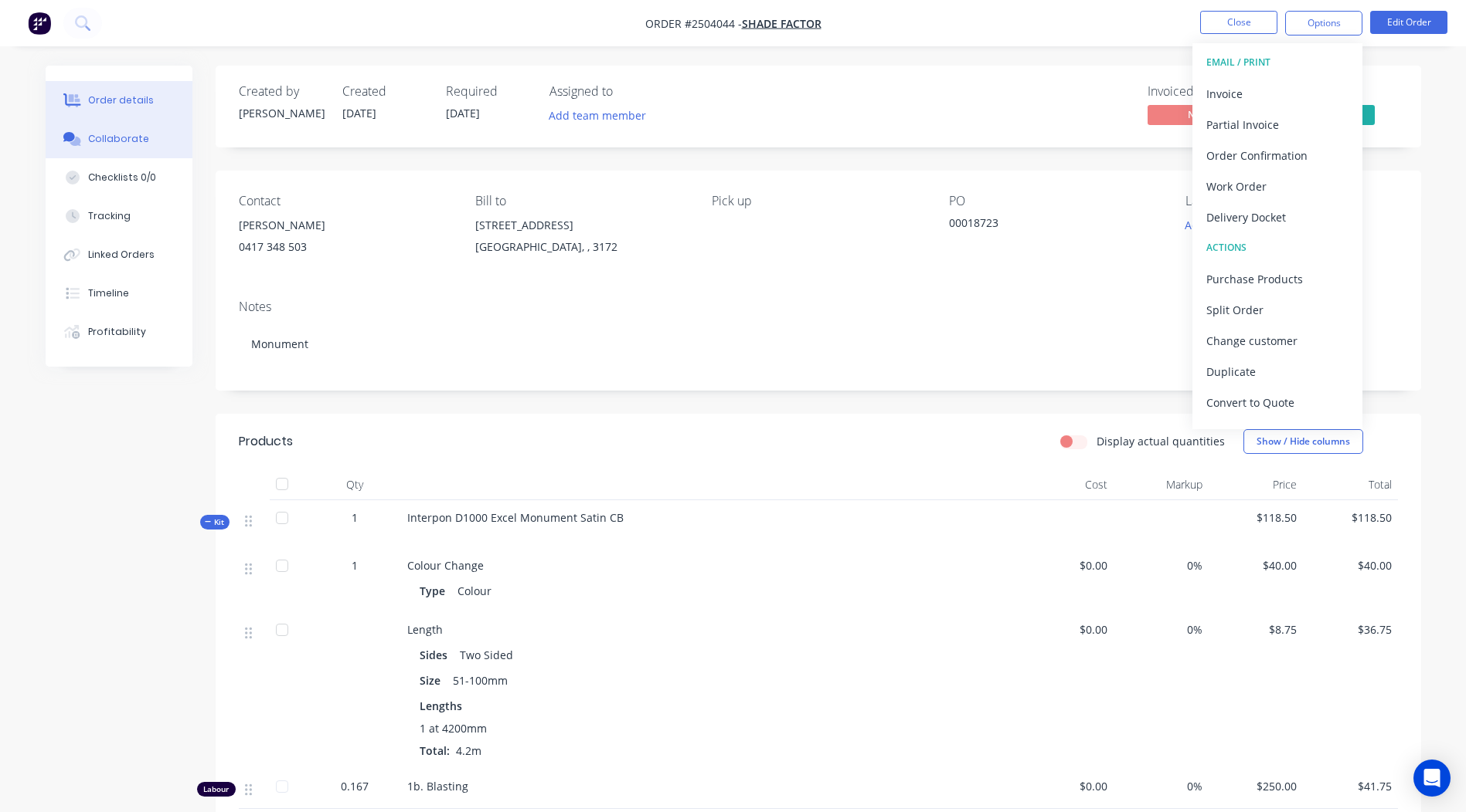
click at [110, 122] on button "Collaborate" at bounding box center [119, 139] width 147 height 39
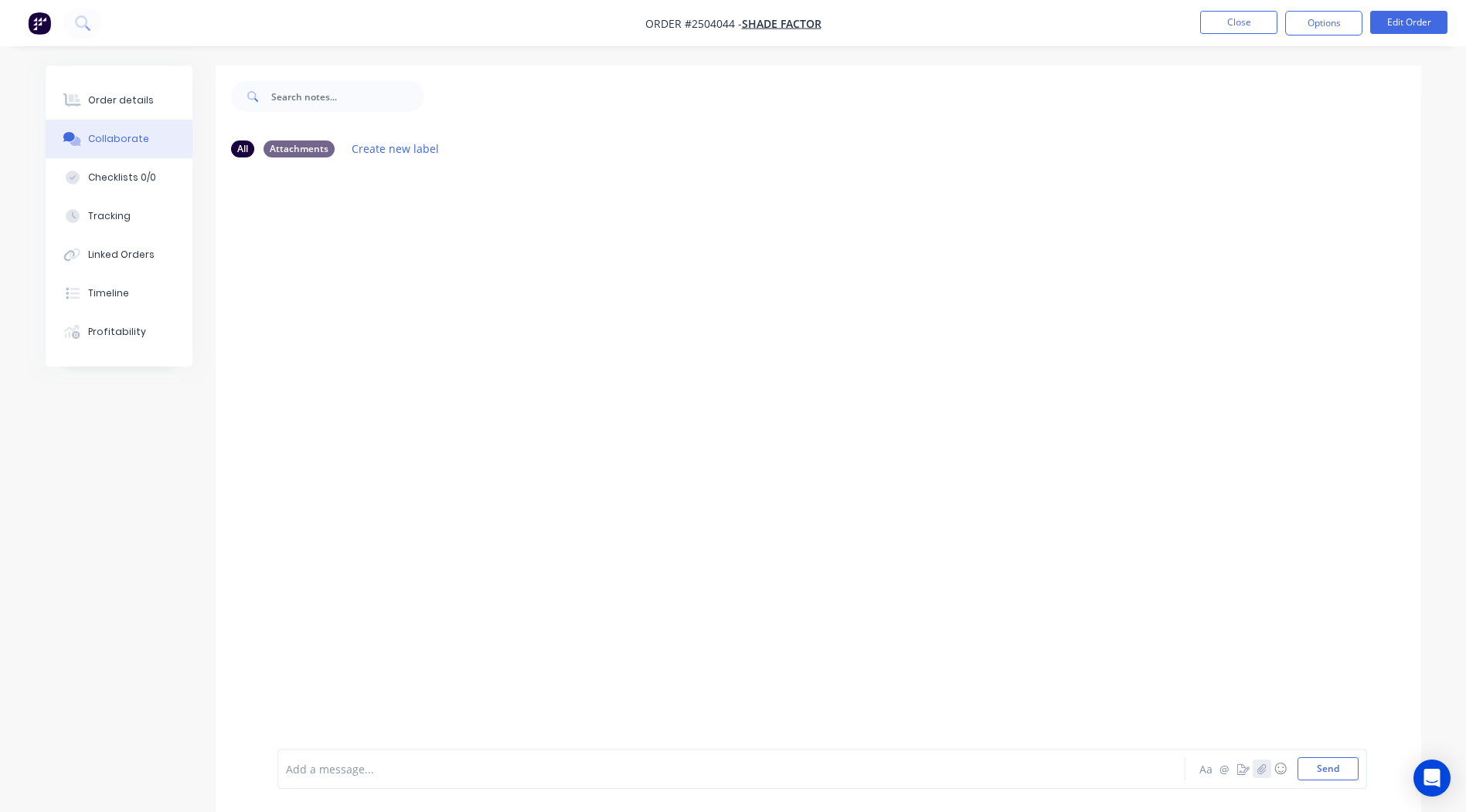
click at [1258, 769] on icon "button" at bounding box center [1260, 768] width 9 height 10
click at [1334, 771] on button "Send" at bounding box center [1328, 769] width 61 height 23
click at [1234, 32] on button "Close" at bounding box center [1238, 22] width 77 height 23
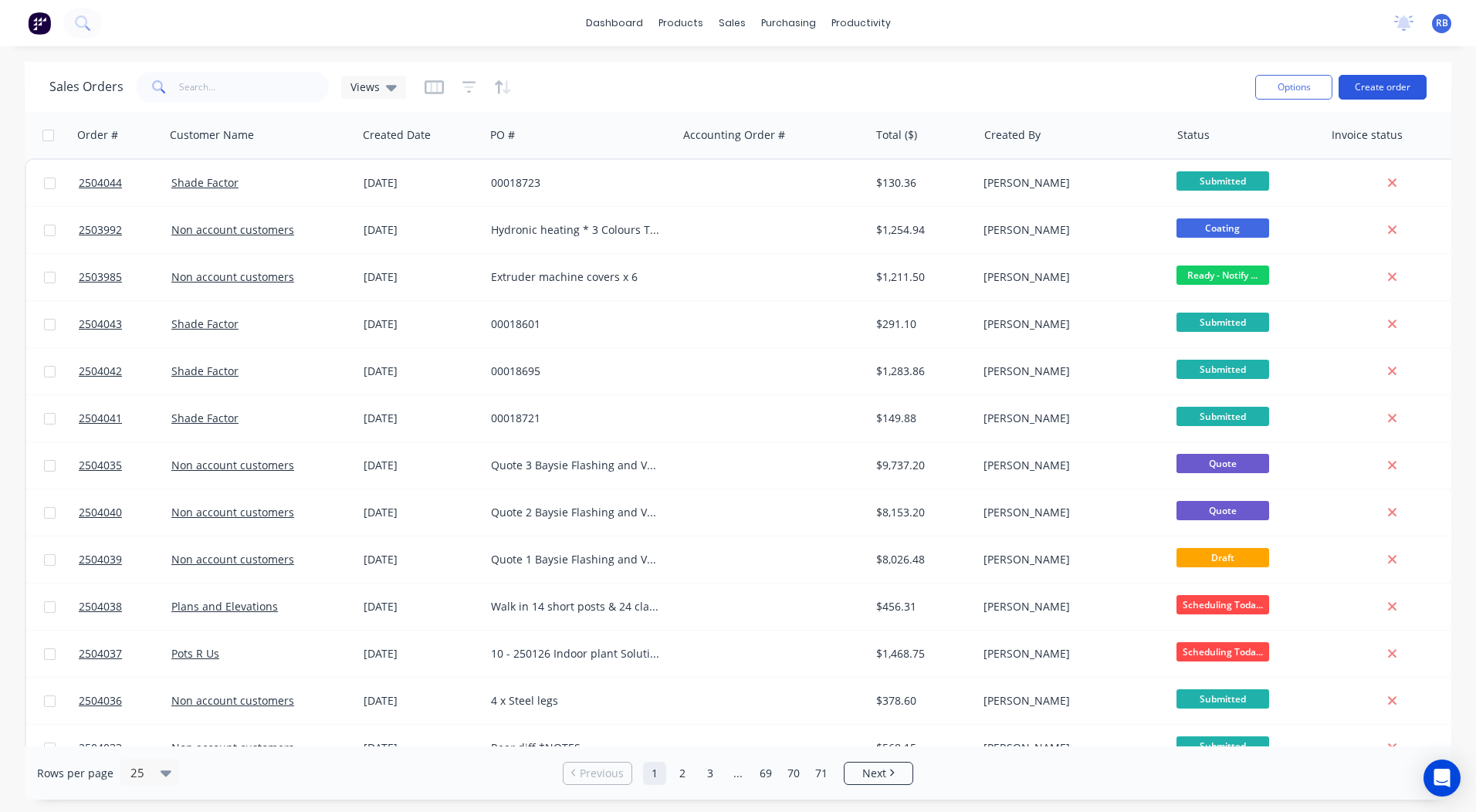
click at [1367, 93] on button "Create order" at bounding box center [1383, 87] width 88 height 24
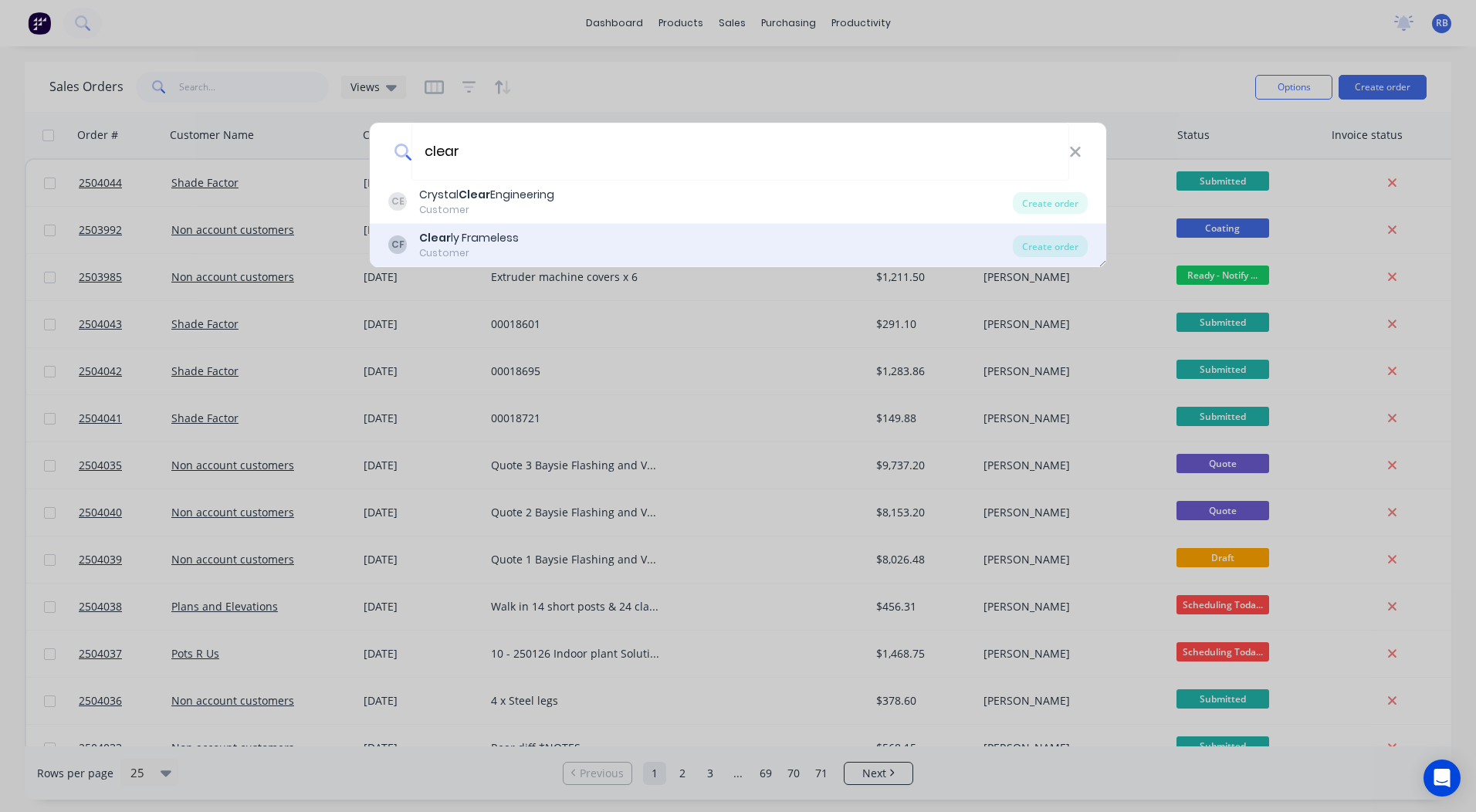
type input "clear"
click at [523, 248] on div "CF Clear ly Frameless Customer" at bounding box center [701, 244] width 625 height 30
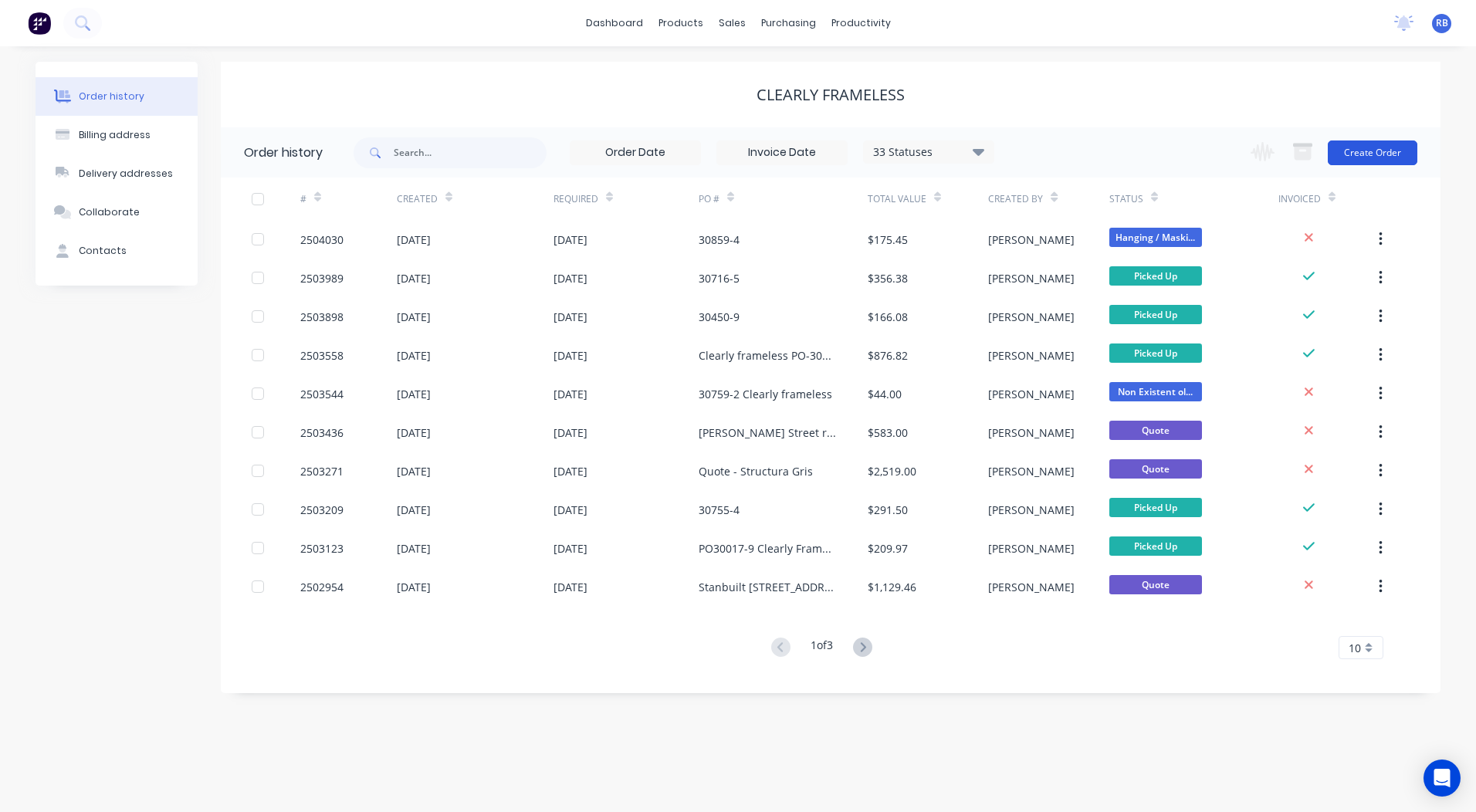
click at [1380, 156] on button "Create Order" at bounding box center [1373, 152] width 90 height 24
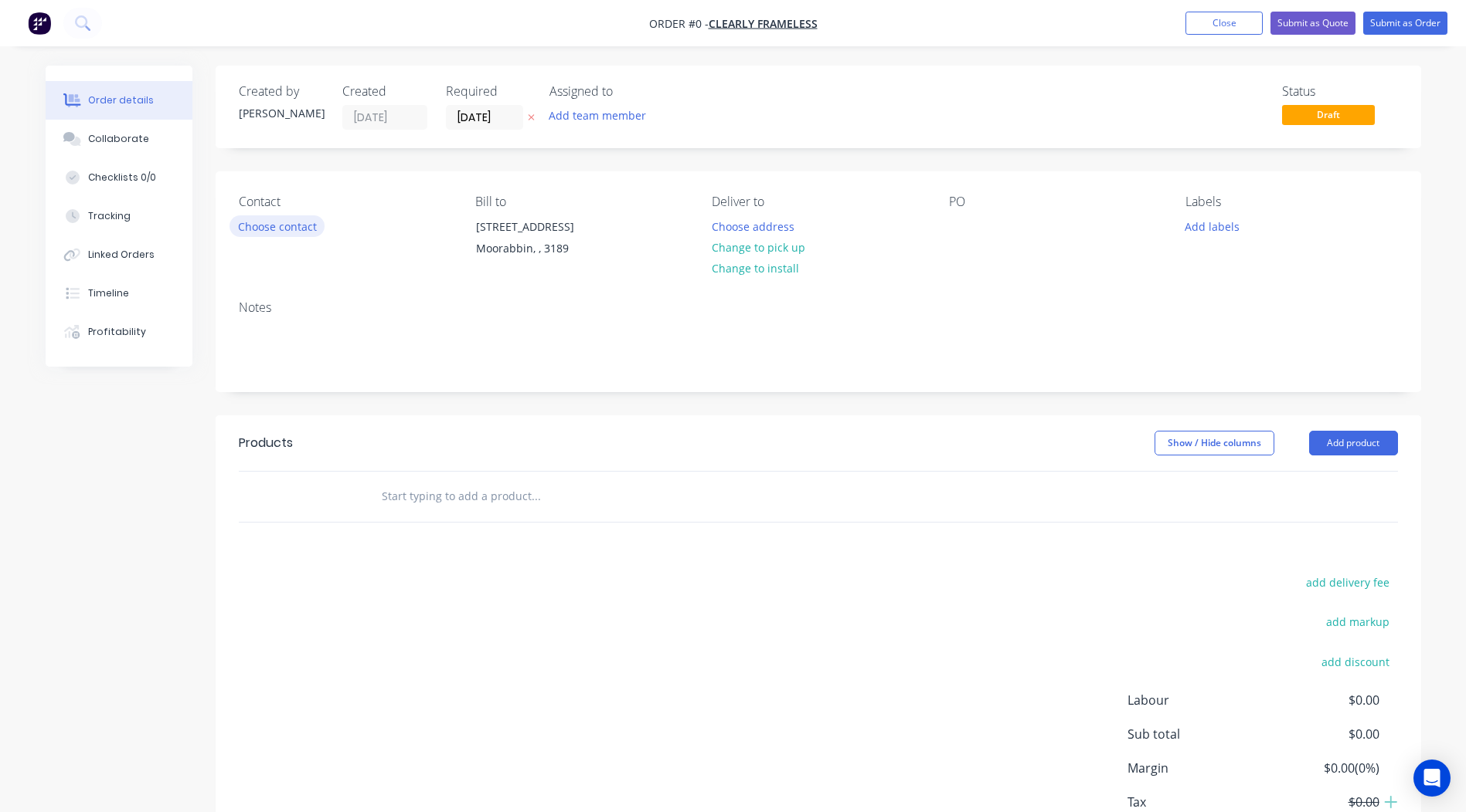
click at [280, 234] on button "Choose contact" at bounding box center [278, 225] width 95 height 20
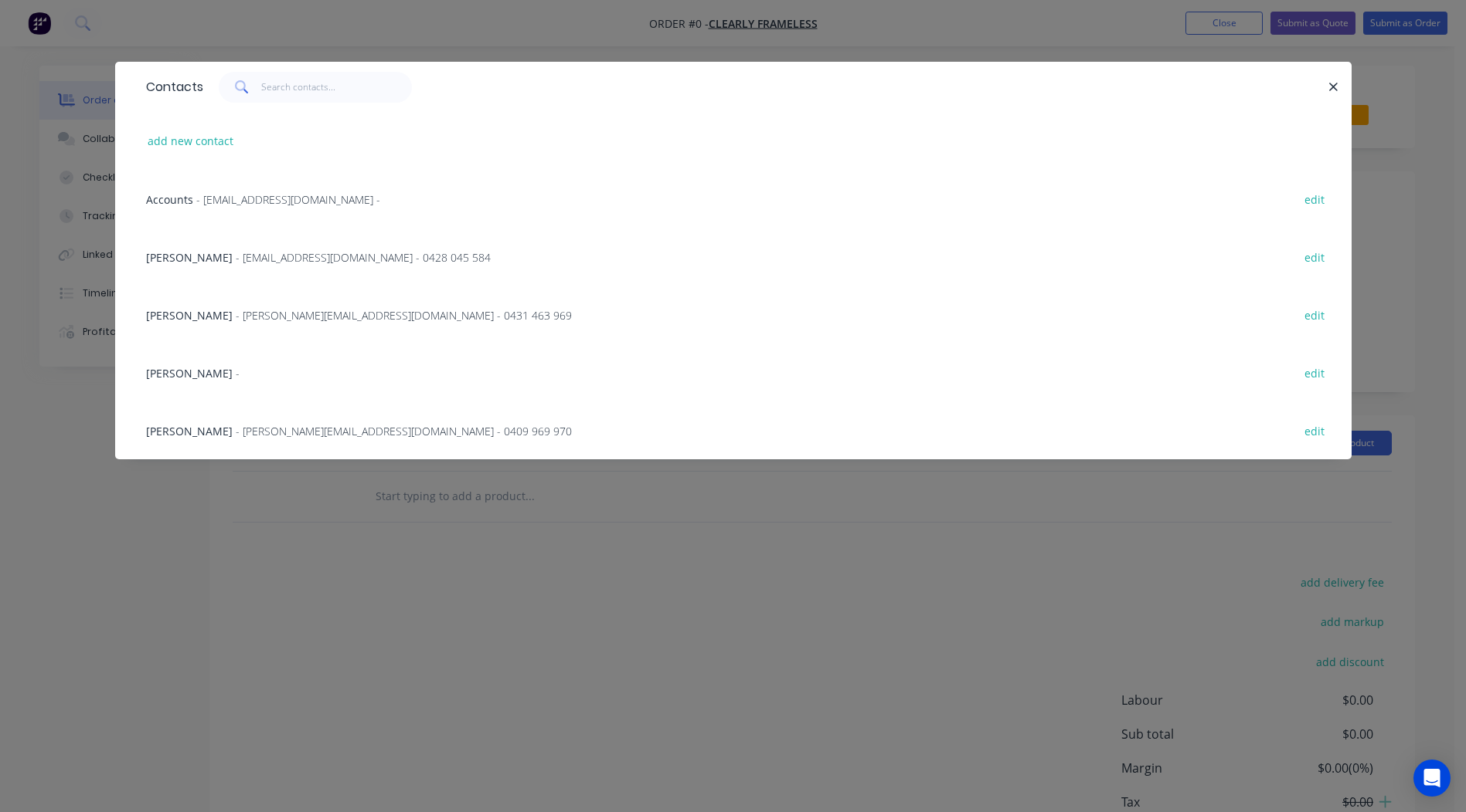
click at [209, 318] on span "[PERSON_NAME]" at bounding box center [189, 314] width 87 height 15
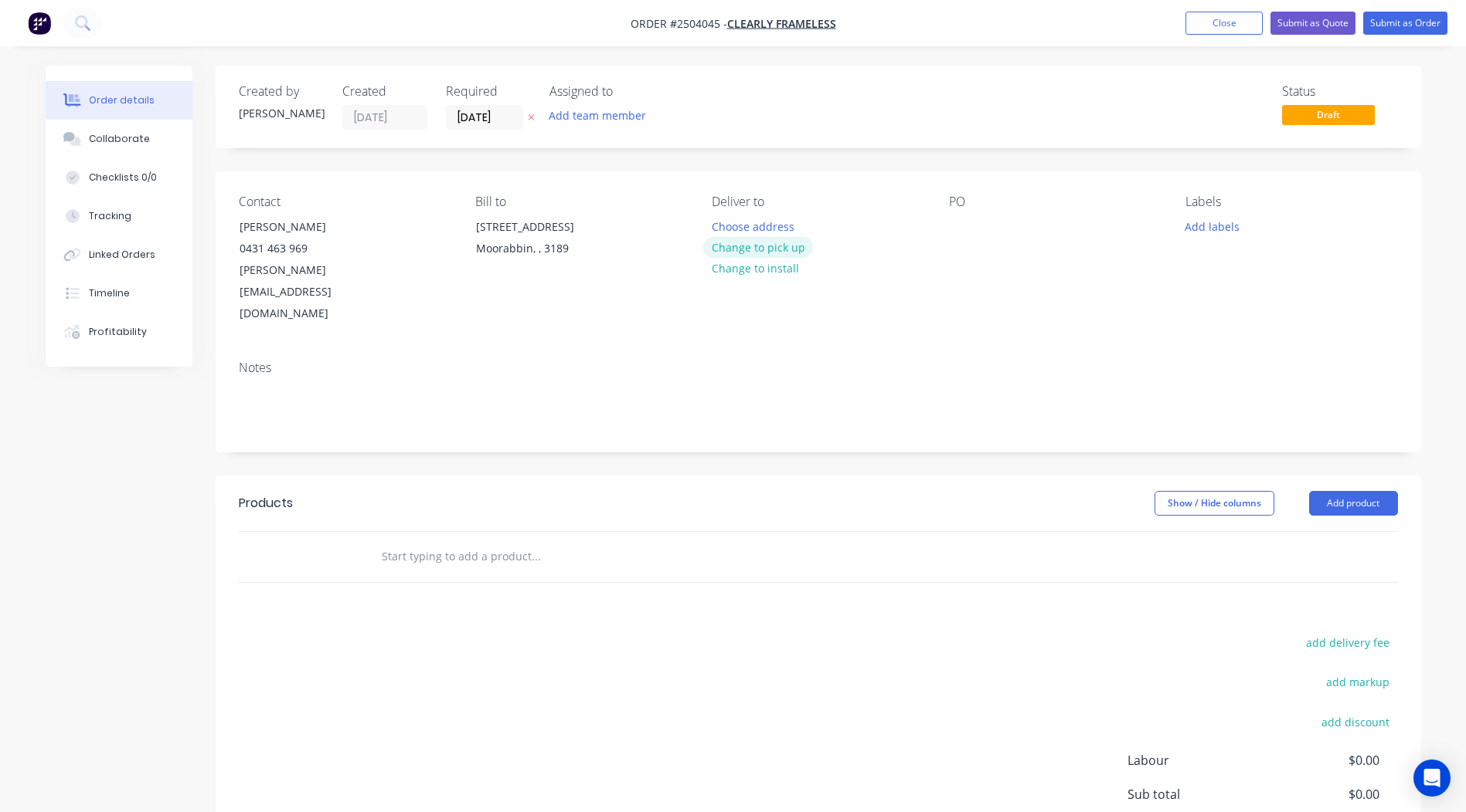
click at [754, 254] on button "Change to pick up" at bounding box center [758, 246] width 110 height 20
click at [970, 234] on div at bounding box center [960, 226] width 24 height 22
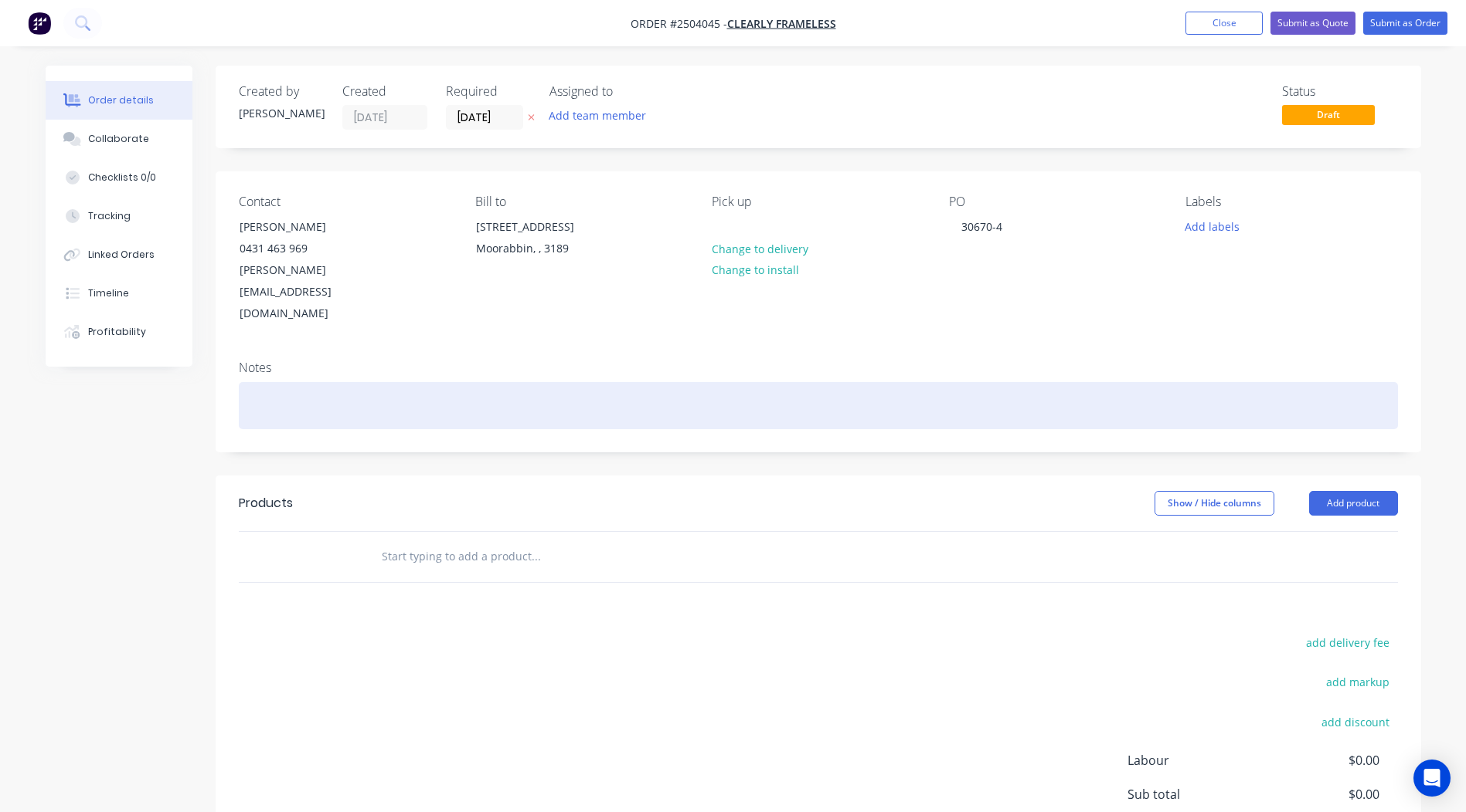
click at [357, 383] on div at bounding box center [818, 406] width 1159 height 47
drag, startPoint x: 308, startPoint y: 365, endPoint x: 91, endPoint y: 362, distance: 217.0
click at [169, 366] on div "Order details Collaborate Checklists 0/0 Tracking Linked Orders Timeline Profit…" at bounding box center [733, 521] width 1406 height 911
copy div "Shale grey"
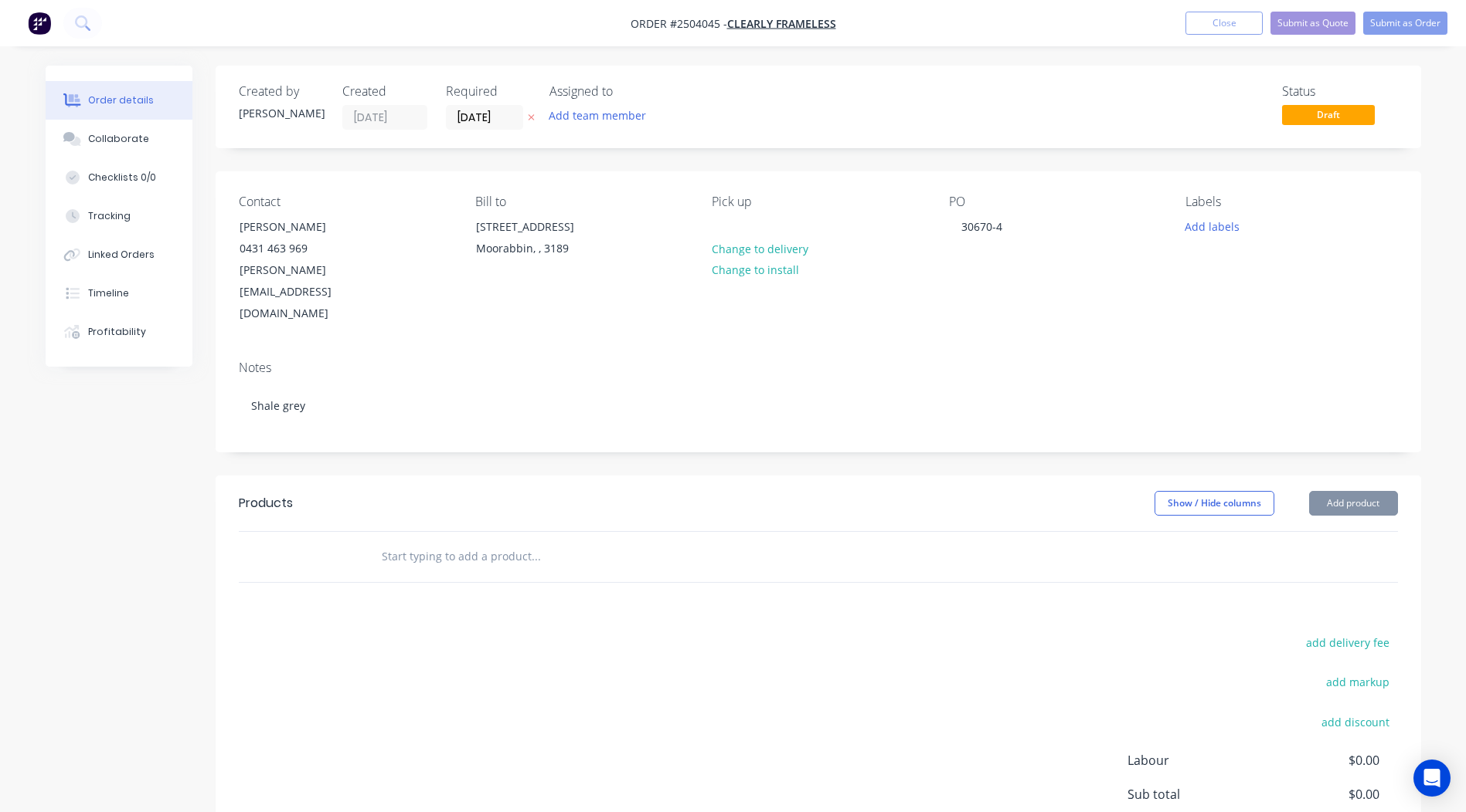
click at [517, 360] on div "Notes" at bounding box center [818, 367] width 1159 height 15
click at [1365, 491] on button "Add product" at bounding box center [1353, 502] width 89 height 24
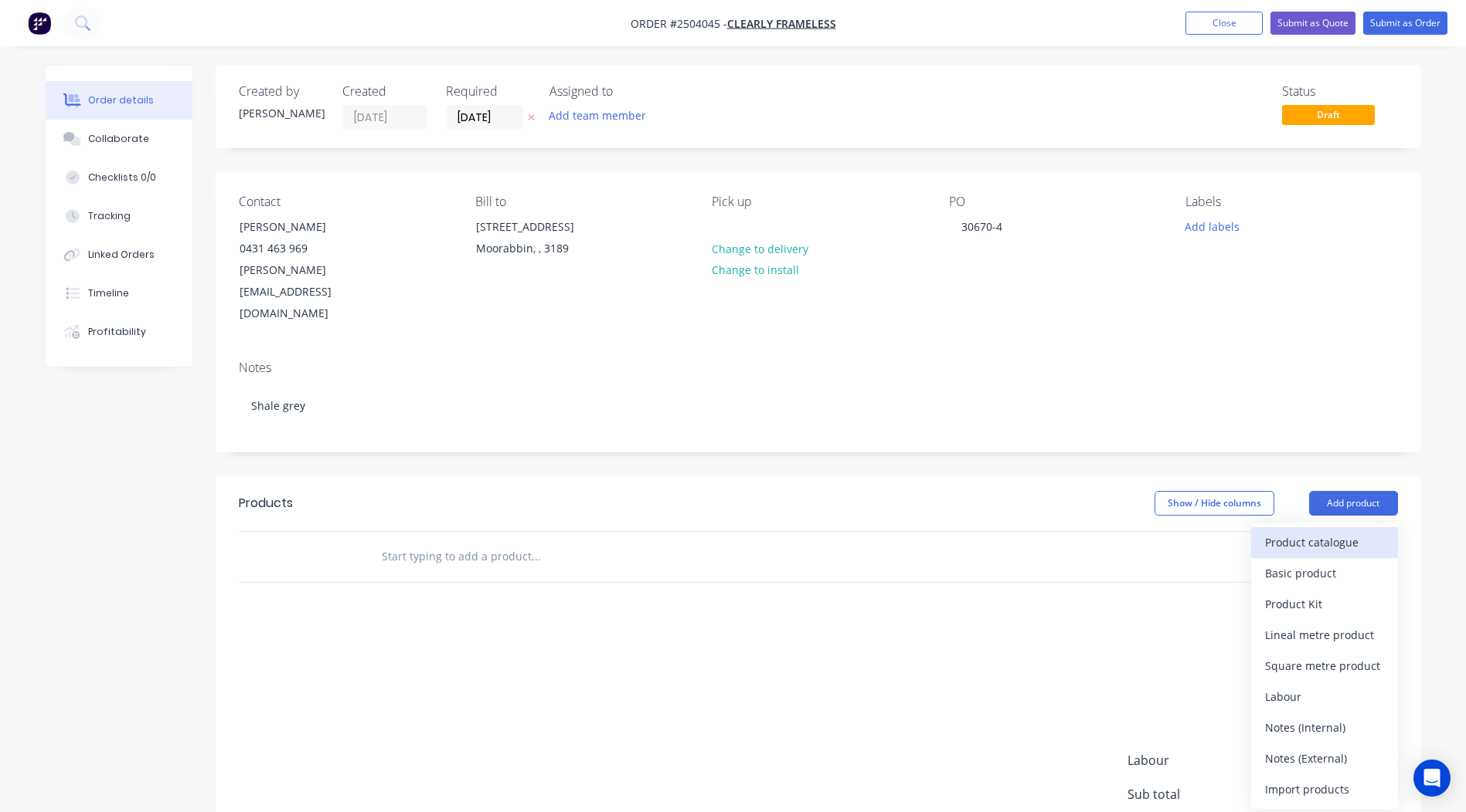
click at [1340, 532] on div "Product catalogue" at bounding box center [1324, 542] width 119 height 22
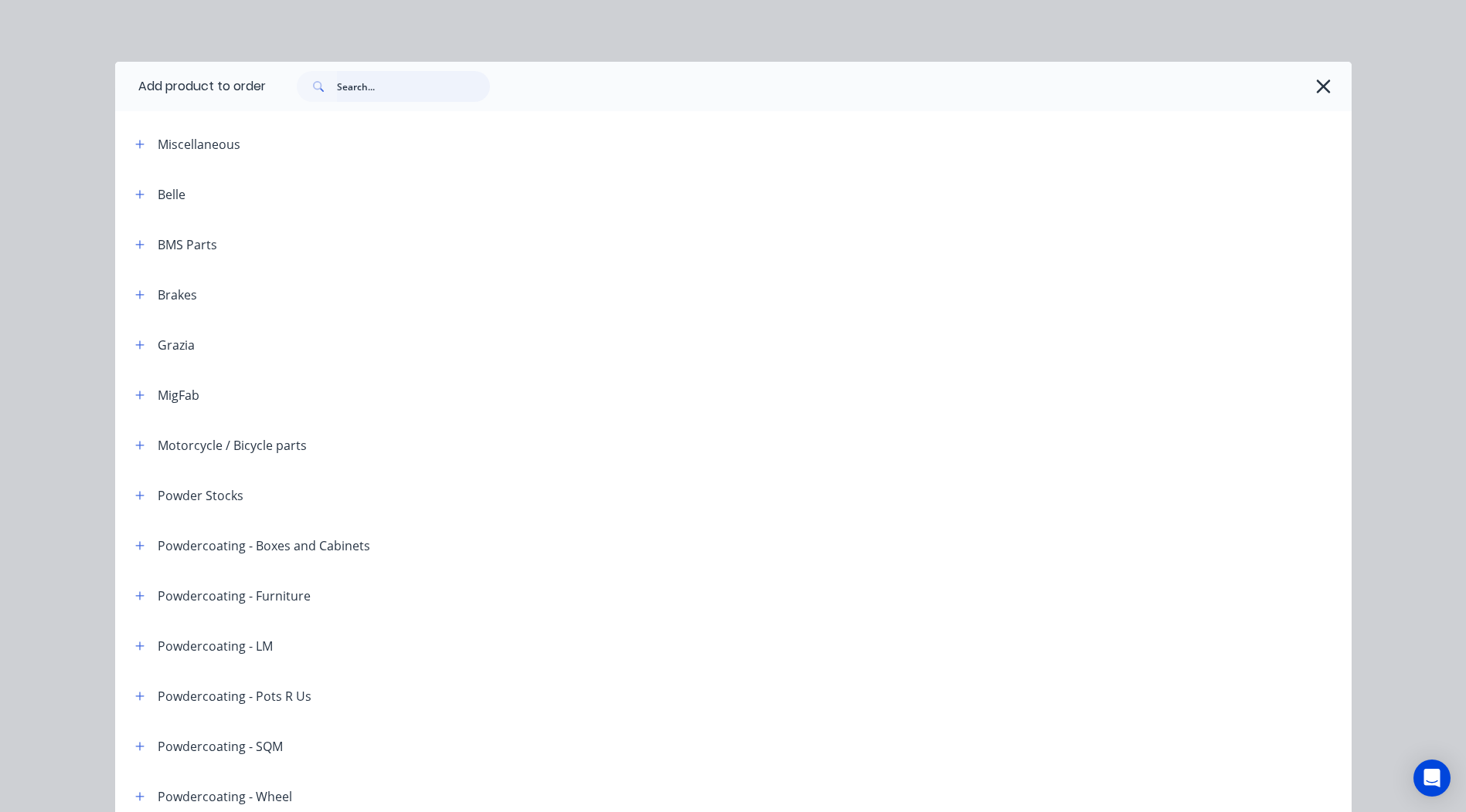
click at [364, 80] on input "text" at bounding box center [413, 87] width 153 height 31
paste input "Shale grey"
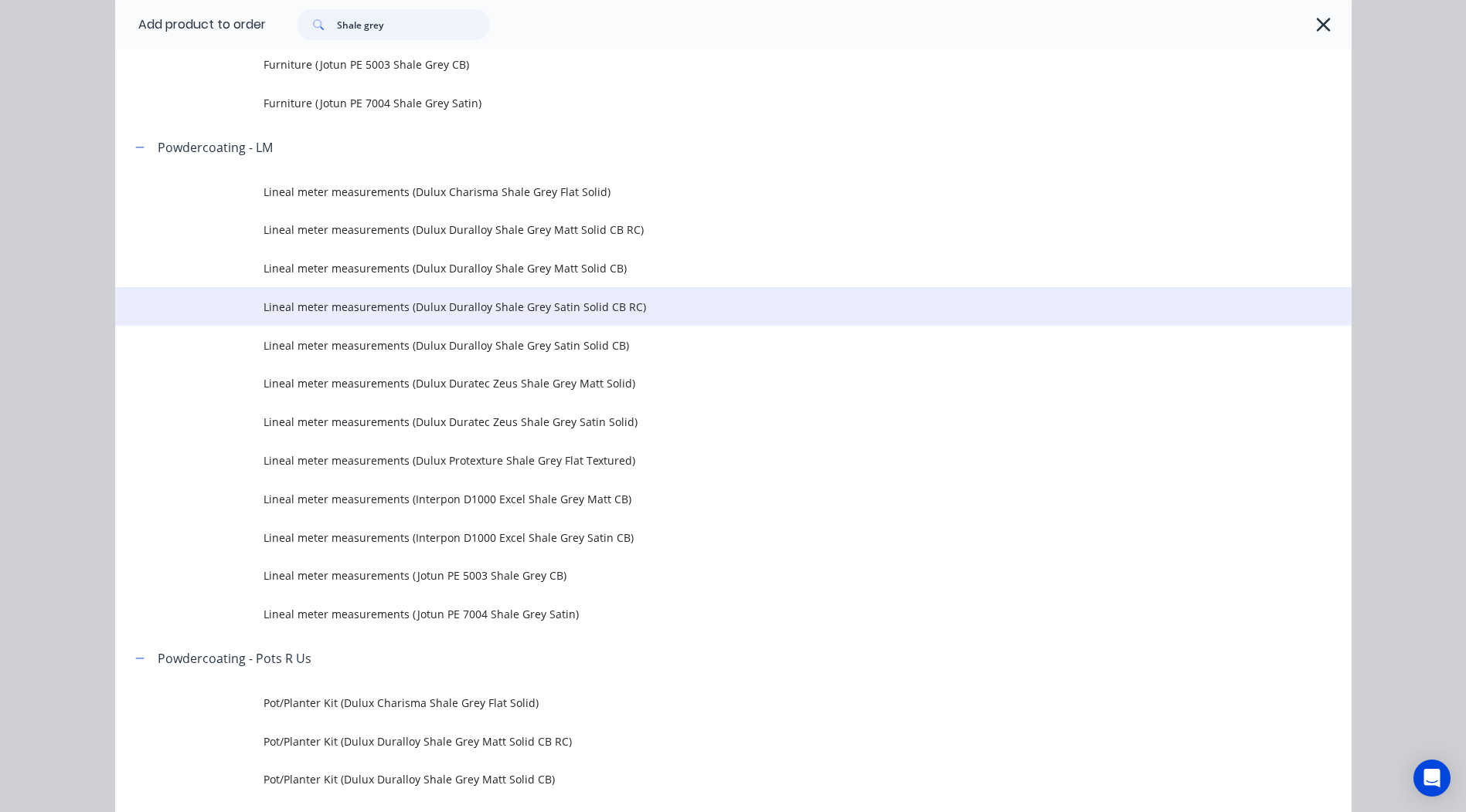
scroll to position [1622, 0]
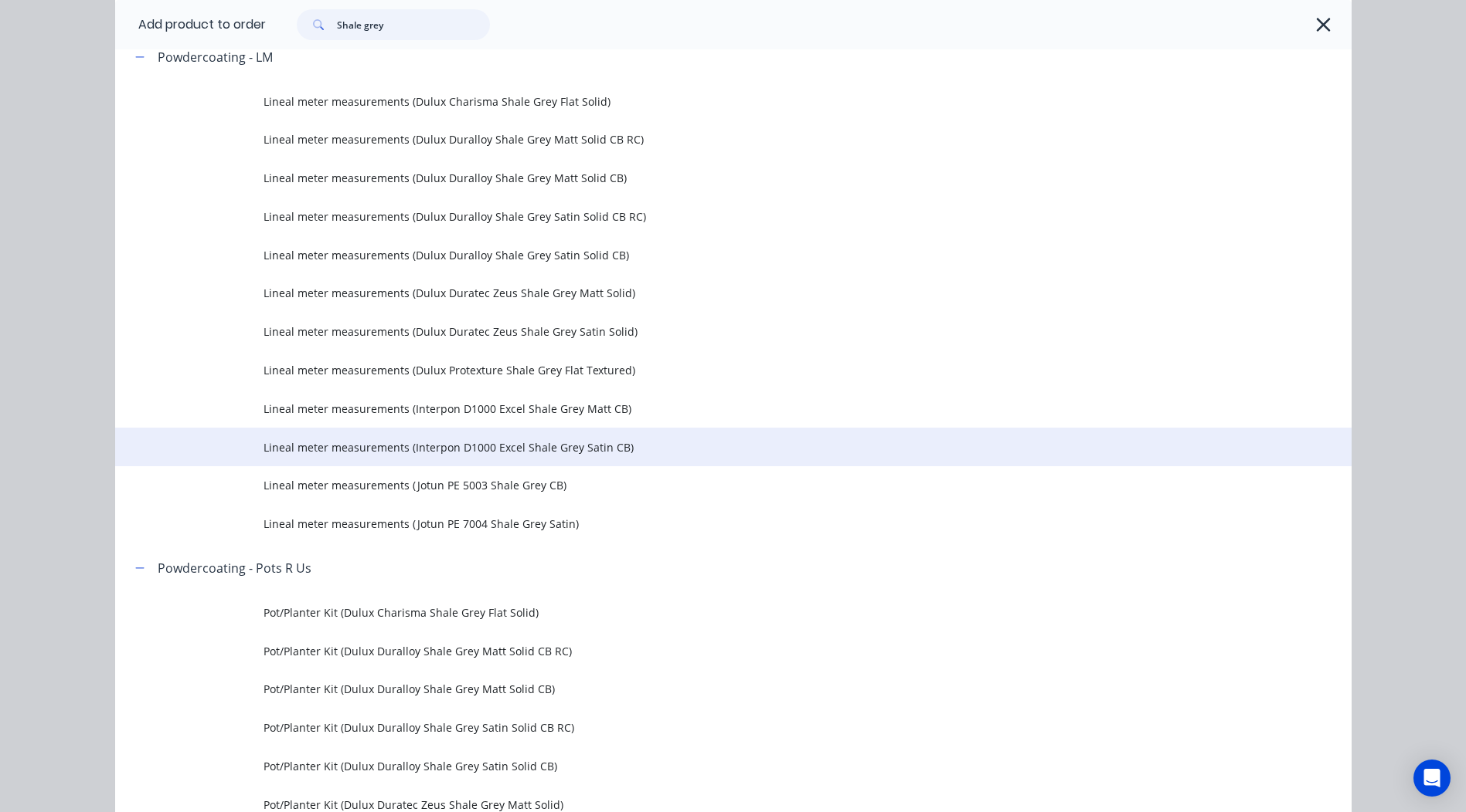
type input "Shale grey"
click at [629, 450] on span "Lineal meter measurements (Interpon D1000 Excel Shale Grey Satin CB)" at bounding box center [697, 447] width 870 height 17
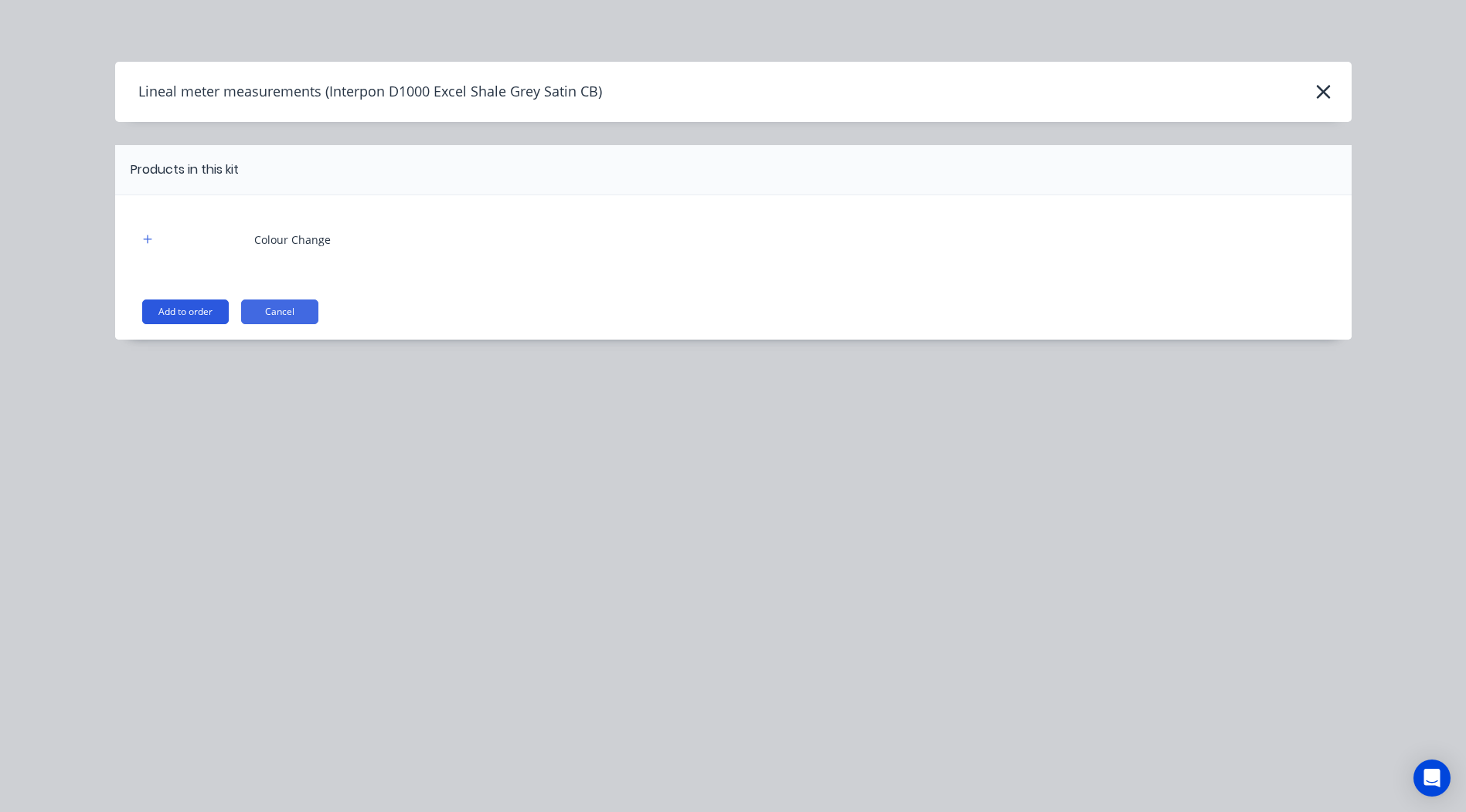
click at [212, 317] on button "Add to order" at bounding box center [185, 312] width 87 height 24
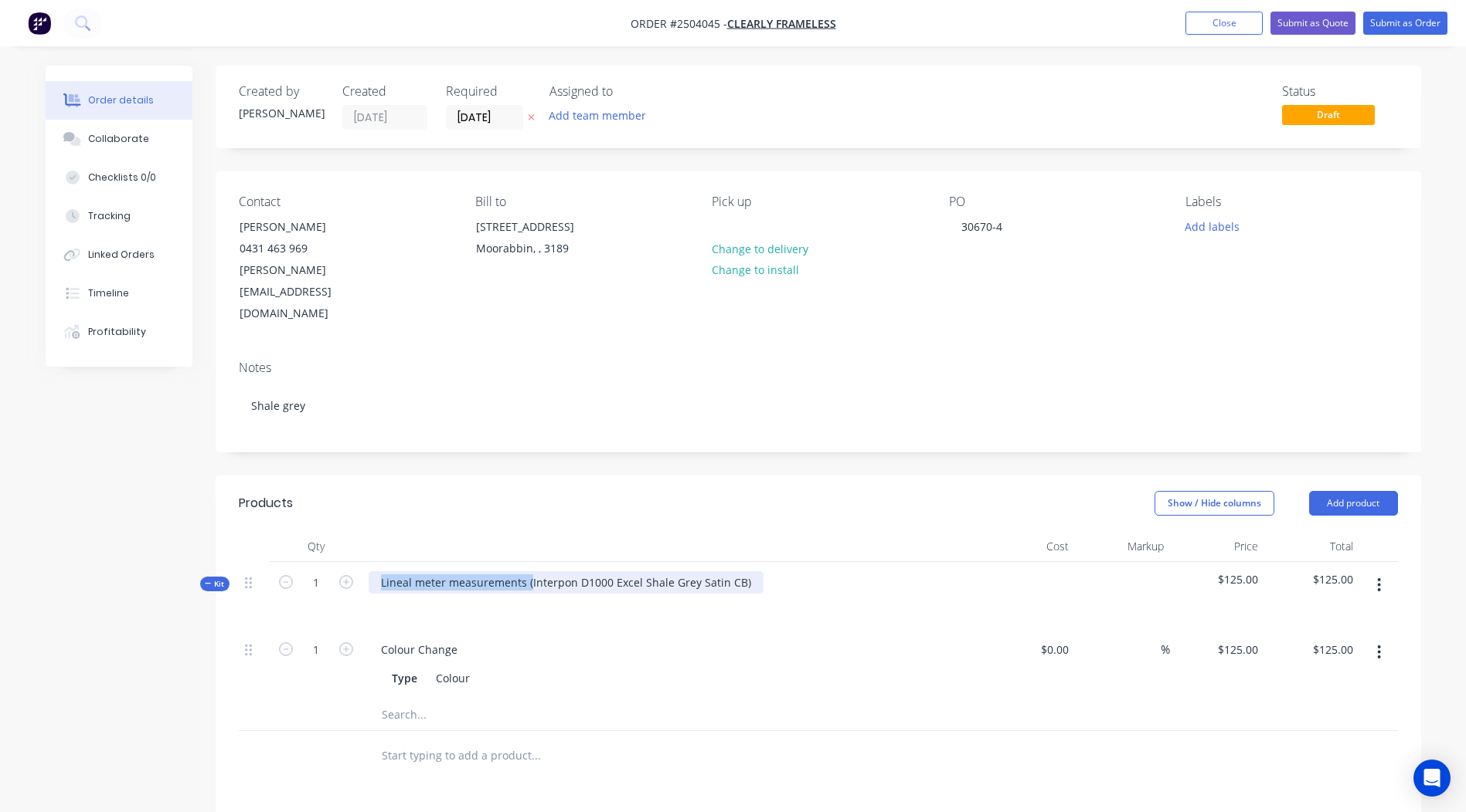
drag, startPoint x: 528, startPoint y: 533, endPoint x: -3, endPoint y: 606, distance: 536.0
click at [0, 606] on html "Order #2504045 - Clearly Frameless Add product Close Submit as Quote Submit as …" at bounding box center [733, 587] width 1466 height 1175
click at [602, 562] on div "Interpon D1000 Excel Shale Grey Satin CB)" at bounding box center [671, 595] width 618 height 67
drag, startPoint x: 599, startPoint y: 539, endPoint x: 36, endPoint y: 559, distance: 563.4
click at [42, 559] on div "Order details Collaborate Checklists 0/0 Tracking Linked Orders Timeline Profit…" at bounding box center [733, 620] width 1406 height 1110
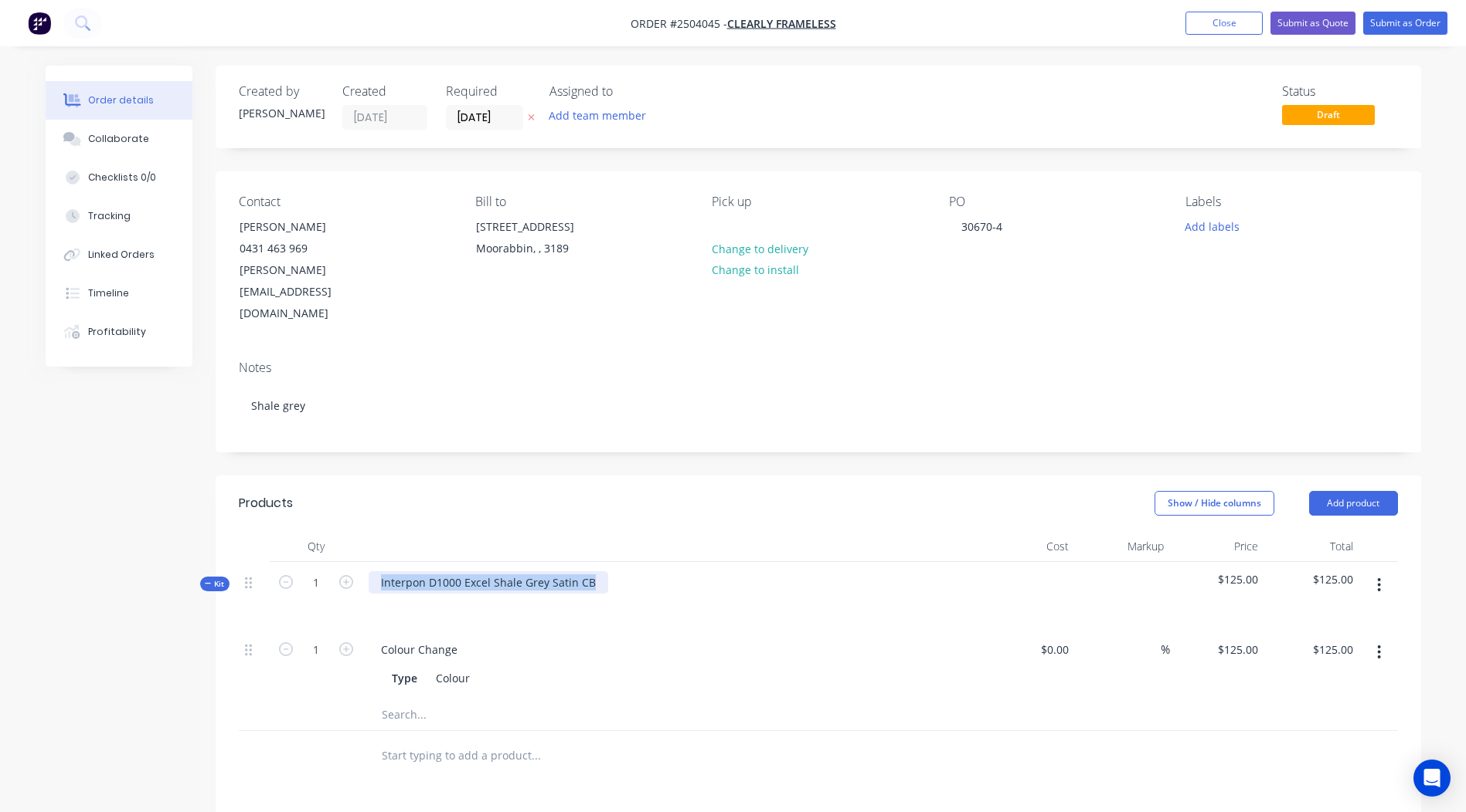
copy div "Interpon D1000 Excel Shale Grey Satin CB"
click at [765, 476] on header "Products Show / Hide columns Add product" at bounding box center [817, 503] width 1205 height 55
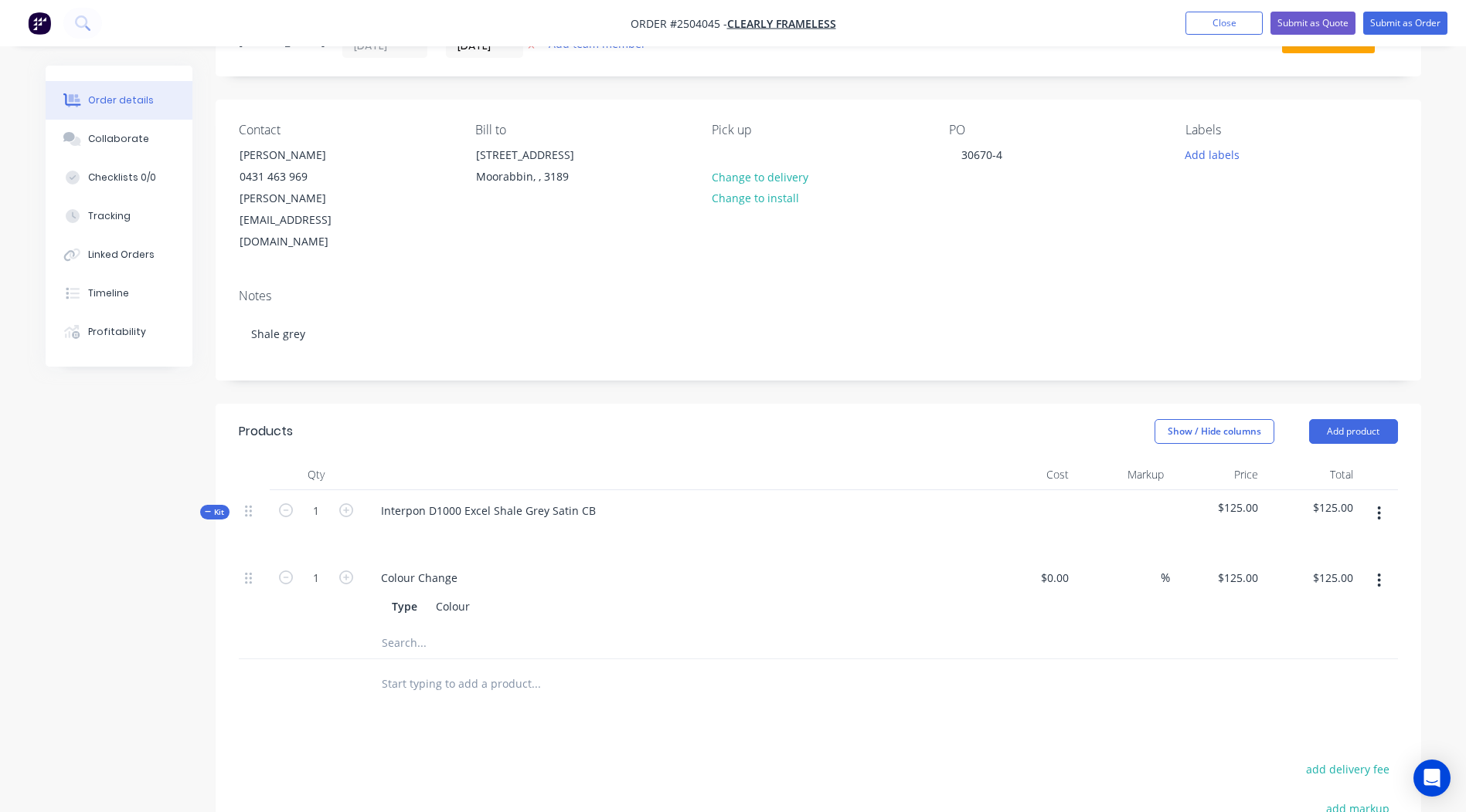
scroll to position [84, 0]
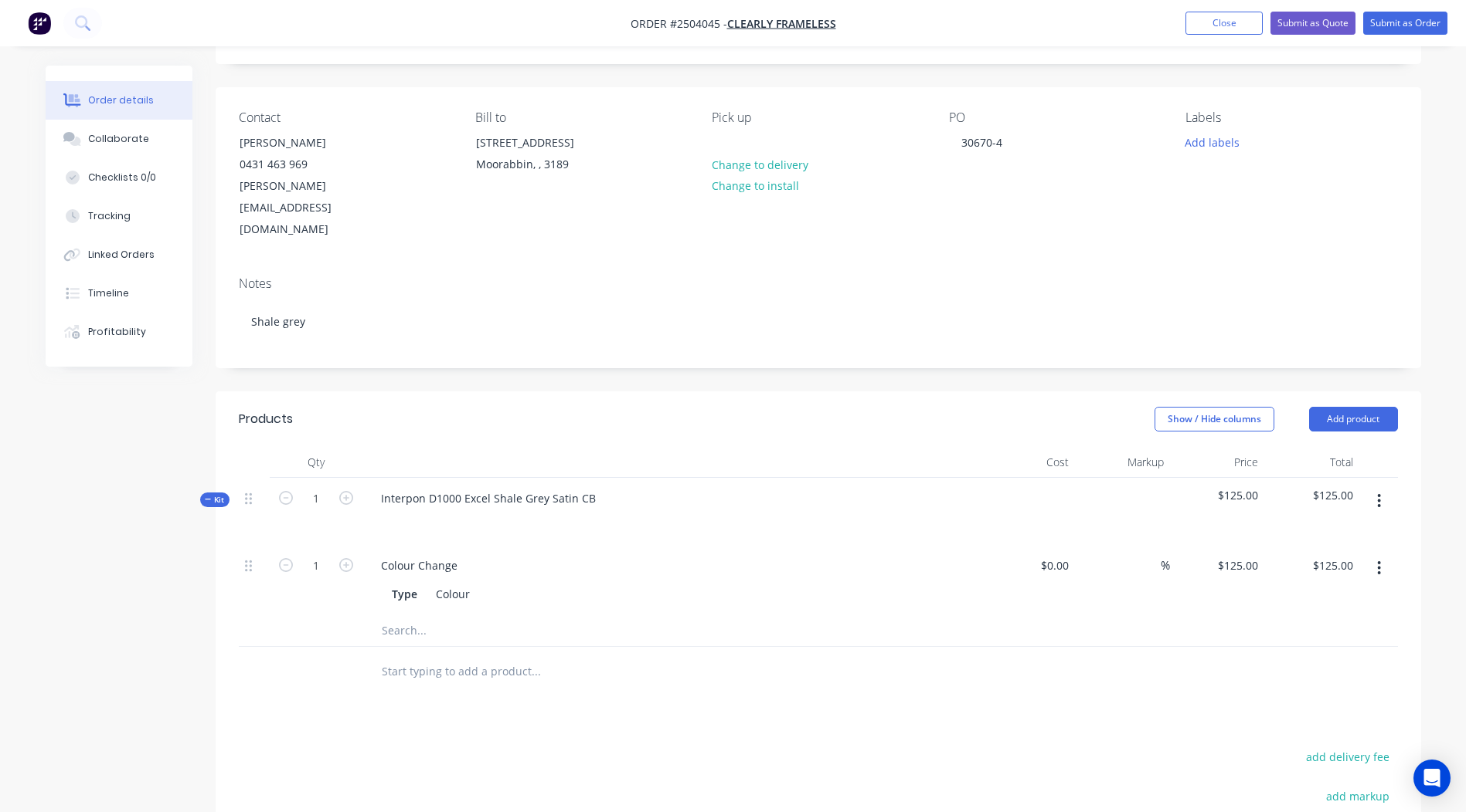
click at [1386, 487] on button "button" at bounding box center [1378, 500] width 36 height 28
click at [1351, 531] on div "Add product to kit" at bounding box center [1324, 541] width 119 height 22
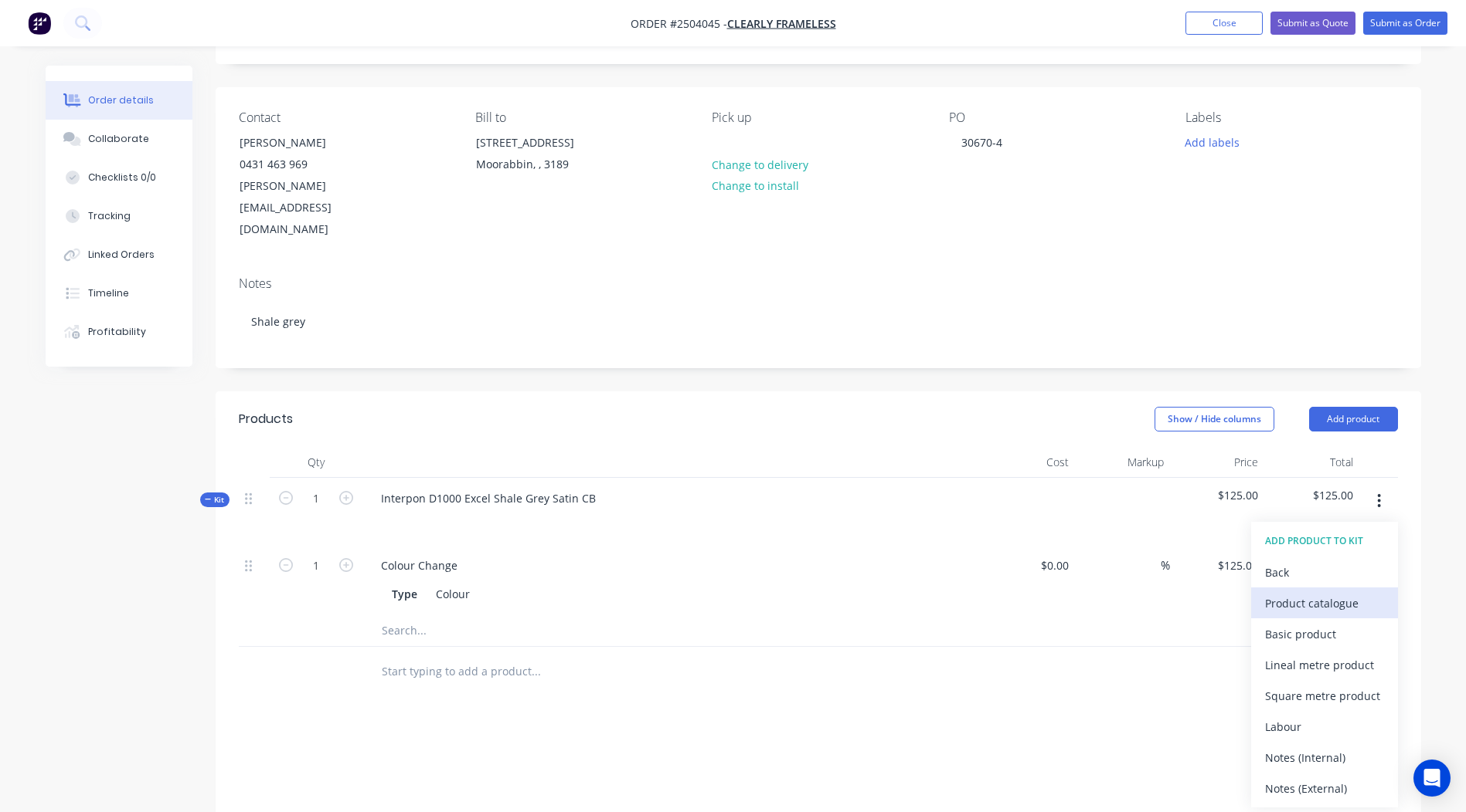
click at [1298, 592] on div "Product catalogue" at bounding box center [1324, 603] width 119 height 22
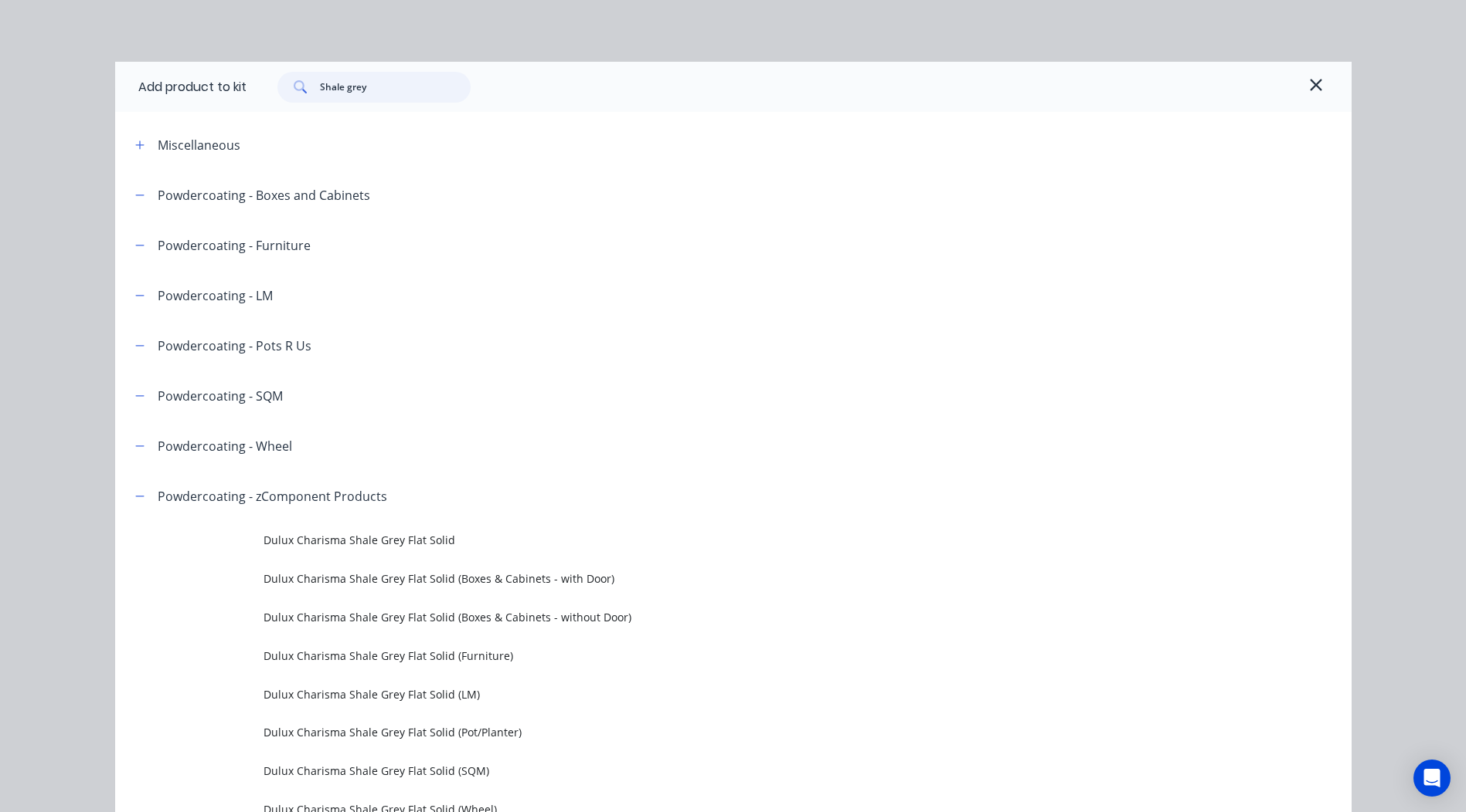
drag, startPoint x: 389, startPoint y: 80, endPoint x: 51, endPoint y: 163, distance: 348.0
click at [51, 163] on div "Add product to kit Shale grey Miscellaneous Powdercoating - Boxes and Cabinets …" at bounding box center [733, 406] width 1466 height 812
paste input "Interpon D1000 Excel Shale Grey Satin CB"
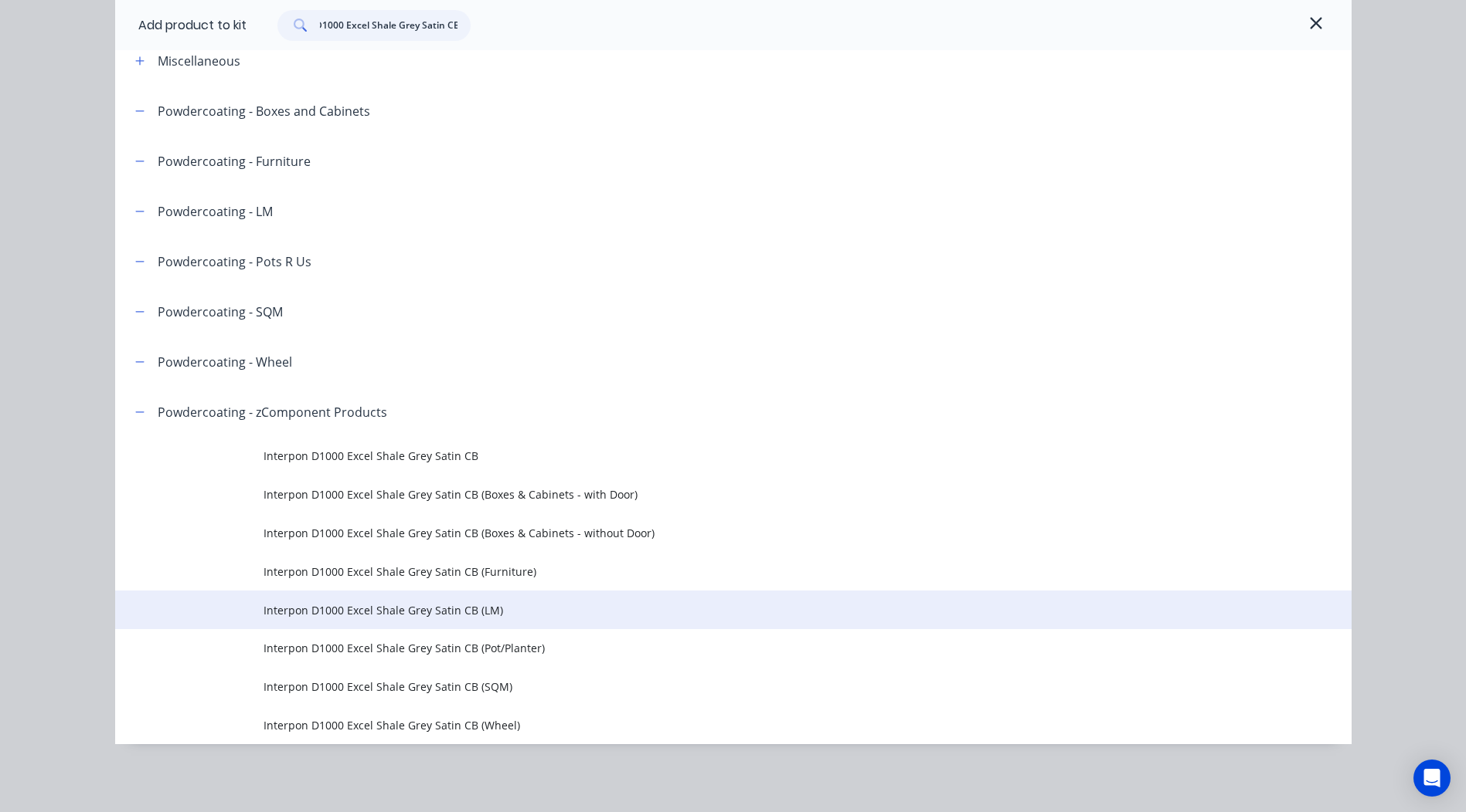
type input "Interpon D1000 Excel Shale Grey Satin CB"
click at [471, 606] on span "Interpon D1000 Excel Shale Grey Satin CB (LM)" at bounding box center [697, 610] width 870 height 17
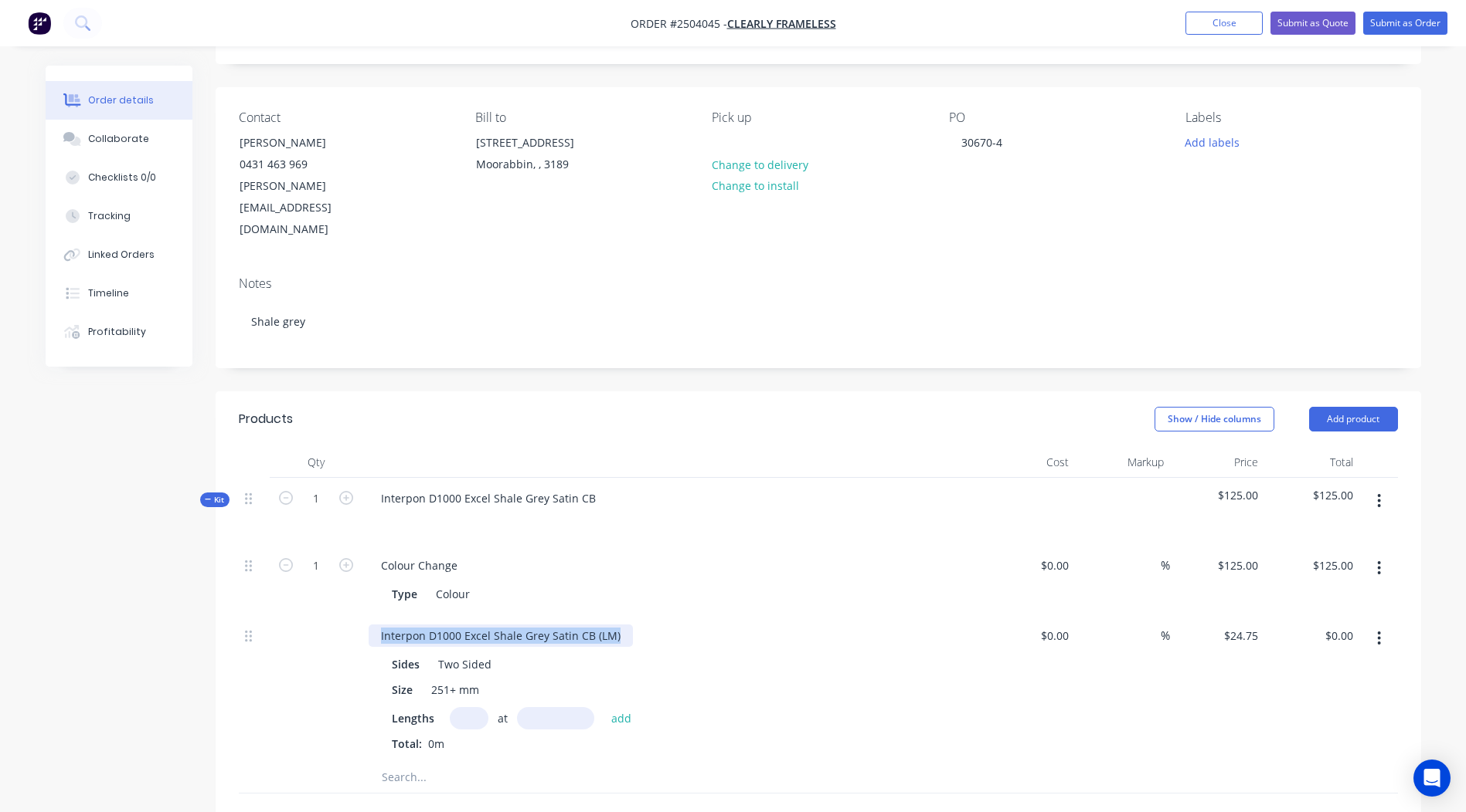
drag, startPoint x: 621, startPoint y: 590, endPoint x: 0, endPoint y: 666, distance: 625.6
click at [0, 662] on html "Order #2504045 - Clearly Frameless Add product Close Submit as Quote Submit as …" at bounding box center [733, 577] width 1466 height 1322
click at [472, 707] on input "text" at bounding box center [470, 718] width 39 height 22
type input "1"
click at [521, 707] on input "text" at bounding box center [555, 718] width 77 height 22
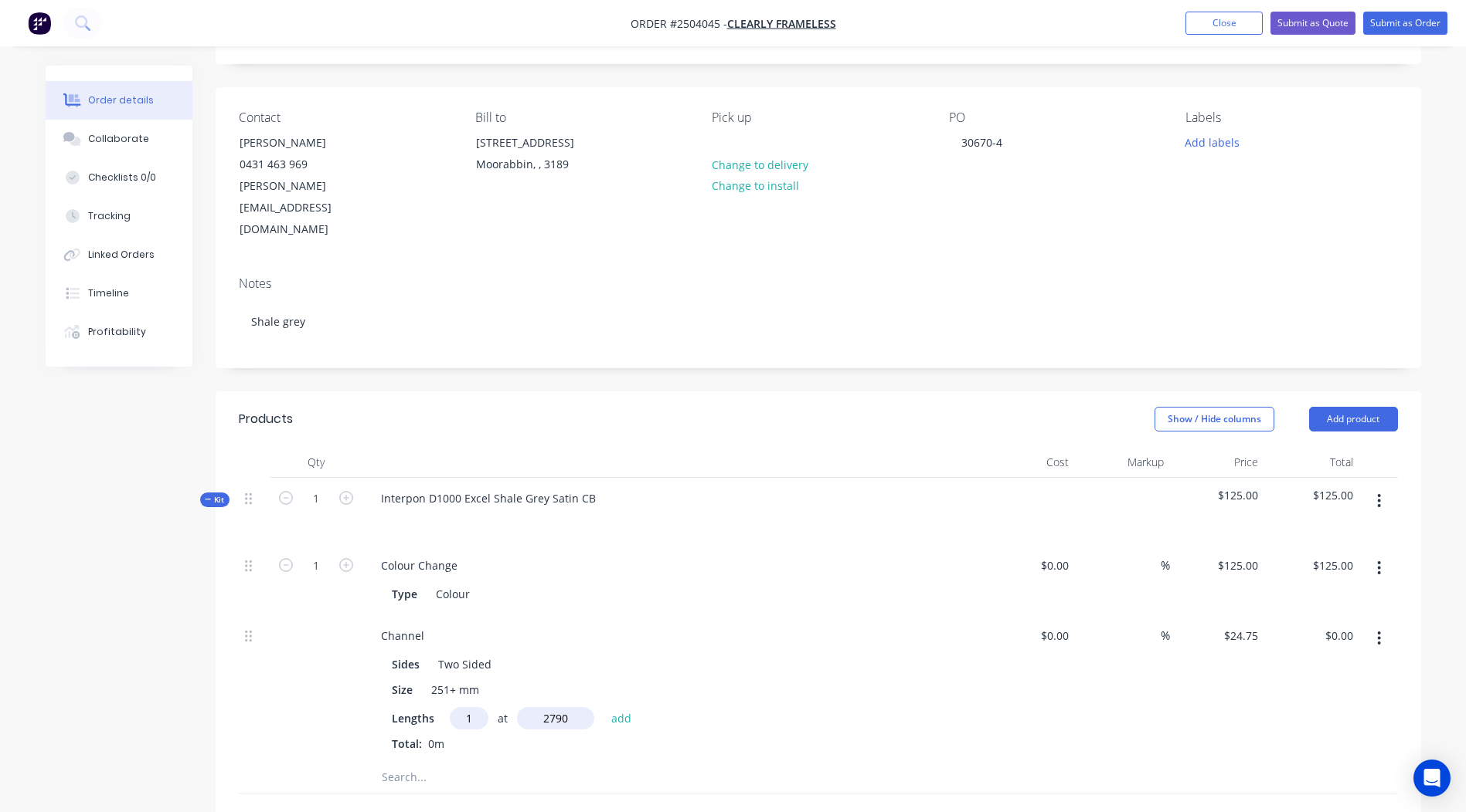
type input "2790"
click at [603, 707] on button "add" at bounding box center [620, 717] width 36 height 20
type input "$69.05"
type input "1"
click at [540, 707] on input "text" at bounding box center [555, 718] width 77 height 22
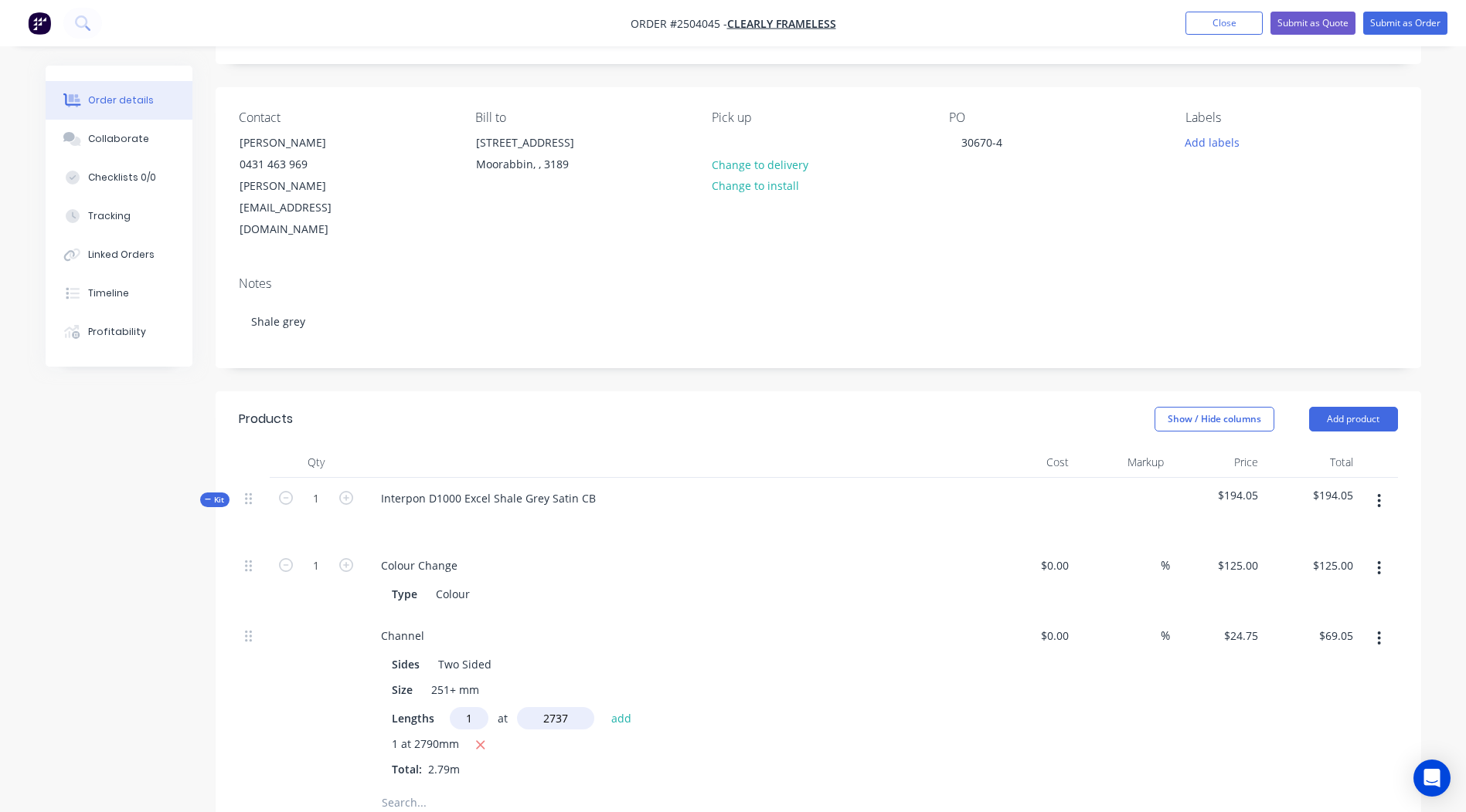
type input "2737"
click at [603, 707] on button "add" at bounding box center [620, 717] width 36 height 20
type input "$136.79"
type input "1"
click at [545, 707] on input "text" at bounding box center [555, 718] width 77 height 22
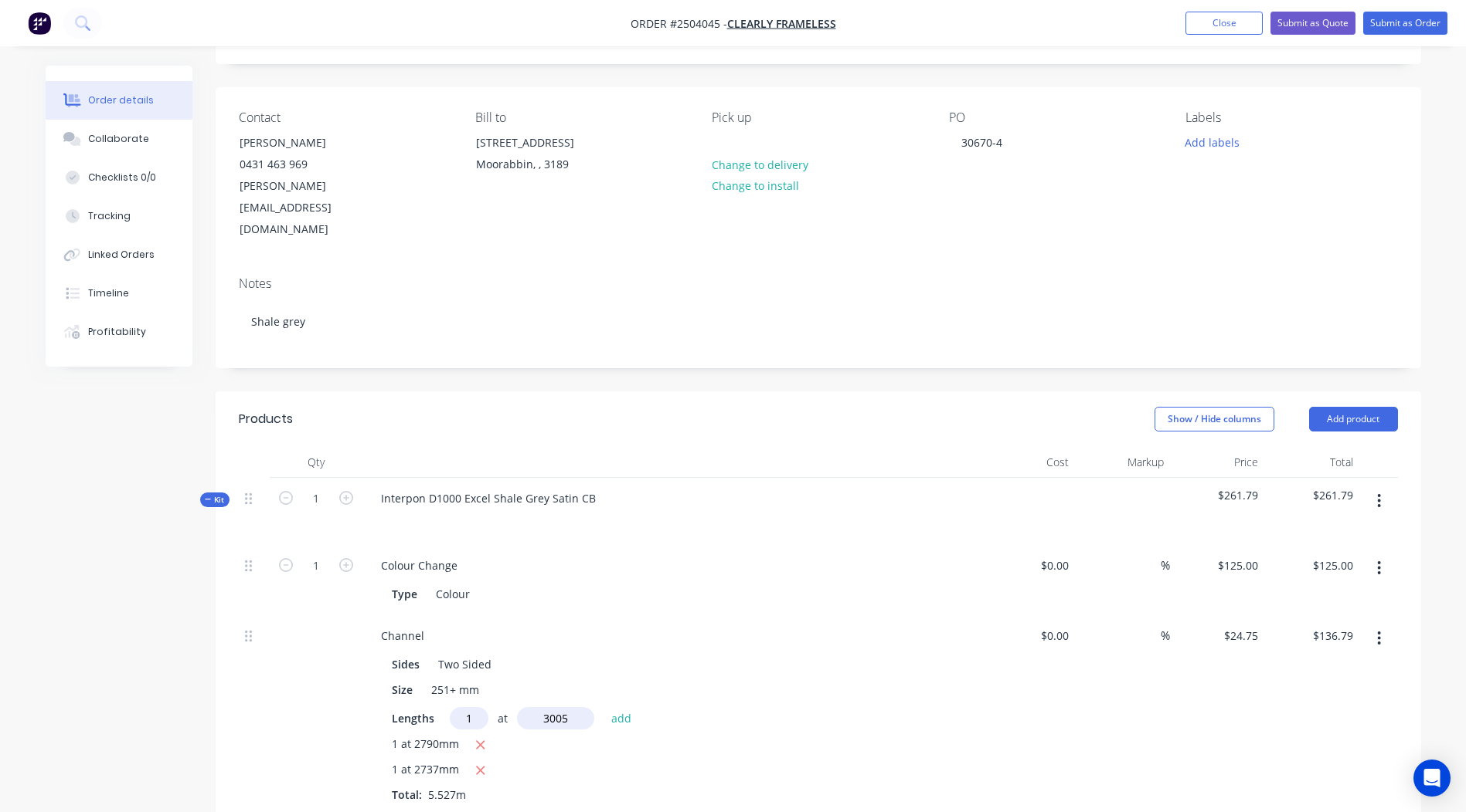
type input "3005"
click at [603, 707] on button "add" at bounding box center [620, 717] width 36 height 20
type input "$211.17"
type input "1"
click at [545, 707] on input "text" at bounding box center [555, 718] width 77 height 22
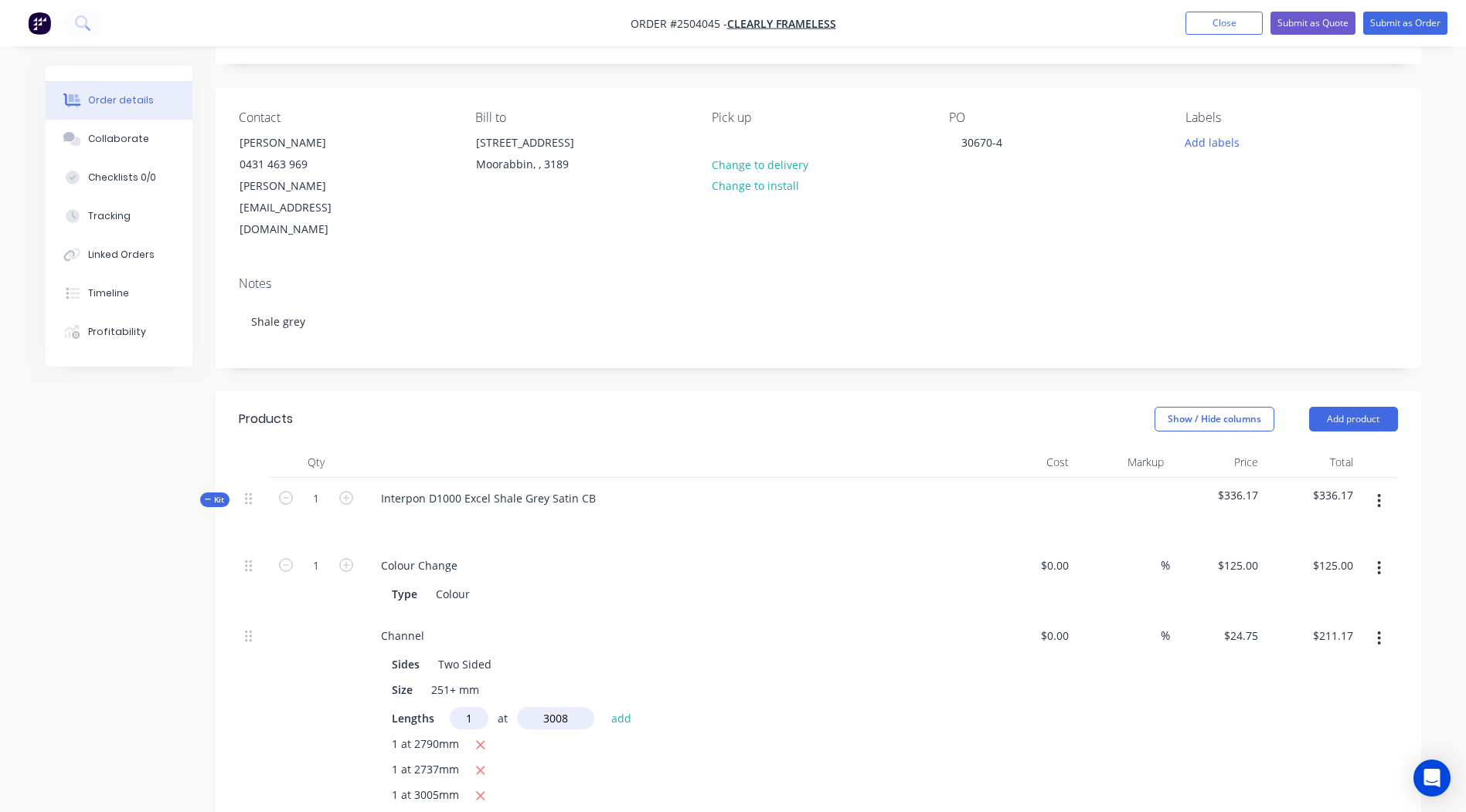
type input "3008"
click at [603, 707] on button "add" at bounding box center [620, 717] width 36 height 20
type input "$285.62"
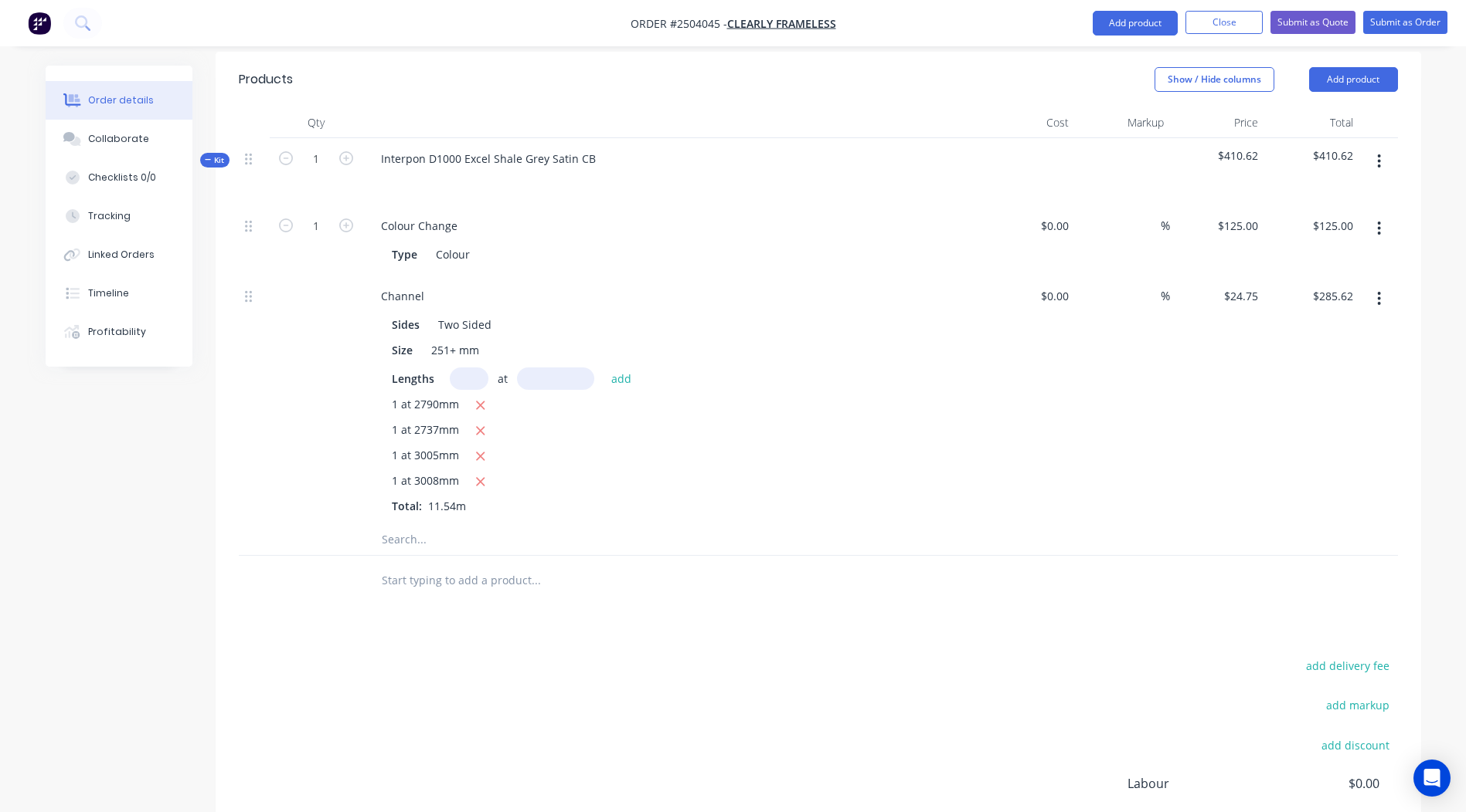
scroll to position [315, 0]
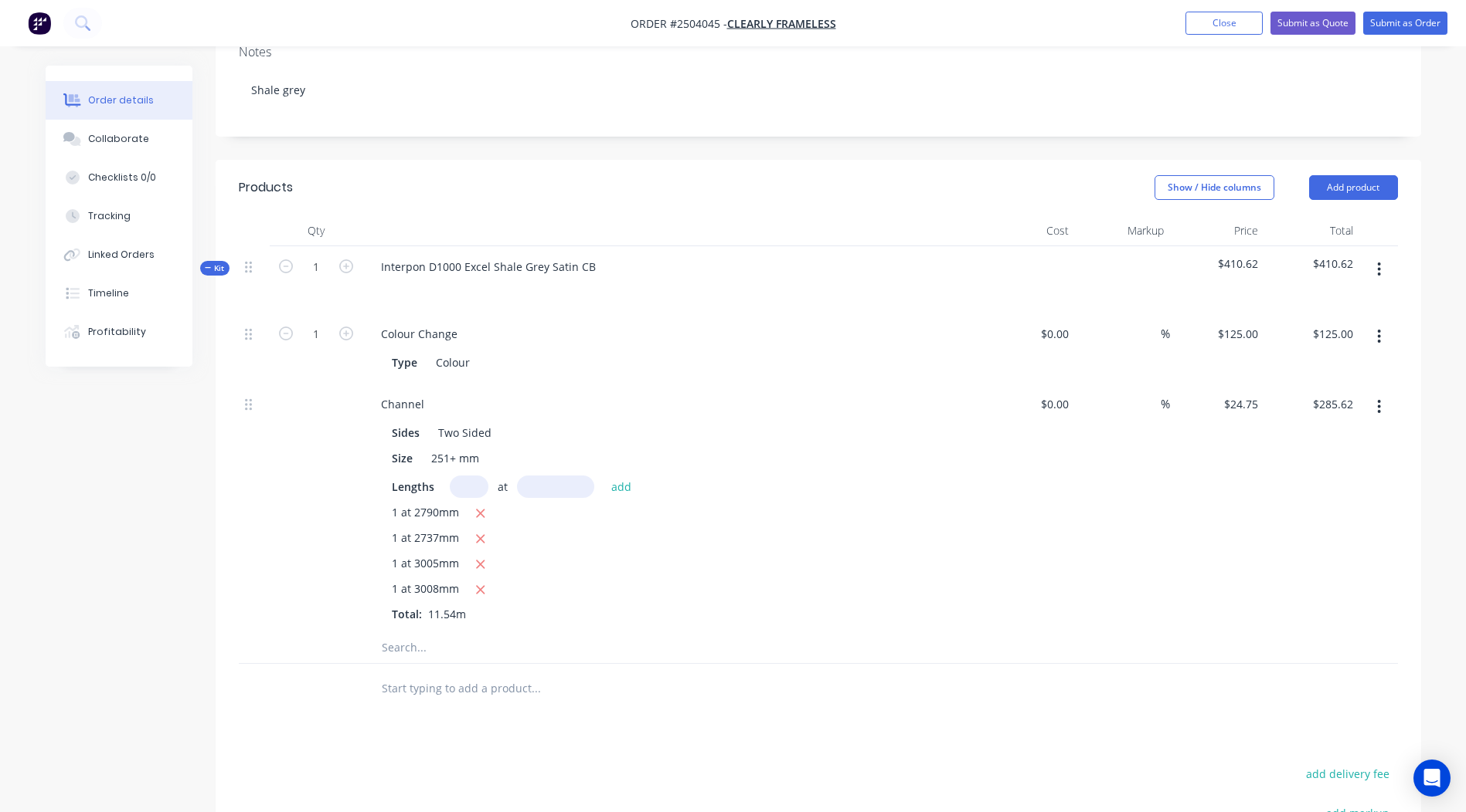
click at [1391, 256] on button "button" at bounding box center [1378, 270] width 36 height 28
click at [1335, 294] on button "Add product to kit" at bounding box center [1324, 310] width 147 height 31
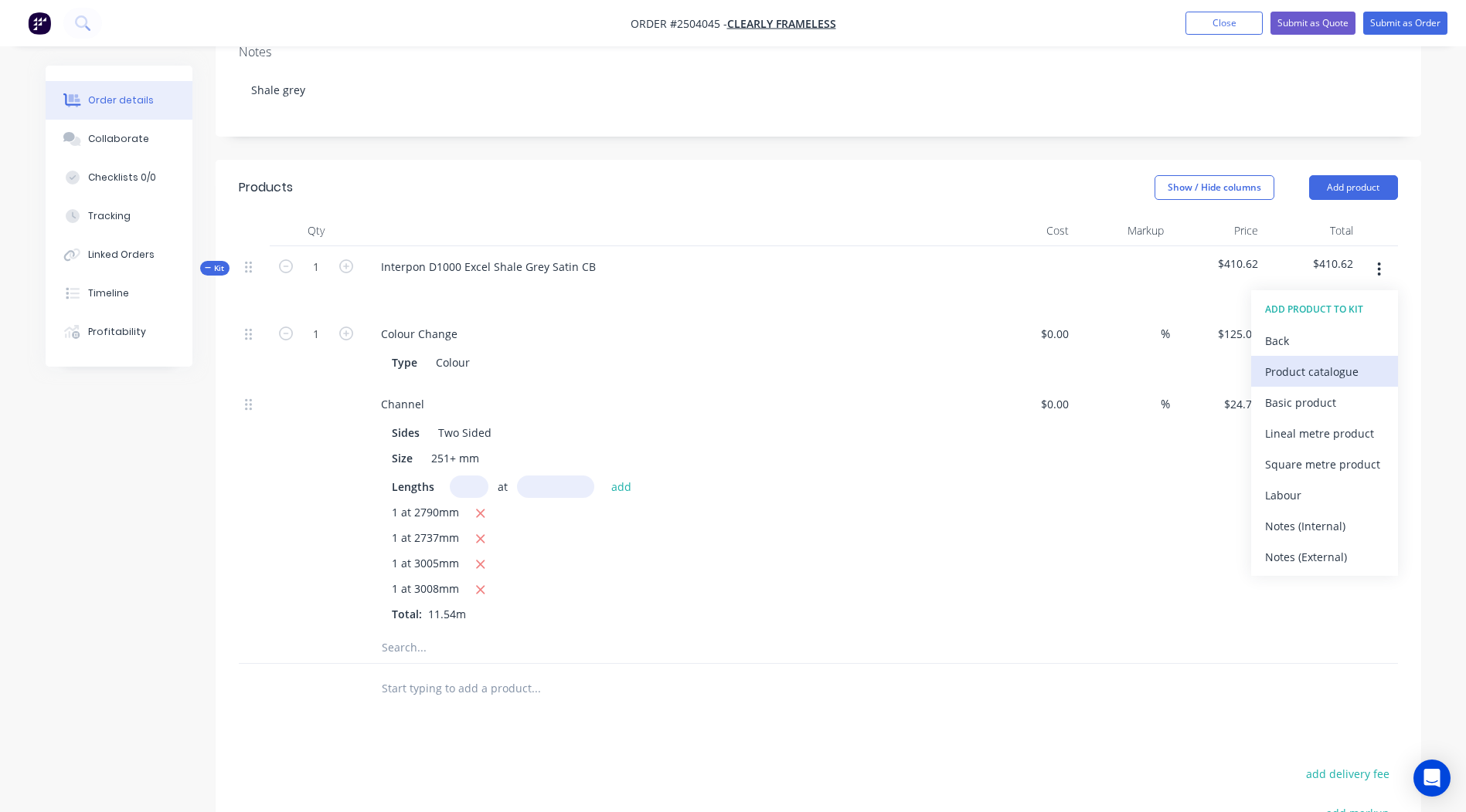
click at [1305, 360] on div "Product catalogue" at bounding box center [1324, 371] width 119 height 22
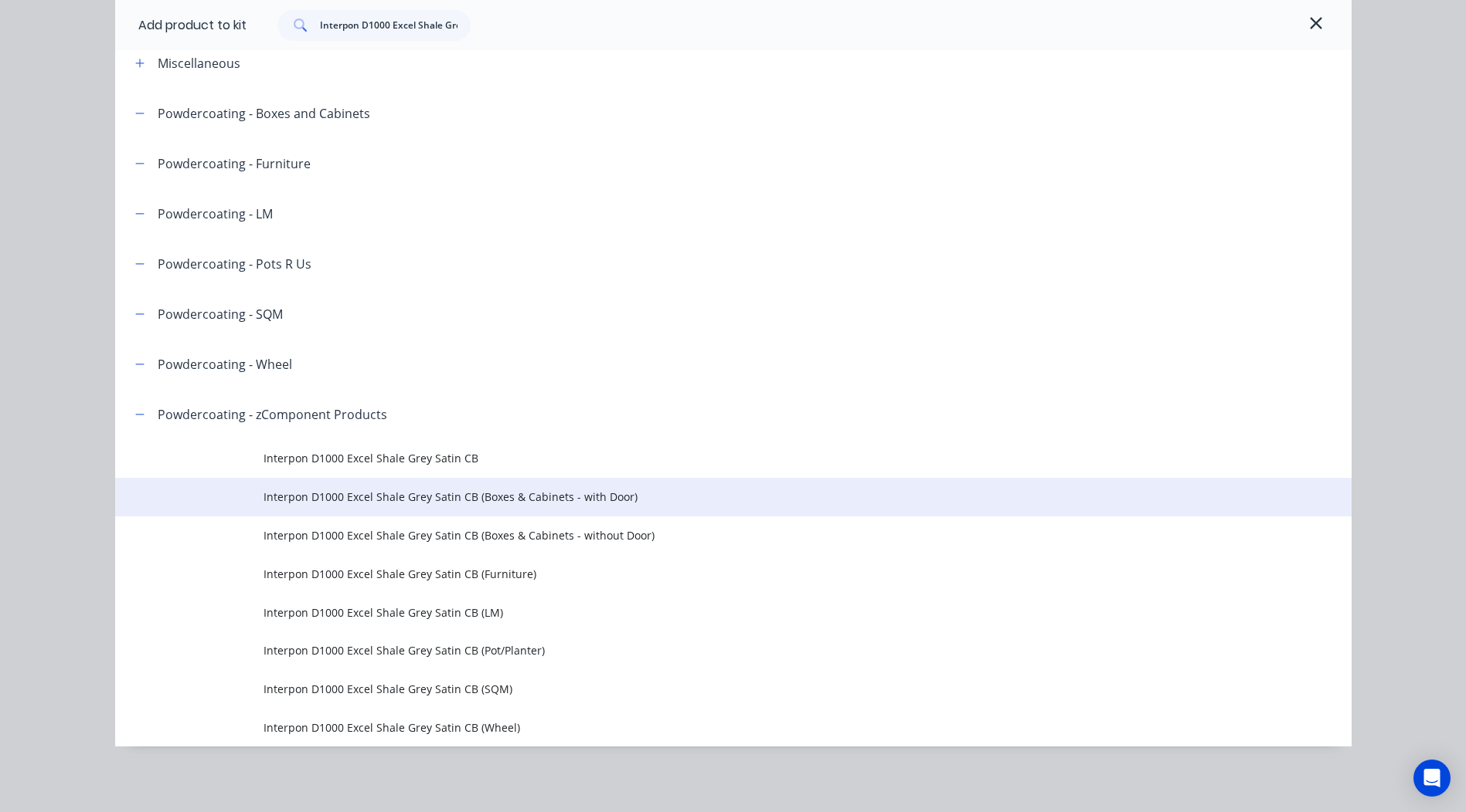
scroll to position [84, 0]
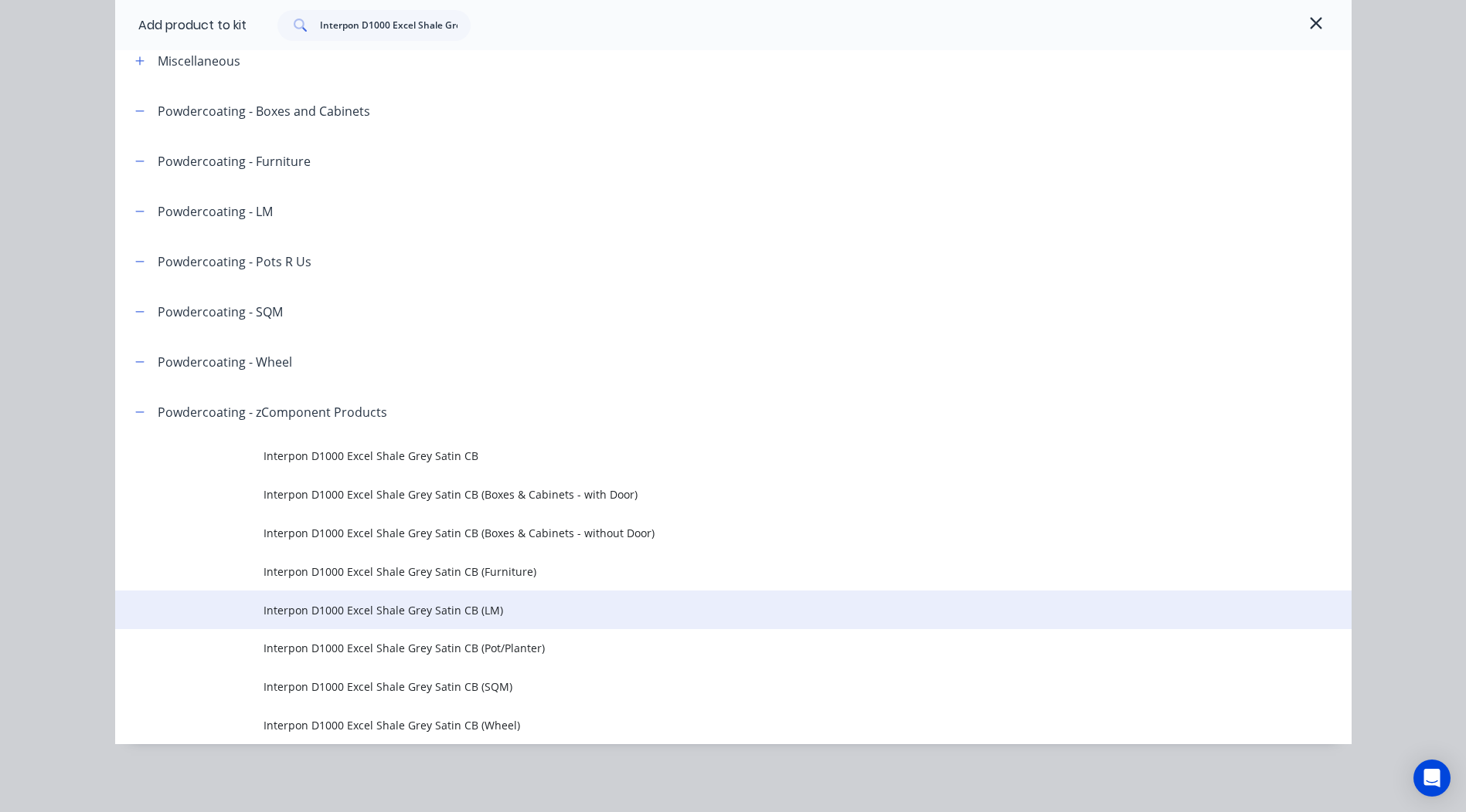
click at [480, 610] on span "Interpon D1000 Excel Shale Grey Satin CB (LM)" at bounding box center [697, 610] width 870 height 17
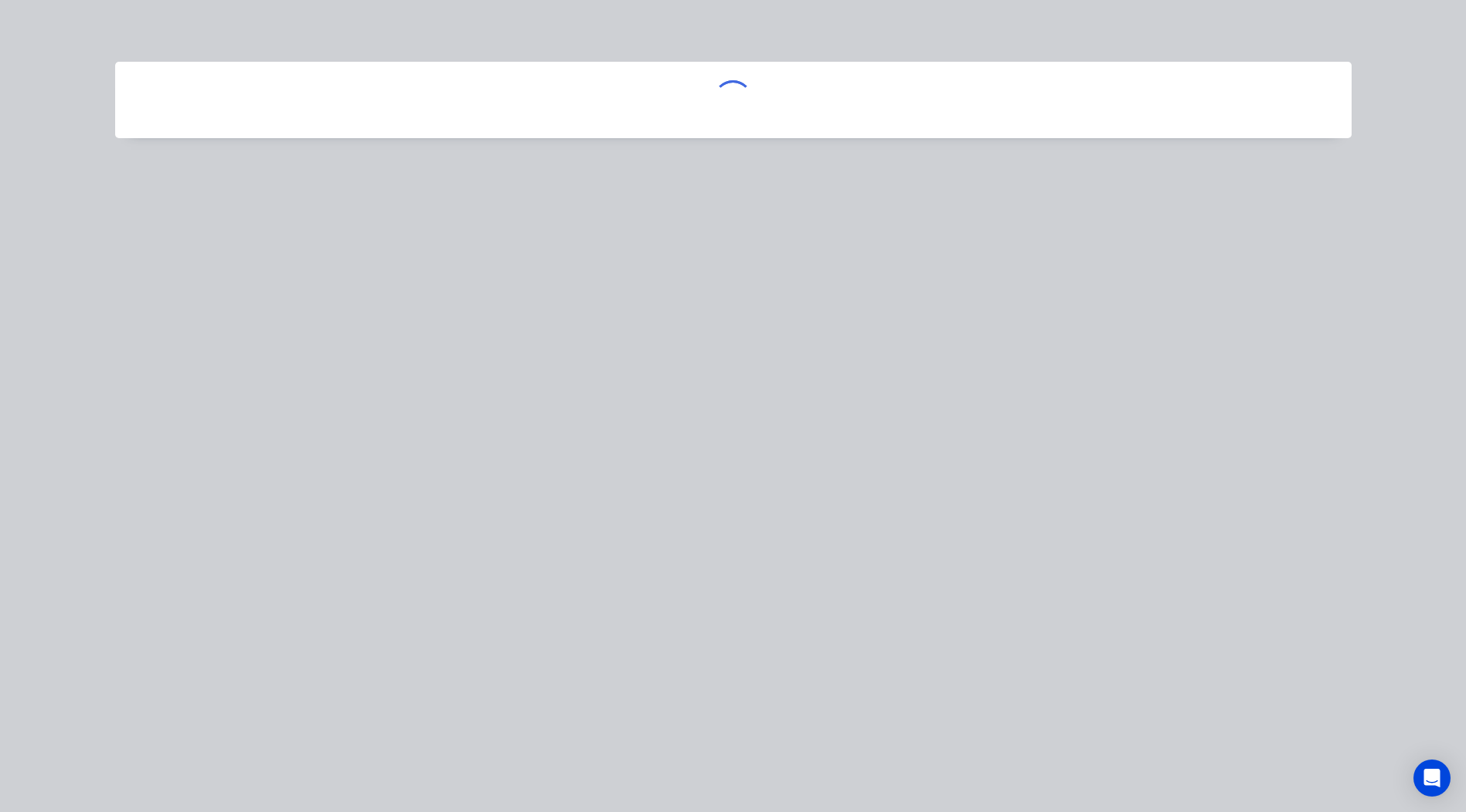
scroll to position [0, 0]
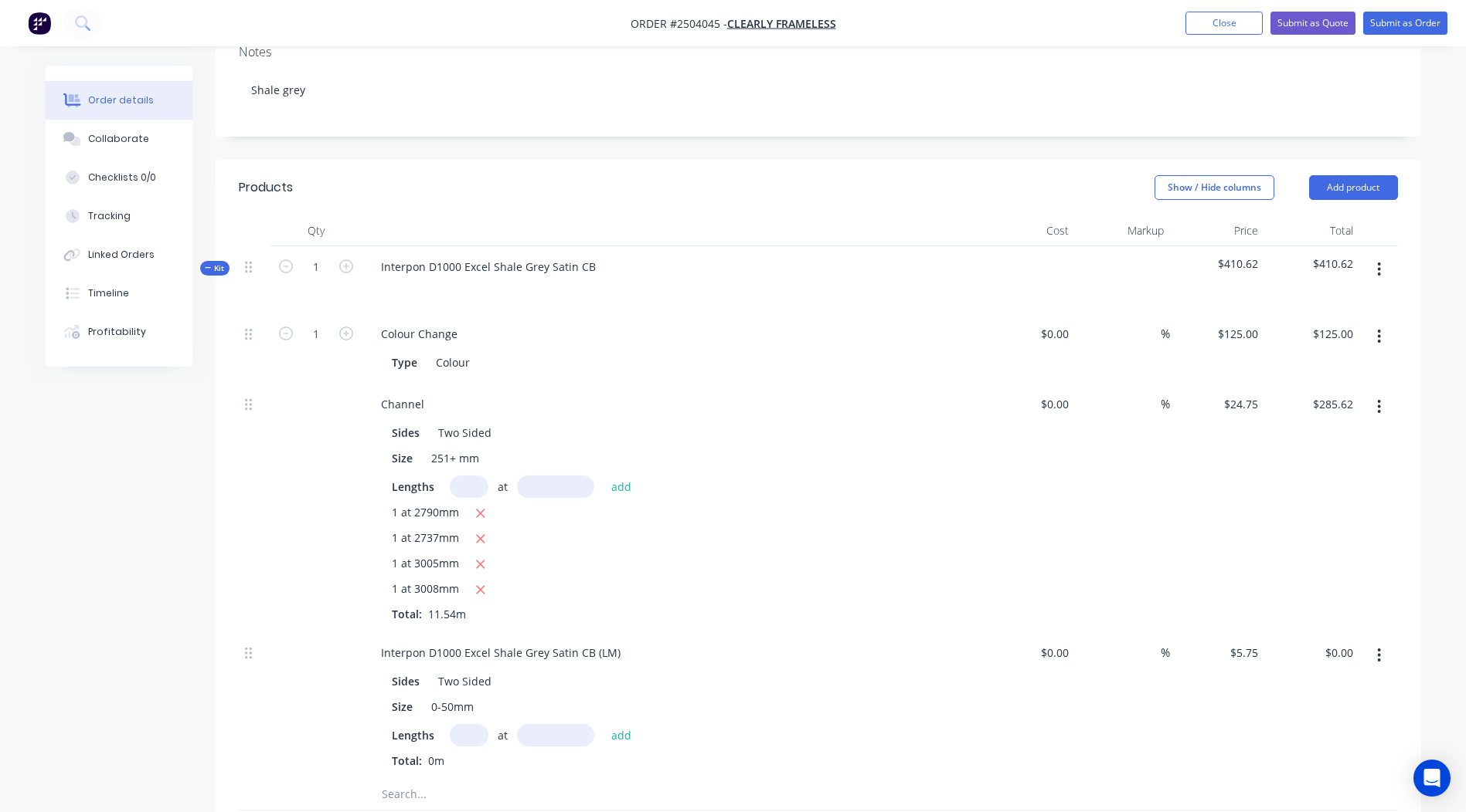
click at [462, 724] on input "text" at bounding box center [470, 735] width 39 height 22
drag, startPoint x: 617, startPoint y: 609, endPoint x: 0, endPoint y: 684, distance: 621.5
click at [0, 671] on html "Order #2504045 - Clearly Frameless Add product Close Submit as Quote Submit as …" at bounding box center [733, 469] width 1466 height 1570
click at [444, 724] on div "Lengths at add" at bounding box center [671, 735] width 559 height 22
click at [450, 724] on div "at add" at bounding box center [545, 735] width 190 height 22
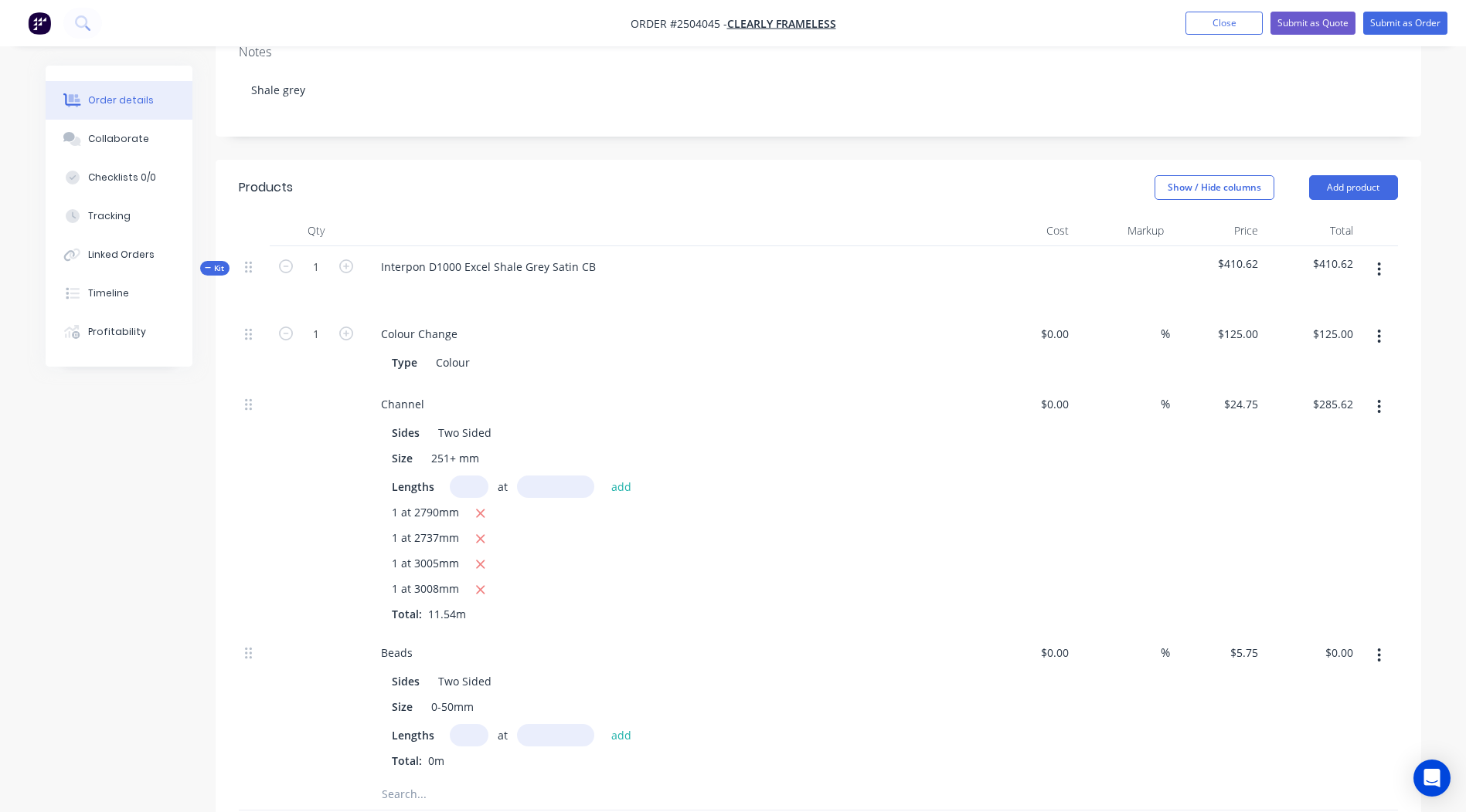
click at [451, 724] on input "text" at bounding box center [470, 735] width 39 height 22
type input "2"
click at [547, 724] on input "text" at bounding box center [555, 735] width 77 height 22
type input "2790"
click at [603, 724] on button "add" at bounding box center [620, 734] width 36 height 20
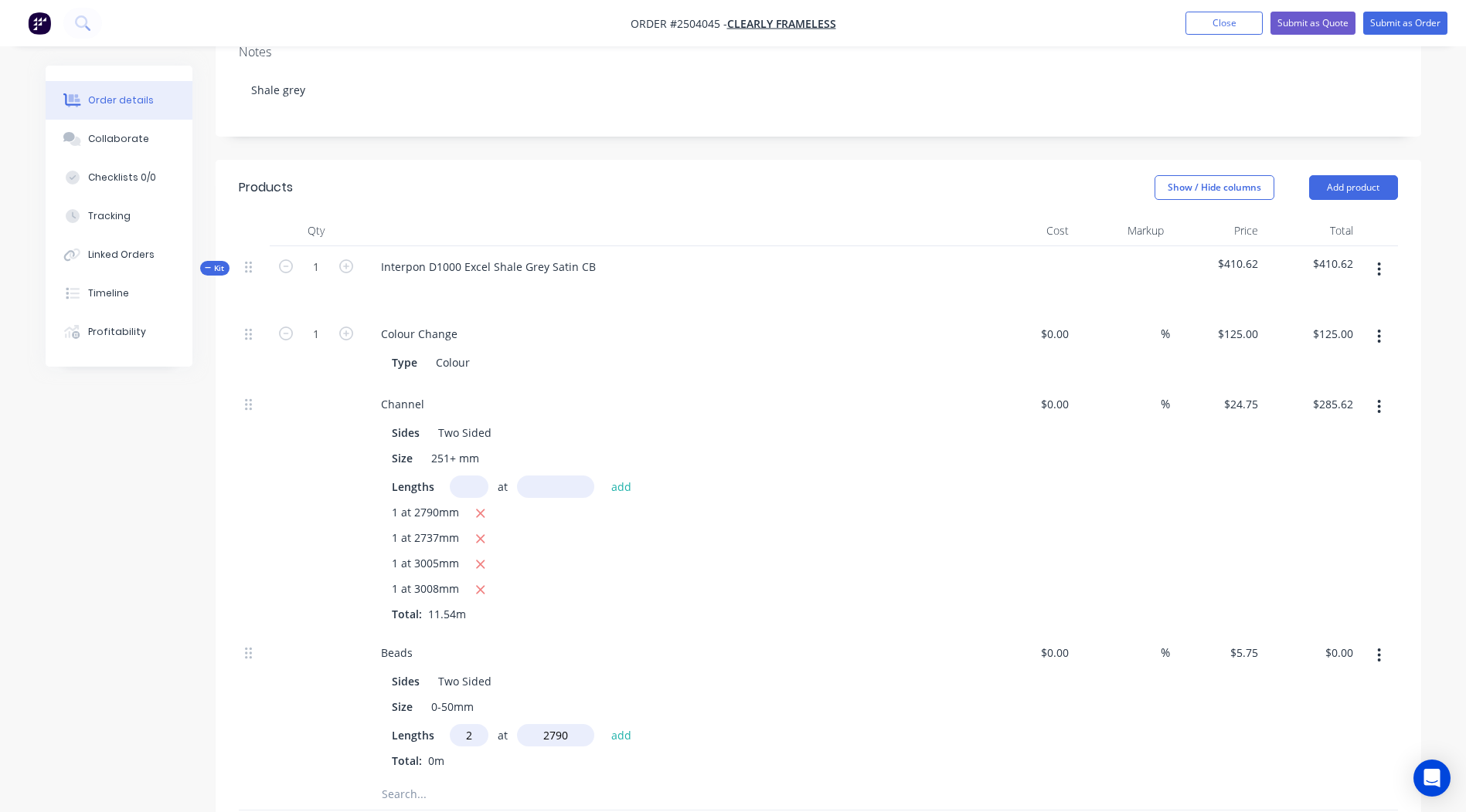
type input "$32.09"
type input "2"
click at [547, 724] on input "text" at bounding box center [555, 735] width 77 height 22
type input "2737"
click at [603, 724] on button "add" at bounding box center [620, 734] width 36 height 20
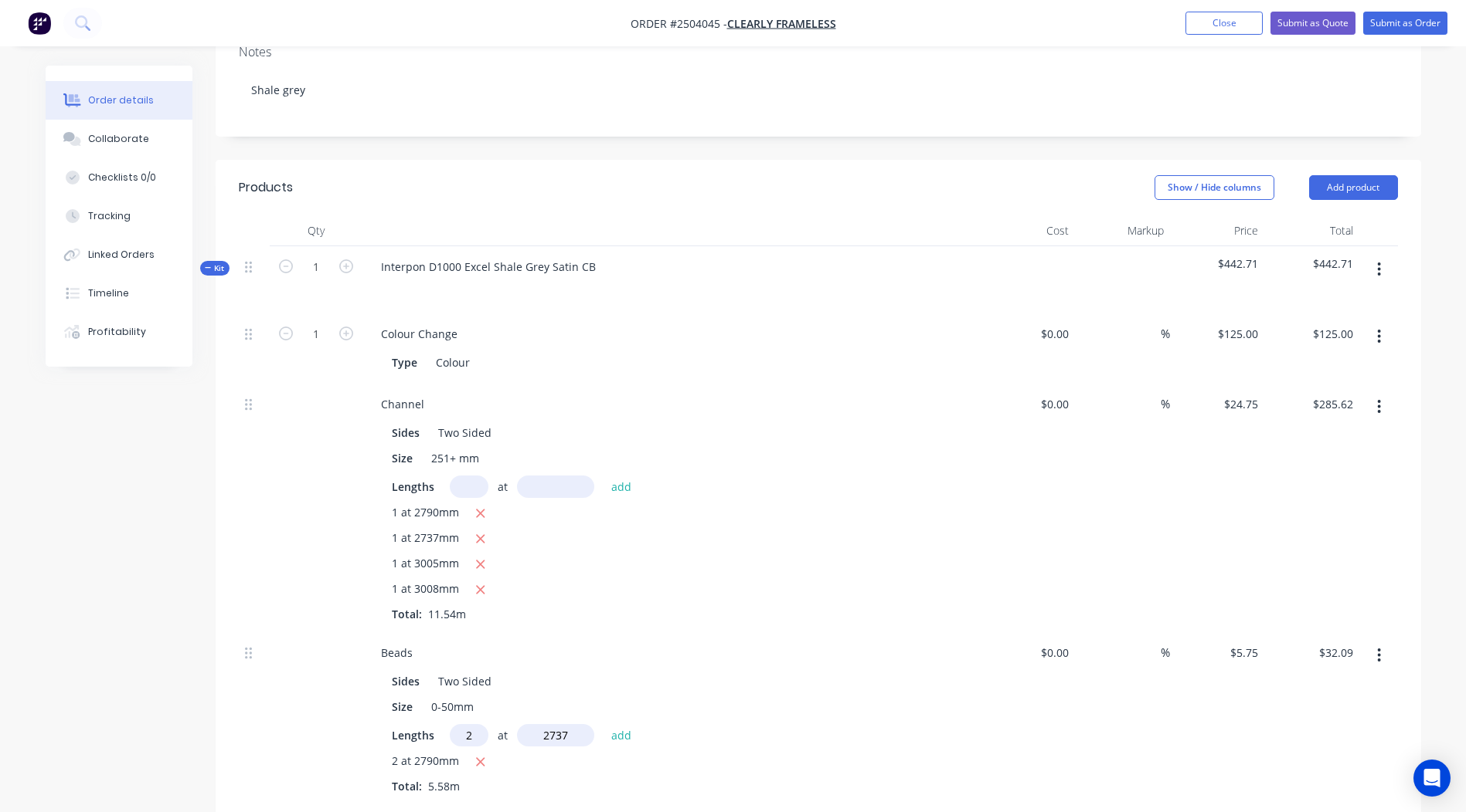
type input "$63.56"
type input "2"
click at [545, 724] on input "text" at bounding box center [555, 735] width 77 height 22
type input "3005"
click at [603, 724] on button "add" at bounding box center [620, 734] width 36 height 20
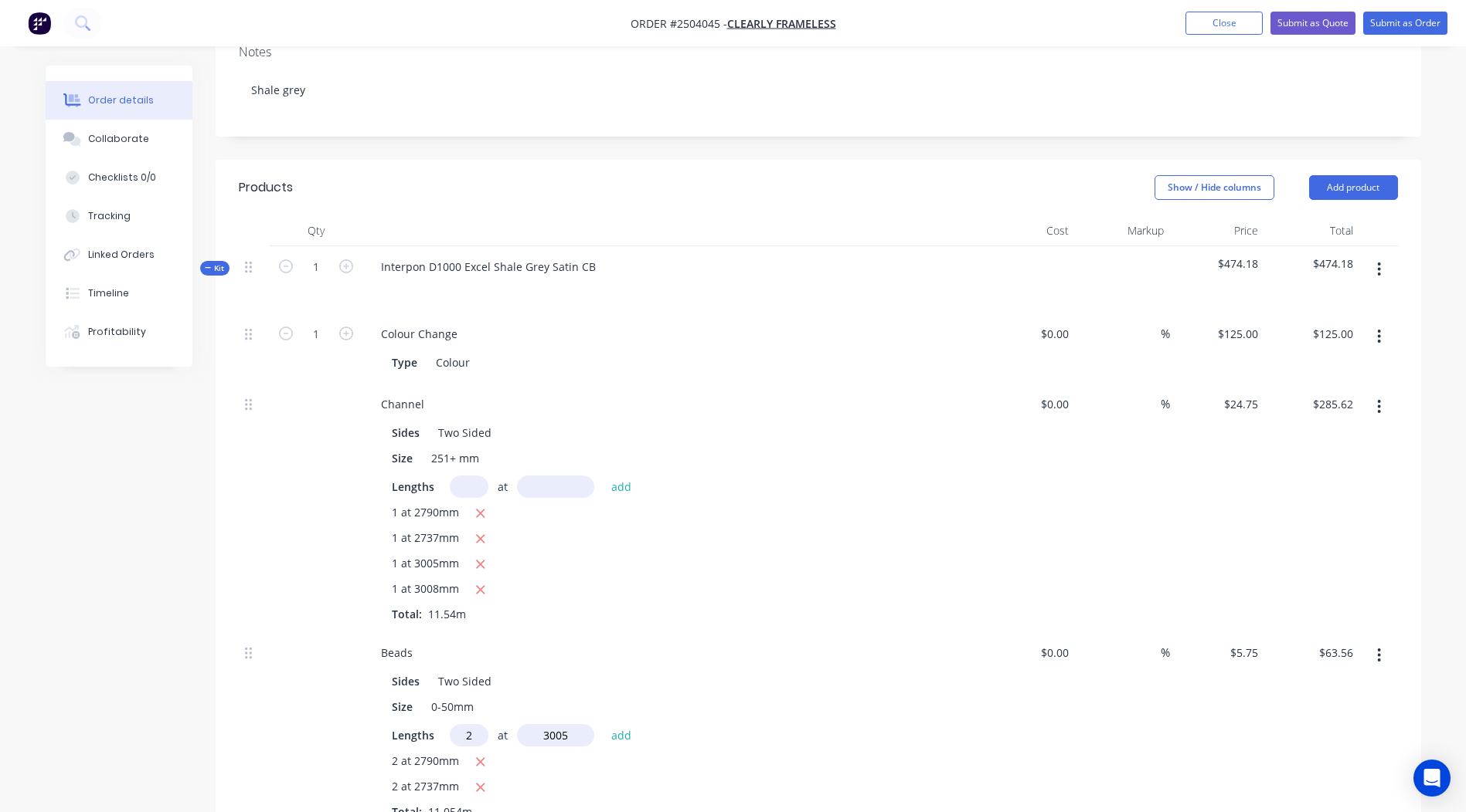
type input "$98.12"
type input "2"
click at [551, 724] on input "text" at bounding box center [555, 735] width 77 height 22
type input "3008"
click at [603, 724] on button "add" at bounding box center [620, 734] width 36 height 20
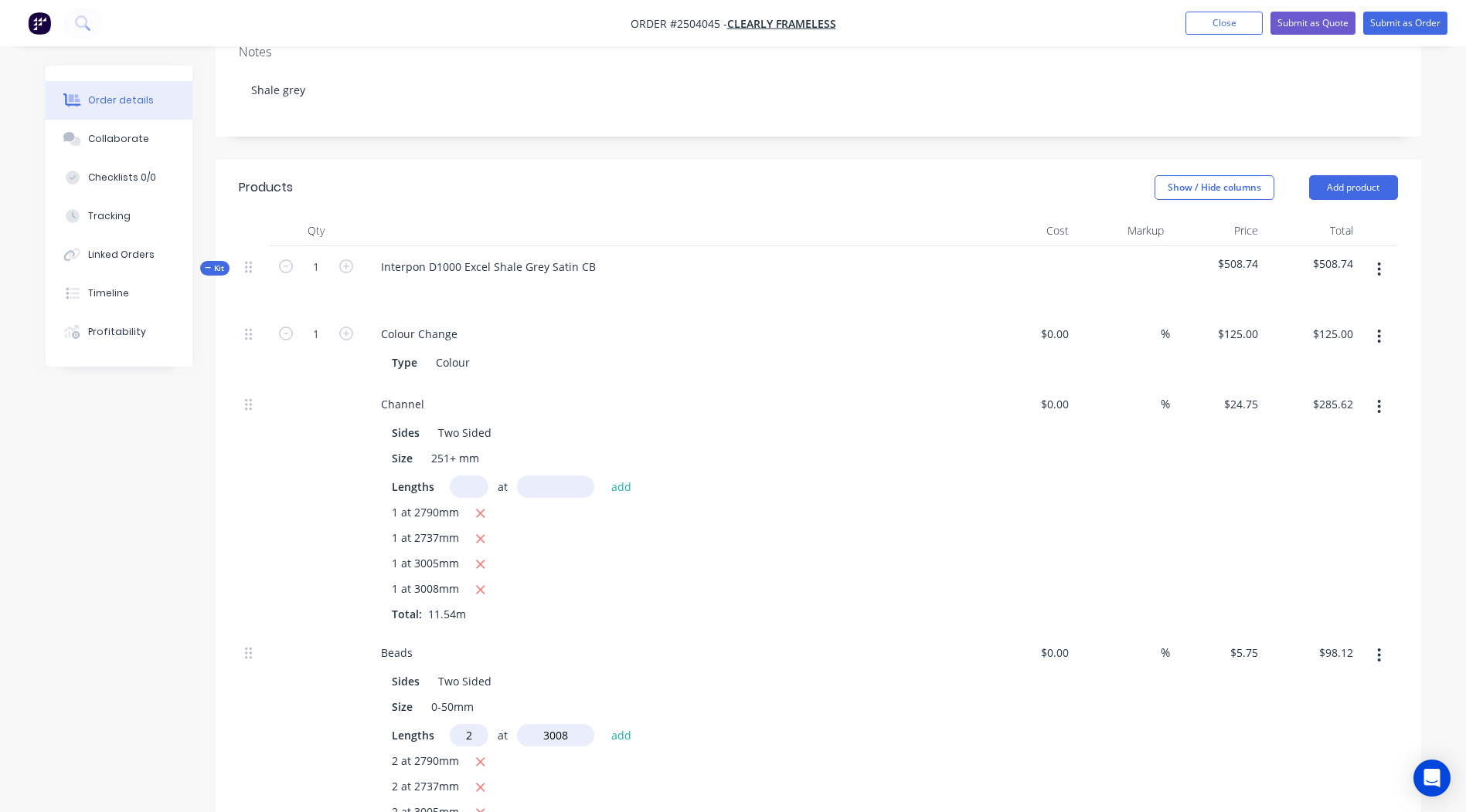
type input "$132.71"
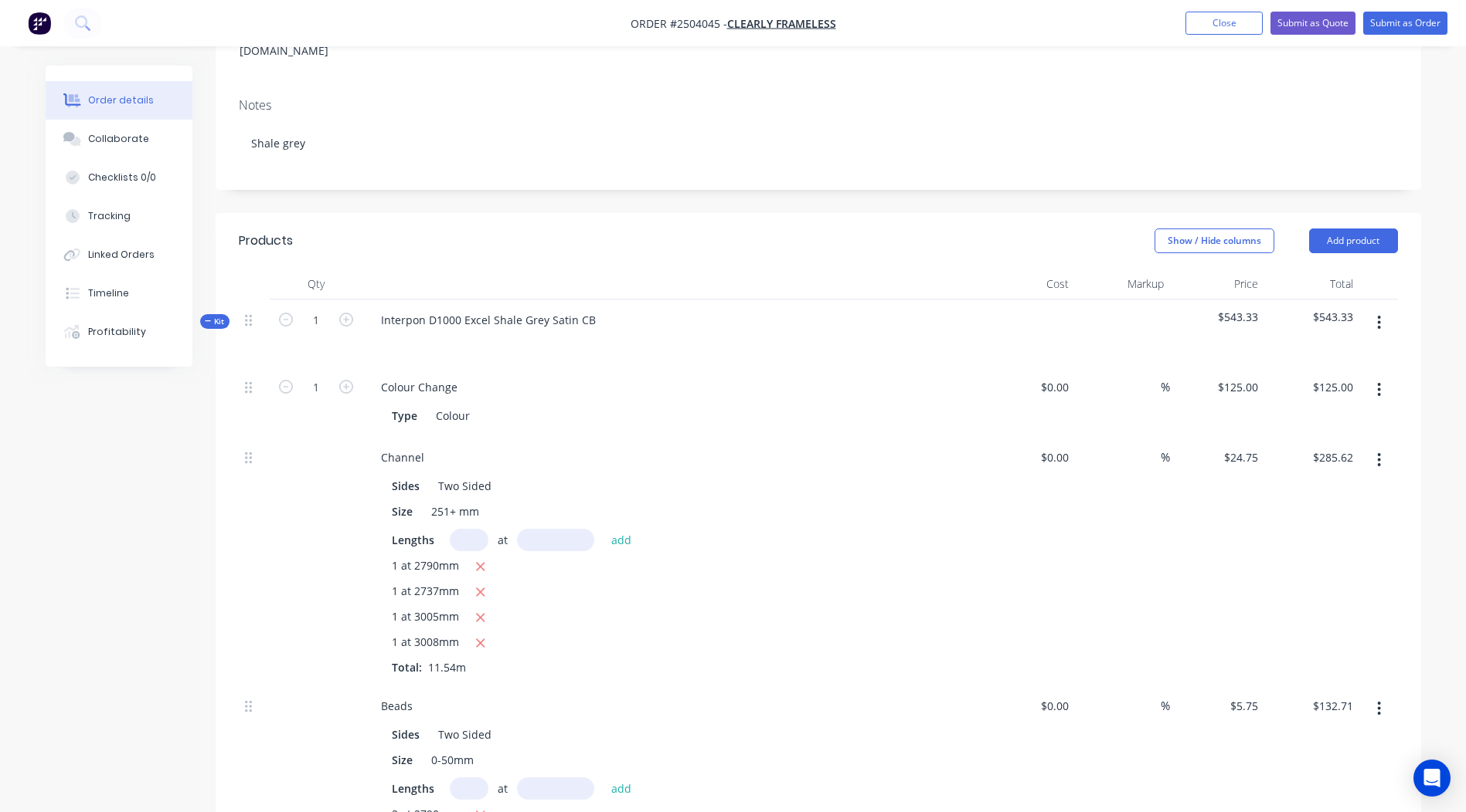
scroll to position [255, 0]
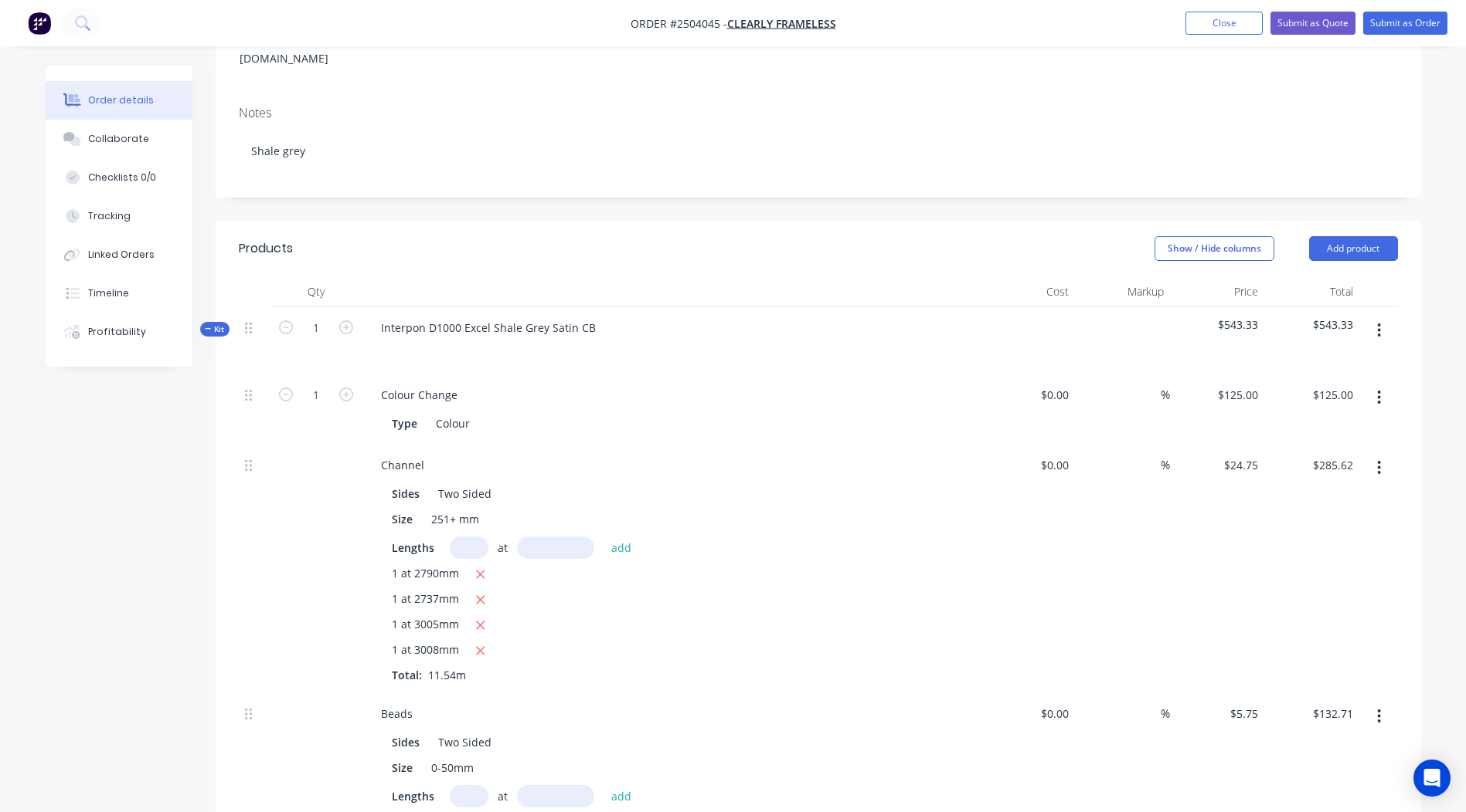
click at [1391, 316] on button "button" at bounding box center [1378, 330] width 36 height 28
click at [1334, 360] on div "Add product to kit" at bounding box center [1324, 371] width 119 height 22
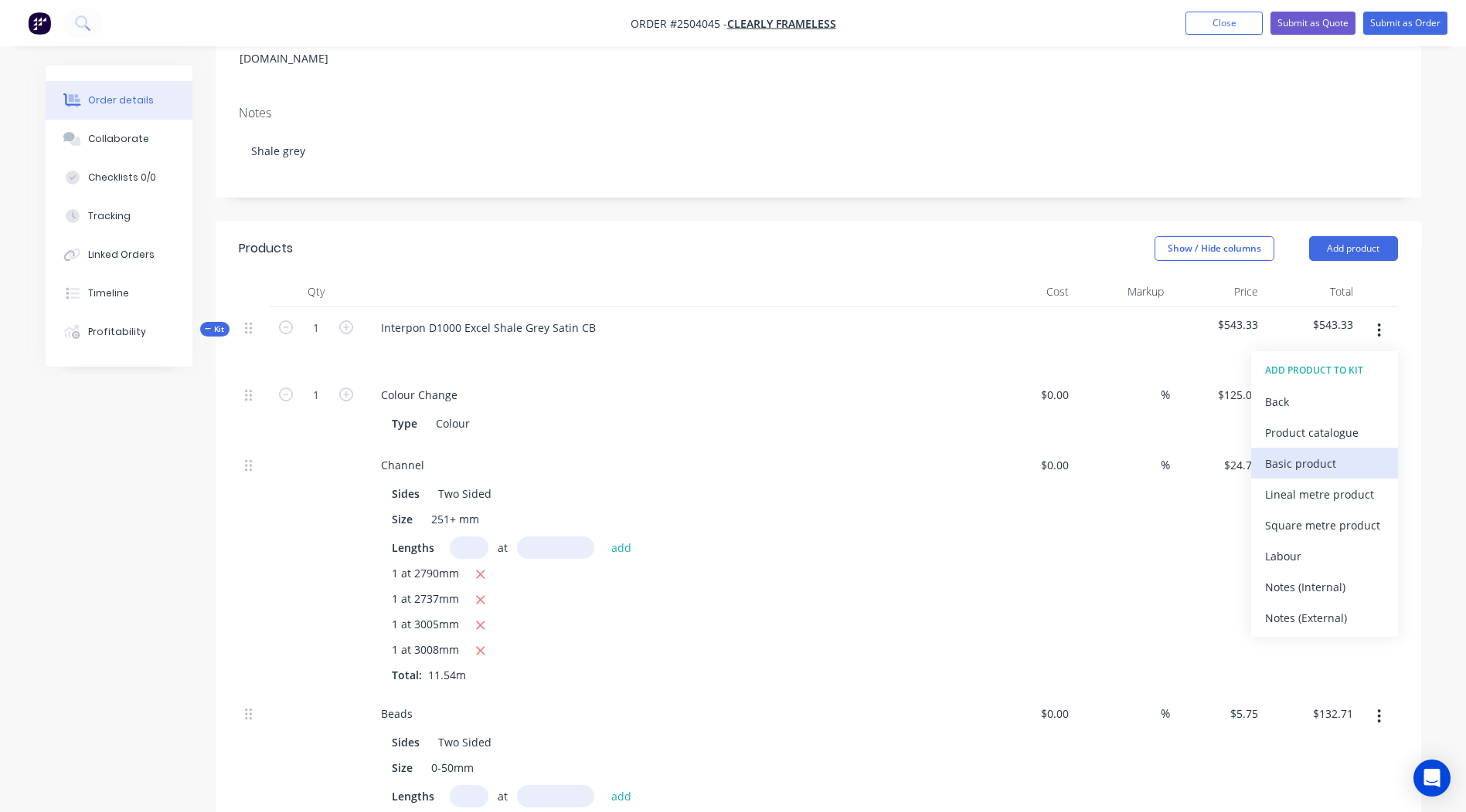
click at [1320, 453] on div "Basic product" at bounding box center [1324, 463] width 119 height 22
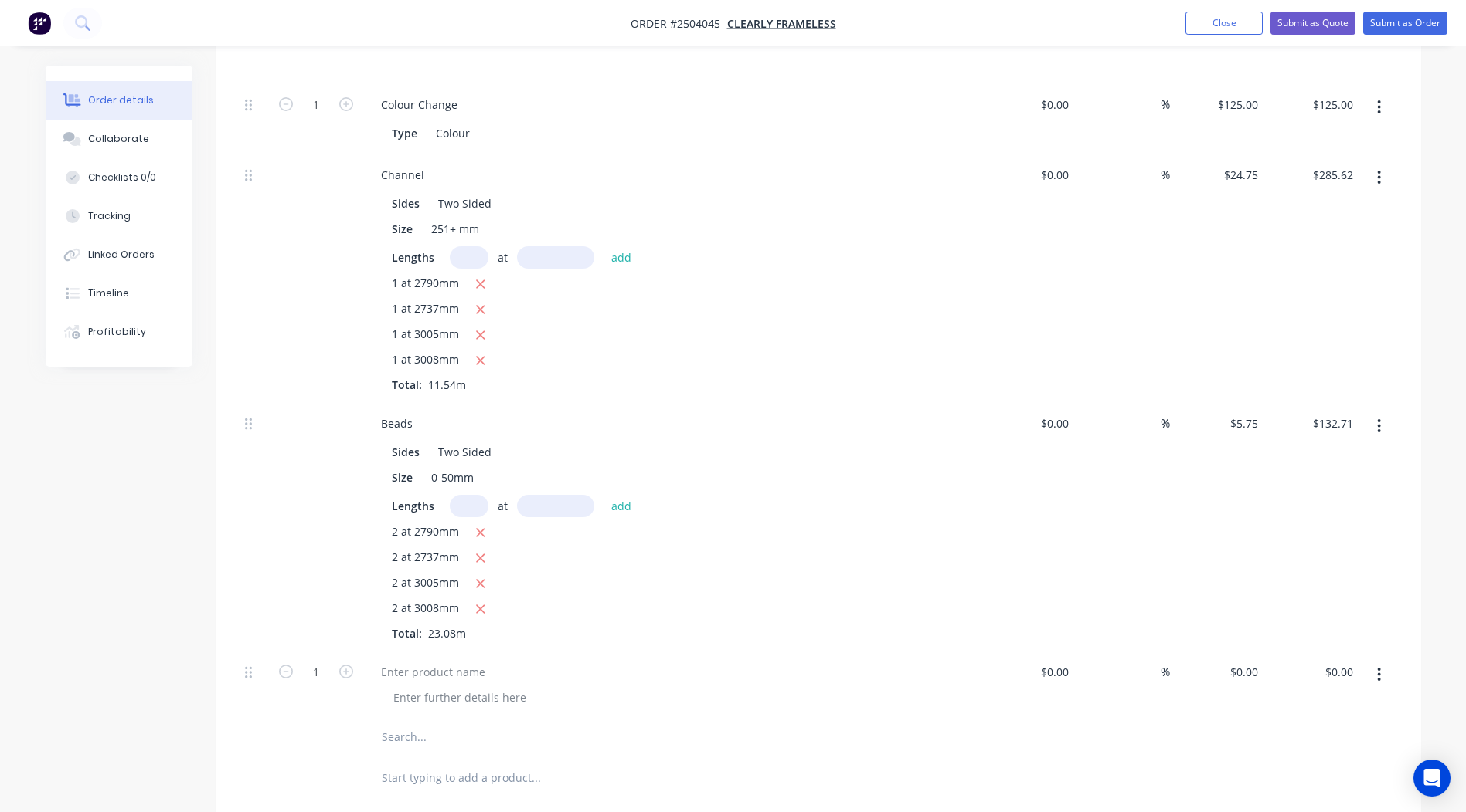
scroll to position [719, 0]
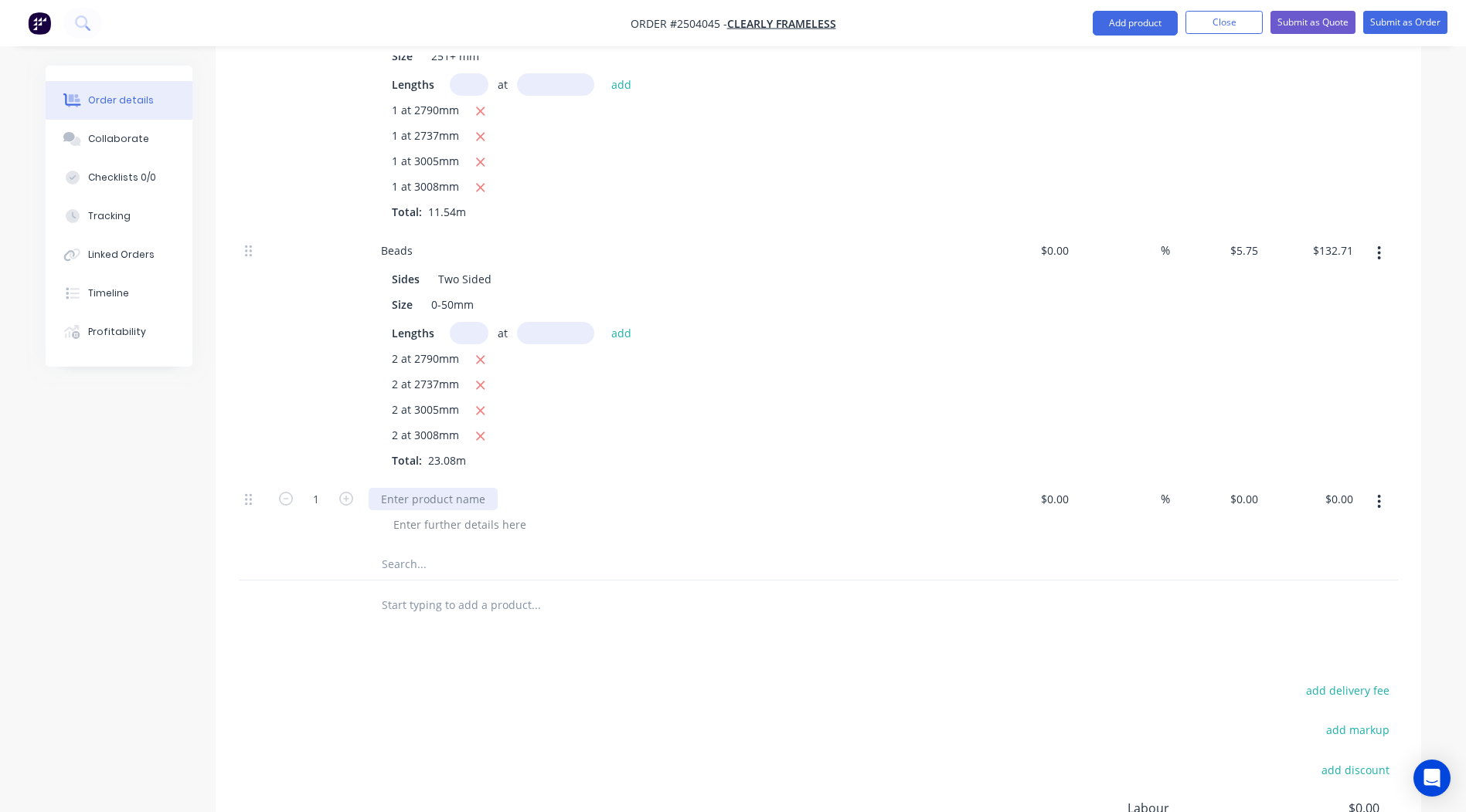
click at [429, 488] on div at bounding box center [432, 498] width 129 height 22
click at [1257, 488] on input "0" at bounding box center [1246, 498] width 35 height 22
click at [1052, 613] on div "Products Show / Hide columns Add product Qty Cost Markup Price Total Kit 1 Inte…" at bounding box center [817, 380] width 1205 height 1244
type input "$2.50"
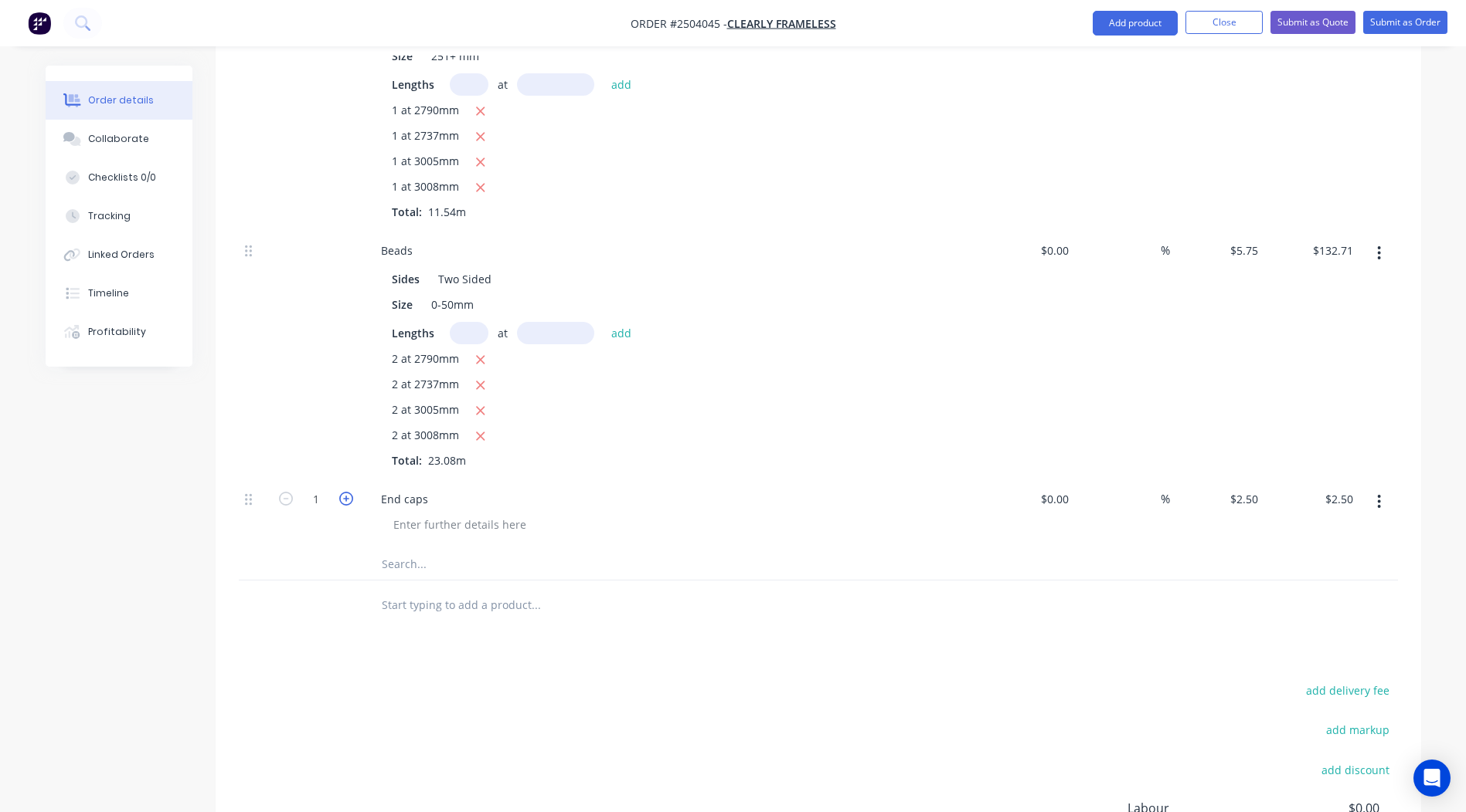
click at [349, 492] on icon "button" at bounding box center [346, 498] width 14 height 14
type input "2"
type input "$5.00"
click at [349, 492] on icon "button" at bounding box center [346, 498] width 14 height 14
type input "3"
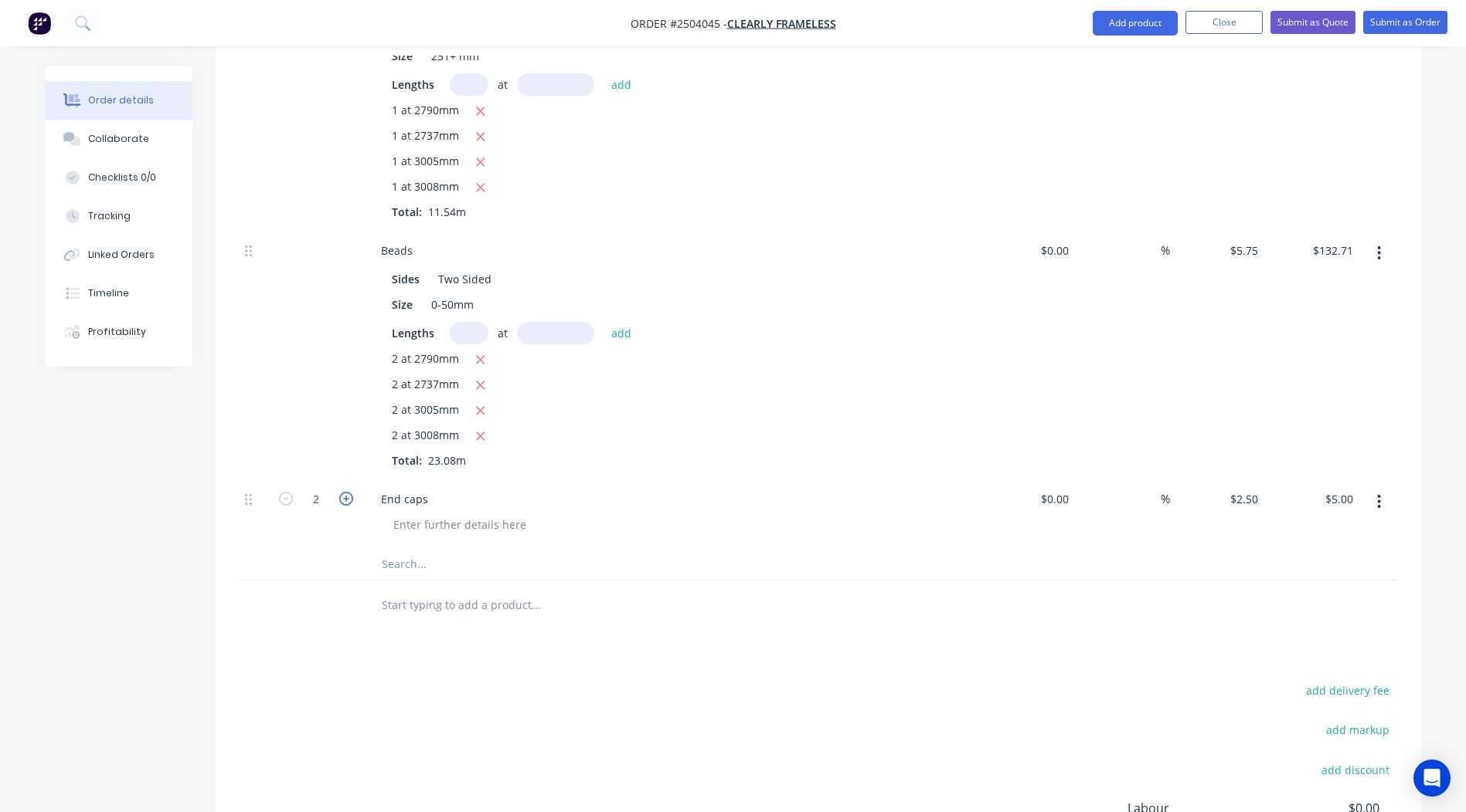
type input "$7.50"
click at [349, 492] on icon "button" at bounding box center [346, 498] width 14 height 14
type input "4"
click at [349, 492] on icon "button" at bounding box center [346, 498] width 14 height 14
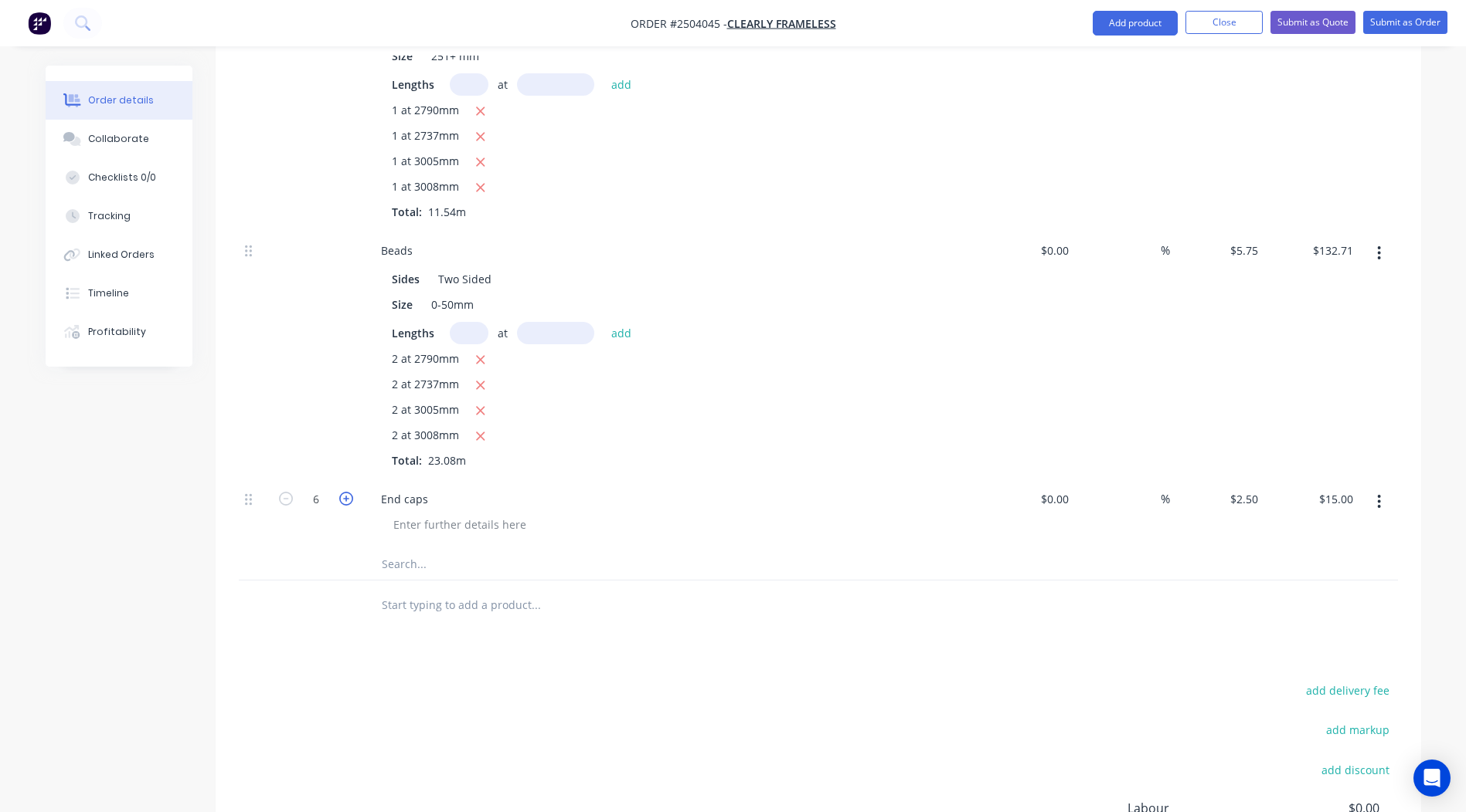
click at [349, 492] on icon "button" at bounding box center [346, 498] width 14 height 14
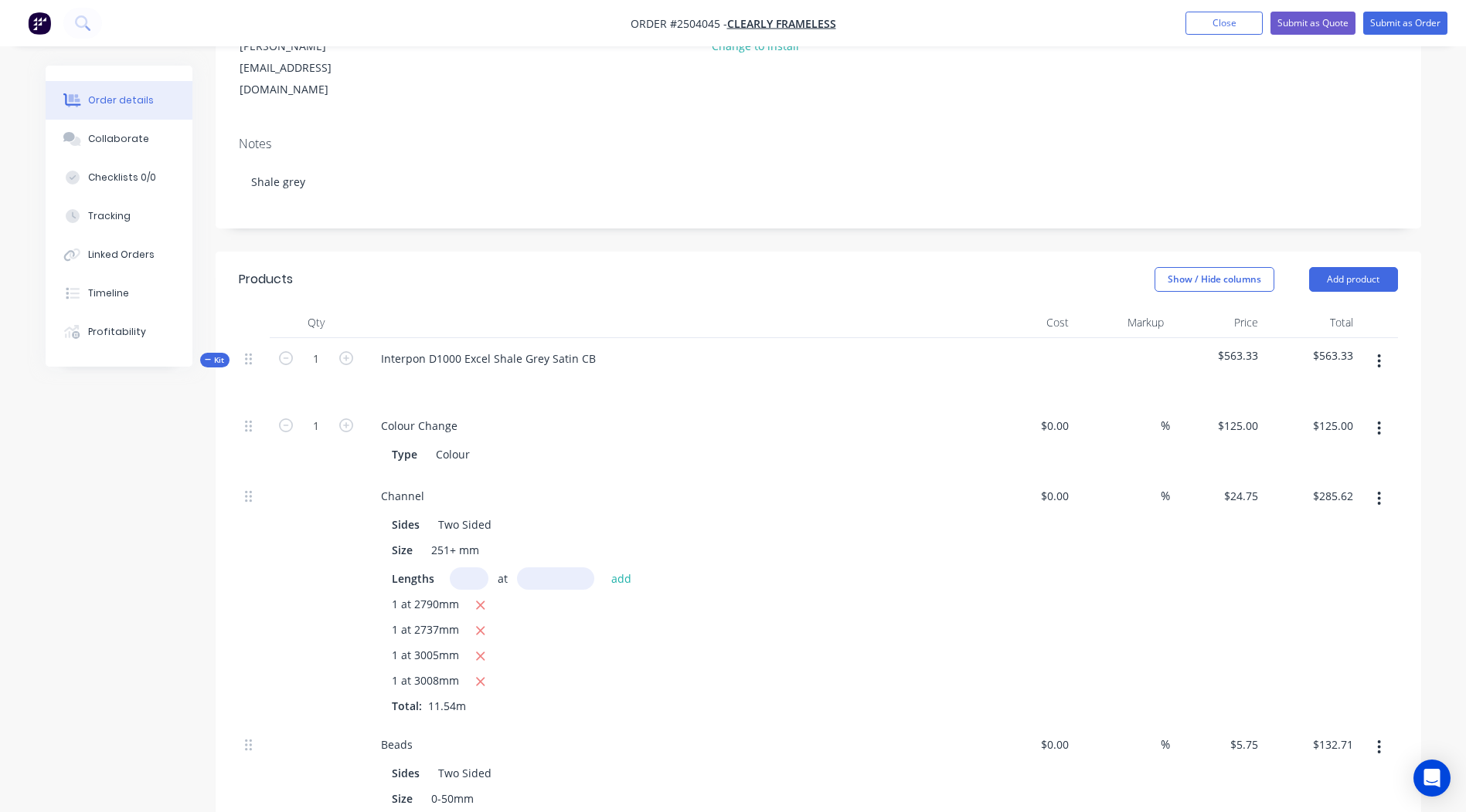
scroll to position [129, 0]
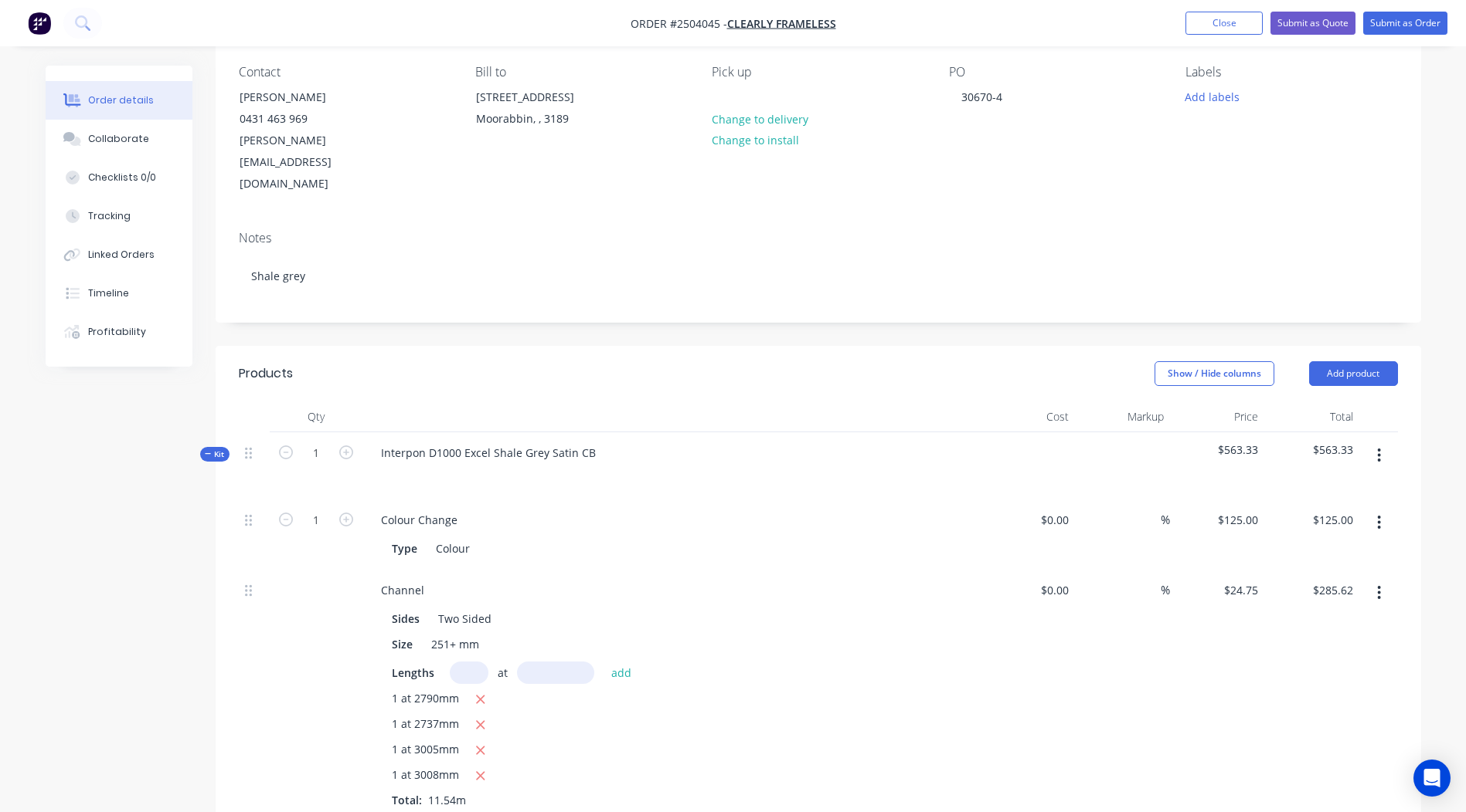
click at [1383, 442] on button "button" at bounding box center [1378, 456] width 36 height 28
click at [1358, 485] on div "Add product to kit" at bounding box center [1324, 496] width 119 height 22
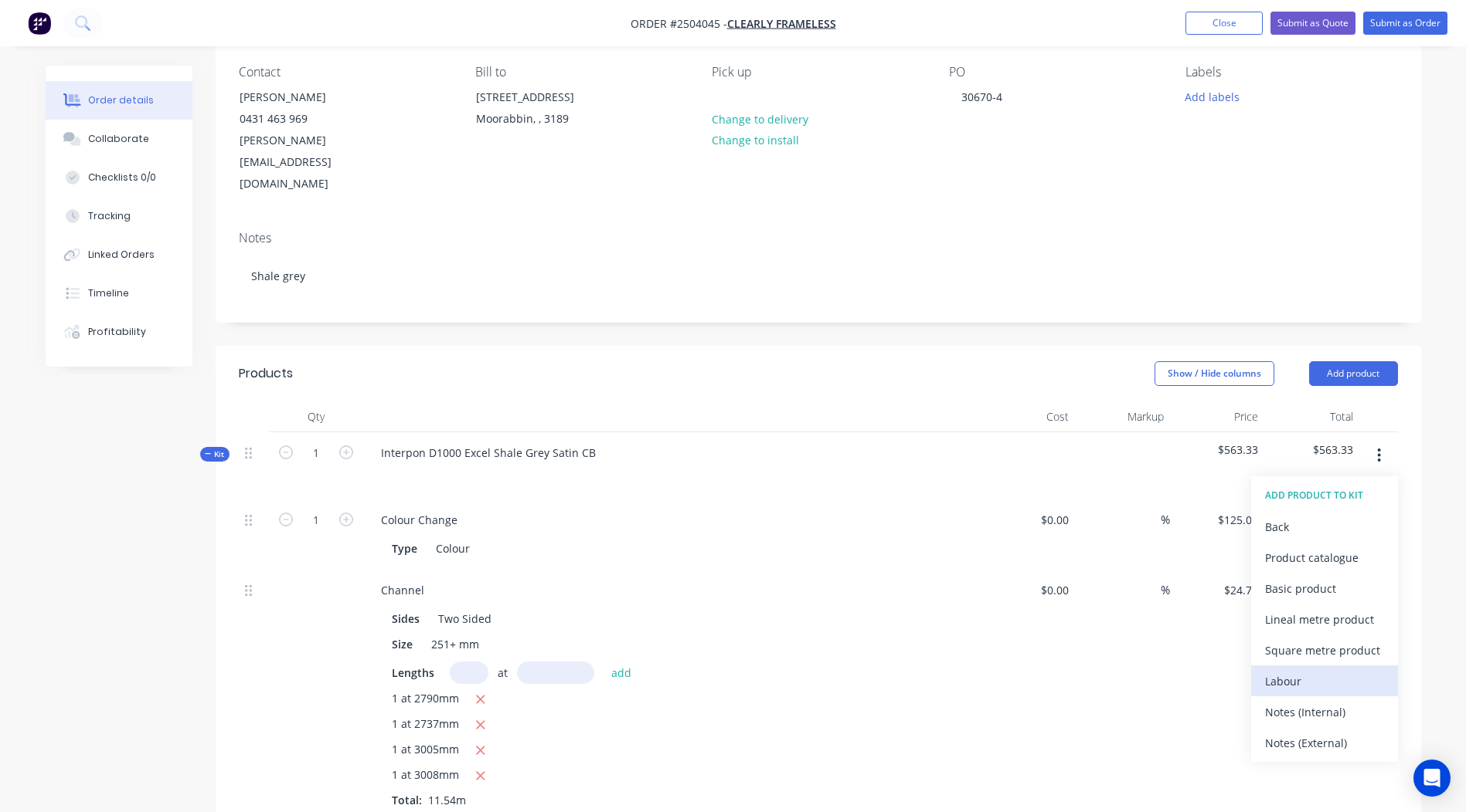
click at [1301, 670] on div "Labour" at bounding box center [1324, 681] width 119 height 22
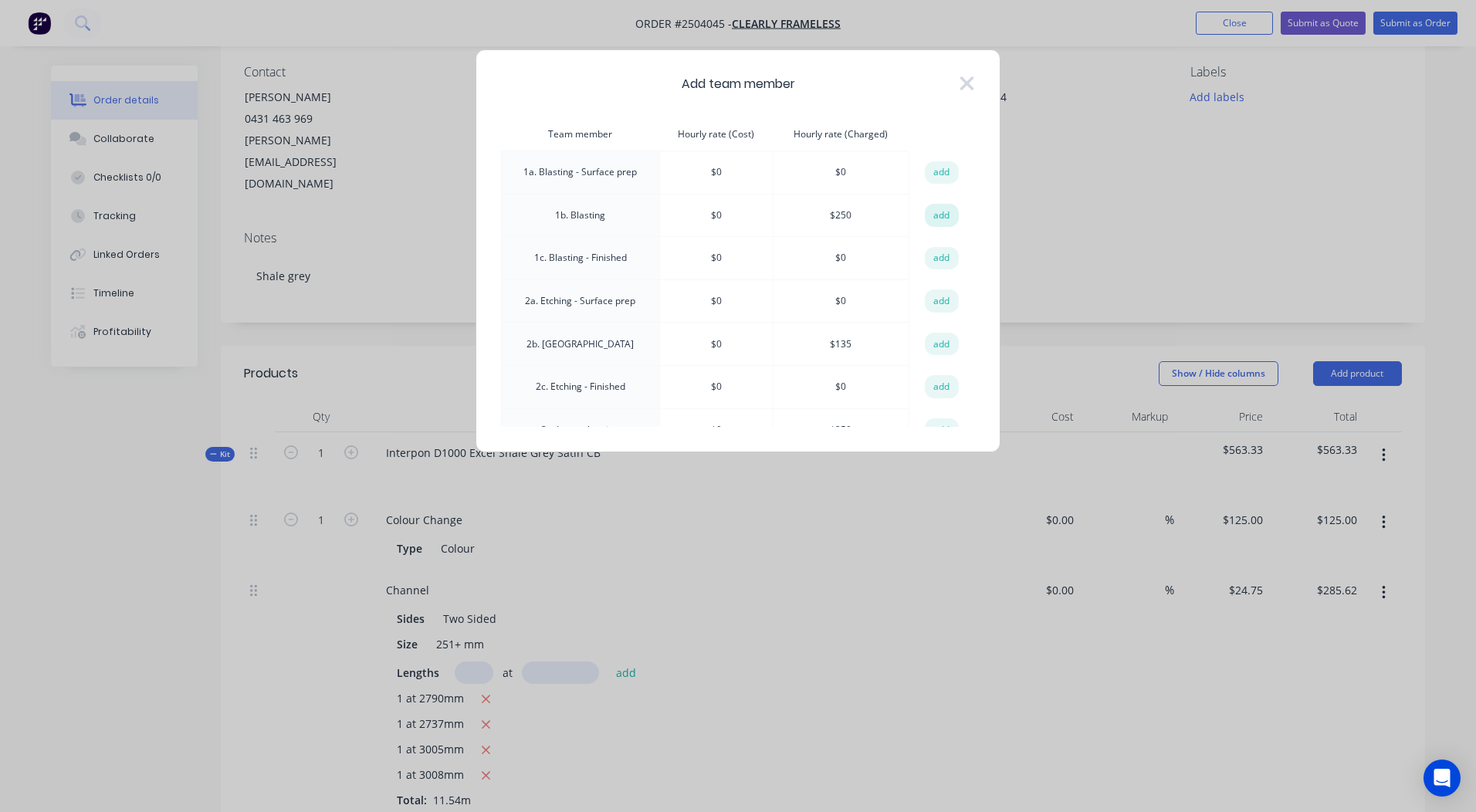
click at [930, 213] on button "add" at bounding box center [941, 215] width 34 height 23
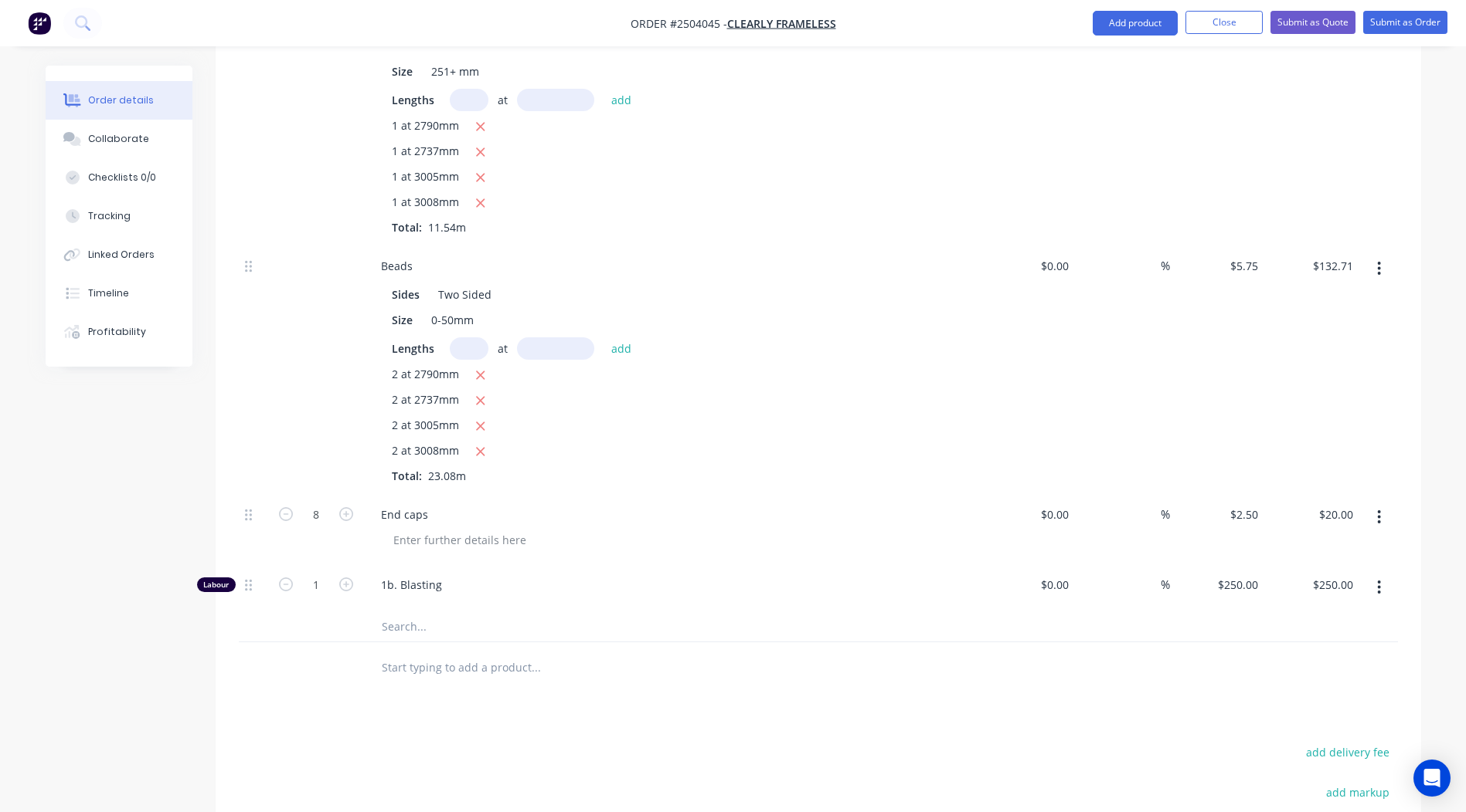
scroll to position [825, 0]
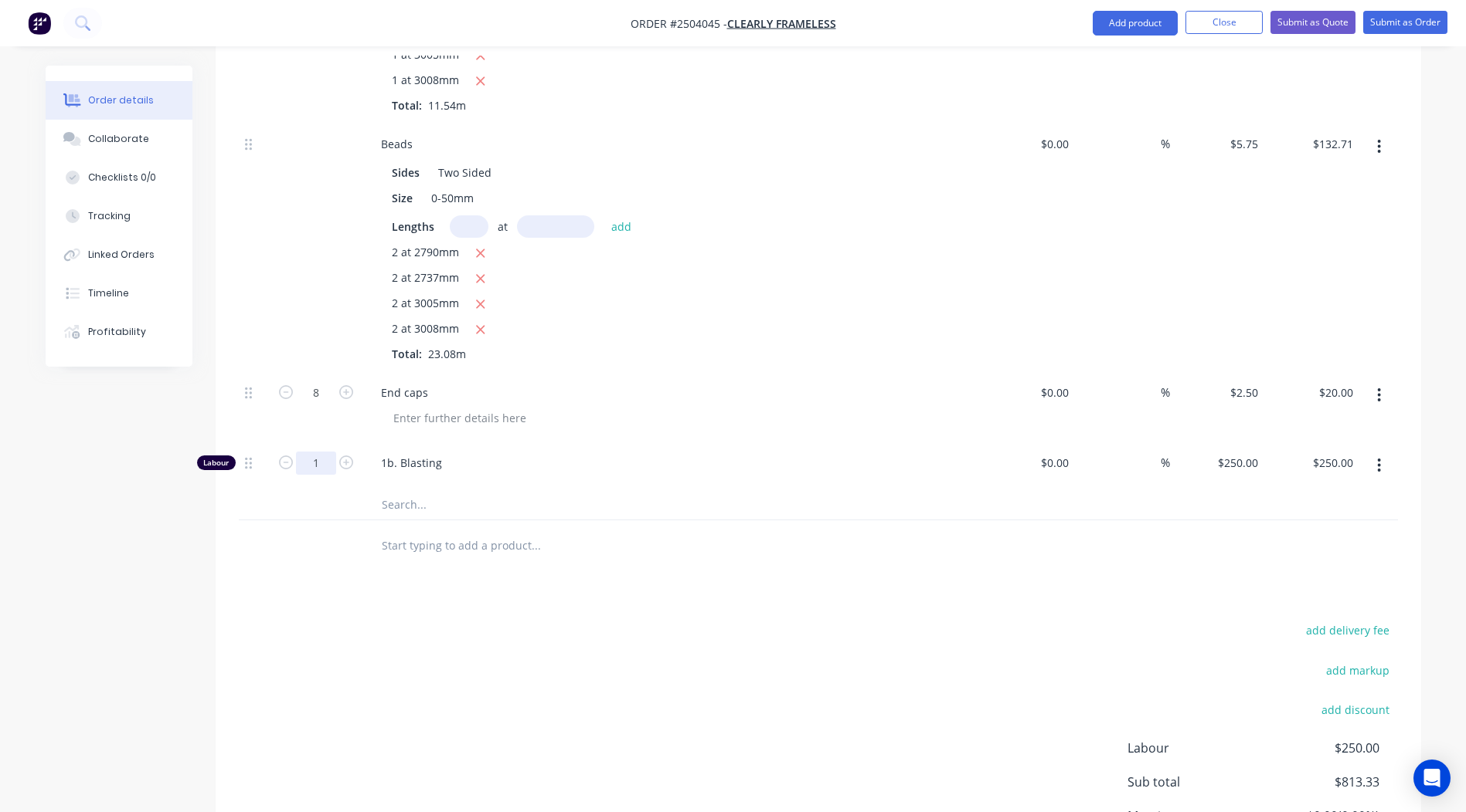
click at [320, 452] on input "1" at bounding box center [316, 463] width 40 height 23
drag, startPoint x: 739, startPoint y: 575, endPoint x: 759, endPoint y: 576, distance: 20.0
click at [740, 575] on div "Products Show / Hide columns Add product Qty Cost Markup Price Total Kit 1 Inte…" at bounding box center [817, 297] width 1205 height 1291
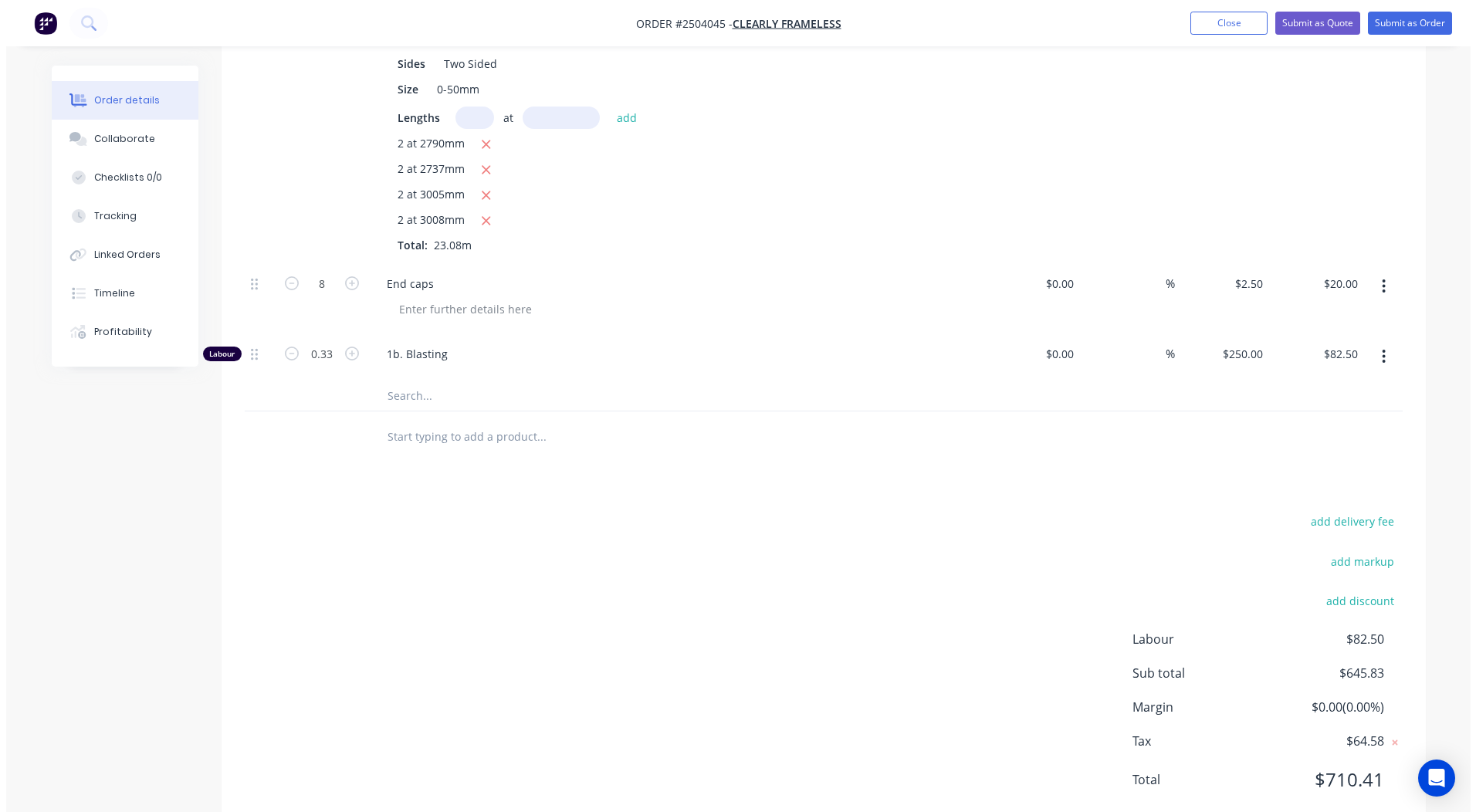
scroll to position [0, 0]
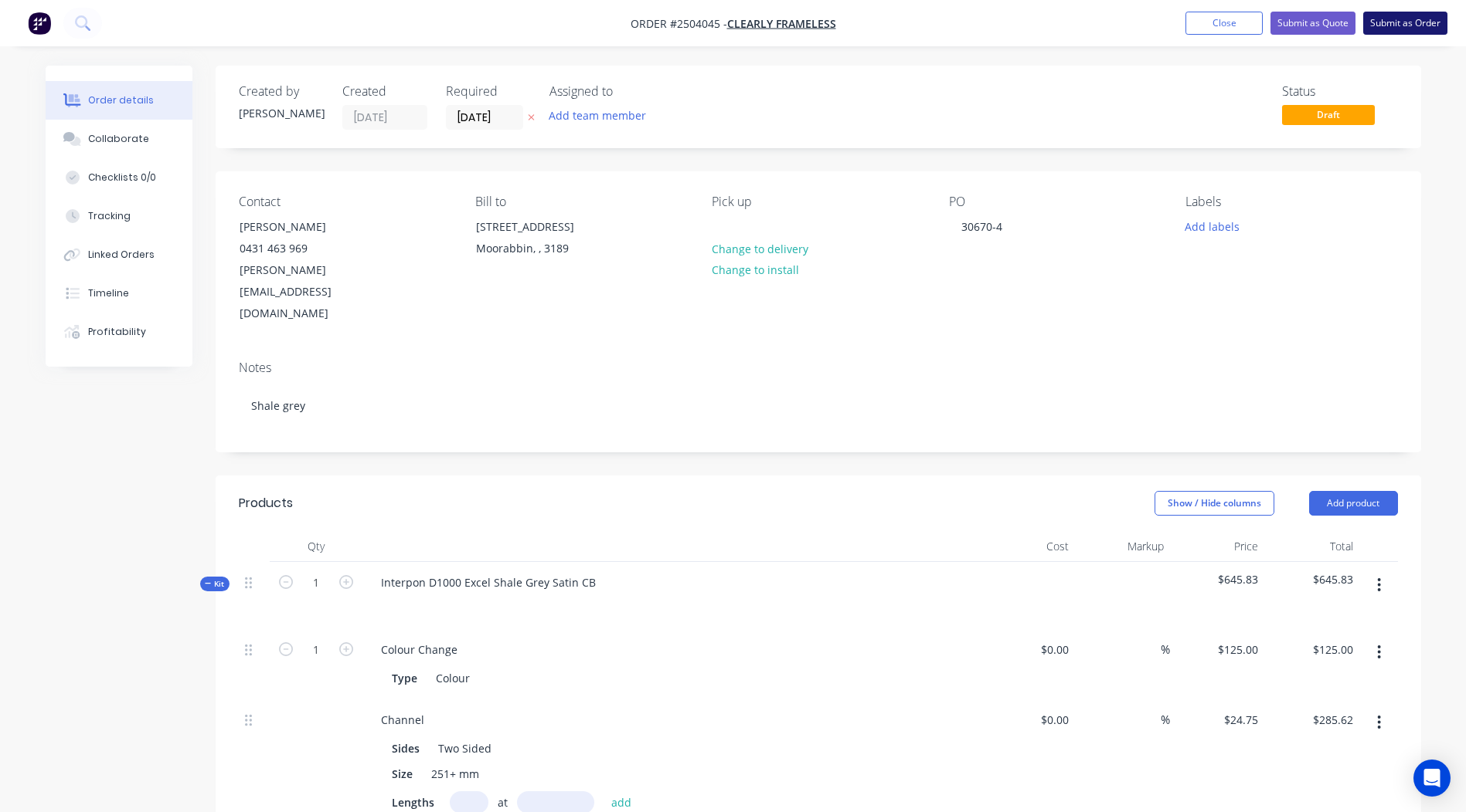
click at [1413, 20] on button "Submit as Order" at bounding box center [1405, 23] width 84 height 23
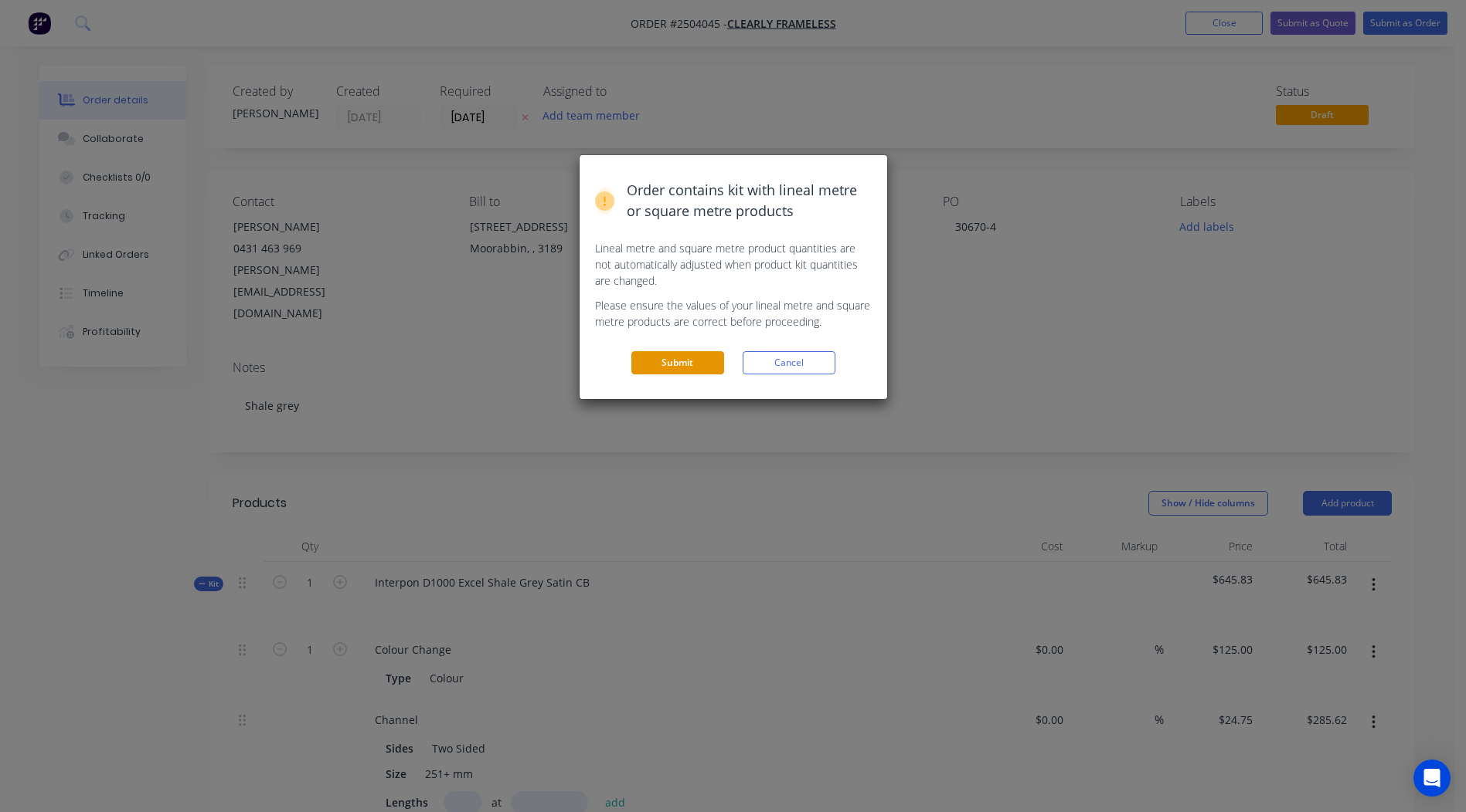
click at [692, 356] on button "Submit" at bounding box center [677, 363] width 93 height 23
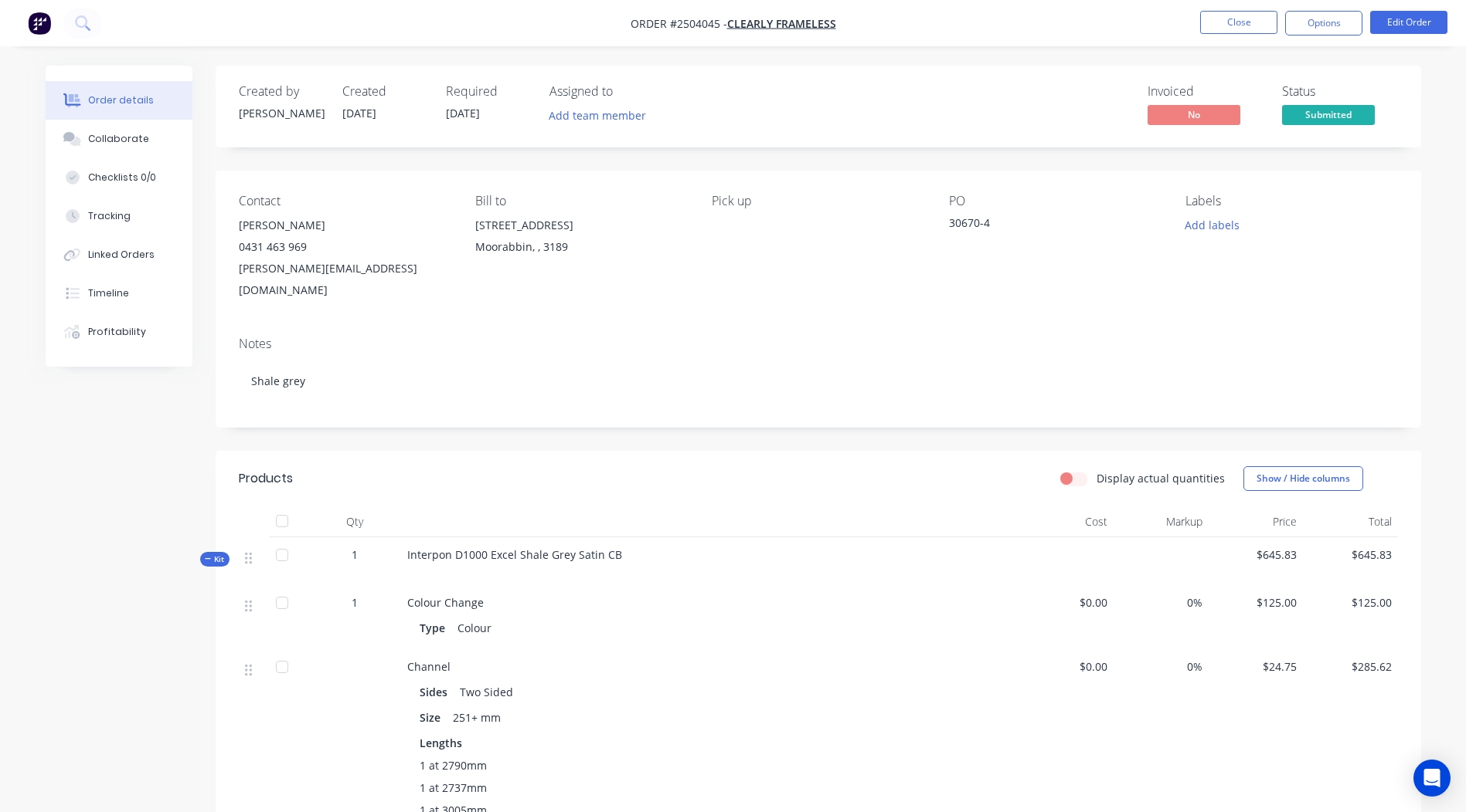
click at [1323, 31] on button "Options" at bounding box center [1323, 22] width 77 height 24
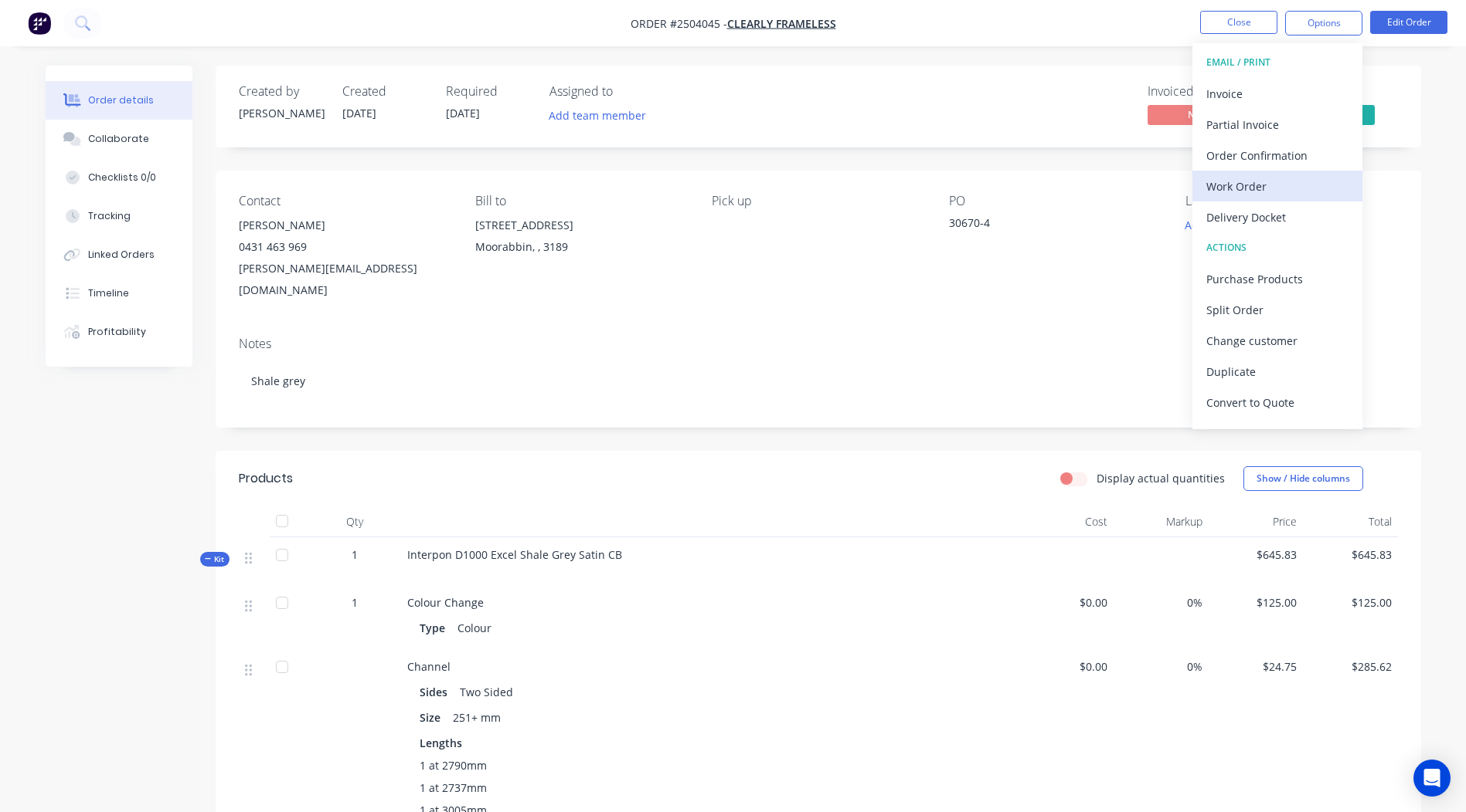
click at [1261, 182] on div "Work Order" at bounding box center [1277, 186] width 142 height 22
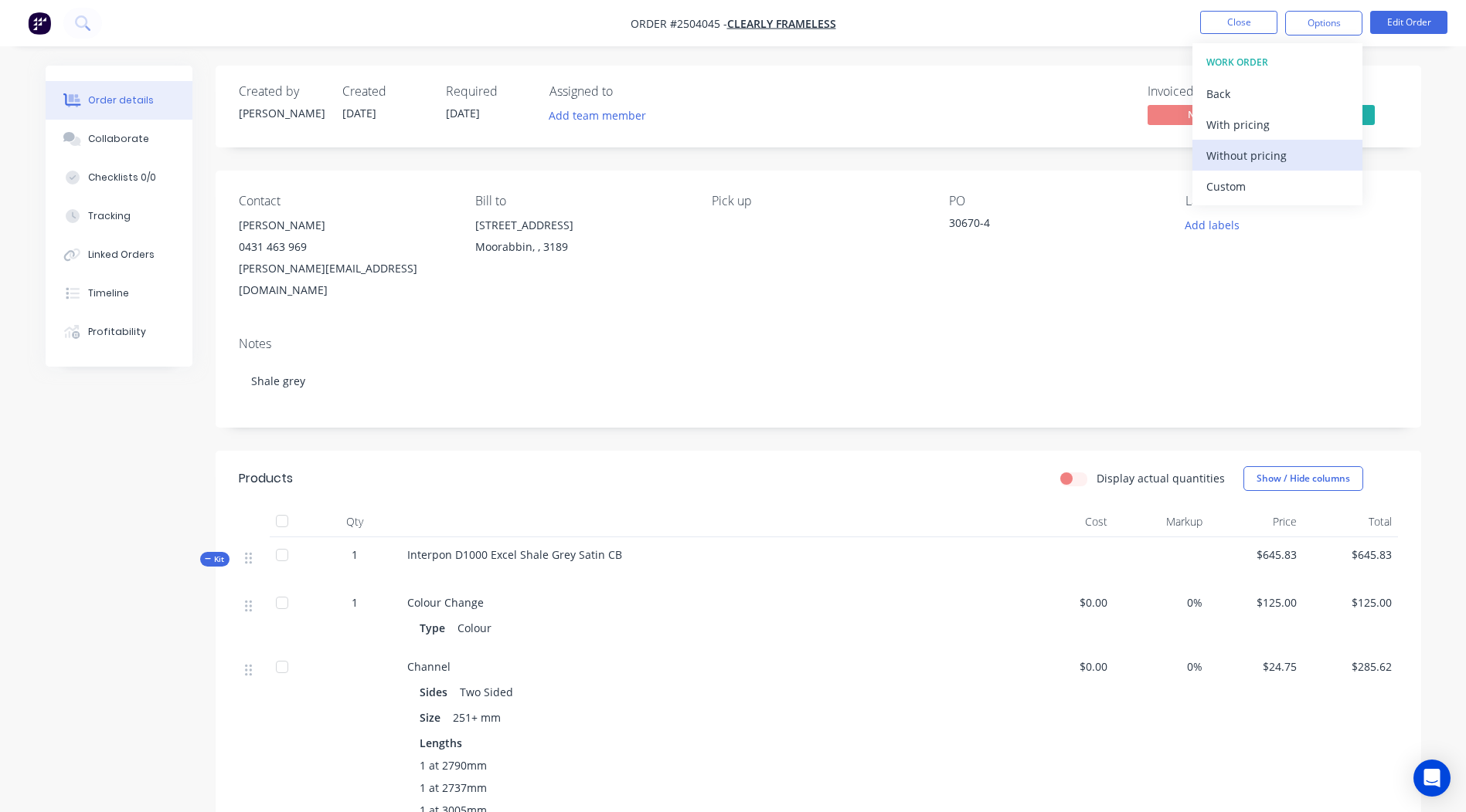
click at [1288, 156] on div "Without pricing" at bounding box center [1277, 155] width 142 height 22
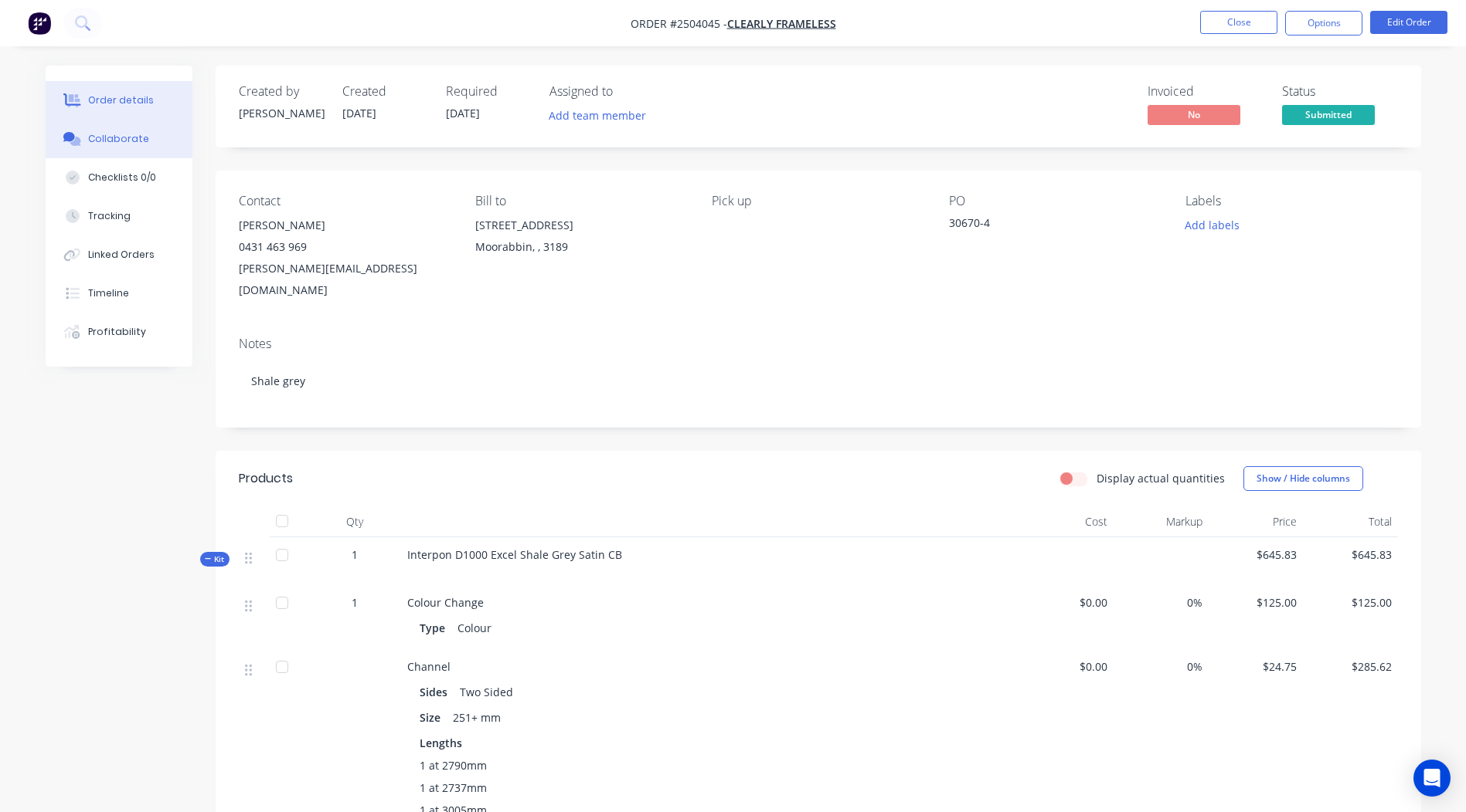
click at [128, 131] on button "Collaborate" at bounding box center [119, 139] width 147 height 39
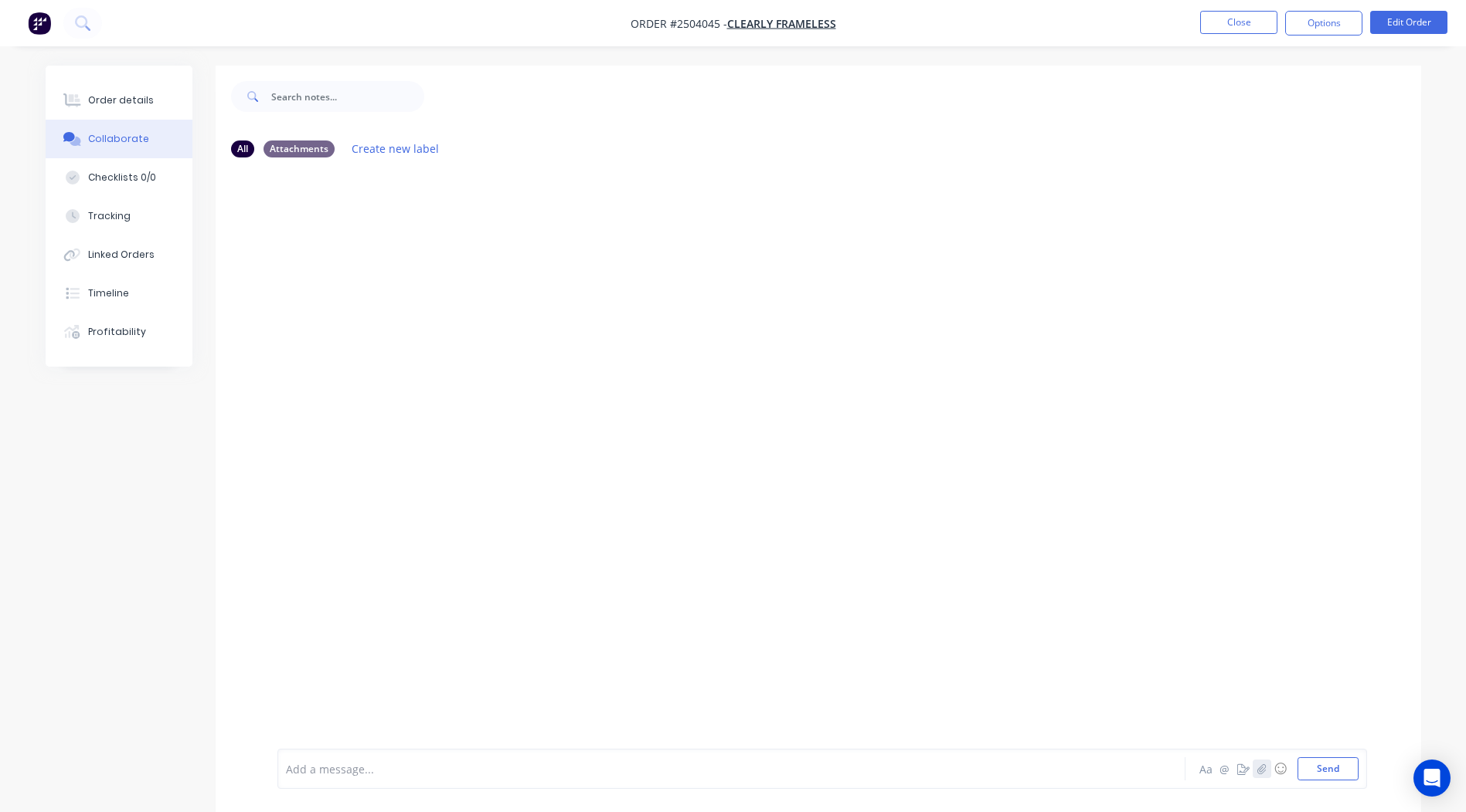
click at [1267, 767] on button "button" at bounding box center [1261, 768] width 19 height 18
click at [1324, 757] on button "Send" at bounding box center [1328, 769] width 61 height 23
click at [1247, 18] on button "Close" at bounding box center [1238, 22] width 77 height 23
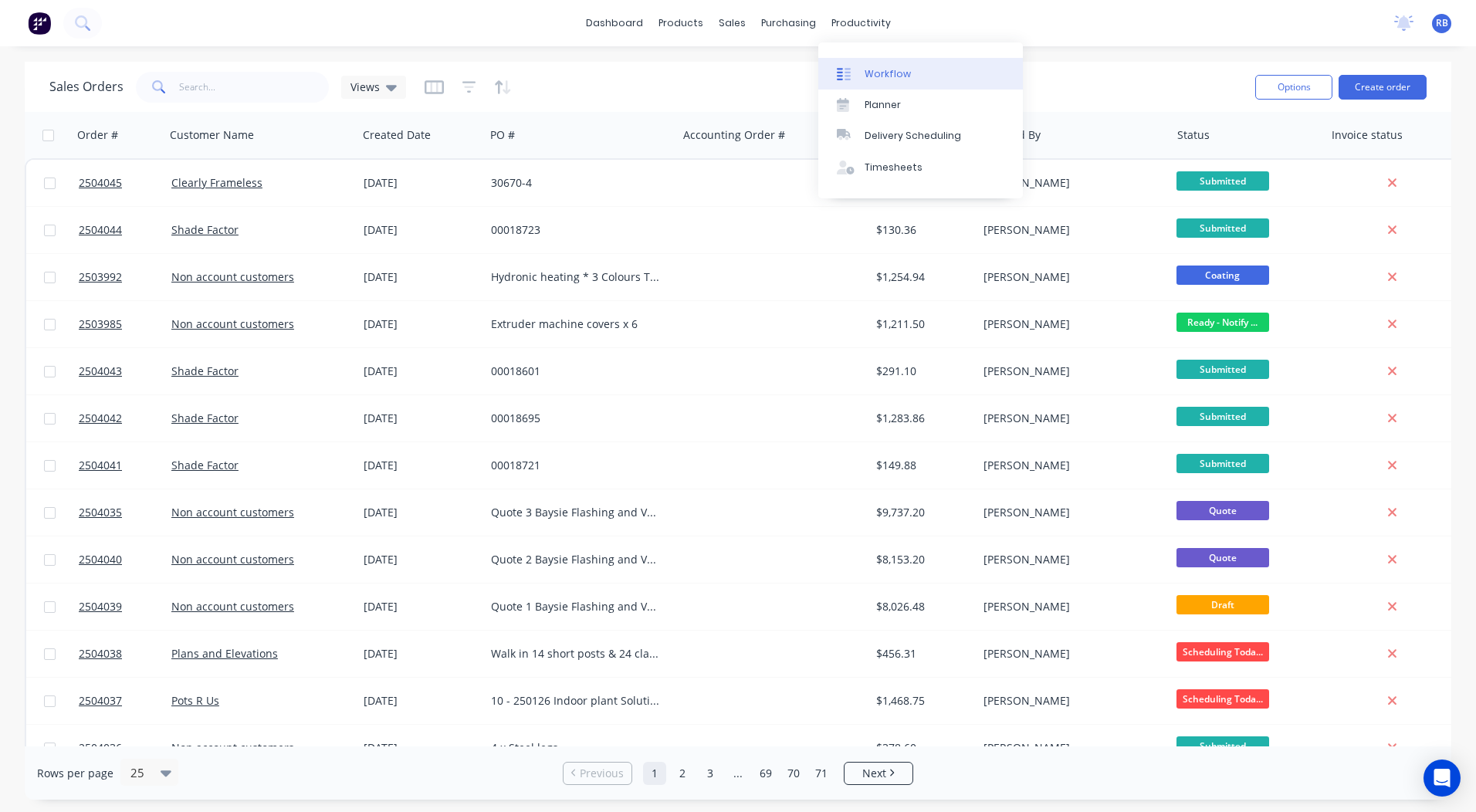
click at [867, 84] on link "Workflow" at bounding box center [921, 73] width 204 height 31
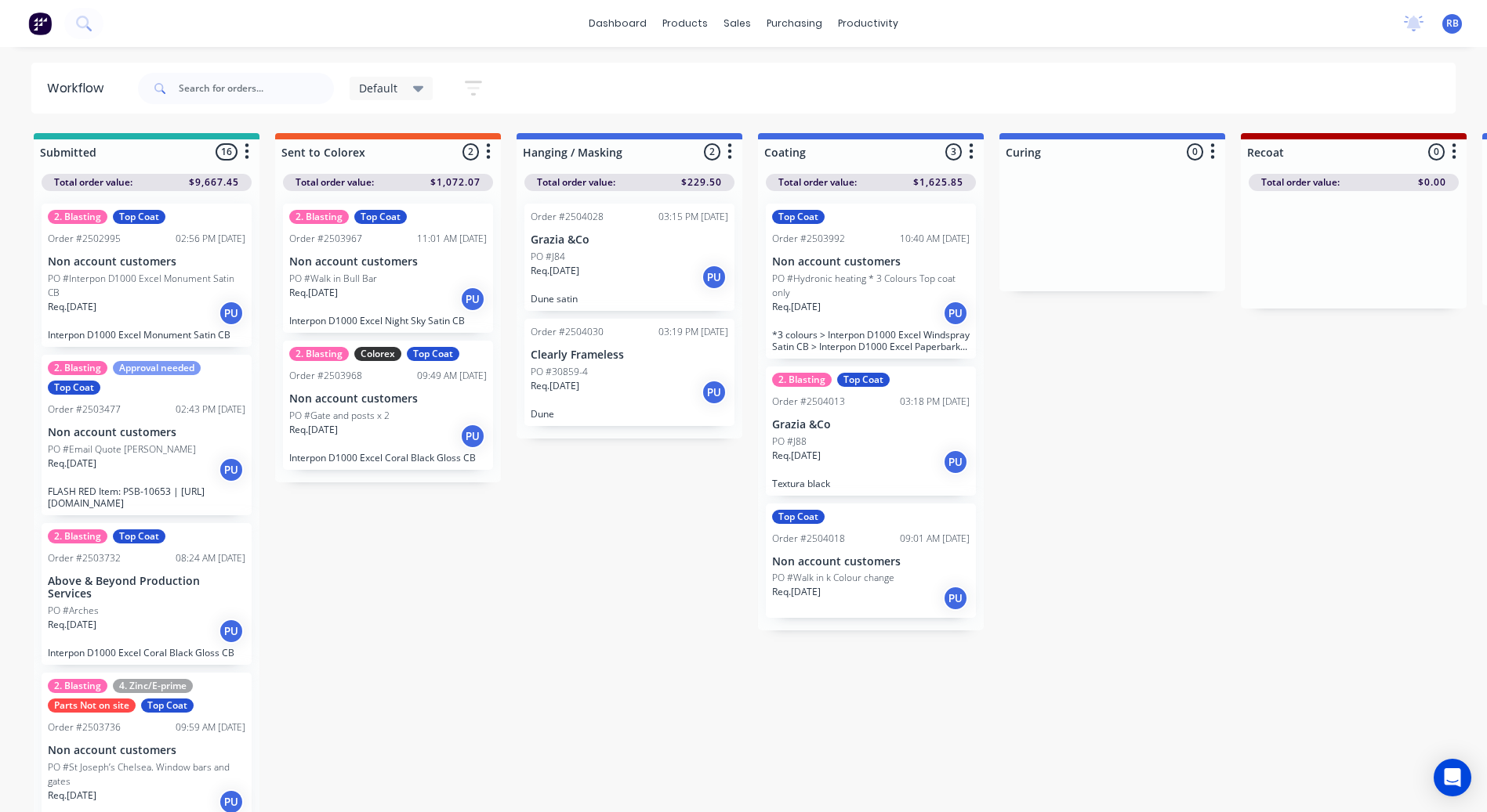
click at [775, 77] on div "Sales Orders" at bounding box center [794, 75] width 64 height 14
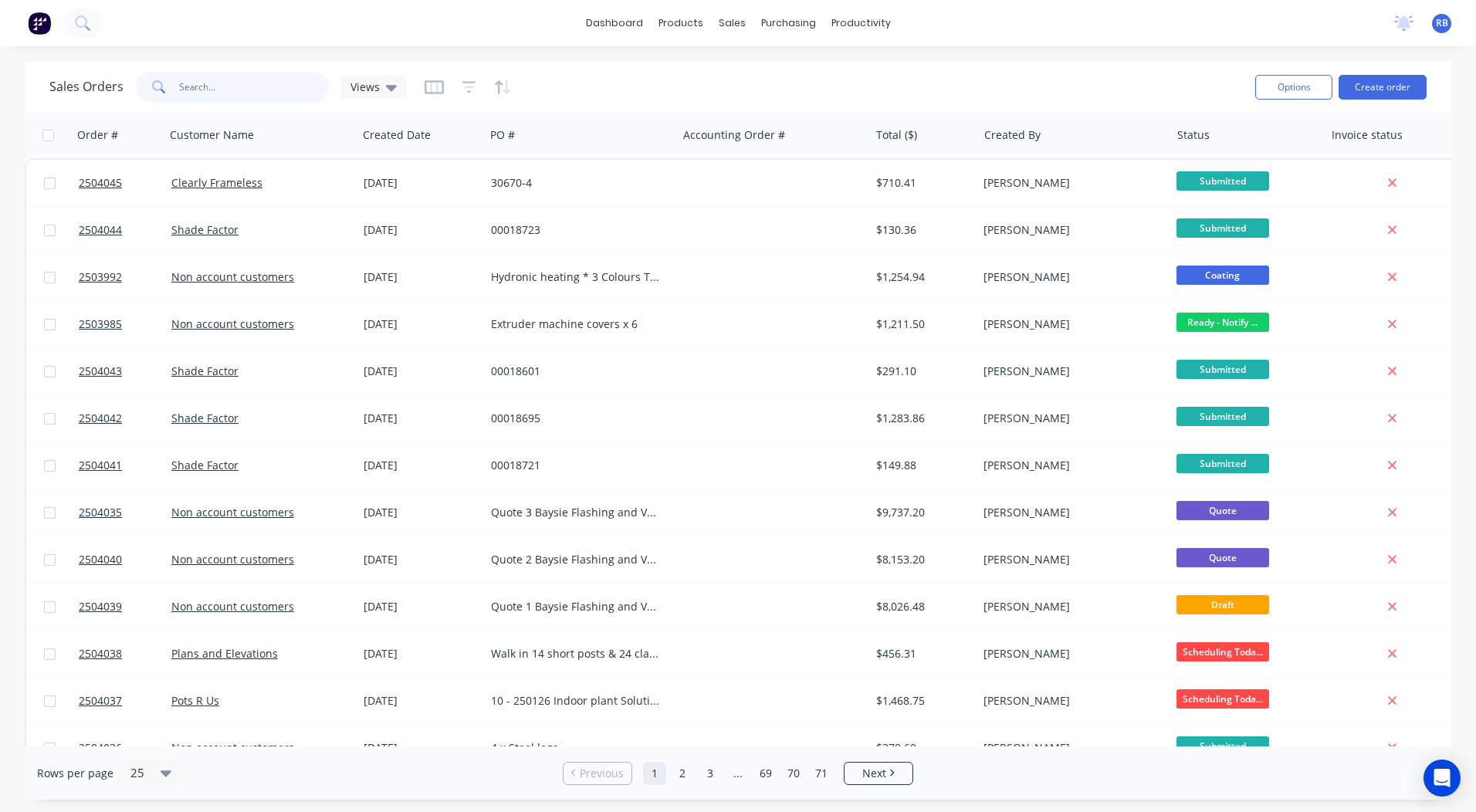
click at [203, 92] on input "text" at bounding box center [254, 88] width 151 height 31
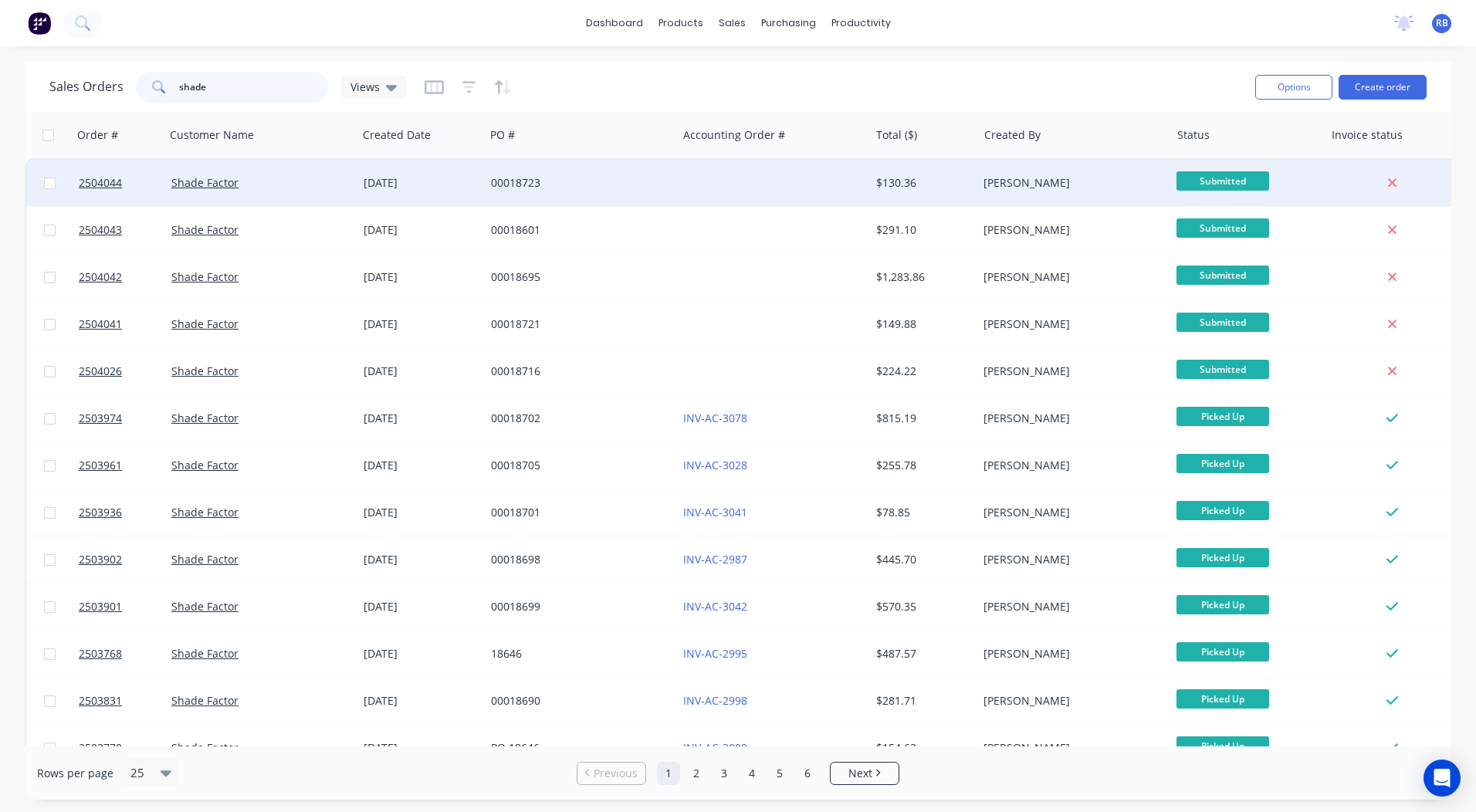
type input "shade"
click at [627, 186] on div "00018723" at bounding box center [576, 183] width 171 height 16
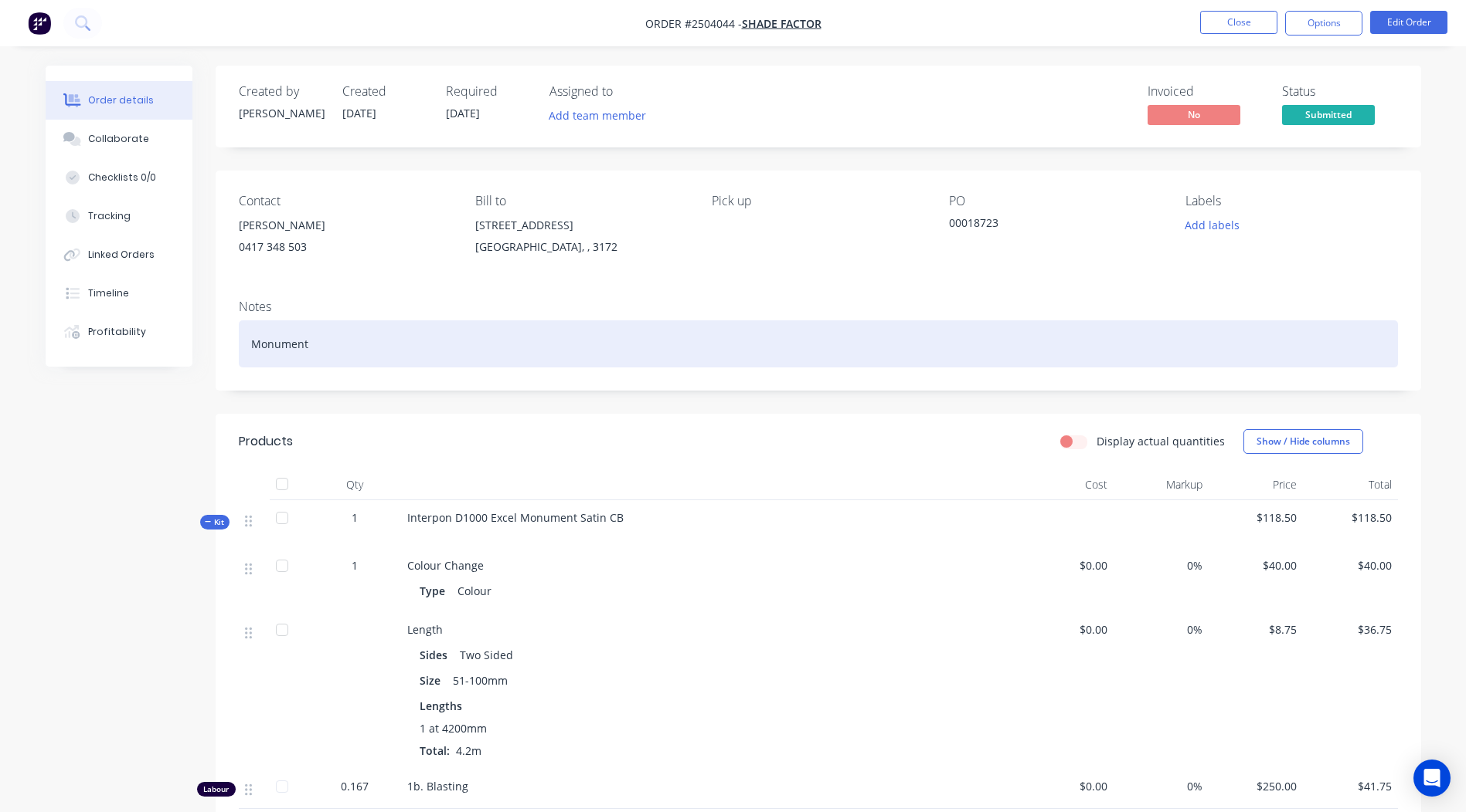
click at [330, 341] on div "Monument" at bounding box center [818, 344] width 1159 height 47
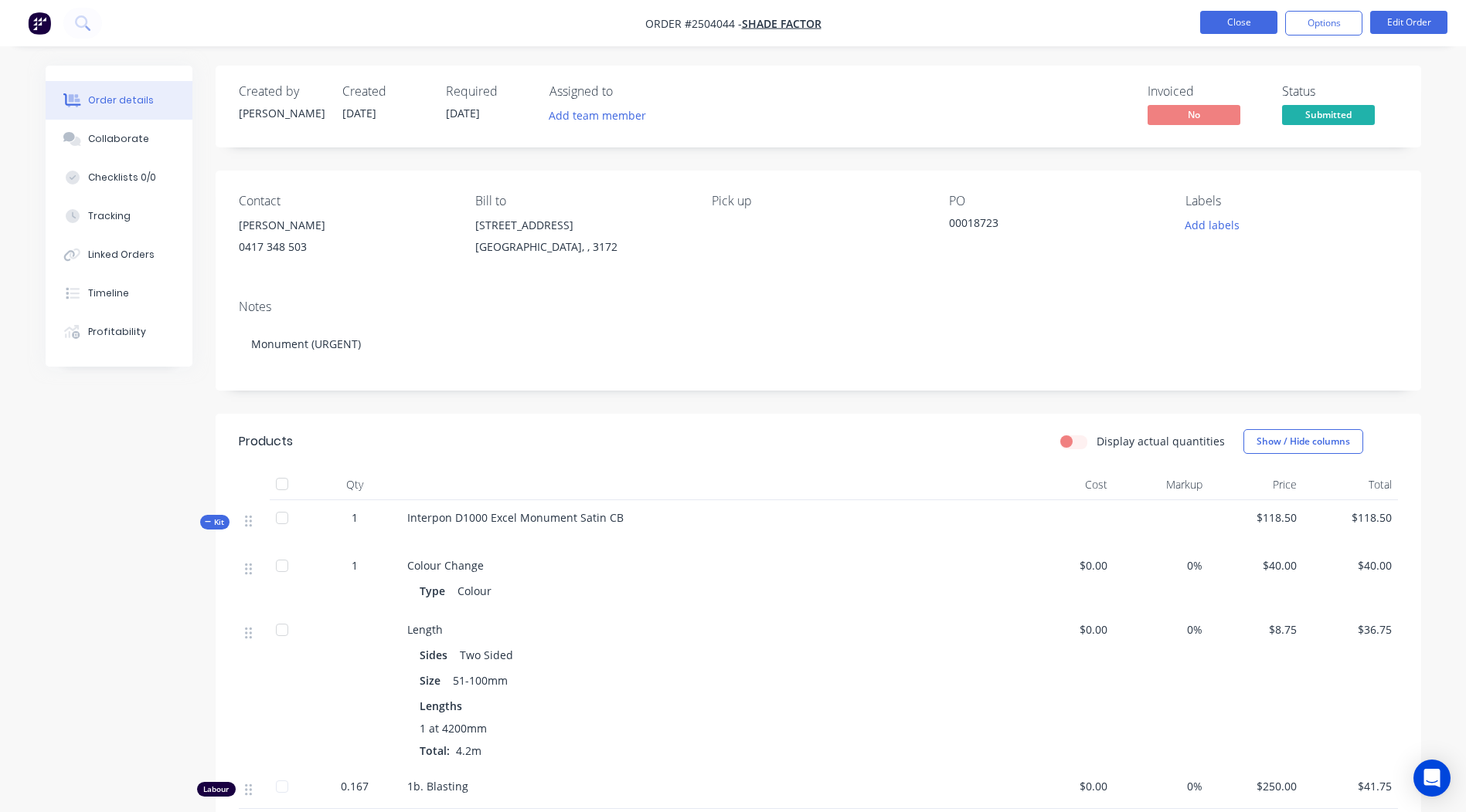
click at [1248, 21] on button "Close" at bounding box center [1238, 22] width 77 height 23
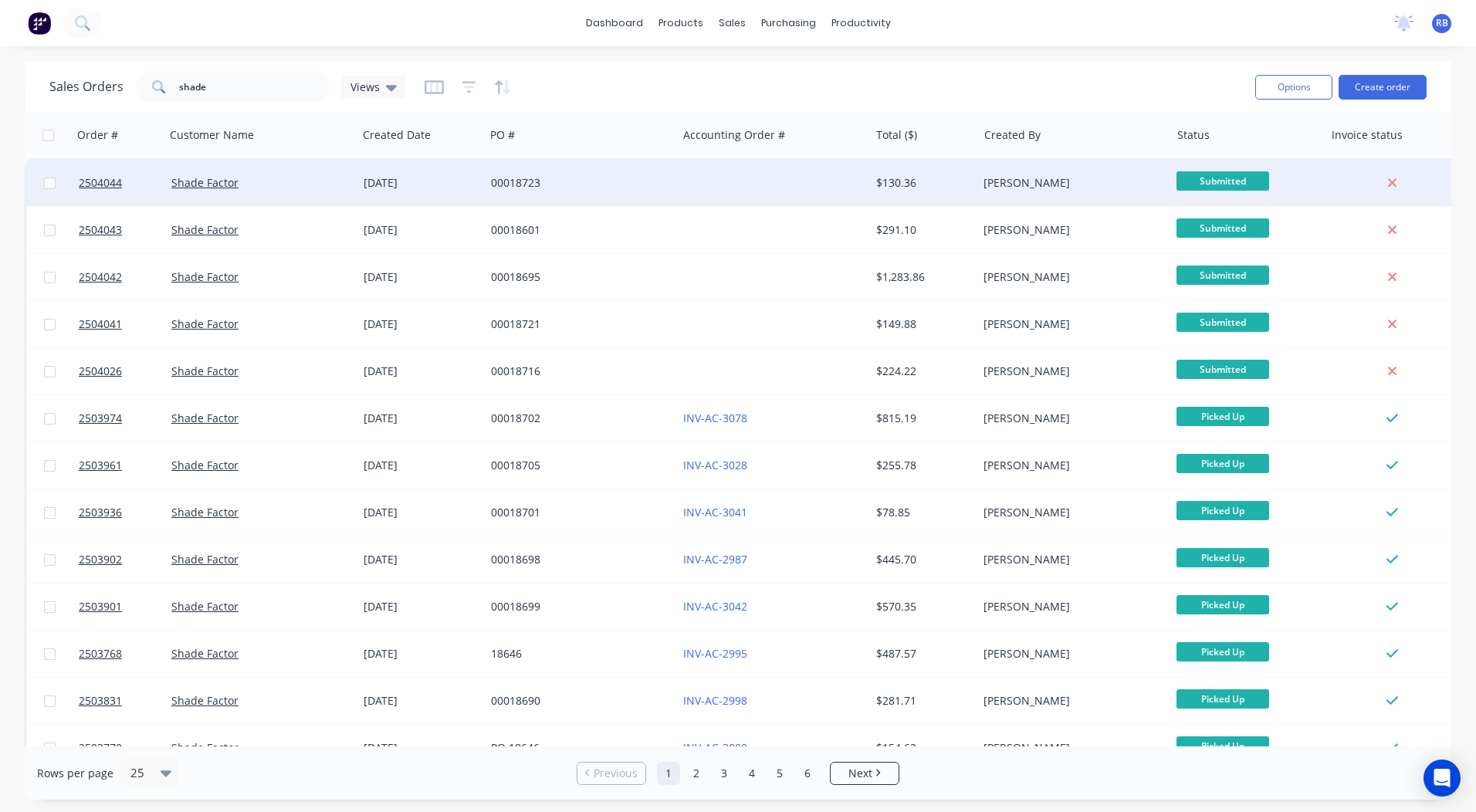
click at [607, 176] on div "00018723" at bounding box center [576, 183] width 171 height 16
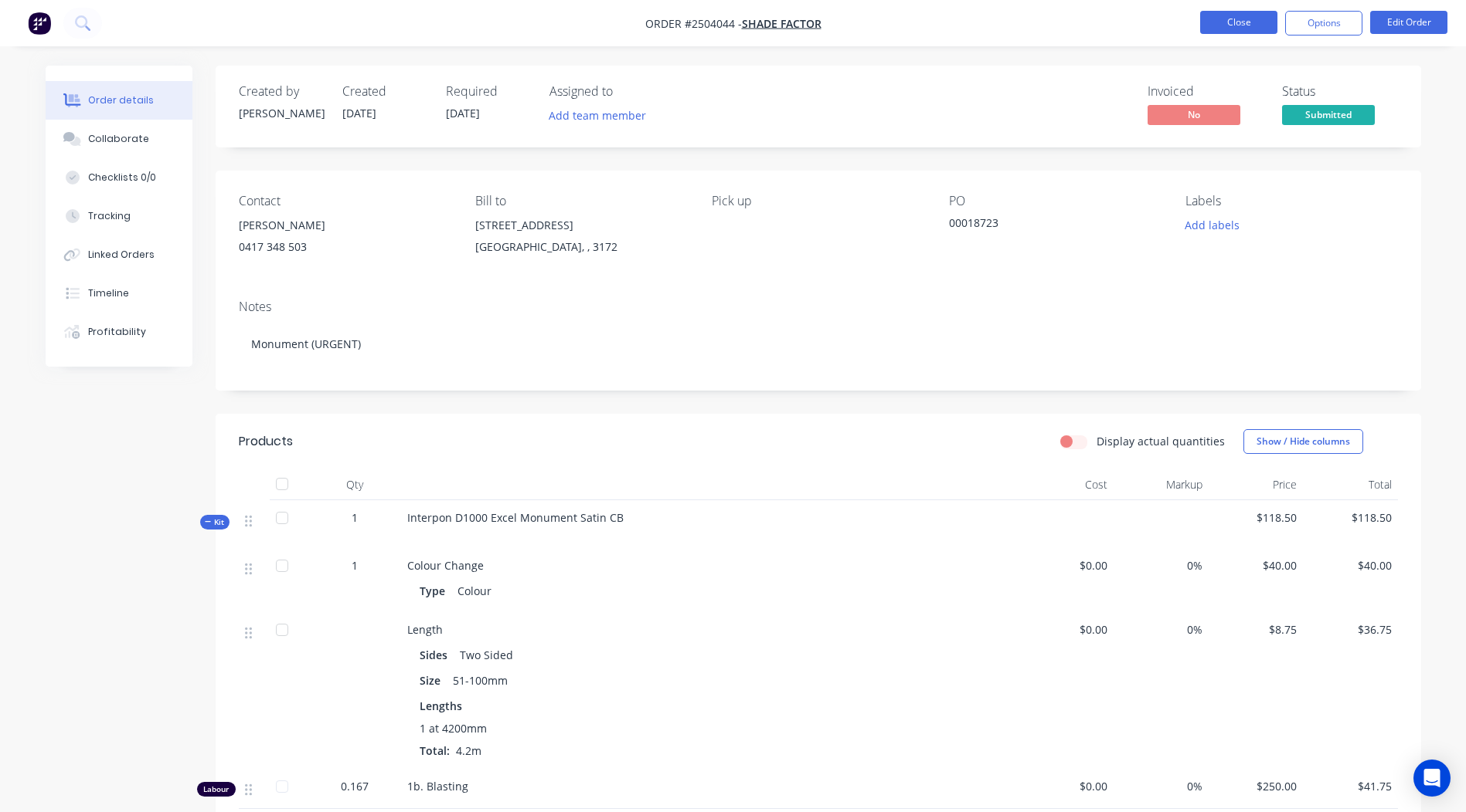
click at [1226, 17] on button "Close" at bounding box center [1238, 22] width 77 height 23
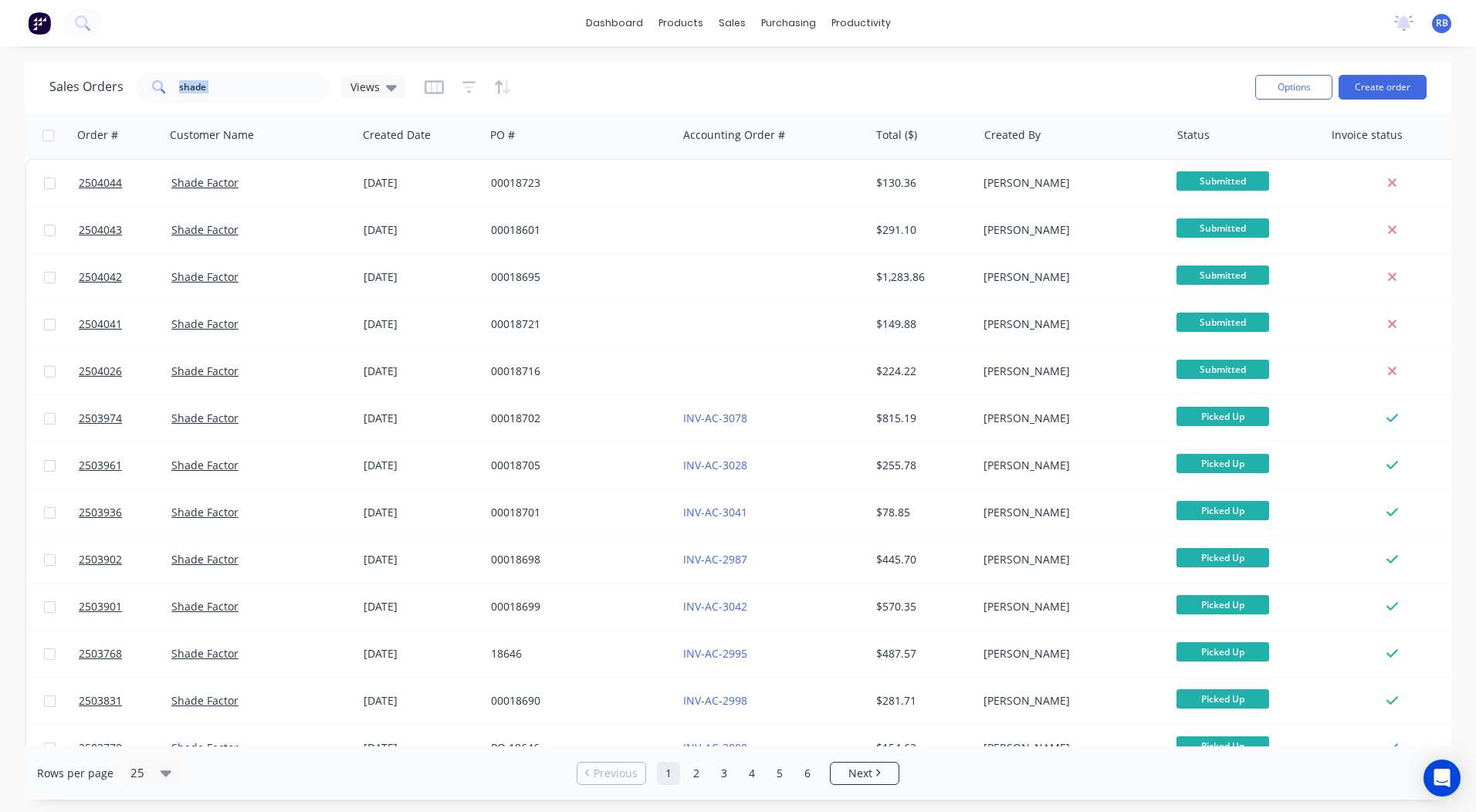
click at [319, 78] on div "Sales Orders shade Views" at bounding box center [228, 88] width 356 height 31
drag, startPoint x: 311, startPoint y: 78, endPoint x: 0, endPoint y: 155, distance: 320.4
click at [0, 146] on html "dashboard products sales purchasing productivity dashboard products Product Cat…" at bounding box center [738, 406] width 1476 height 812
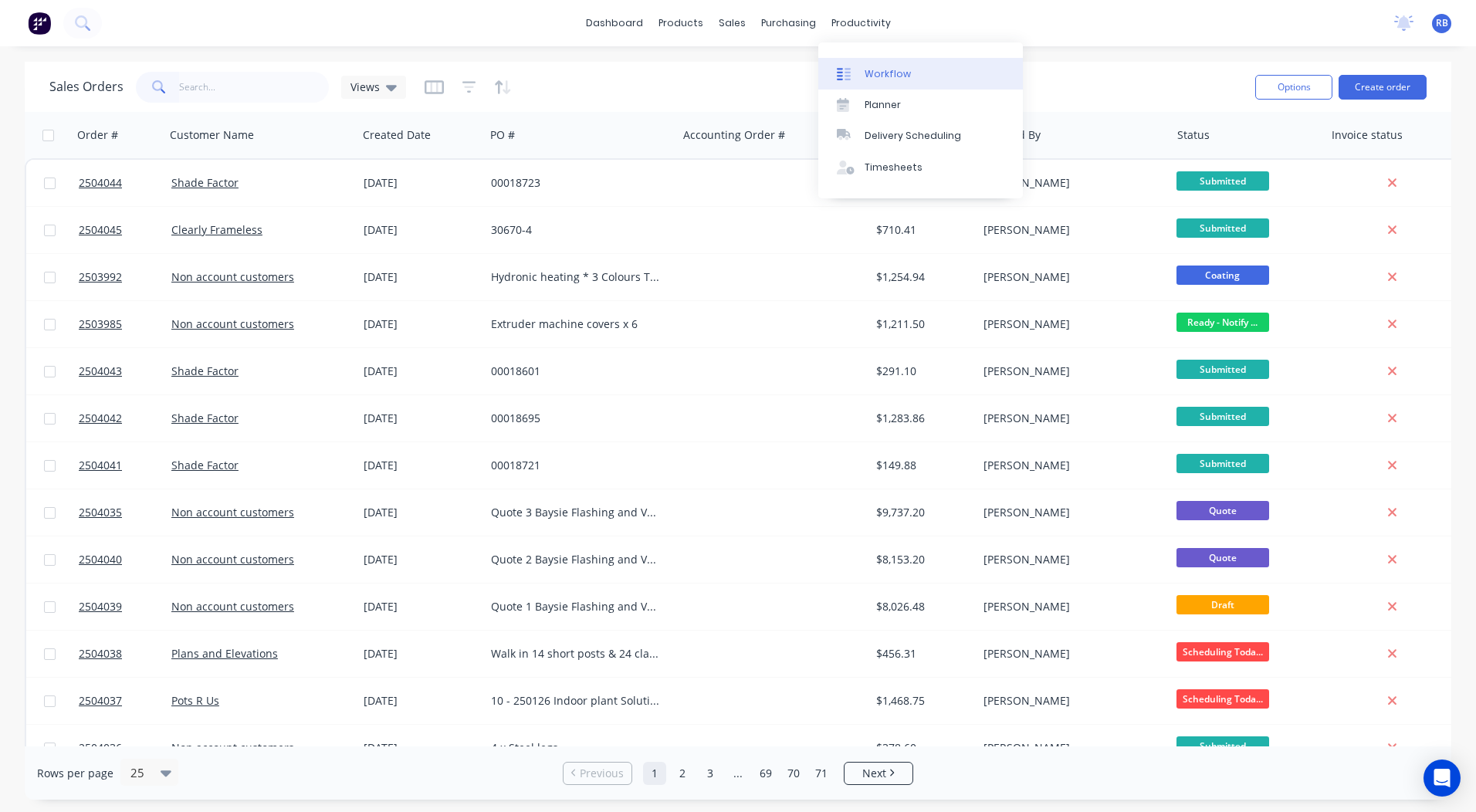
click at [882, 76] on div "Workflow" at bounding box center [888, 74] width 47 height 14
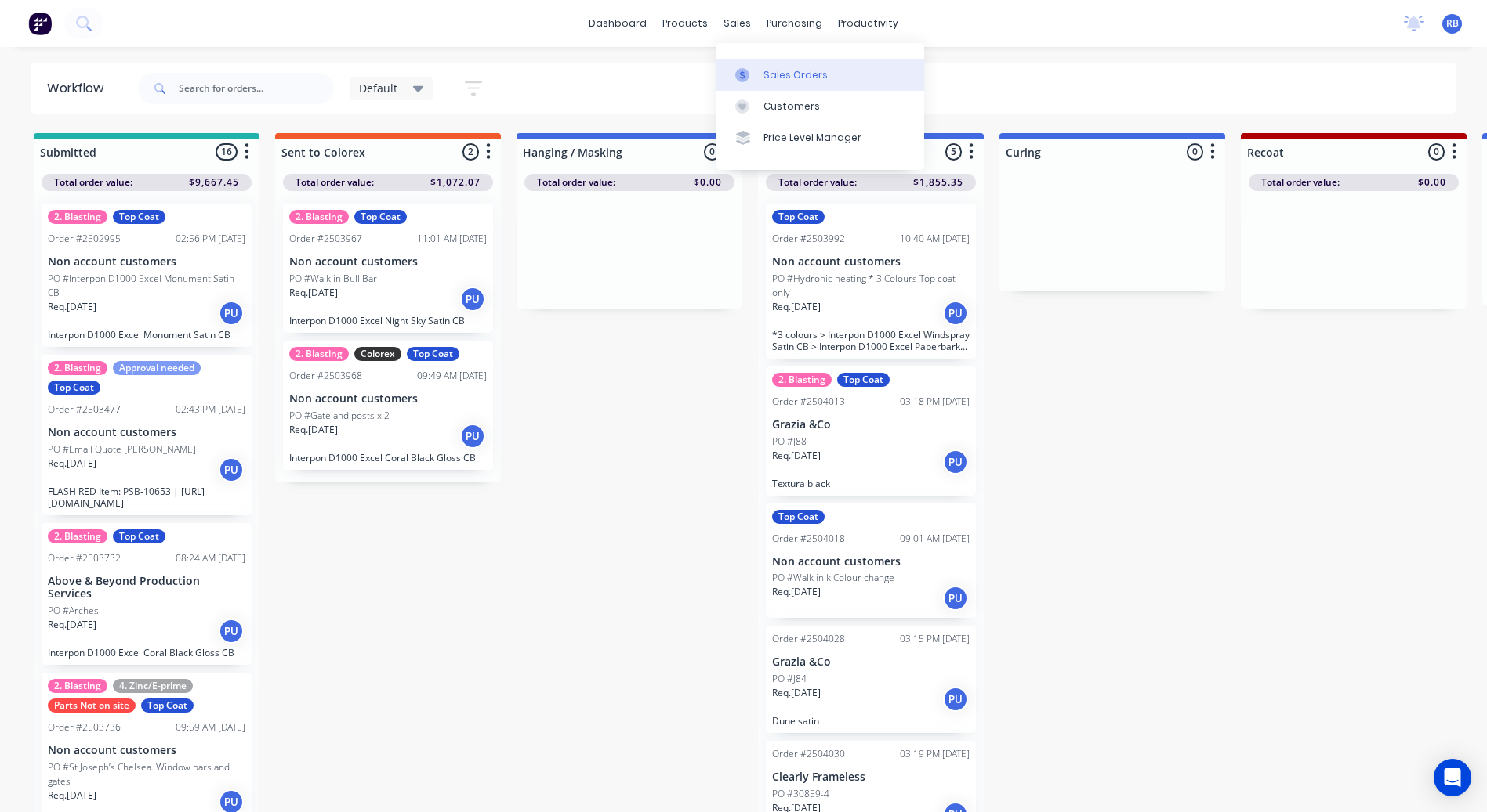
click at [750, 65] on link "Sales Orders" at bounding box center [820, 74] width 207 height 32
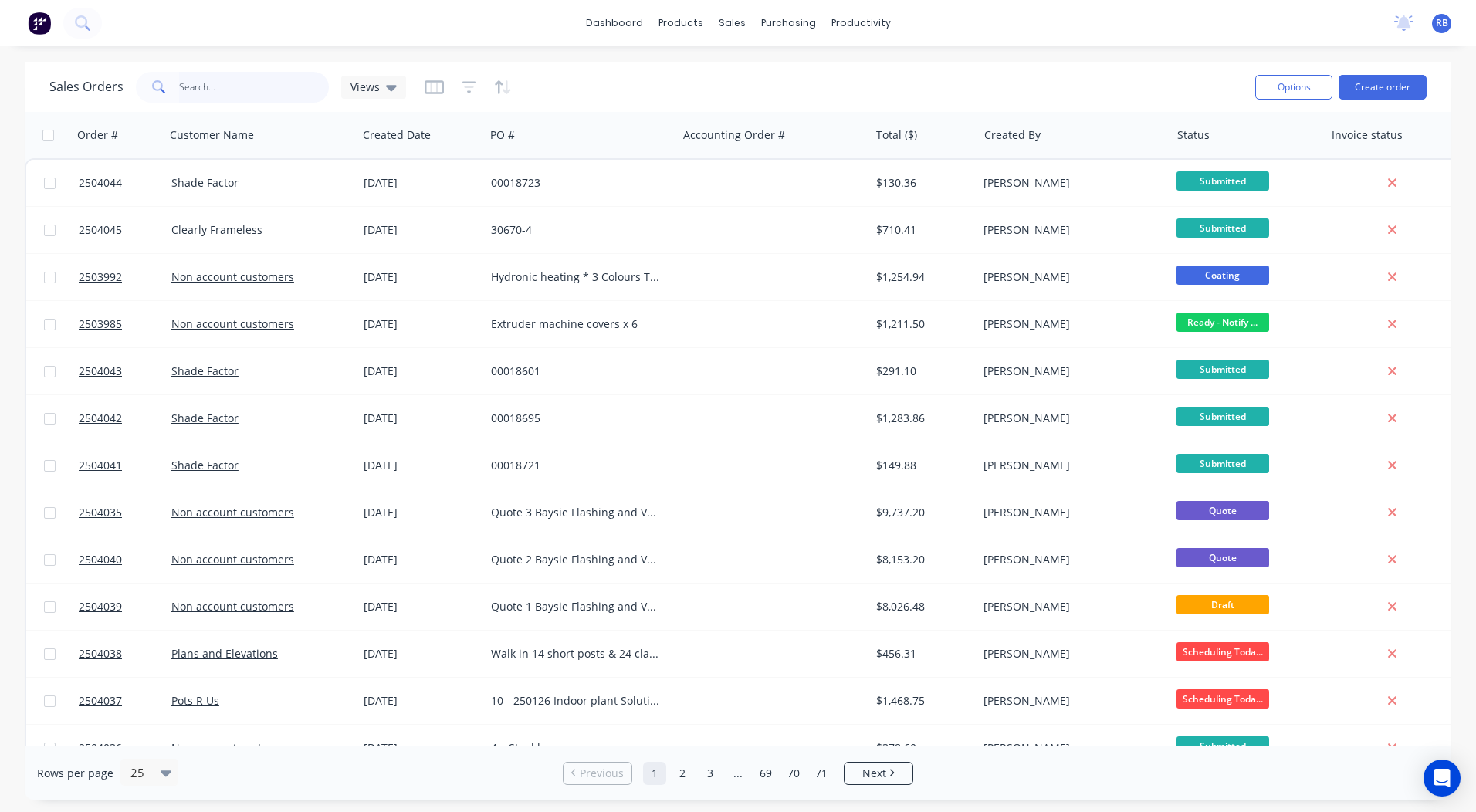
click at [181, 86] on input "text" at bounding box center [254, 88] width 151 height 31
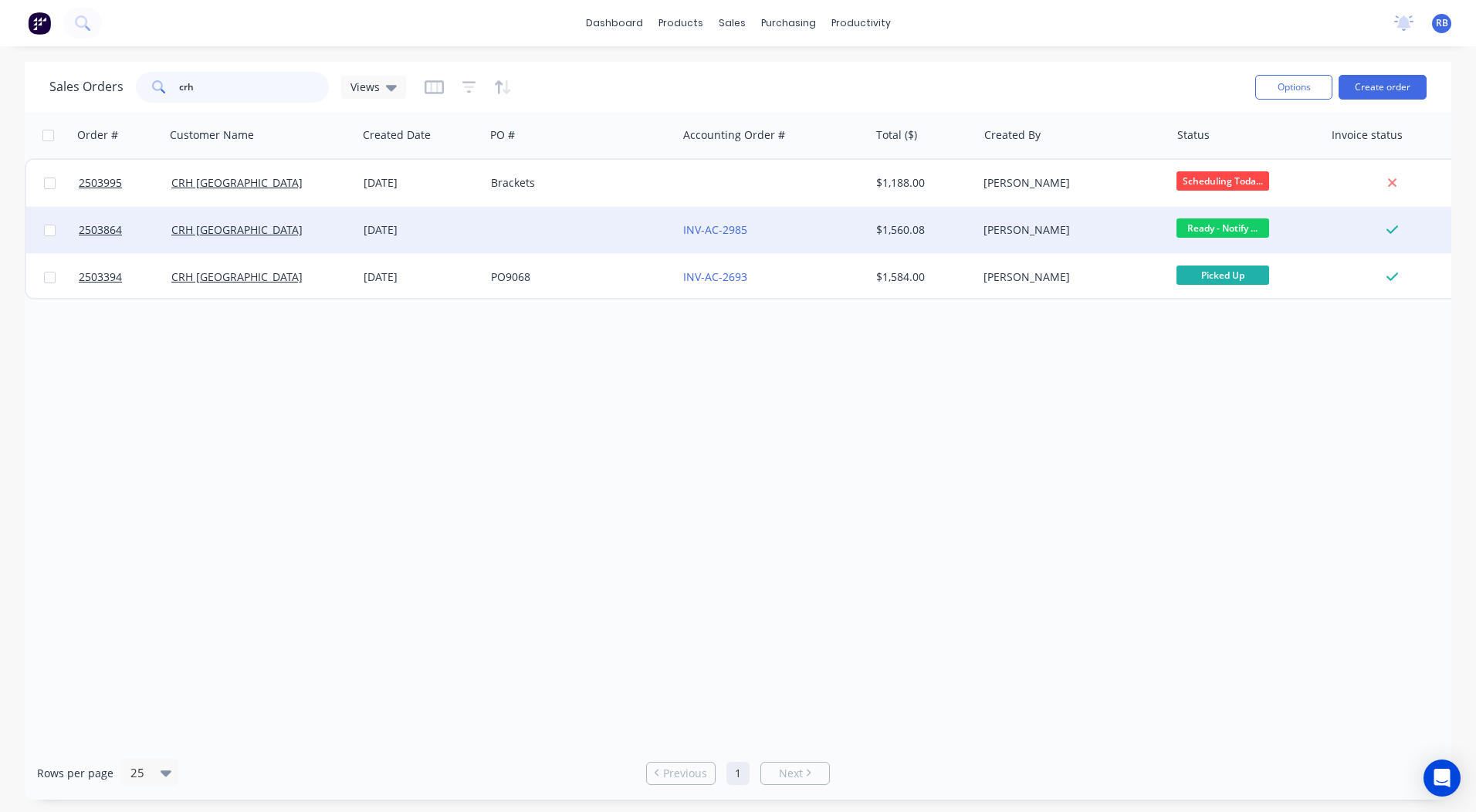
type input "crh"
click at [892, 233] on div "$1,560.08" at bounding box center [921, 230] width 91 height 16
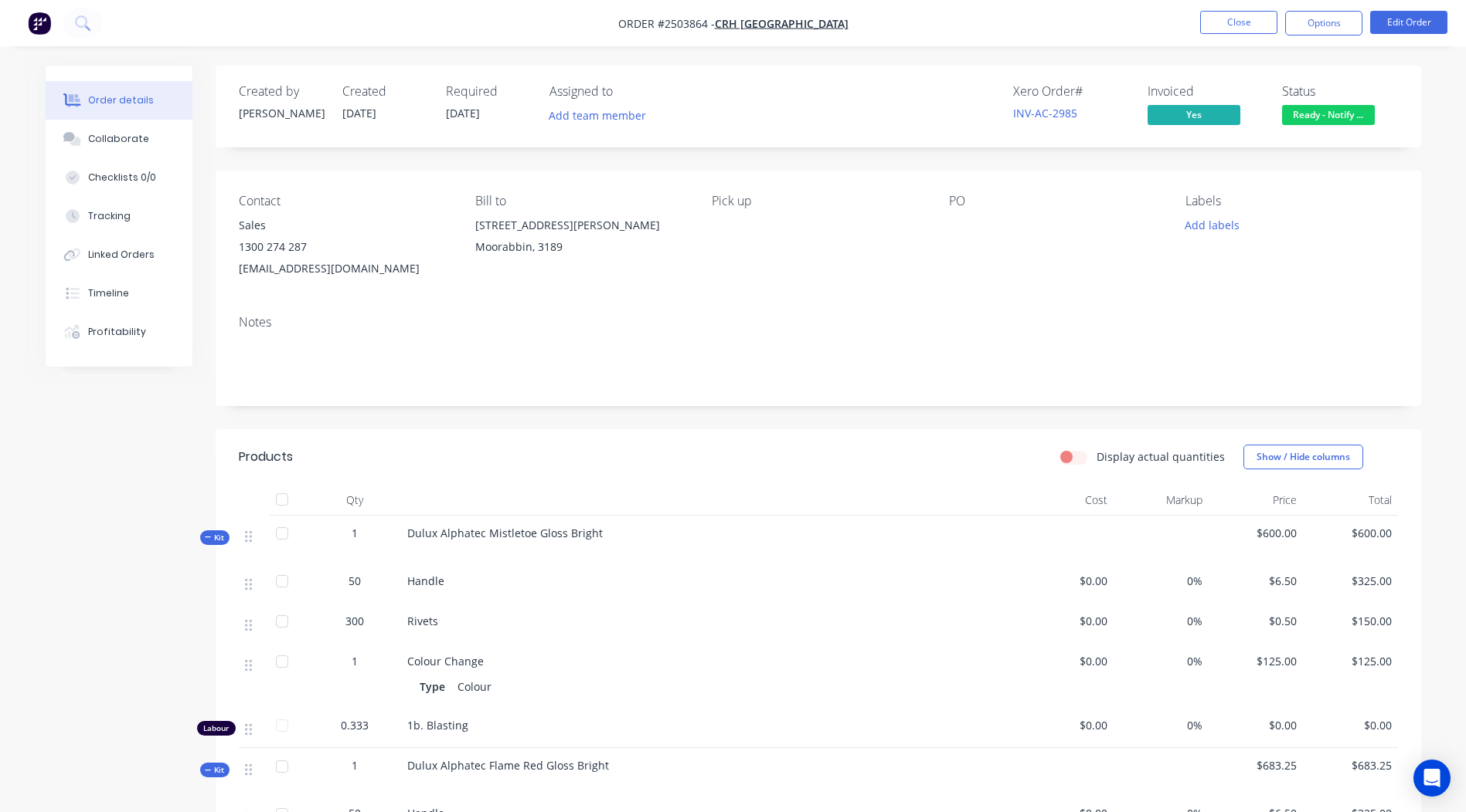
click at [1329, 118] on span "Ready - Notify ..." at bounding box center [1328, 115] width 93 height 19
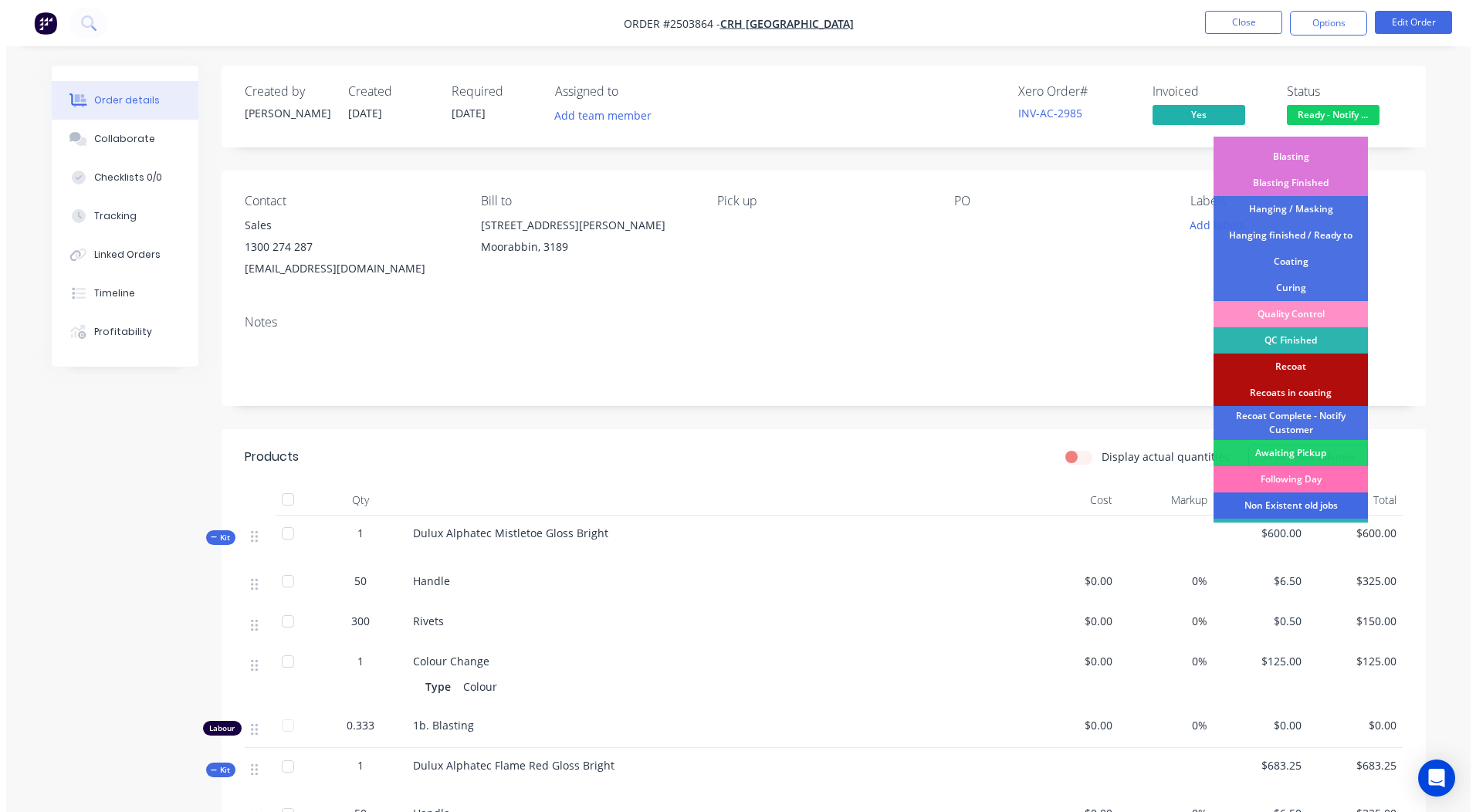
scroll to position [330, 0]
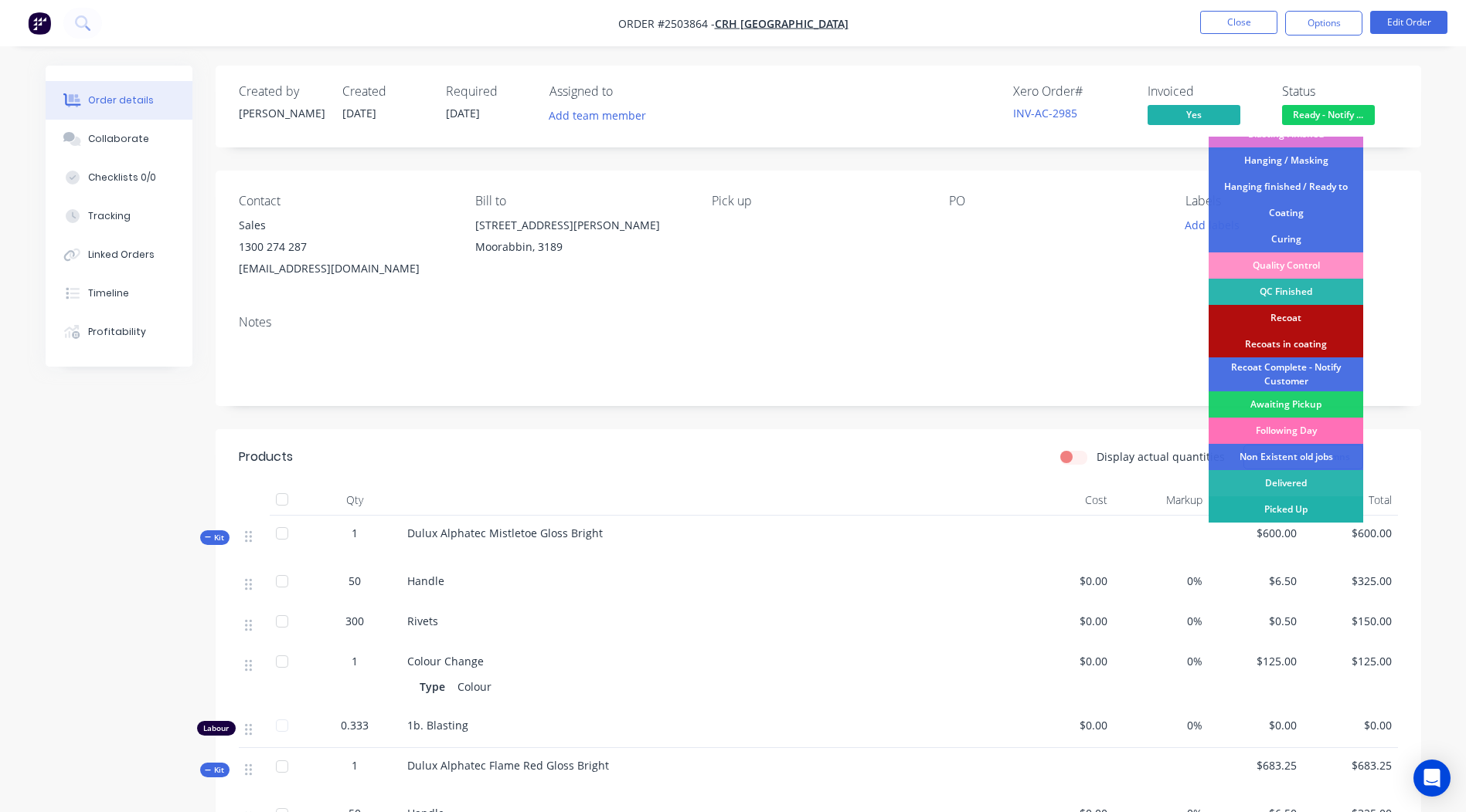
click at [1286, 512] on div "Picked Up" at bounding box center [1285, 509] width 155 height 26
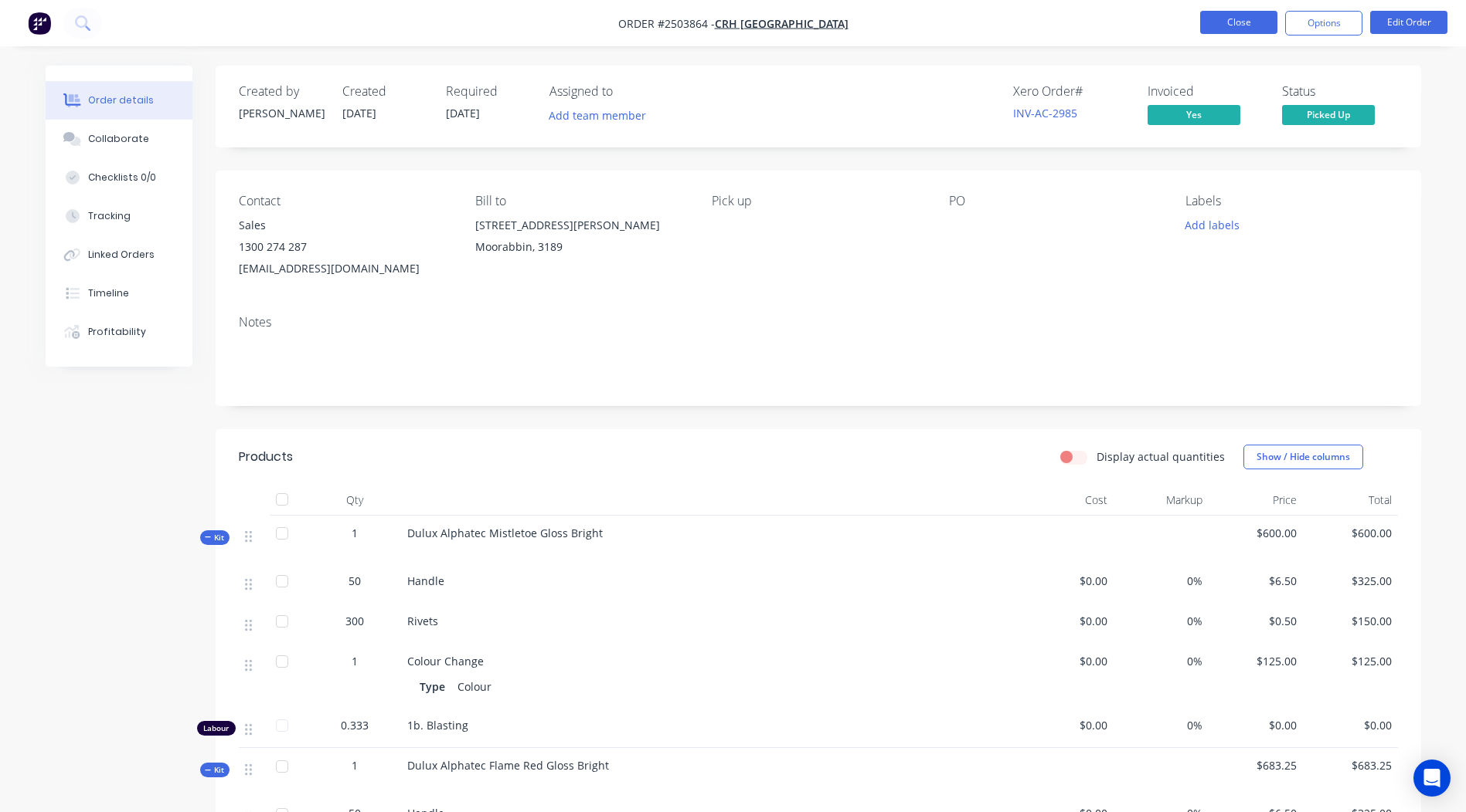
click at [1235, 15] on button "Close" at bounding box center [1238, 22] width 77 height 23
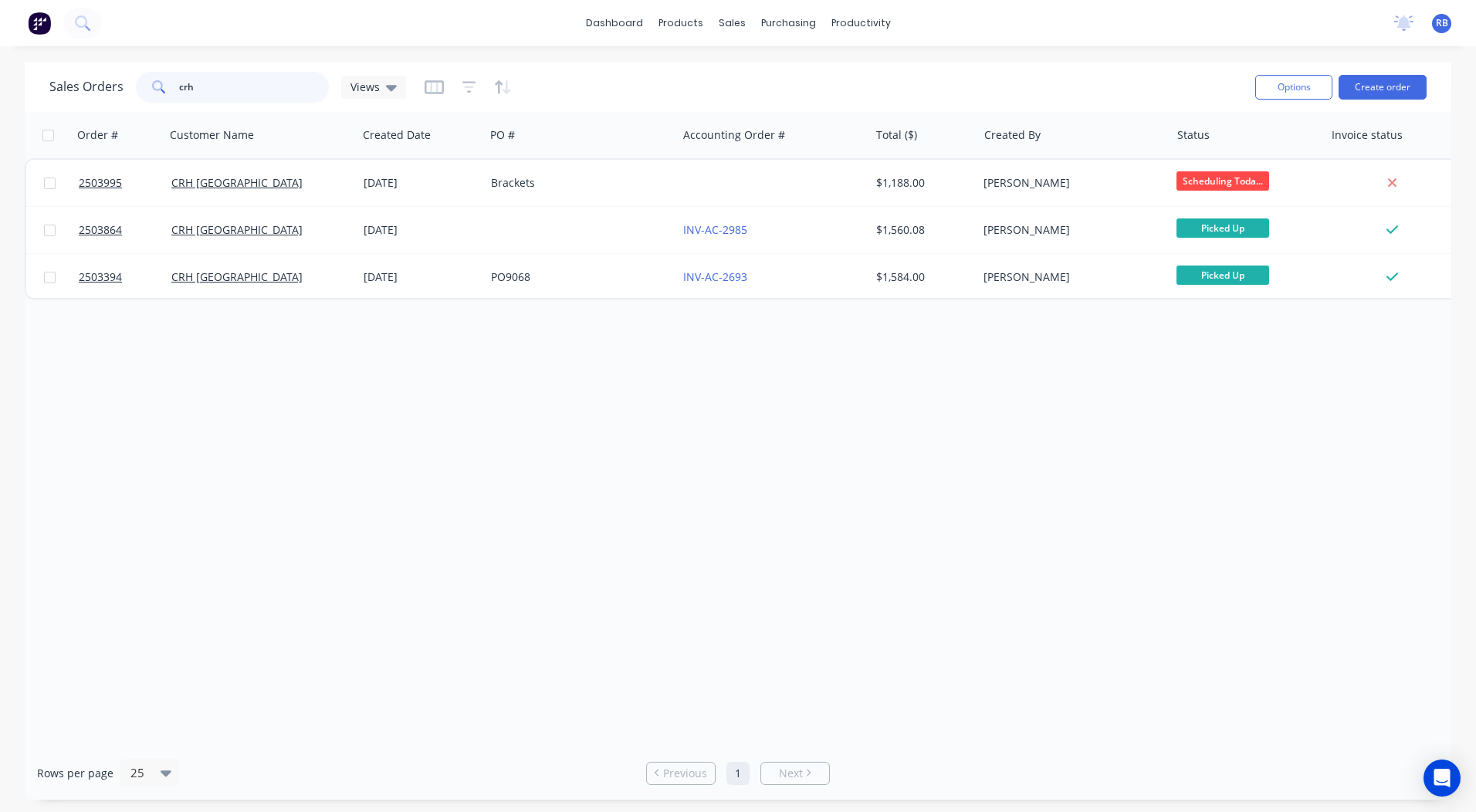
drag, startPoint x: 314, startPoint y: 86, endPoint x: 0, endPoint y: 129, distance: 316.9
click at [0, 125] on html "dashboard products sales purchasing productivity dashboard products Product Cat…" at bounding box center [738, 406] width 1476 height 812
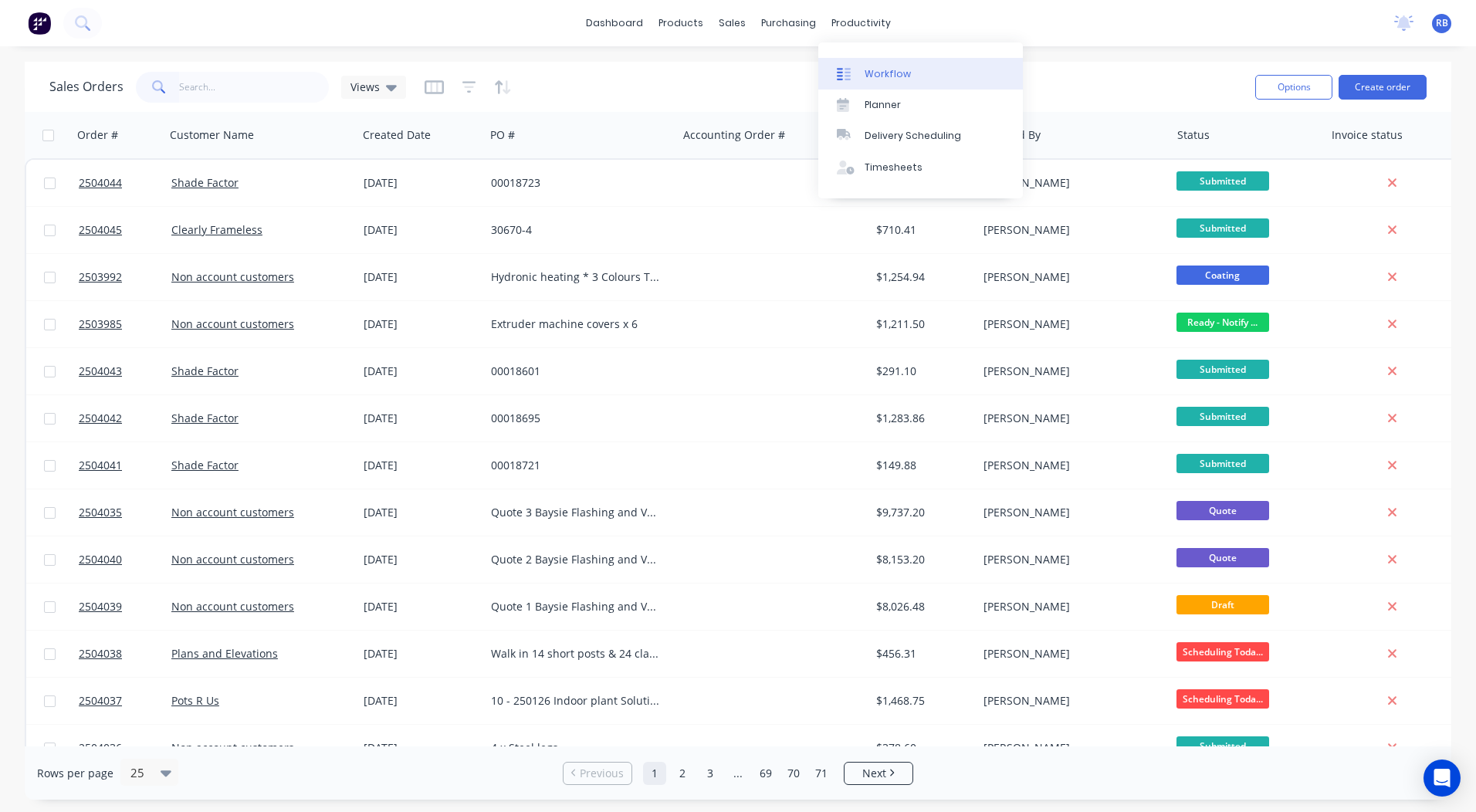
click at [880, 71] on div "Workflow" at bounding box center [888, 74] width 47 height 14
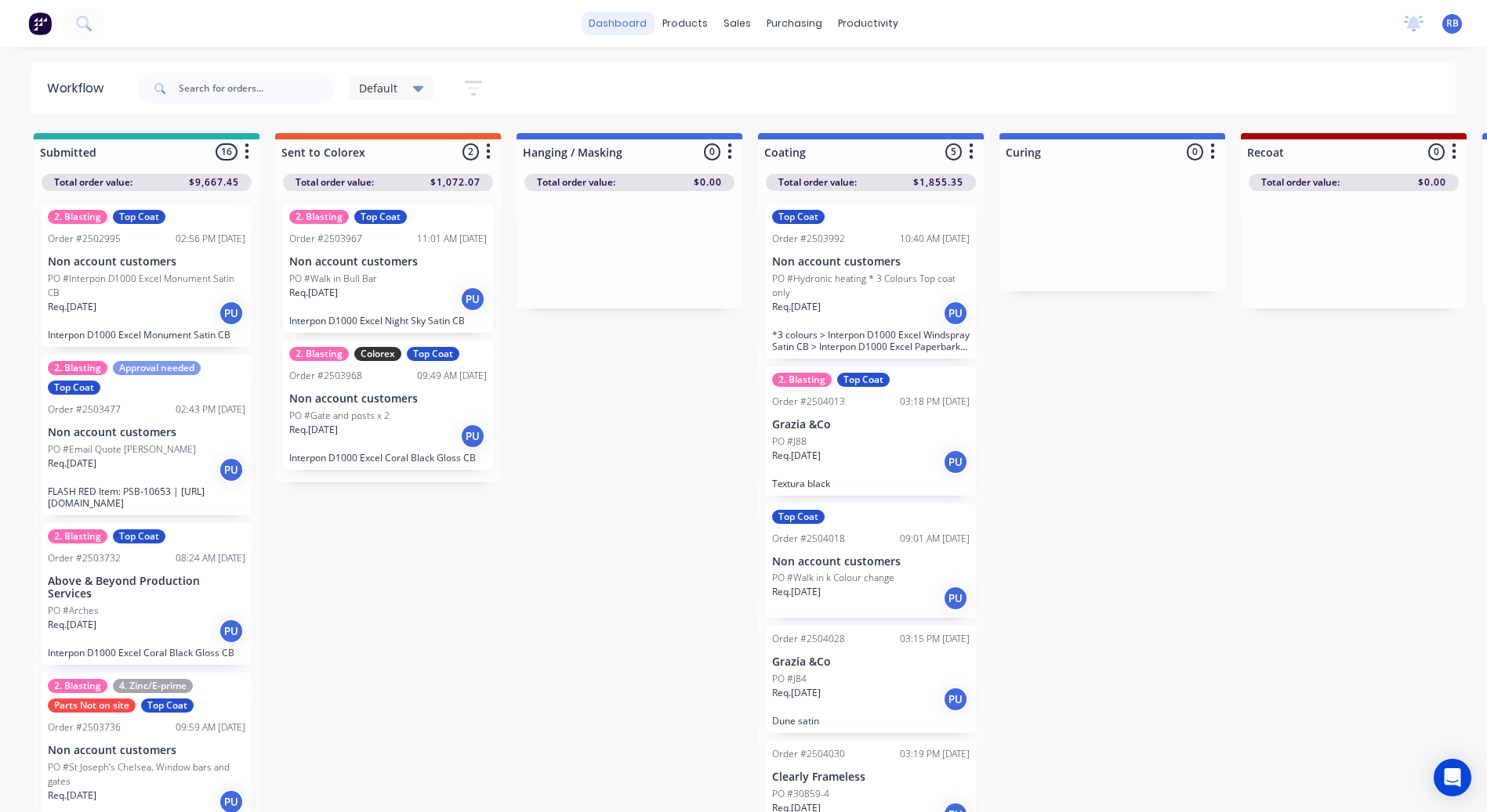
click at [627, 23] on link "dashboard" at bounding box center [618, 24] width 74 height 24
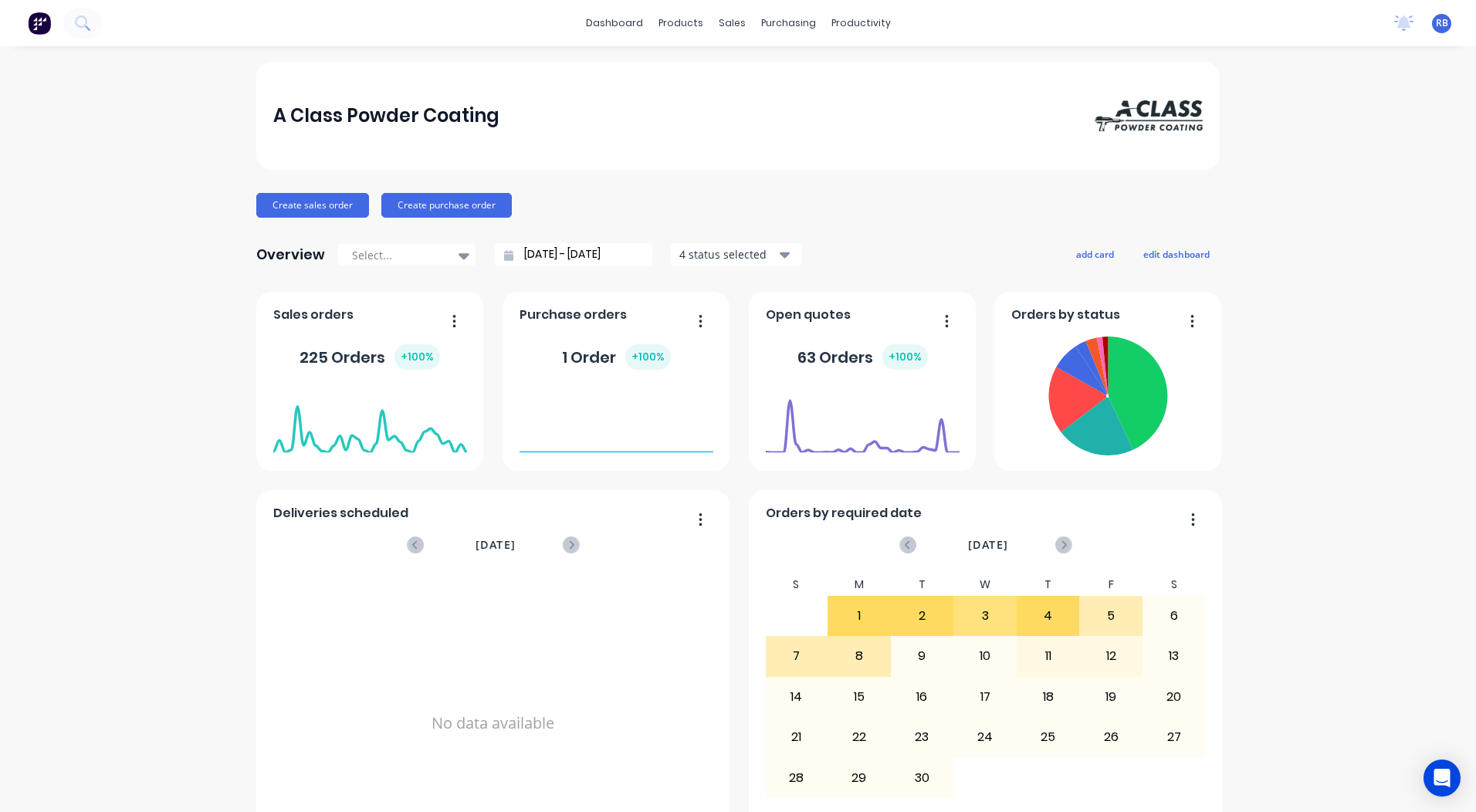
scroll to position [32, 0]
click at [759, 69] on div "Sales Orders" at bounding box center [783, 74] width 63 height 14
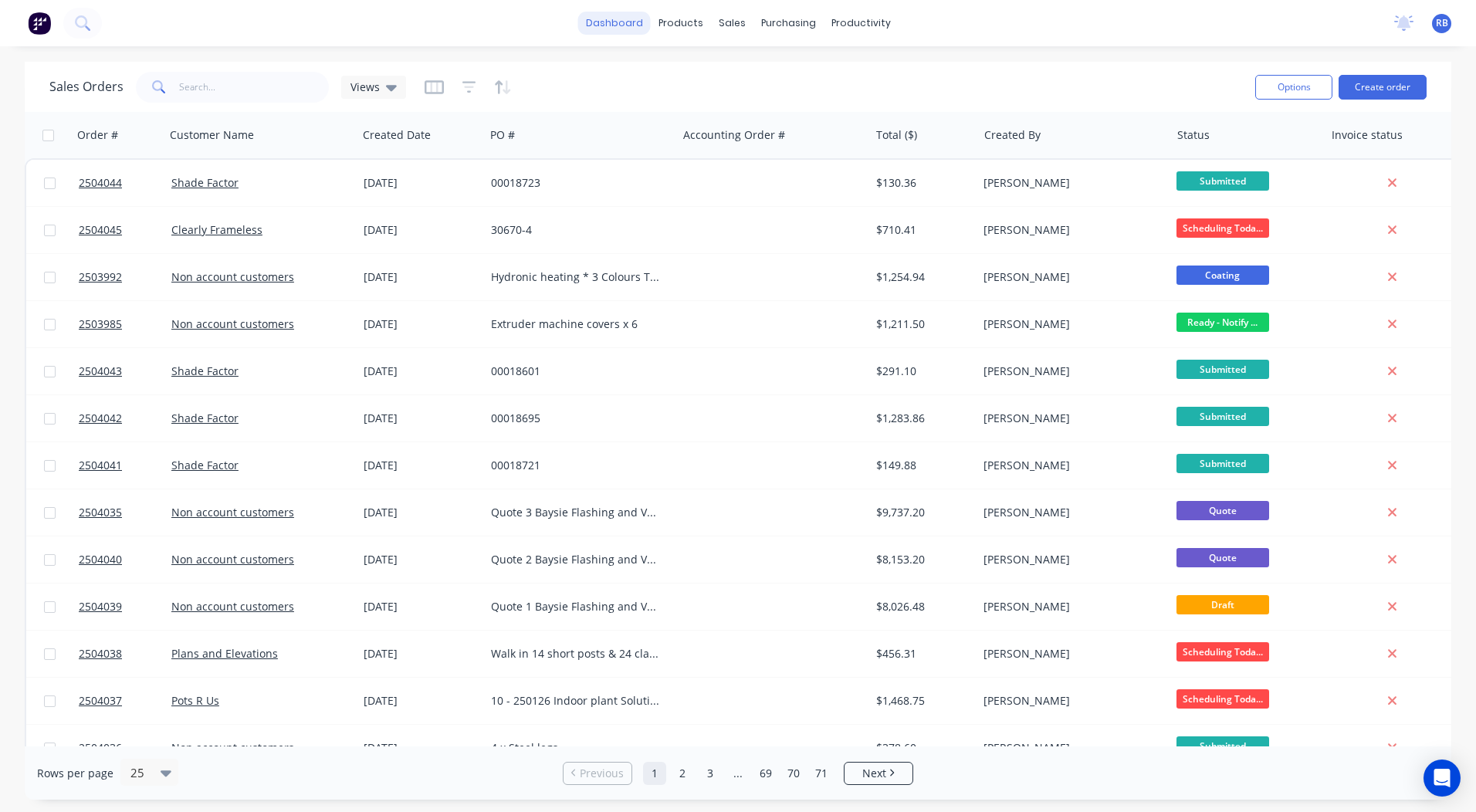
click at [588, 19] on link "dashboard" at bounding box center [614, 23] width 73 height 23
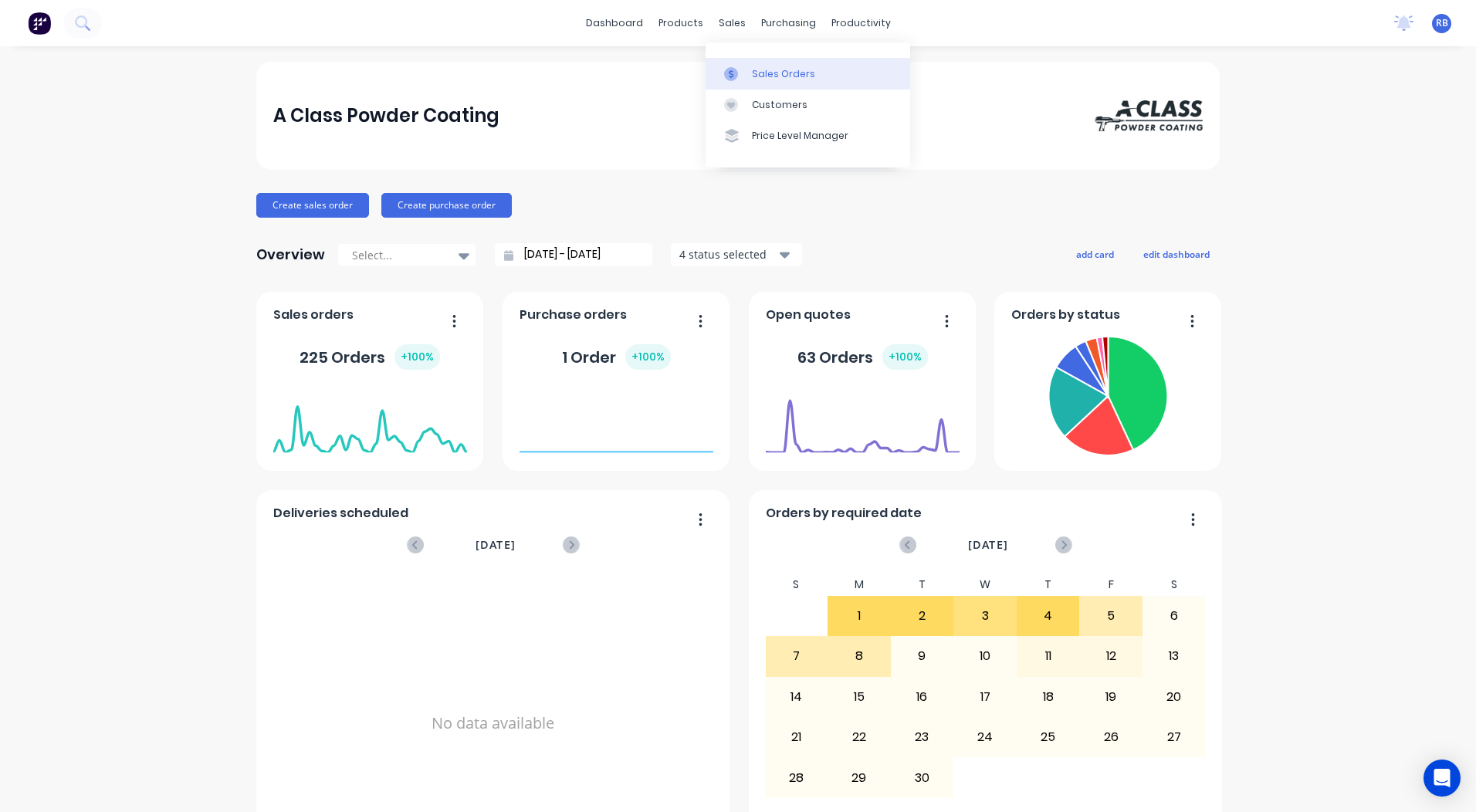
click at [752, 72] on div "Sales Orders" at bounding box center [783, 74] width 63 height 14
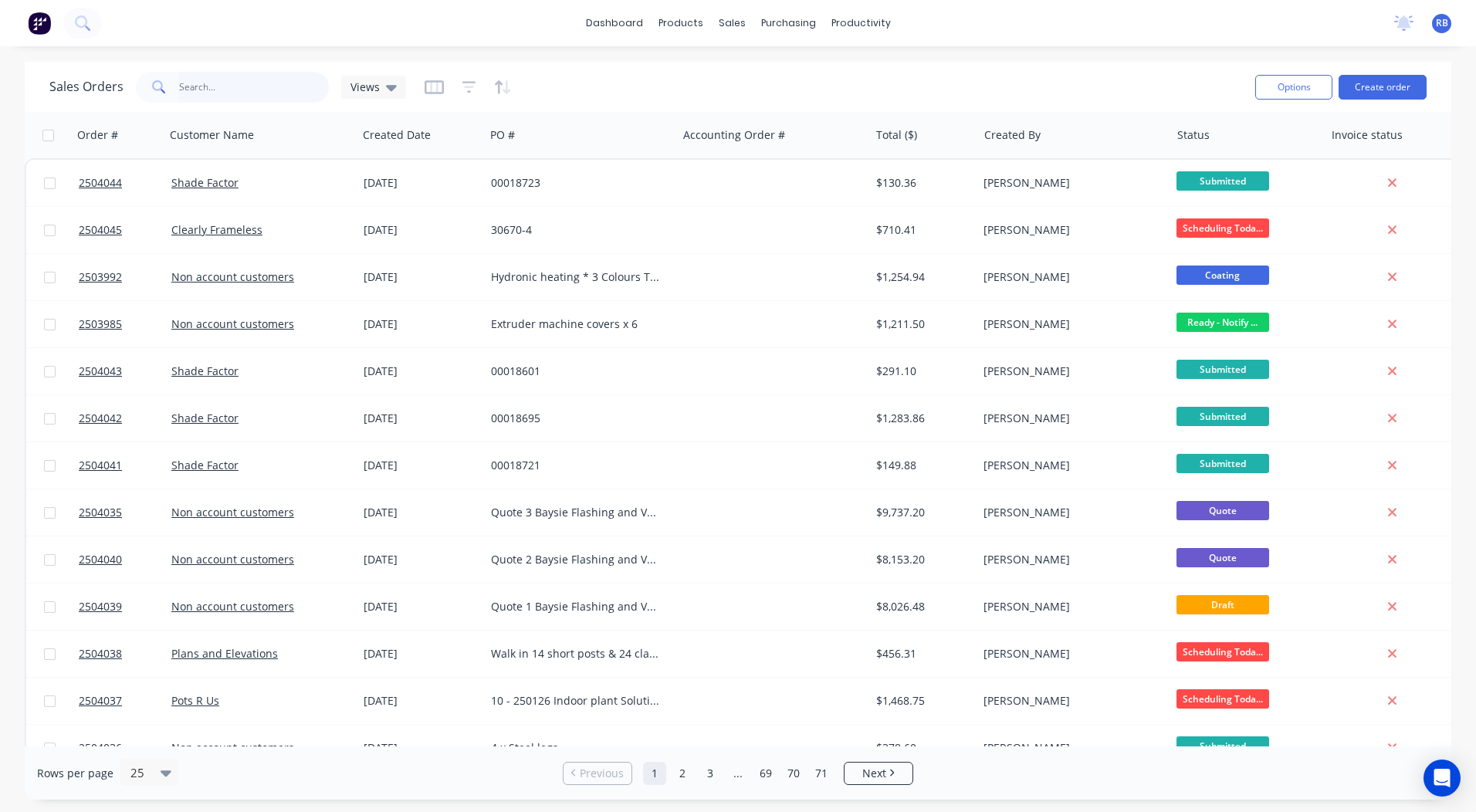
click at [197, 78] on input "text" at bounding box center [254, 88] width 151 height 31
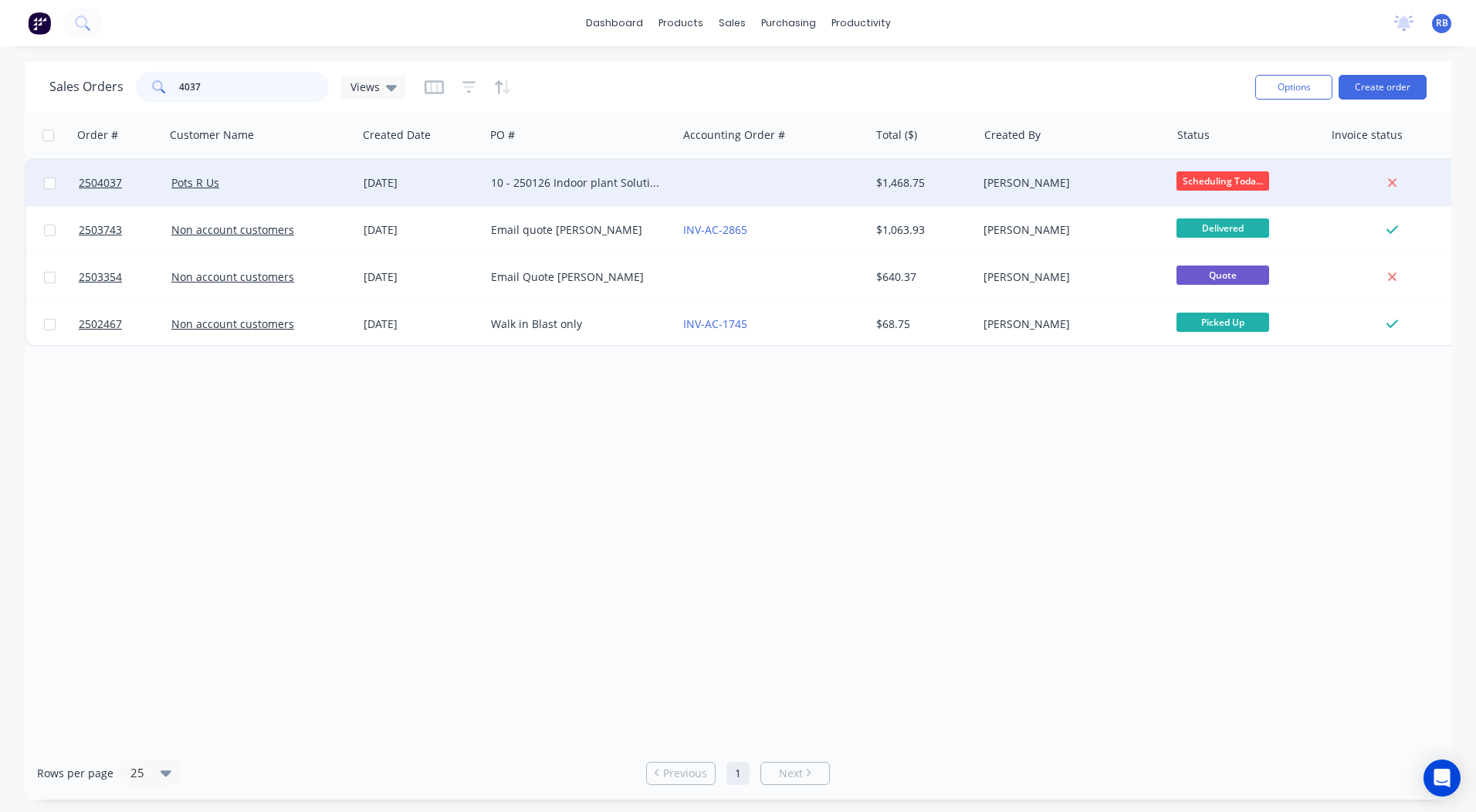
type input "4037"
click at [743, 175] on div at bounding box center [773, 183] width 192 height 47
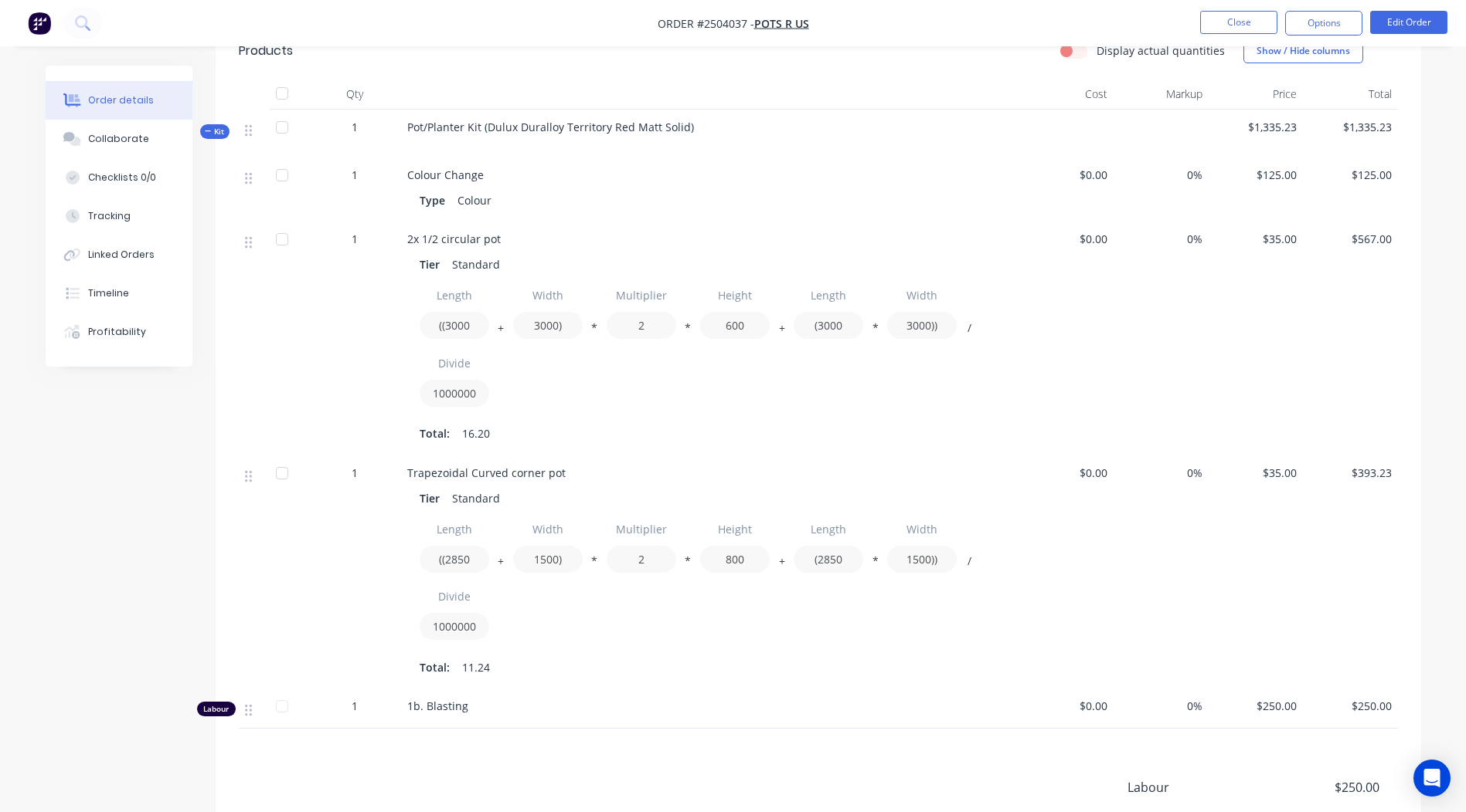
scroll to position [423, 0]
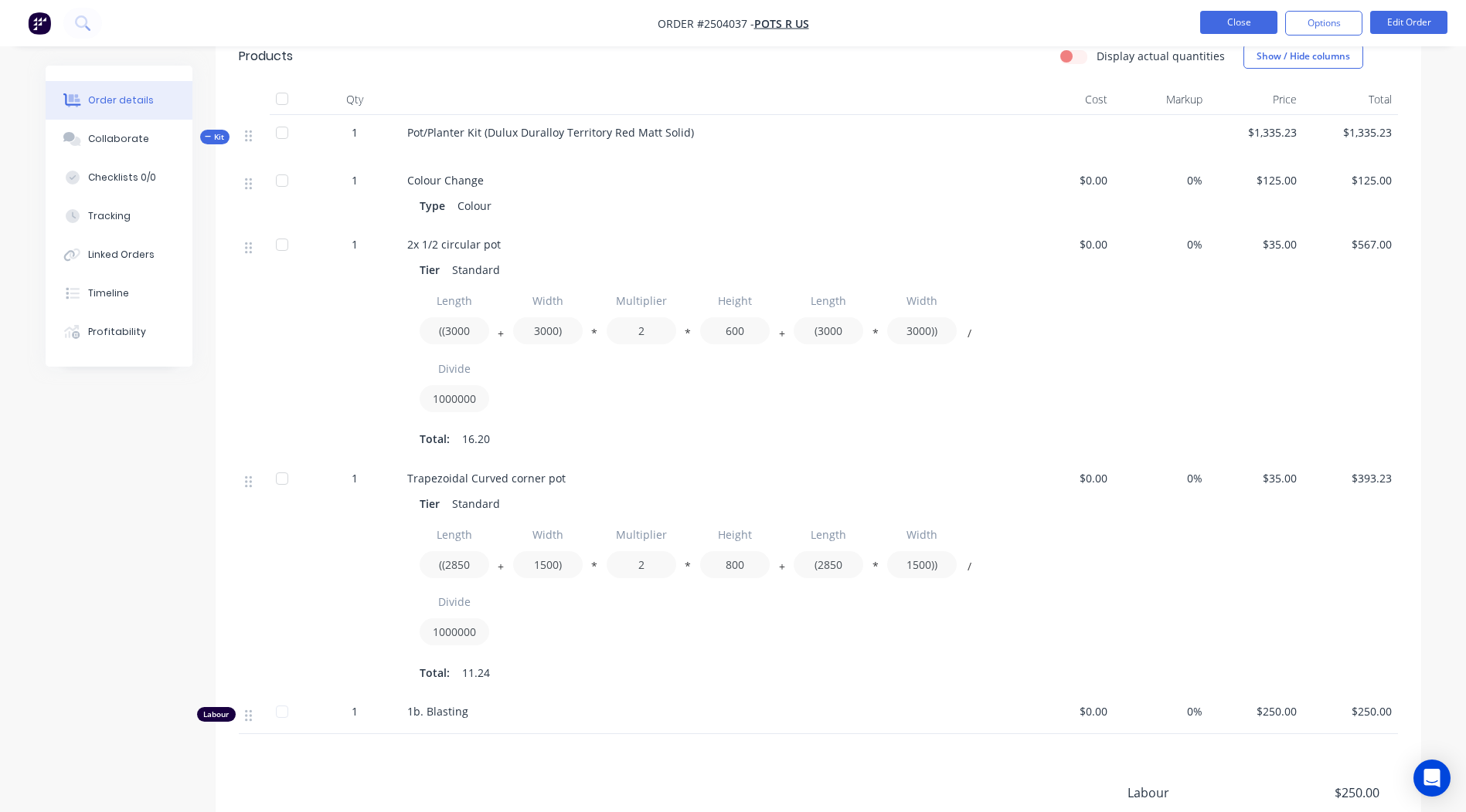
click at [1207, 22] on button "Close" at bounding box center [1238, 22] width 77 height 23
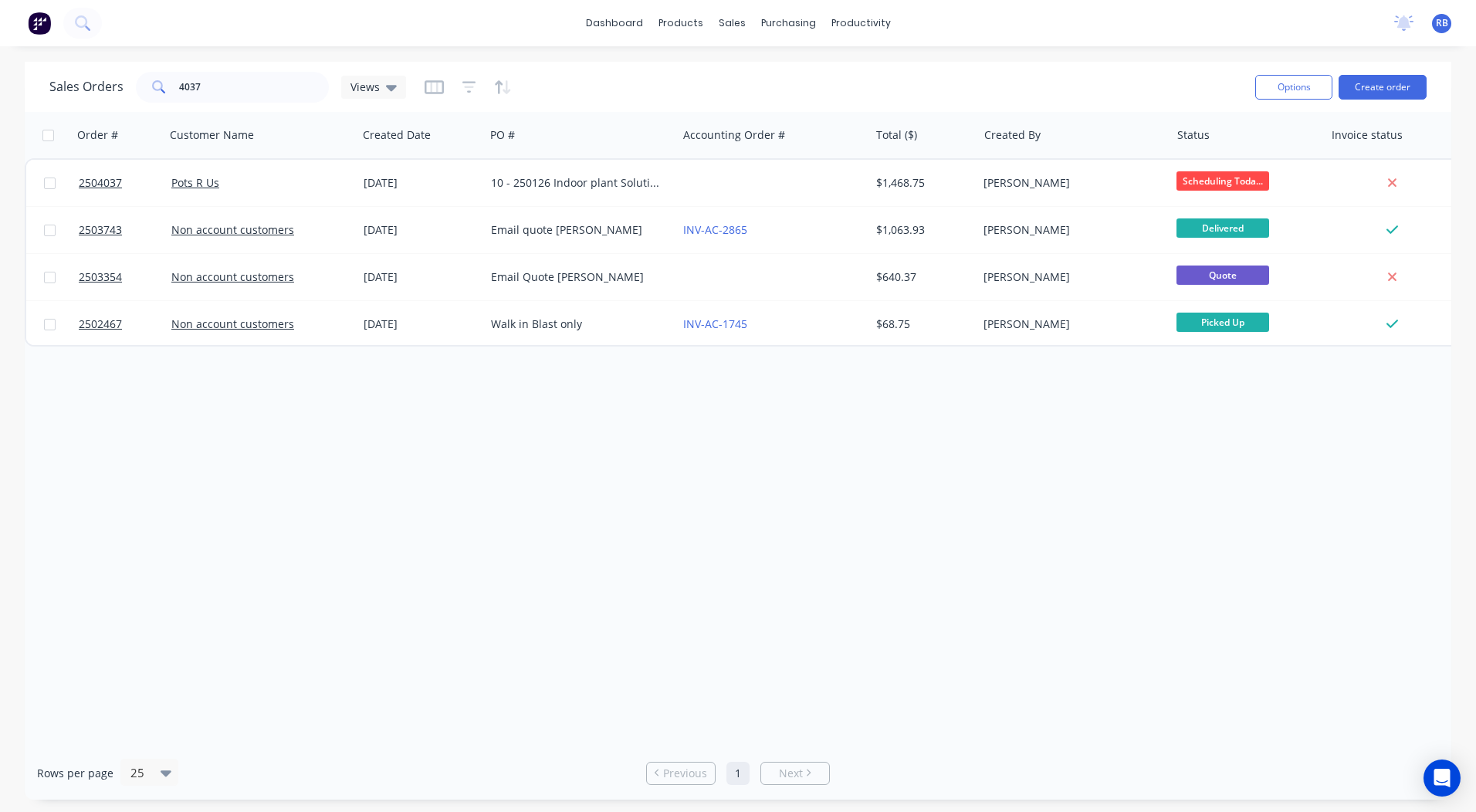
click at [1012, 37] on div "dashboard products sales purchasing productivity dashboard products Product Cat…" at bounding box center [738, 23] width 1476 height 47
drag, startPoint x: 242, startPoint y: 92, endPoint x: 0, endPoint y: 33, distance: 249.1
click at [0, 36] on html "dashboard products sales purchasing productivity dashboard products Product Cat…" at bounding box center [738, 406] width 1476 height 812
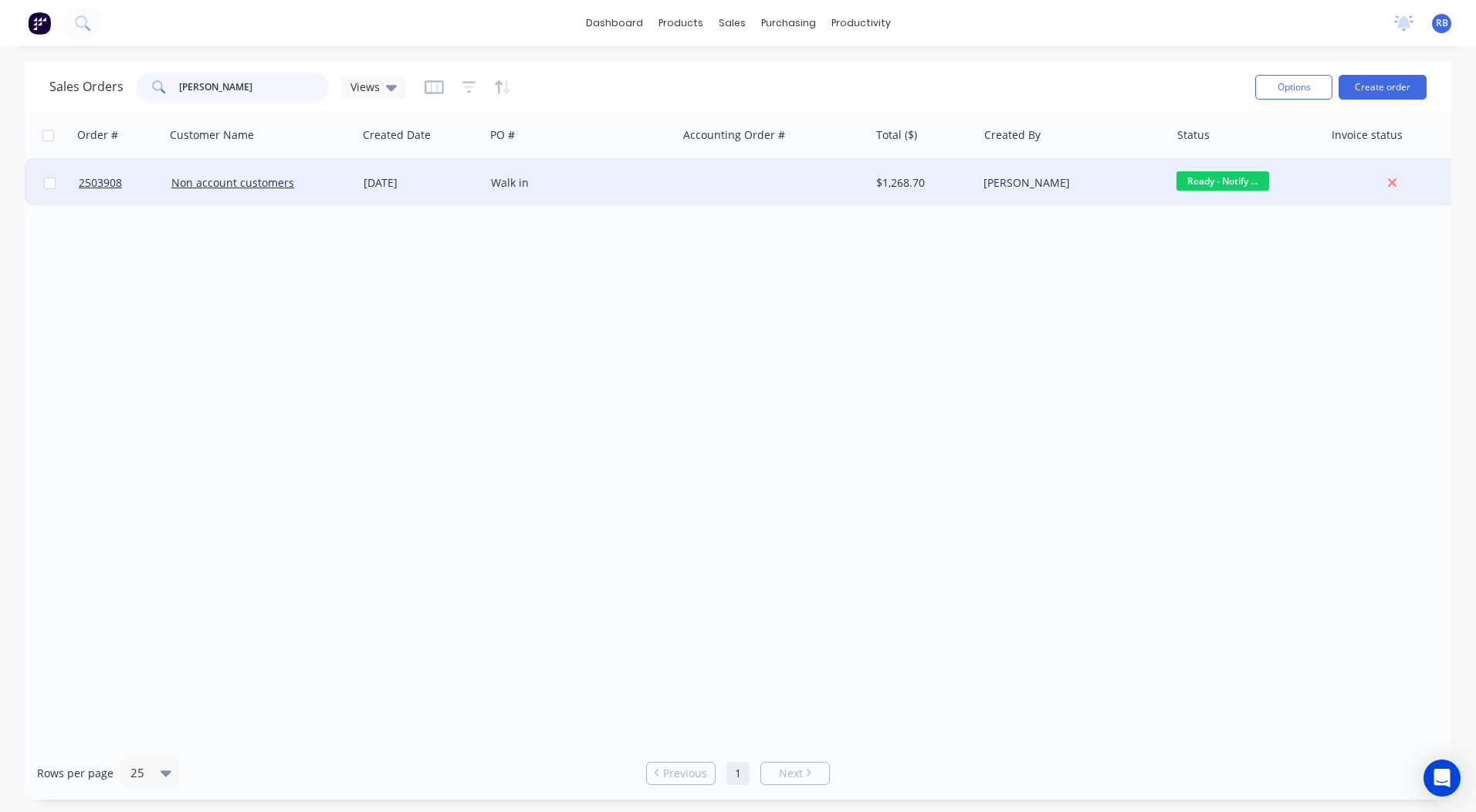
type input "boyd"
click at [617, 167] on div "Walk in" at bounding box center [580, 183] width 192 height 47
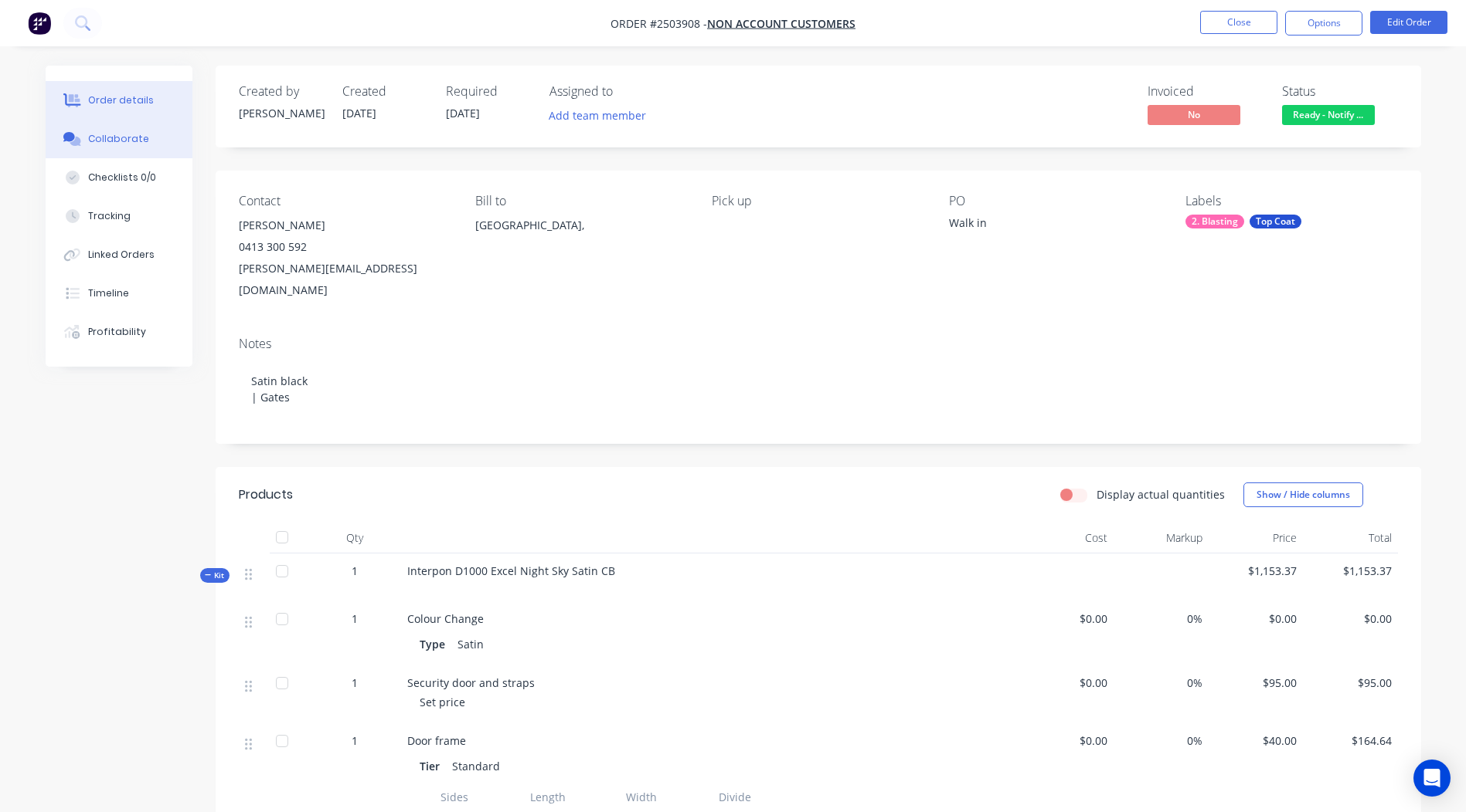
click at [108, 127] on button "Collaborate" at bounding box center [119, 139] width 147 height 39
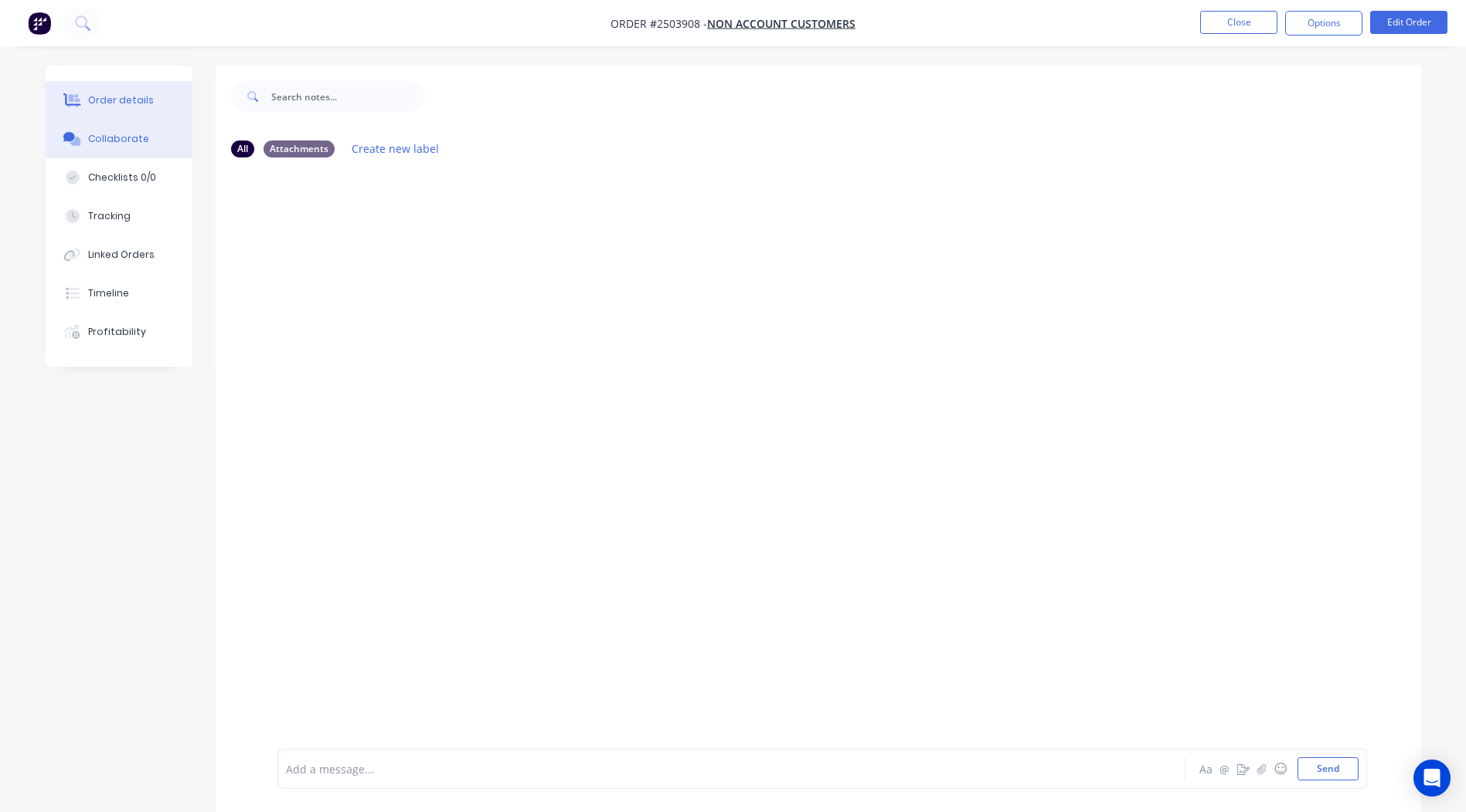
click at [122, 92] on button "Order details" at bounding box center [119, 100] width 147 height 39
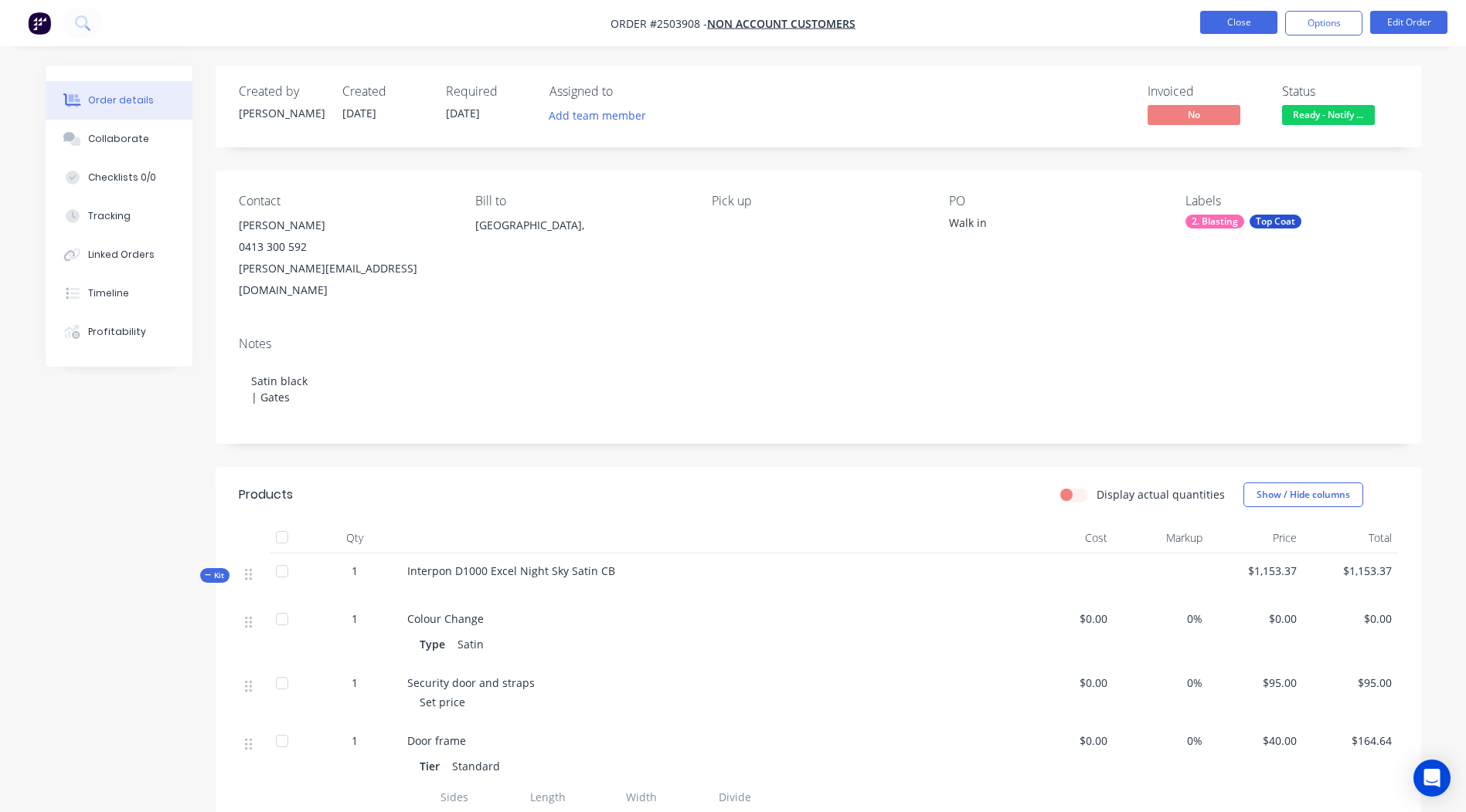
click at [1249, 13] on button "Close" at bounding box center [1238, 22] width 77 height 23
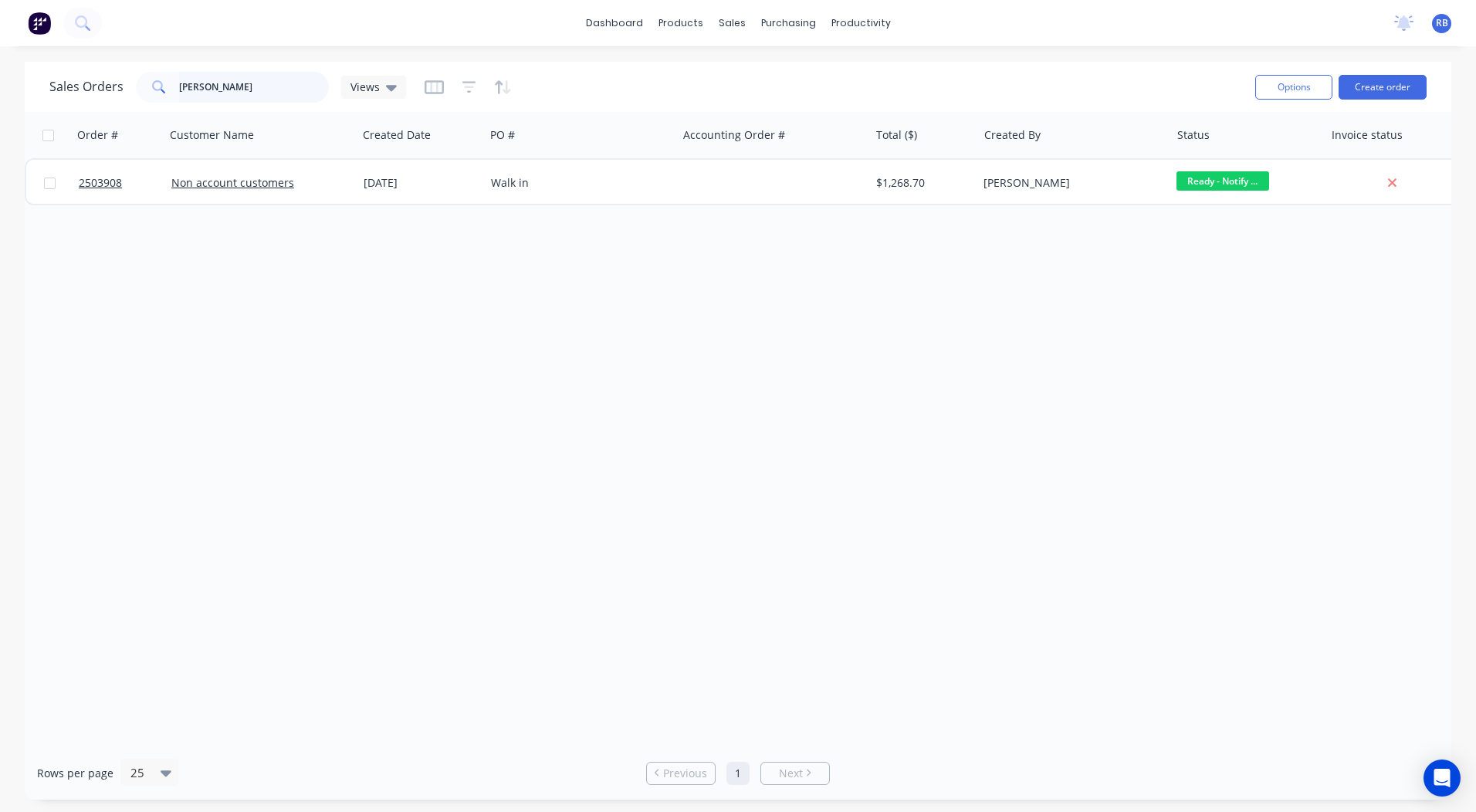
click at [0, 72] on html "dashboard products sales purchasing productivity dashboard products Product Cat…" at bounding box center [738, 406] width 1476 height 812
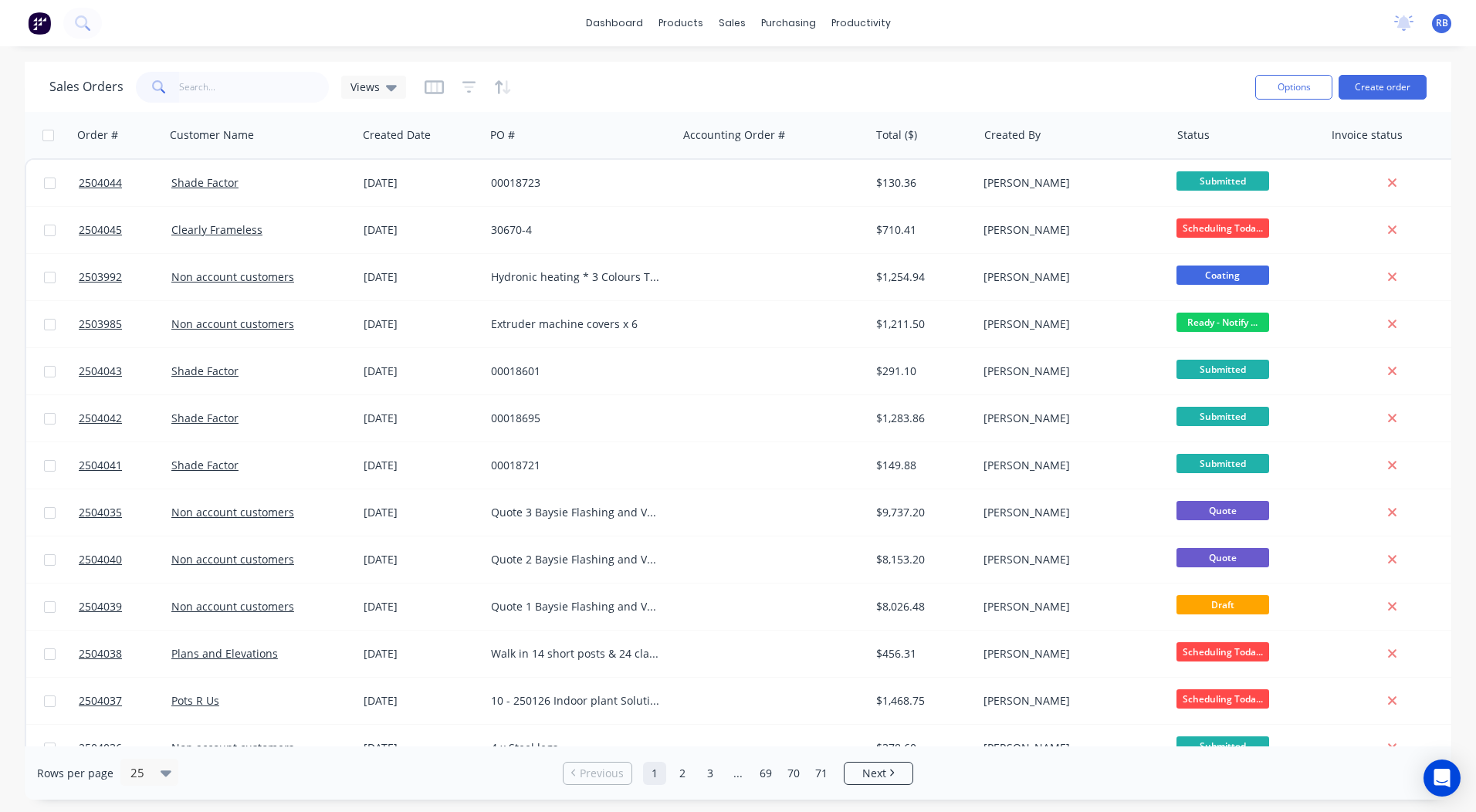
click at [1125, 90] on div "Sales Orders Views" at bounding box center [646, 87] width 1194 height 38
drag, startPoint x: 787, startPoint y: 73, endPoint x: 805, endPoint y: 73, distance: 18.0
click at [787, 73] on div "Sales Orders" at bounding box center [789, 74] width 63 height 14
click at [958, 43] on div "dashboard products sales purchasing productivity dashboard products Product Cat…" at bounding box center [738, 23] width 1476 height 47
click at [618, 24] on link "dashboard" at bounding box center [614, 23] width 73 height 23
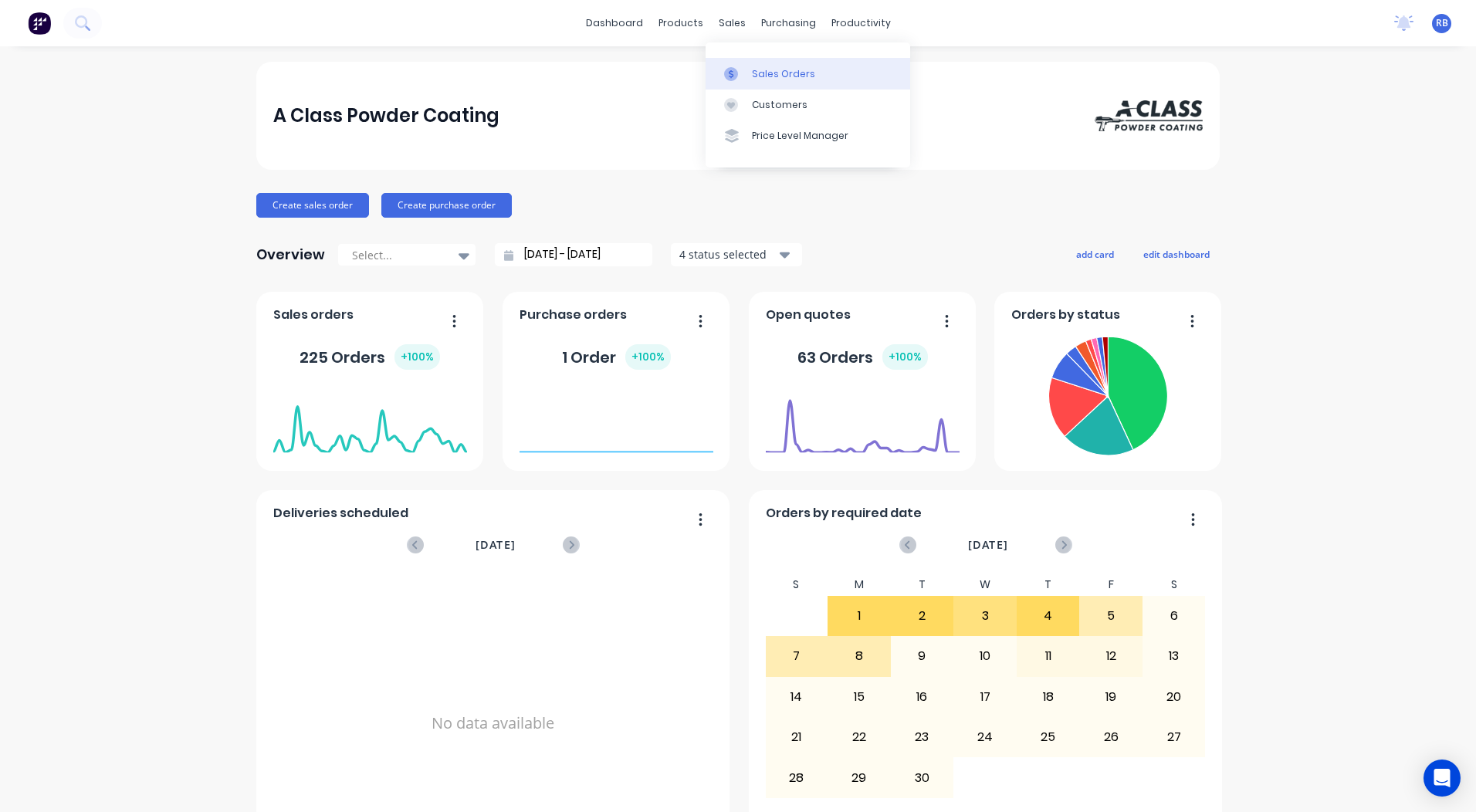
click at [771, 76] on div "Sales Orders" at bounding box center [783, 74] width 63 height 14
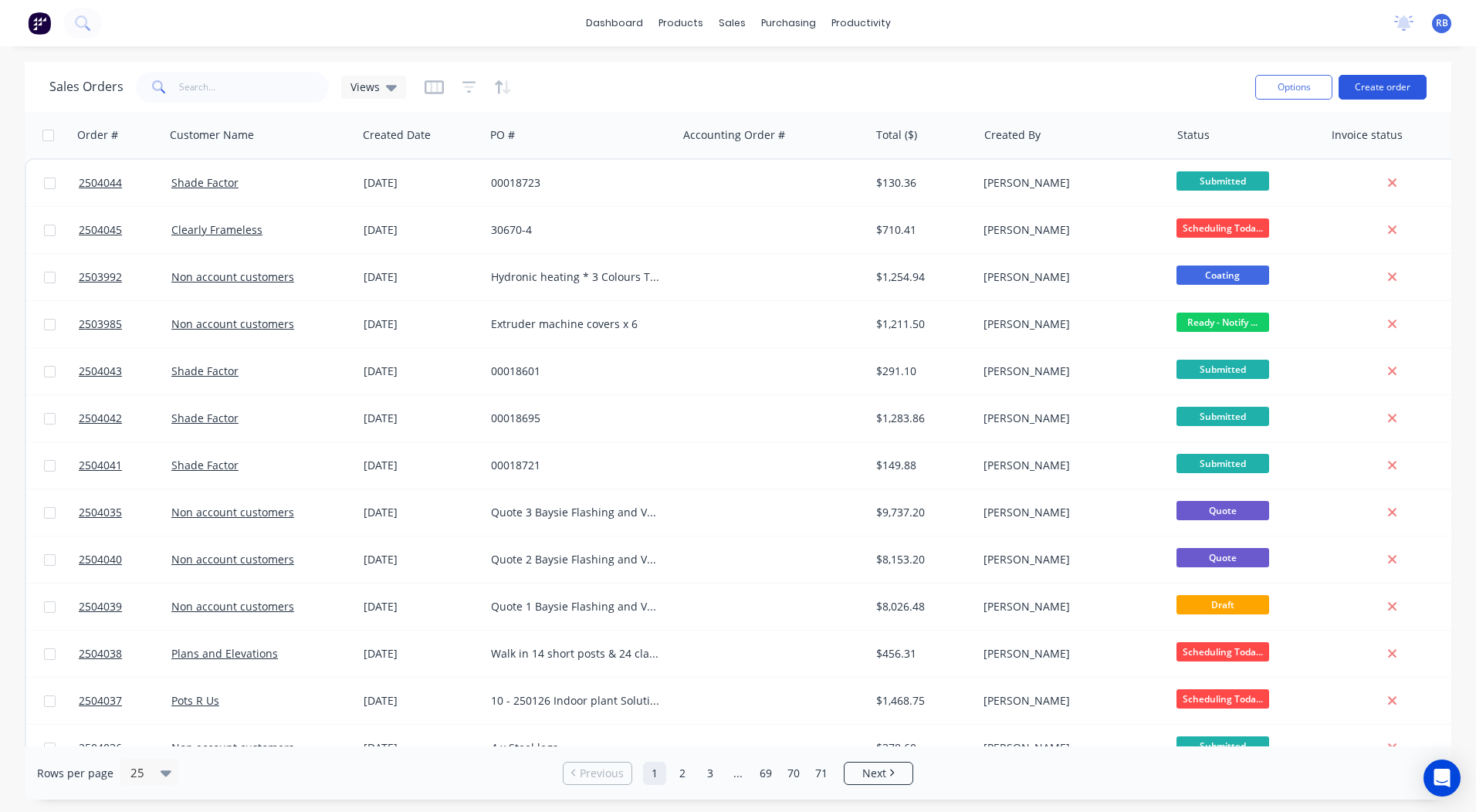
click at [1350, 95] on button "Create order" at bounding box center [1383, 87] width 88 height 24
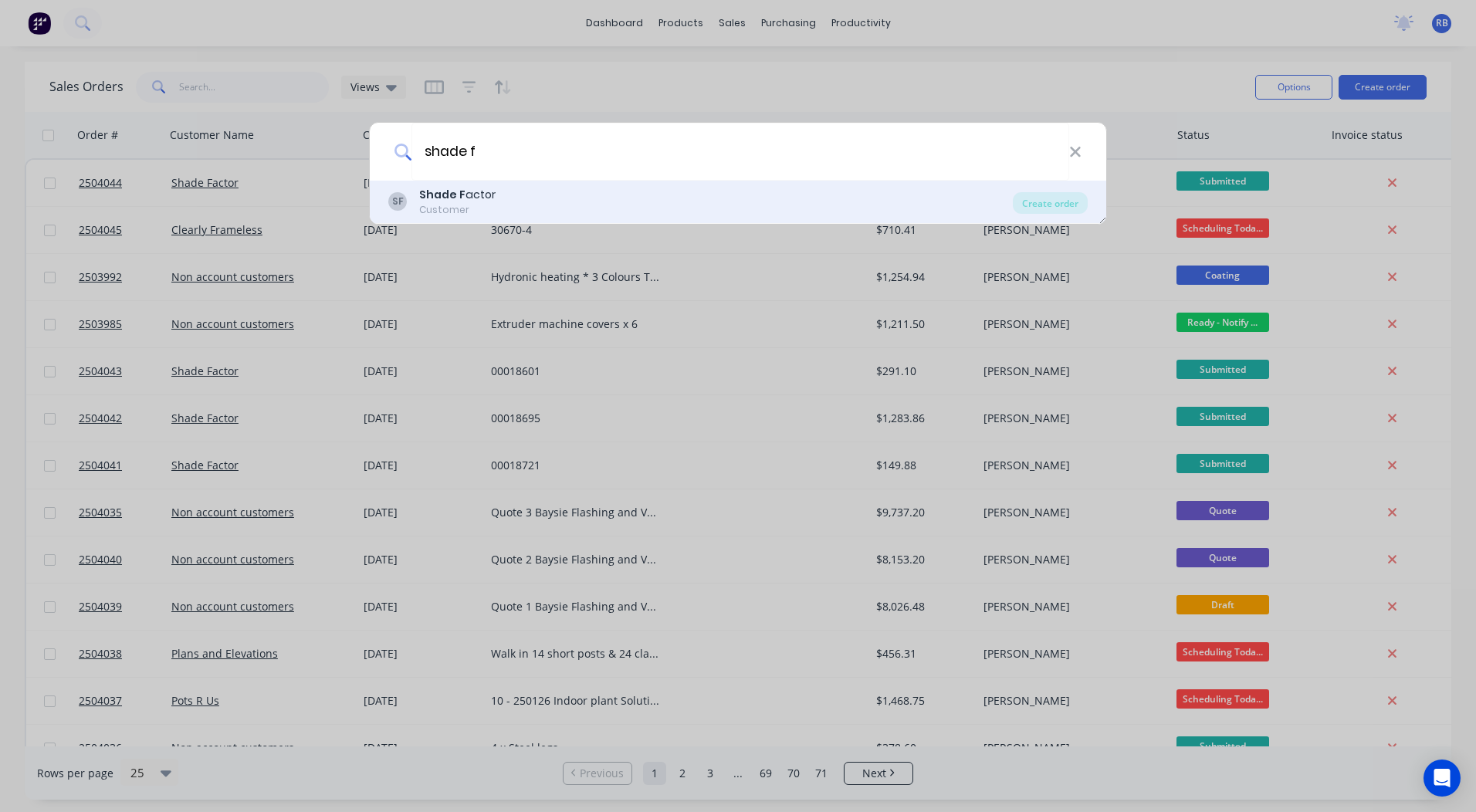
type input "shade f"
click at [470, 194] on div "Shade F actor" at bounding box center [458, 195] width 77 height 17
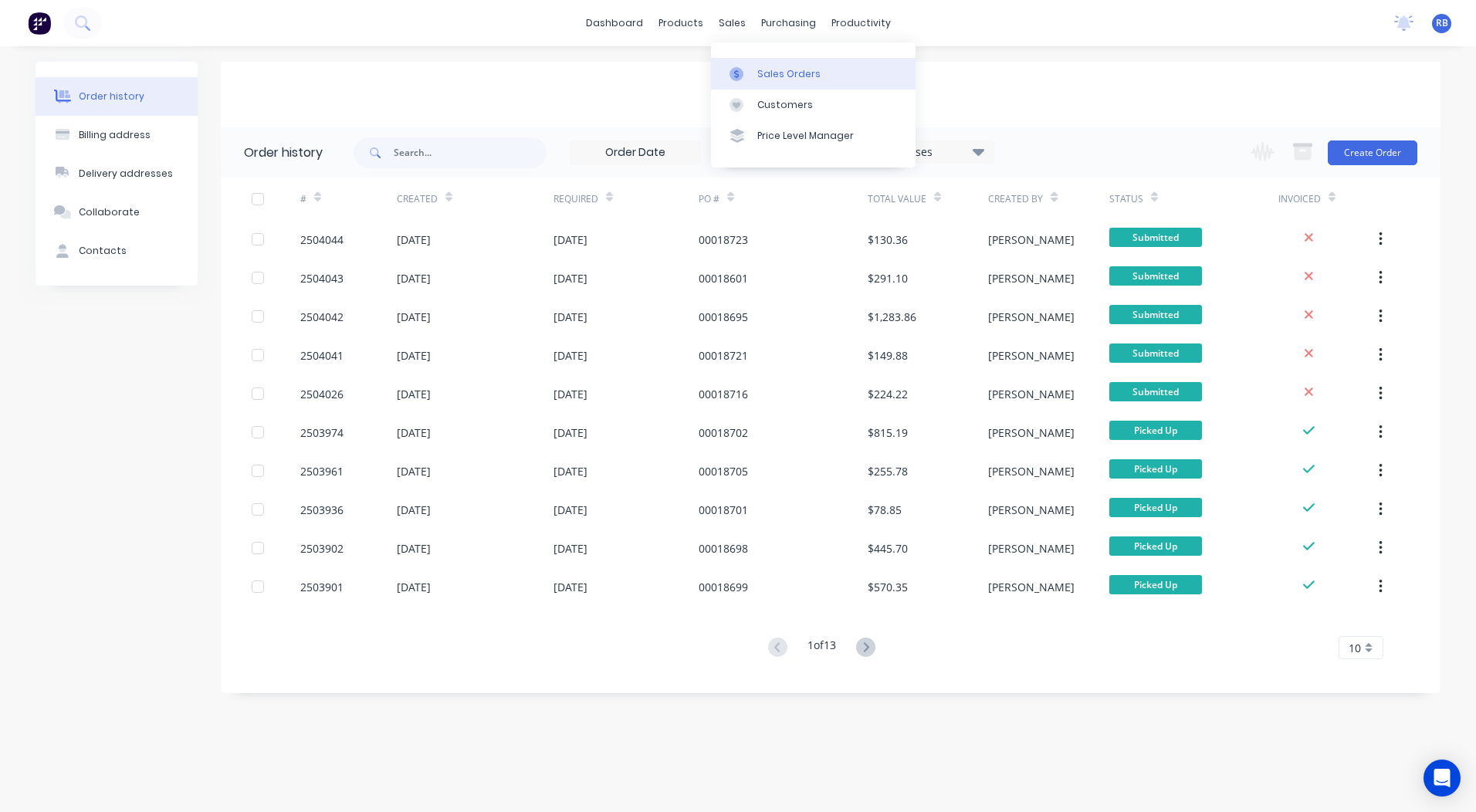
click at [755, 65] on link "Sales Orders" at bounding box center [813, 73] width 204 height 31
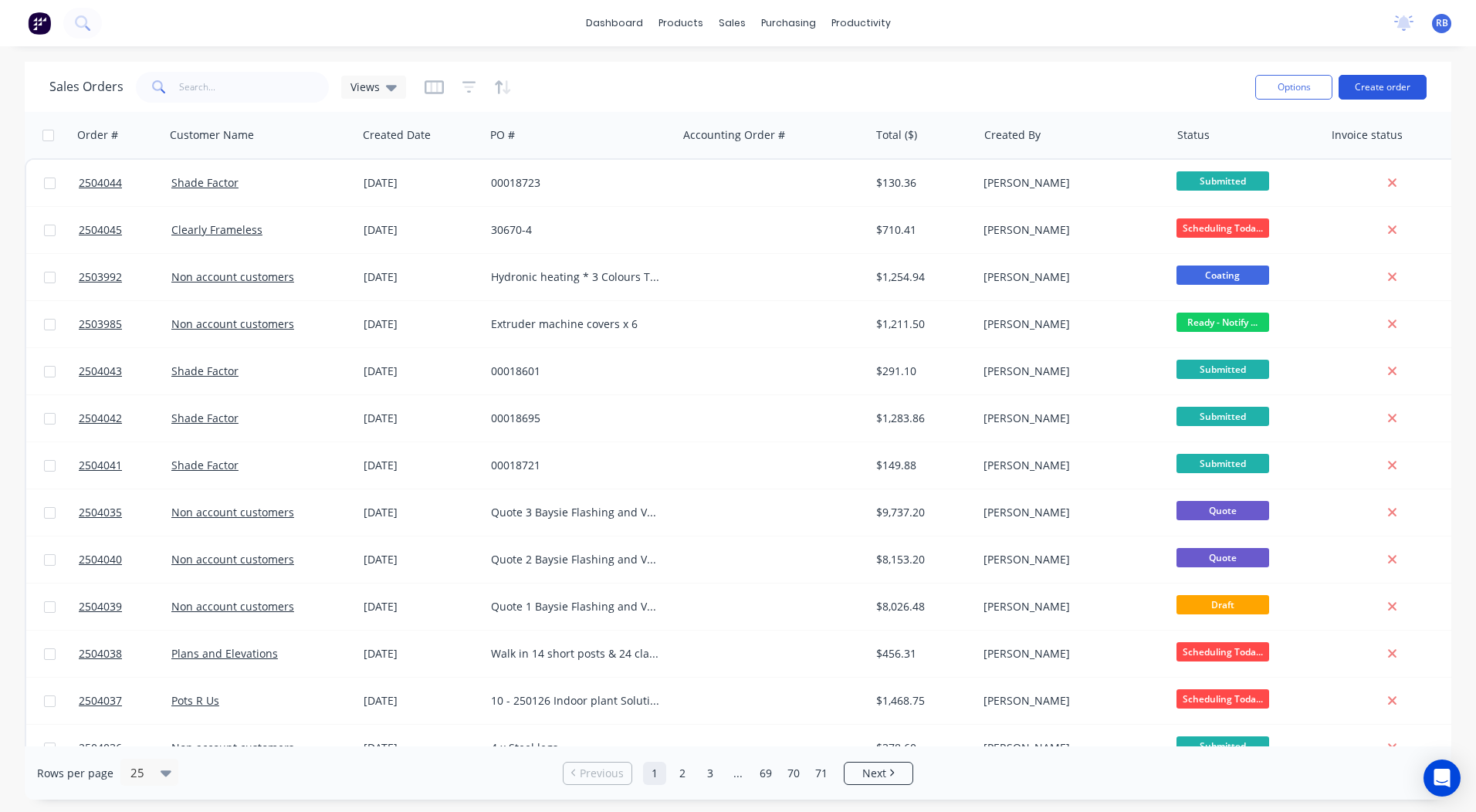
click at [1380, 76] on button "Create order" at bounding box center [1383, 87] width 88 height 24
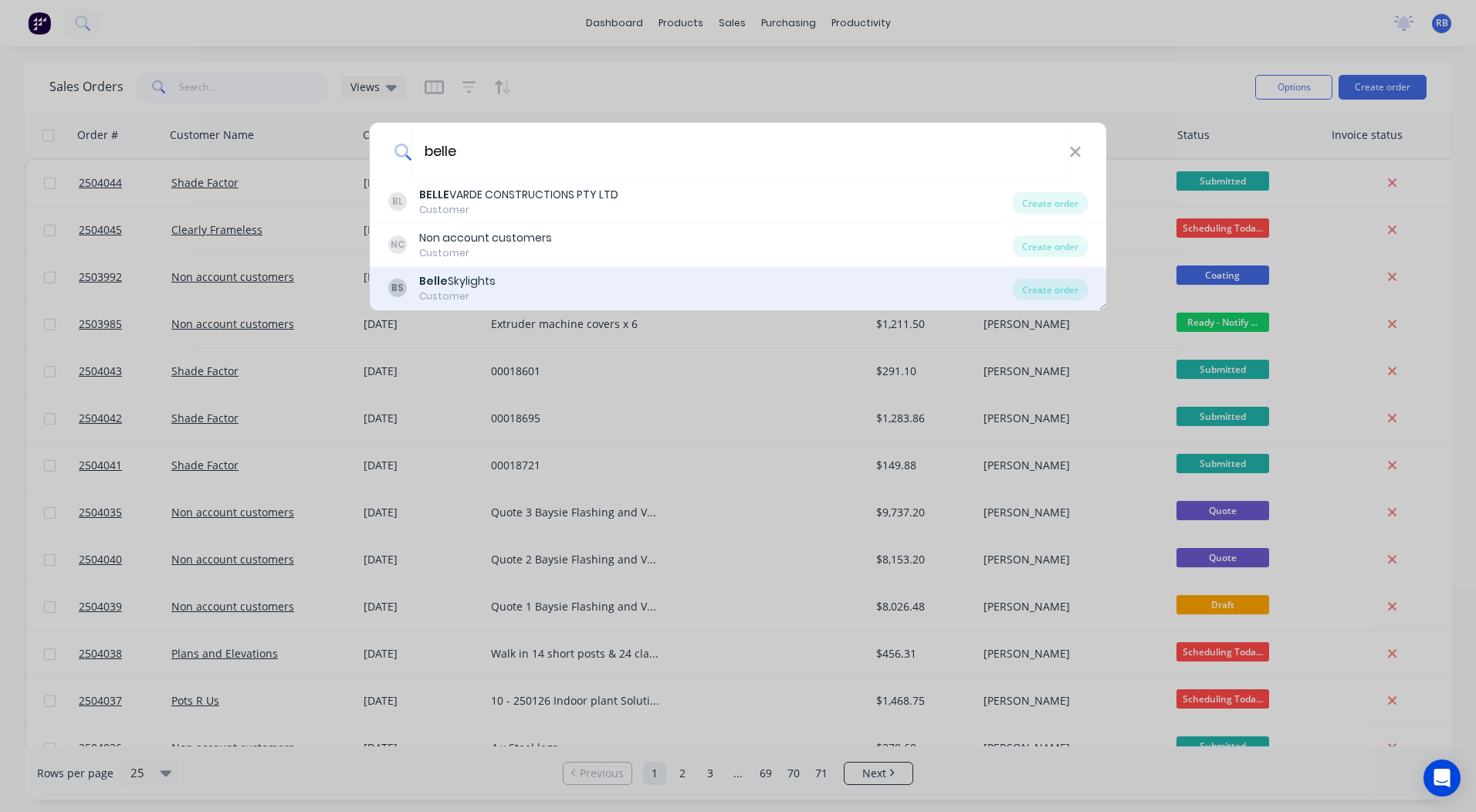
type input "belle"
click at [511, 284] on div "BS Belle Skylights Customer" at bounding box center [701, 288] width 625 height 30
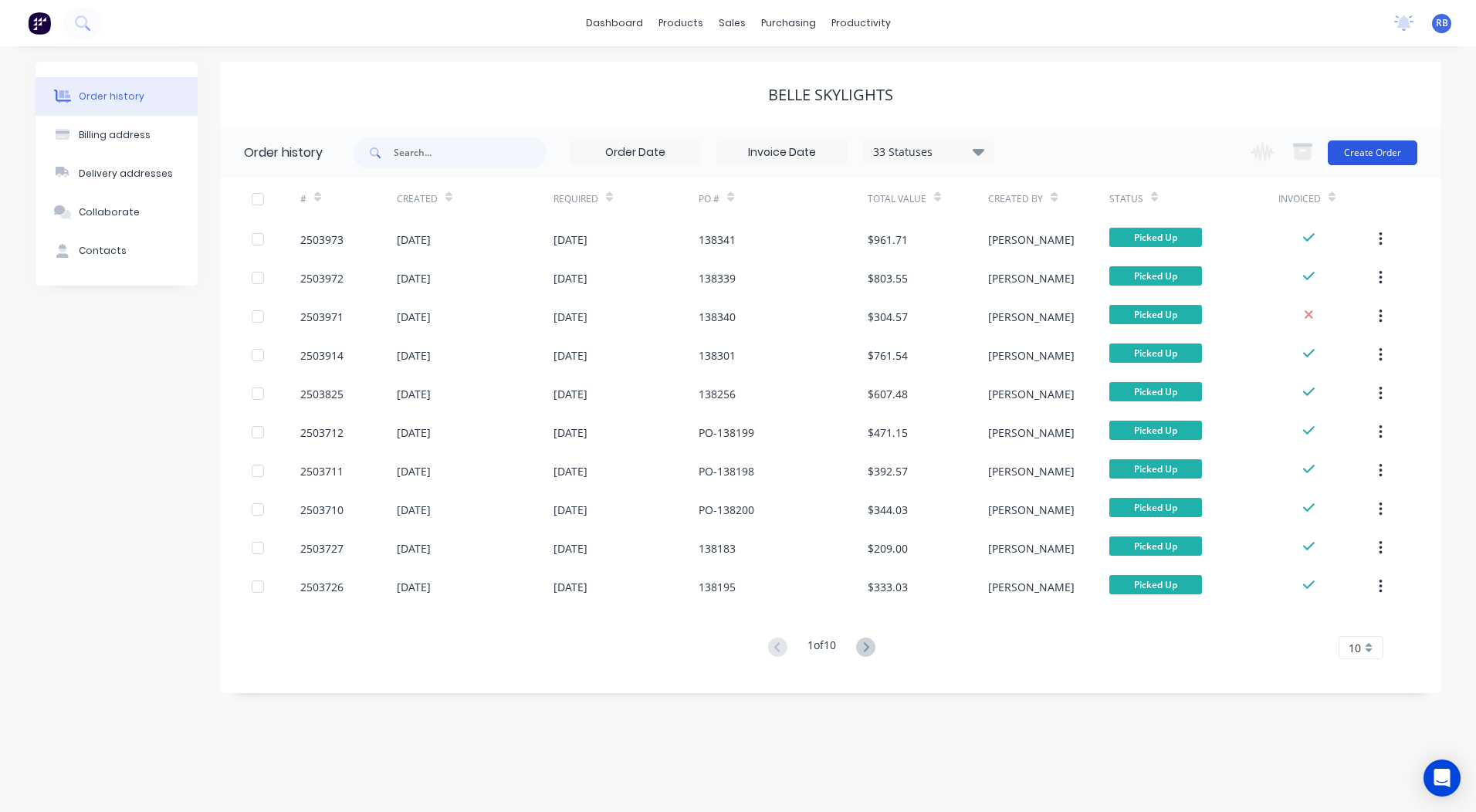
click at [1372, 147] on button "Create Order" at bounding box center [1373, 152] width 90 height 24
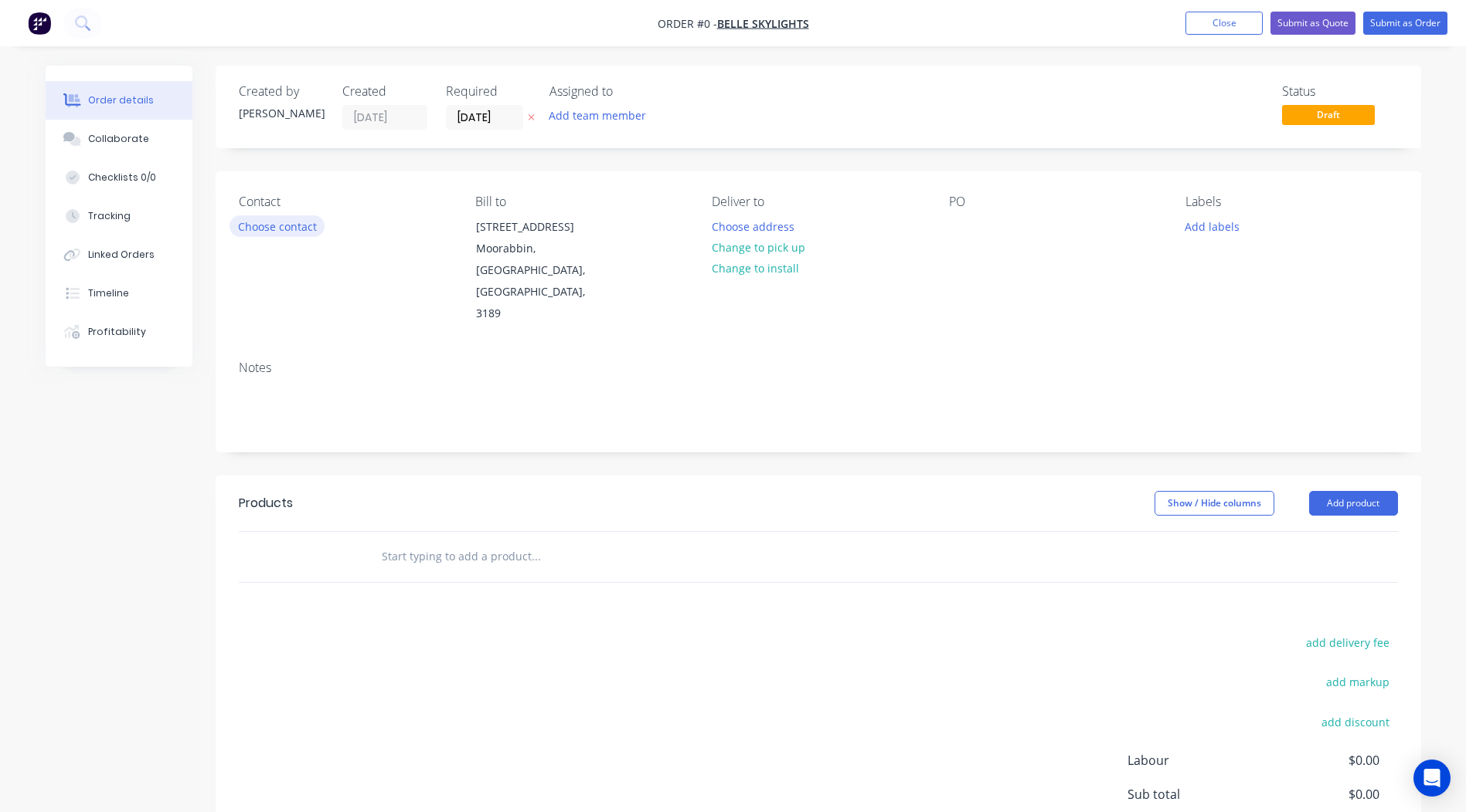
click at [237, 223] on button "Choose contact" at bounding box center [278, 225] width 95 height 20
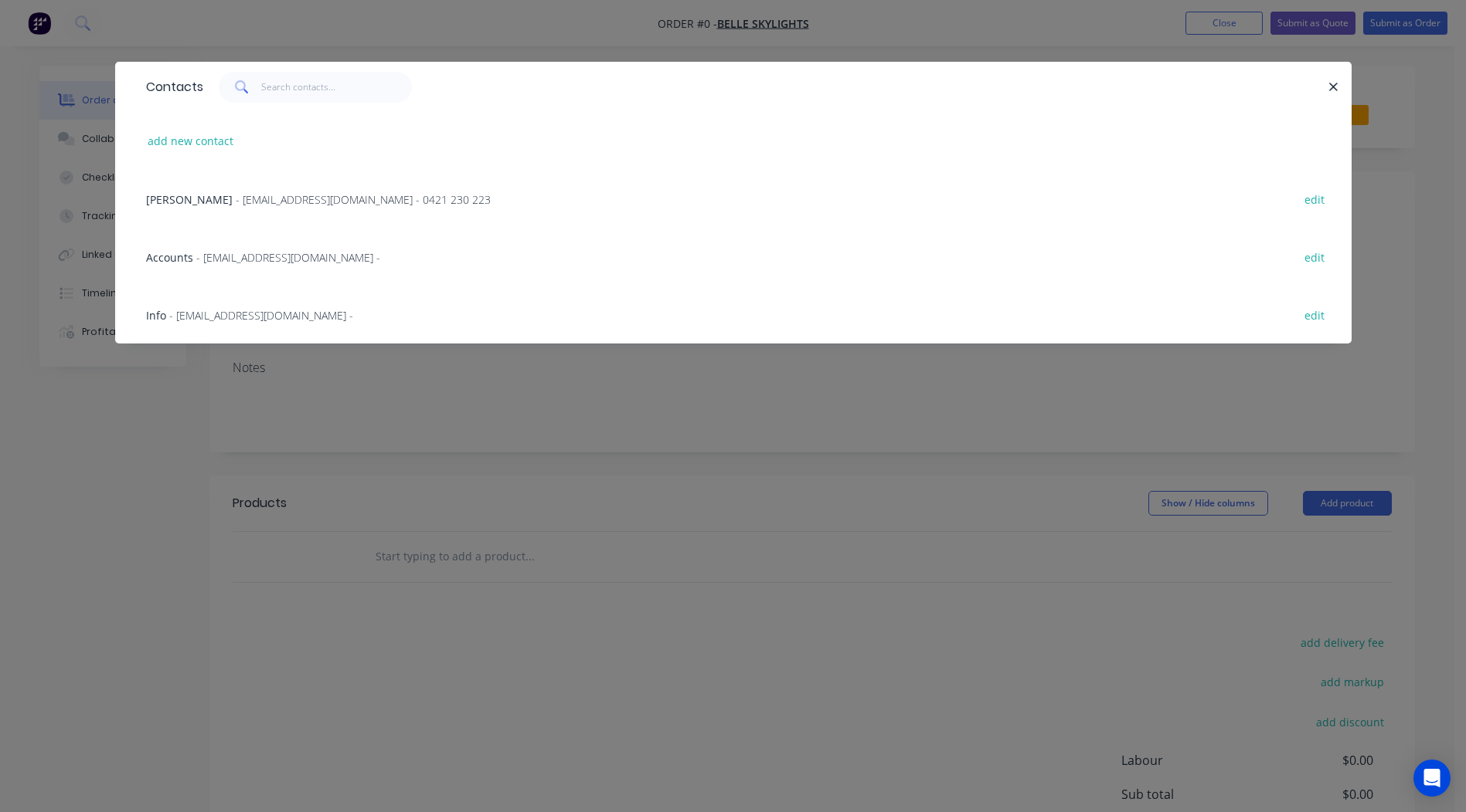
click at [236, 201] on span "- factory@belleskylights.com.au - 0421 230 223" at bounding box center [363, 199] width 255 height 15
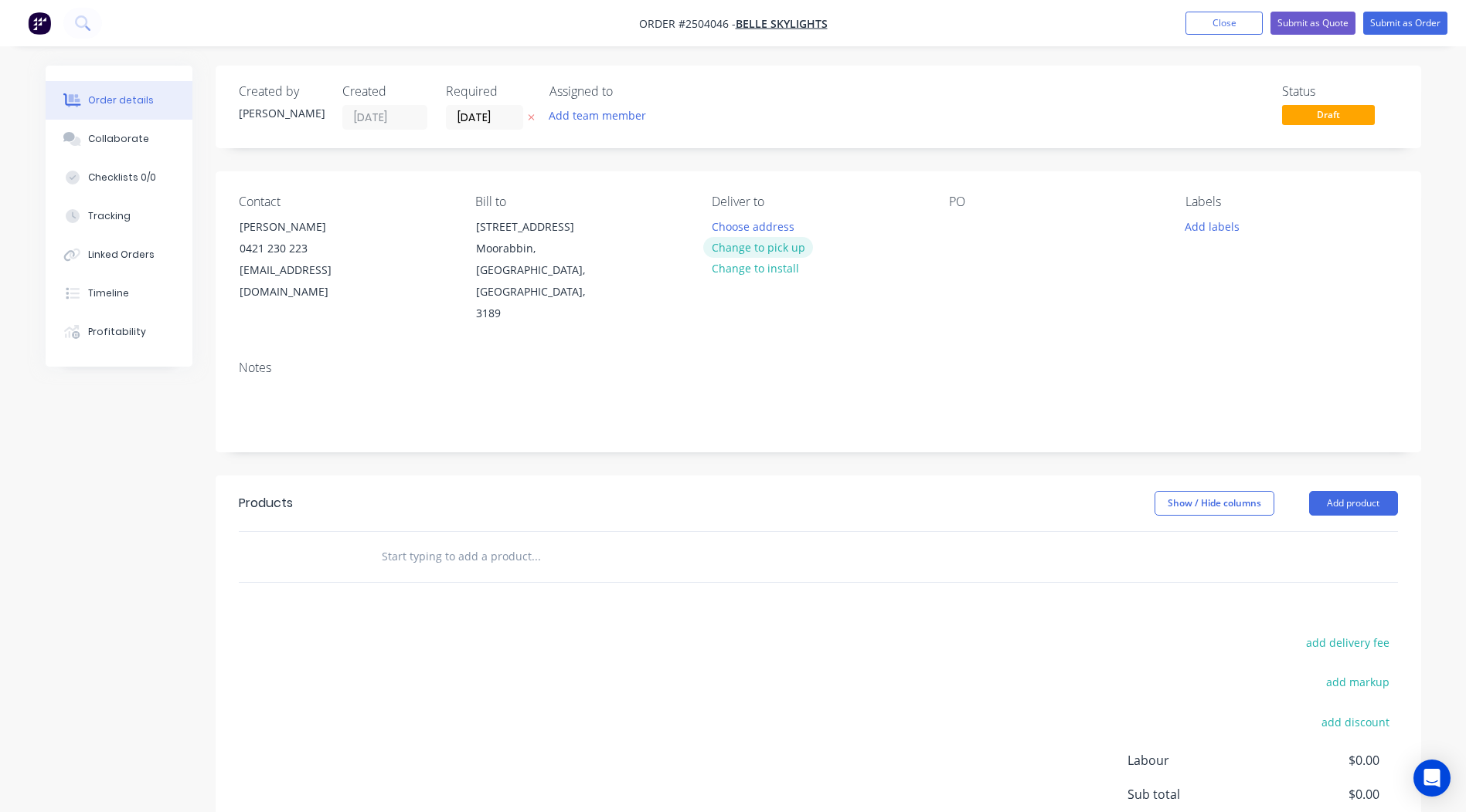
click at [769, 244] on button "Change to pick up" at bounding box center [758, 246] width 110 height 20
click at [967, 232] on div at bounding box center [960, 226] width 24 height 22
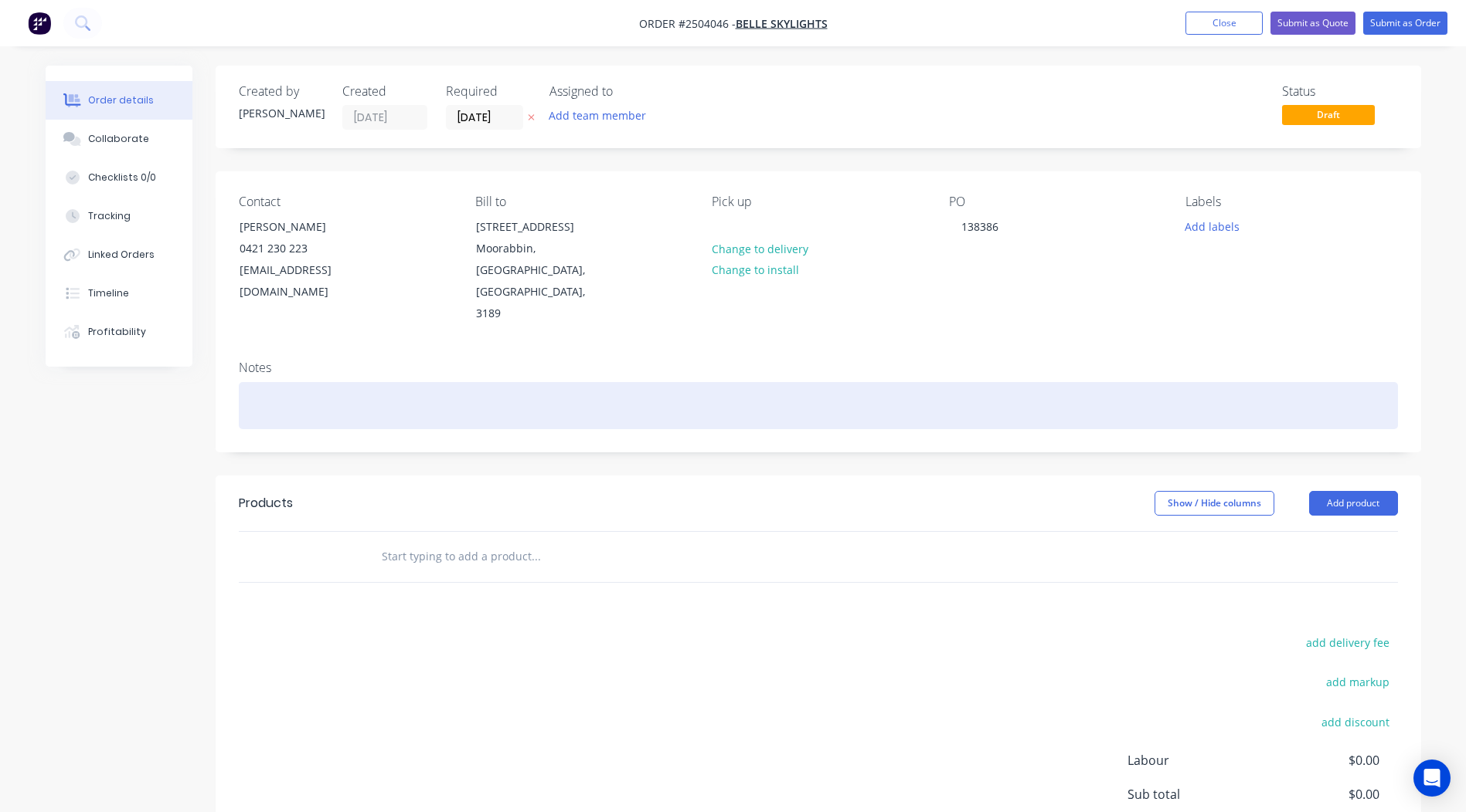
click at [304, 383] on div at bounding box center [818, 406] width 1159 height 47
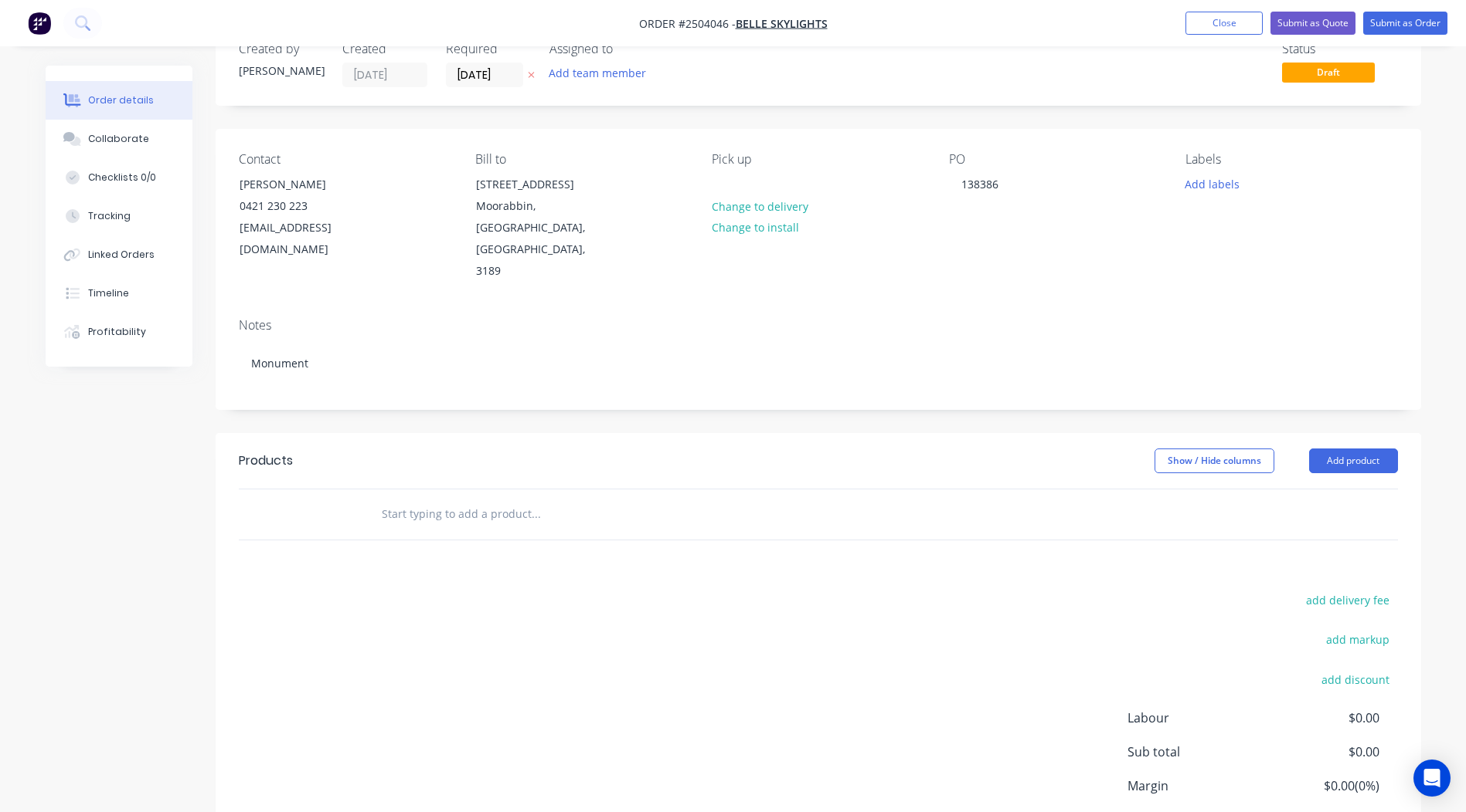
drag, startPoint x: 855, startPoint y: 381, endPoint x: 887, endPoint y: 380, distance: 32.0
click at [855, 380] on div "Created by Rory Created 08/09/25 Required 08/09/25 Assigned to Add team member …" at bounding box center [817, 467] width 1205 height 888
click at [1347, 449] on button "Add product" at bounding box center [1353, 461] width 89 height 24
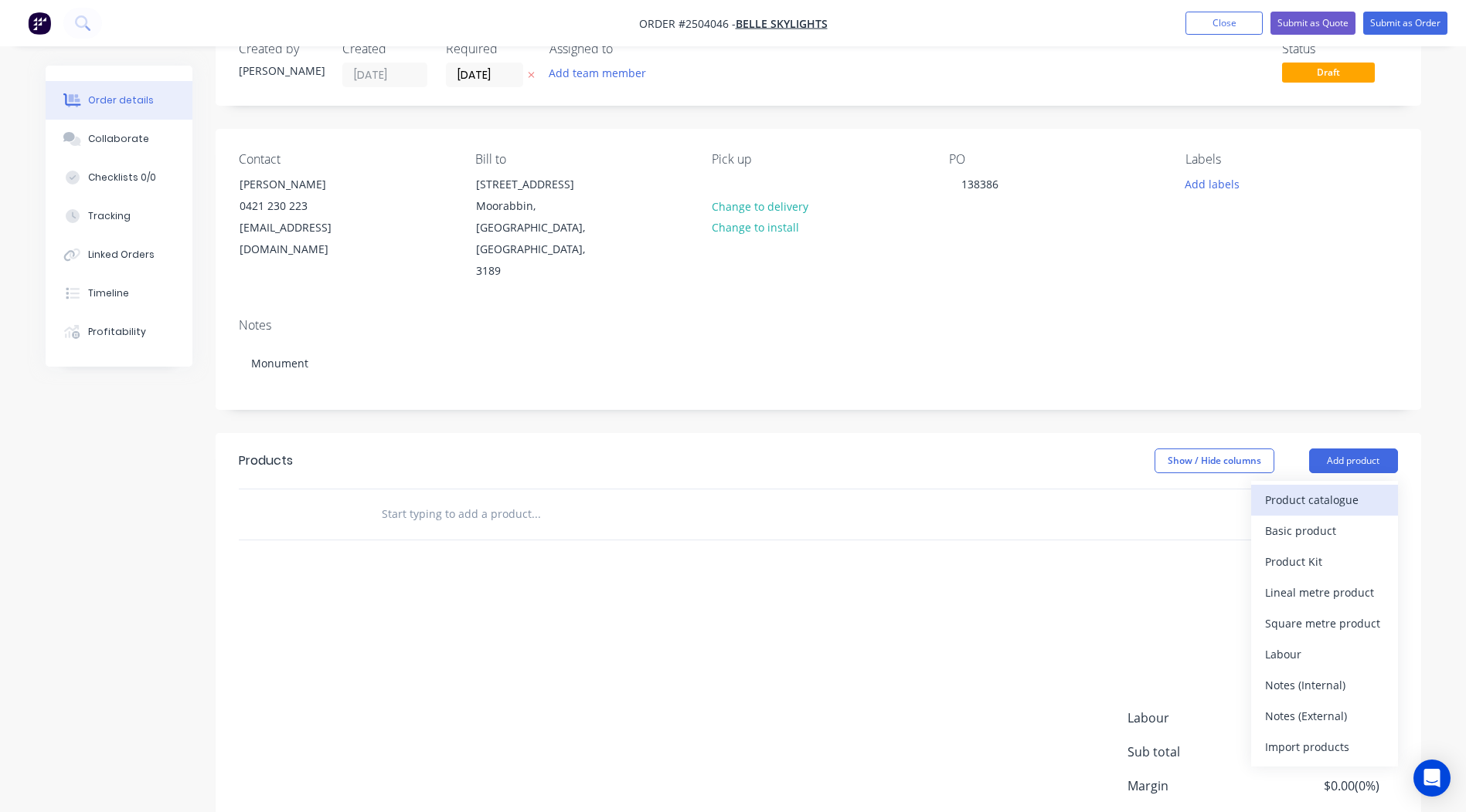
click at [1366, 489] on div "Product catalogue" at bounding box center [1324, 499] width 119 height 22
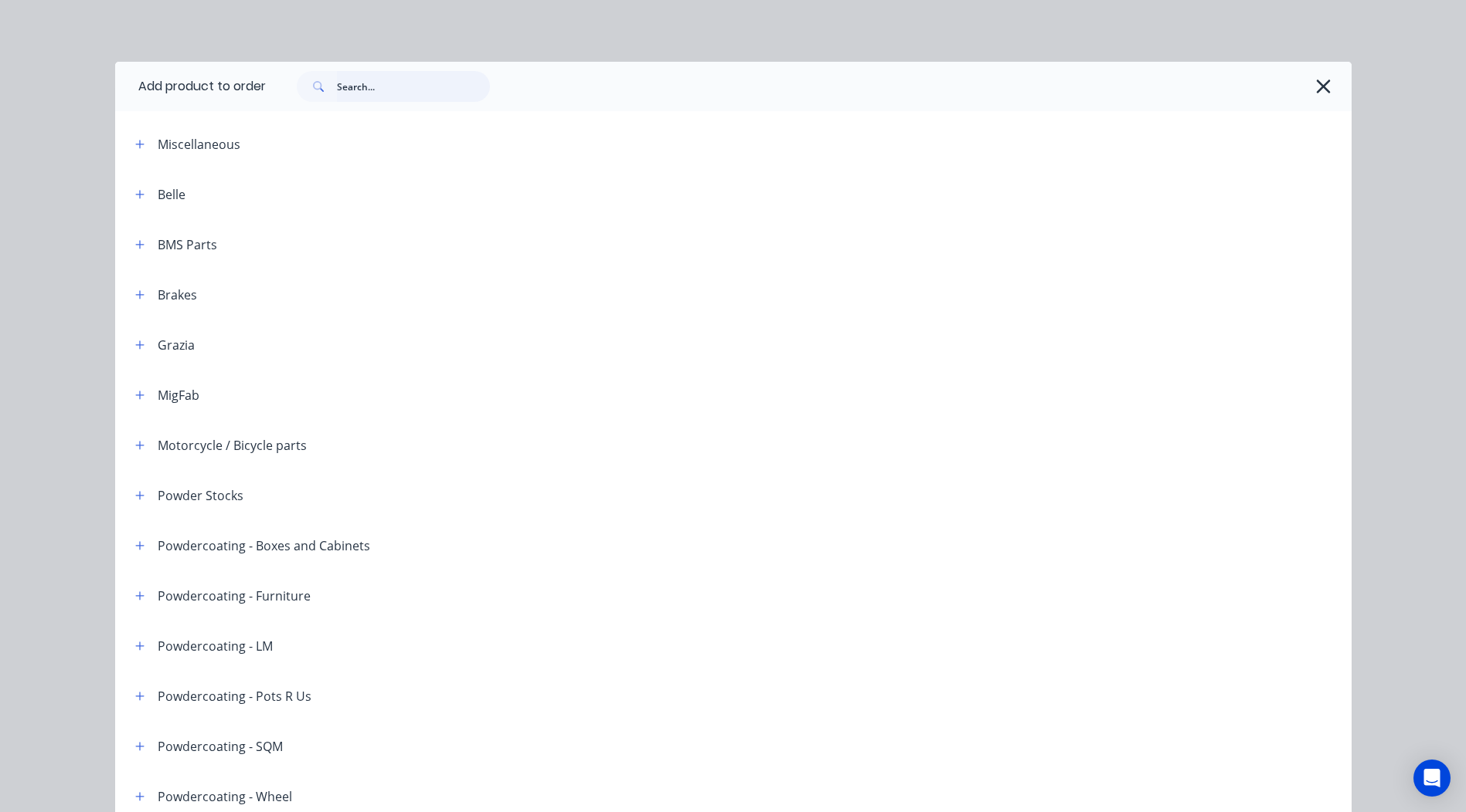
click at [390, 74] on input "text" at bounding box center [413, 87] width 153 height 31
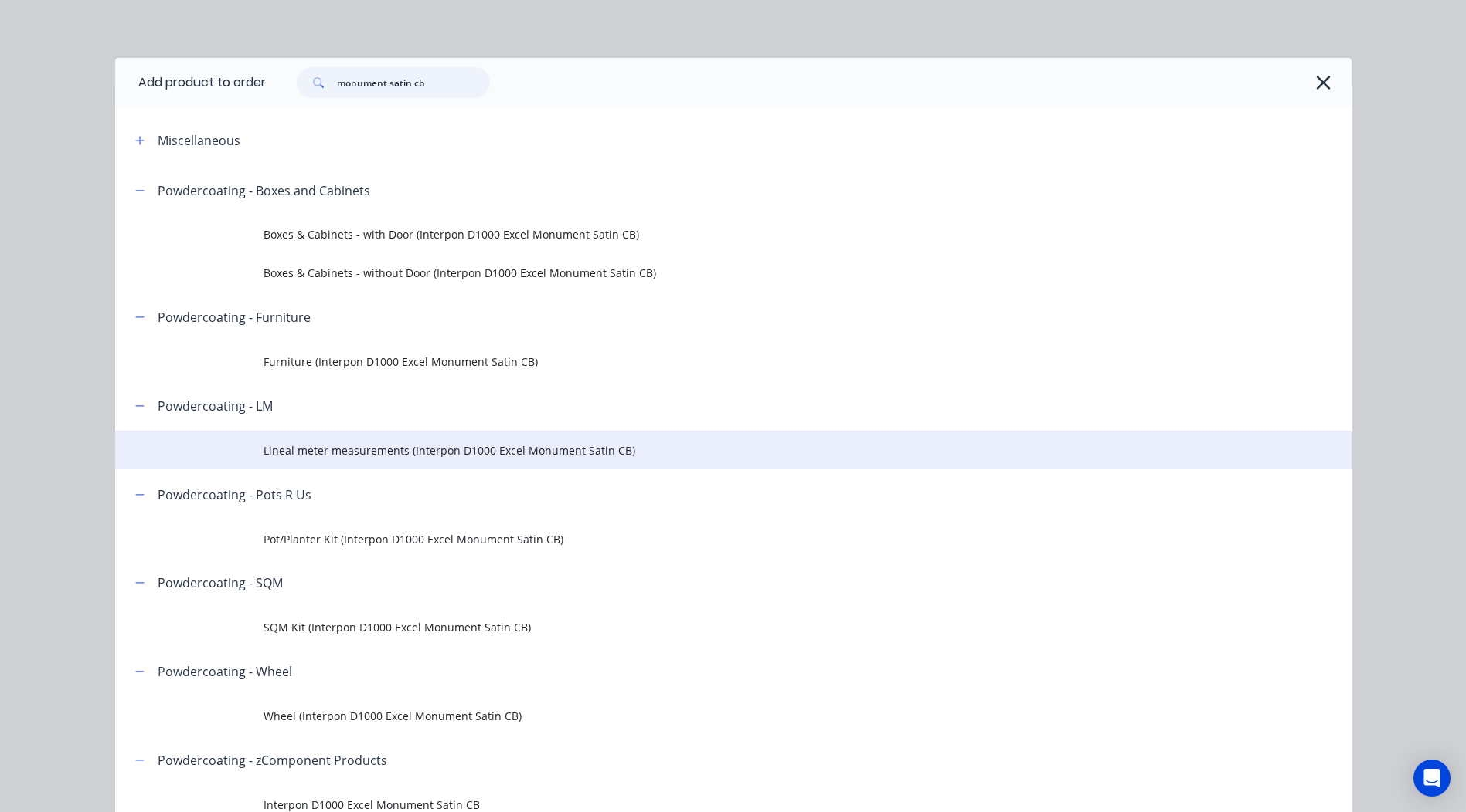
scroll to position [0, 0]
type input "monument satin cb"
click at [388, 448] on span "Lineal meter measurements (Interpon D1000 Excel Monument Satin CB)" at bounding box center [697, 454] width 870 height 17
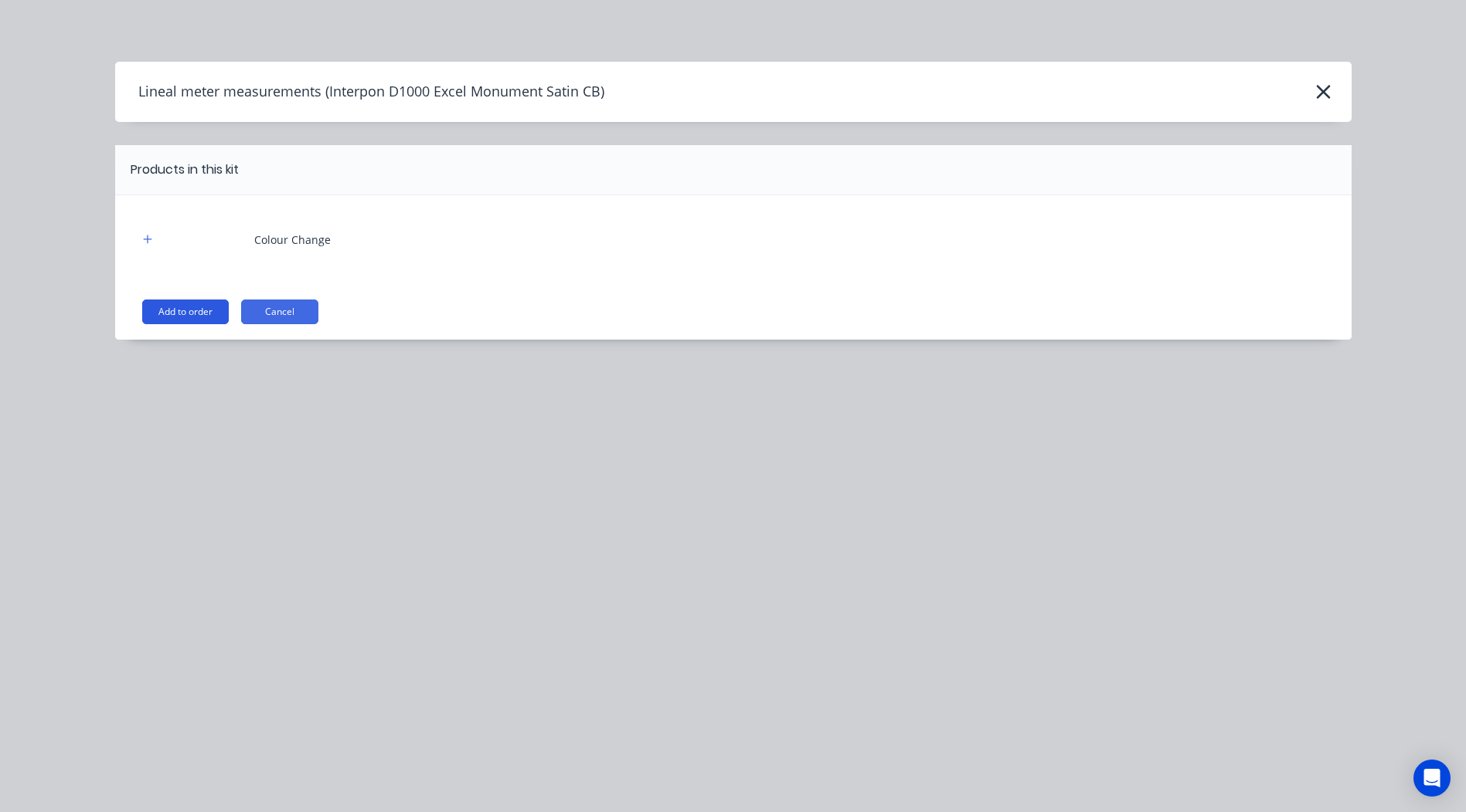
click at [189, 319] on button "Add to order" at bounding box center [185, 312] width 87 height 24
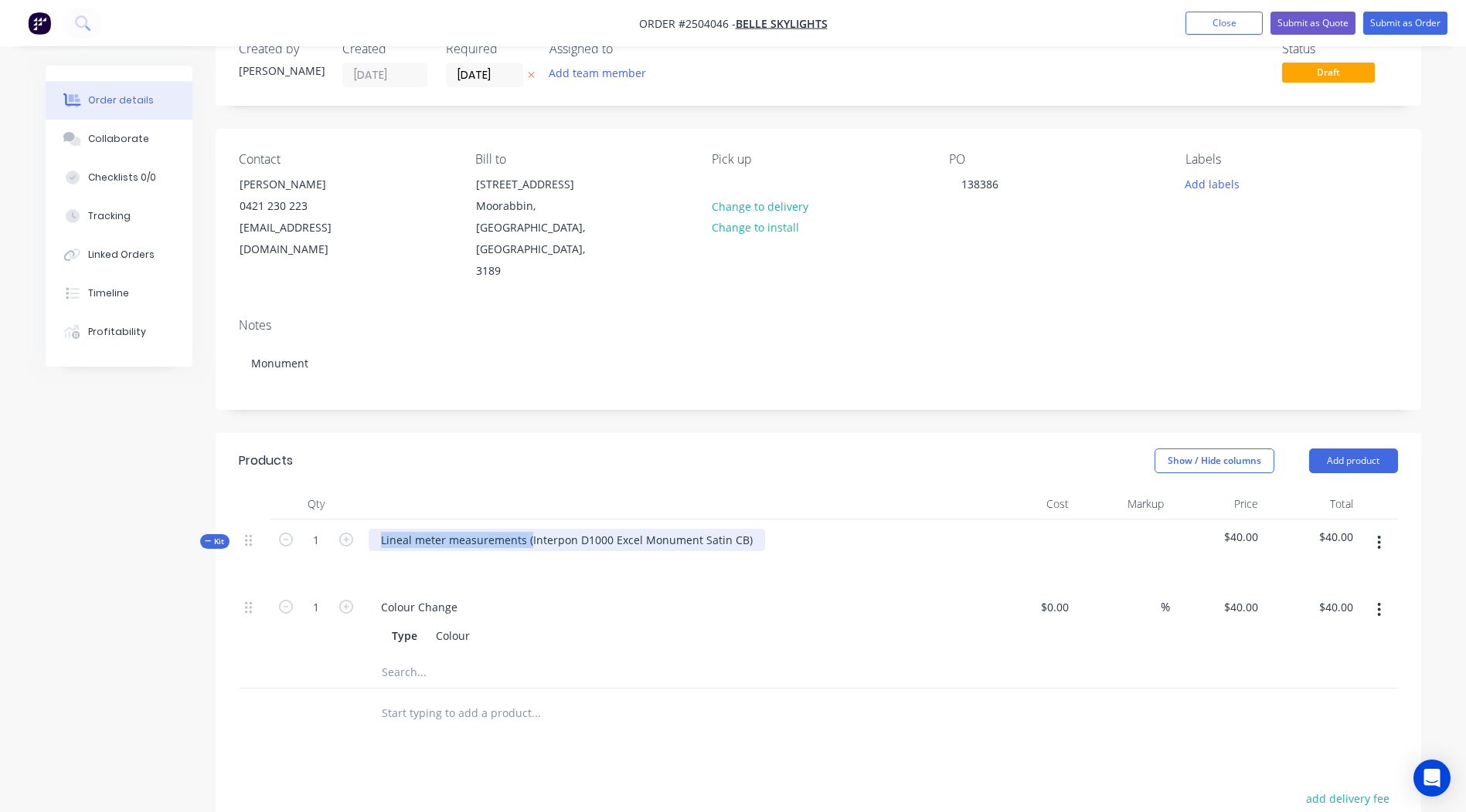
drag, startPoint x: 529, startPoint y: 497, endPoint x: 69, endPoint y: 540, distance: 462.0
click at [69, 540] on div "Created by Rory Created 08/09/25 Required 08/09/25 Assigned to Add team member …" at bounding box center [733, 578] width 1375 height 1110
click at [602, 529] on div "Interpon D1000 Excel Monument Satin CB)" at bounding box center [490, 539] width 244 height 22
click at [644, 449] on div "Show / Hide columns Add product" at bounding box center [940, 461] width 913 height 24
click at [1383, 529] on button "button" at bounding box center [1378, 542] width 36 height 28
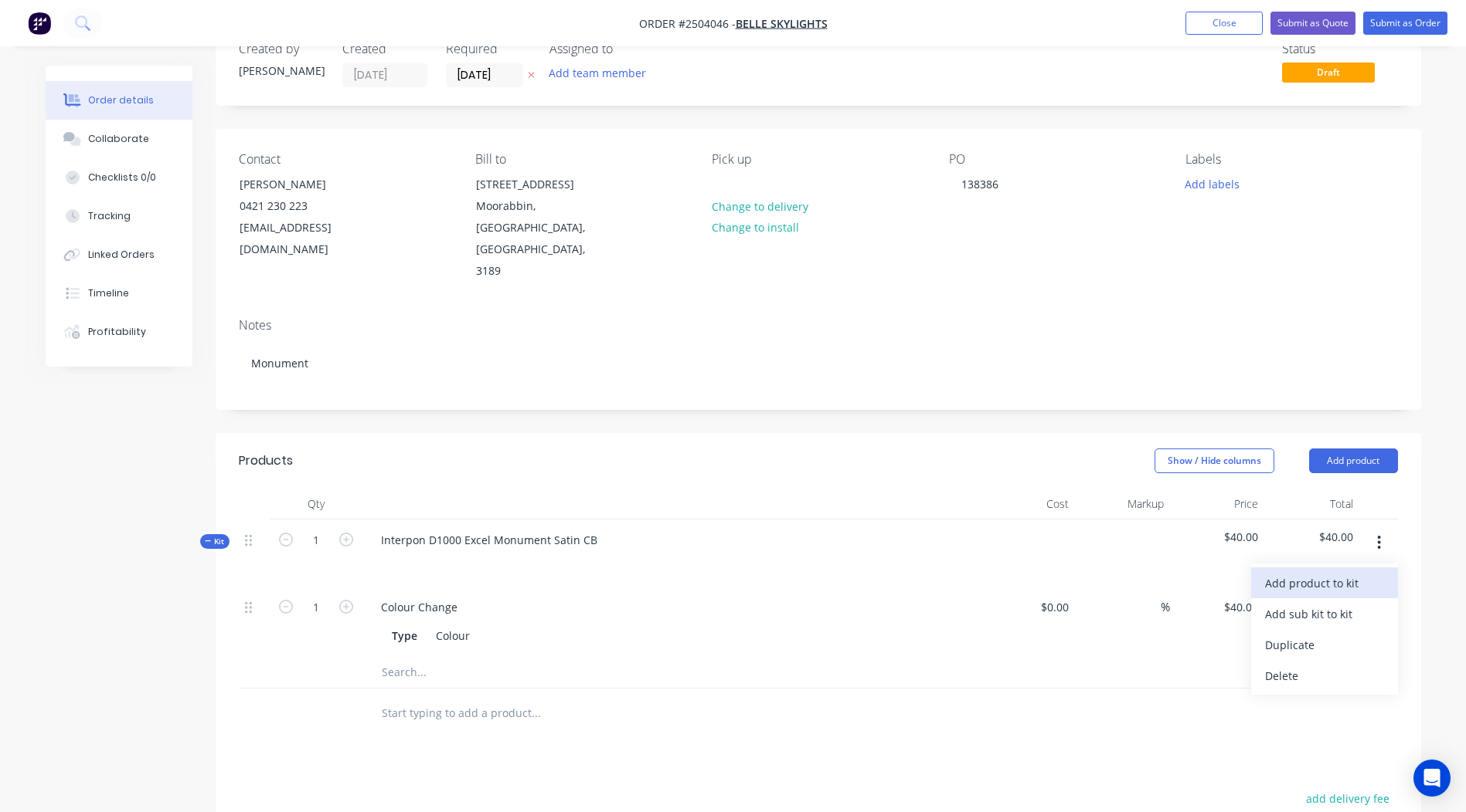
click at [1335, 572] on div "Add product to kit" at bounding box center [1324, 583] width 119 height 22
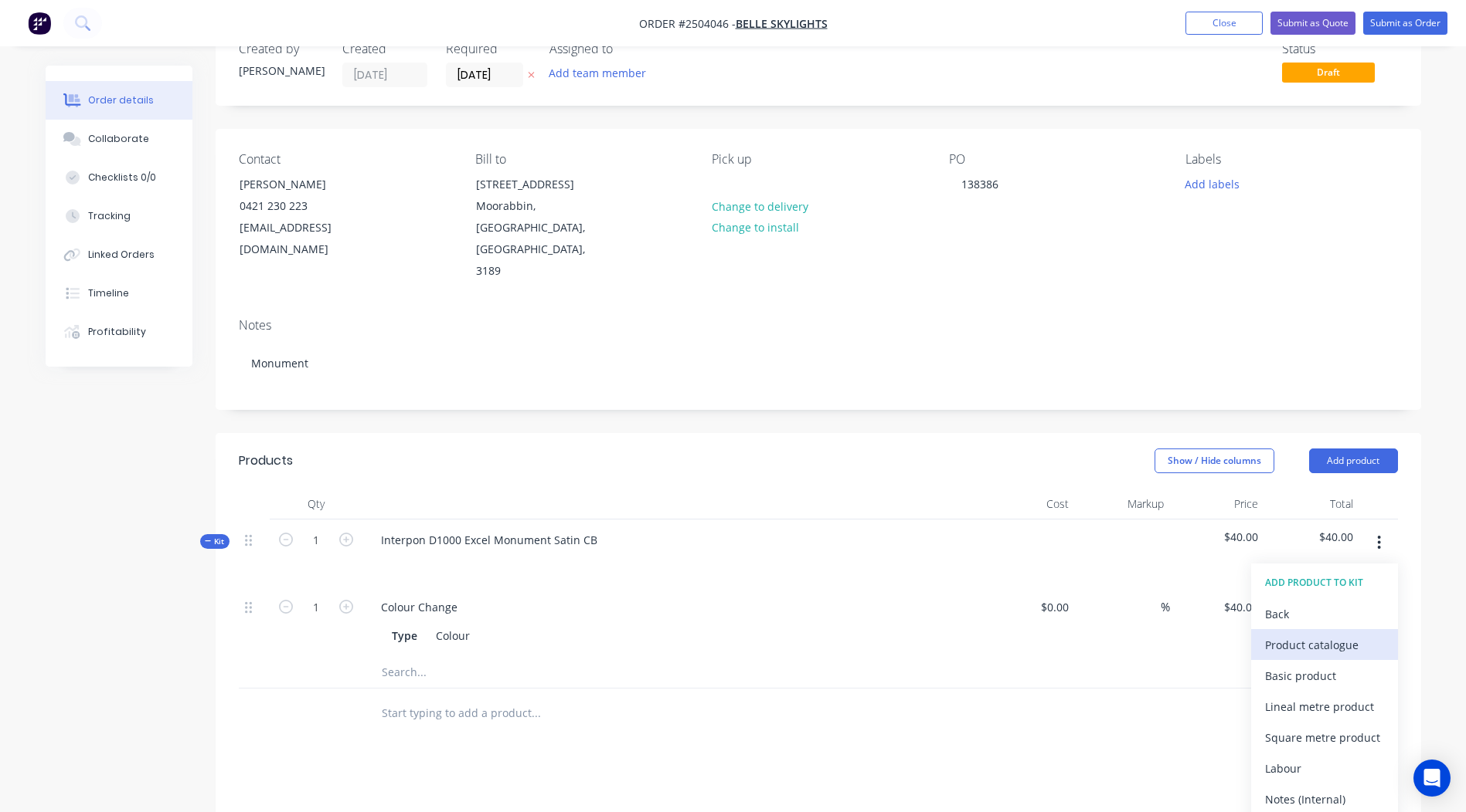
click at [1329, 634] on div "Product catalogue" at bounding box center [1324, 645] width 119 height 22
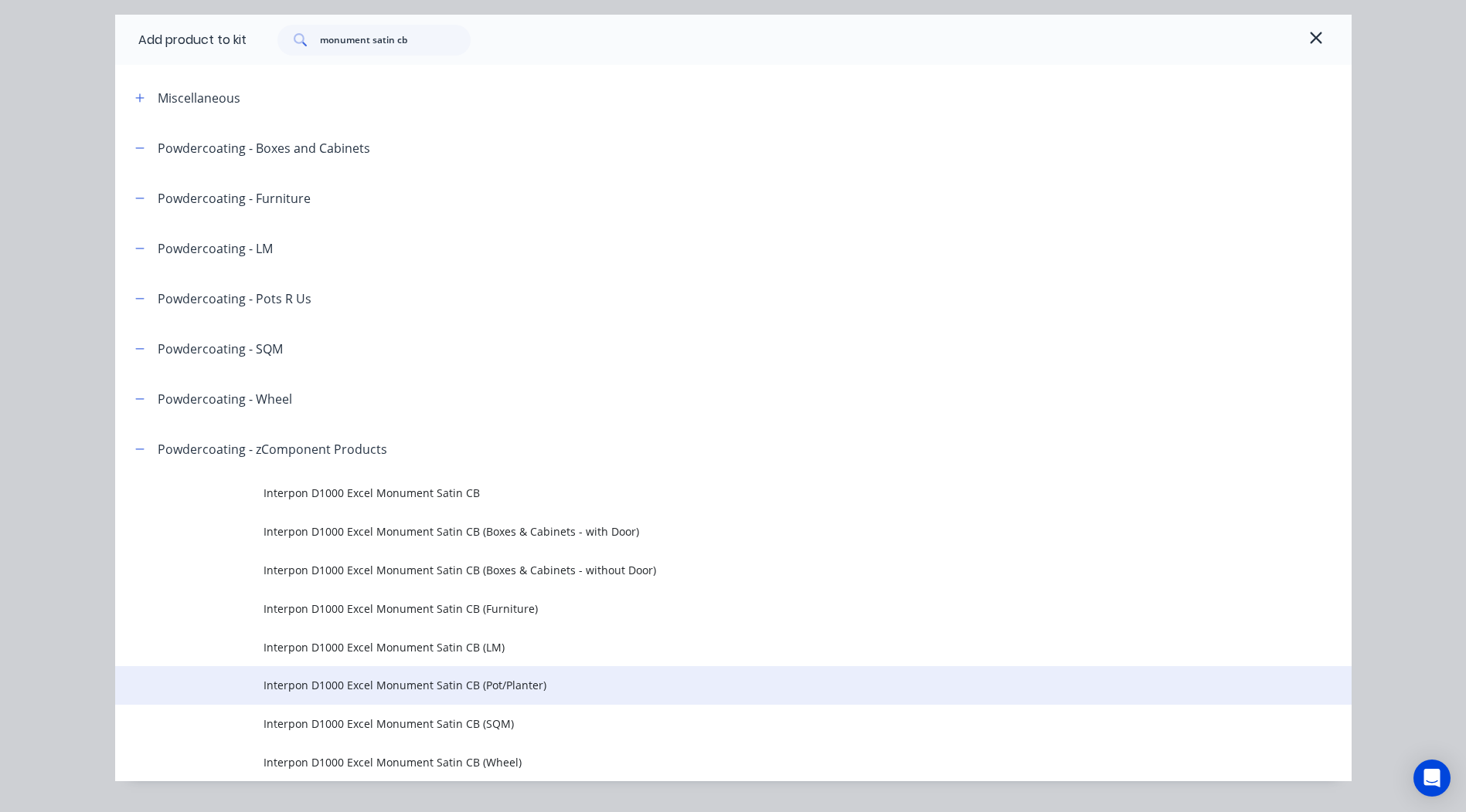
scroll to position [84, 0]
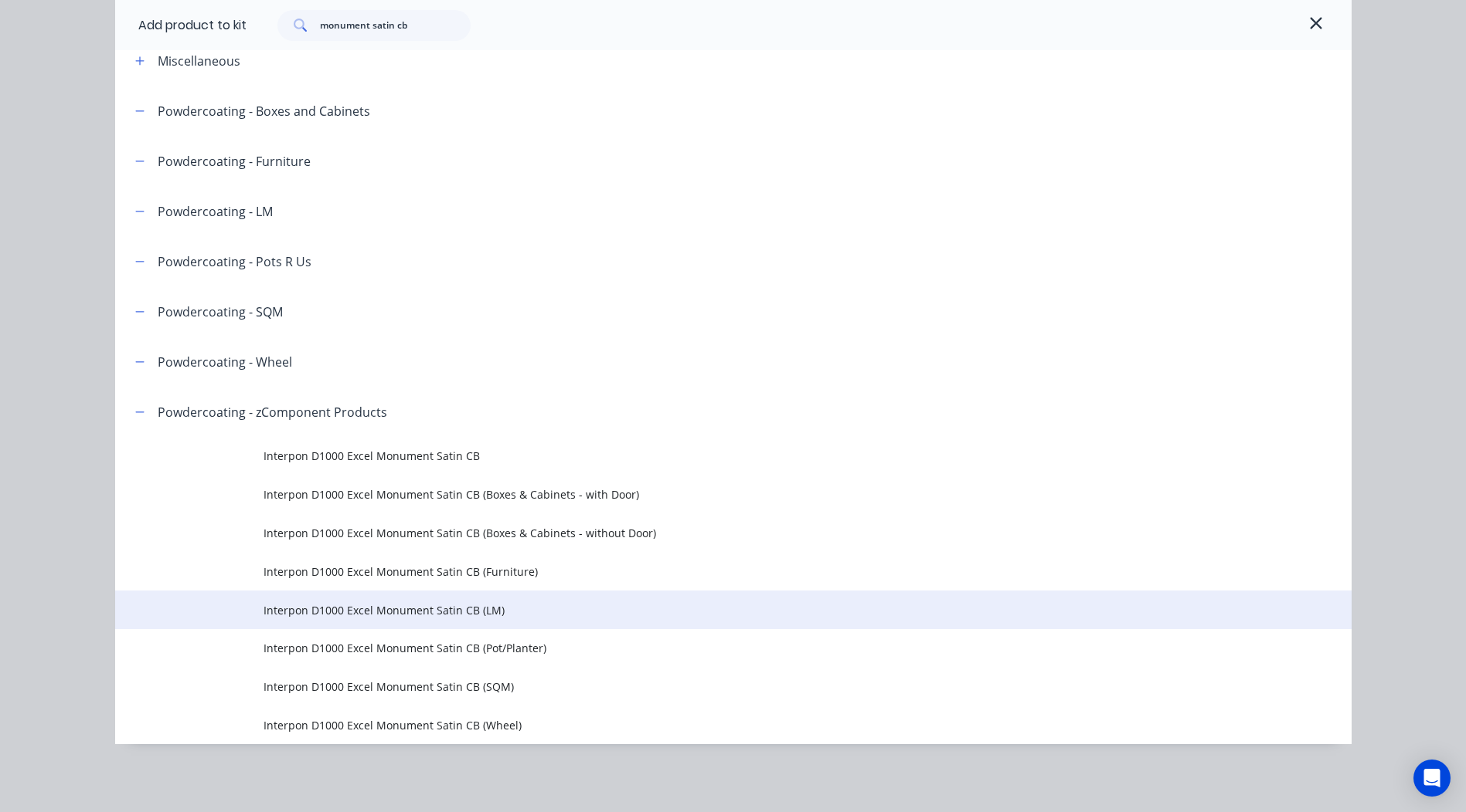
click at [482, 609] on span "Interpon D1000 Excel Monument Satin CB (LM)" at bounding box center [697, 610] width 870 height 17
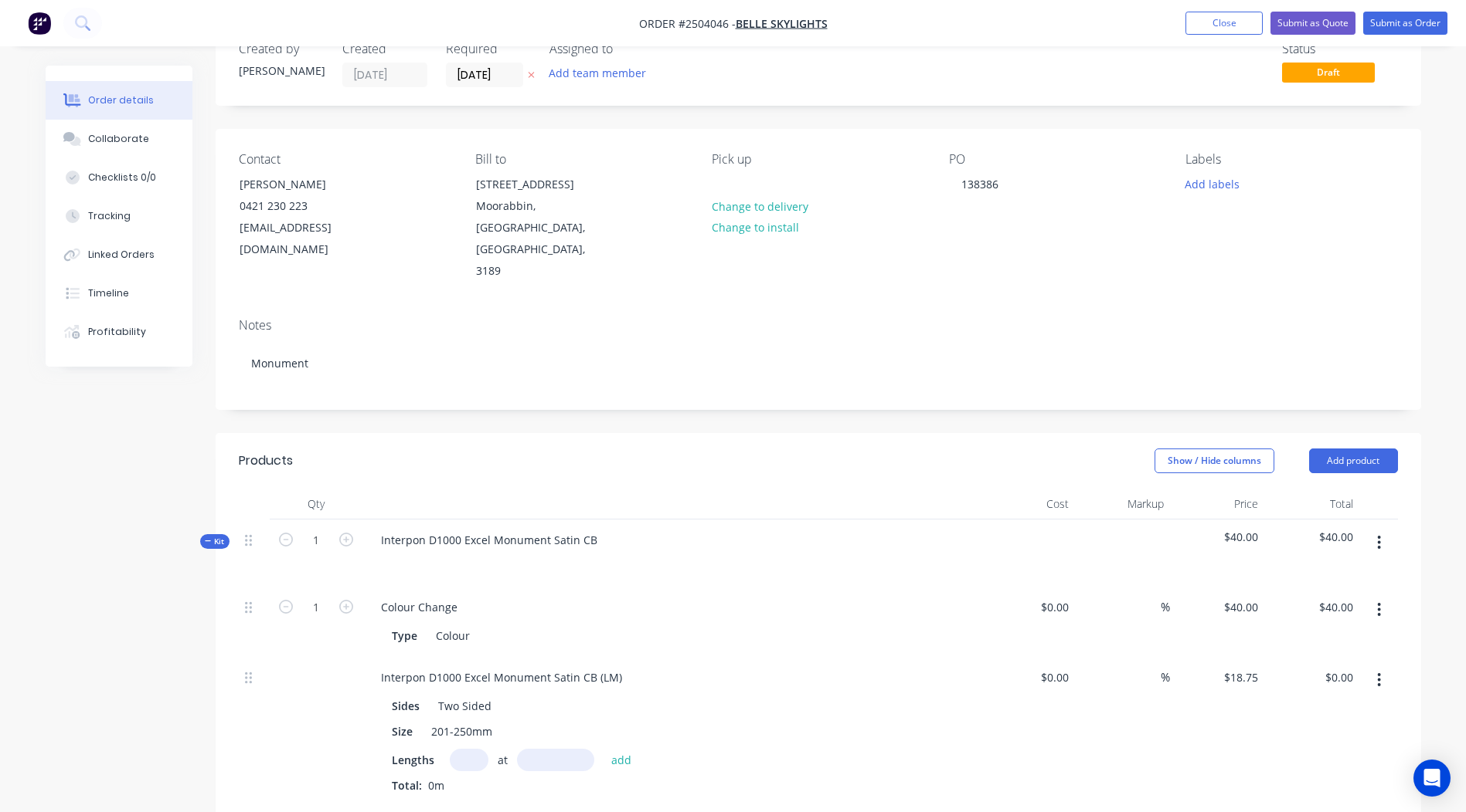
click at [473, 749] on input "text" at bounding box center [470, 759] width 39 height 22
click at [1235, 11] on nav "Order #2504046 - Belle Skylights Add product Close Submit as Quote Submit as Or…" at bounding box center [733, 23] width 1466 height 47
click at [1224, 17] on button "Close" at bounding box center [1223, 23] width 77 height 23
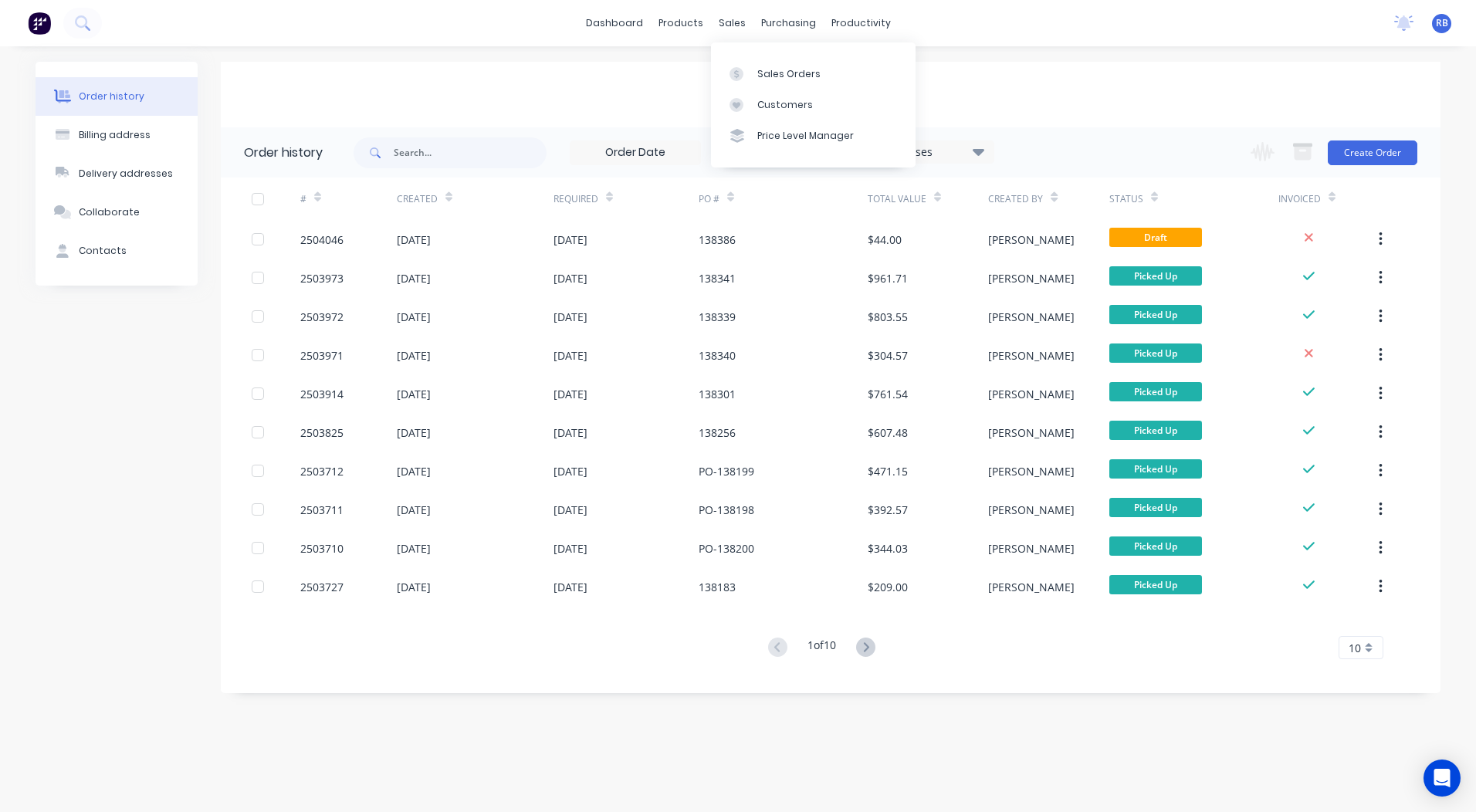
click at [756, 57] on div "Sales Orders Customers Price Level Manager" at bounding box center [813, 105] width 204 height 125
click at [758, 61] on link "Sales Orders" at bounding box center [813, 73] width 204 height 31
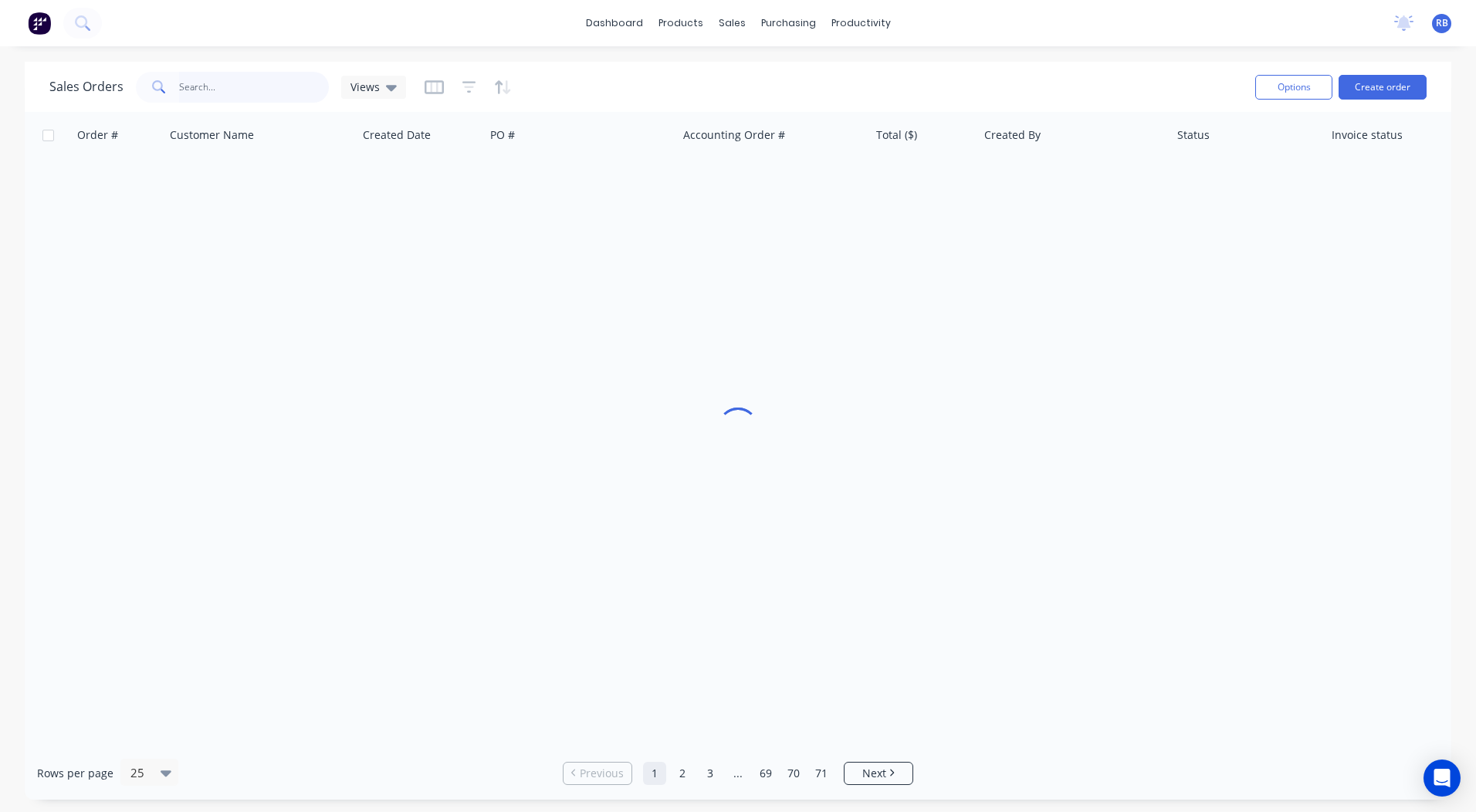
click at [214, 83] on input "text" at bounding box center [254, 88] width 151 height 31
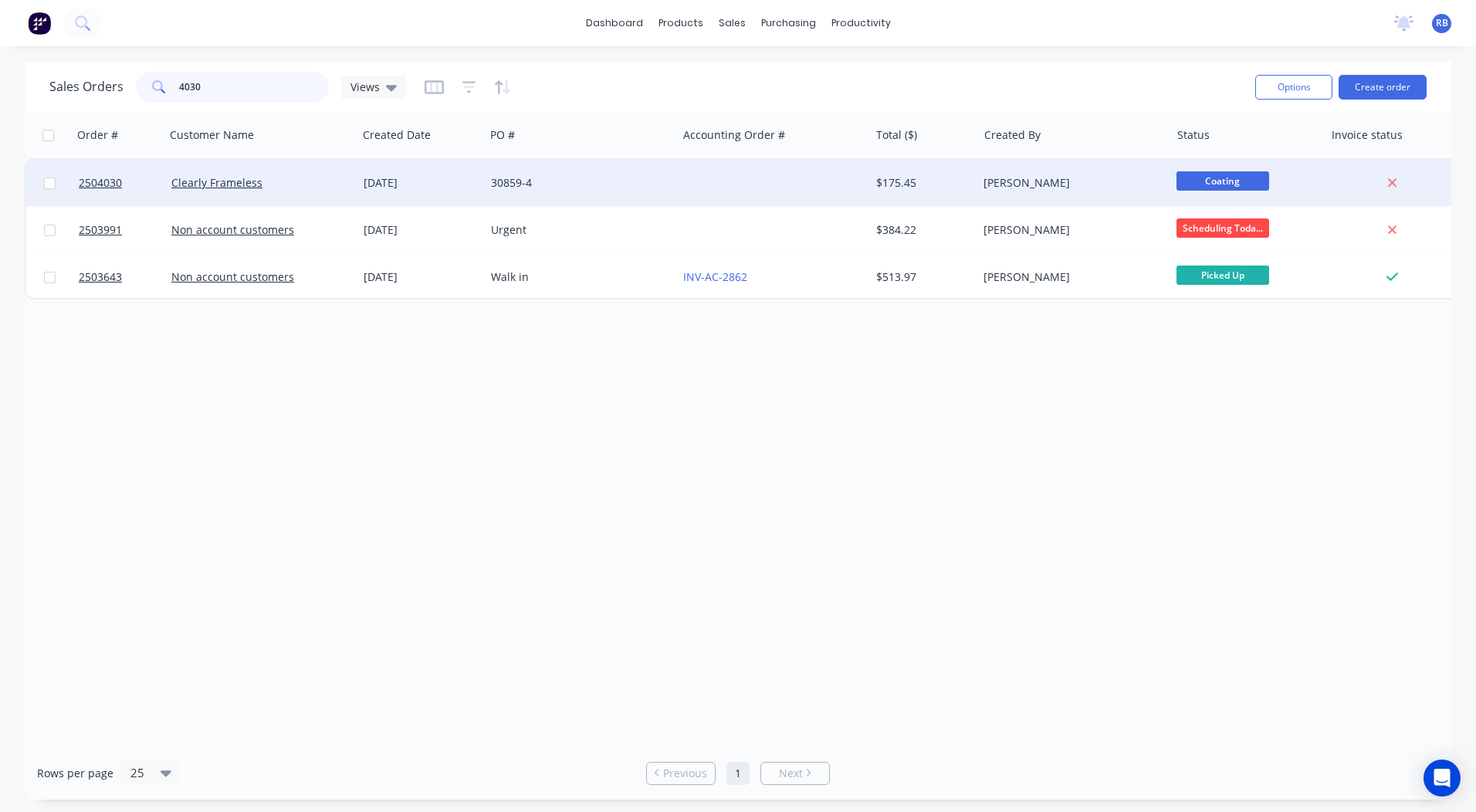
type input "4030"
click at [727, 171] on div at bounding box center [773, 183] width 192 height 47
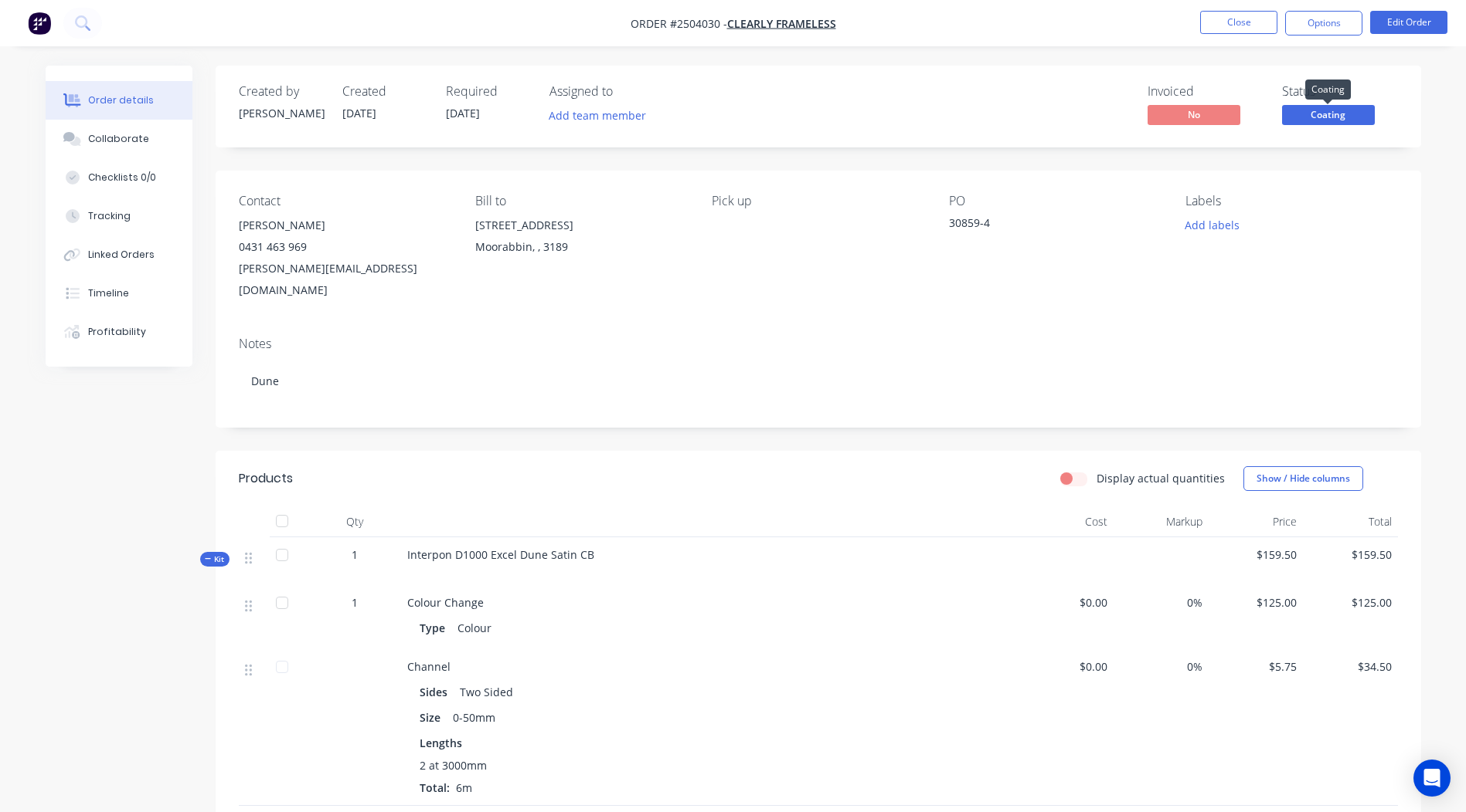
click at [1303, 110] on span "Coating" at bounding box center [1328, 115] width 93 height 19
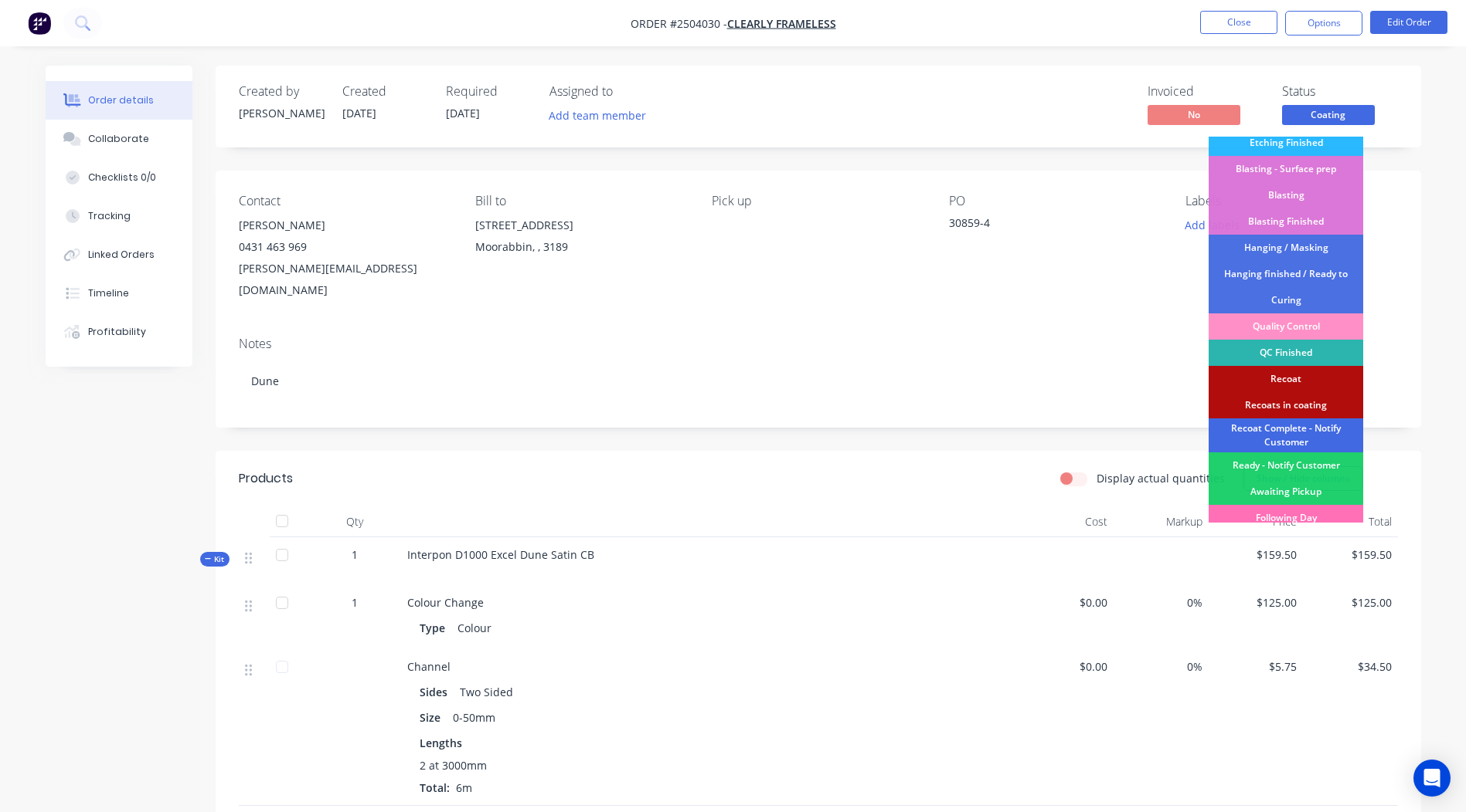
scroll to position [330, 0]
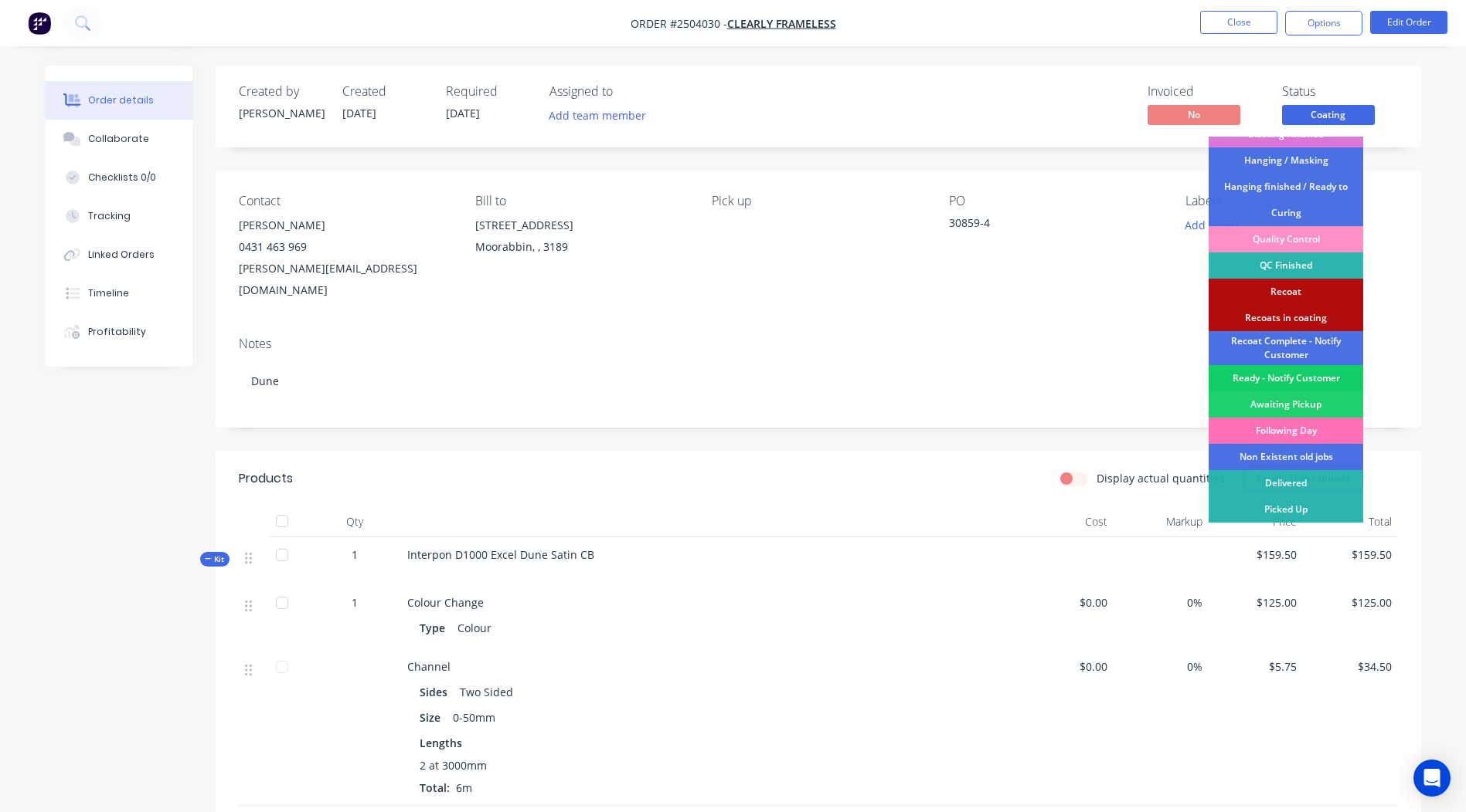
click at [1291, 381] on div "Ready - Notify Customer" at bounding box center [1285, 378] width 155 height 26
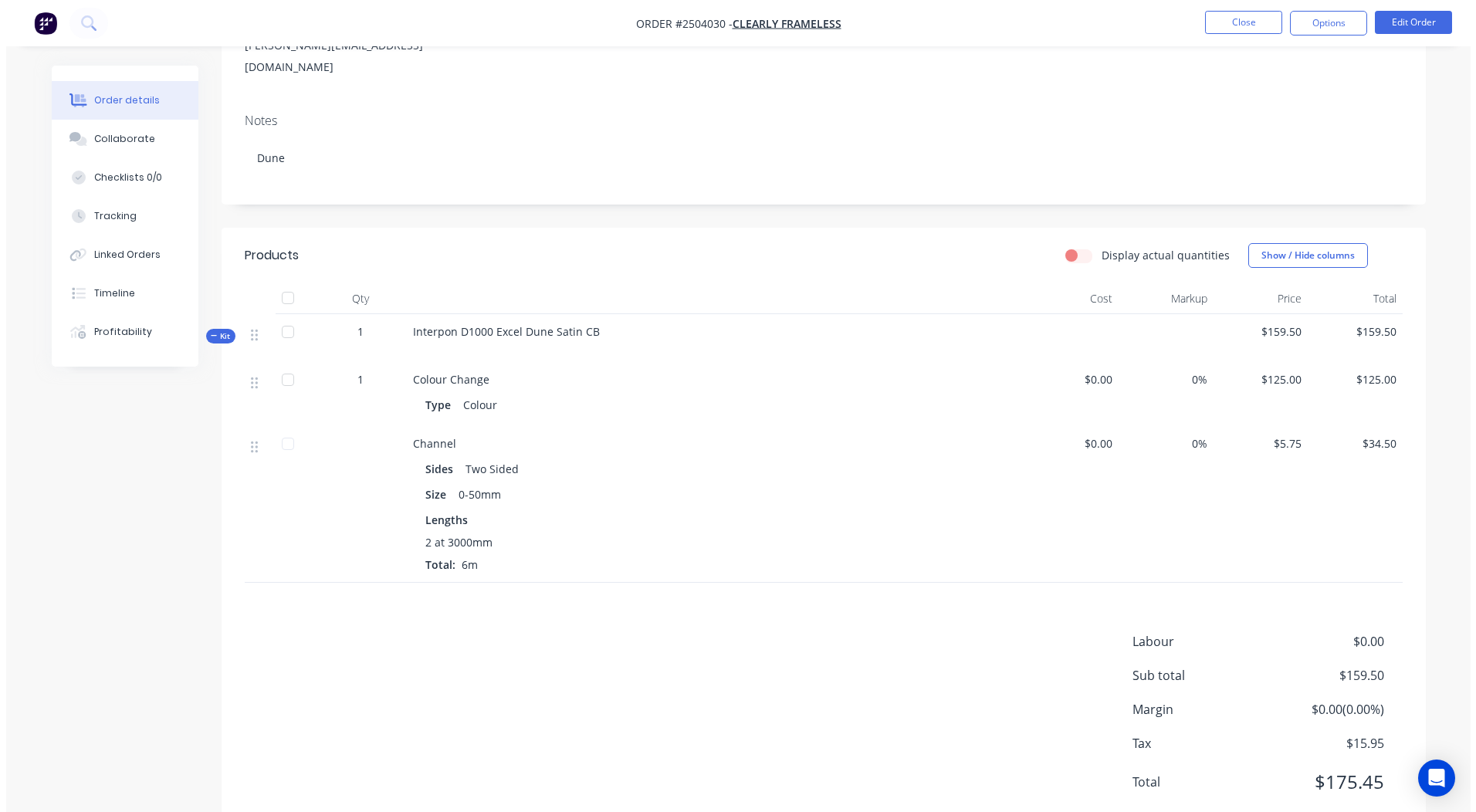
scroll to position [0, 0]
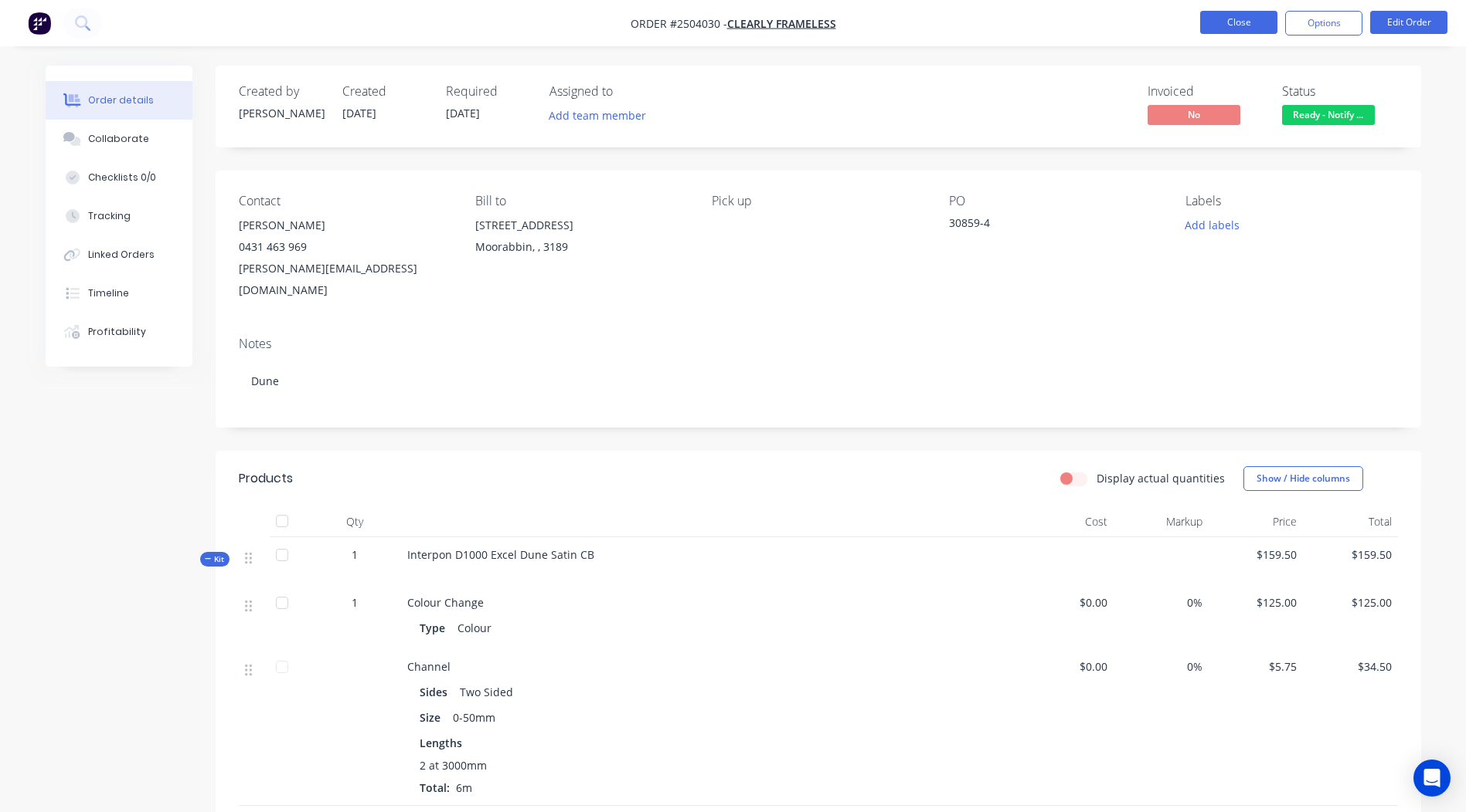
click at [1248, 20] on button "Close" at bounding box center [1238, 22] width 77 height 23
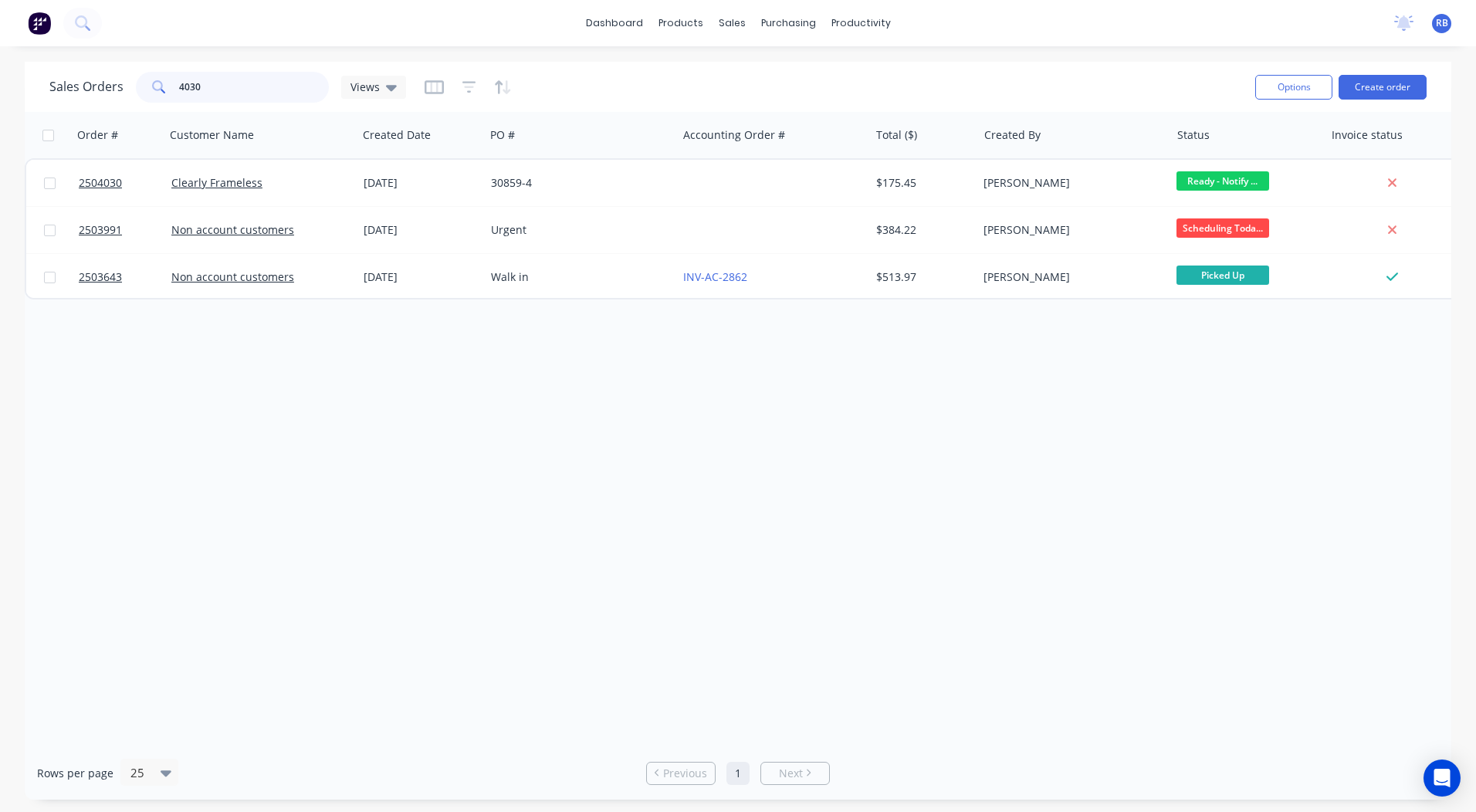
drag, startPoint x: 277, startPoint y: 97, endPoint x: 0, endPoint y: 114, distance: 277.5
click at [0, 115] on html "dashboard products sales purchasing productivity dashboard products Product Cat…" at bounding box center [738, 406] width 1476 height 812
